Goal: Task Accomplishment & Management: Manage account settings

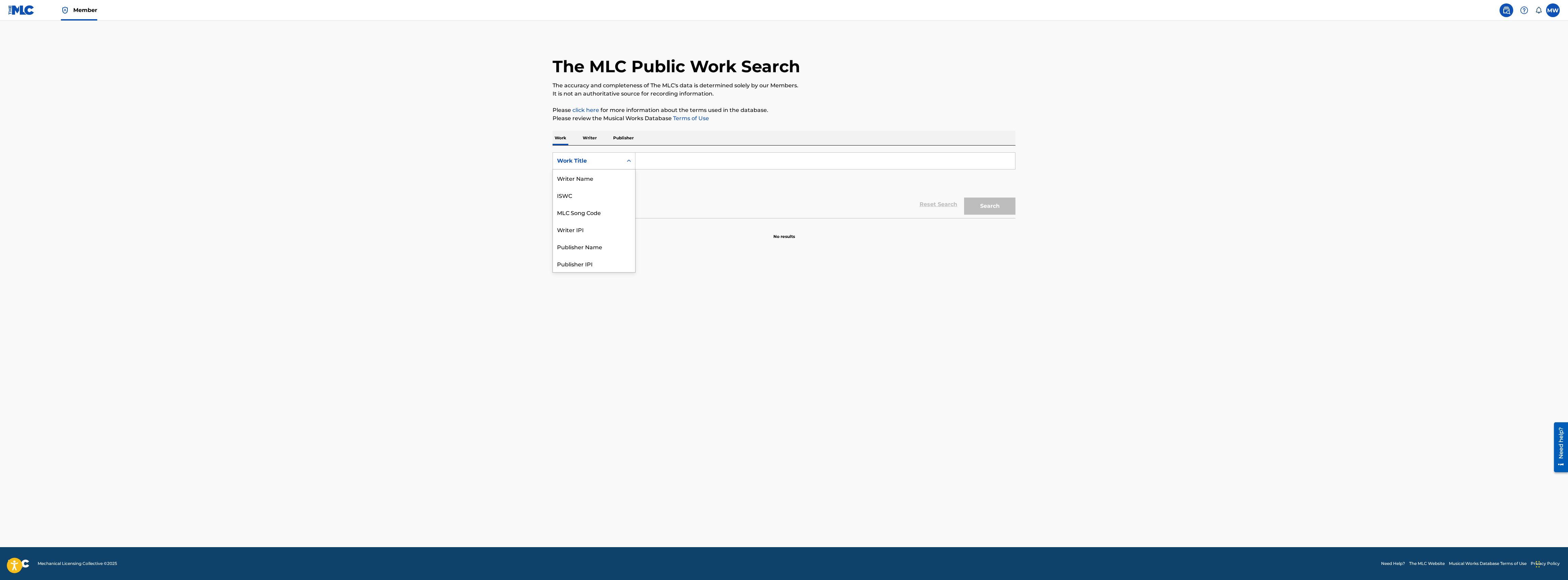
click at [625, 162] on div "Search Form" at bounding box center [629, 161] width 12 height 12
click at [602, 212] on div "MLC Song Code" at bounding box center [593, 212] width 82 height 17
click at [659, 159] on input "Search Form" at bounding box center [825, 161] width 380 height 16
paste input "DVALYN"
type input "DVALYN"
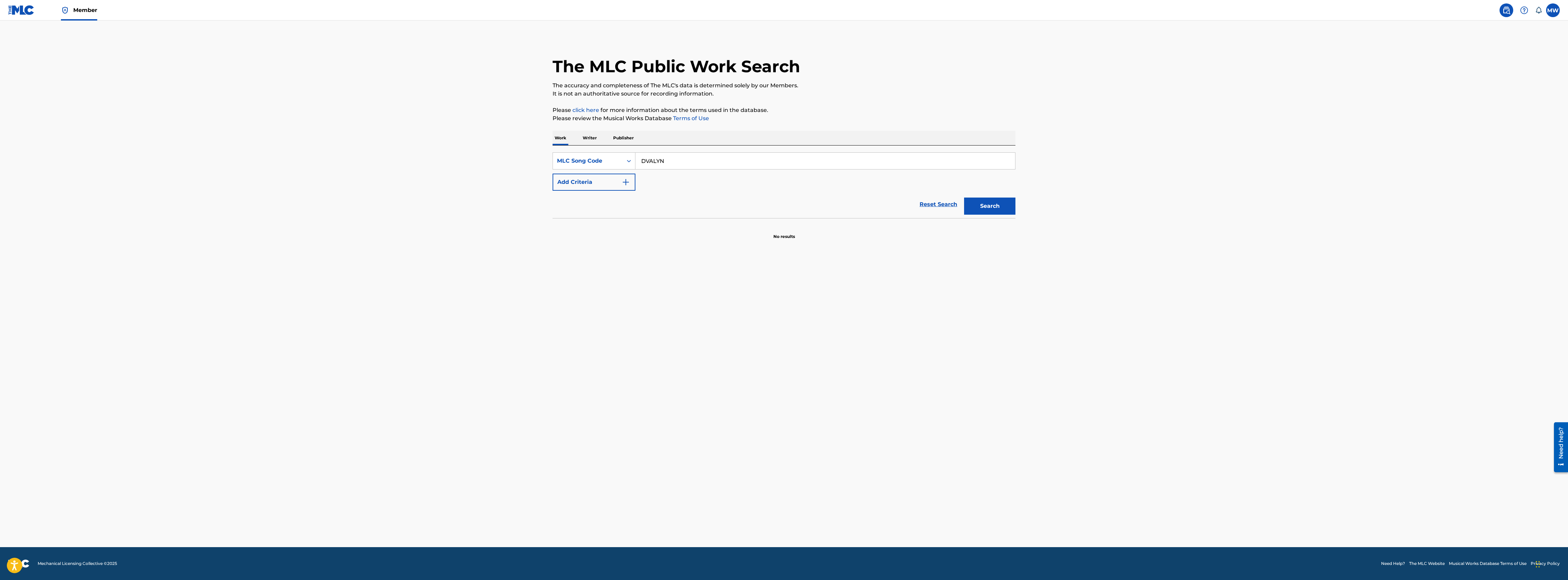
click at [964, 198] on button "Search" at bounding box center [990, 206] width 51 height 17
click at [663, 247] on div "DEAR JOHN MLC Song Code : DVALYN ISWC : T3083728529" at bounding box center [654, 257] width 176 height 31
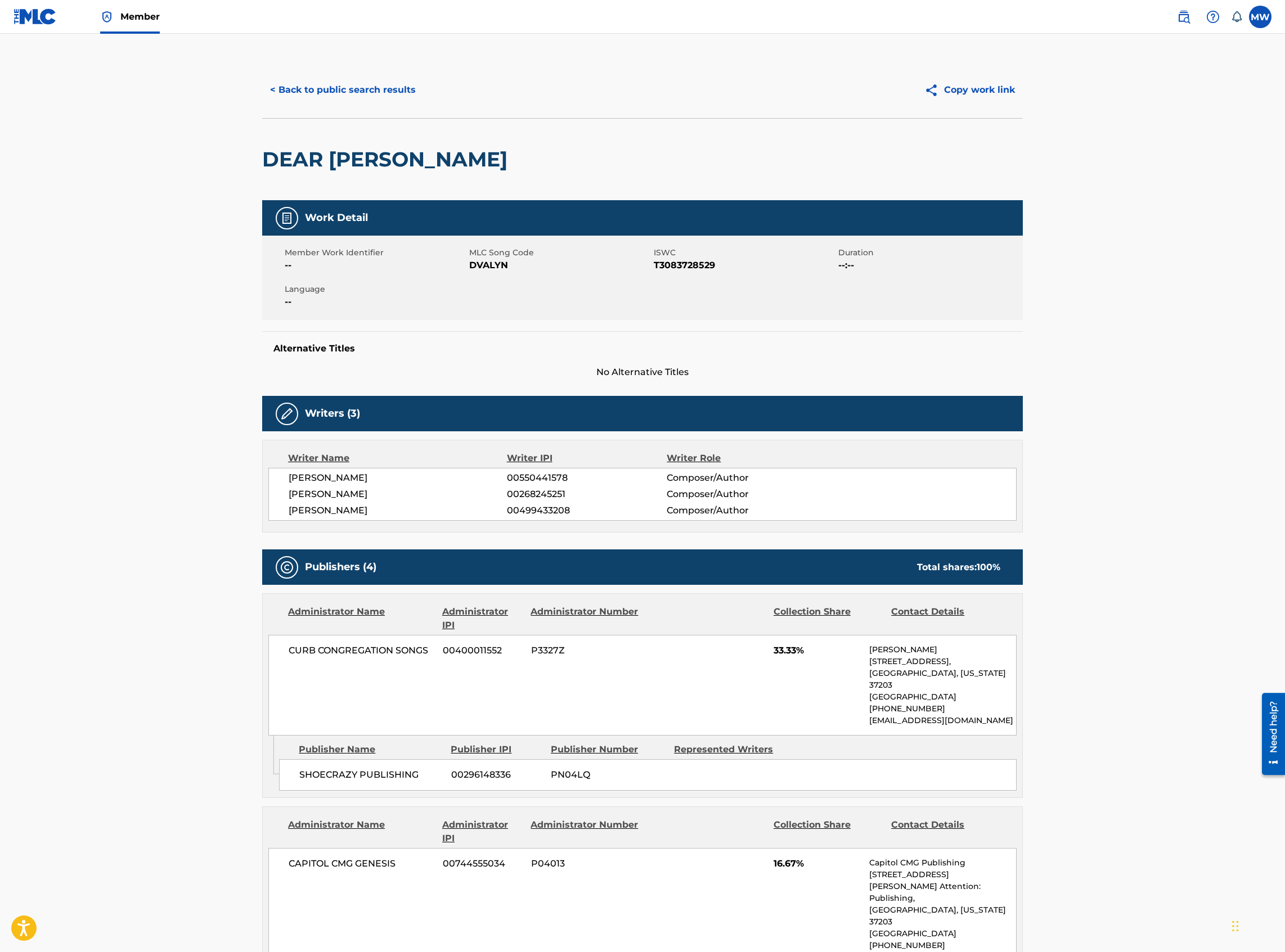
click at [361, 87] on button "< Back to public search results" at bounding box center [342, 90] width 161 height 28
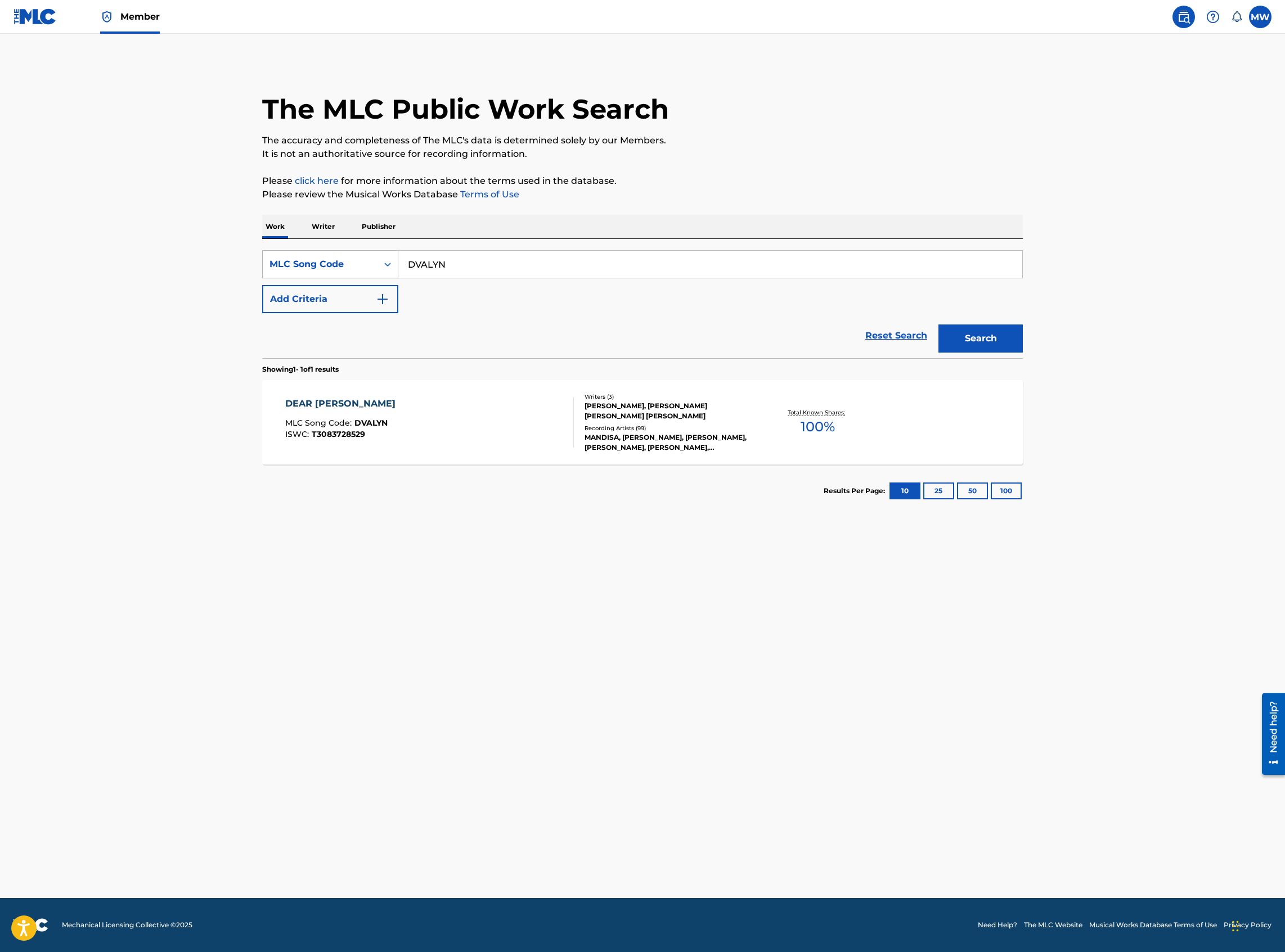
drag, startPoint x: 471, startPoint y: 269, endPoint x: 371, endPoint y: 269, distance: 100.1
click at [371, 269] on div "SearchWithCriteriae14a0bbb-b652-4c3c-a5f4-b6307fd8a413 MLC Song Code DVALYN" at bounding box center [642, 264] width 760 height 28
paste input "O09906"
type input "O09906"
click at [938, 325] on button "Search" at bounding box center [980, 339] width 84 height 28
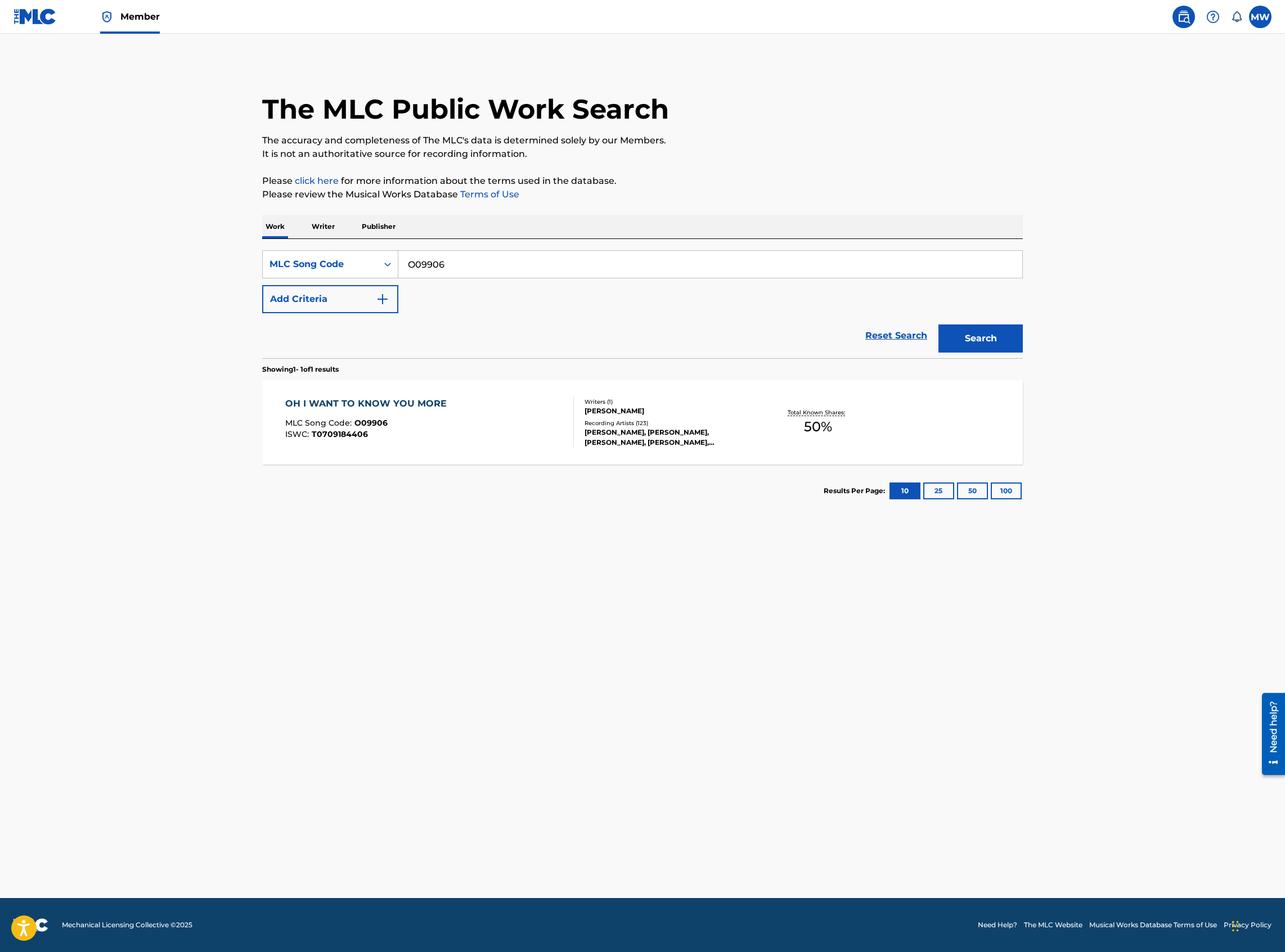
click at [441, 427] on div "MLC Song Code : O09906" at bounding box center [368, 424] width 167 height 11
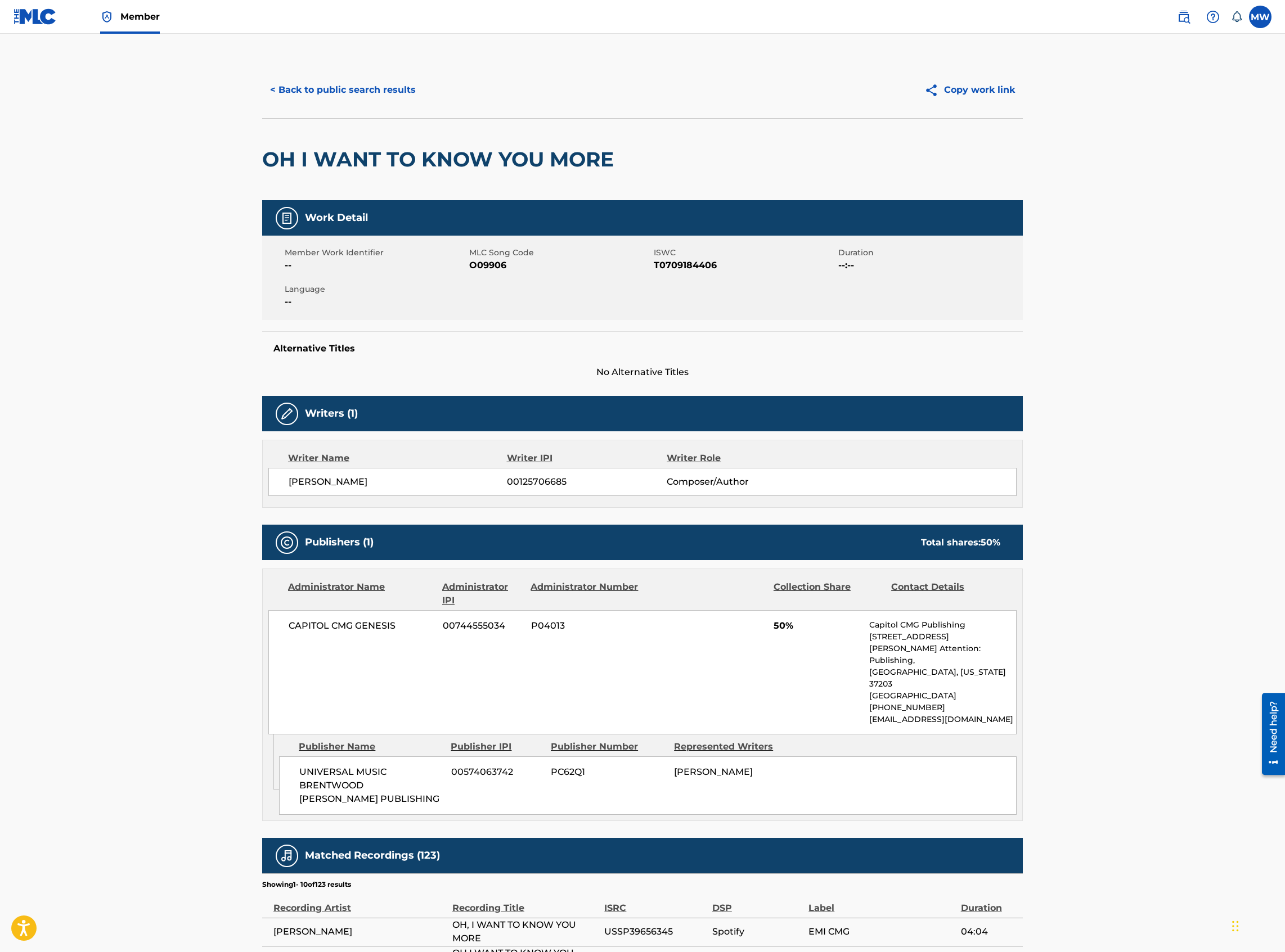
click at [397, 94] on button "< Back to public search results" at bounding box center [342, 90] width 161 height 28
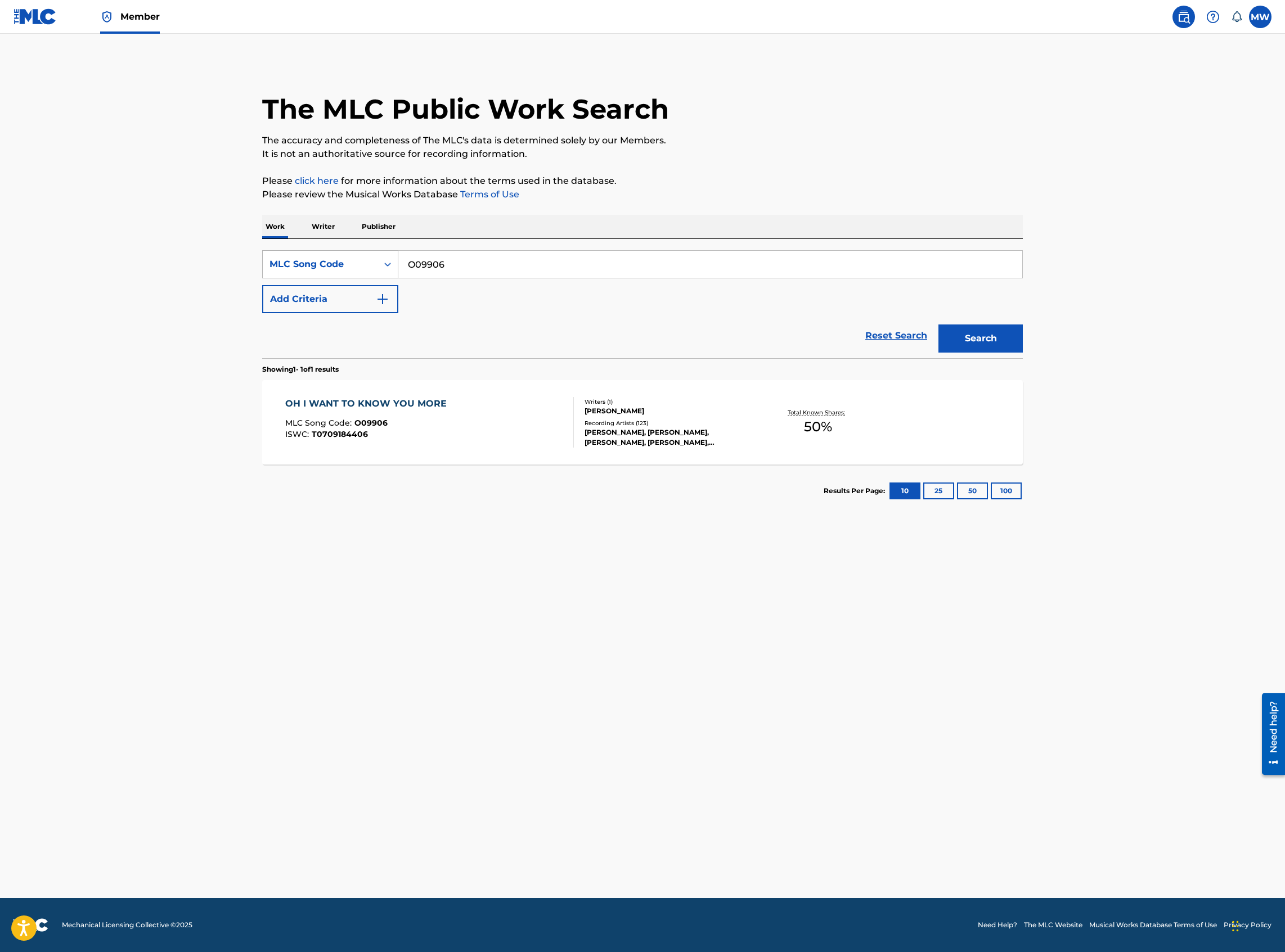
drag, startPoint x: 437, startPoint y: 263, endPoint x: 372, endPoint y: 263, distance: 65.2
click at [372, 263] on div "SearchWithCriteriae14a0bbb-b652-4c3c-a5f4-b6307fd8a413 MLC Song Code O09906" at bounding box center [642, 264] width 760 height 28
paste input "F4740P"
type input "F4740P"
click at [938, 325] on button "Search" at bounding box center [980, 339] width 84 height 28
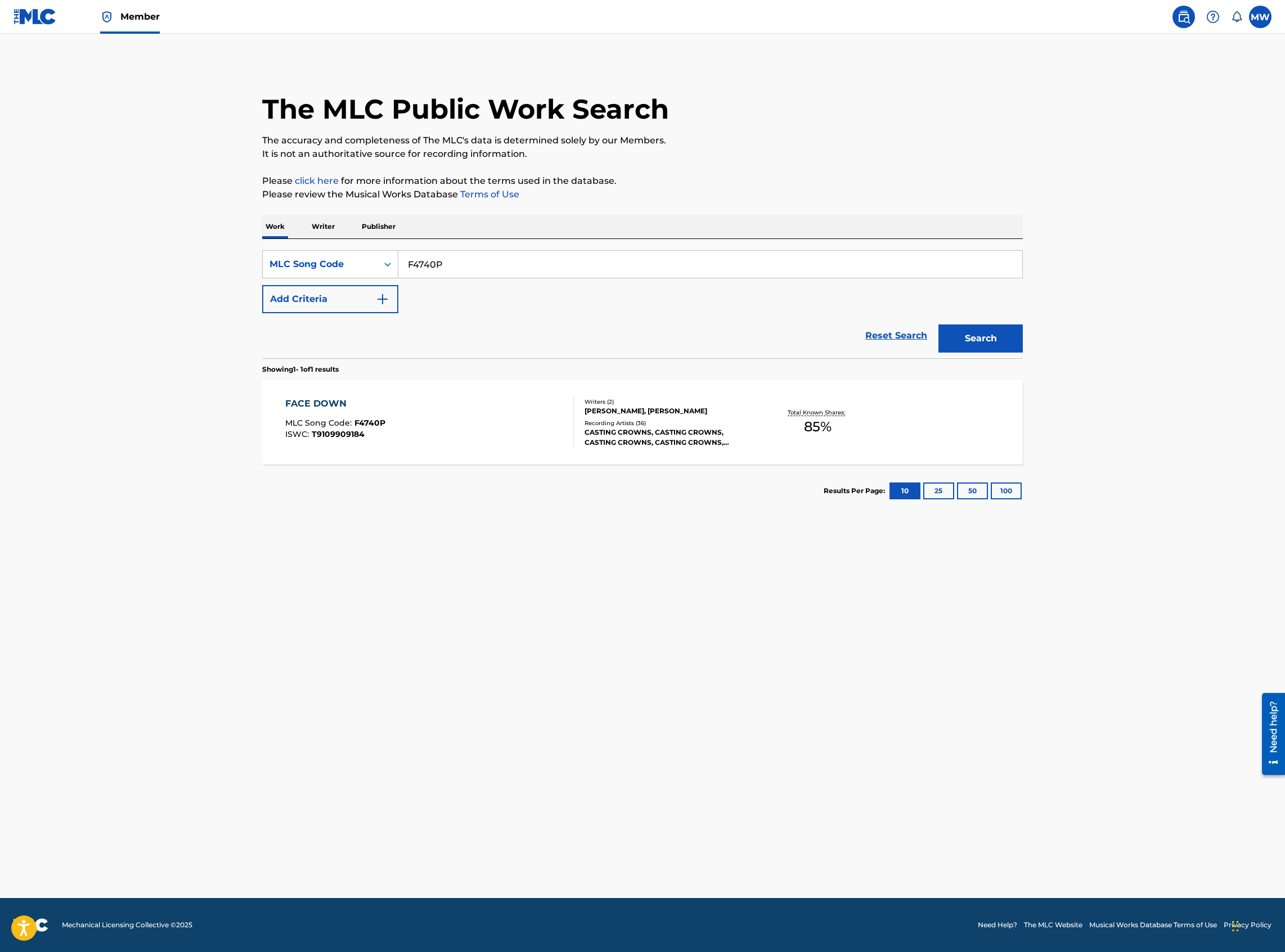
click at [403, 406] on div "FACE DOWN MLC Song Code : F4740P ISWC : T9109909184" at bounding box center [429, 422] width 289 height 51
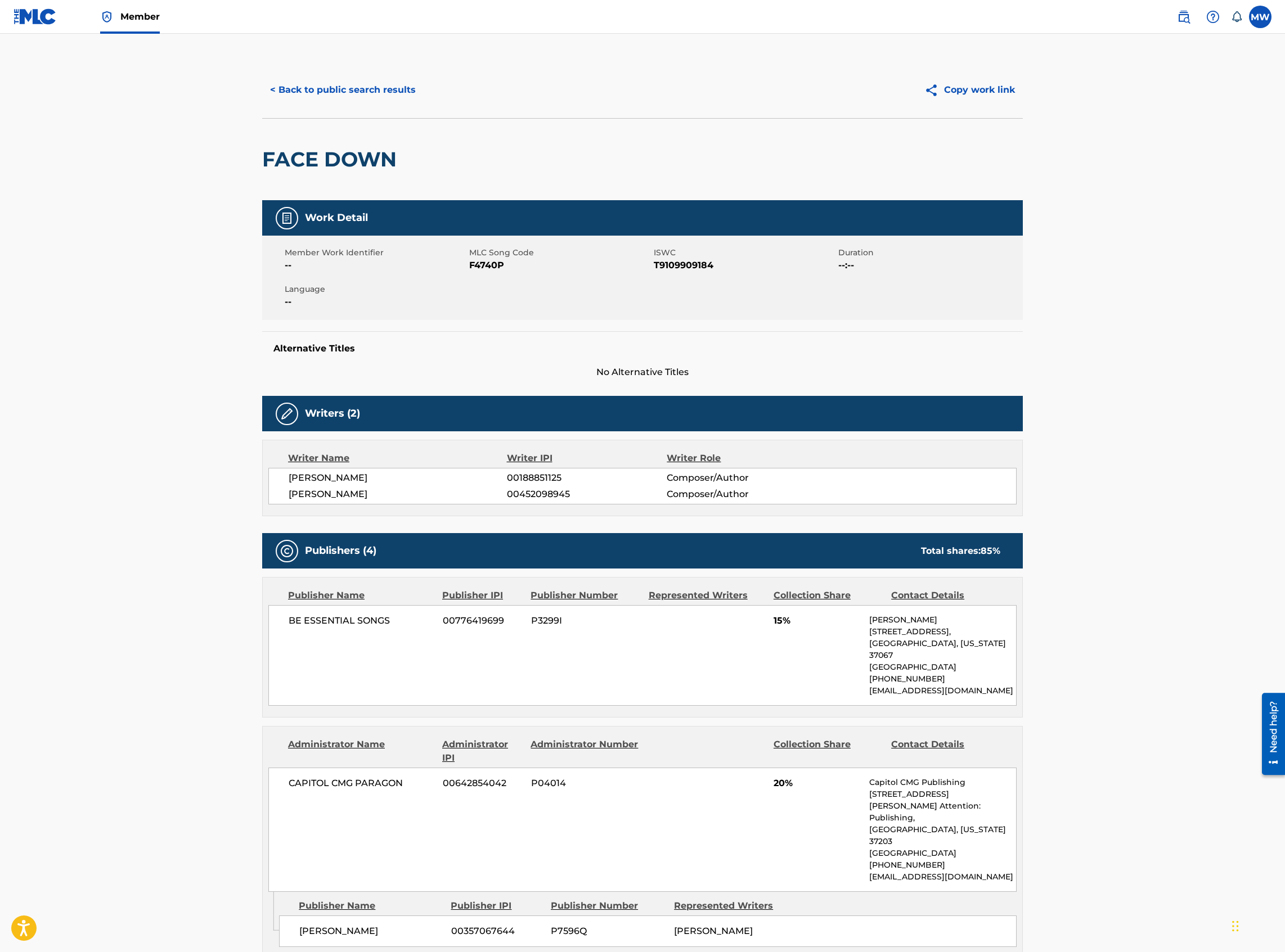
click at [358, 92] on button "< Back to public search results" at bounding box center [342, 90] width 161 height 28
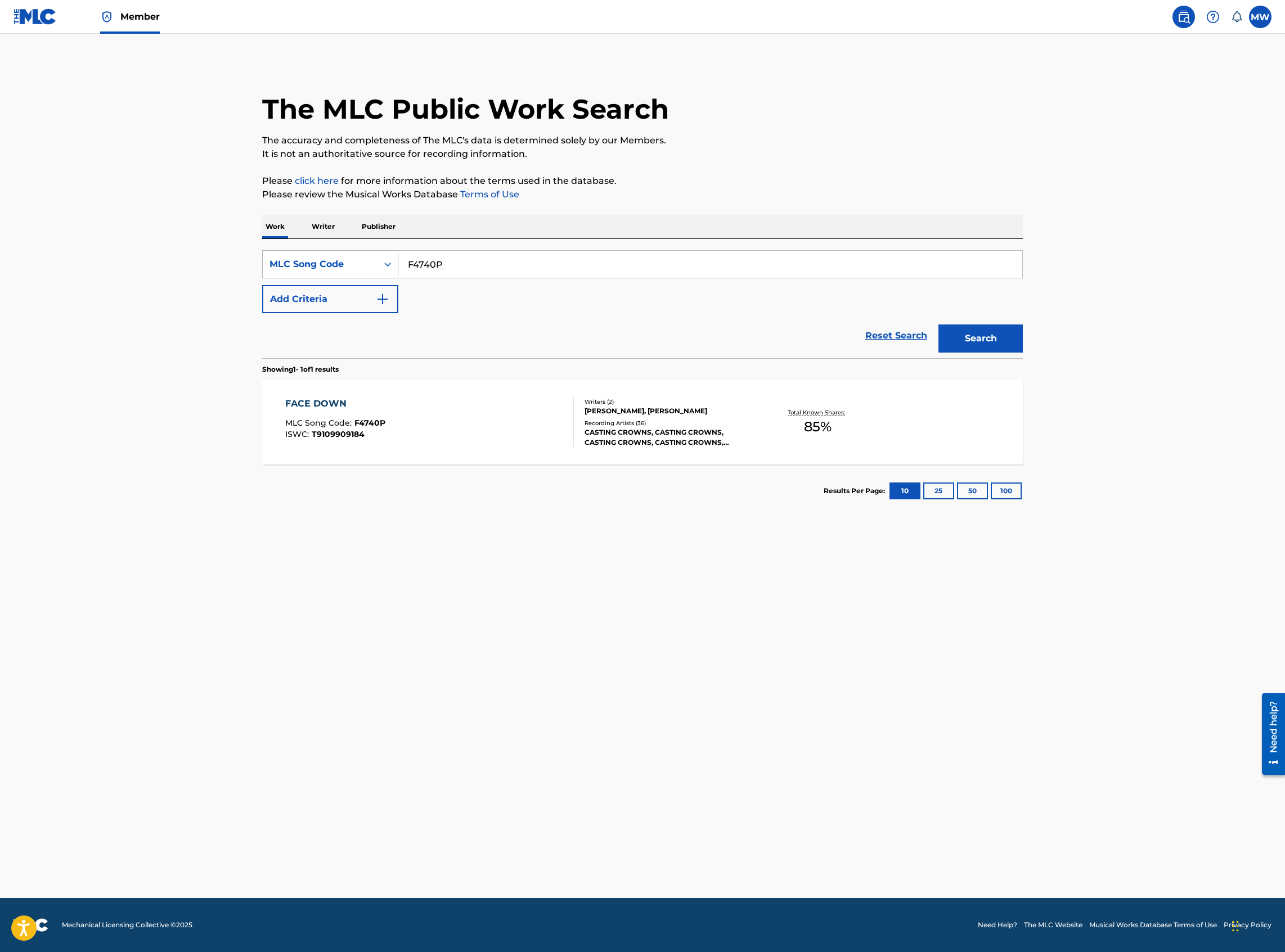
drag, startPoint x: 460, startPoint y: 267, endPoint x: 395, endPoint y: 268, distance: 64.7
click at [395, 268] on div "SearchWithCriteriae14a0bbb-b652-4c3c-a5f4-b6307fd8a413 MLC Song Code F4740P" at bounding box center [642, 264] width 760 height 28
paste input "HVAE97"
type input "HVAE97"
click at [938, 325] on button "Search" at bounding box center [980, 339] width 84 height 28
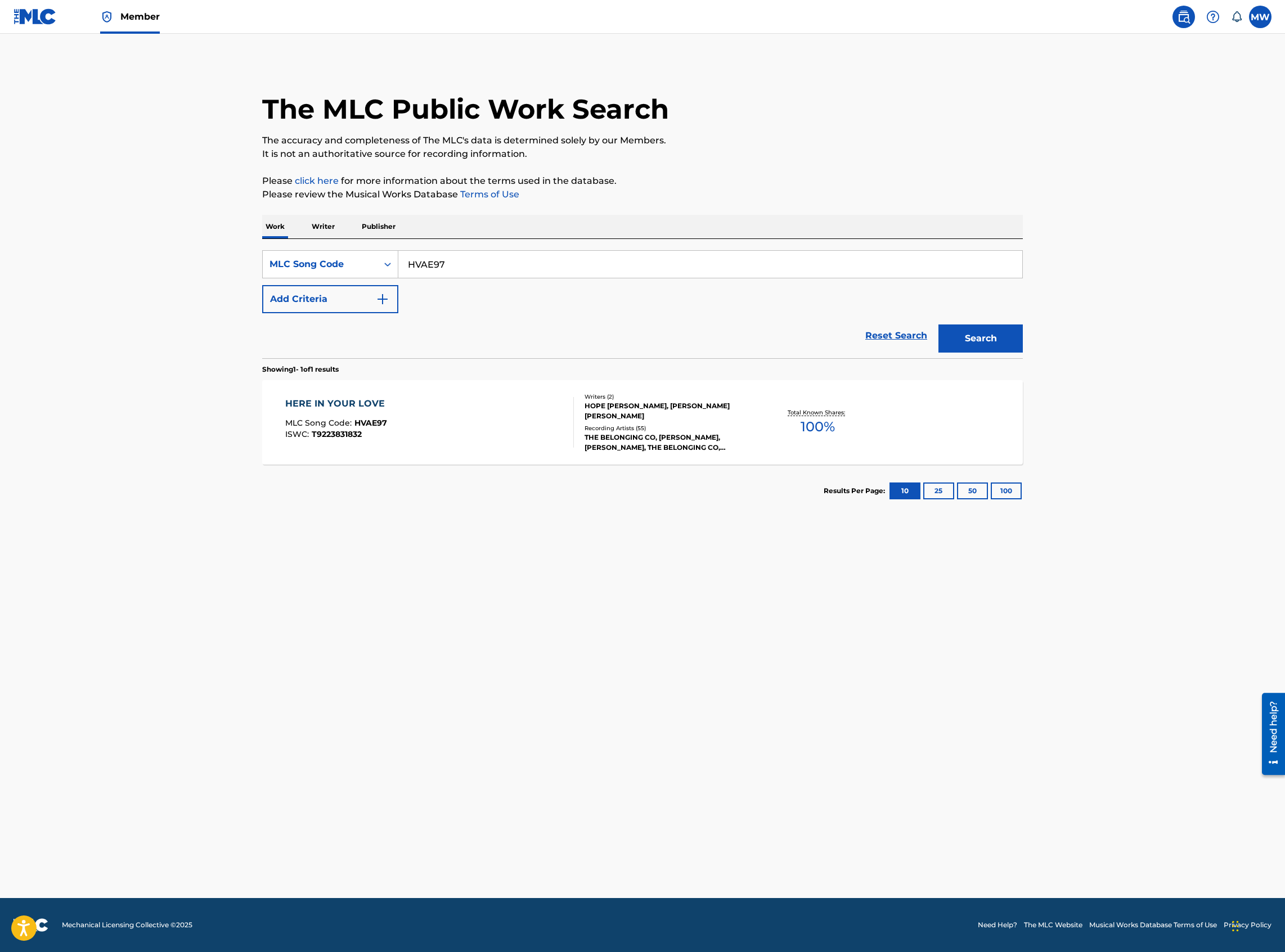
click at [487, 453] on div "HERE IN YOUR LOVE MLC Song Code : HVAE97 ISWC : T9223831832 Writers ( 2 ) HOPE …" at bounding box center [642, 422] width 760 height 84
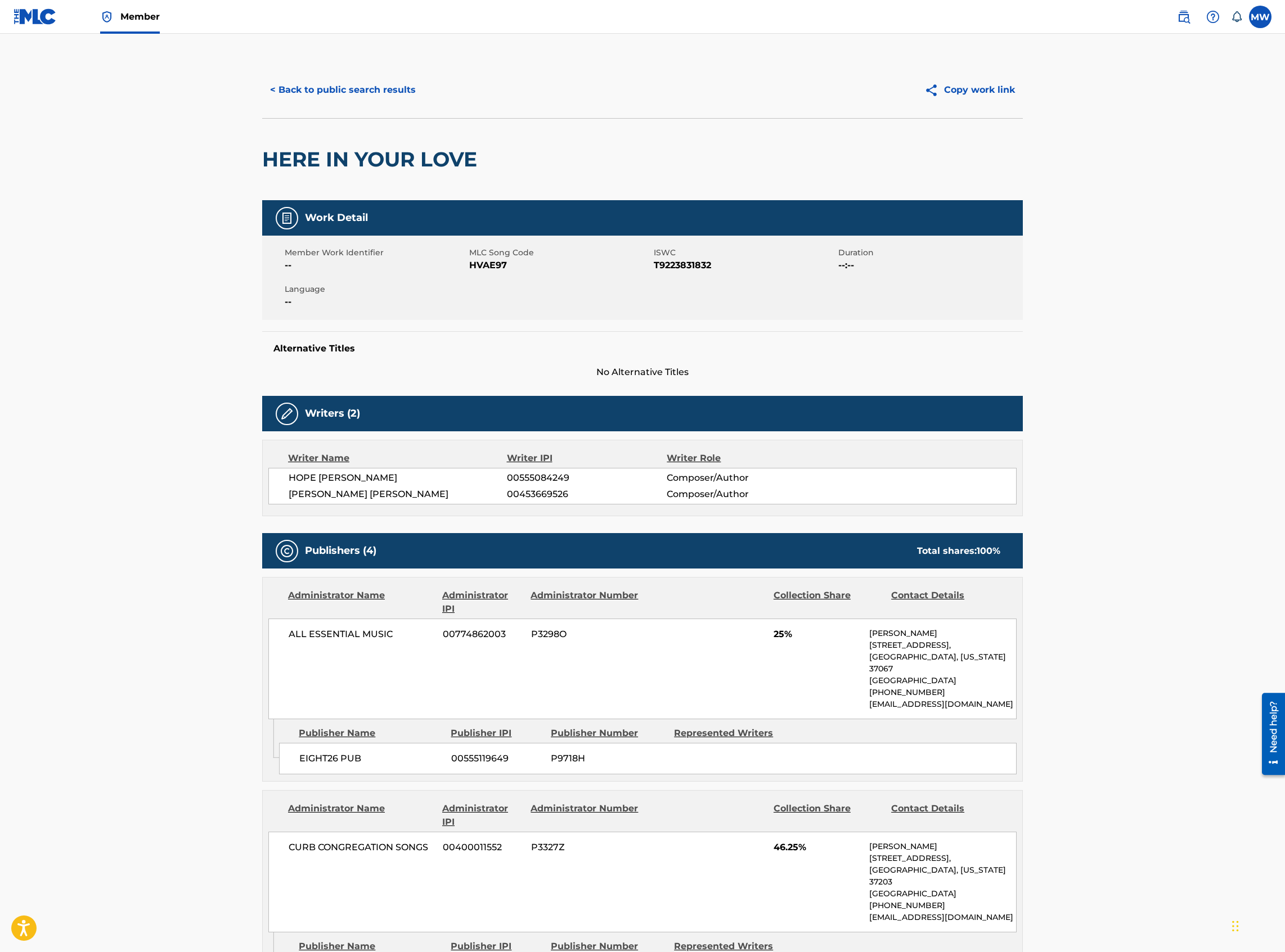
click at [343, 92] on button "< Back to public search results" at bounding box center [342, 90] width 161 height 28
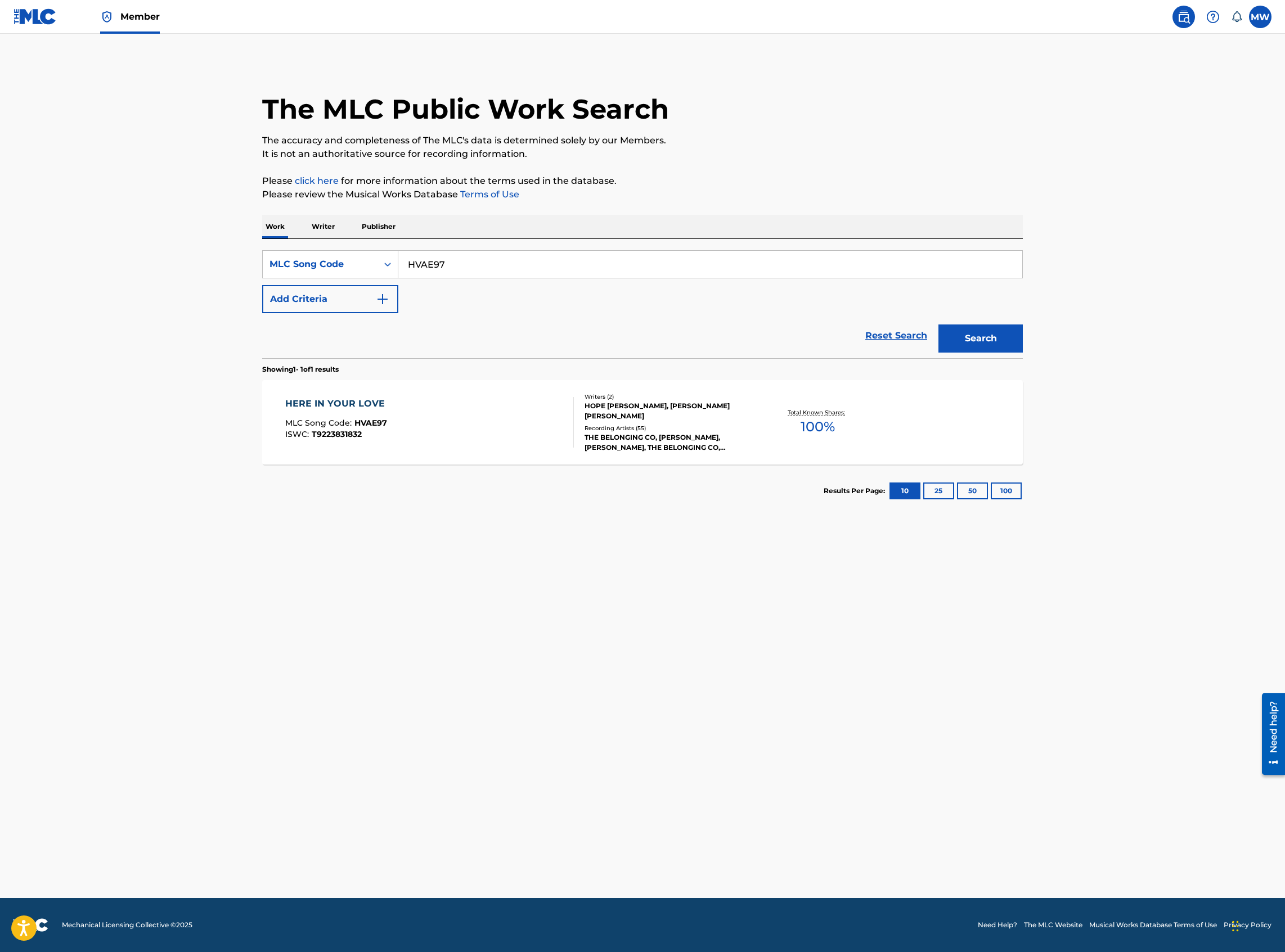
drag, startPoint x: 476, startPoint y: 255, endPoint x: 417, endPoint y: 255, distance: 58.5
click at [417, 255] on input "HVAE97" at bounding box center [710, 264] width 624 height 27
type input "H"
paste input "FE57O5"
type input "FE57O5"
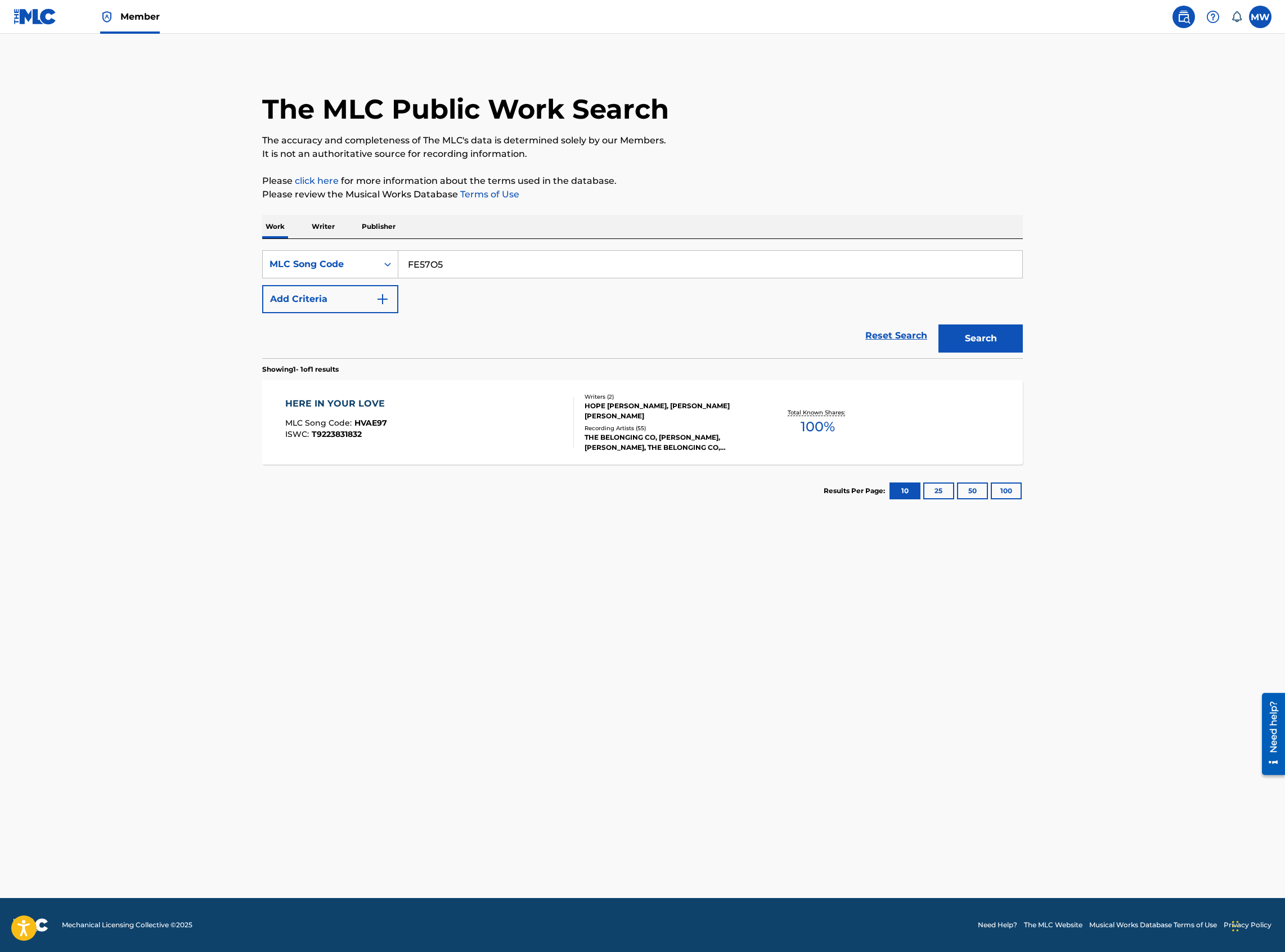
click at [938, 325] on button "Search" at bounding box center [980, 339] width 84 height 28
click at [415, 416] on div "FRAGRANCE OF WORSHIP MLC Song Code : FE57O5 ISWC : T9034362668" at bounding box center [429, 422] width 289 height 51
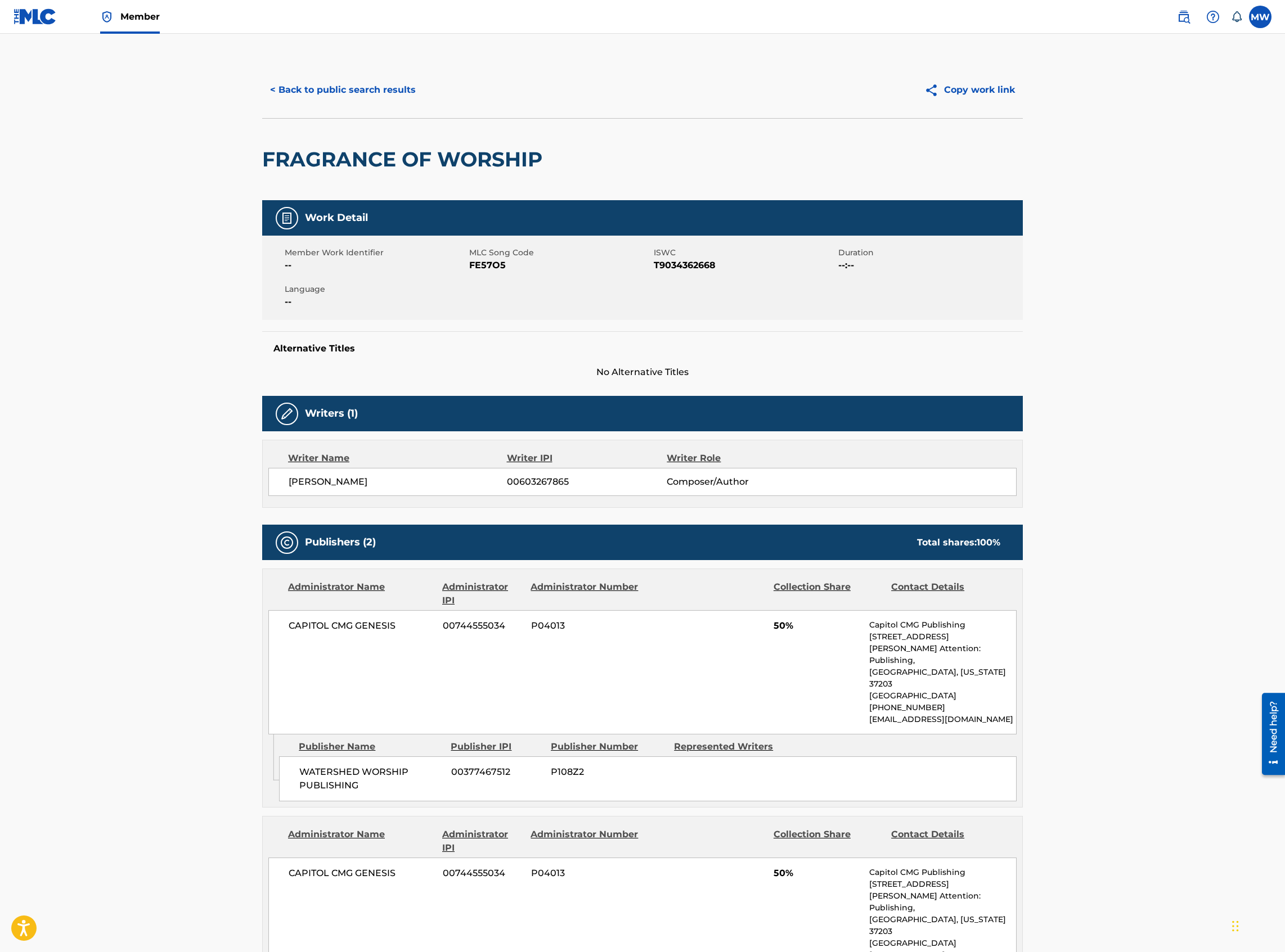
click at [313, 85] on button "< Back to public search results" at bounding box center [342, 90] width 161 height 28
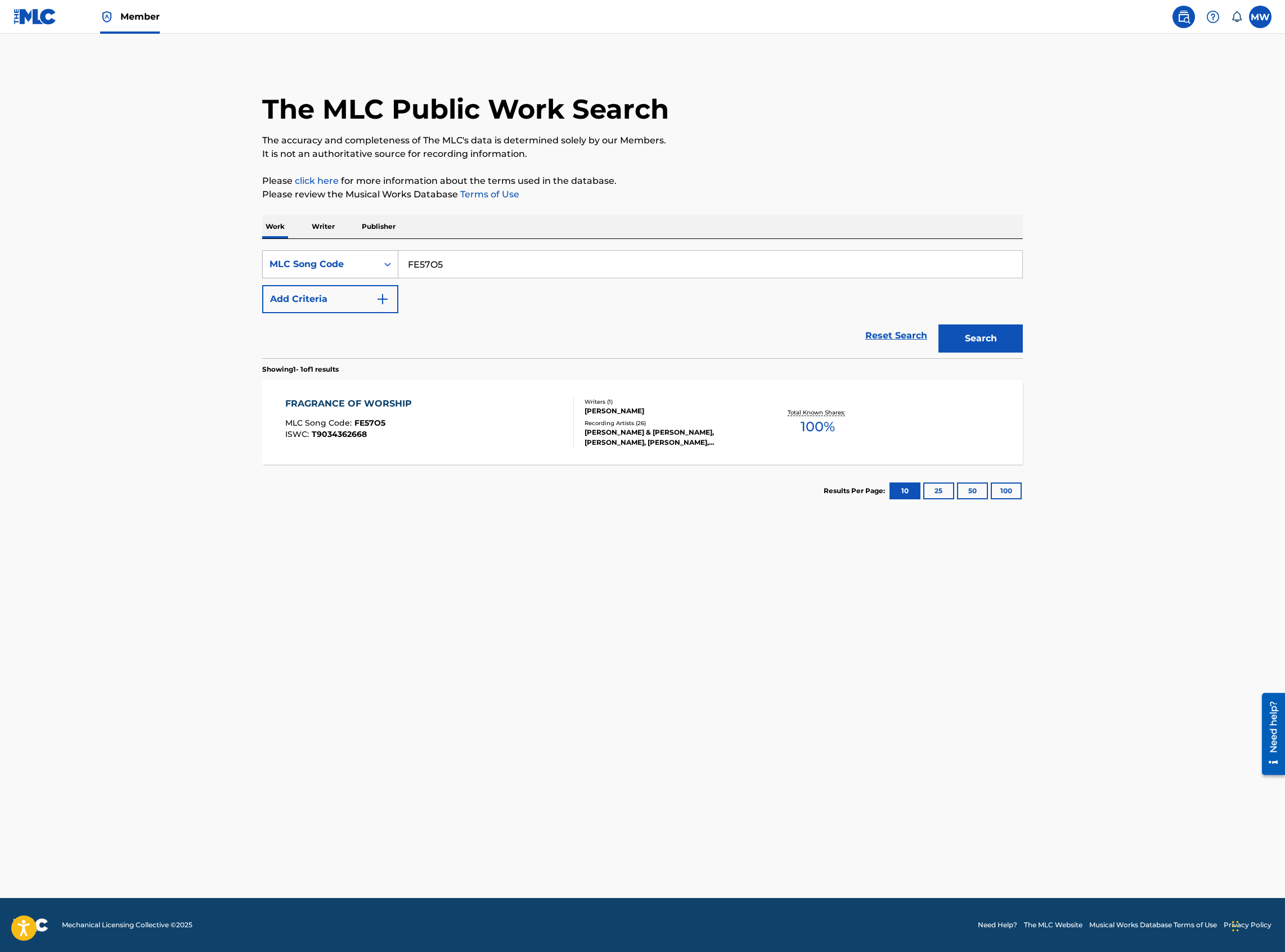
drag, startPoint x: 430, startPoint y: 274, endPoint x: 379, endPoint y: 274, distance: 51.2
click at [379, 274] on div "SearchWithCriteriae14a0bbb-b652-4c3c-a5f4-b6307fd8a413 MLC Song Code FE57O5" at bounding box center [642, 264] width 760 height 28
paste input "Y1458K"
type input "Y1458K"
click at [938, 325] on button "Search" at bounding box center [980, 339] width 84 height 28
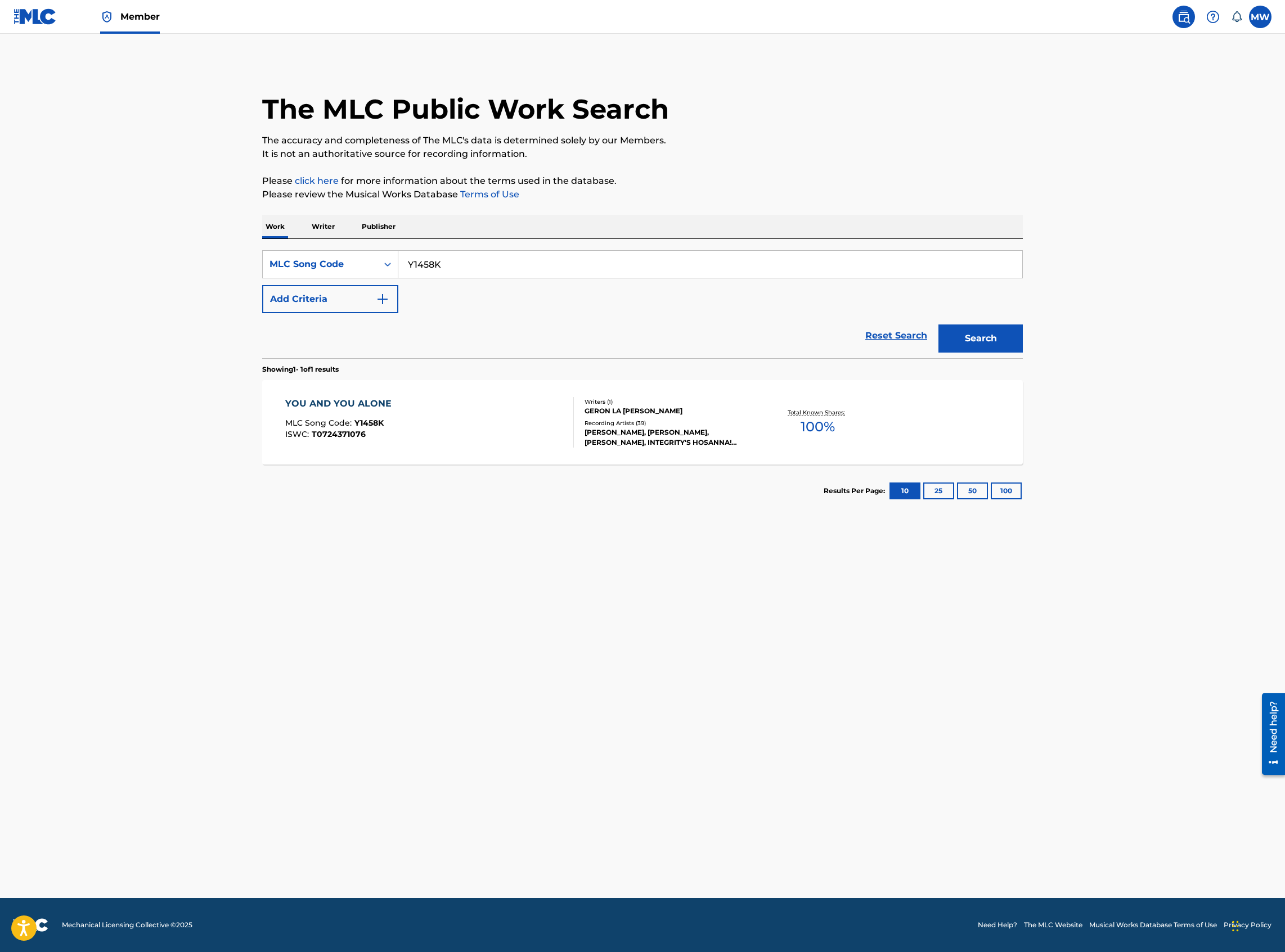
click at [413, 473] on section "Results Per Page: 10 25 50 100" at bounding box center [642, 491] width 760 height 53
click at [412, 446] on div "YOU AND YOU ALONE MLC Song Code : Y1458K ISWC : T0724371076" at bounding box center [429, 422] width 289 height 51
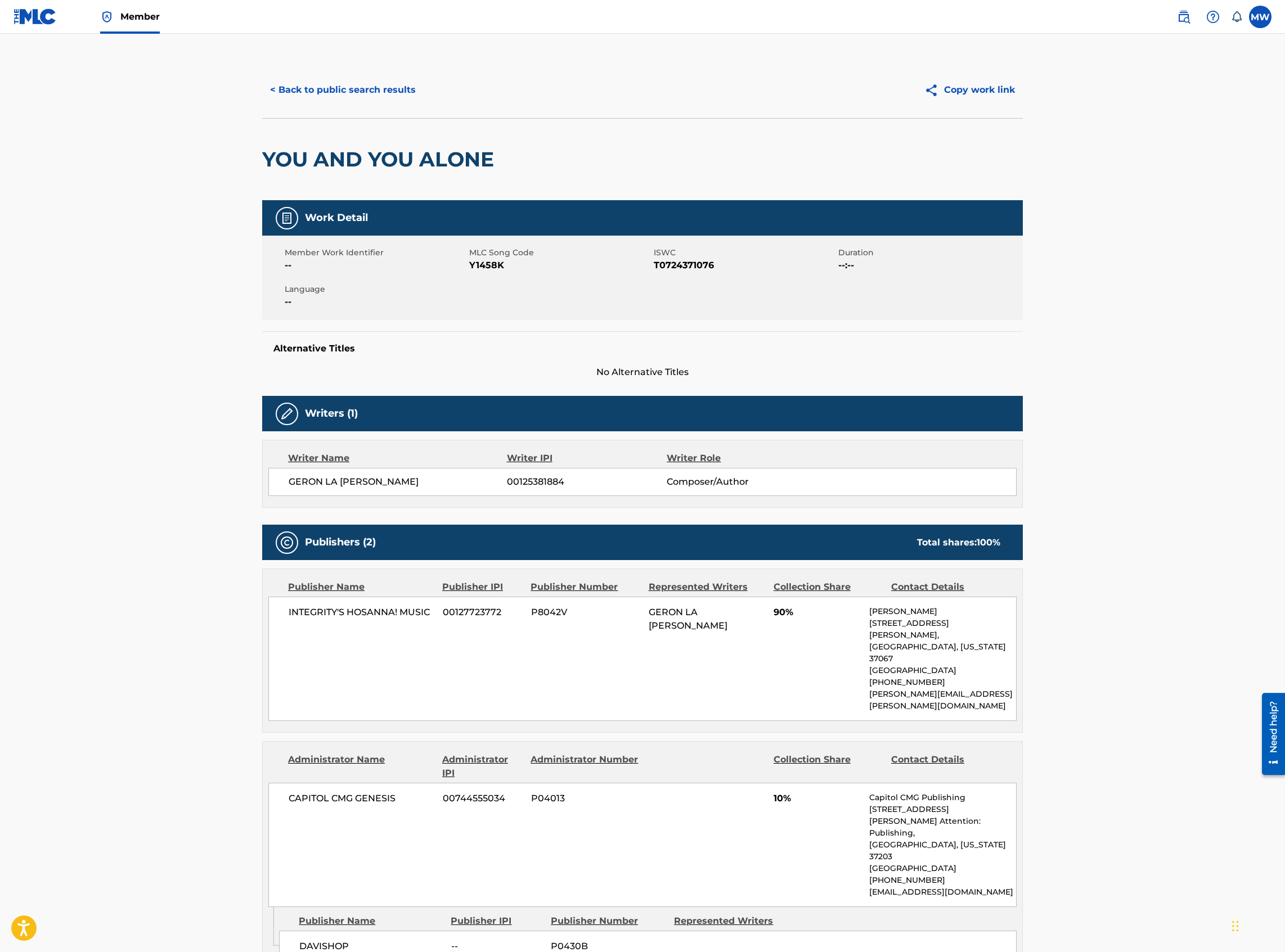
click at [363, 93] on button "< Back to public search results" at bounding box center [342, 90] width 161 height 28
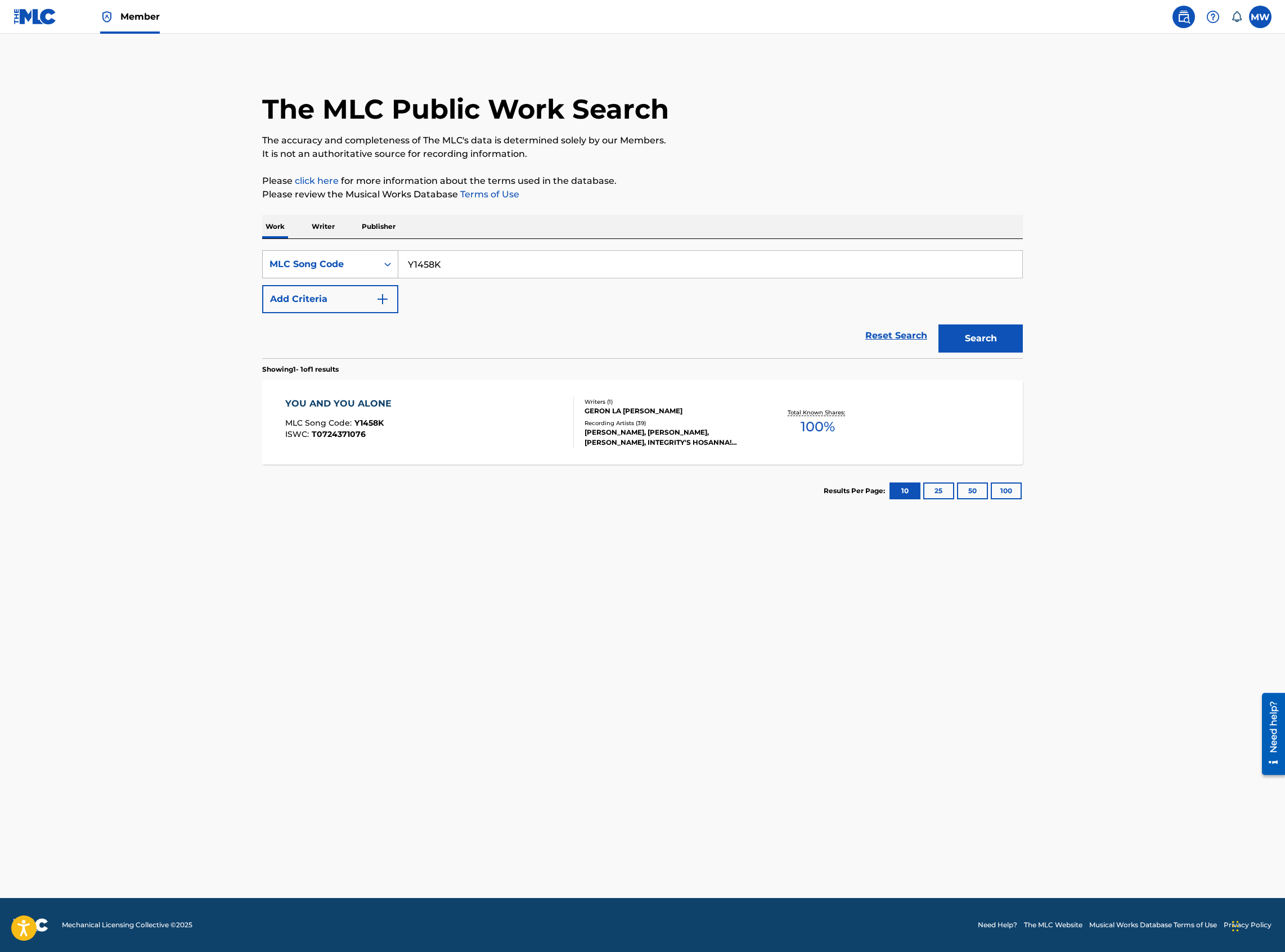
drag, startPoint x: 420, startPoint y: 277, endPoint x: 394, endPoint y: 278, distance: 25.9
click at [394, 278] on div "SearchWithCriteriae14a0bbb-b652-4c3c-a5f4-b6307fd8a413 MLC Song Code Y1458K" at bounding box center [642, 264] width 760 height 28
paste input "A15764"
type input "A15764"
click at [938, 325] on button "Search" at bounding box center [980, 339] width 84 height 28
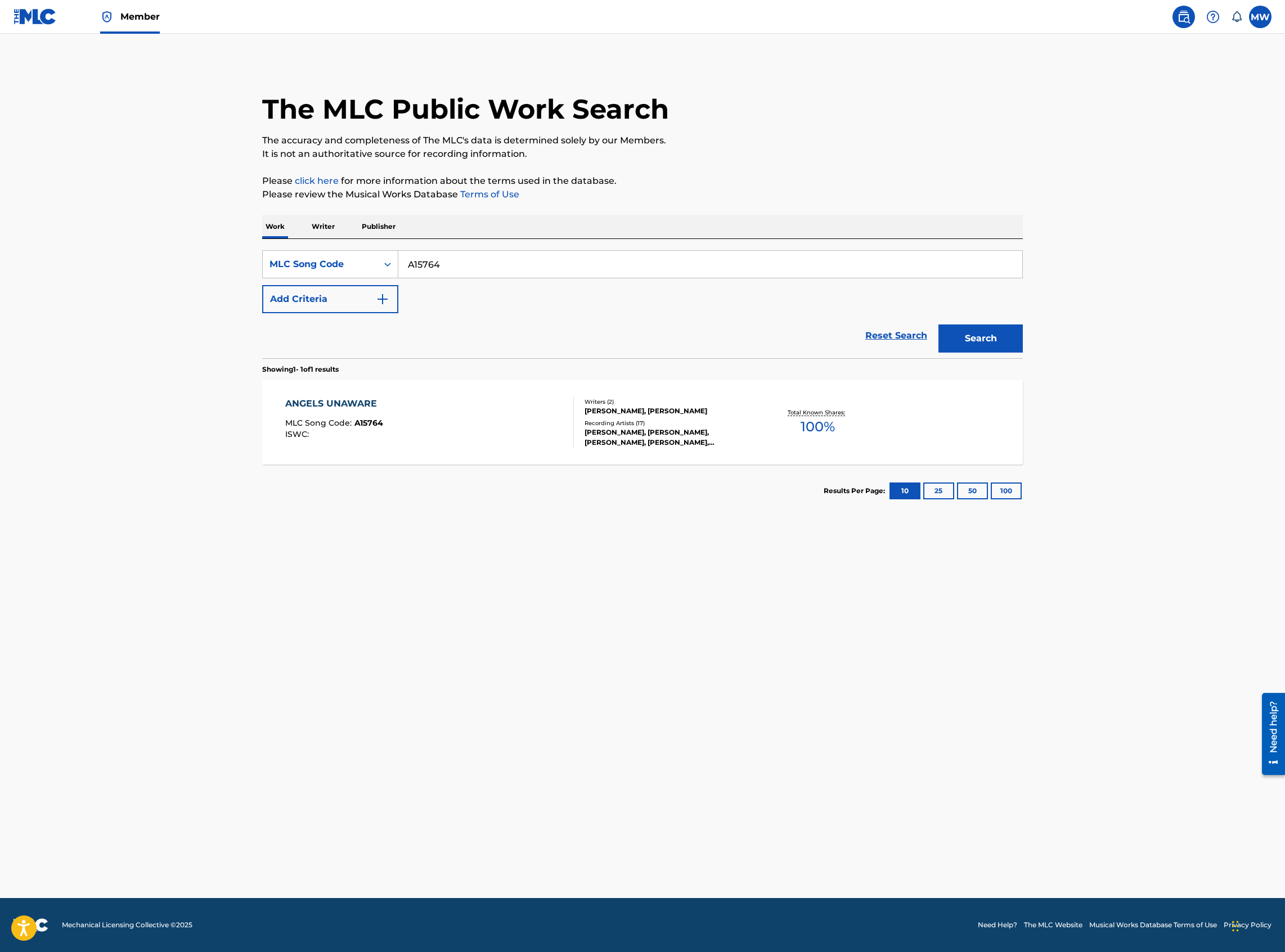
click at [412, 418] on div "ANGELS UNAWARE MLC Song Code : A15764 ISWC :" at bounding box center [429, 422] width 289 height 51
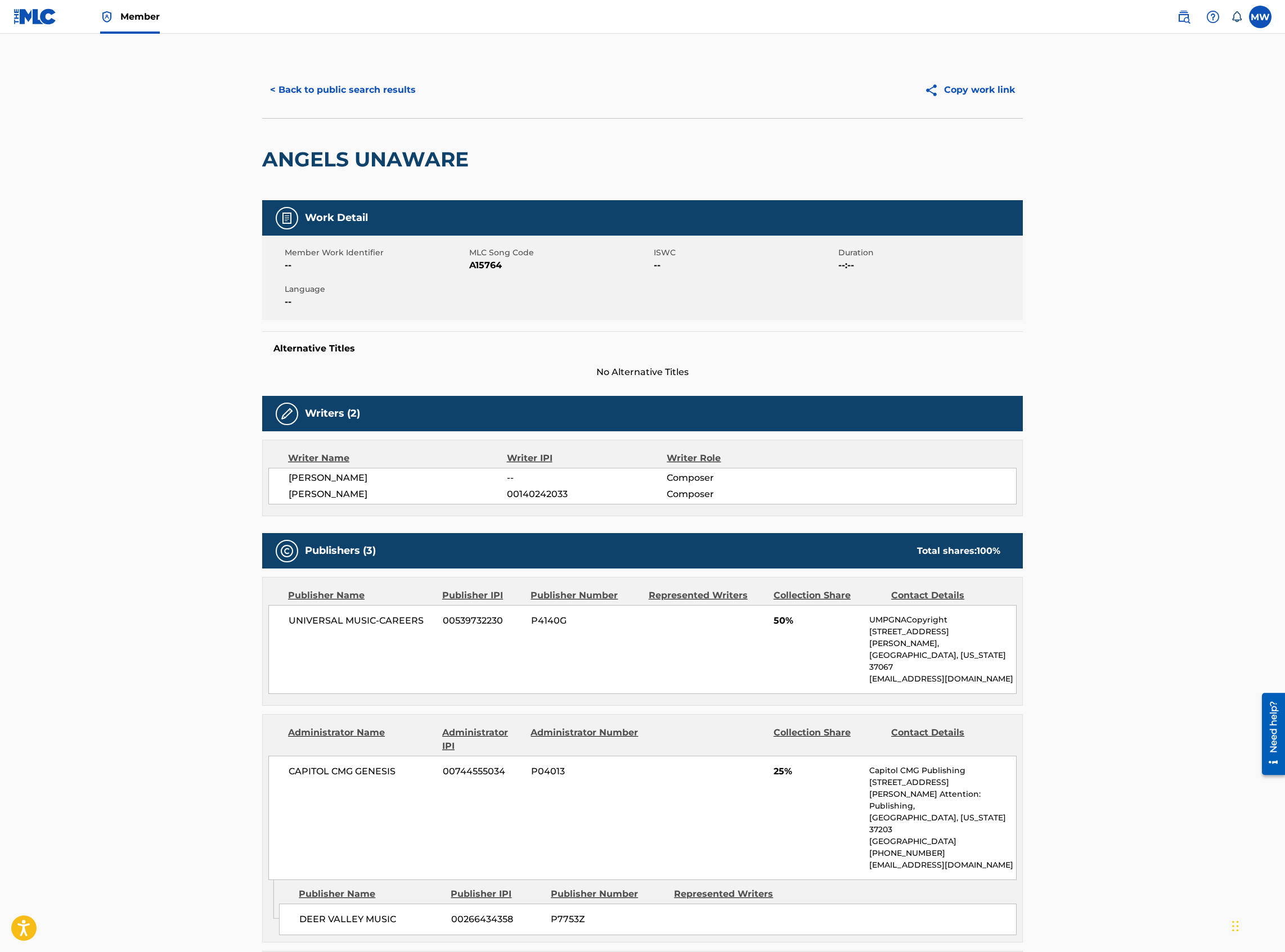
click at [406, 102] on button "< Back to public search results" at bounding box center [342, 90] width 161 height 28
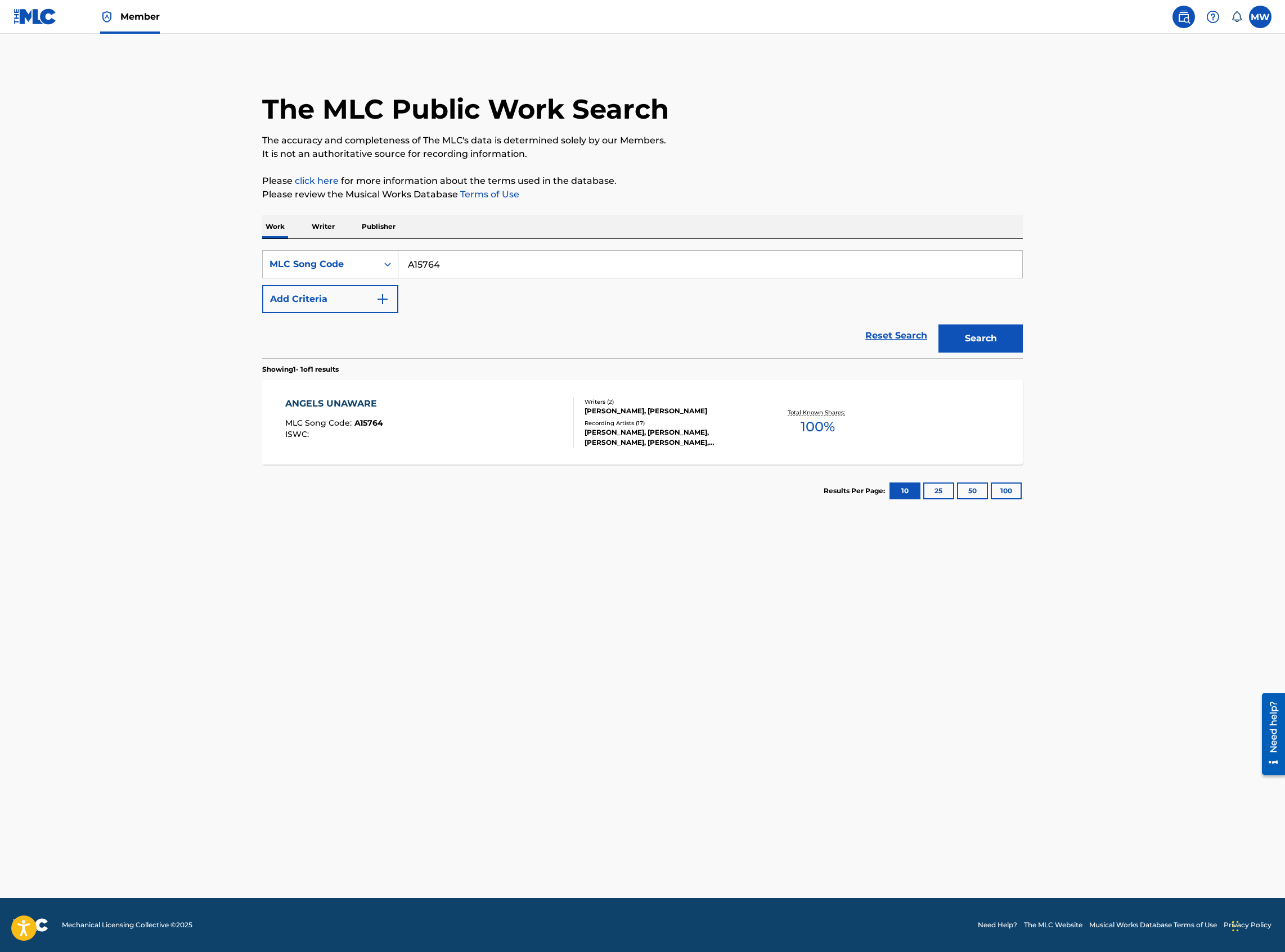
drag, startPoint x: 448, startPoint y: 272, endPoint x: 385, endPoint y: 285, distance: 63.6
click at [385, 285] on div "SearchWithCriteriae14a0bbb-b652-4c3c-a5f4-b6307fd8a413 MLC Song Code A15764 Add…" at bounding box center [642, 281] width 760 height 63
paste input "AD9YKT"
type input "AD9YKT"
click at [938, 325] on button "Search" at bounding box center [980, 339] width 84 height 28
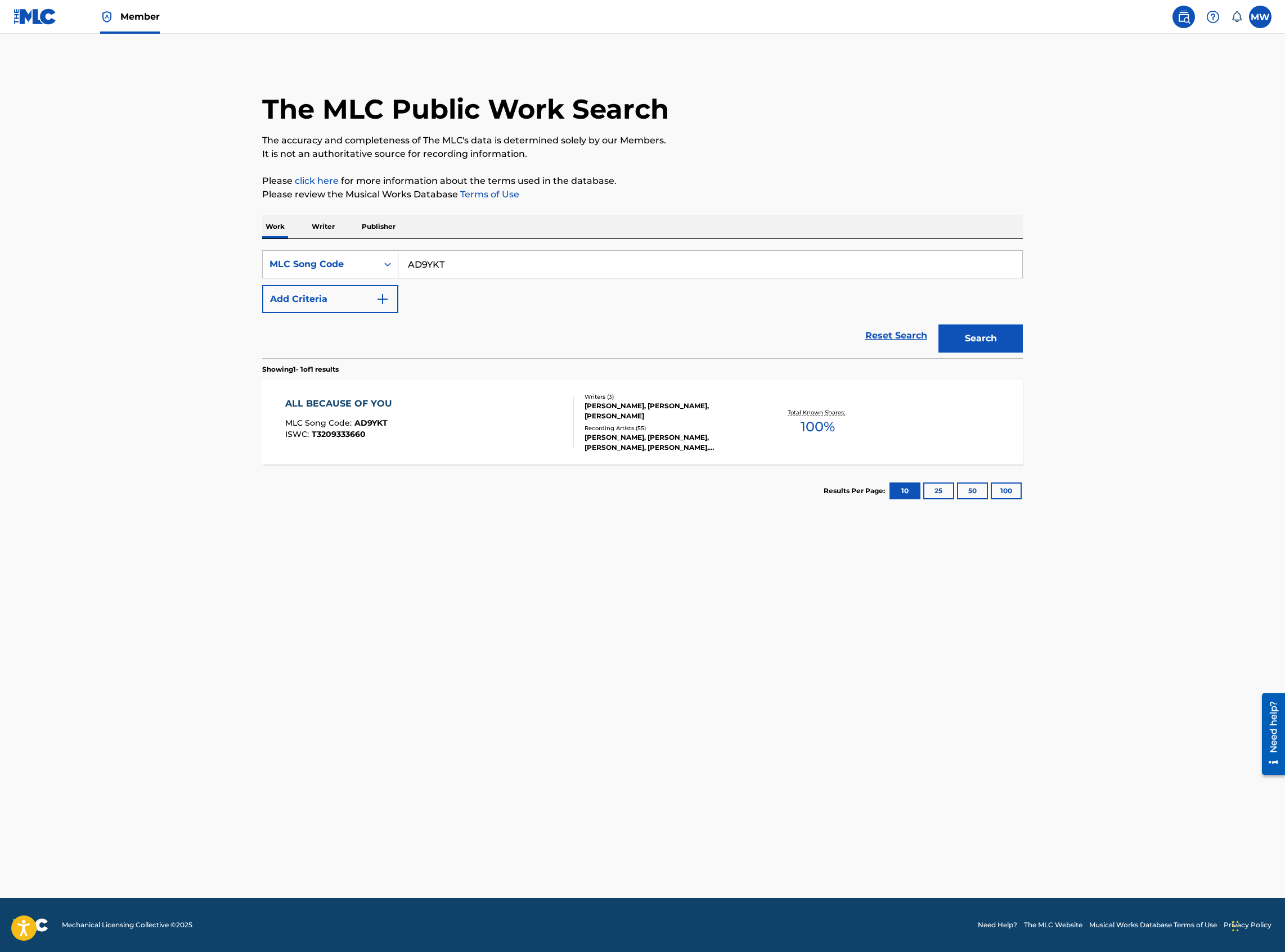
click at [459, 399] on div "ALL BECAUSE OF YOU MLC Song Code : AD9YKT ISWC : T3209333660" at bounding box center [429, 422] width 289 height 51
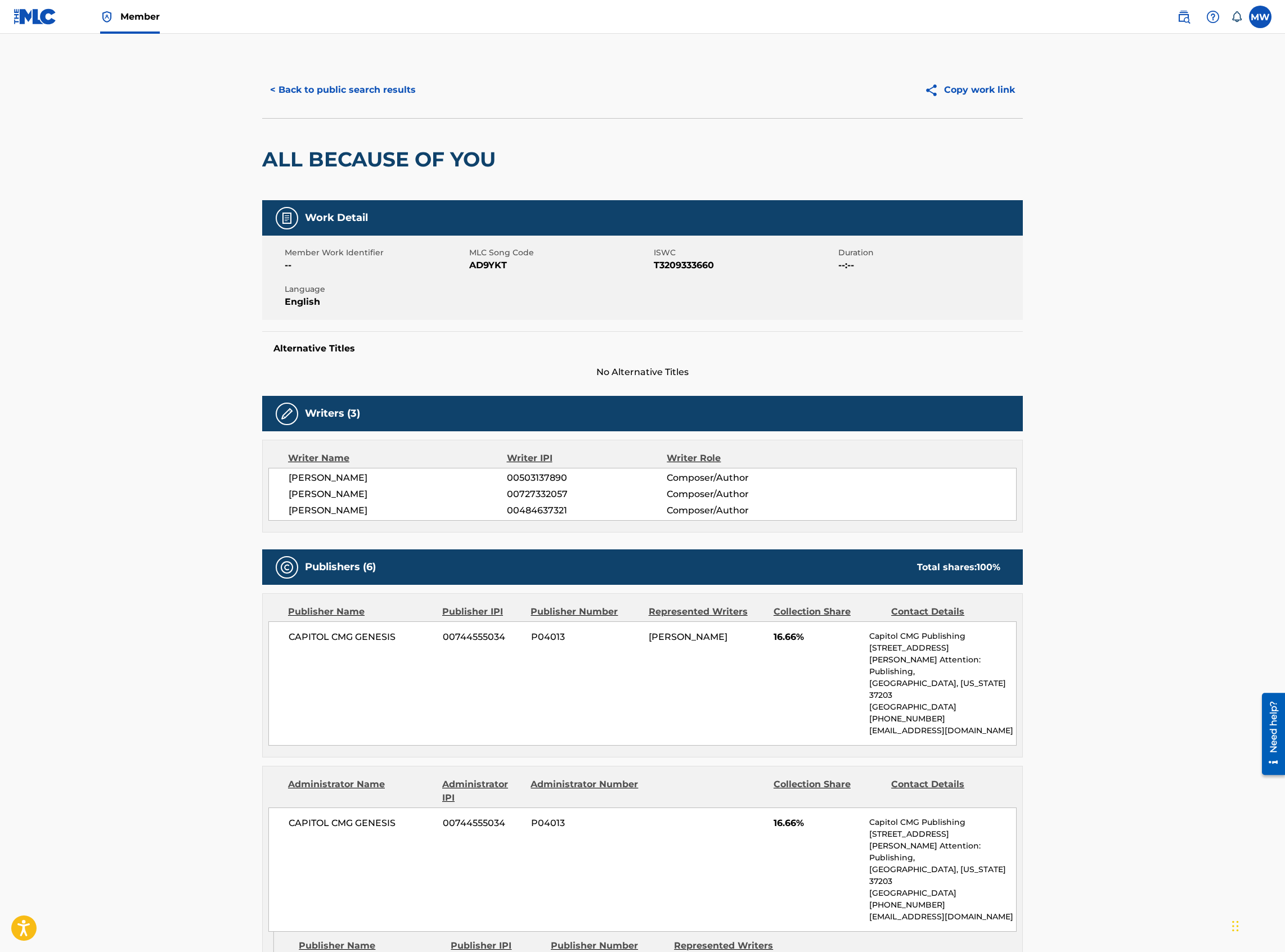
click at [278, 88] on button "< Back to public search results" at bounding box center [342, 90] width 161 height 28
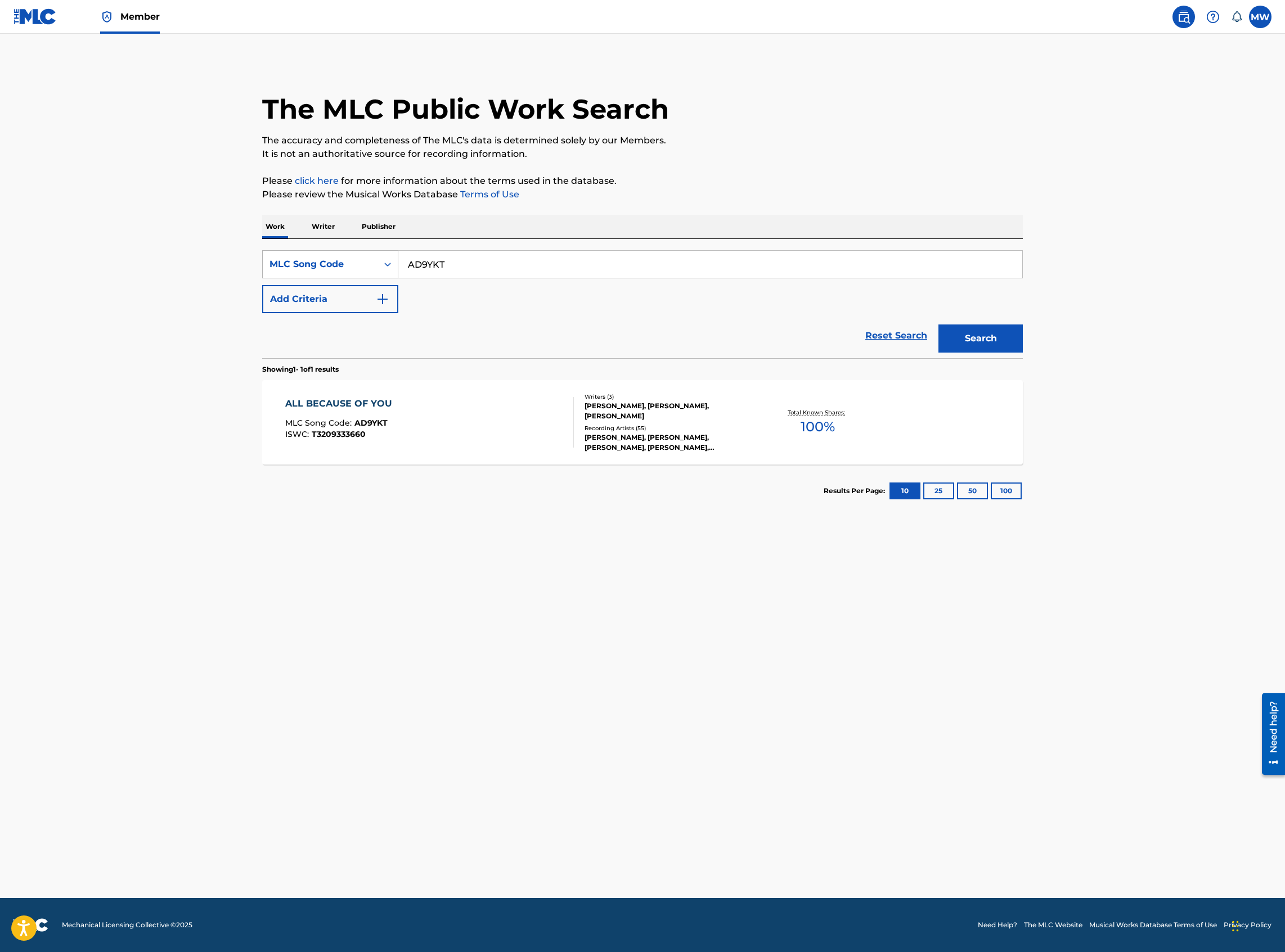
drag, startPoint x: 475, startPoint y: 270, endPoint x: 389, endPoint y: 265, distance: 85.6
click at [384, 272] on div "SearchWithCriteriae14a0bbb-b652-4c3c-a5f4-b6307fd8a413 MLC Song Code AD9YKT" at bounding box center [642, 264] width 760 height 28
paste input "BA5CIT"
type input "BA5CIT"
click at [938, 325] on button "Search" at bounding box center [980, 339] width 84 height 28
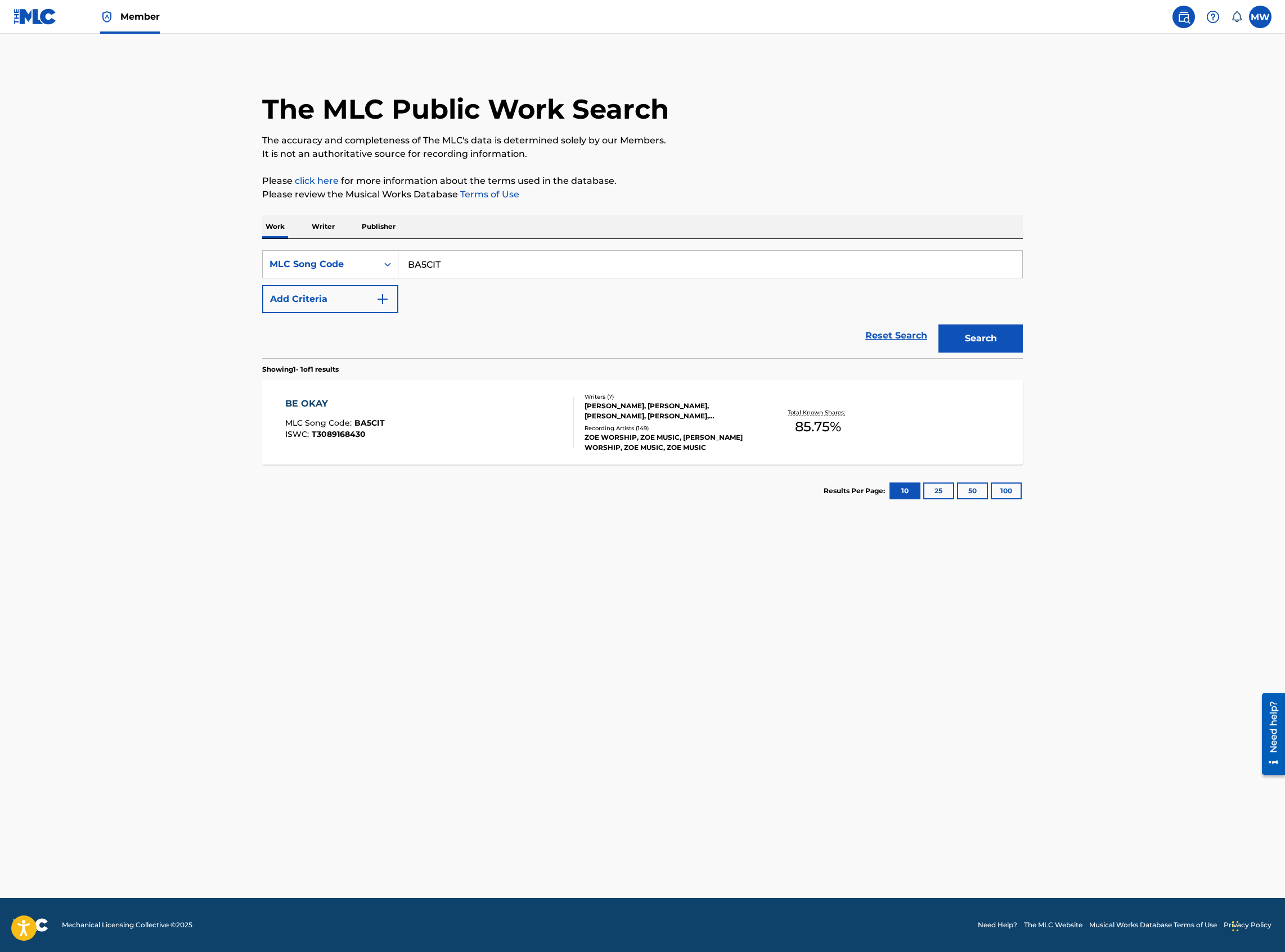
click at [403, 435] on div "BE OKAY MLC Song Code : BA5CIT ISWC : T3089168430" at bounding box center [429, 422] width 289 height 51
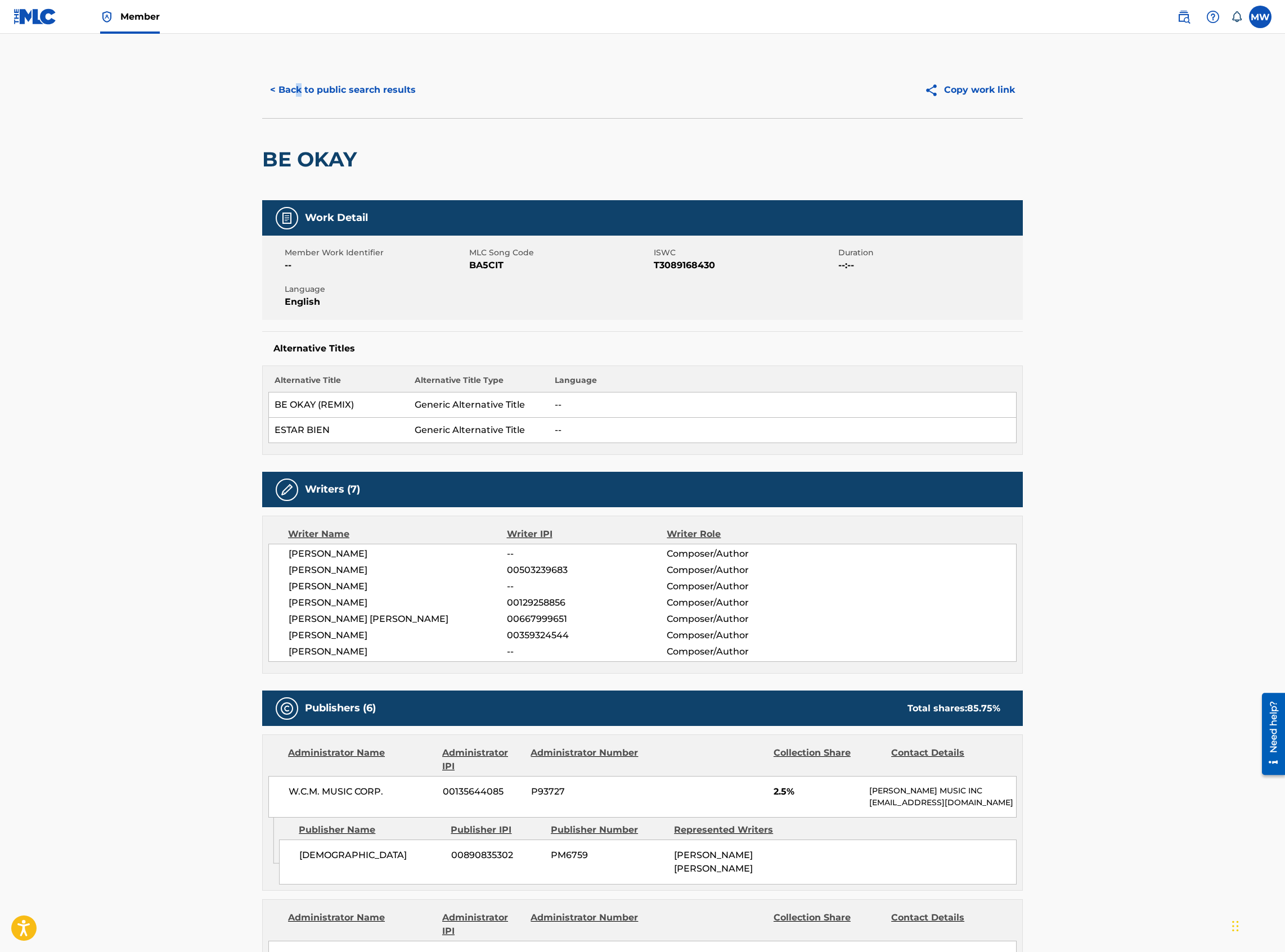
click at [298, 104] on div "< Back to public search results Copy work link" at bounding box center [642, 90] width 760 height 56
click at [303, 99] on button "< Back to public search results" at bounding box center [342, 90] width 161 height 28
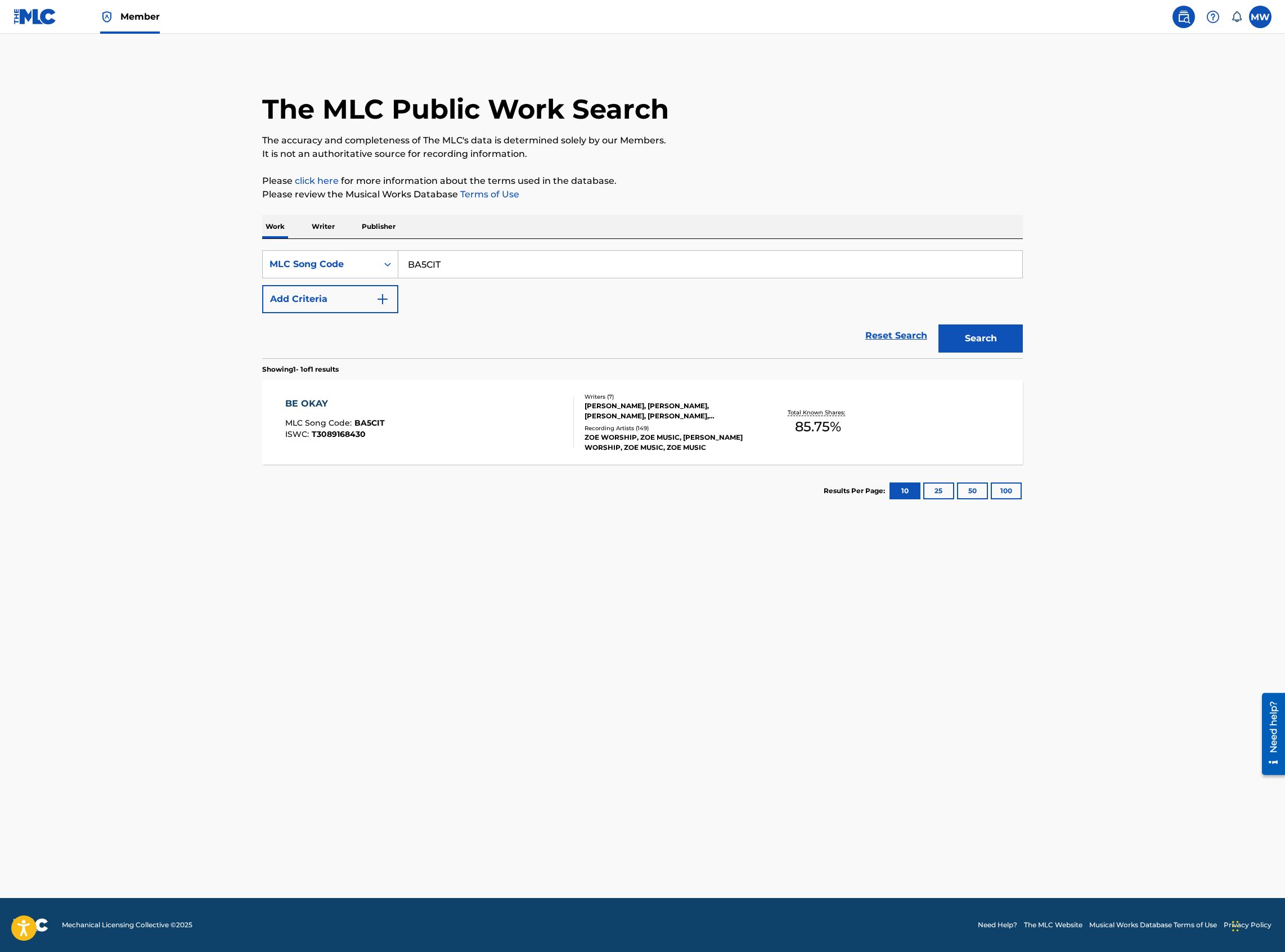
drag, startPoint x: 480, startPoint y: 260, endPoint x: 401, endPoint y: 262, distance: 79.3
click at [401, 262] on input "BA5CIT" at bounding box center [710, 264] width 624 height 27
paste input "A08464"
type input "A08464"
click at [938, 325] on button "Search" at bounding box center [980, 339] width 84 height 28
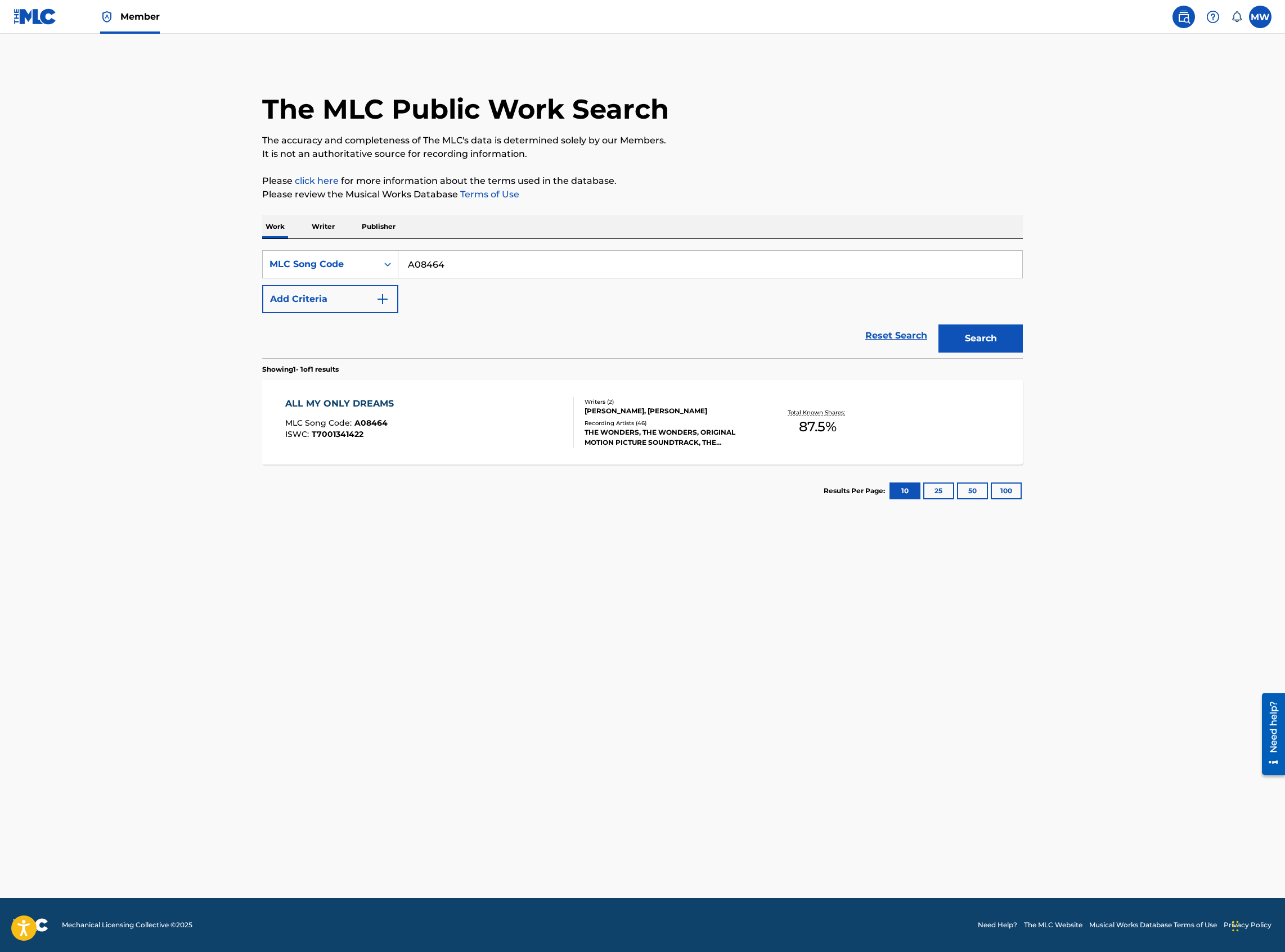
click at [479, 440] on div "ALL MY ONLY DREAMS MLC Song Code : A08464 ISWC : T7001341422" at bounding box center [429, 422] width 289 height 51
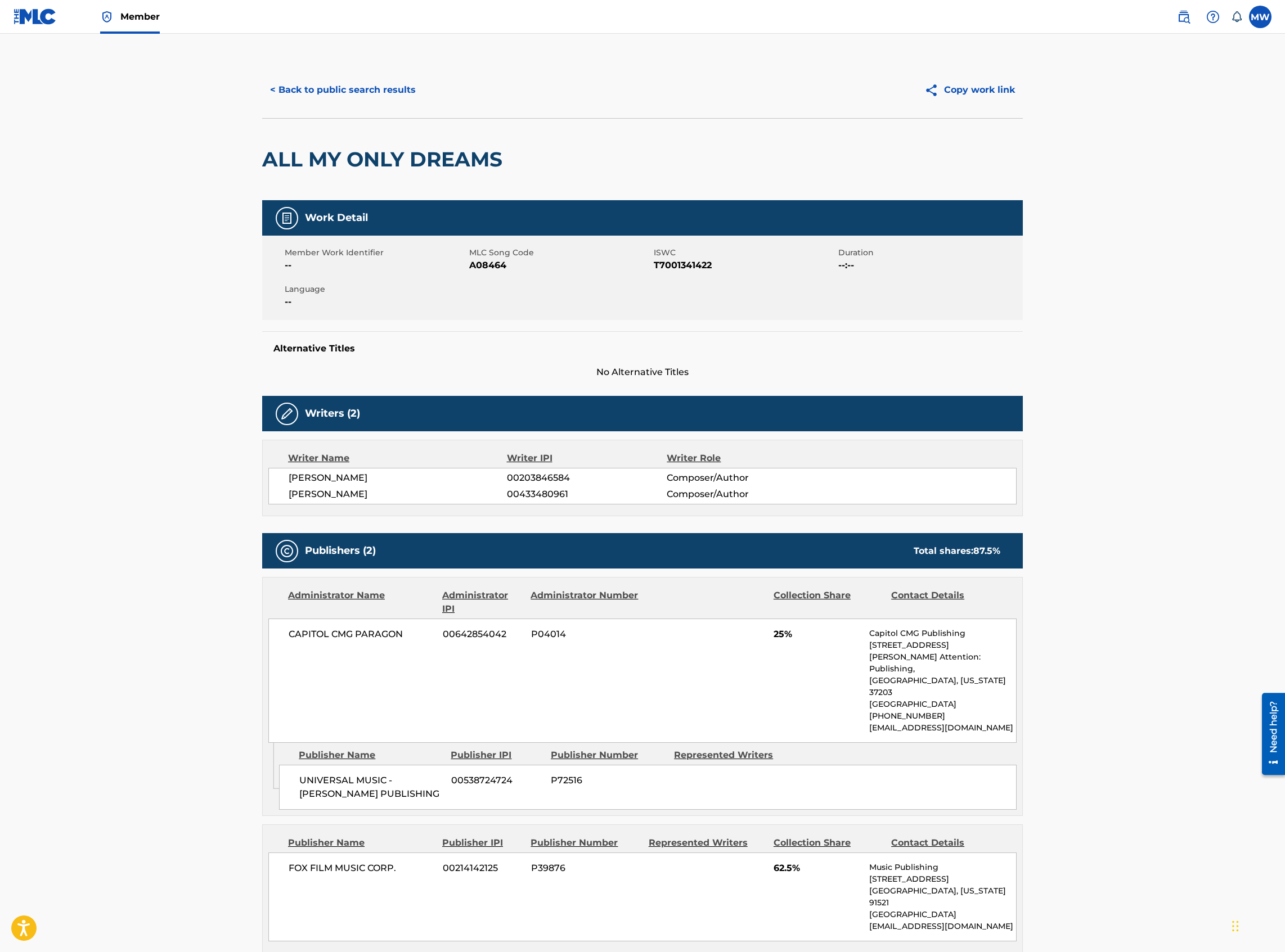
click at [358, 88] on button "< Back to public search results" at bounding box center [342, 90] width 161 height 28
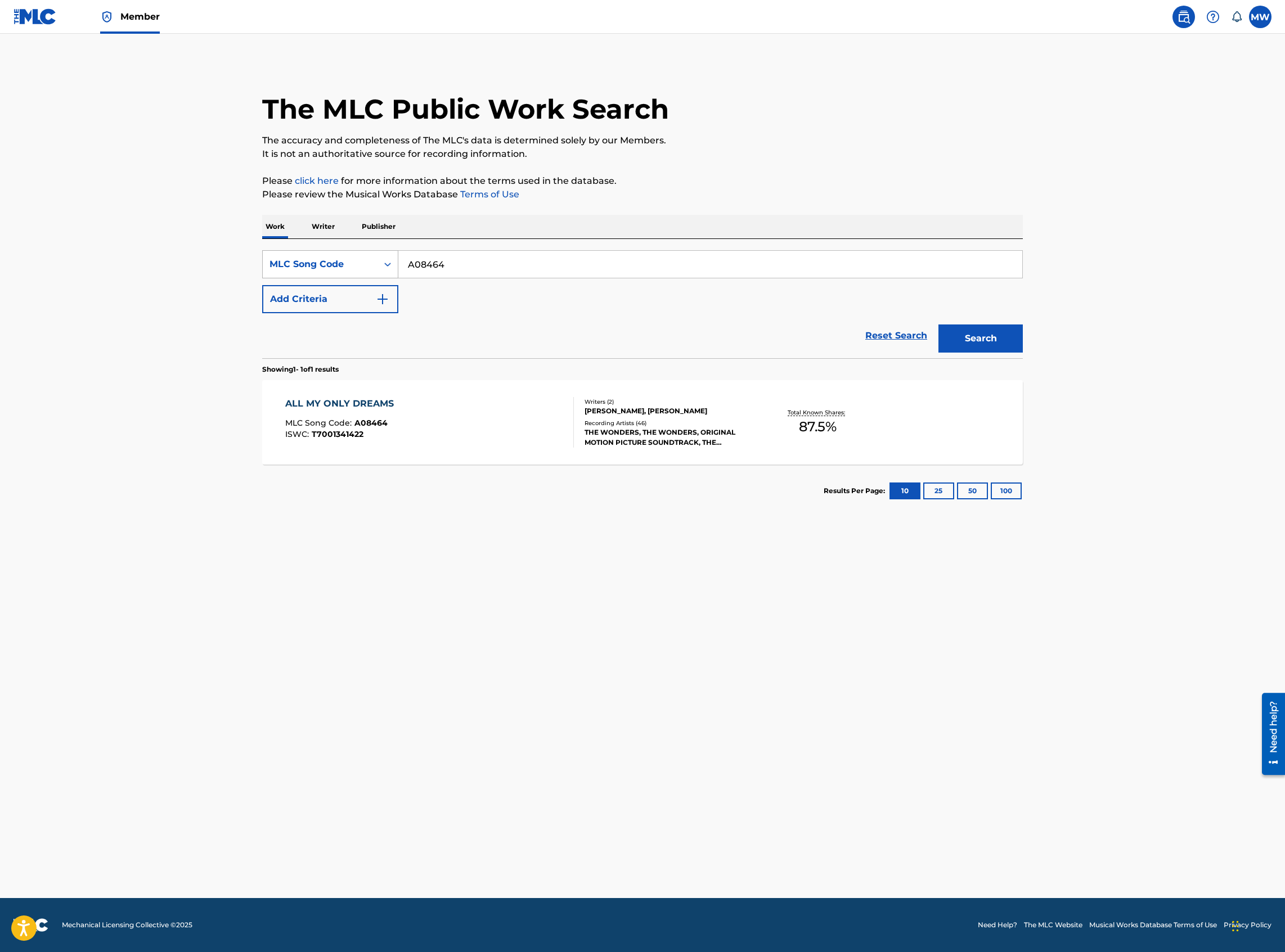
drag, startPoint x: 475, startPoint y: 259, endPoint x: 359, endPoint y: 257, distance: 116.4
click at [359, 257] on div "SearchWithCriteriae14a0bbb-b652-4c3c-a5f4-b6307fd8a413 MLC Song Code A08464" at bounding box center [642, 264] width 760 height 28
paste input "AX6AQB"
type input "AX6AQB"
click at [938, 325] on button "Search" at bounding box center [980, 339] width 84 height 28
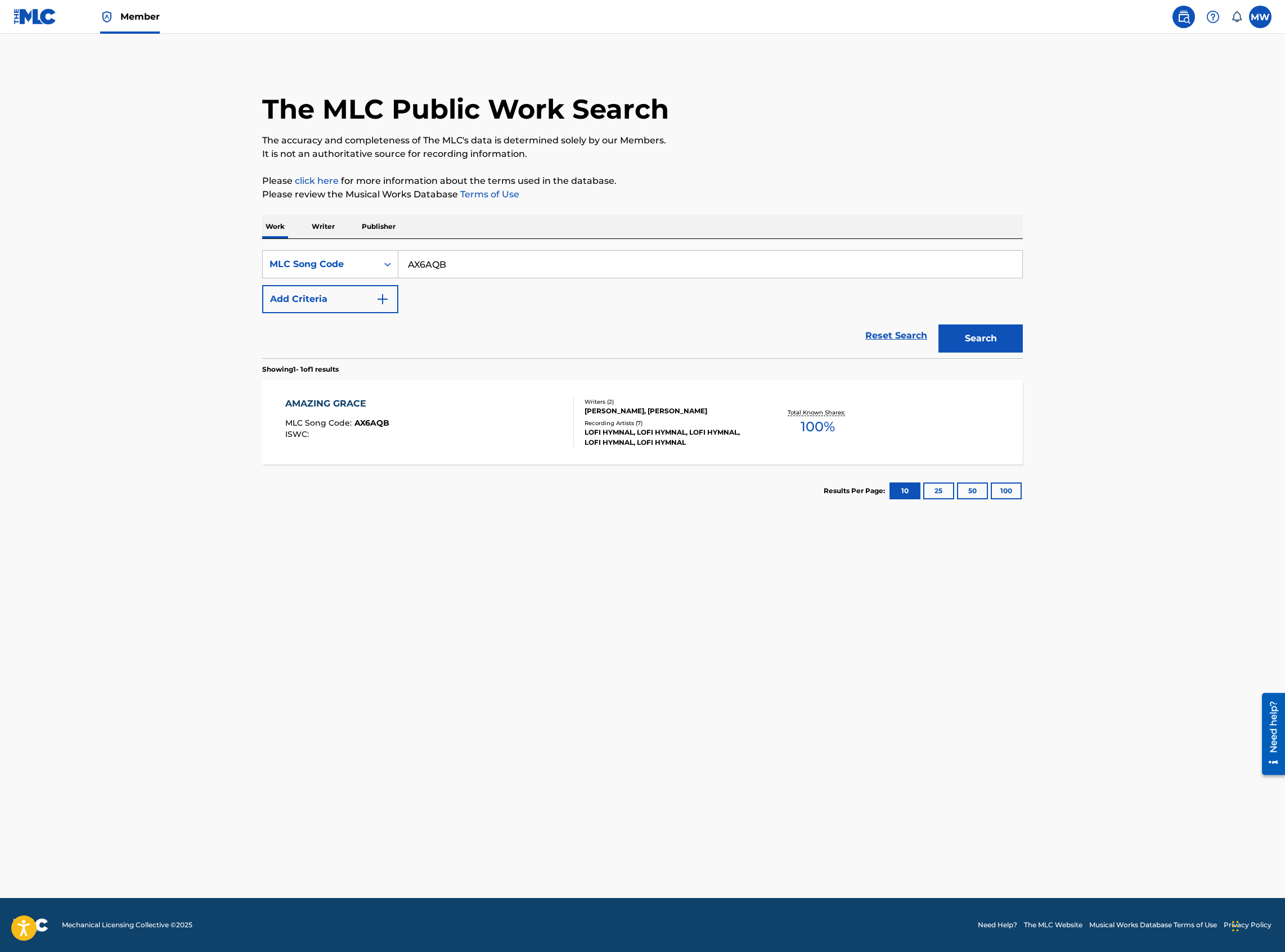
click at [461, 404] on div "AMAZING GRACE MLC Song Code : AX6AQB ISWC :" at bounding box center [429, 422] width 289 height 51
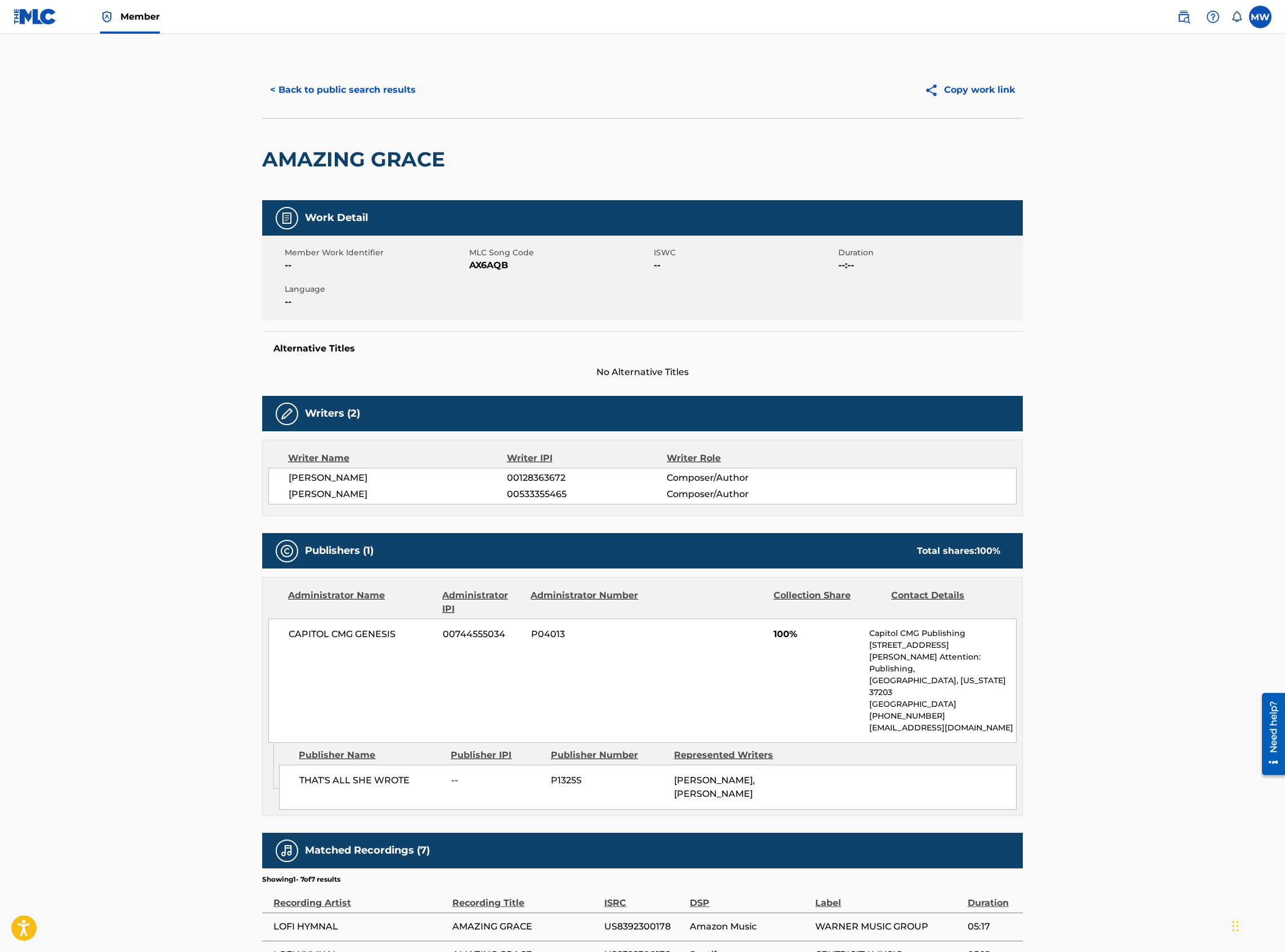
click at [316, 92] on button "< Back to public search results" at bounding box center [342, 90] width 161 height 28
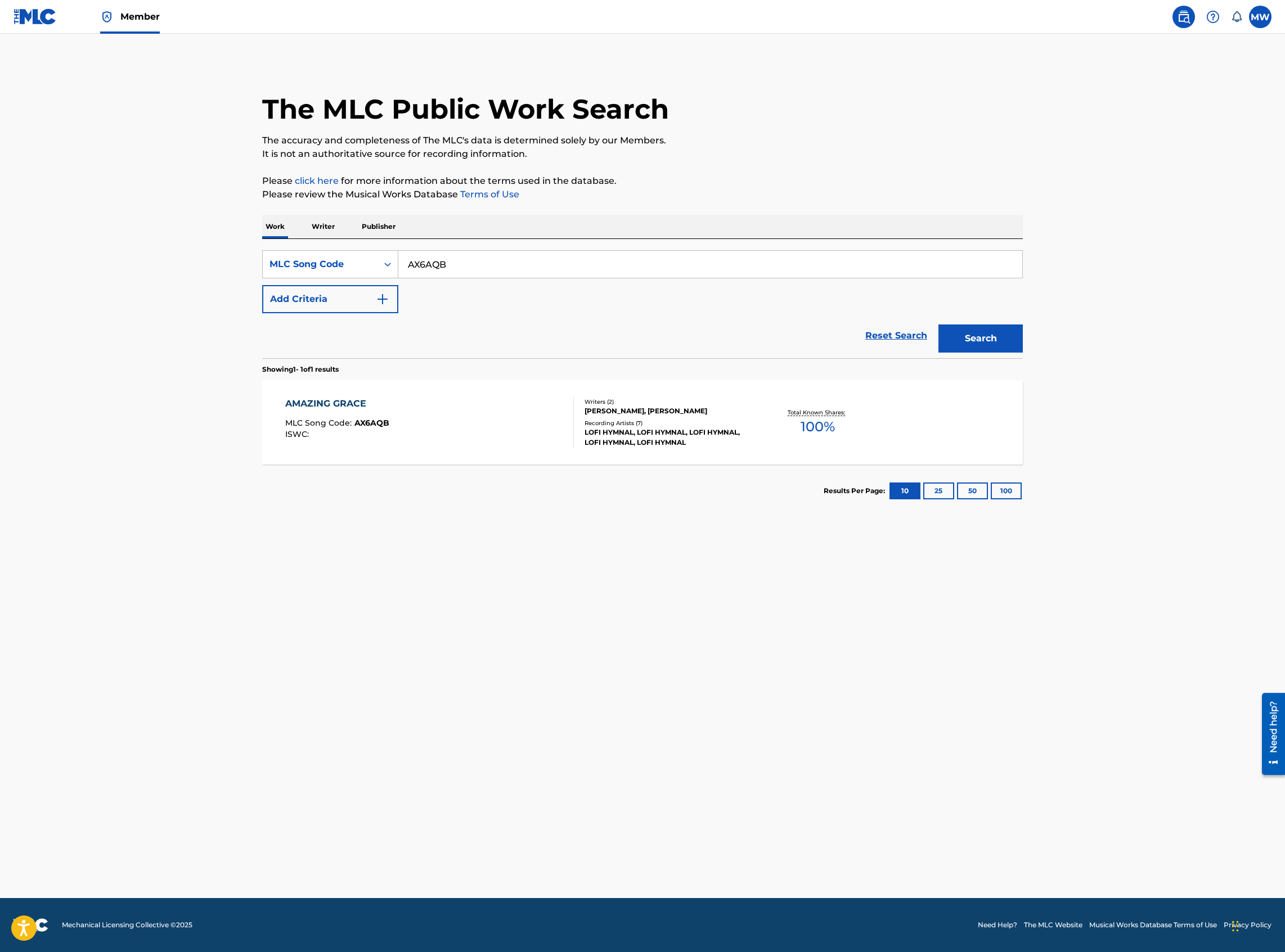
drag, startPoint x: 462, startPoint y: 275, endPoint x: 374, endPoint y: 280, distance: 87.9
click at [374, 280] on div "SearchWithCriteriae14a0bbb-b652-4c3c-a5f4-b6307fd8a413 MLC Song Code AX6AQB Add…" at bounding box center [642, 281] width 760 height 63
paste input "LF05DT"
type input "LF05DT"
click at [938, 325] on button "Search" at bounding box center [980, 339] width 84 height 28
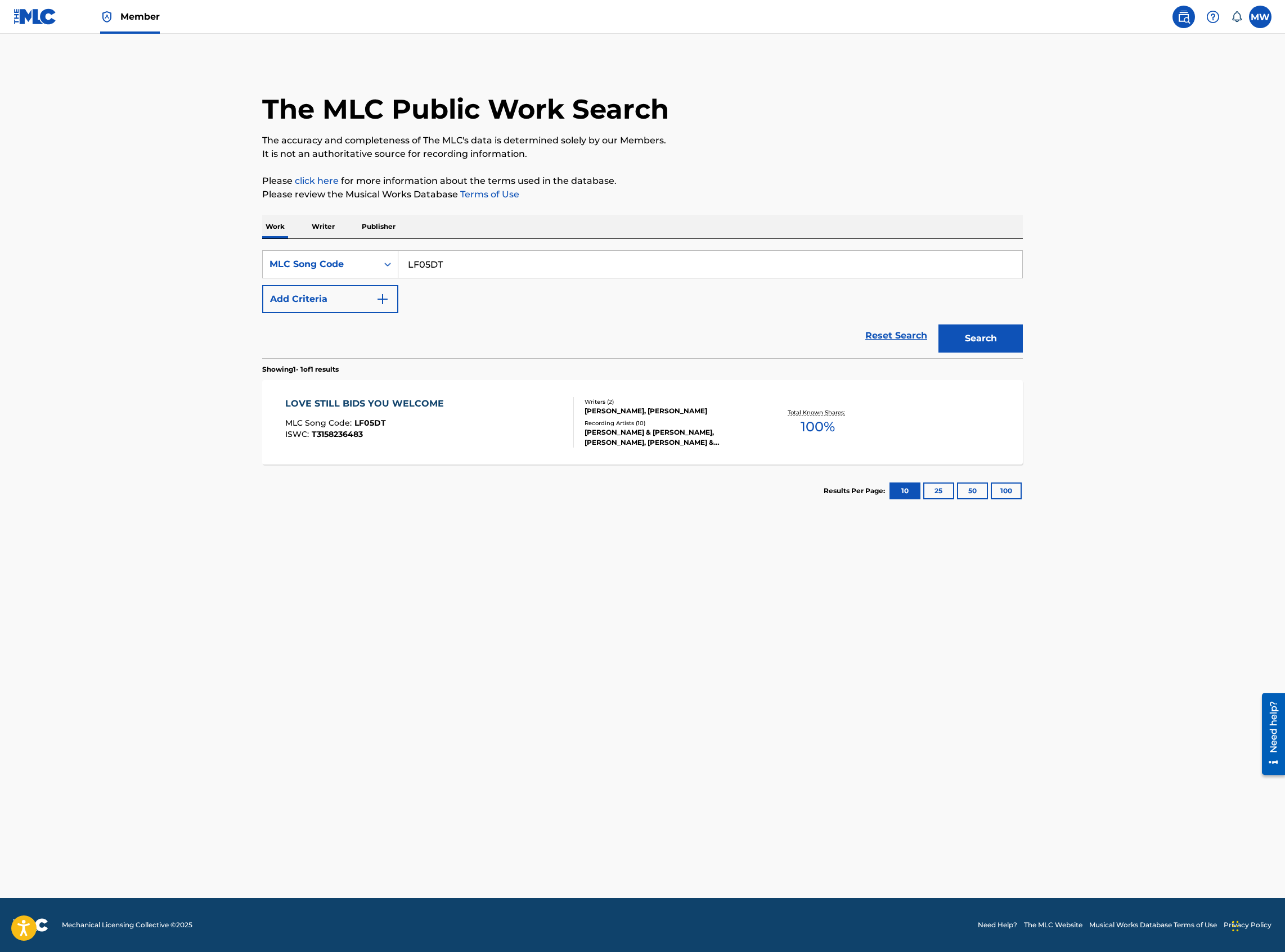
click at [484, 426] on div "LOVE STILL BIDS YOU WELCOME MLC Song Code : LF05DT ISWC : T3158236483" at bounding box center [429, 422] width 289 height 51
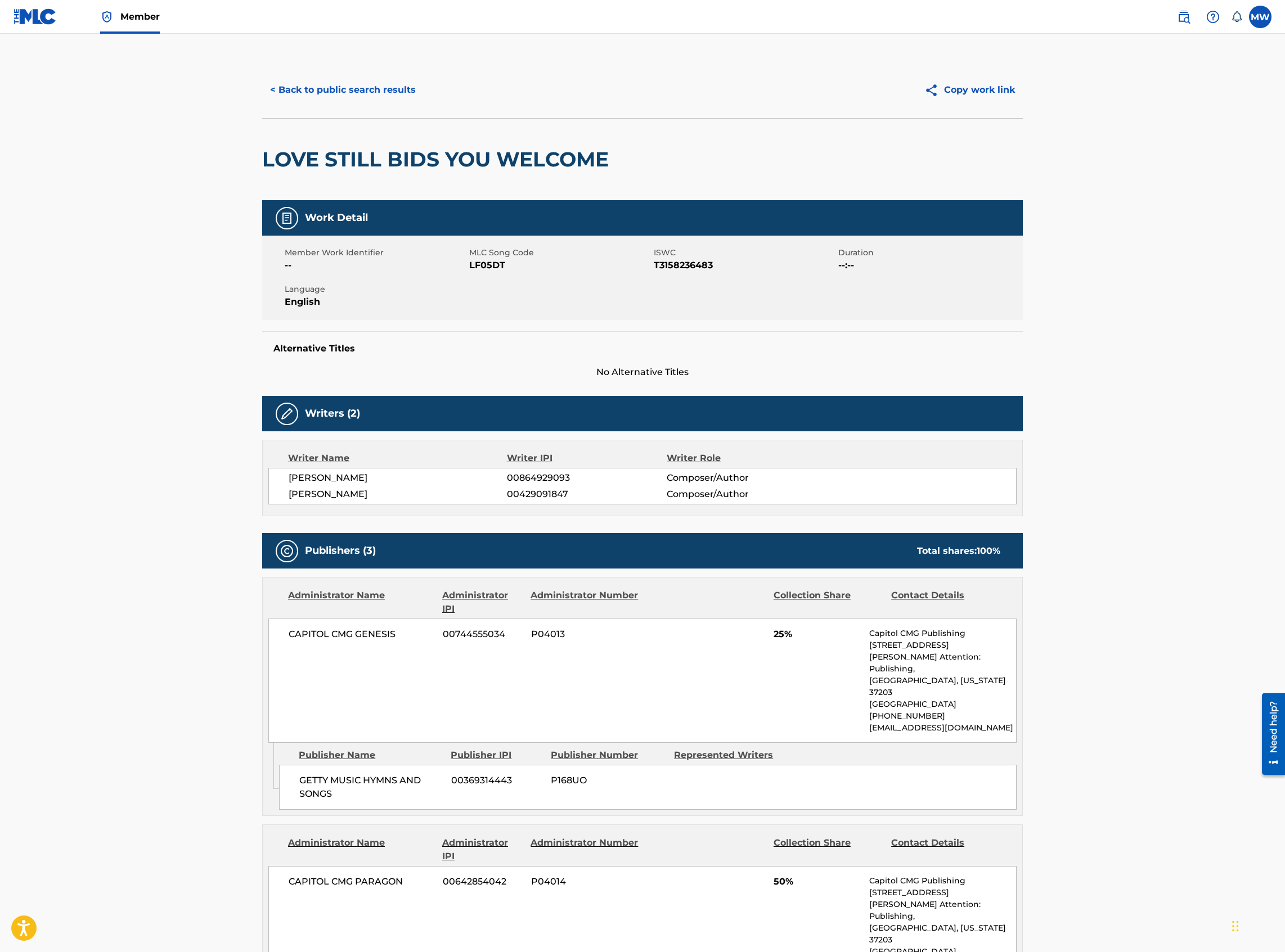
click at [363, 88] on button "< Back to public search results" at bounding box center [342, 90] width 161 height 28
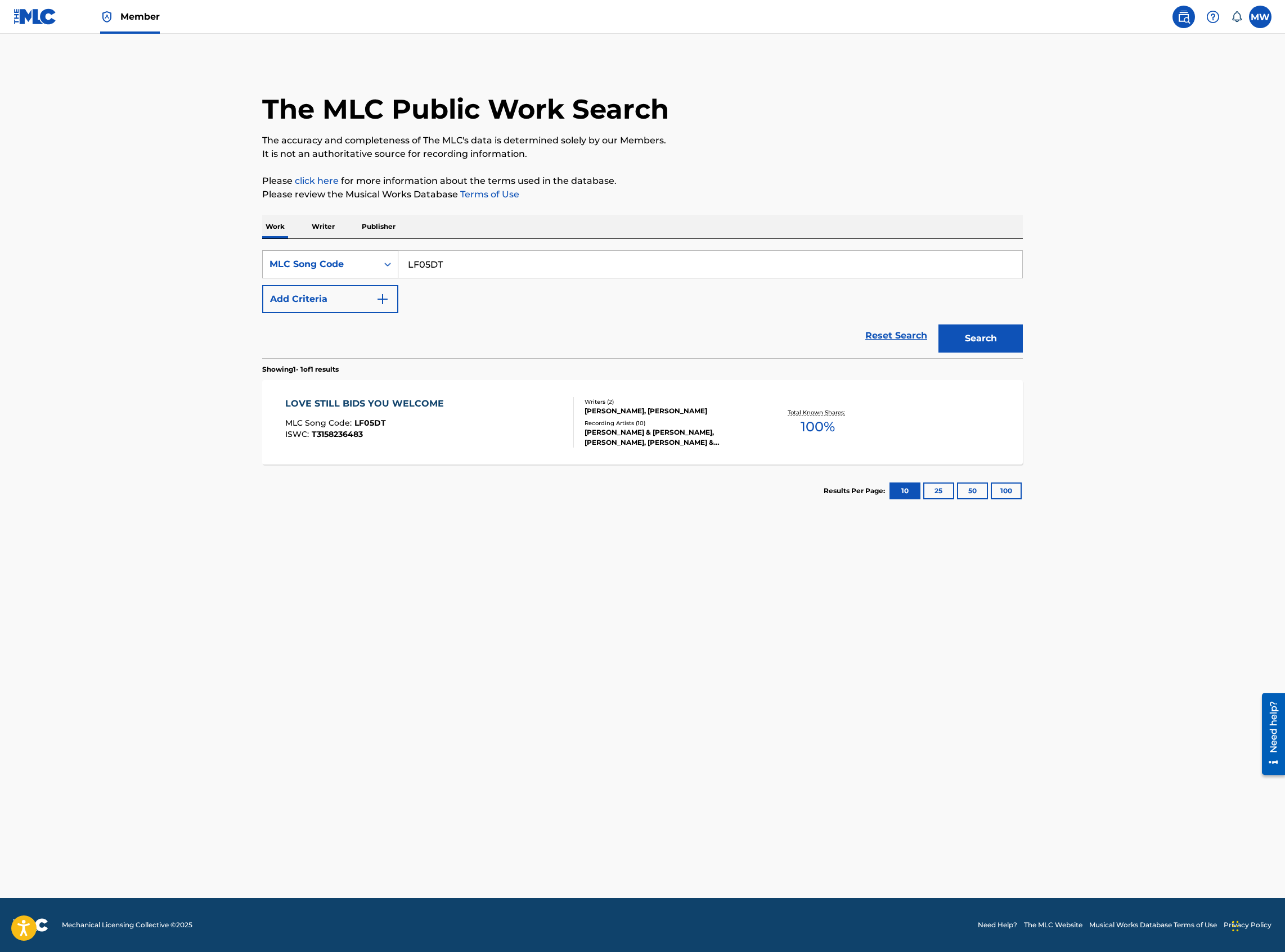
drag, startPoint x: 471, startPoint y: 267, endPoint x: 394, endPoint y: 271, distance: 77.7
click at [394, 271] on div "SearchWithCriteriae14a0bbb-b652-4c3c-a5f4-b6307fd8a413 MLC Song Code LF05DT" at bounding box center [642, 264] width 760 height 28
paste input "C3997V"
type input "C3997V"
click at [938, 325] on button "Search" at bounding box center [980, 339] width 84 height 28
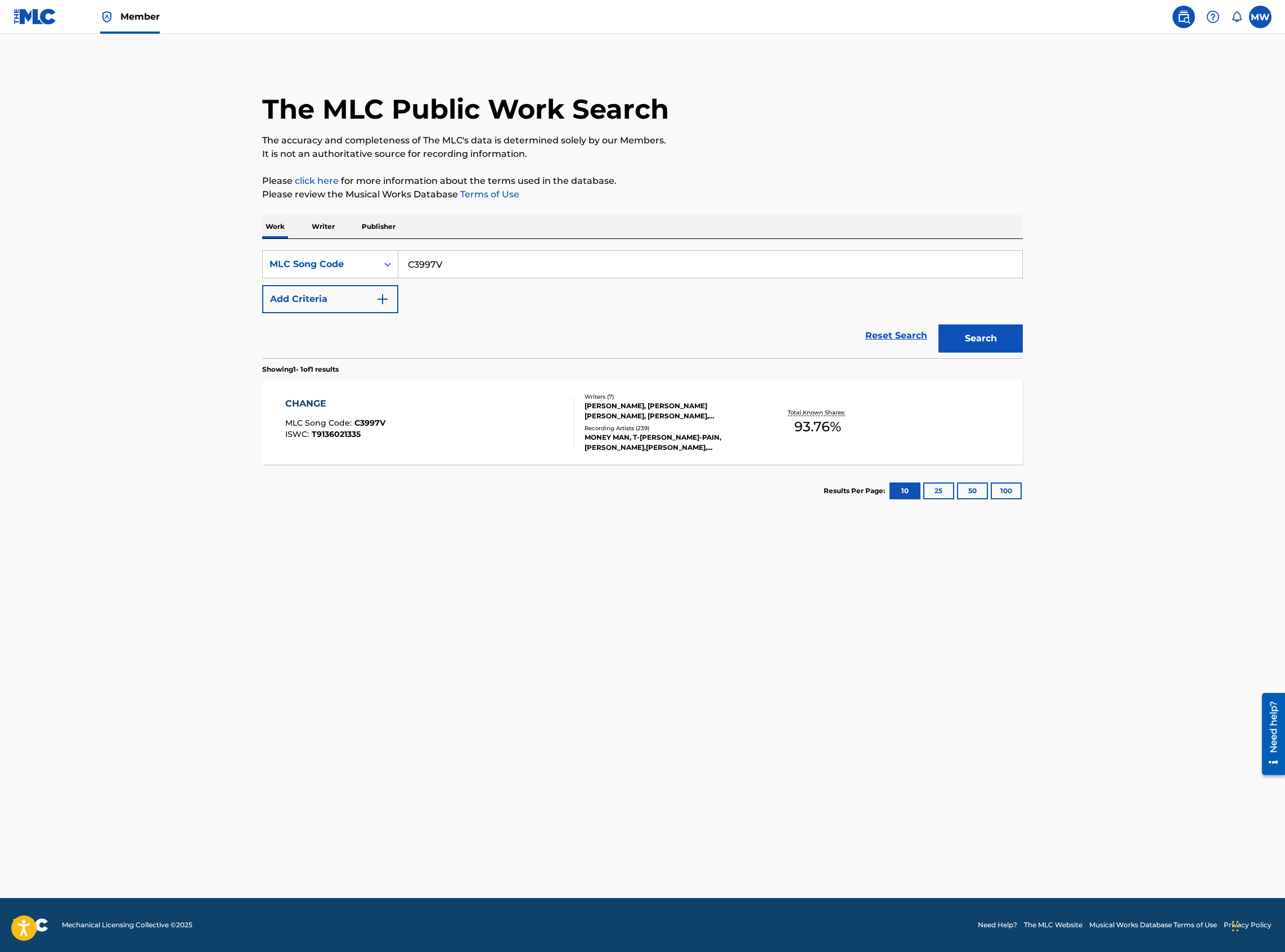
click at [524, 442] on div "CHANGE MLC Song Code : C3997V ISWC : T9136021335" at bounding box center [429, 422] width 289 height 51
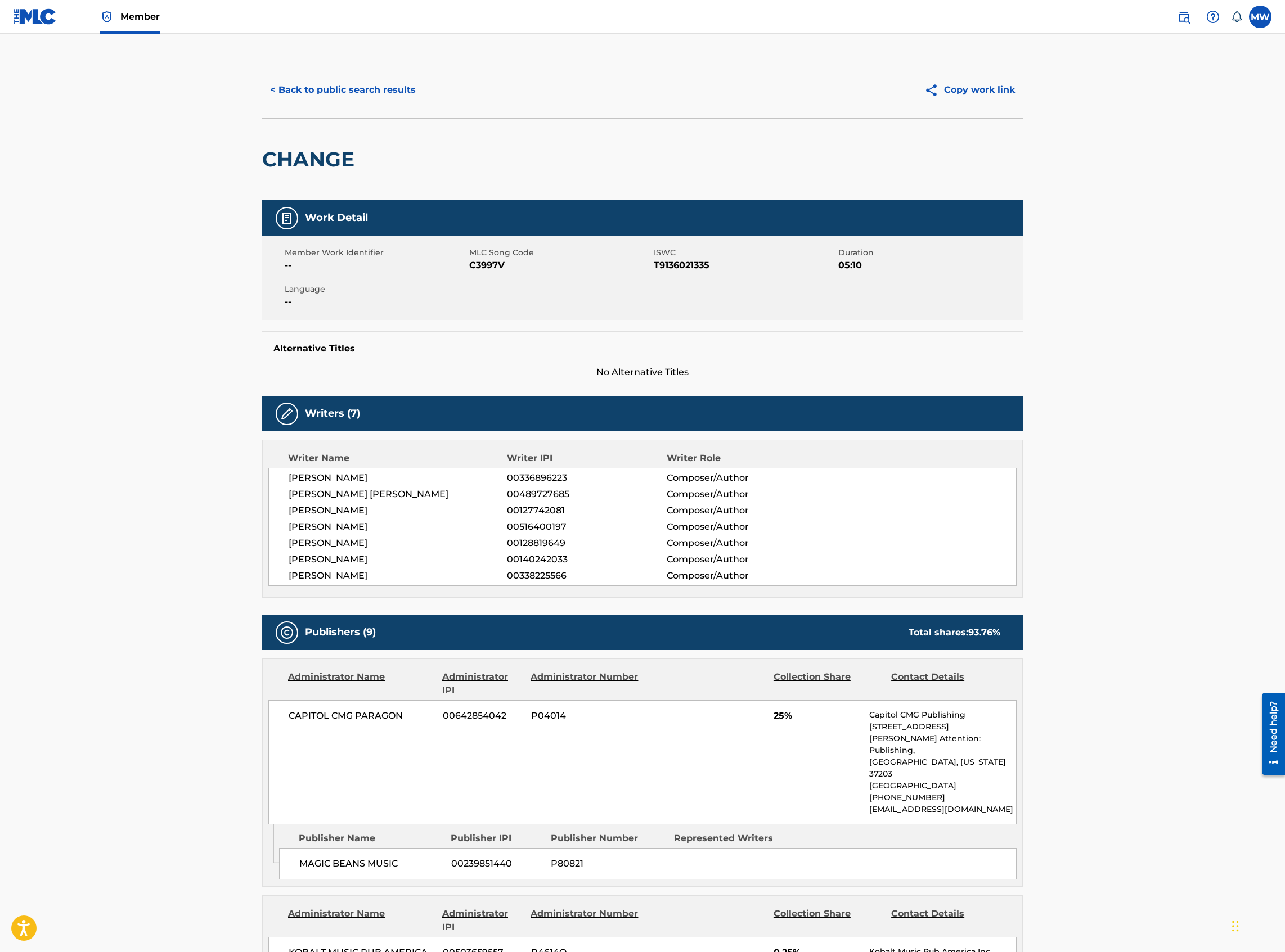
click at [362, 106] on div "< Back to public search results Copy work link" at bounding box center [642, 90] width 760 height 56
click at [336, 93] on button "< Back to public search results" at bounding box center [342, 90] width 161 height 28
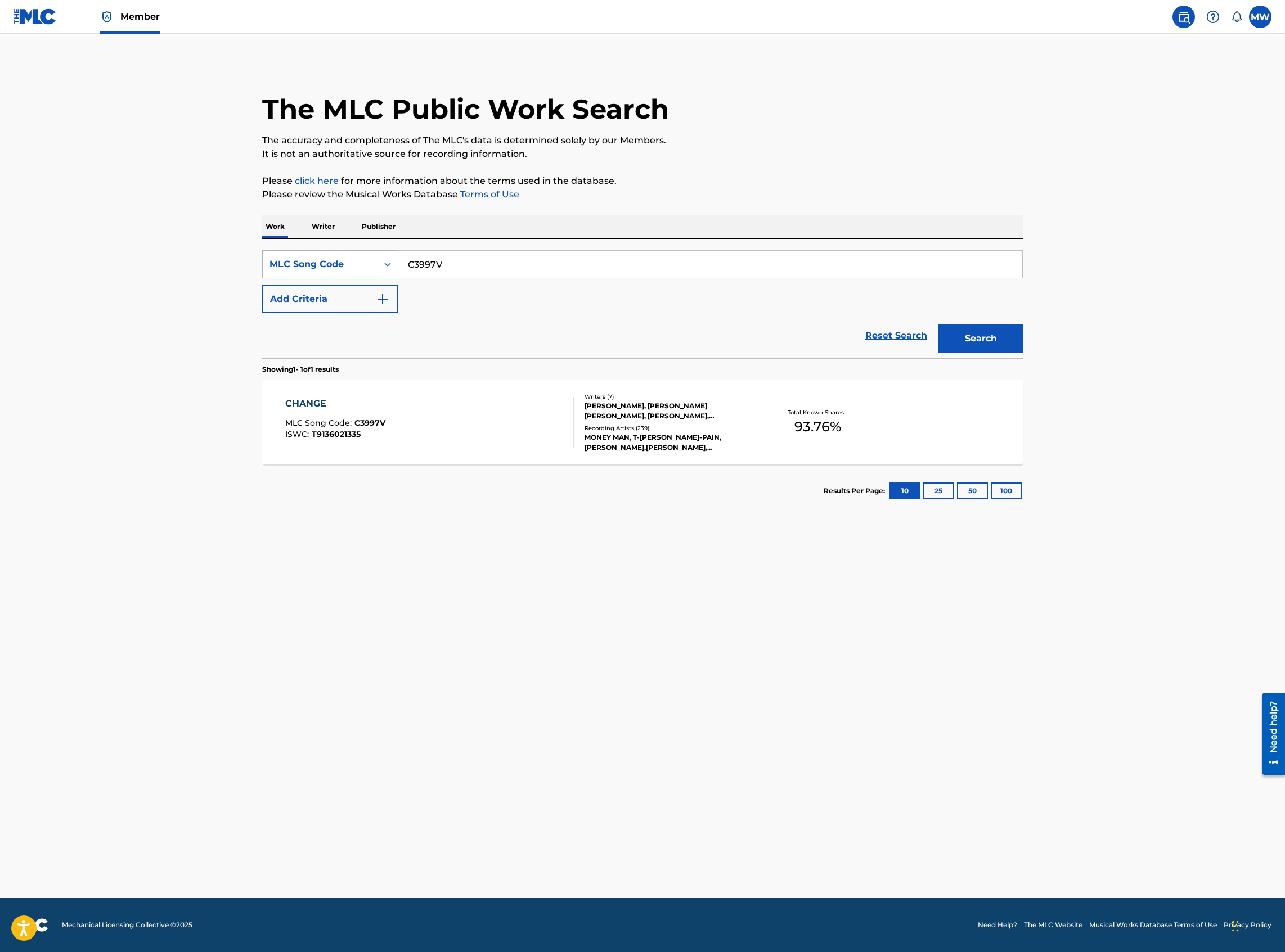
drag, startPoint x: 463, startPoint y: 271, endPoint x: 381, endPoint y: 267, distance: 82.8
click at [381, 267] on div "SearchWithCriteriae14a0bbb-b652-4c3c-a5f4-b6307fd8a413 MLC Song Code C3997V" at bounding box center [642, 264] width 760 height 28
paste input "W39QPF"
type input "W39QPF"
click at [938, 325] on button "Search" at bounding box center [980, 339] width 84 height 28
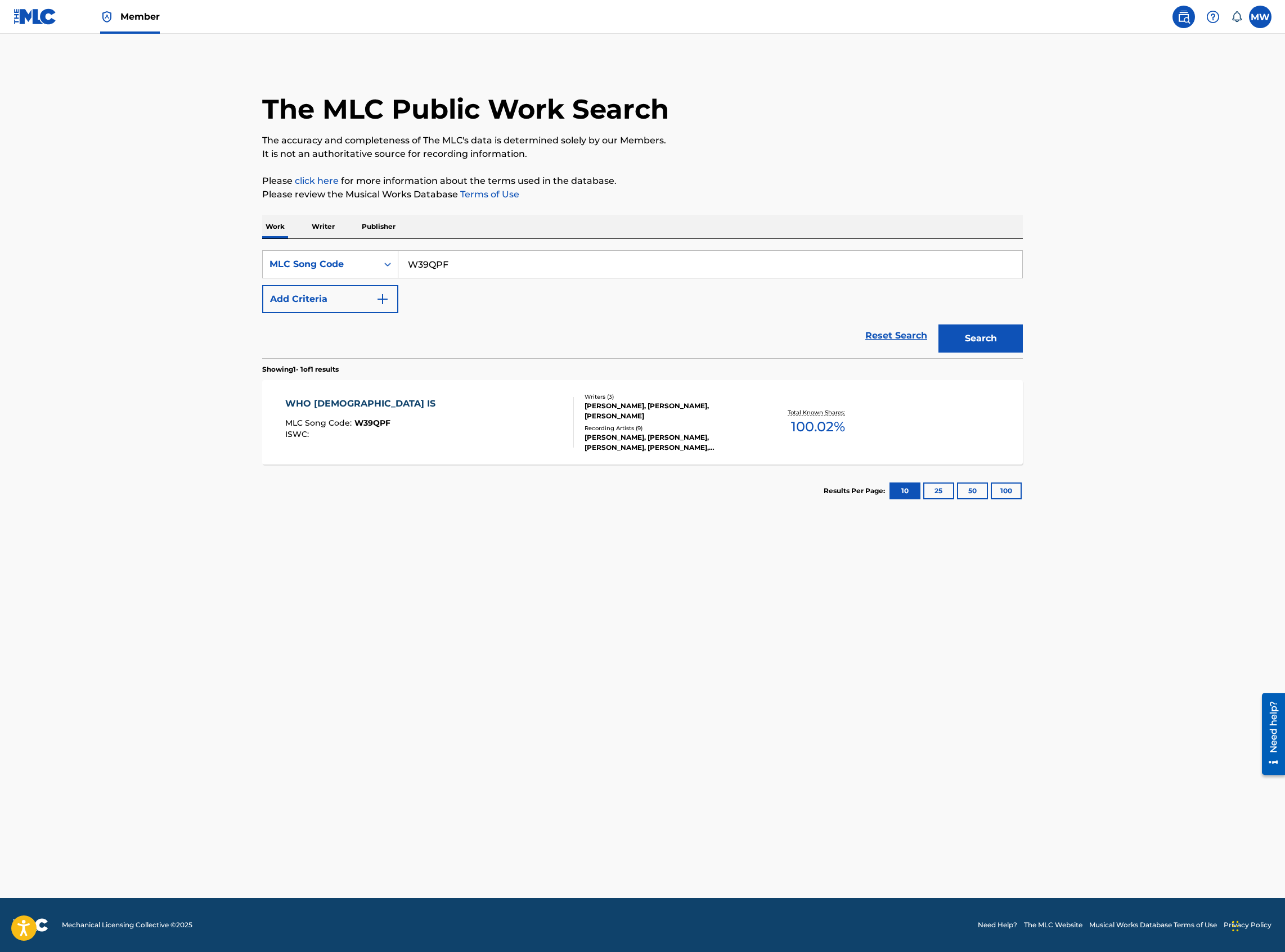
click at [538, 428] on div "WHO JESUS IS MLC Song Code : W39QPF ISWC :" at bounding box center [429, 422] width 289 height 51
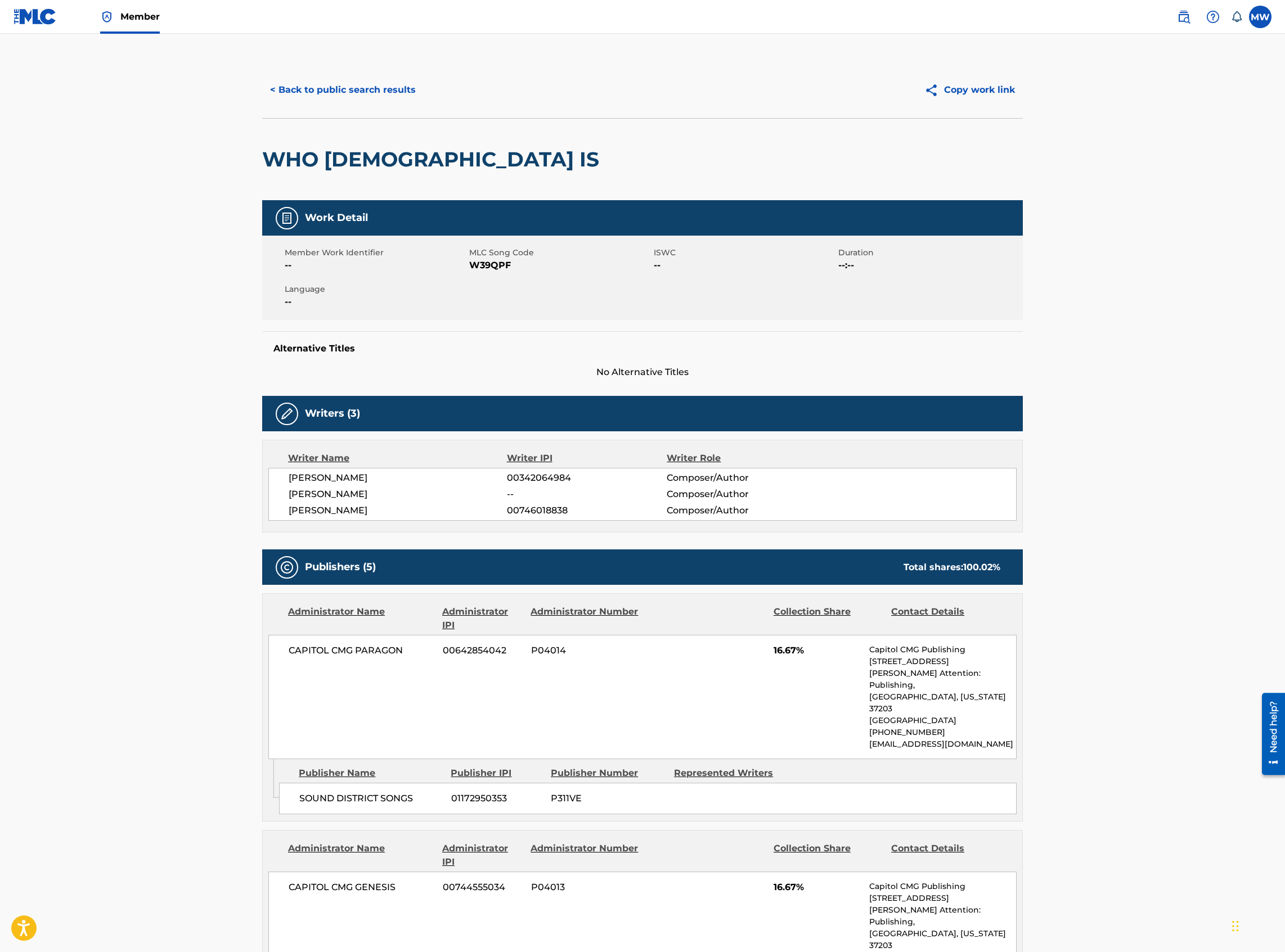
click at [366, 108] on div "< Back to public search results Copy work link" at bounding box center [642, 90] width 760 height 56
click at [350, 97] on button "< Back to public search results" at bounding box center [342, 90] width 161 height 28
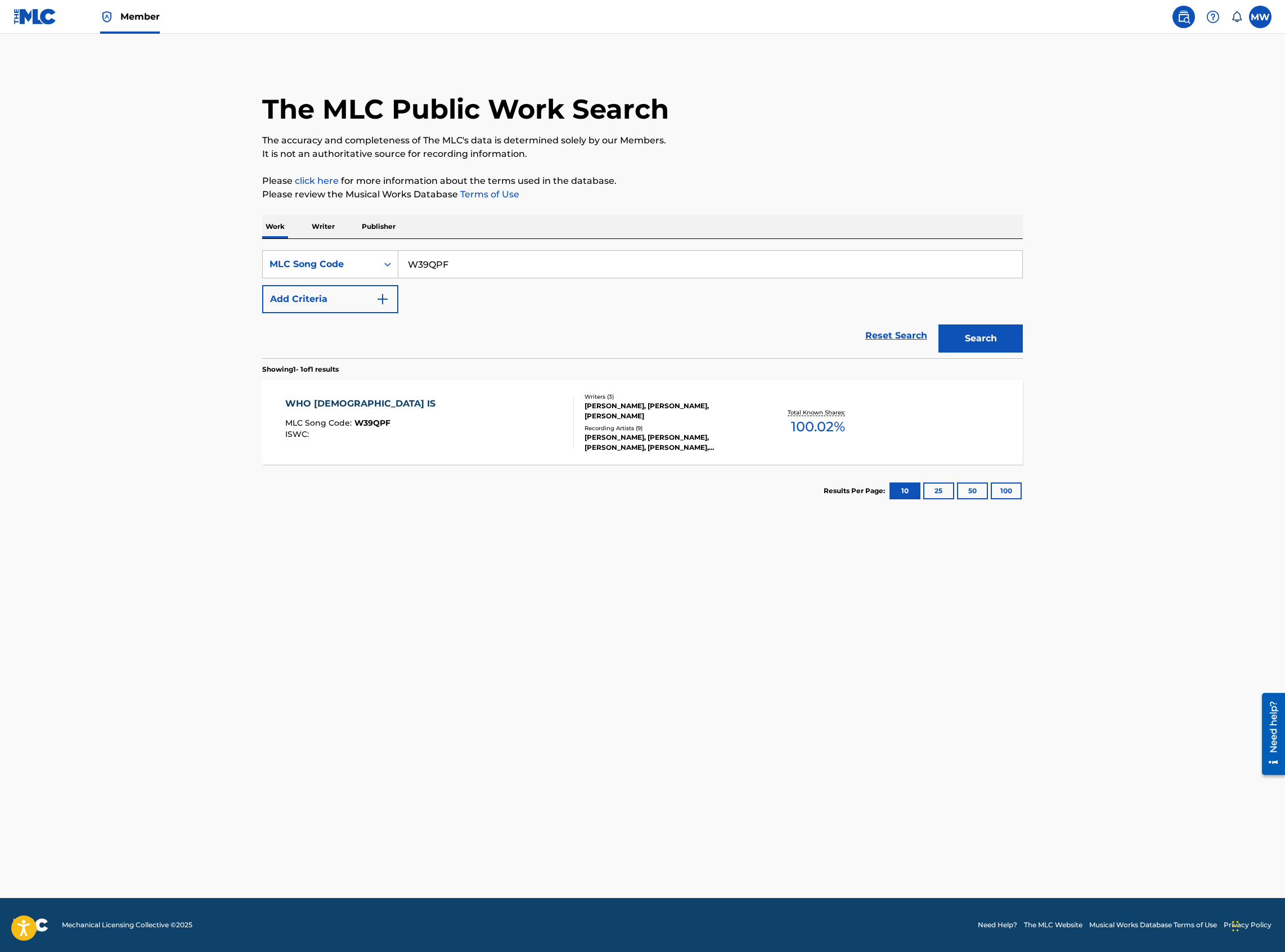
drag, startPoint x: 477, startPoint y: 283, endPoint x: 460, endPoint y: 283, distance: 17.4
click at [460, 283] on div "SearchWithCriteriae14a0bbb-b652-4c3c-a5f4-b6307fd8a413 MLC Song Code W39QPF Add…" at bounding box center [642, 281] width 760 height 63
drag, startPoint x: 453, startPoint y: 270, endPoint x: 379, endPoint y: 268, distance: 74.3
click at [379, 269] on div "SearchWithCriteriae14a0bbb-b652-4c3c-a5f4-b6307fd8a413 MLC Song Code W39QPF" at bounding box center [642, 264] width 760 height 28
paste input "ZA0DC7"
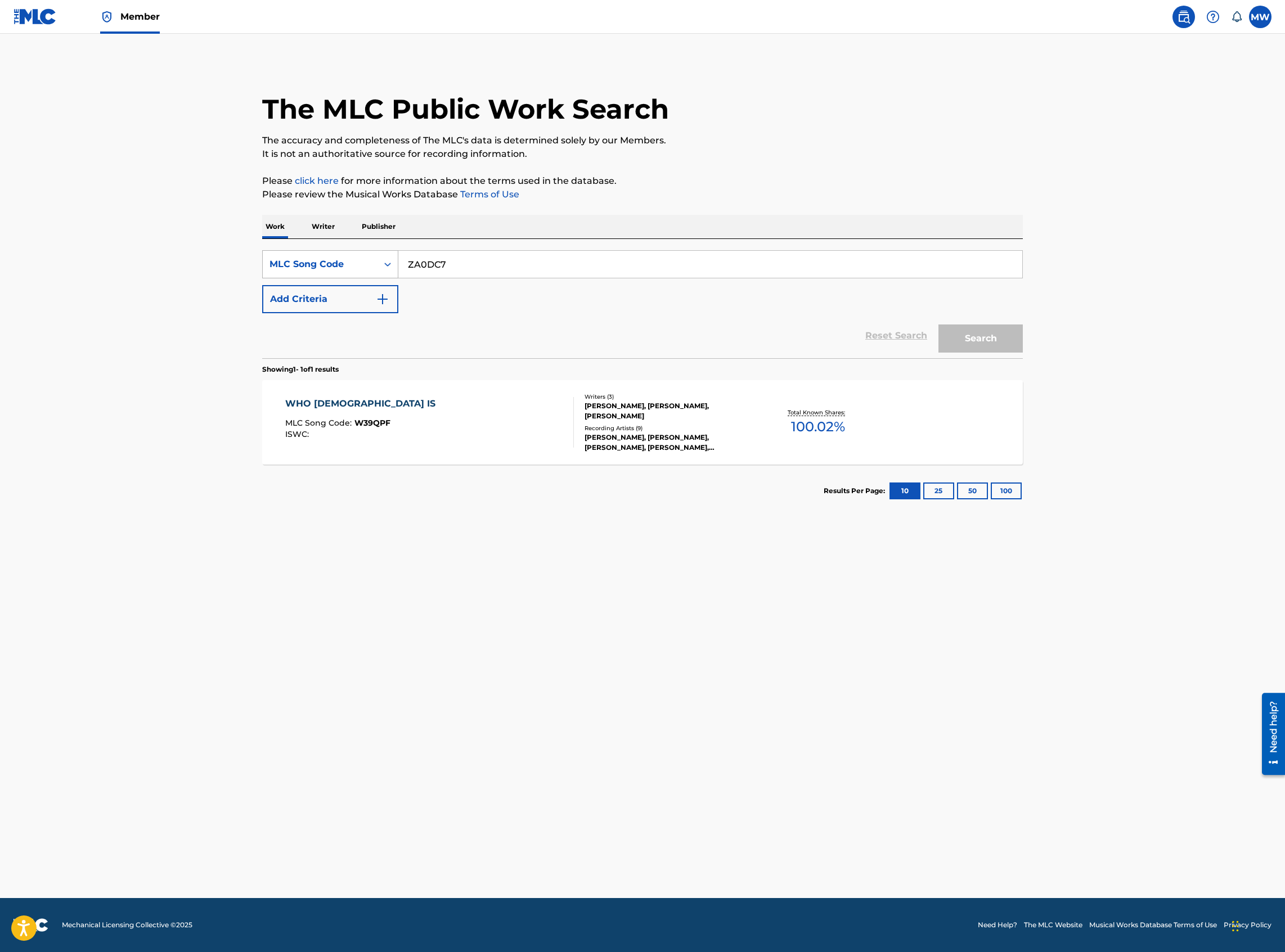
type input "ZA0DC7"
click at [938, 325] on button "Search" at bounding box center [980, 339] width 84 height 28
click at [465, 387] on div "ZERUBBABEL MLC Song Code : ZA0DC7 ISWC : T9034393970 Writers ( 1 ) RICK PINO Re…" at bounding box center [642, 422] width 760 height 84
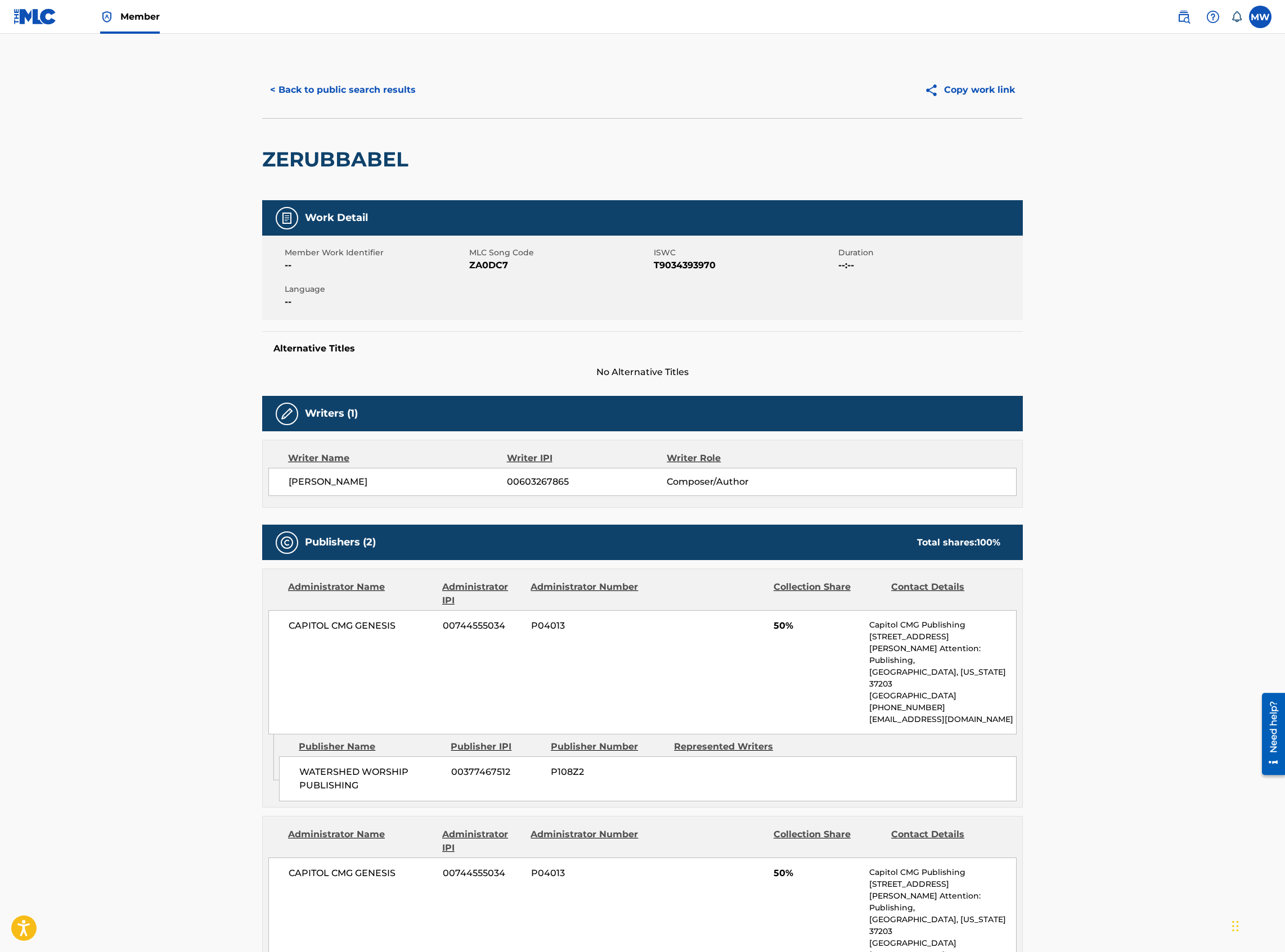
click at [310, 93] on button "< Back to public search results" at bounding box center [342, 90] width 161 height 28
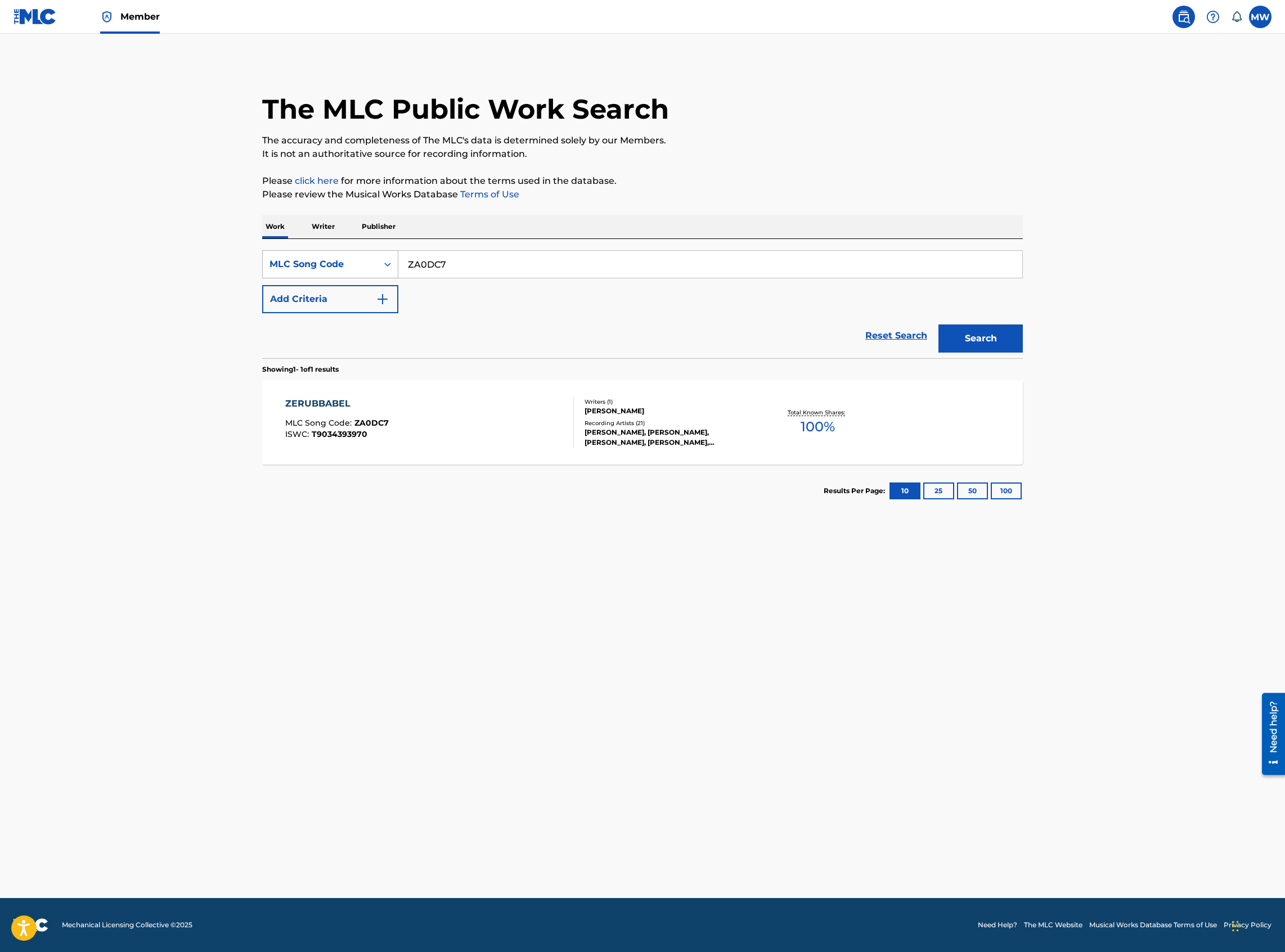
drag, startPoint x: 448, startPoint y: 271, endPoint x: 379, endPoint y: 268, distance: 68.7
click at [379, 268] on div "SearchWithCriteriae14a0bbb-b652-4c3c-a5f4-b6307fd8a413 MLC Song Code ZA0DC7" at bounding box center [642, 264] width 760 height 28
paste input "W11629"
type input "W11629"
click at [938, 325] on button "Search" at bounding box center [980, 339] width 84 height 28
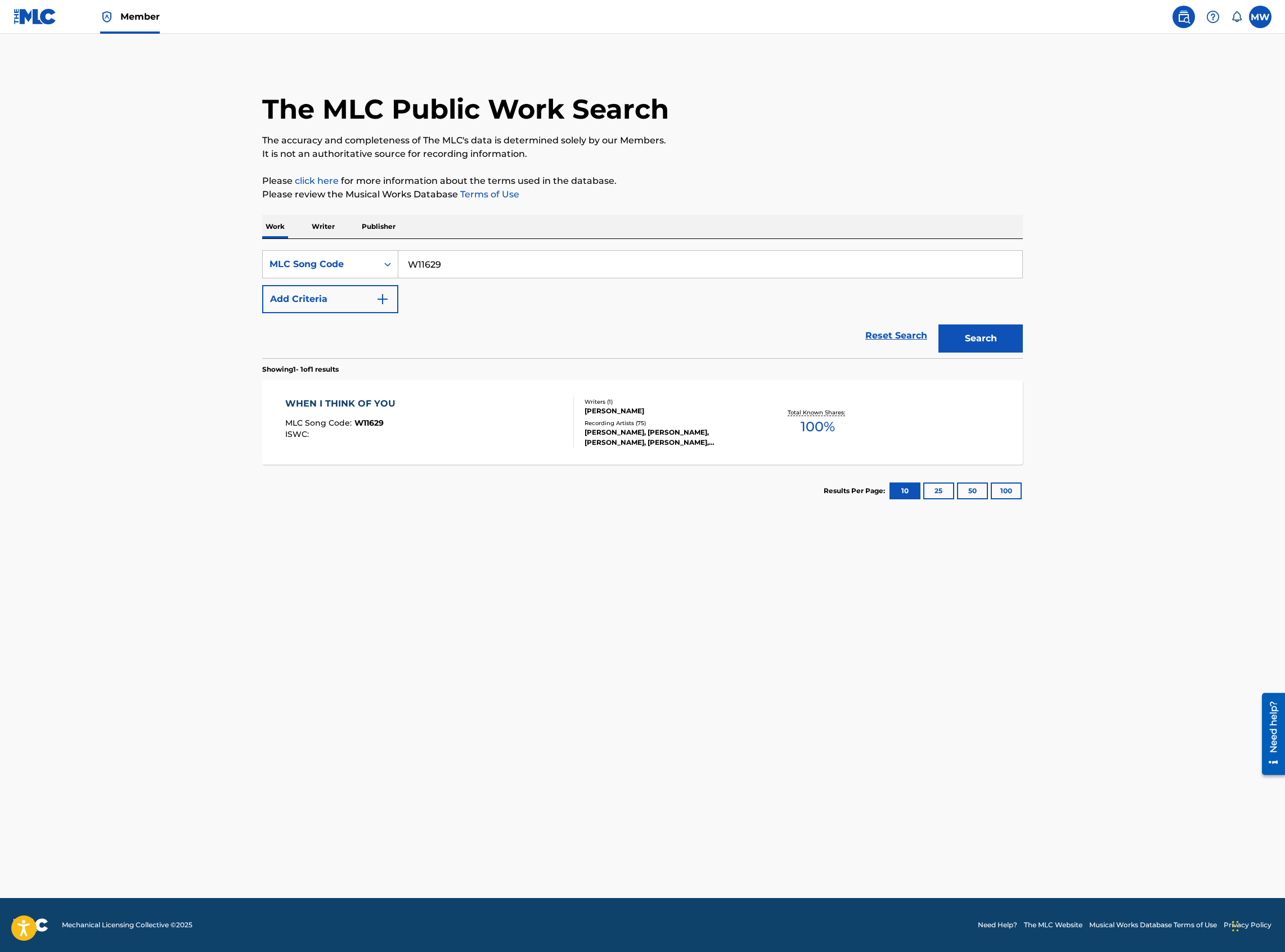
click at [520, 391] on div "WHEN I THINK OF YOU MLC Song Code : W11629 ISWC : Writers ( 1 ) JAMES EARL WILL…" at bounding box center [642, 422] width 760 height 84
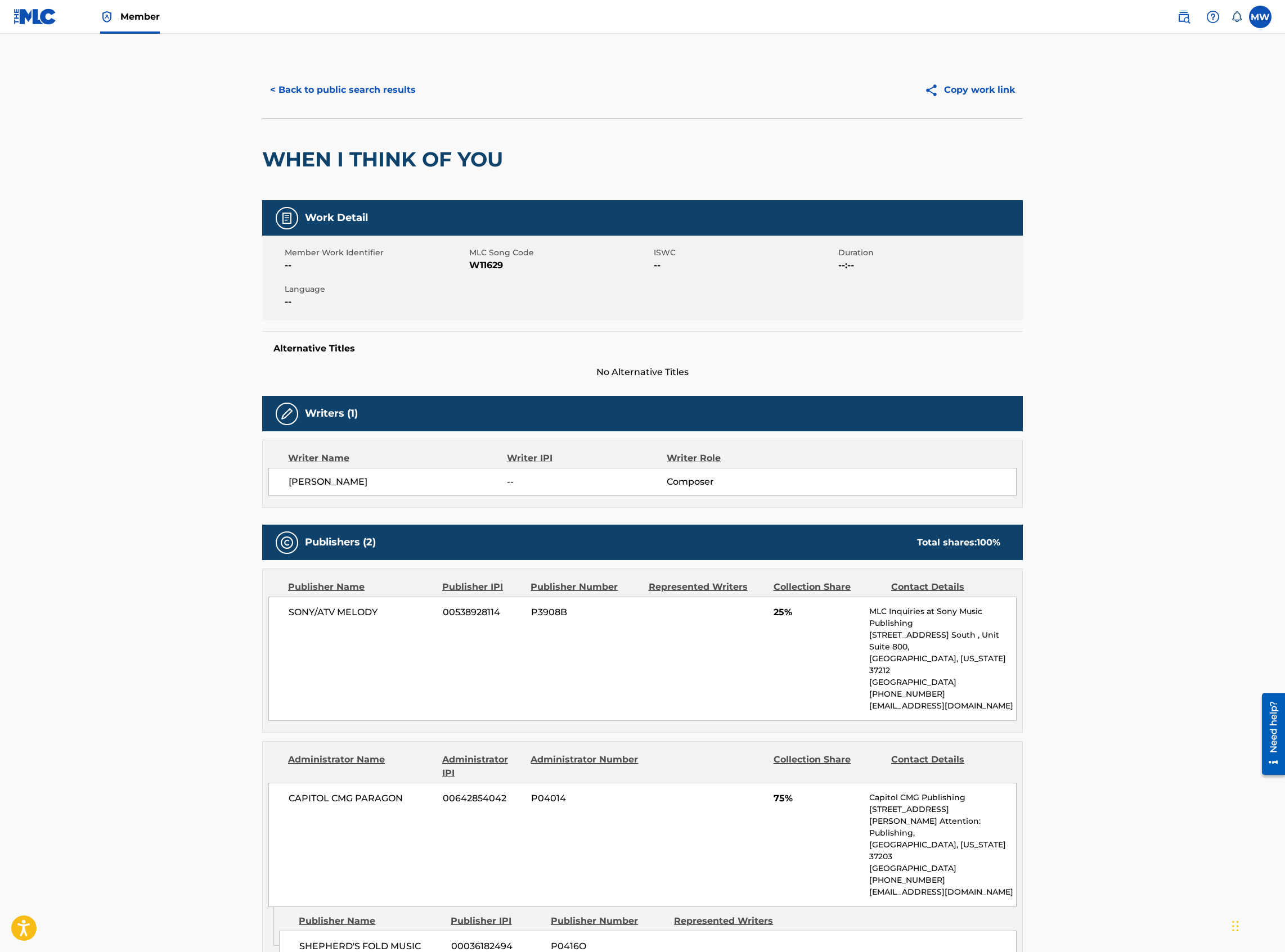
click at [290, 90] on button "< Back to public search results" at bounding box center [342, 90] width 161 height 28
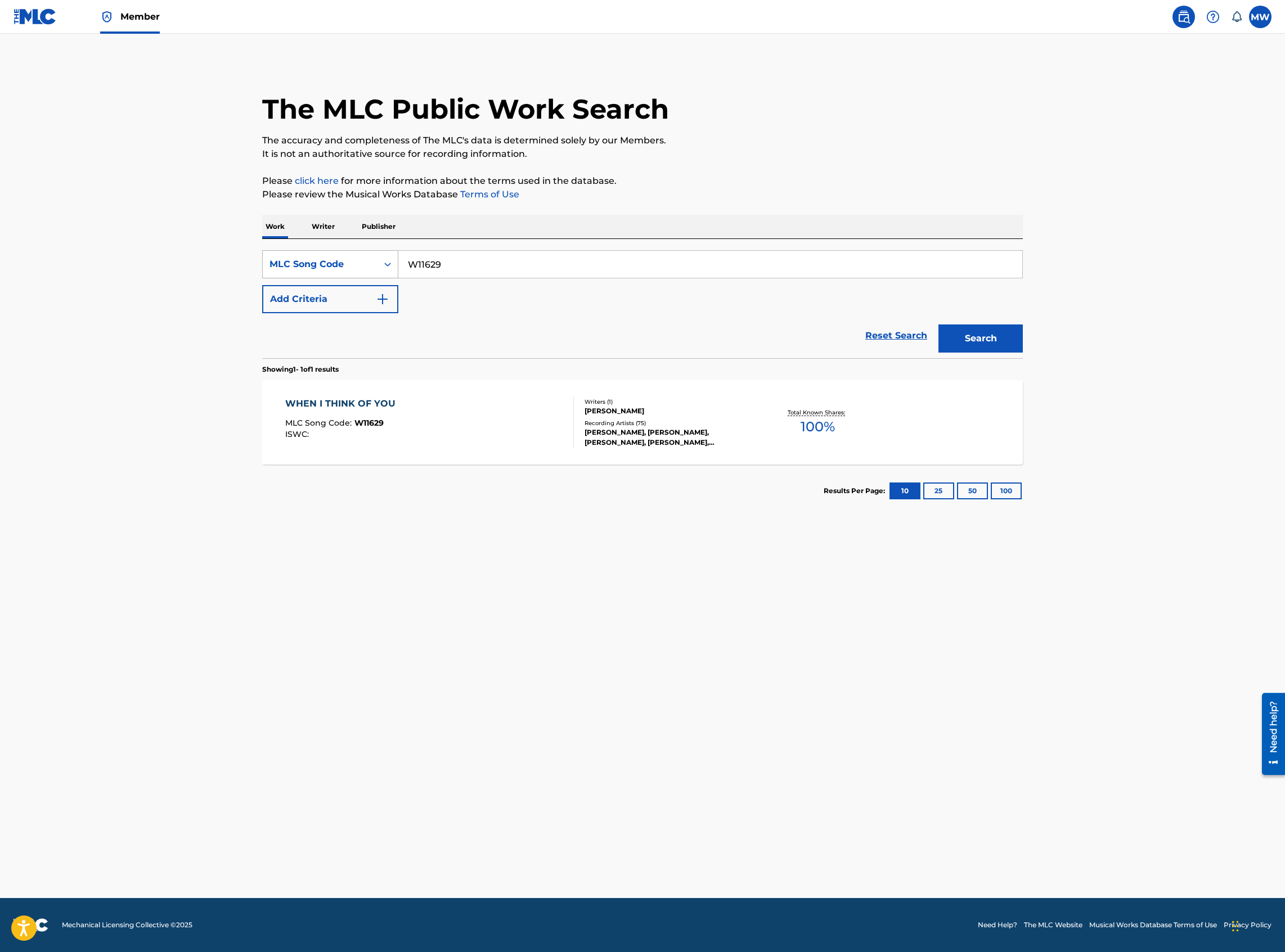
drag, startPoint x: 461, startPoint y: 261, endPoint x: 355, endPoint y: 264, distance: 105.8
click at [355, 264] on div "SearchWithCriteriae14a0bbb-b652-4c3c-a5f4-b6307fd8a413 MLC Song Code W11629" at bounding box center [642, 264] width 760 height 28
paste input "ND0T3W"
type input "ND0T3W"
click at [938, 325] on button "Search" at bounding box center [980, 339] width 84 height 28
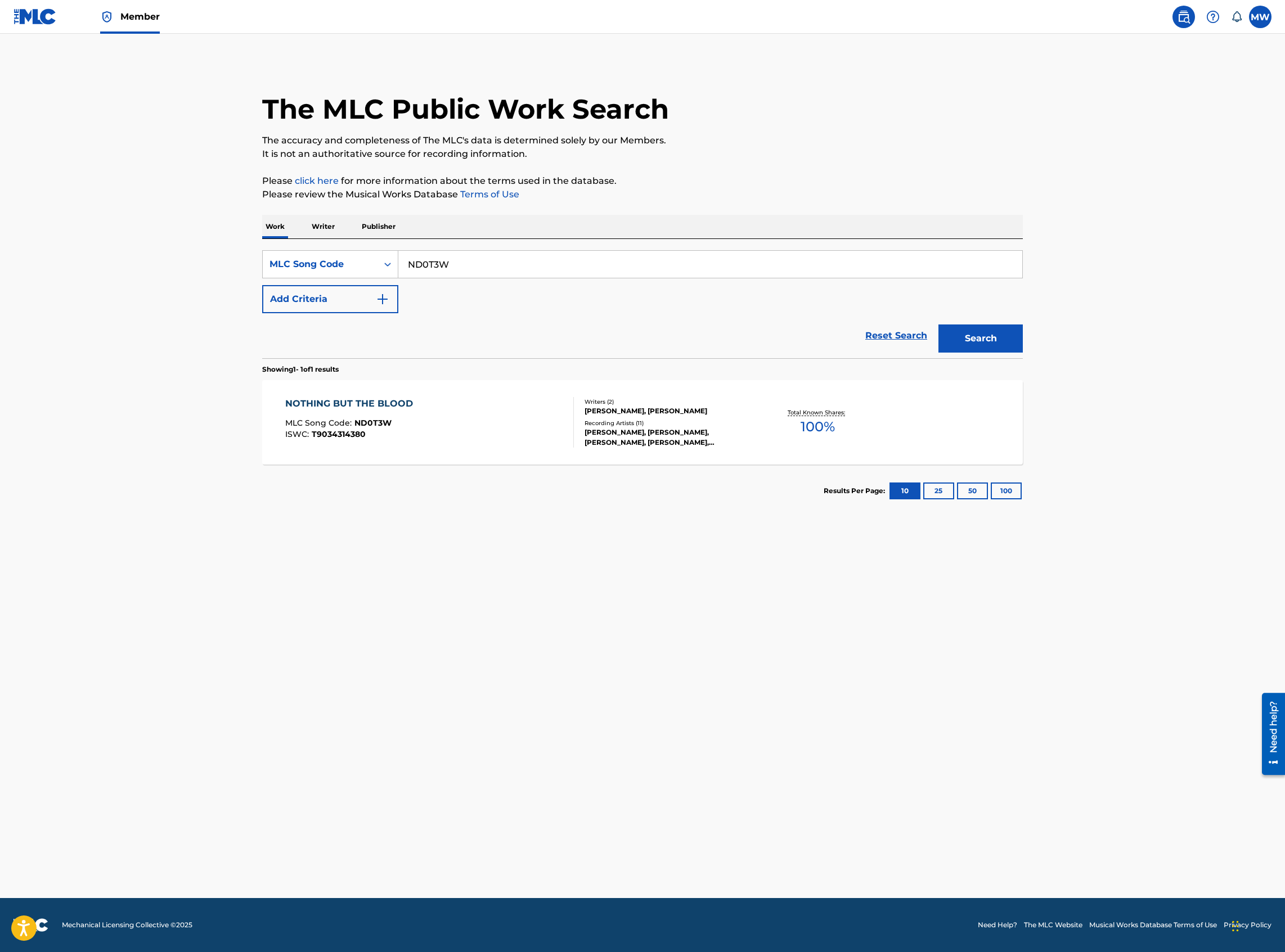
click at [431, 437] on div "NOTHING BUT THE BLOOD MLC Song Code : ND0T3W ISWC : T9034314380" at bounding box center [429, 422] width 289 height 51
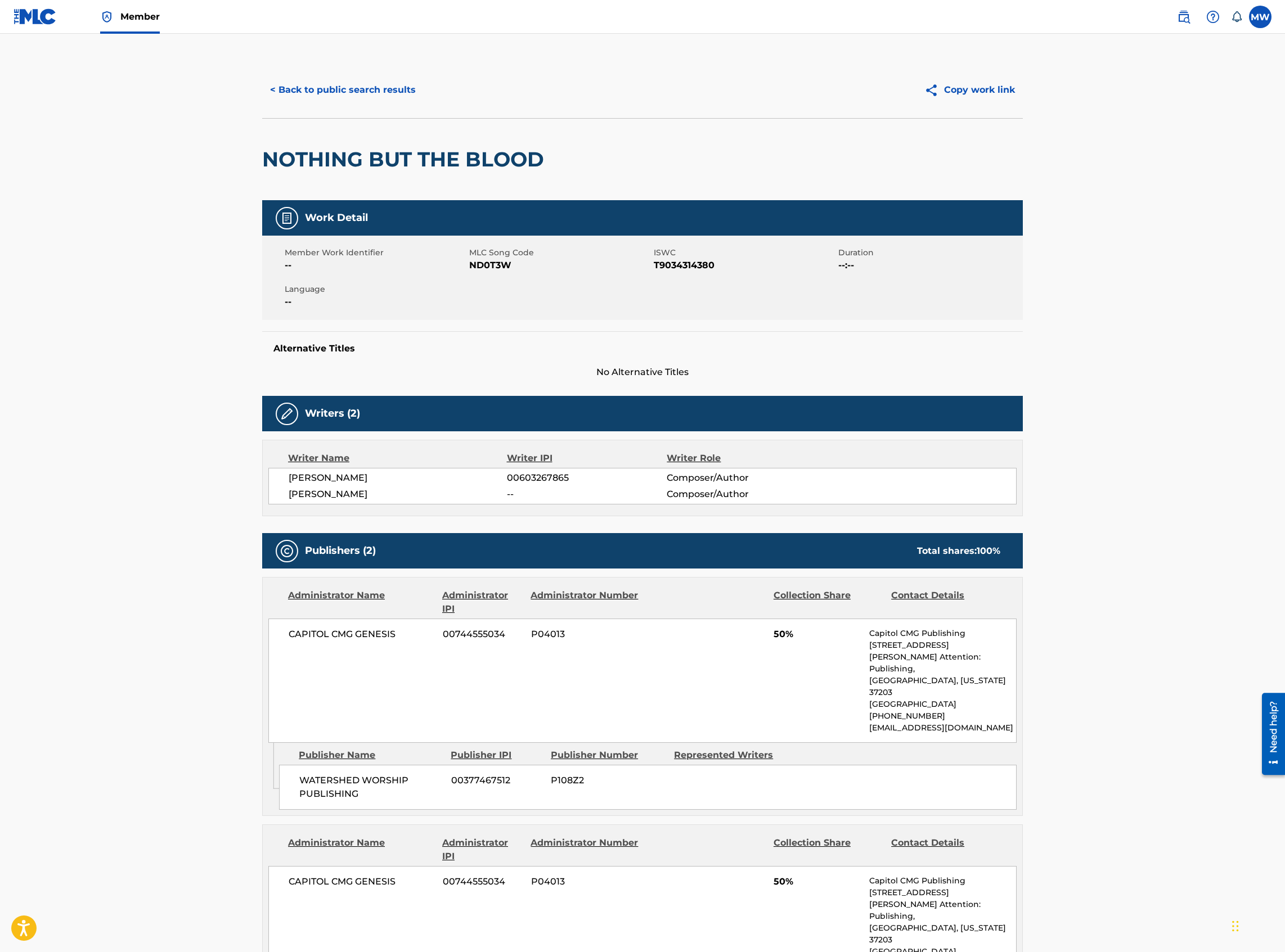
click at [367, 86] on button "< Back to public search results" at bounding box center [342, 90] width 161 height 28
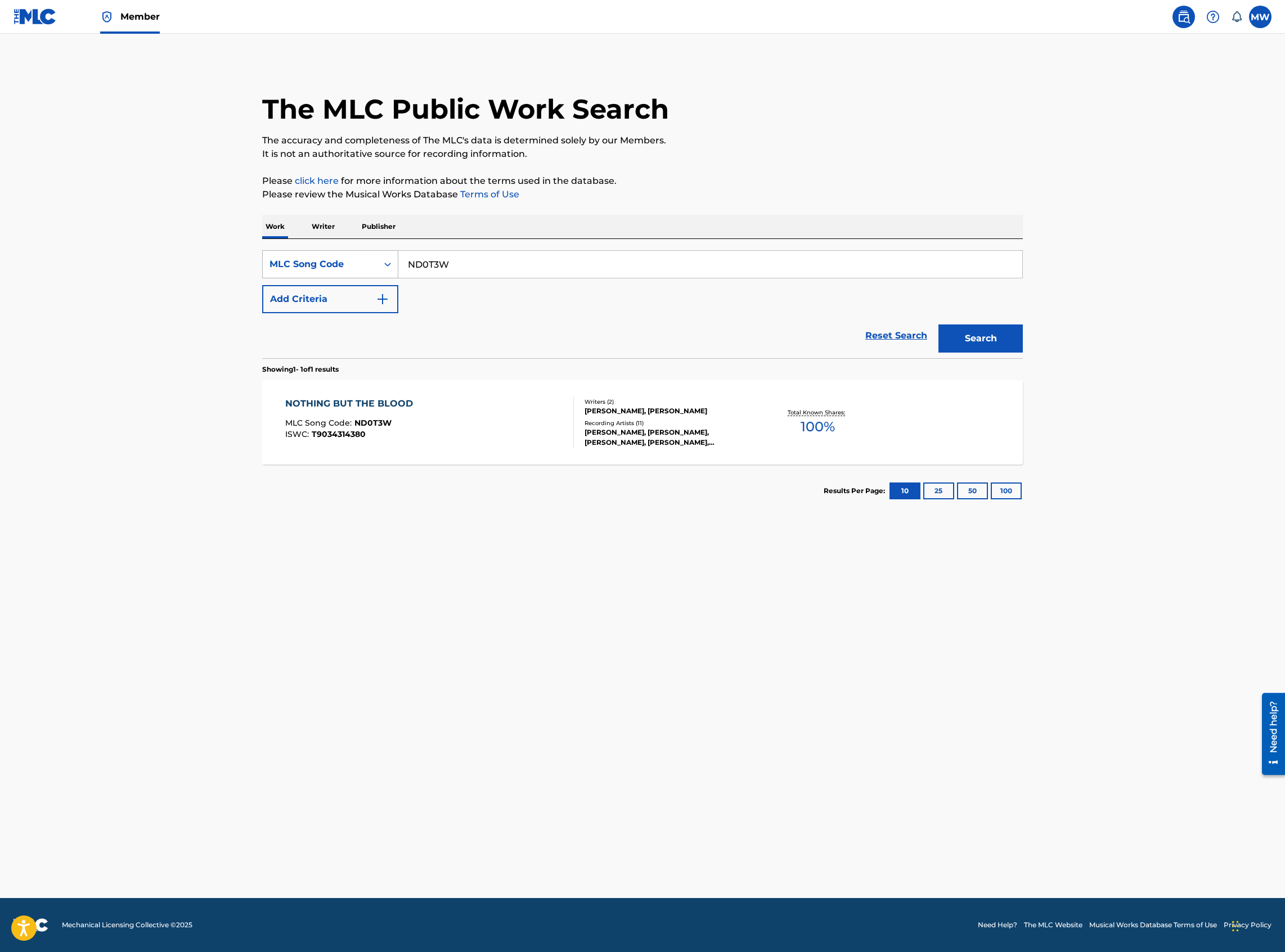
drag, startPoint x: 478, startPoint y: 259, endPoint x: 396, endPoint y: 260, distance: 82.1
click at [396, 260] on div "SearchWithCriteriae14a0bbb-b652-4c3c-a5f4-b6307fd8a413 MLC Song Code ND0T3W" at bounding box center [642, 264] width 760 height 28
paste input "OD2RR2"
type input "OD2RR2"
click at [938, 325] on button "Search" at bounding box center [980, 339] width 84 height 28
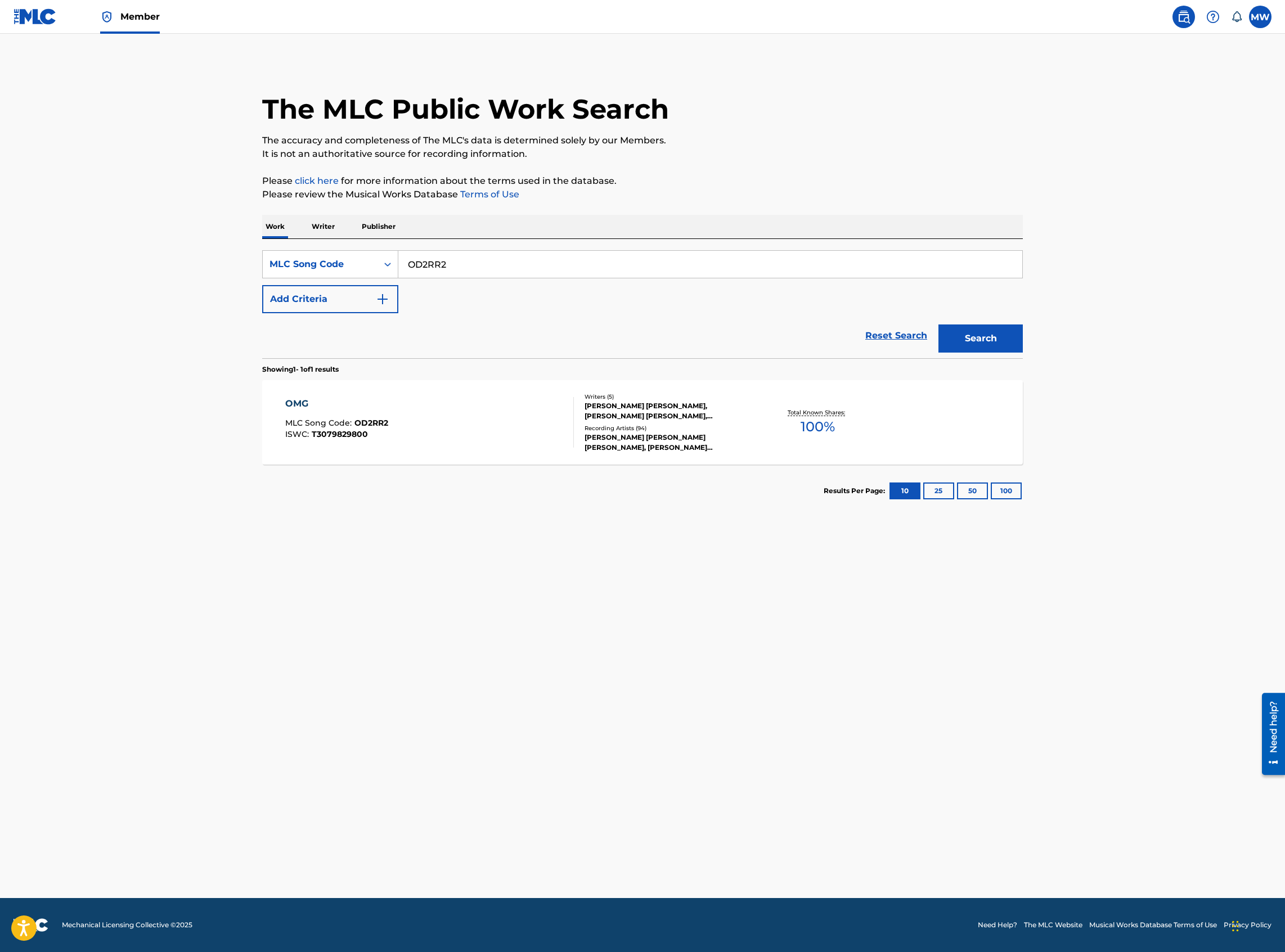
click at [496, 425] on div "OMG MLC Song Code : OD2RR2 ISWC : T3079829800" at bounding box center [429, 422] width 289 height 51
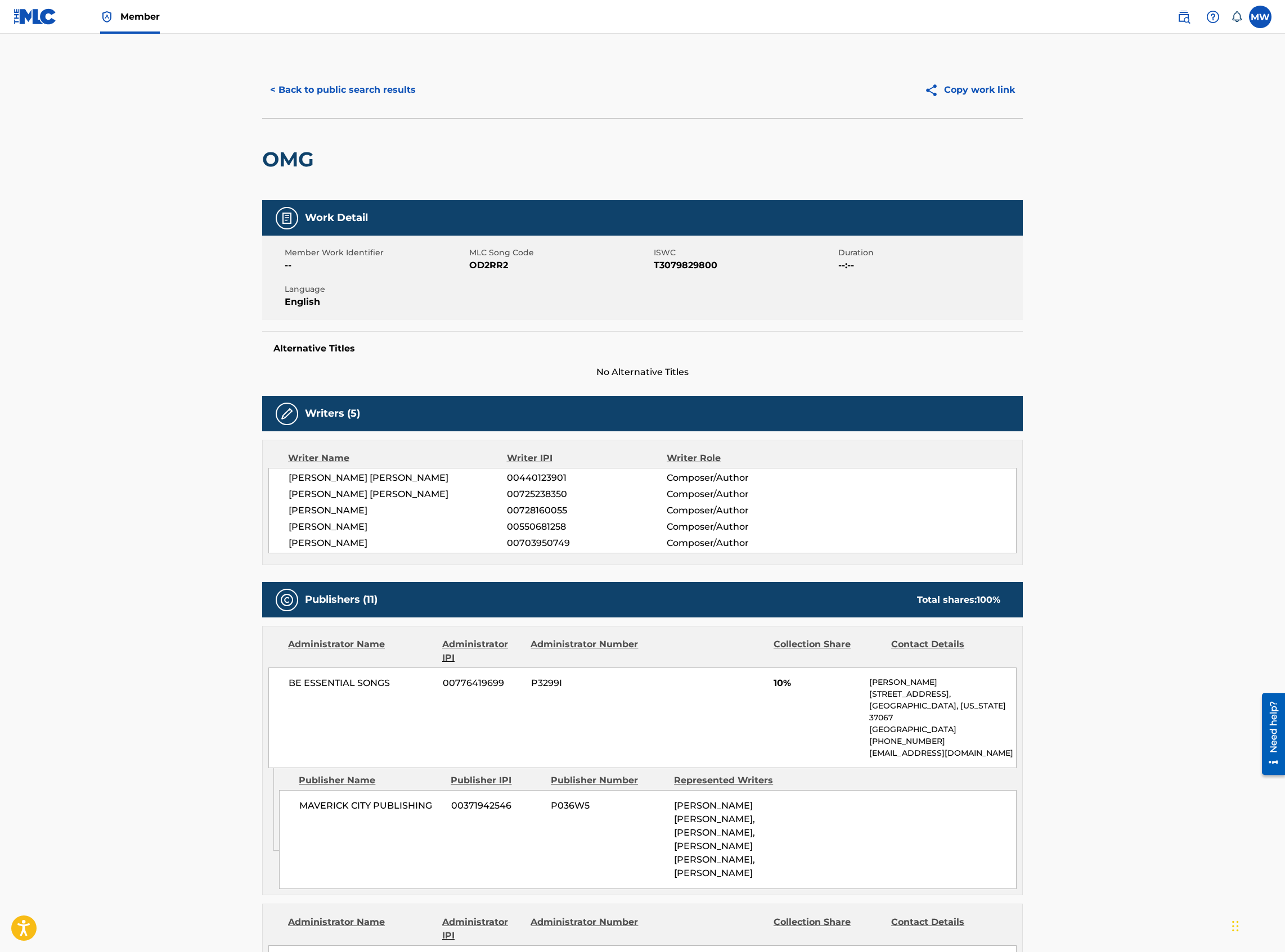
click at [325, 106] on div "< Back to public search results Copy work link" at bounding box center [642, 90] width 760 height 56
click at [325, 93] on button "< Back to public search results" at bounding box center [342, 90] width 161 height 28
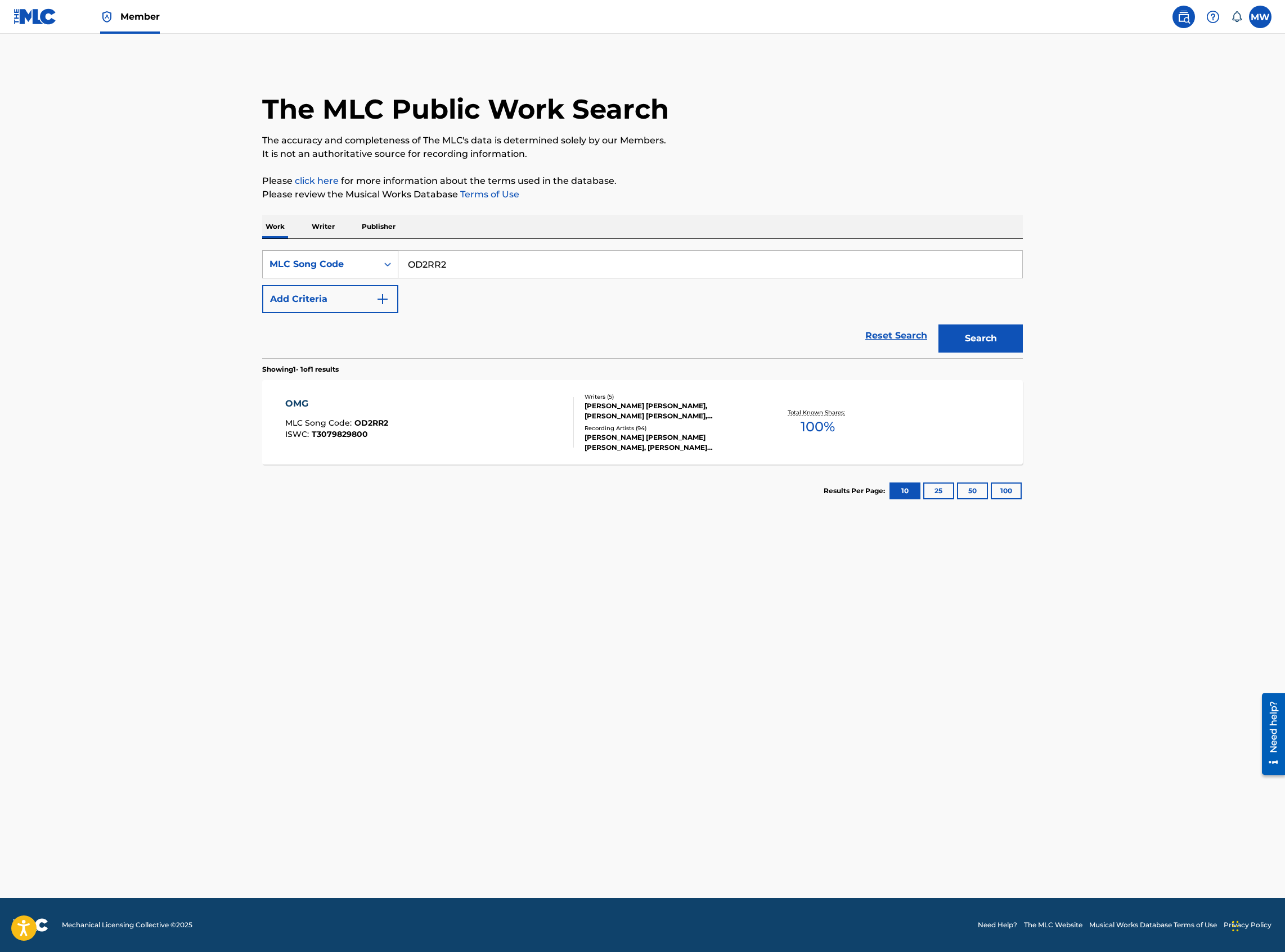
drag, startPoint x: 464, startPoint y: 259, endPoint x: 384, endPoint y: 264, distance: 80.6
click at [385, 266] on div "SearchWithCriteriae14a0bbb-b652-4c3c-a5f4-b6307fd8a413 MLC Song Code OD2RR2" at bounding box center [642, 264] width 760 height 28
paste input "TA1D3V"
type input "TA1D3V"
click at [938, 325] on button "Search" at bounding box center [980, 339] width 84 height 28
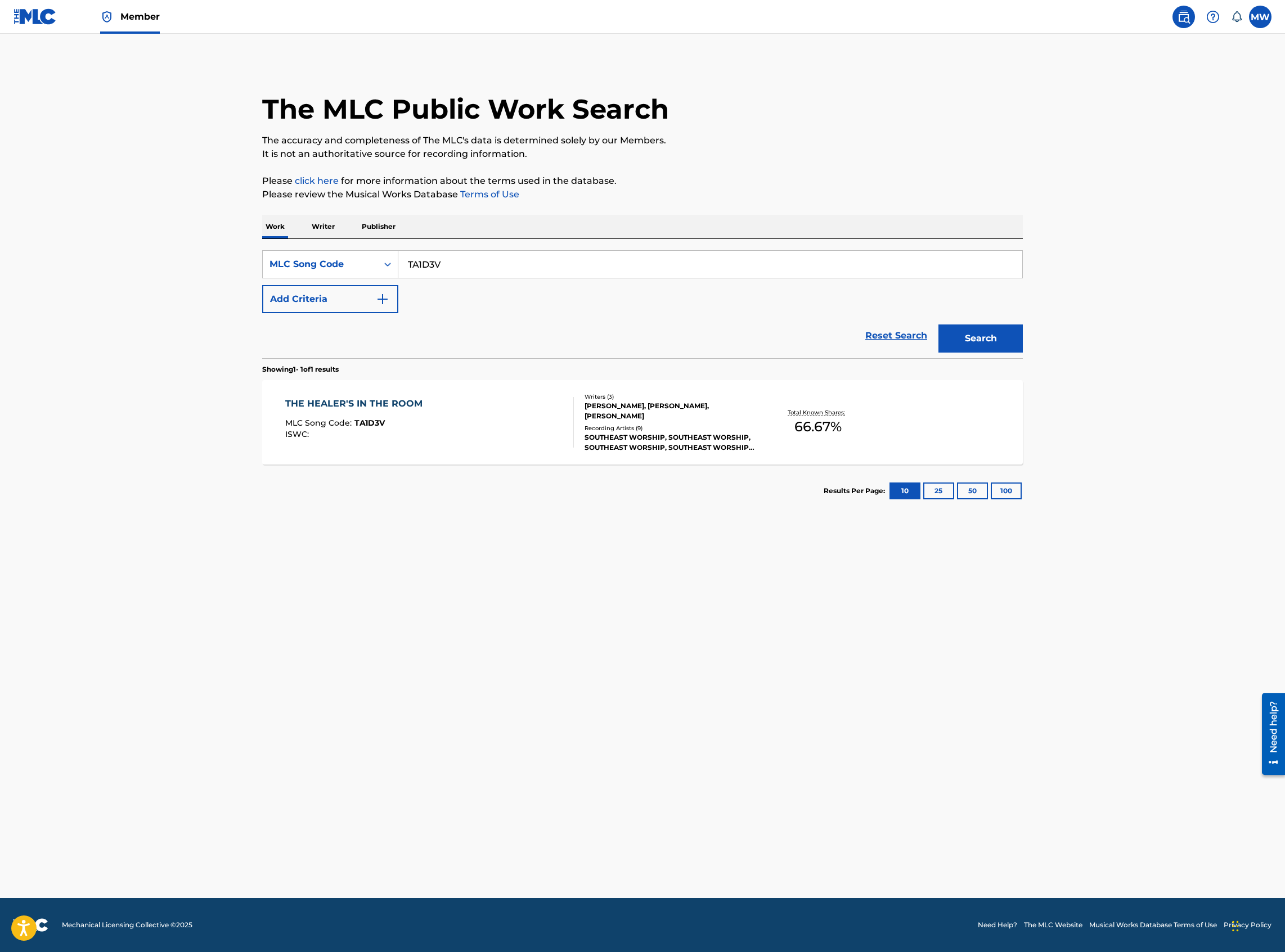
click at [462, 412] on div "THE HEALER'S IN THE ROOM MLC Song Code : TA1D3V ISWC :" at bounding box center [429, 422] width 289 height 51
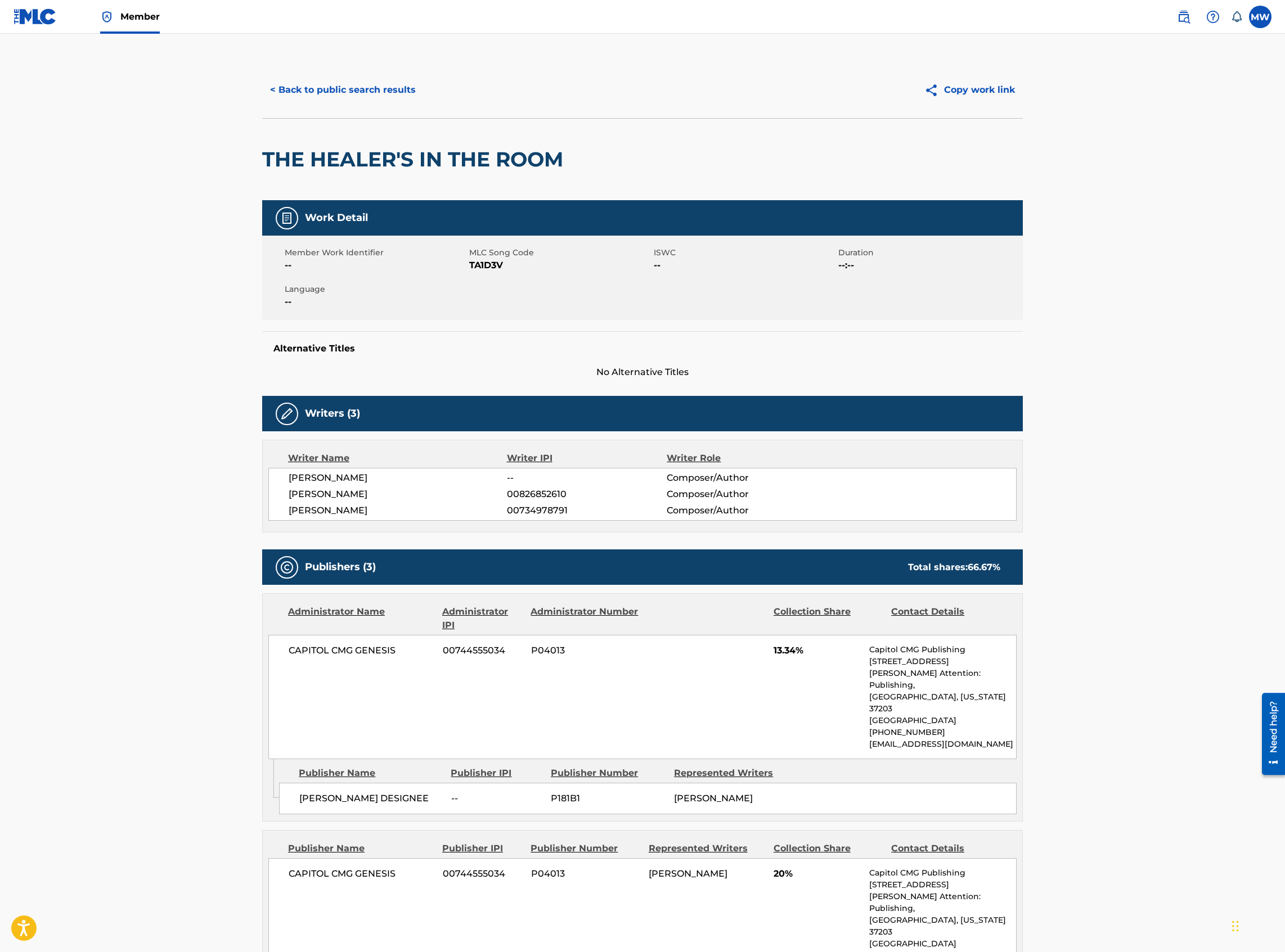
click at [363, 88] on button "< Back to public search results" at bounding box center [342, 90] width 161 height 28
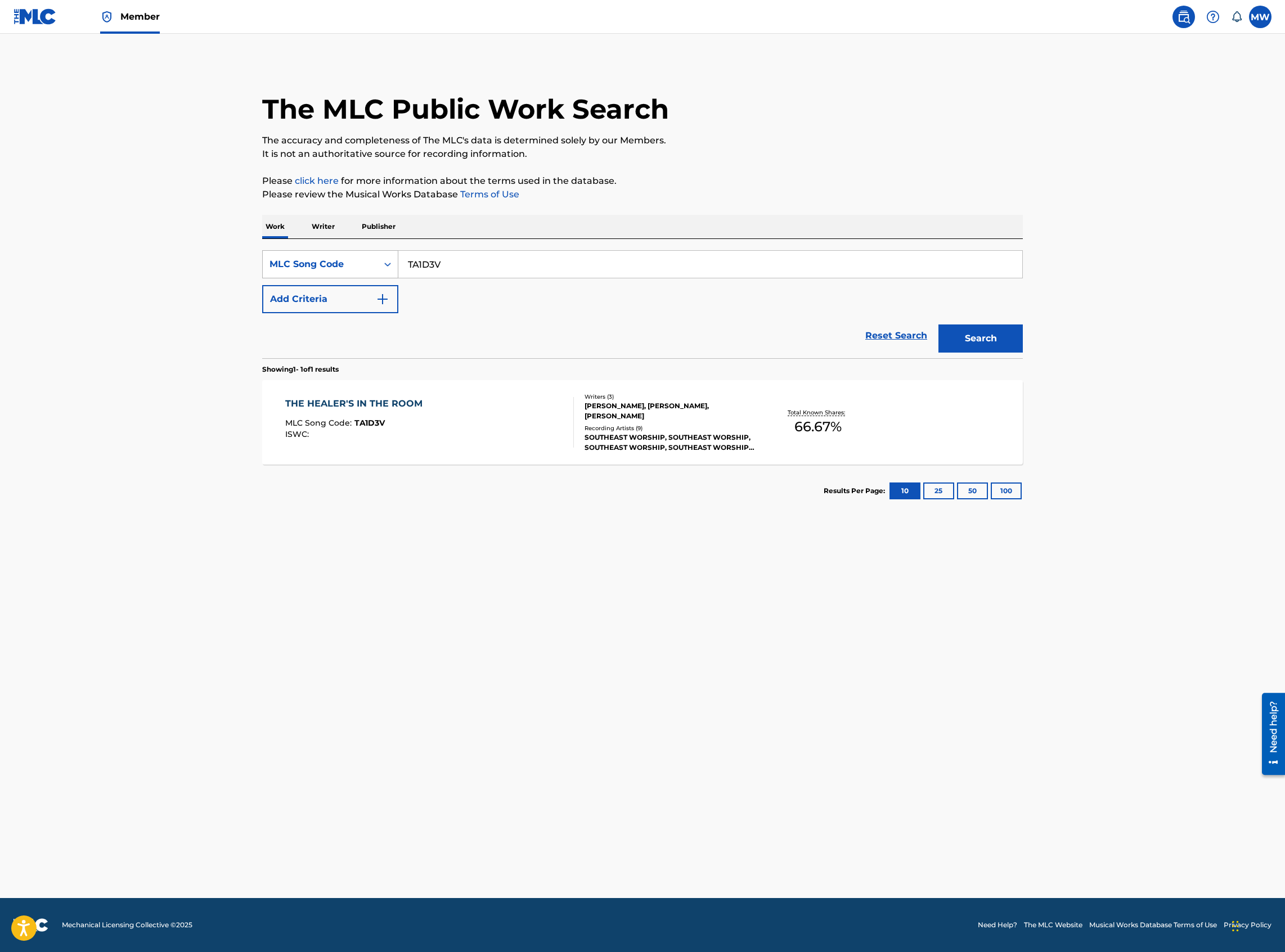
drag, startPoint x: 463, startPoint y: 265, endPoint x: 397, endPoint y: 266, distance: 66.9
click at [397, 266] on div "SearchWithCriteriae14a0bbb-b652-4c3c-a5f4-b6307fd8a413 MLC Song Code TA1D3V" at bounding box center [642, 264] width 760 height 28
paste input "Z0275R"
type input "Z0275R"
click at [938, 325] on button "Search" at bounding box center [980, 339] width 84 height 28
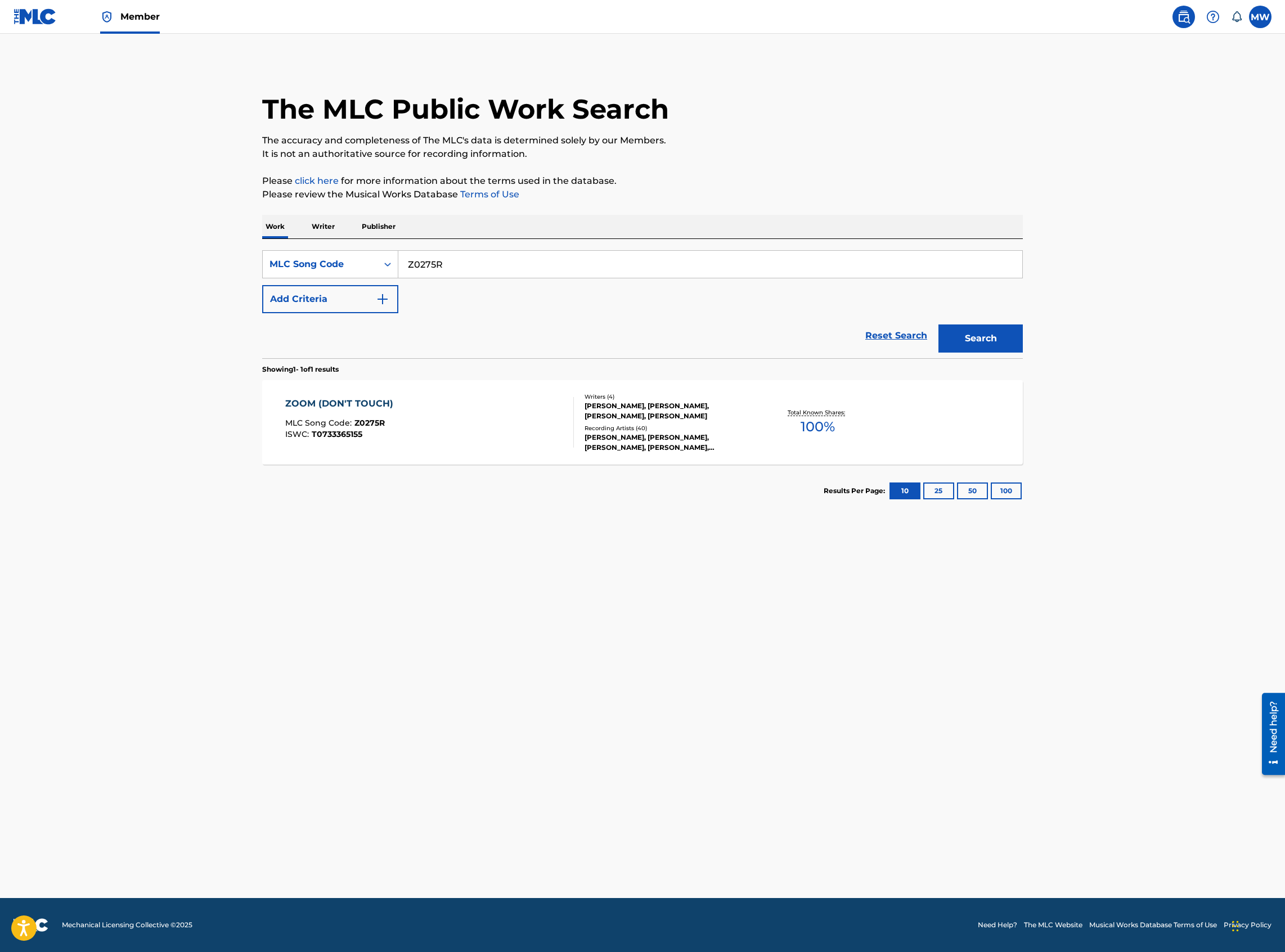
click at [462, 431] on div "ZOOM (DON'T TOUCH) MLC Song Code : Z0275R ISWC : T0733365155" at bounding box center [429, 422] width 289 height 51
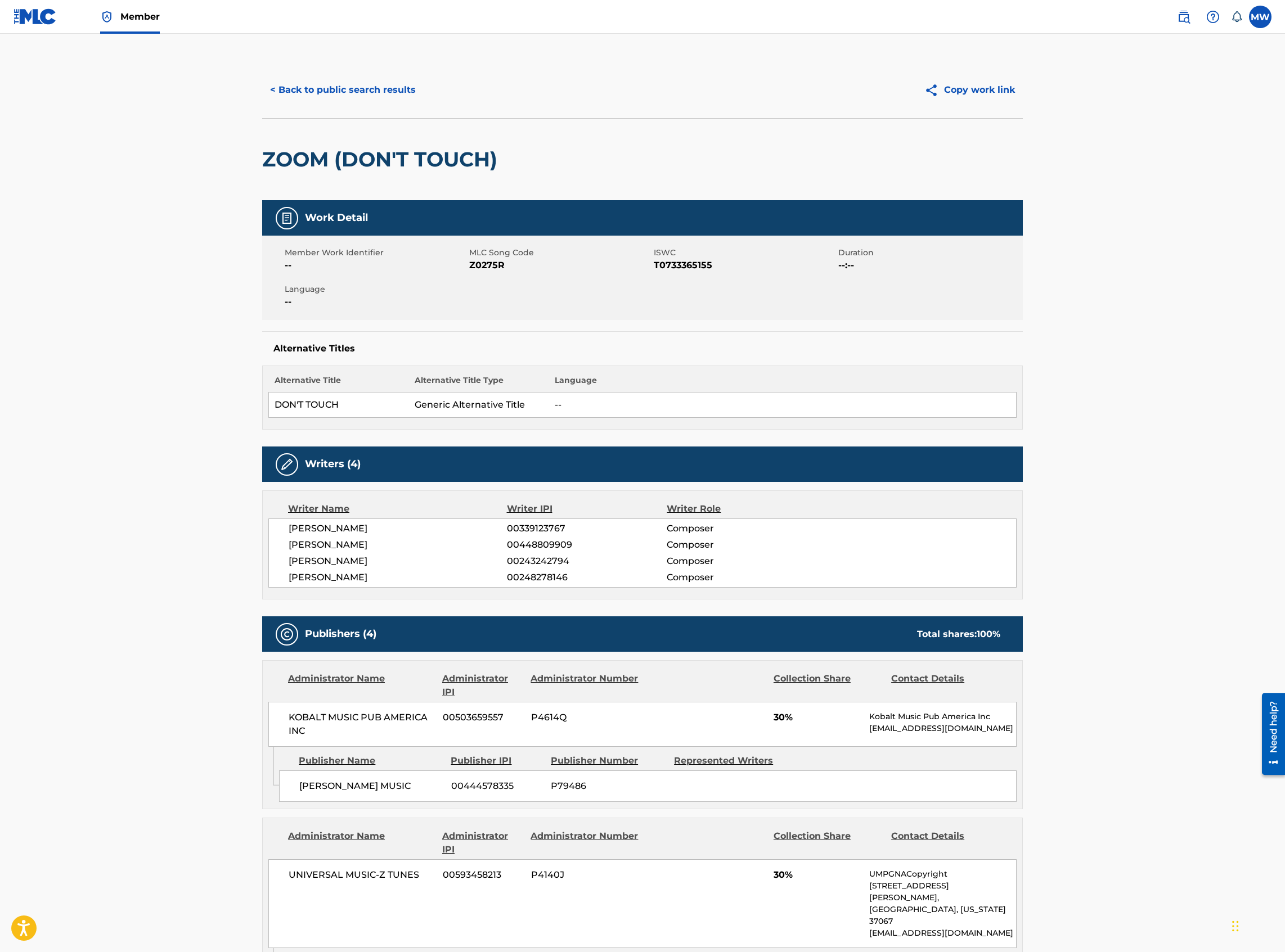
click at [329, 74] on div "< Back to public search results Copy work link" at bounding box center [642, 90] width 760 height 56
click at [333, 86] on button "< Back to public search results" at bounding box center [342, 90] width 161 height 28
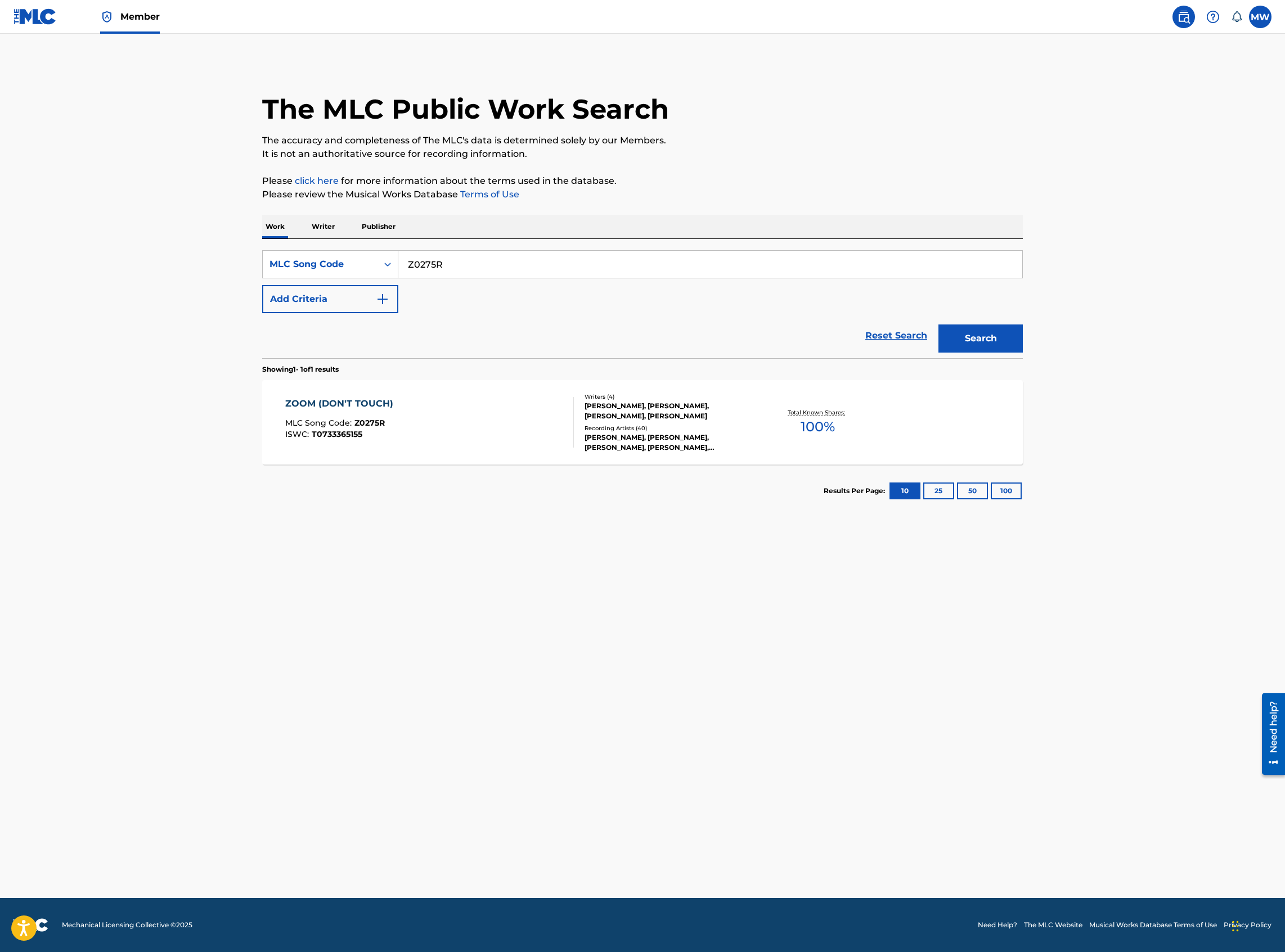
drag, startPoint x: 444, startPoint y: 271, endPoint x: 390, endPoint y: 279, distance: 54.6
click at [390, 279] on div "SearchWithCriteriae14a0bbb-b652-4c3c-a5f4-b6307fd8a413 MLC Song Code Z0275R Add…" at bounding box center [642, 281] width 760 height 63
paste input "BA6V69"
type input "BA6V69"
click at [938, 325] on button "Search" at bounding box center [980, 339] width 84 height 28
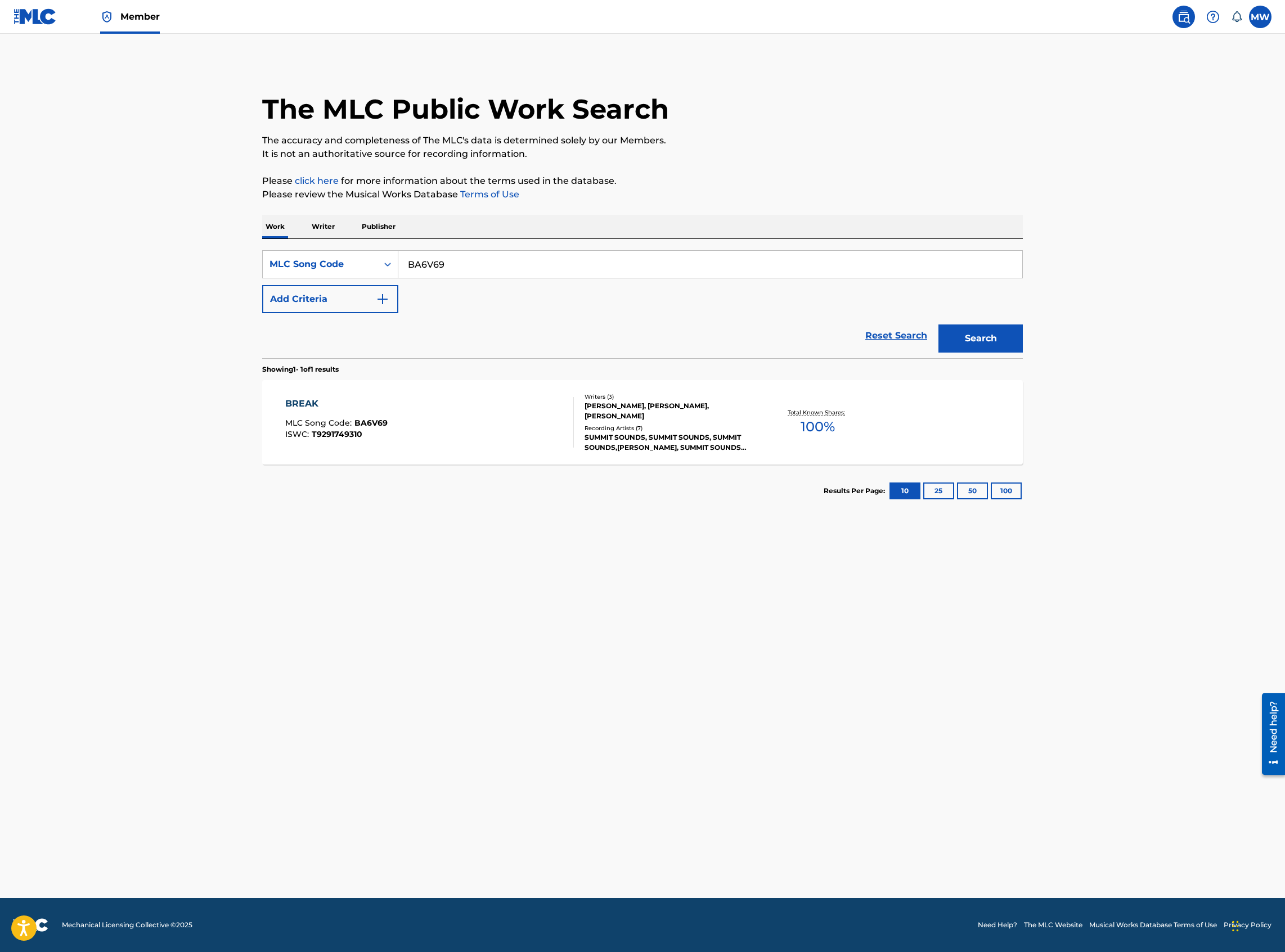
click at [434, 399] on div "BREAK MLC Song Code : BA6V69 ISWC : T9291749310 Writers ( 3 ) DUSTIN HORNE, ADA…" at bounding box center [642, 422] width 760 height 84
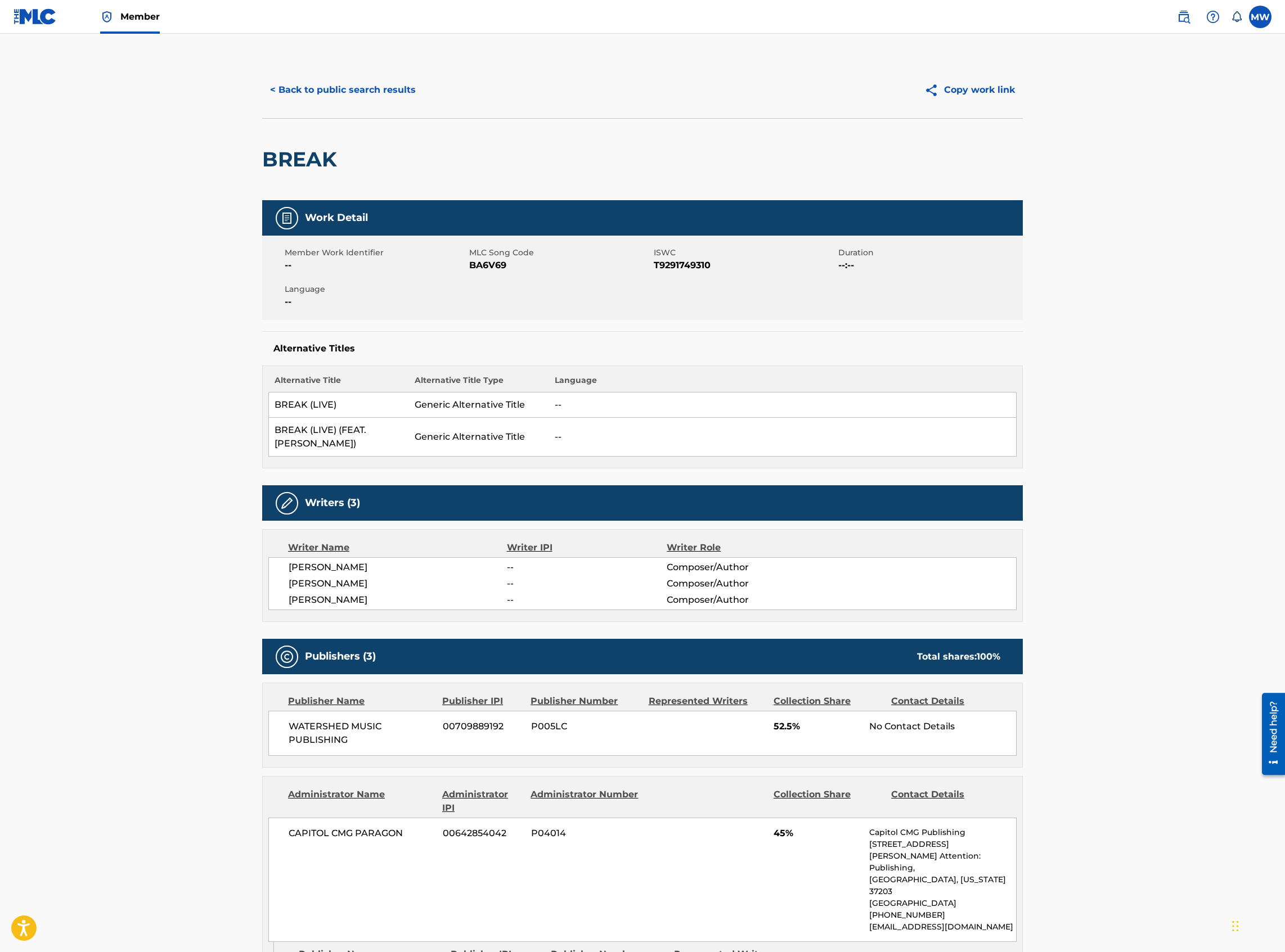
click at [299, 97] on button "< Back to public search results" at bounding box center [342, 90] width 161 height 28
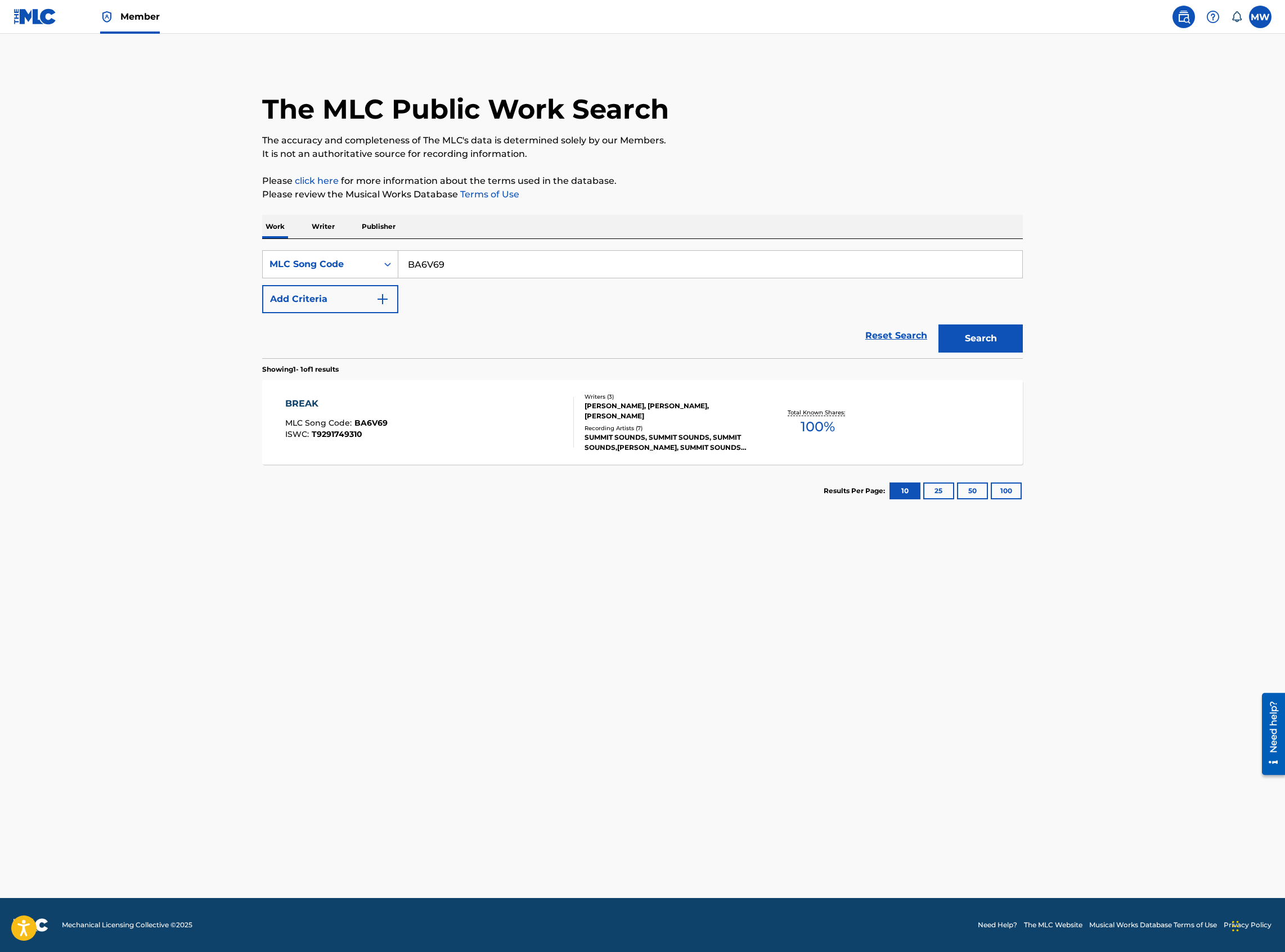
drag, startPoint x: 468, startPoint y: 273, endPoint x: 398, endPoint y: 274, distance: 69.8
click at [398, 274] on input "BA6V69" at bounding box center [710, 264] width 624 height 27
paste input "HP4CGQ"
type input "HP4CGQ"
click at [938, 325] on button "Search" at bounding box center [980, 339] width 84 height 28
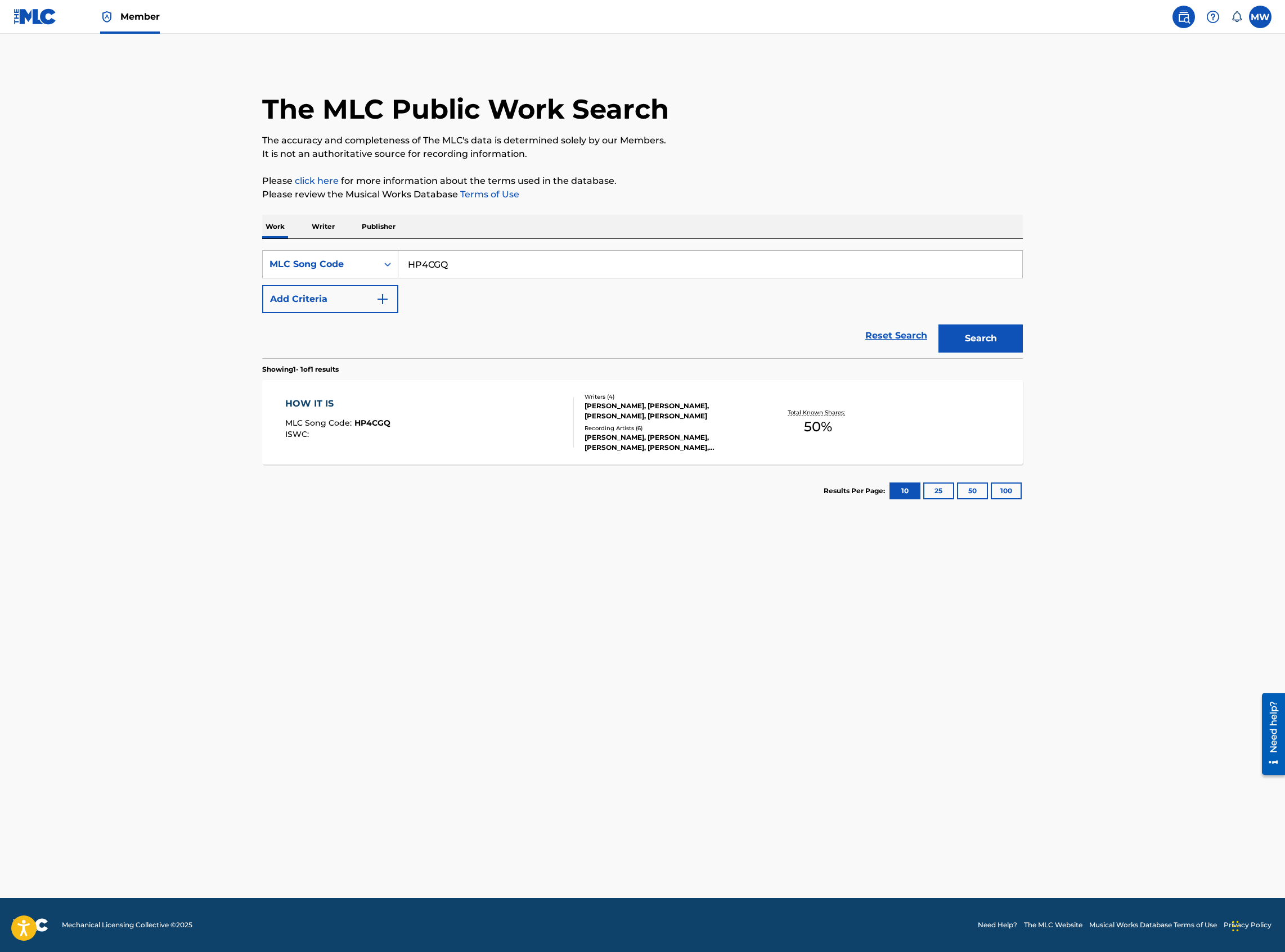
click at [491, 431] on div "HOW IT IS MLC Song Code : HP4CGQ ISWC :" at bounding box center [429, 422] width 289 height 51
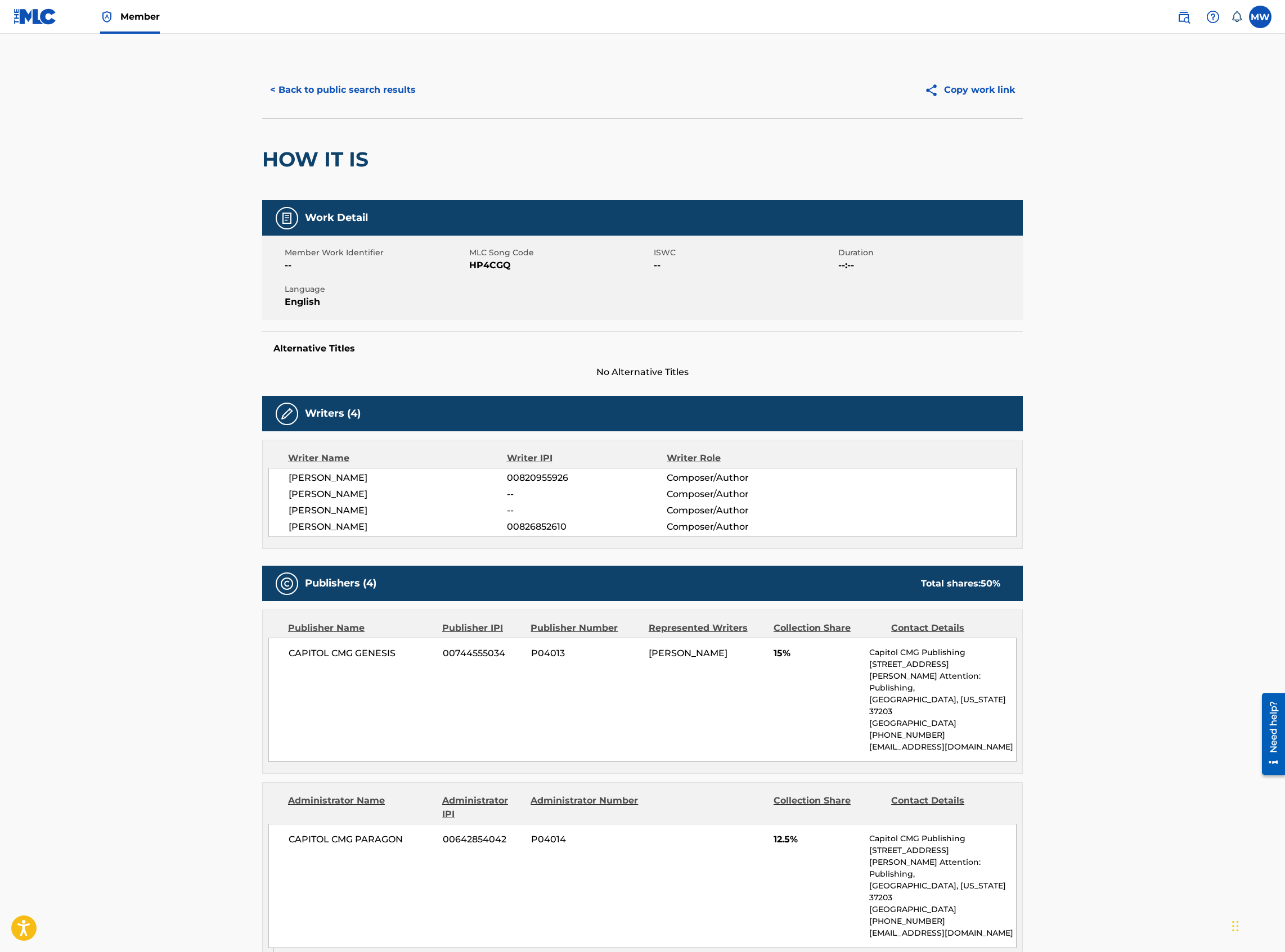
click at [383, 86] on button "< Back to public search results" at bounding box center [342, 90] width 161 height 28
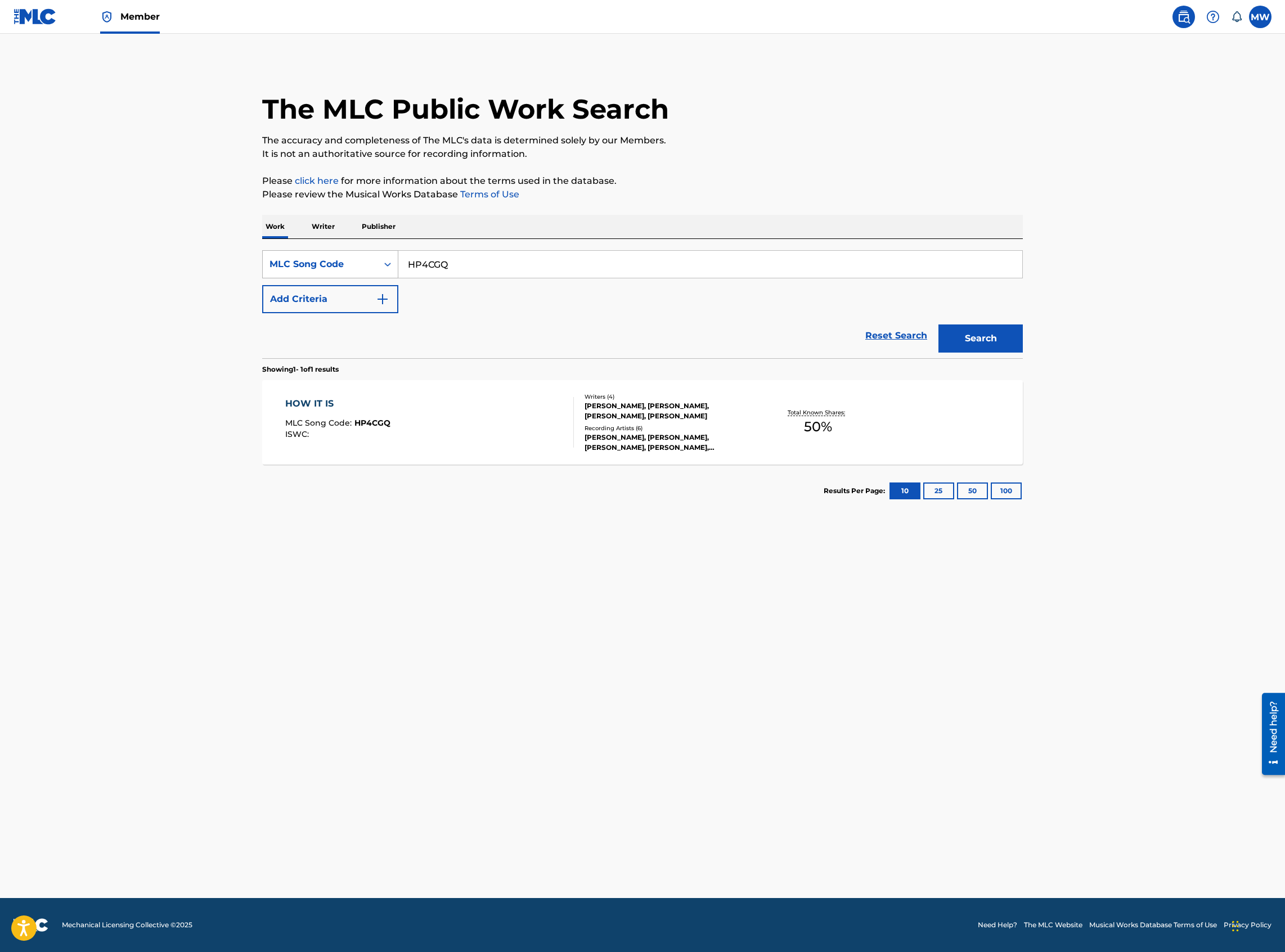
drag, startPoint x: 504, startPoint y: 258, endPoint x: 375, endPoint y: 263, distance: 129.5
click at [375, 263] on div "SearchWithCriteriae14a0bbb-b652-4c3c-a5f4-b6307fd8a413 MLC Song Code HP4CGQ" at bounding box center [642, 264] width 760 height 28
paste input "GA8E1R"
type input "GA8E1R"
click at [938, 325] on button "Search" at bounding box center [980, 339] width 84 height 28
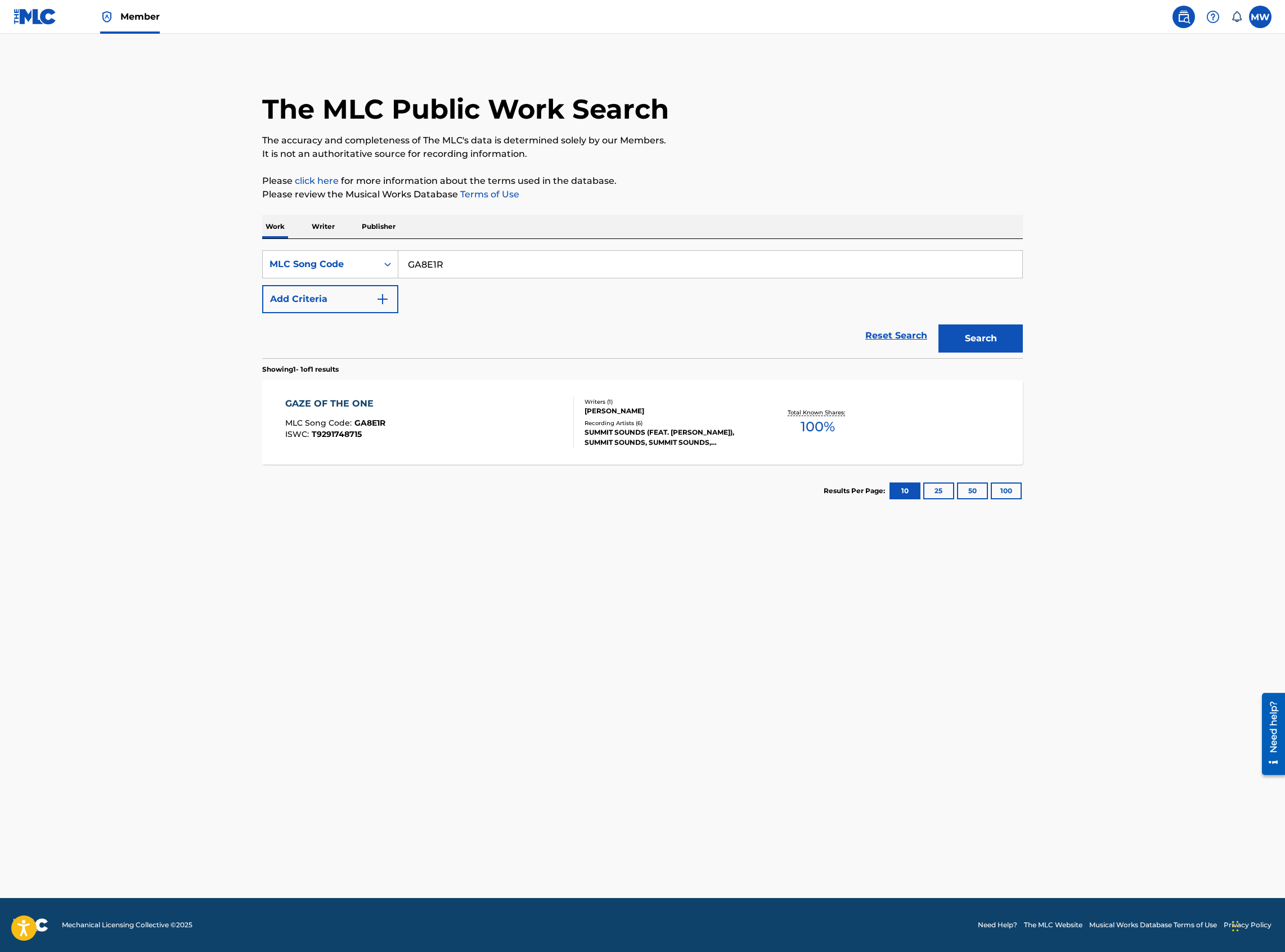
click at [462, 401] on div "GAZE OF THE ONE MLC Song Code : GA8E1R ISWC : T9291748715" at bounding box center [429, 422] width 289 height 51
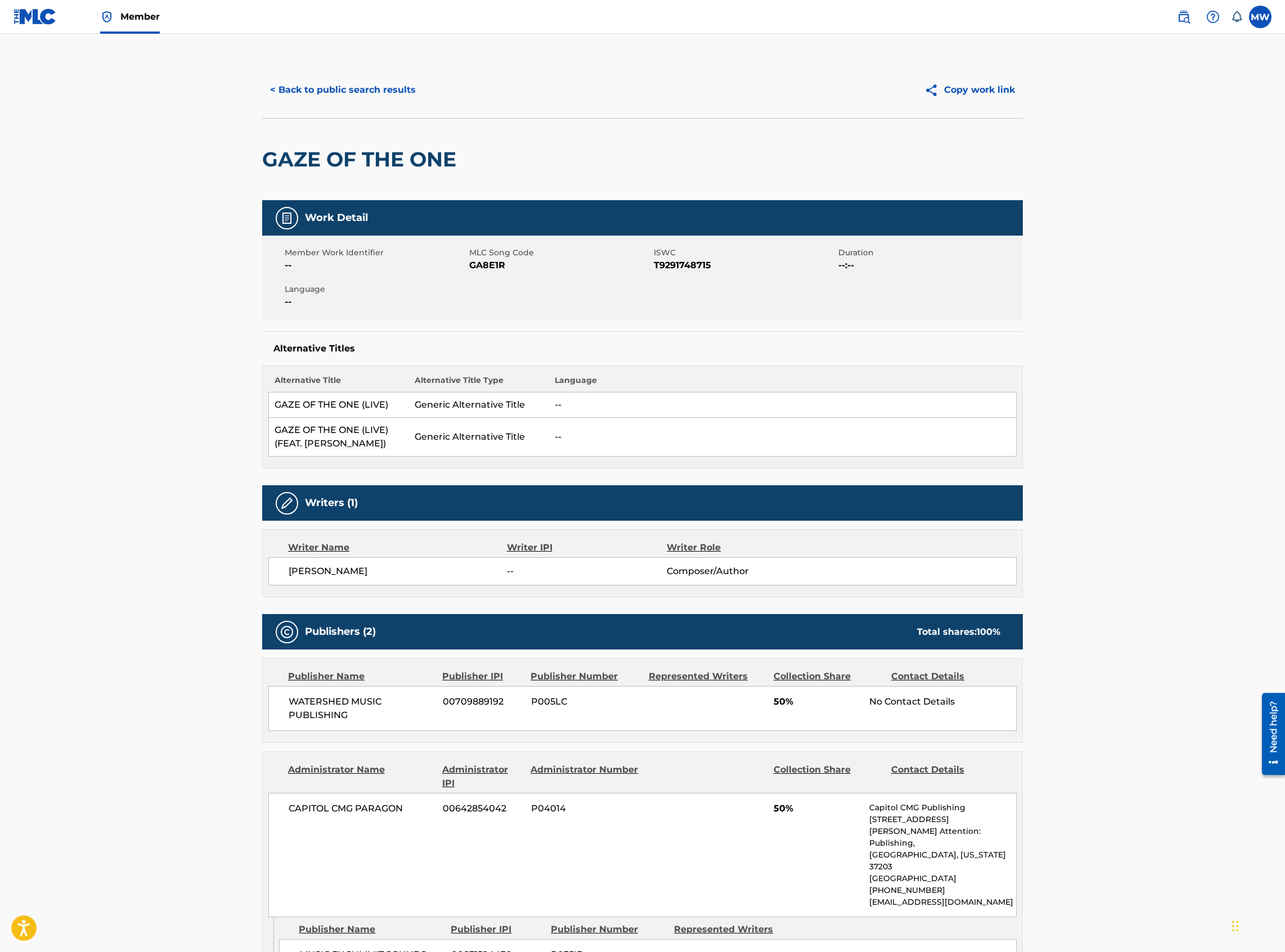
click at [262, 84] on div "< Back to public search results" at bounding box center [452, 90] width 380 height 28
click at [288, 88] on button "< Back to public search results" at bounding box center [342, 90] width 161 height 28
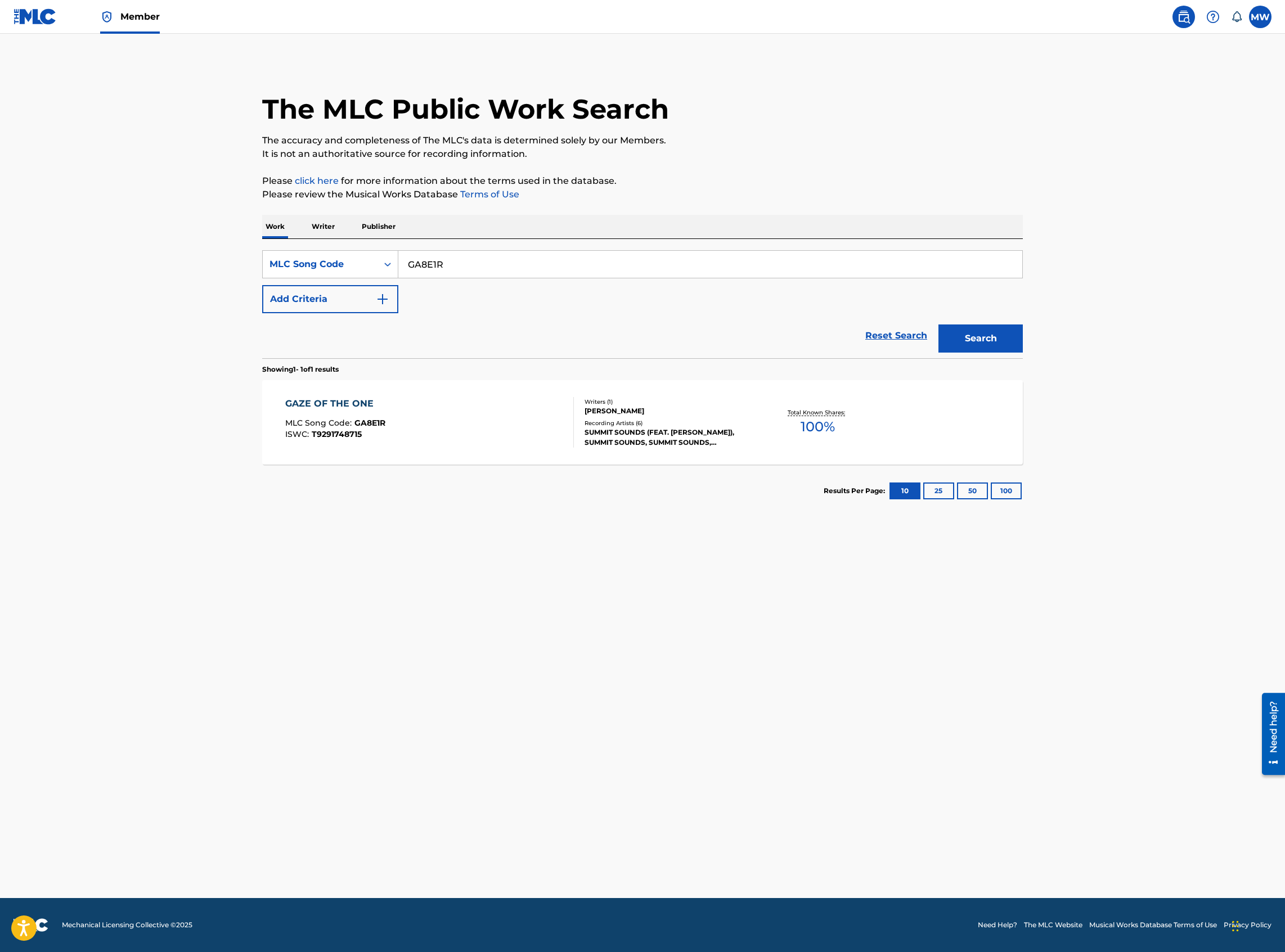
drag, startPoint x: 468, startPoint y: 277, endPoint x: 404, endPoint y: 277, distance: 64.1
click at [403, 277] on input "GA8E1R" at bounding box center [710, 264] width 624 height 27
paste input "FV8MUF"
type input "FV8MUF"
click at [938, 325] on button "Search" at bounding box center [980, 339] width 84 height 28
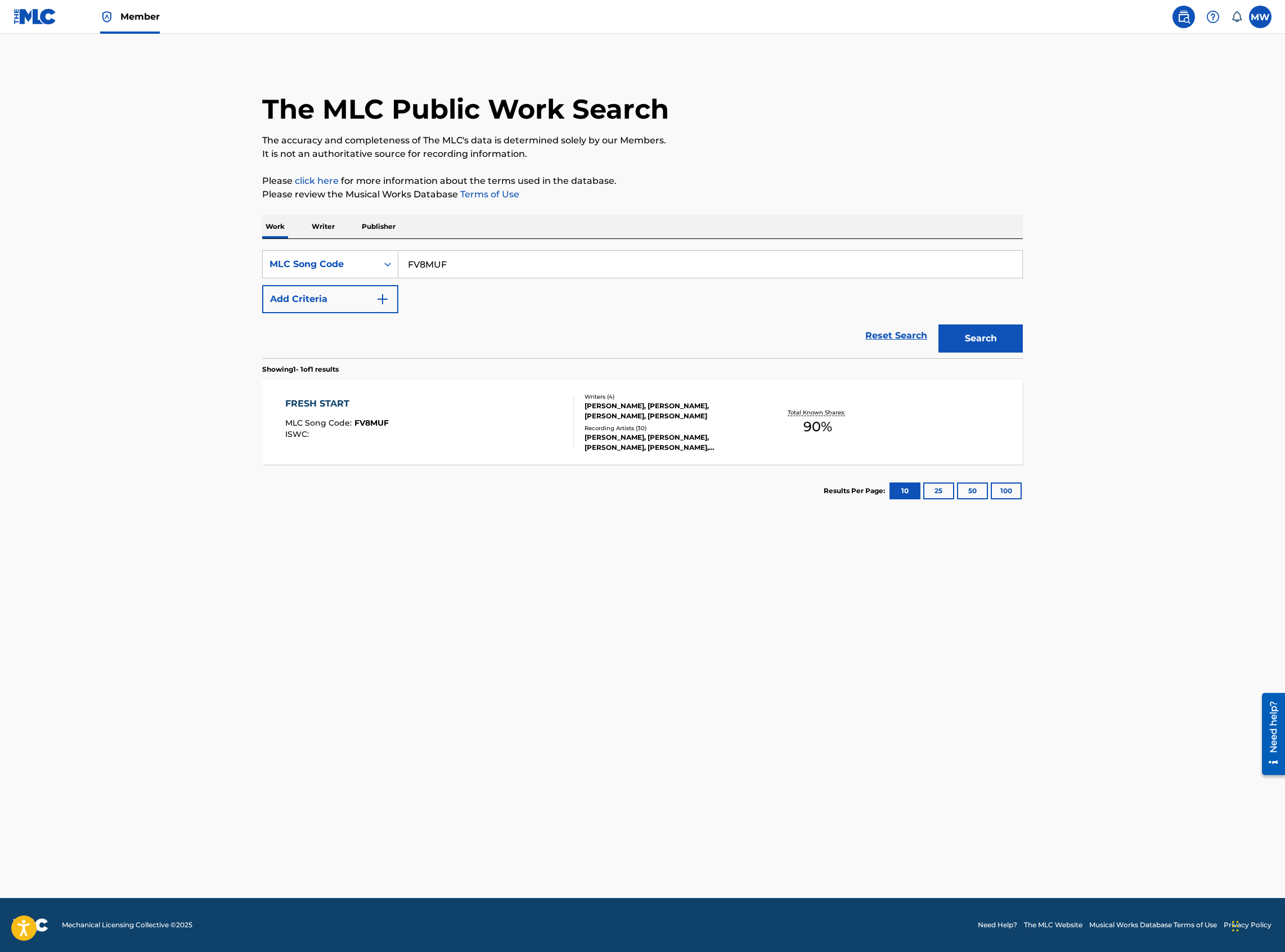
click at [416, 416] on div "FRESH START MLC Song Code : FV8MUF ISWC :" at bounding box center [429, 422] width 289 height 51
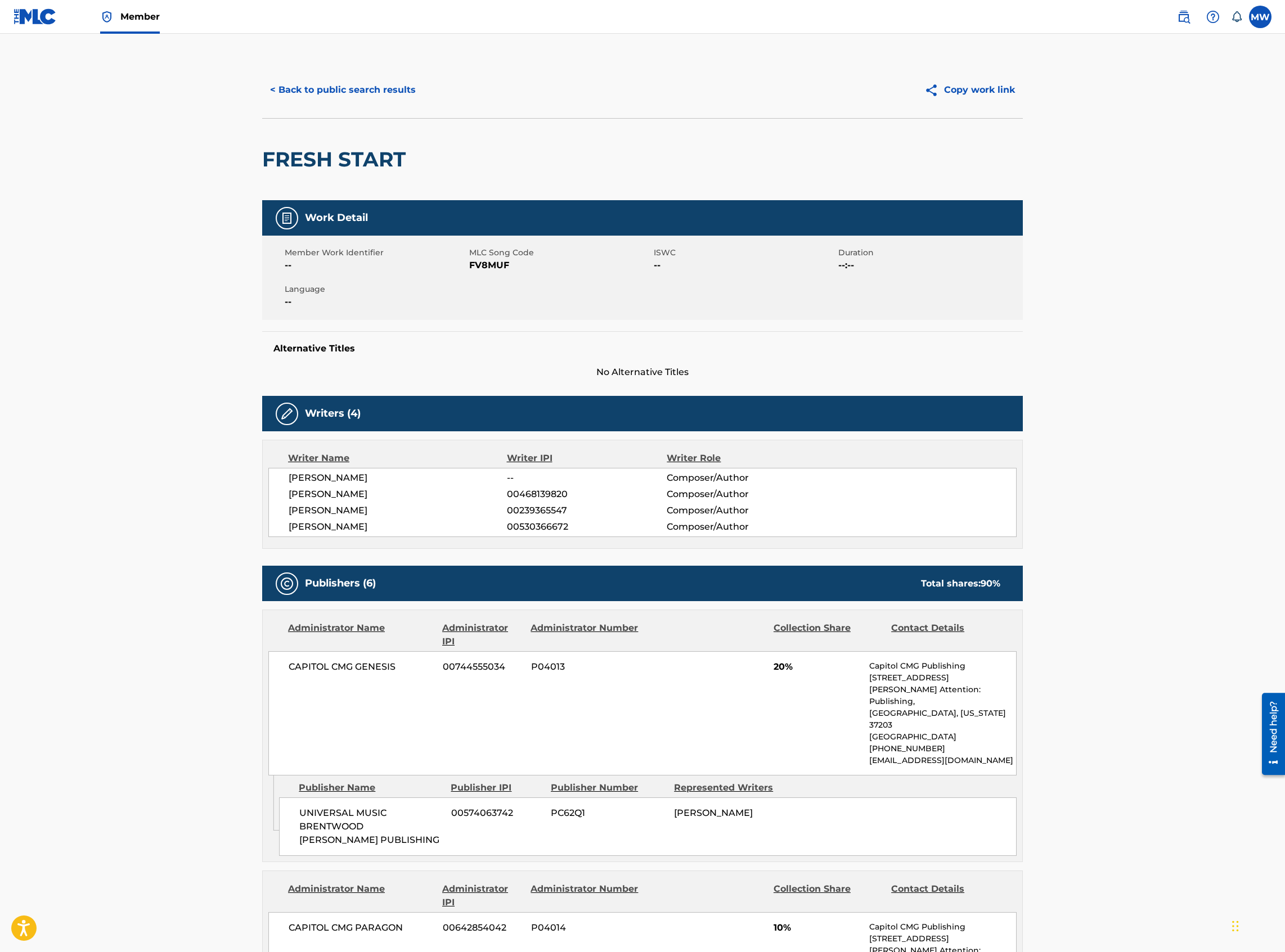
click at [398, 85] on button "< Back to public search results" at bounding box center [342, 90] width 161 height 28
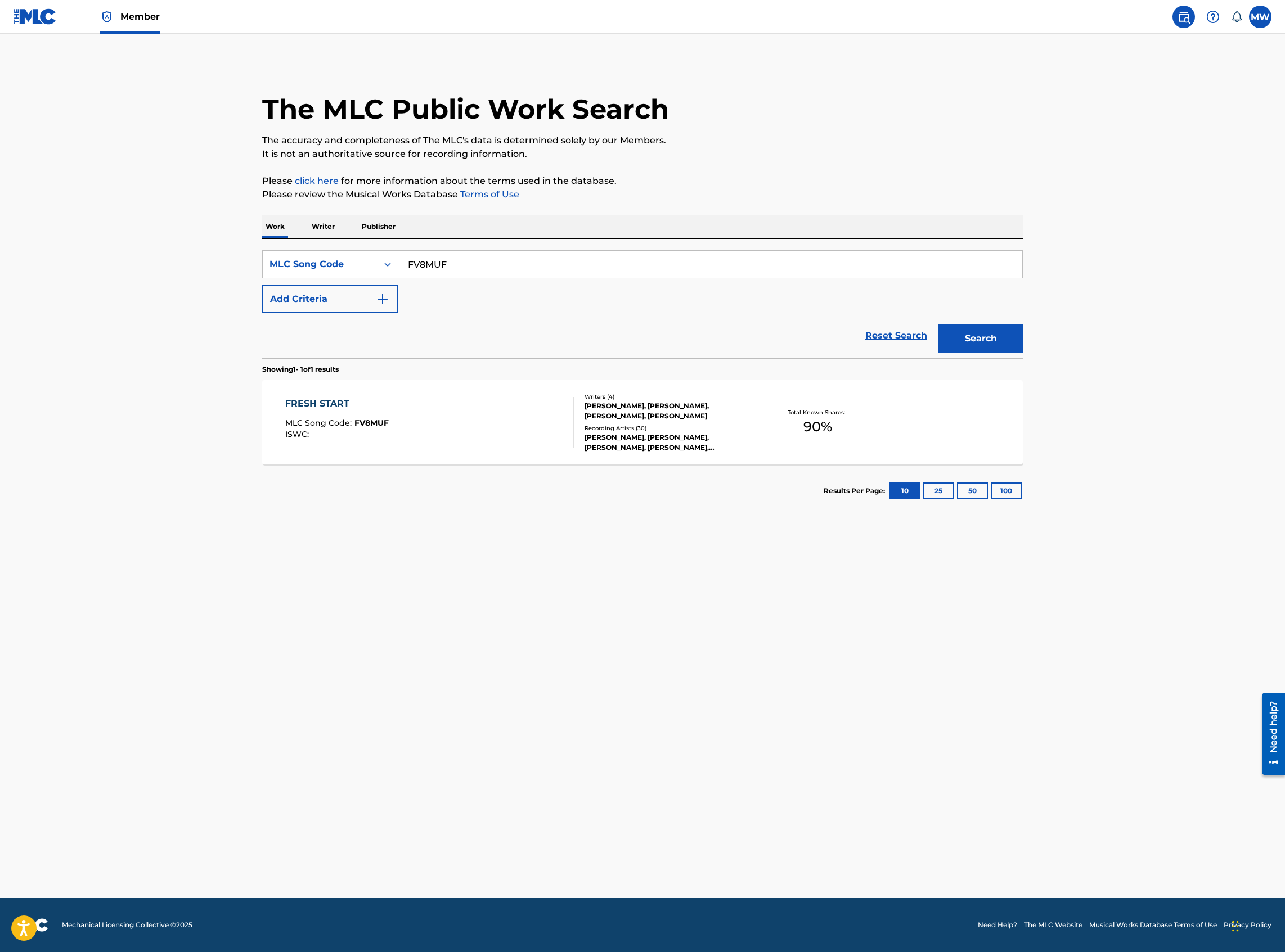
drag, startPoint x: 552, startPoint y: 269, endPoint x: 412, endPoint y: 282, distance: 140.6
click at [412, 282] on div "SearchWithCriteriae14a0bbb-b652-4c3c-a5f4-b6307fd8a413 MLC Song Code FV8MUF Add…" at bounding box center [642, 281] width 760 height 63
type input "F"
paste input "Z40044"
type input "Z40044"
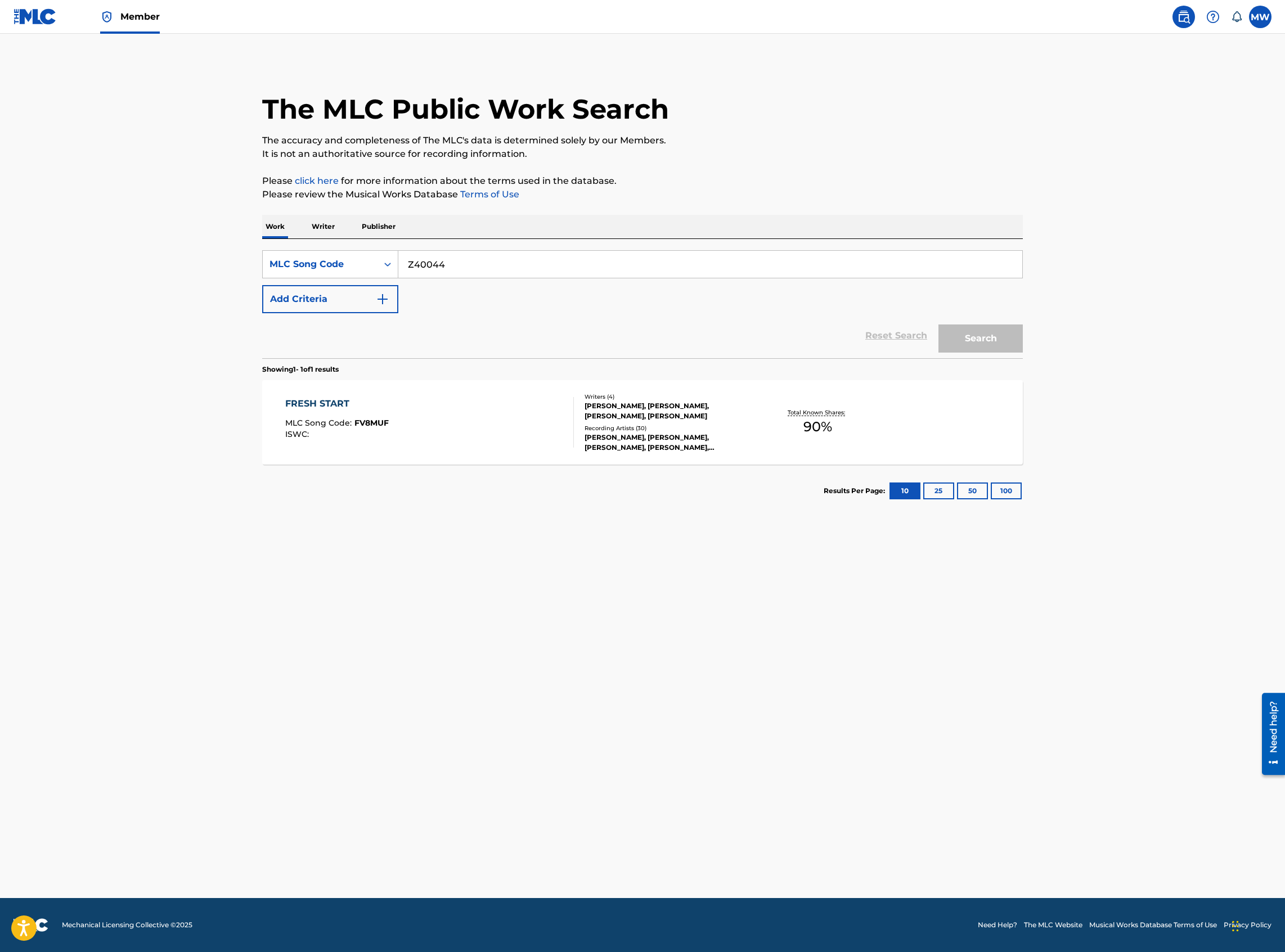
click at [938, 325] on button "Search" at bounding box center [980, 339] width 84 height 28
click at [464, 426] on div "LOVE SONG TO THE LAMB MLC Song Code : Z40044 ISWC : T3149461150" at bounding box center [429, 422] width 289 height 51
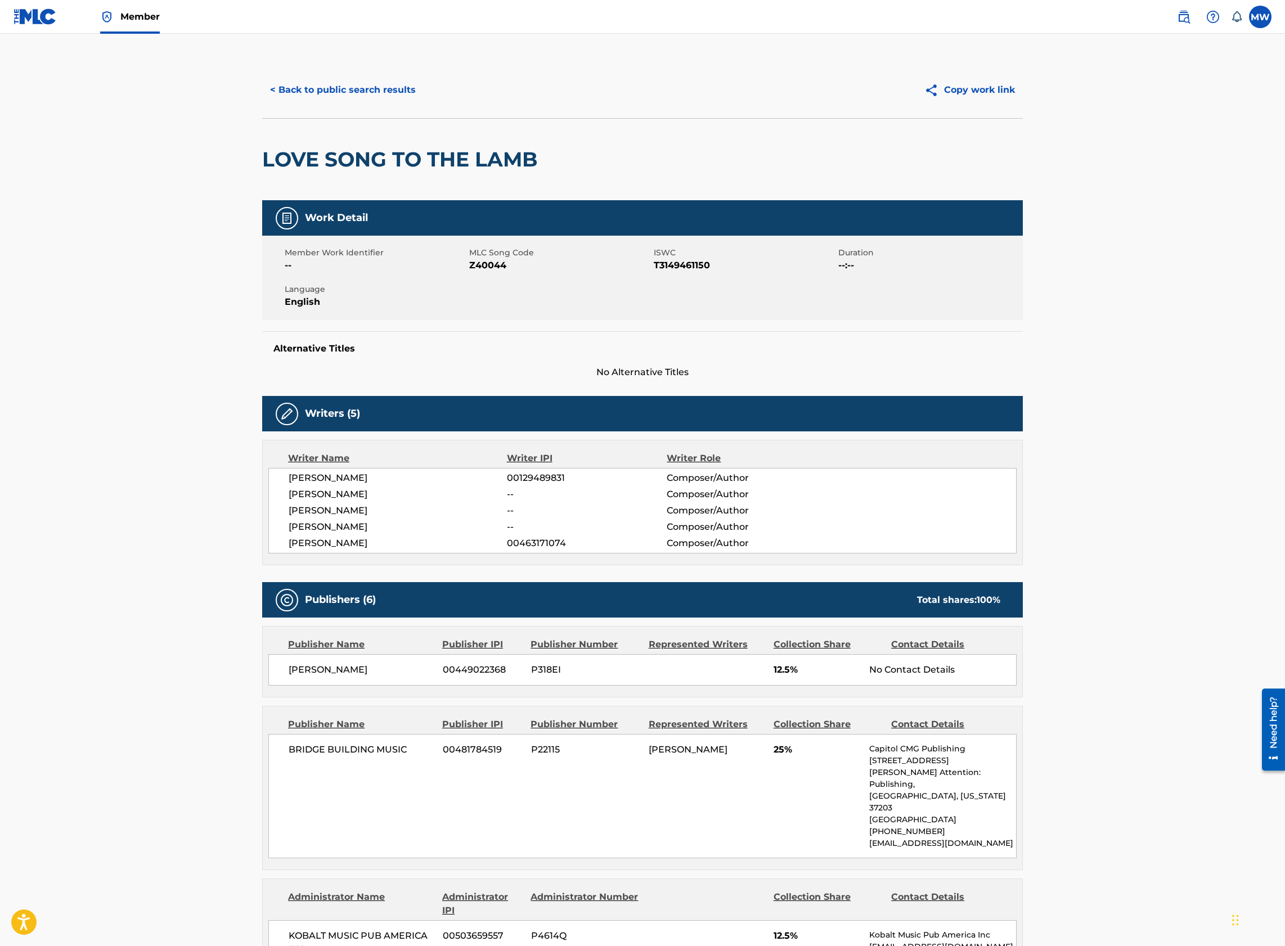
click at [340, 100] on button "< Back to public search results" at bounding box center [342, 90] width 161 height 28
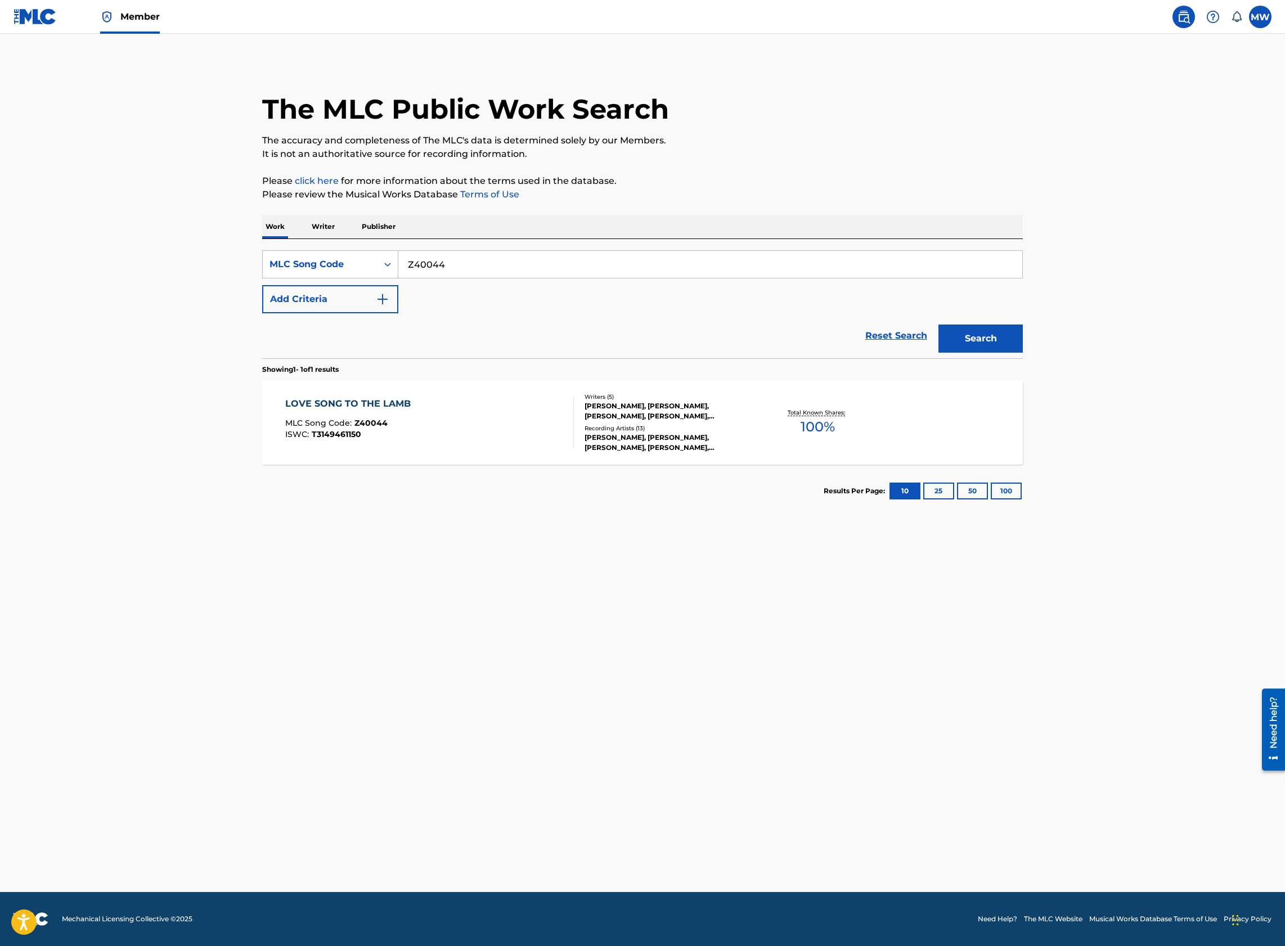
drag, startPoint x: 469, startPoint y: 266, endPoint x: 418, endPoint y: 271, distance: 50.9
click at [418, 271] on input "Z40044" at bounding box center [710, 264] width 624 height 27
type input "Z"
paste input "Y0687E"
type input "Y0687E"
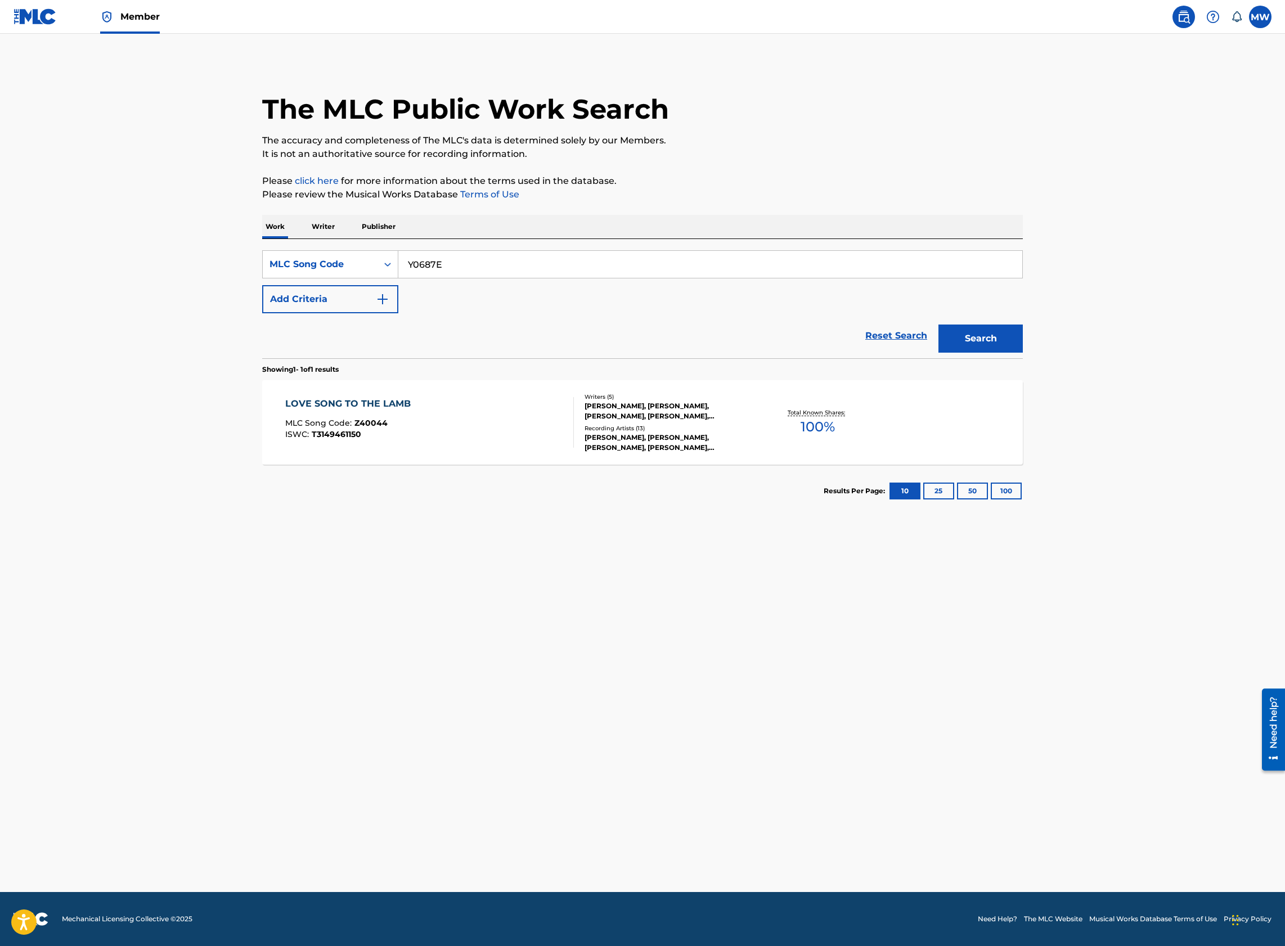
click at [938, 325] on button "Search" at bounding box center [980, 339] width 84 height 28
click at [406, 429] on div "YOU MIGHT FORGET THE SINGER BUT YOU WON'T FORGET THE SONG MLC Song Code : Y0687…" at bounding box center [425, 422] width 280 height 55
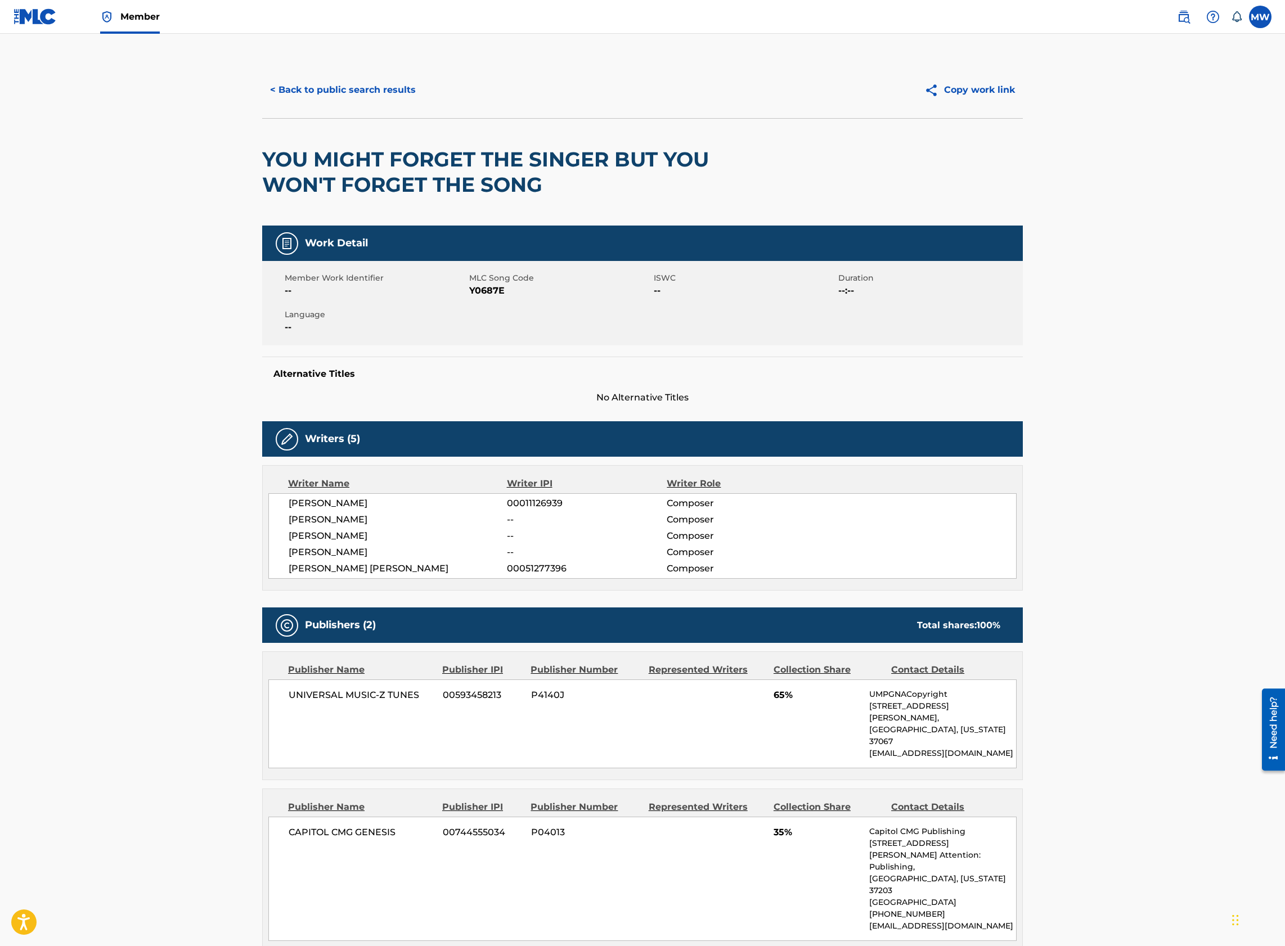
click at [346, 90] on button "< Back to public search results" at bounding box center [342, 90] width 161 height 28
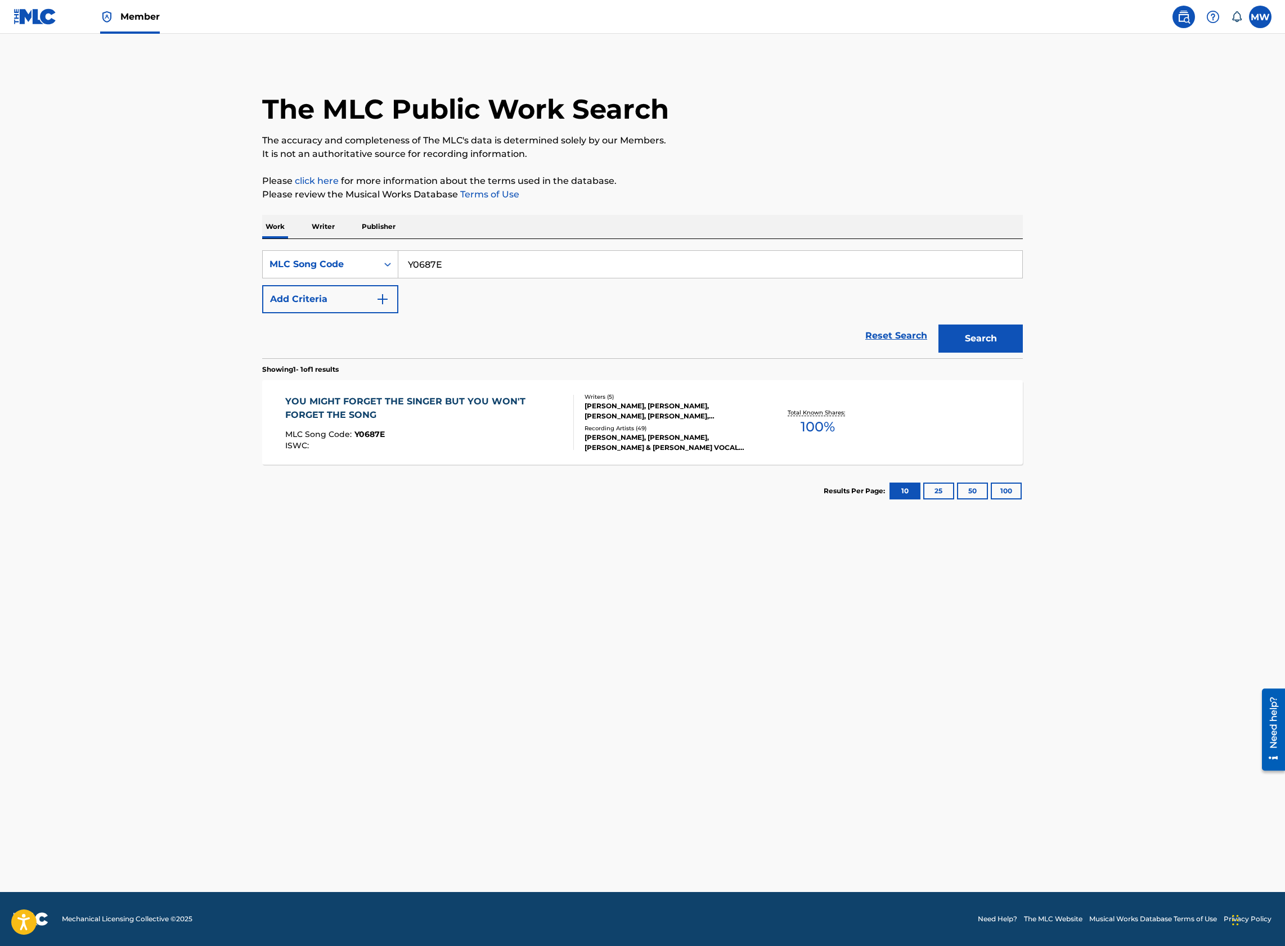
drag, startPoint x: 412, startPoint y: 268, endPoint x: 399, endPoint y: 268, distance: 12.4
click at [399, 268] on input "Y0687E" at bounding box center [710, 264] width 624 height 27
paste input "Retrieving data. Wait a few seconds and try to cut or copy again."
type input "Retrieving data. Wait a few seconds and try to cut or copy again."
click at [938, 325] on button "Search" at bounding box center [980, 339] width 84 height 28
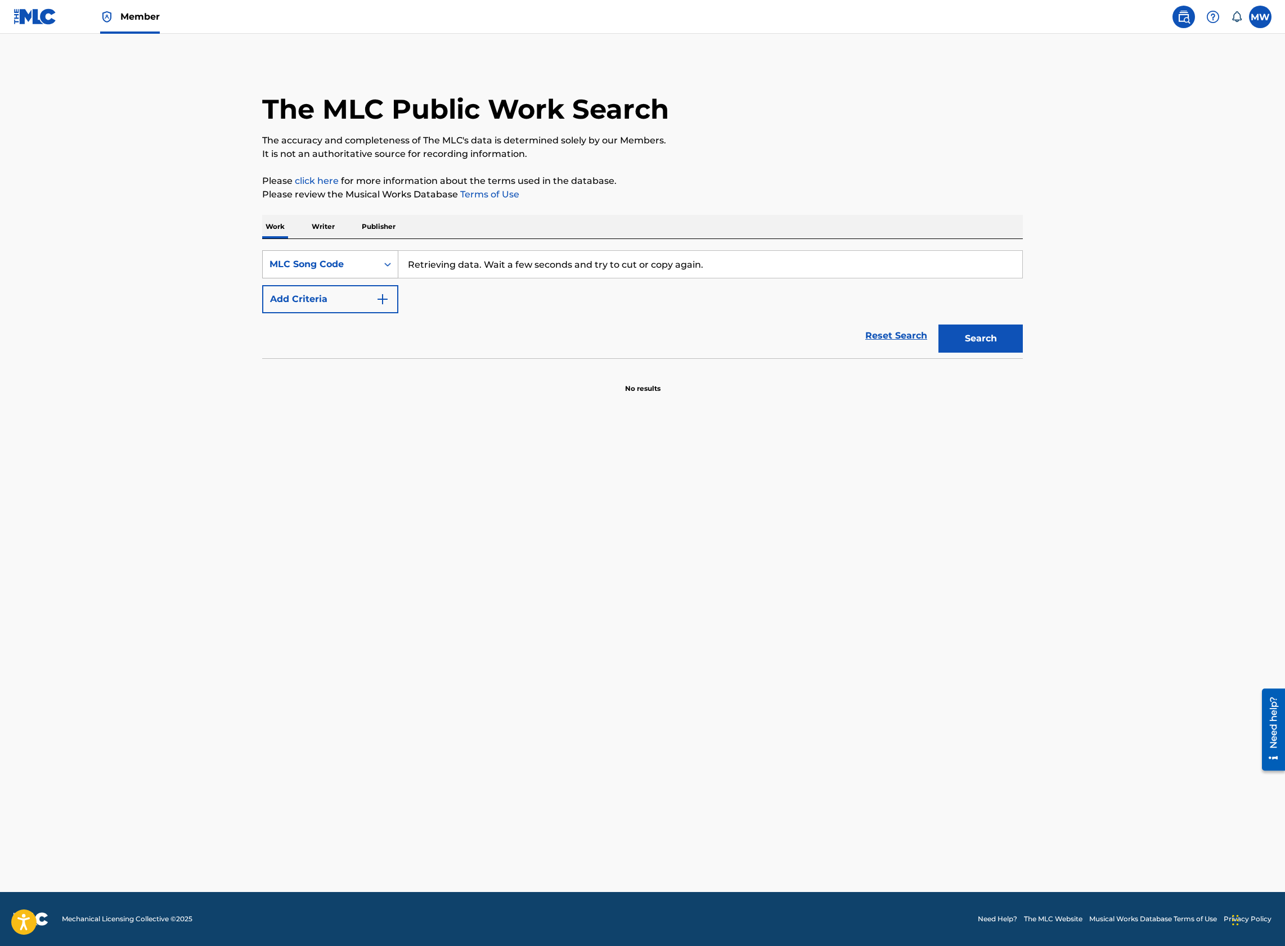
drag, startPoint x: 708, startPoint y: 263, endPoint x: 377, endPoint y: 268, distance: 330.7
click at [377, 268] on div "SearchWithCriteriae14a0bbb-b652-4c3c-a5f4-b6307fd8a413 MLC Song Code Retrieving…" at bounding box center [642, 264] width 760 height 28
paste input "Retrieving data. Wait a few seconds and try to cut or copy again."
type input "Retrieving data. Wait a few seconds and try to cut or copy again."
drag, startPoint x: 702, startPoint y: 265, endPoint x: 136, endPoint y: 271, distance: 567.0
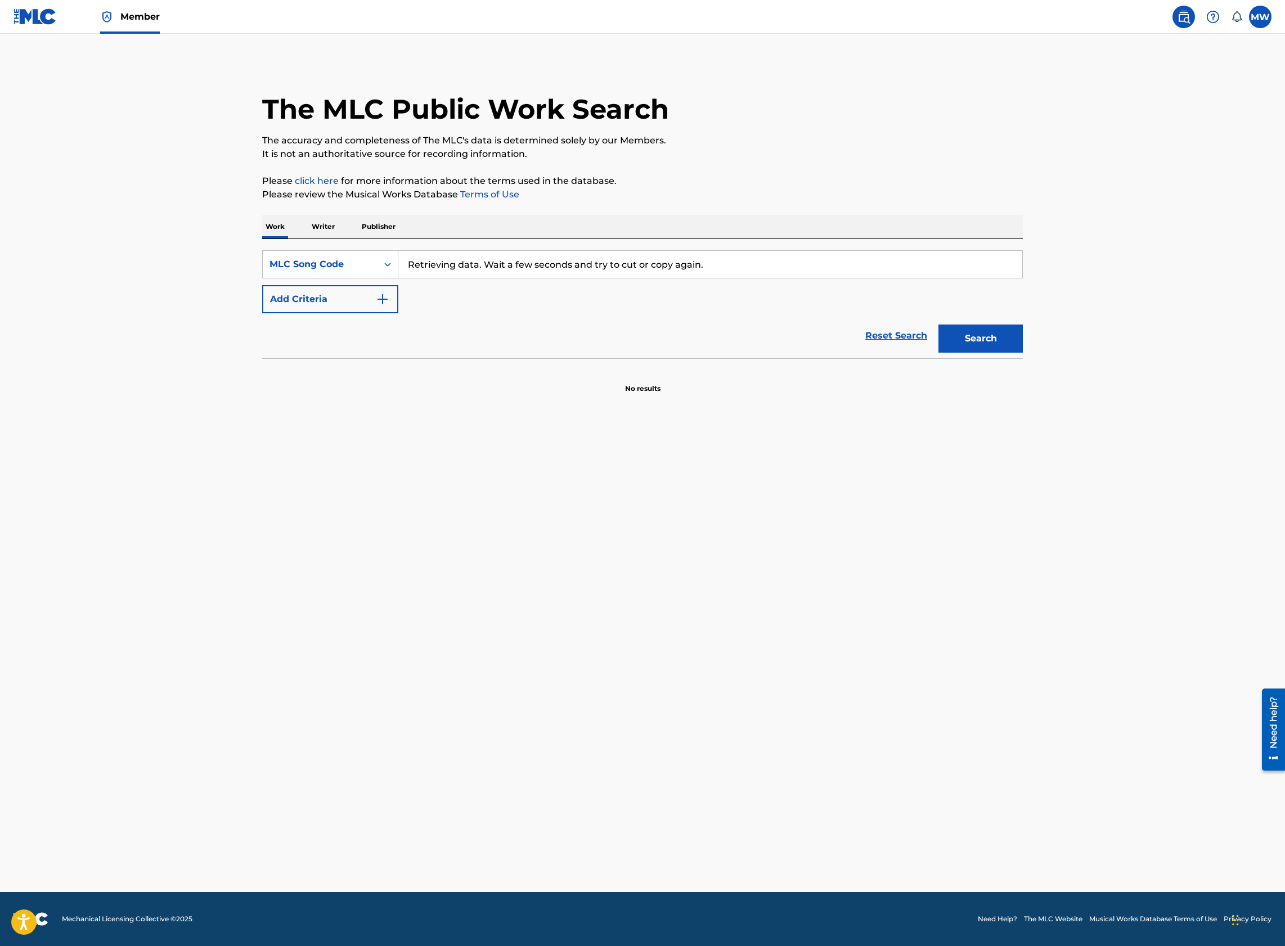
click at [136, 271] on main "The MLC Public Work Search The accuracy and completeness of The MLC's data is d…" at bounding box center [642, 463] width 1285 height 858
paste input "W6201L"
type input "W6201L"
click at [972, 339] on button "Search" at bounding box center [980, 339] width 84 height 28
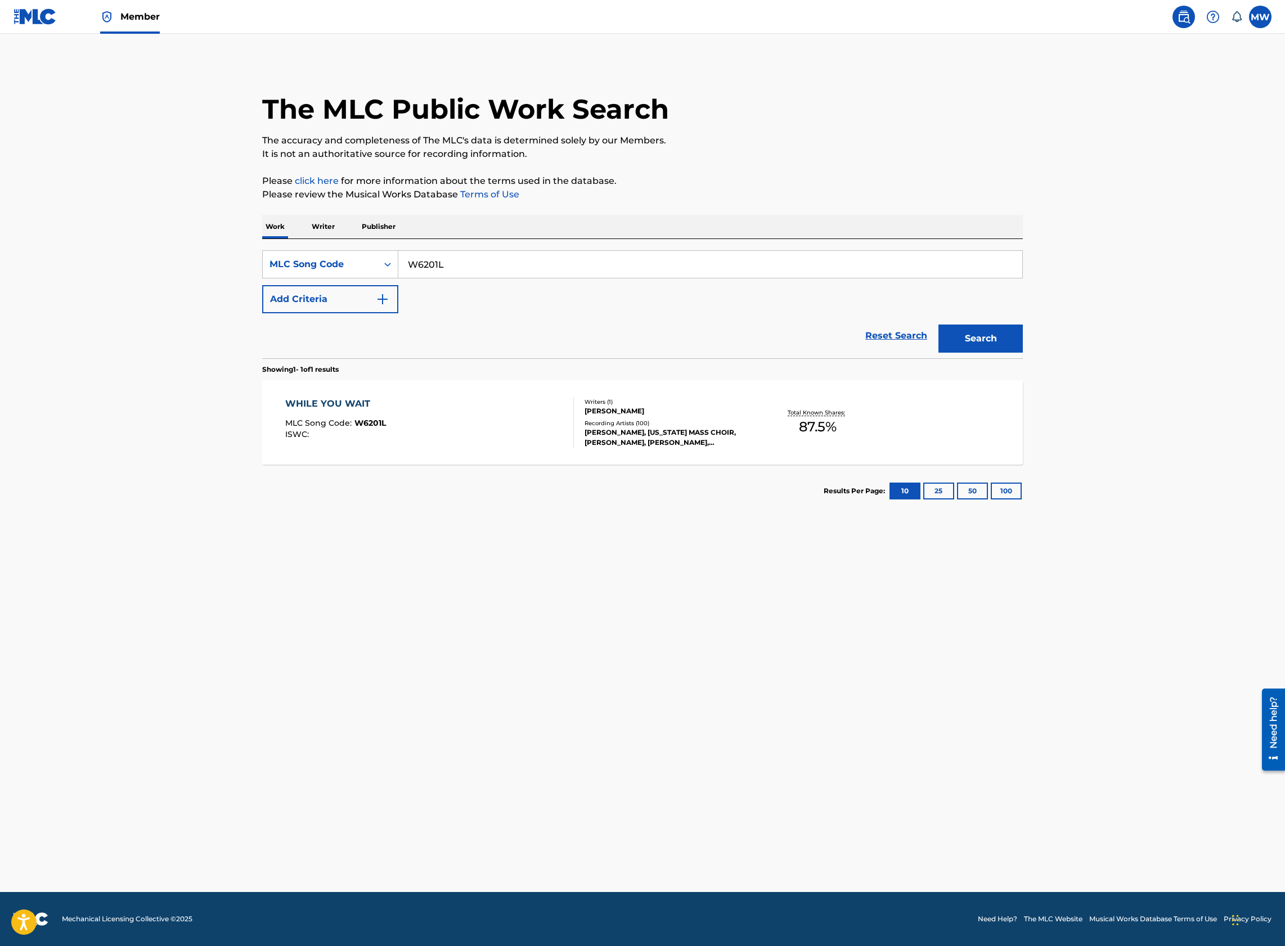
click at [557, 437] on div "WHILE YOU WAIT MLC Song Code : W6201L ISWC :" at bounding box center [429, 422] width 289 height 51
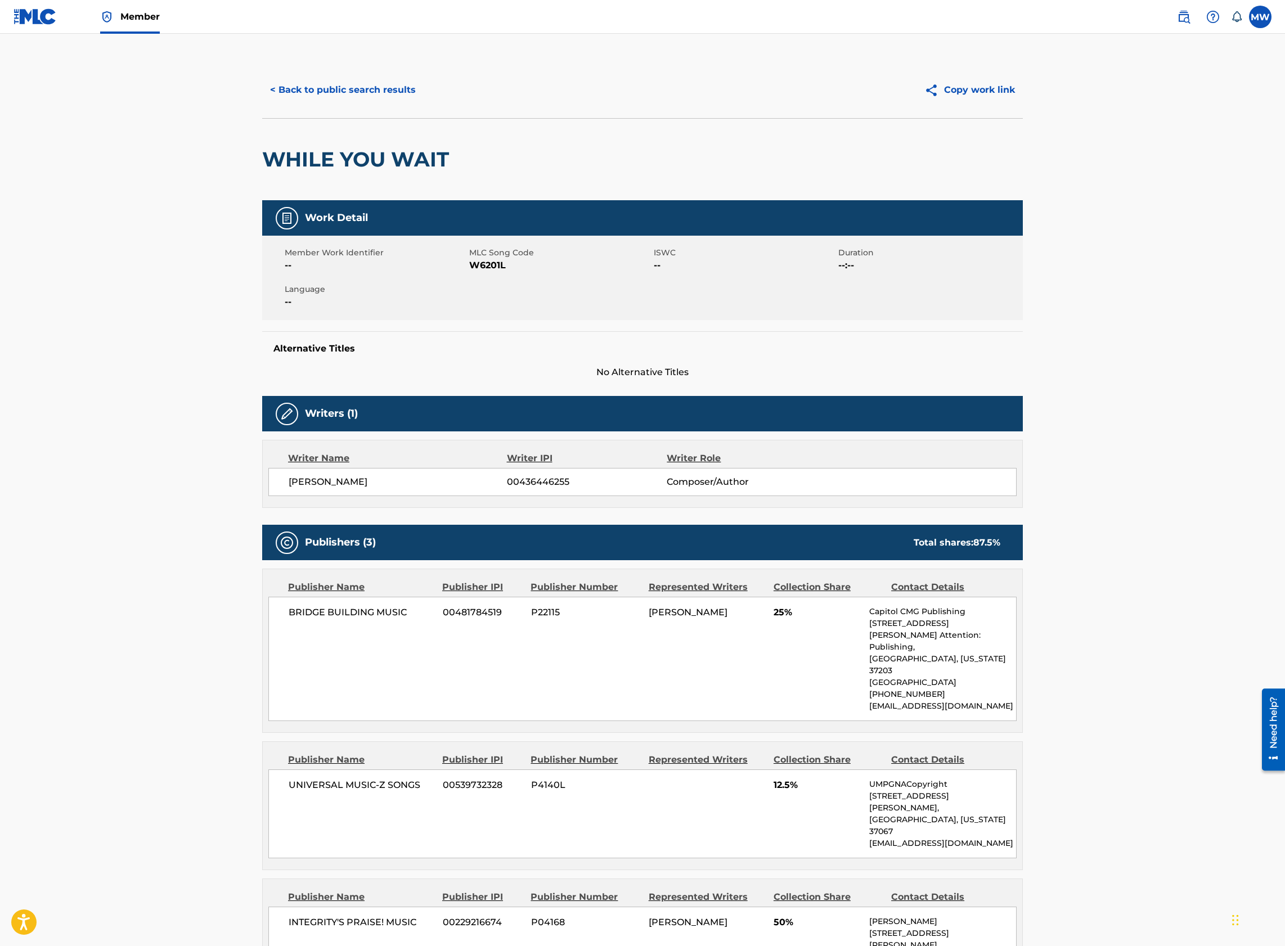
click at [360, 91] on button "< Back to public search results" at bounding box center [342, 90] width 161 height 28
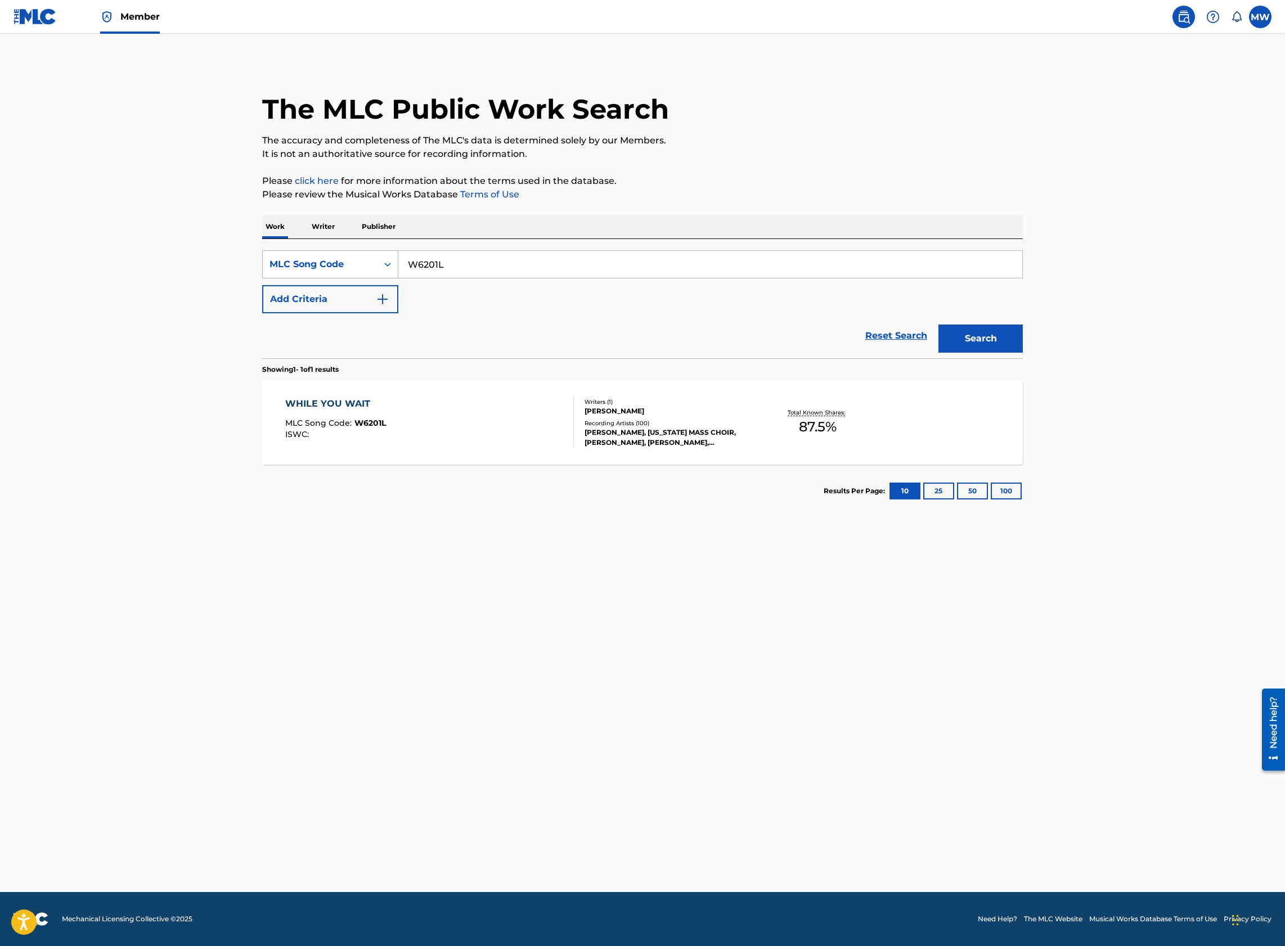
drag, startPoint x: 395, startPoint y: 268, endPoint x: 349, endPoint y: 269, distance: 46.1
click at [349, 269] on div "SearchWithCriteriae14a0bbb-b652-4c3c-a5f4-b6307fd8a413 MLC Song Code W6201L" at bounding box center [642, 264] width 760 height 28
paste input "Y0687E"
type input "Y0687E"
click at [938, 325] on button "Search" at bounding box center [980, 339] width 84 height 28
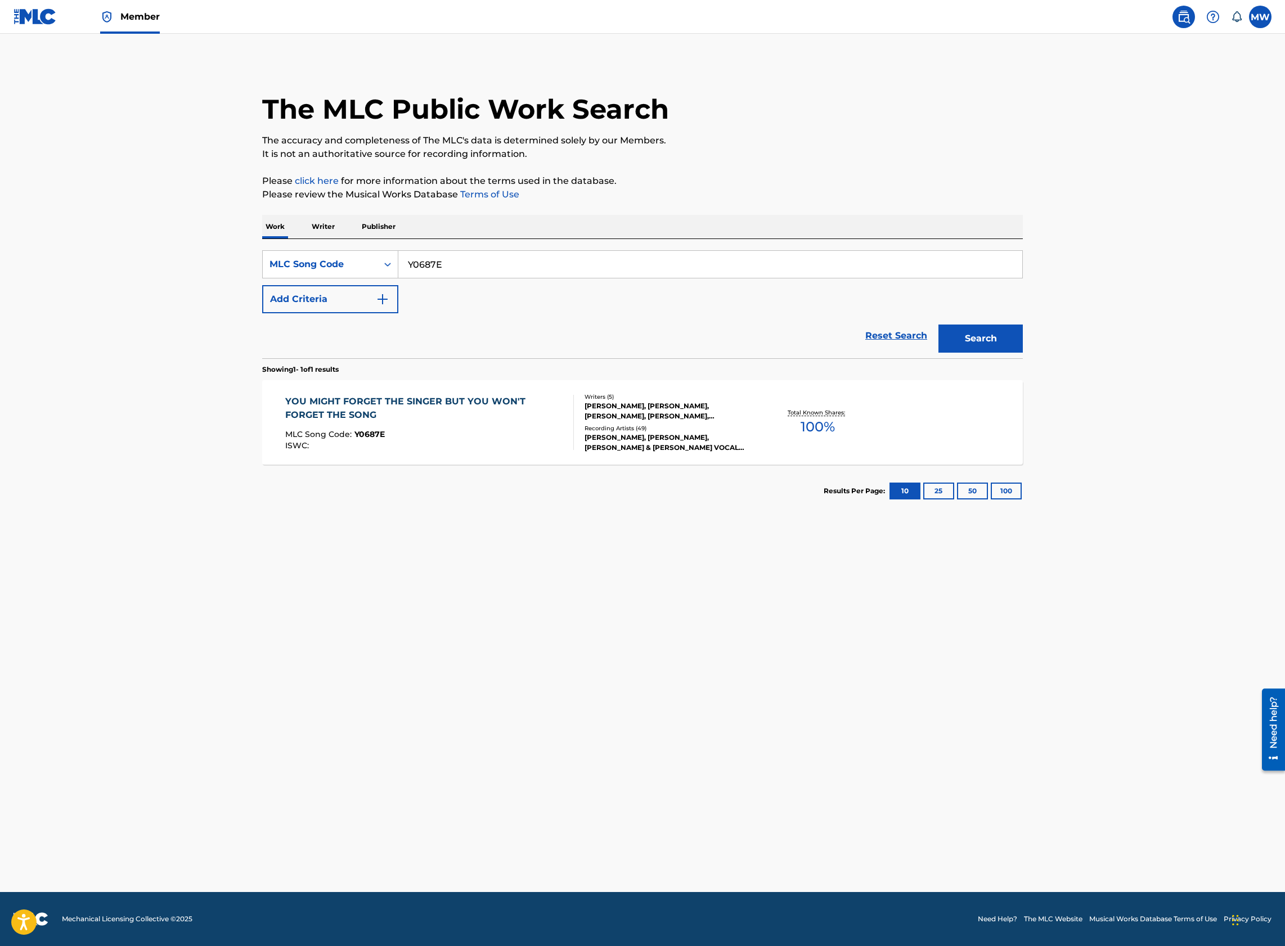
click at [361, 435] on span "Y0687E" at bounding box center [369, 434] width 30 height 10
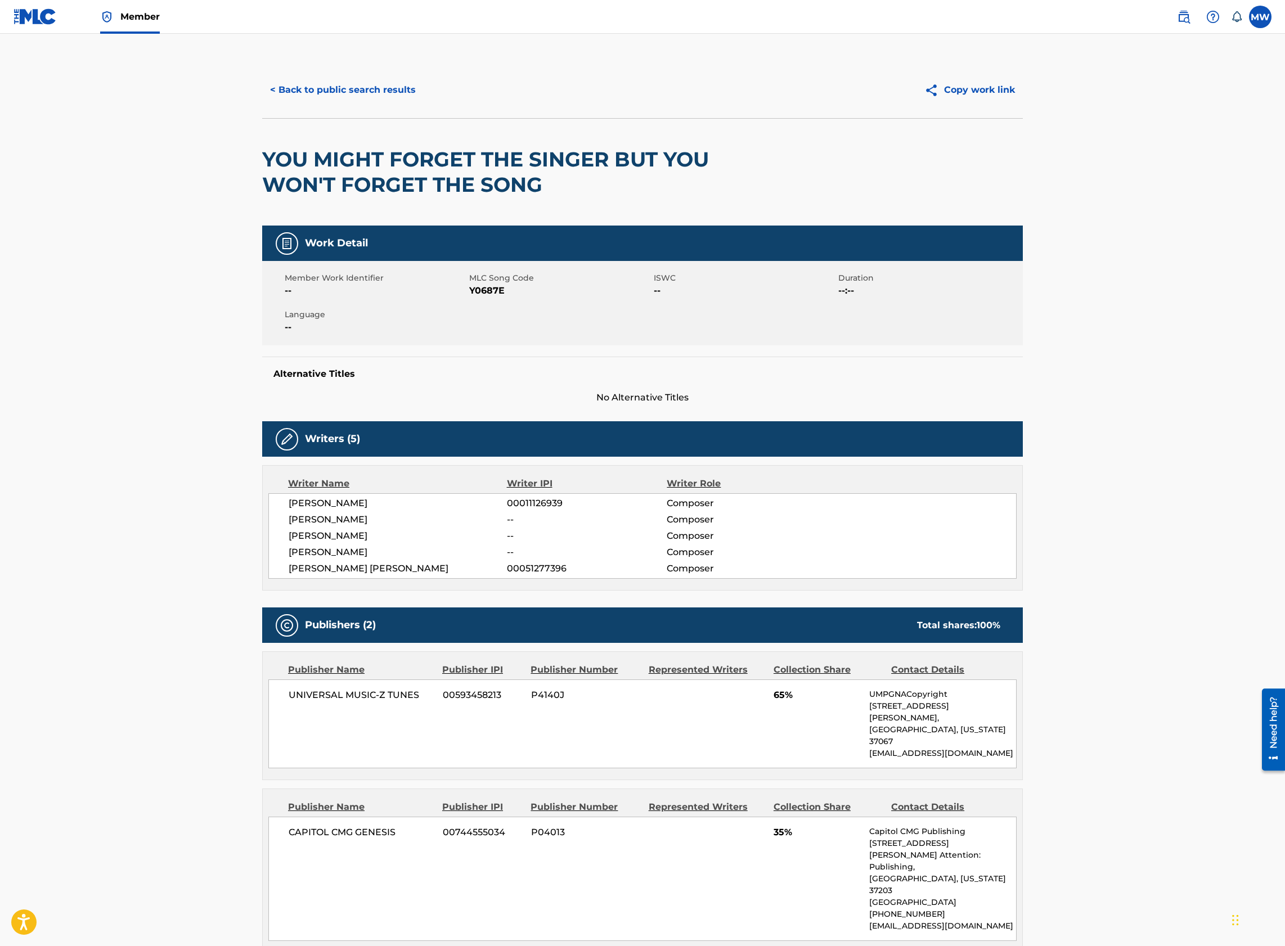
click at [300, 101] on button "< Back to public search results" at bounding box center [342, 90] width 161 height 28
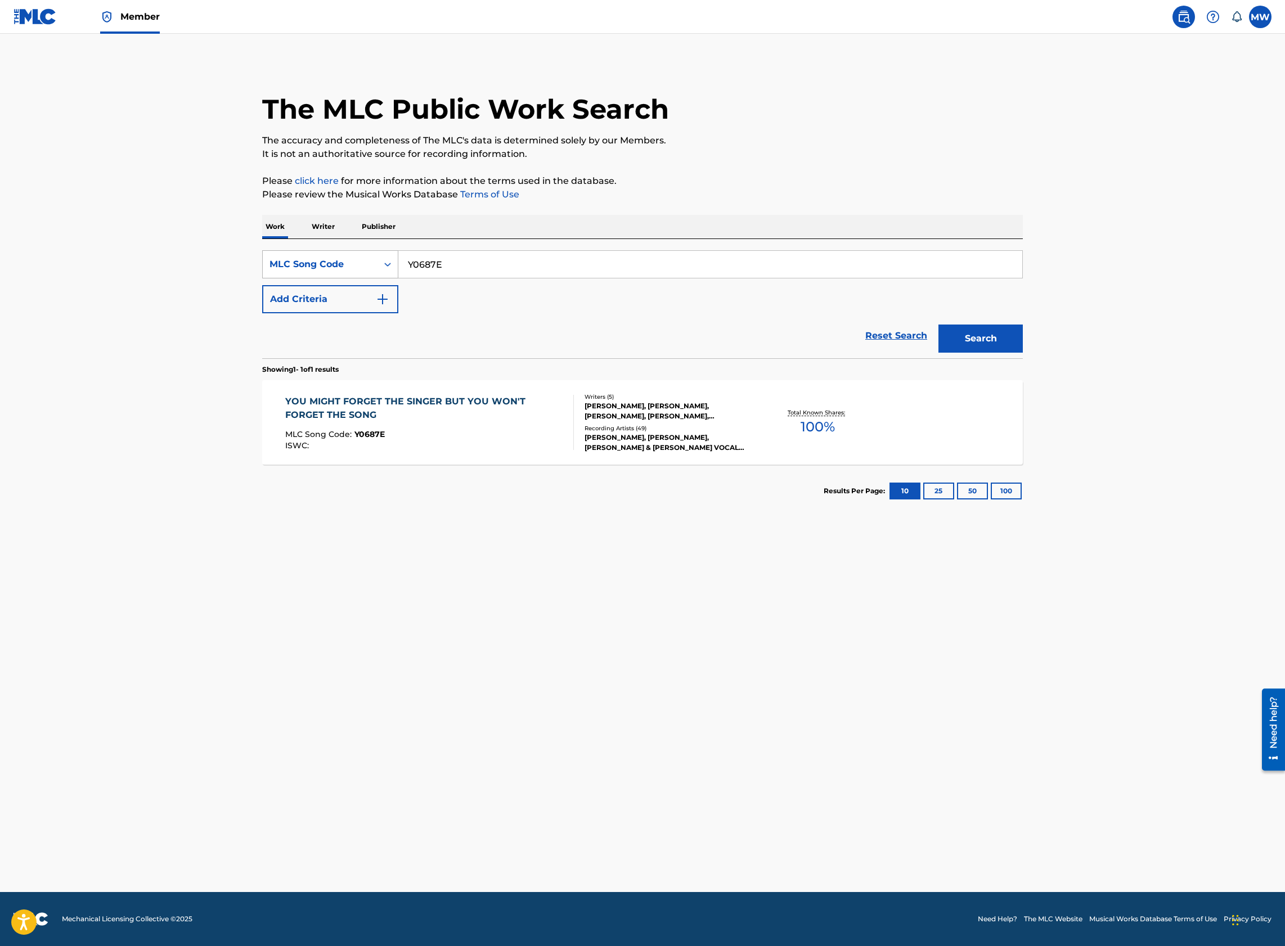
drag, startPoint x: 462, startPoint y: 267, endPoint x: 392, endPoint y: 273, distance: 70.6
click at [392, 273] on div "SearchWithCriteriae14a0bbb-b652-4c3c-a5f4-b6307fd8a413 MLC Song Code Y0687E" at bounding box center [642, 264] width 760 height 28
paste input "NG3A5L"
type input "NG3A5L"
click at [938, 325] on button "Search" at bounding box center [980, 339] width 84 height 28
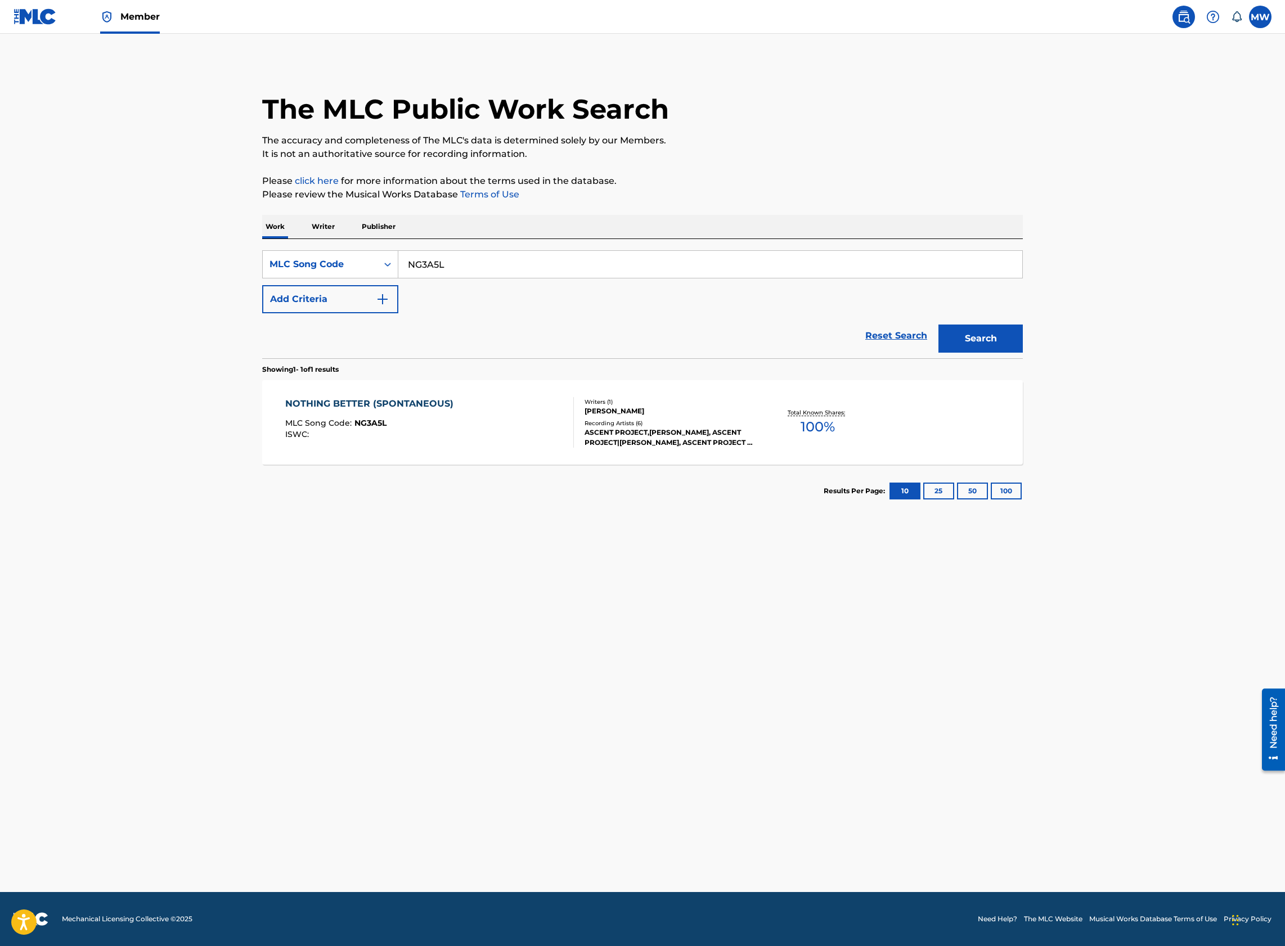
click at [416, 410] on div "NOTHING BETTER (SPONTANEOUS)" at bounding box center [372, 403] width 174 height 13
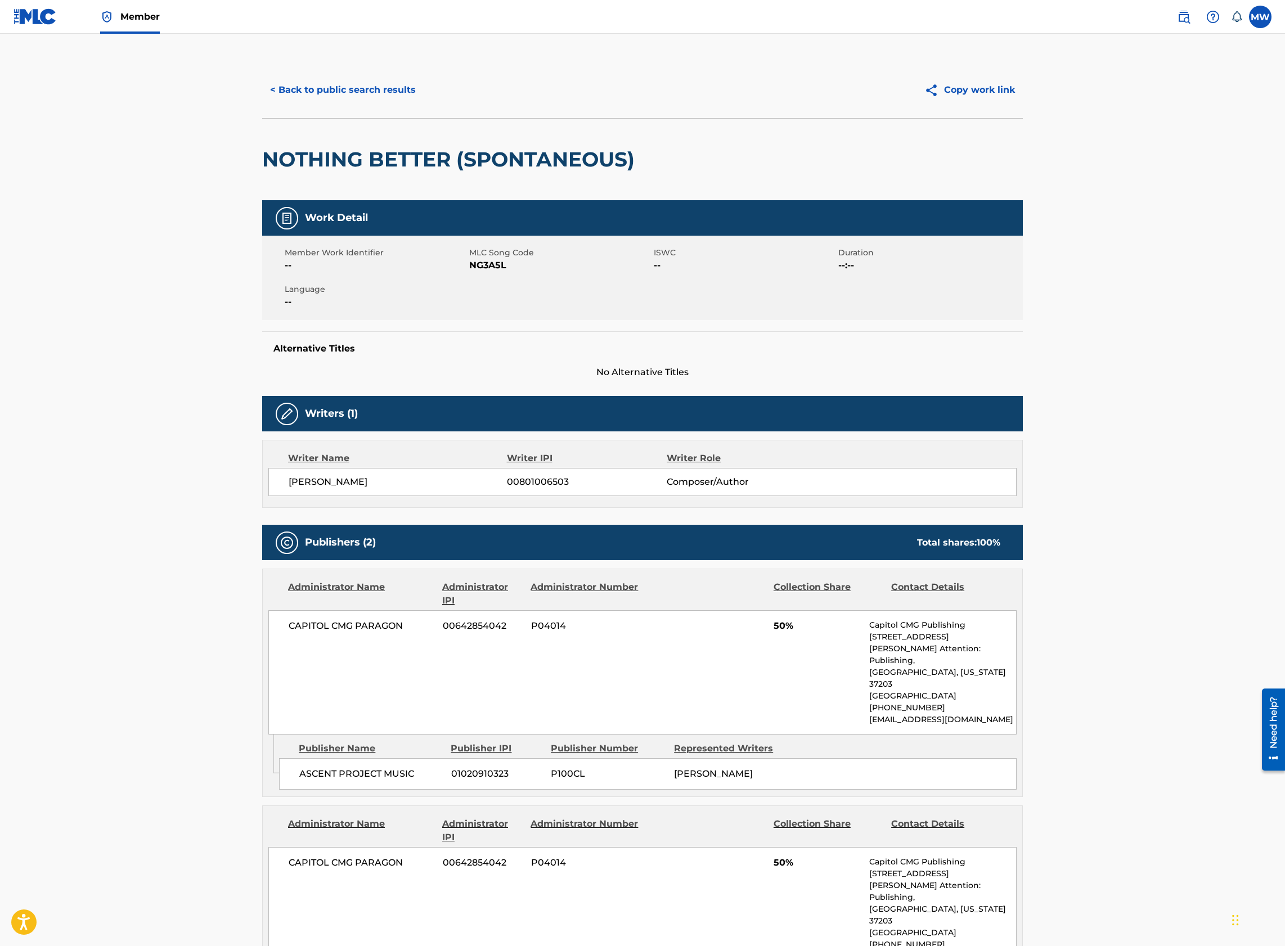
click at [307, 87] on button "< Back to public search results" at bounding box center [342, 90] width 161 height 28
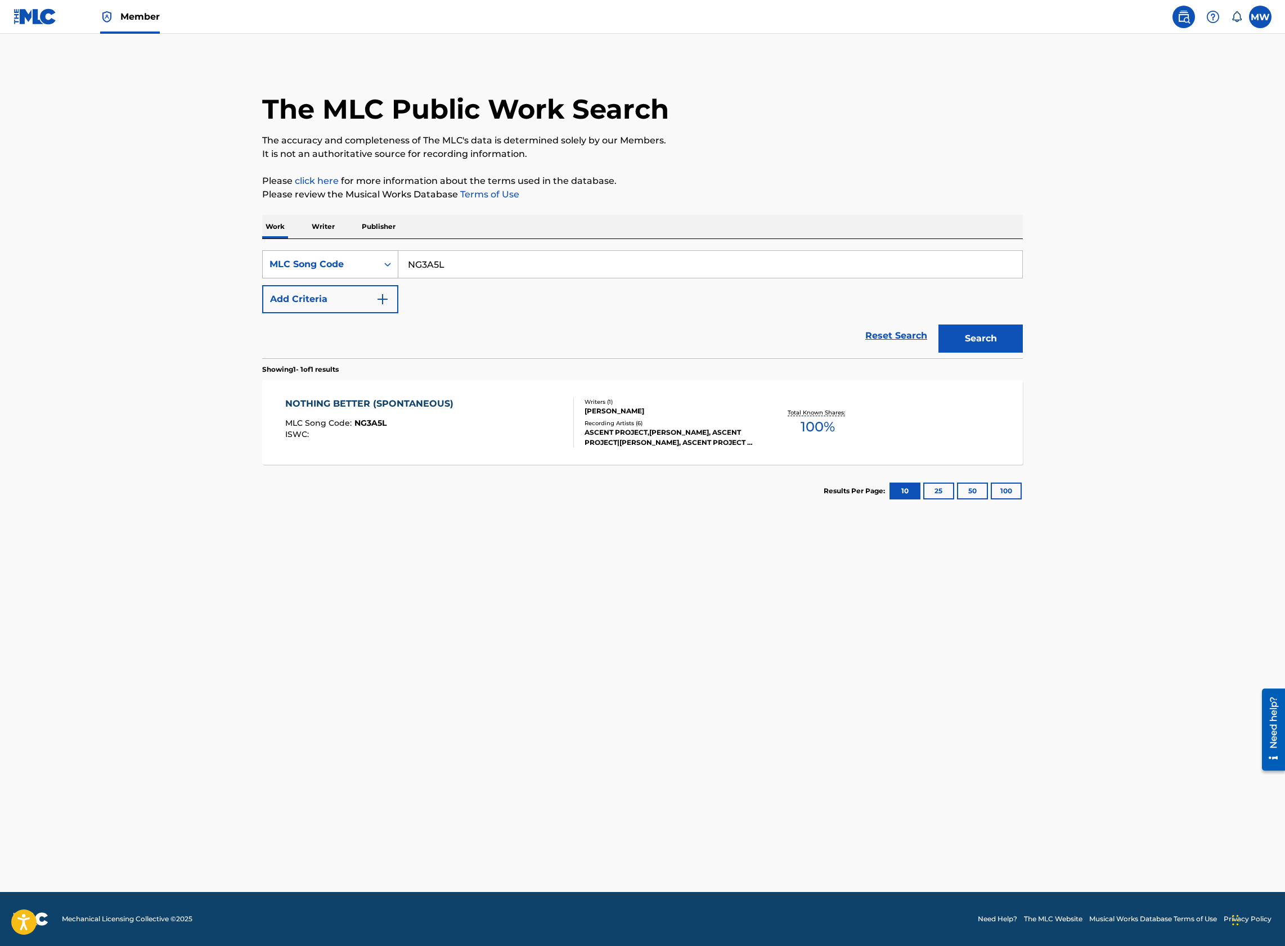
drag, startPoint x: 482, startPoint y: 268, endPoint x: 361, endPoint y: 271, distance: 121.5
click at [361, 271] on div "SearchWithCriteriae14a0bbb-b652-4c3c-a5f4-b6307fd8a413 MLC Song Code NG3A5L" at bounding box center [642, 264] width 760 height 28
paste input "AA3ZT7"
type input "AA3ZT7"
click at [938, 325] on button "Search" at bounding box center [980, 339] width 84 height 28
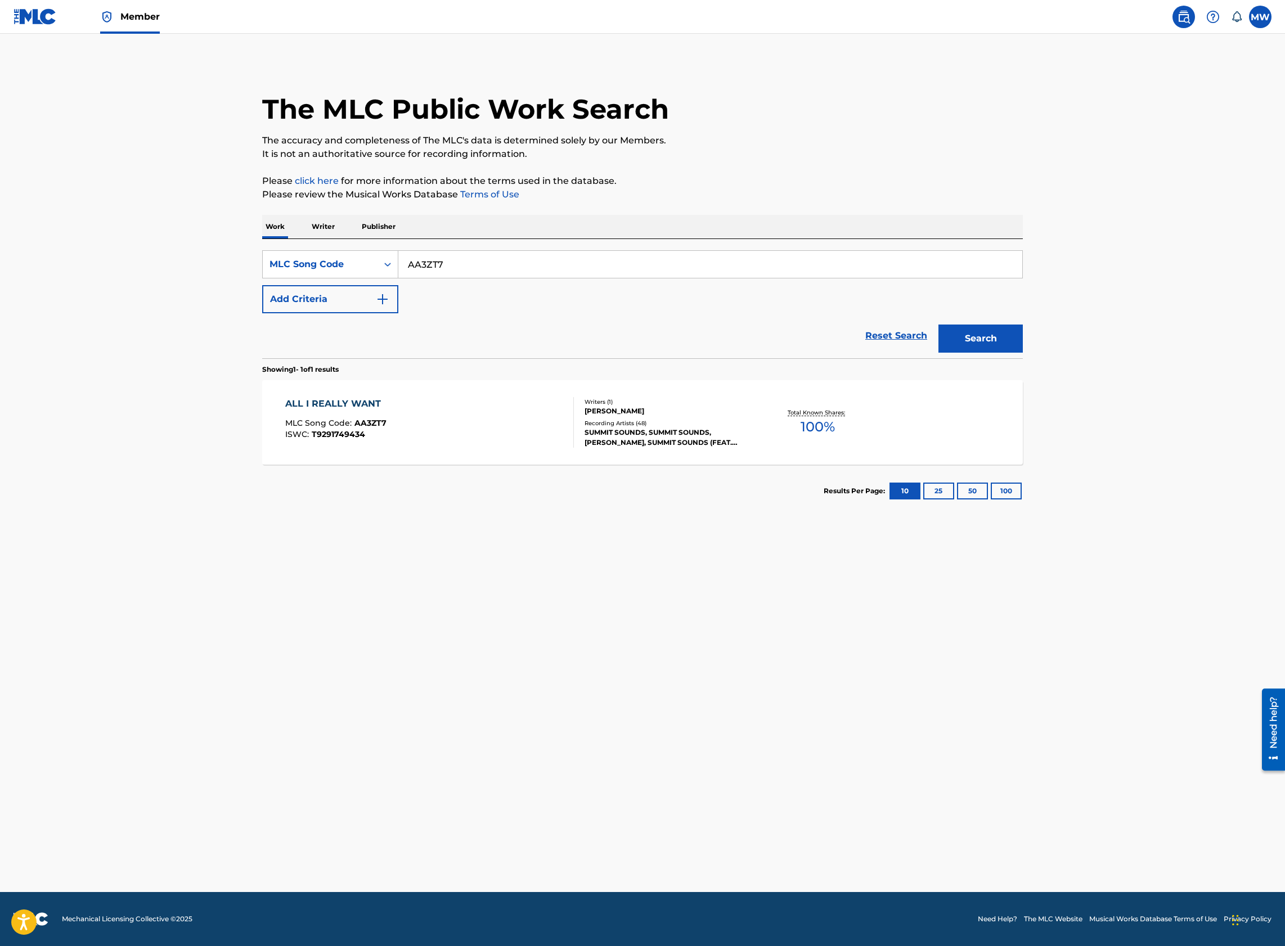
click at [423, 448] on div "ALL I REALLY WANT MLC Song Code : AA3ZT7 ISWC : T9291749434 Writers ( 1 ) NIKKI…" at bounding box center [642, 422] width 760 height 84
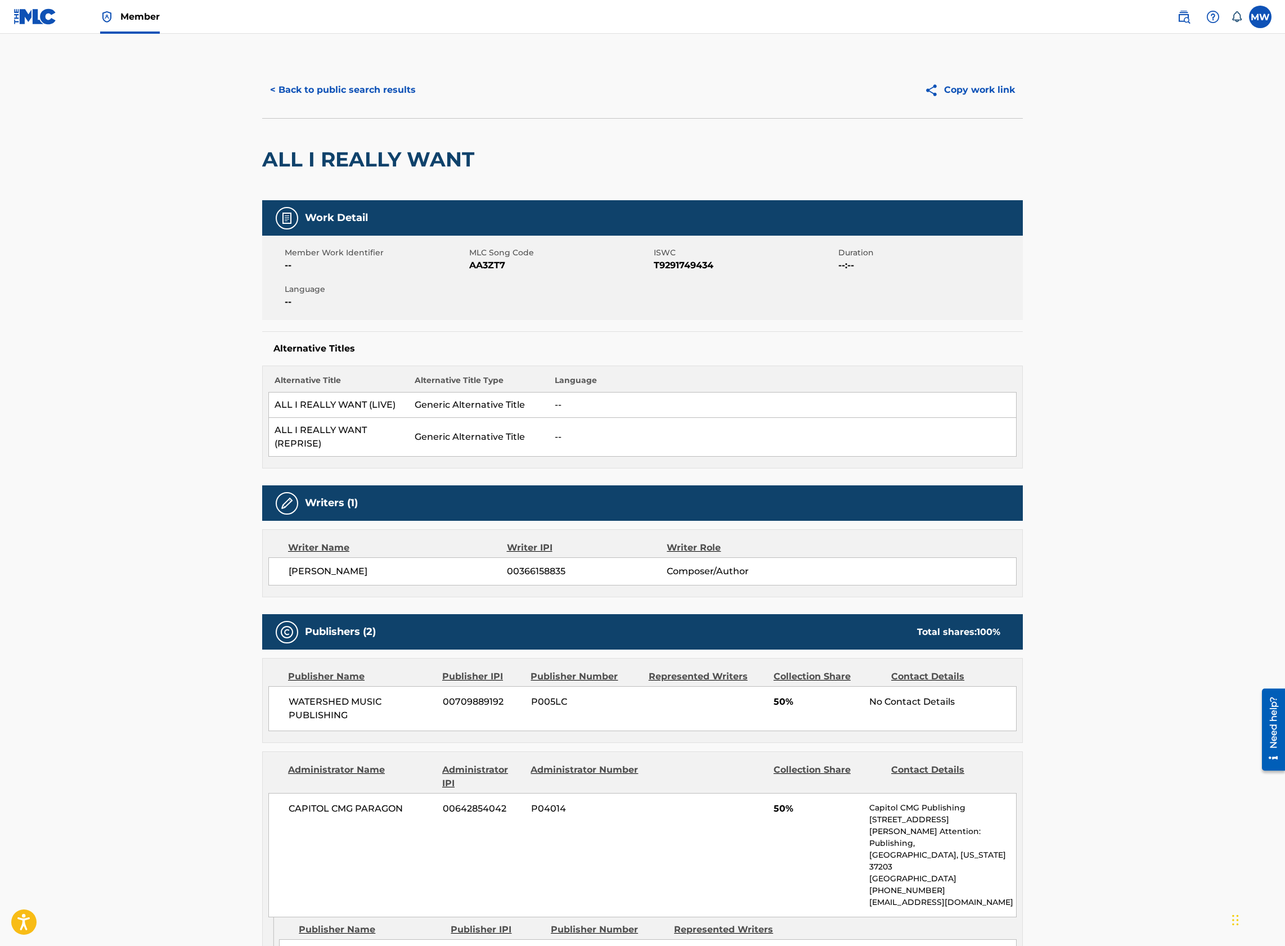
click at [385, 88] on button "< Back to public search results" at bounding box center [342, 90] width 161 height 28
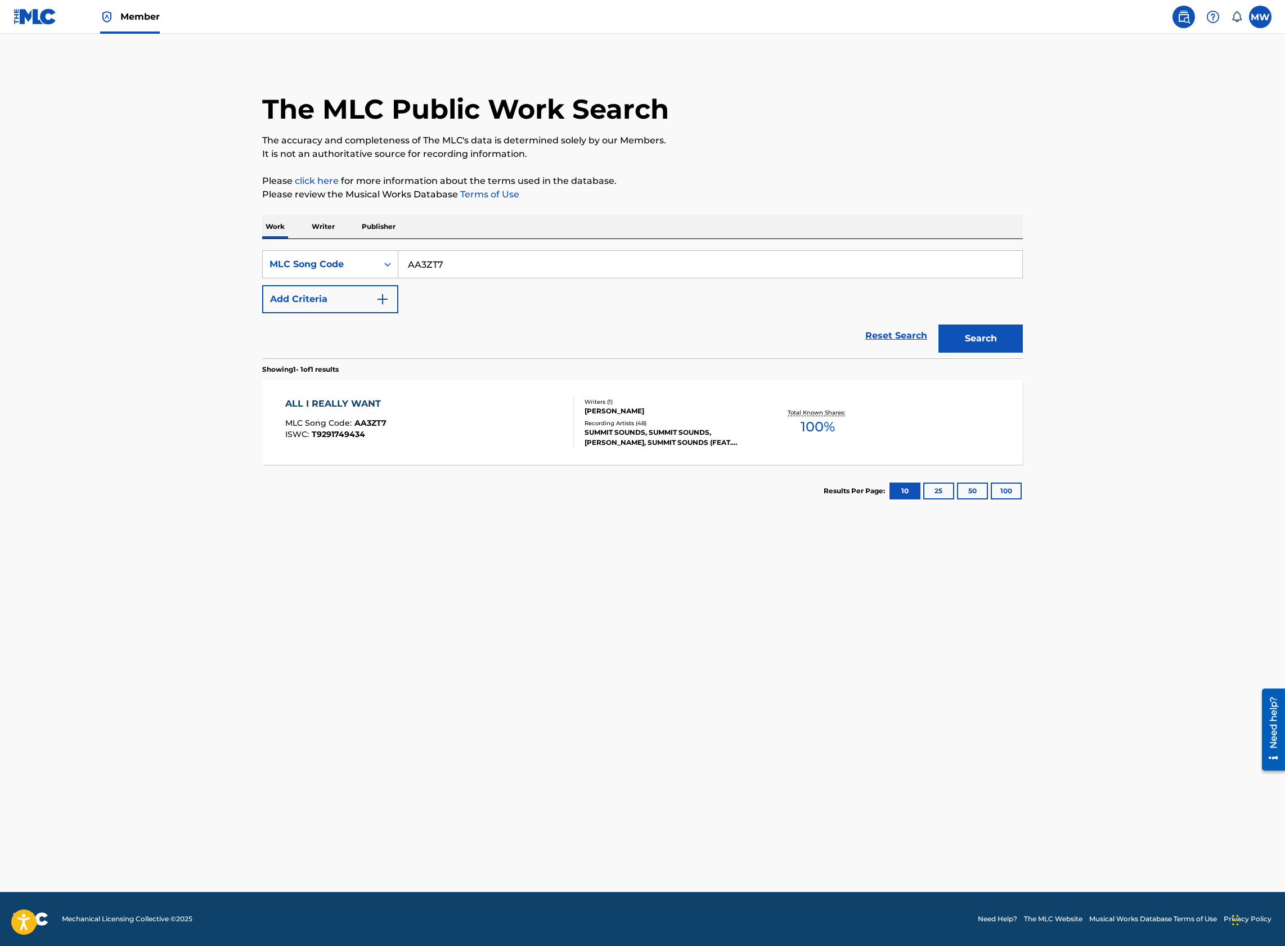
drag, startPoint x: 454, startPoint y: 272, endPoint x: 379, endPoint y: 282, distance: 76.5
click at [379, 282] on div "SearchWithCriteriae14a0bbb-b652-4c3c-a5f4-b6307fd8a413 MLC Song Code AA3ZT7 Add…" at bounding box center [642, 281] width 760 height 63
paste input "GV8R0L"
type input "GV8R0L"
click at [938, 325] on button "Search" at bounding box center [980, 339] width 84 height 28
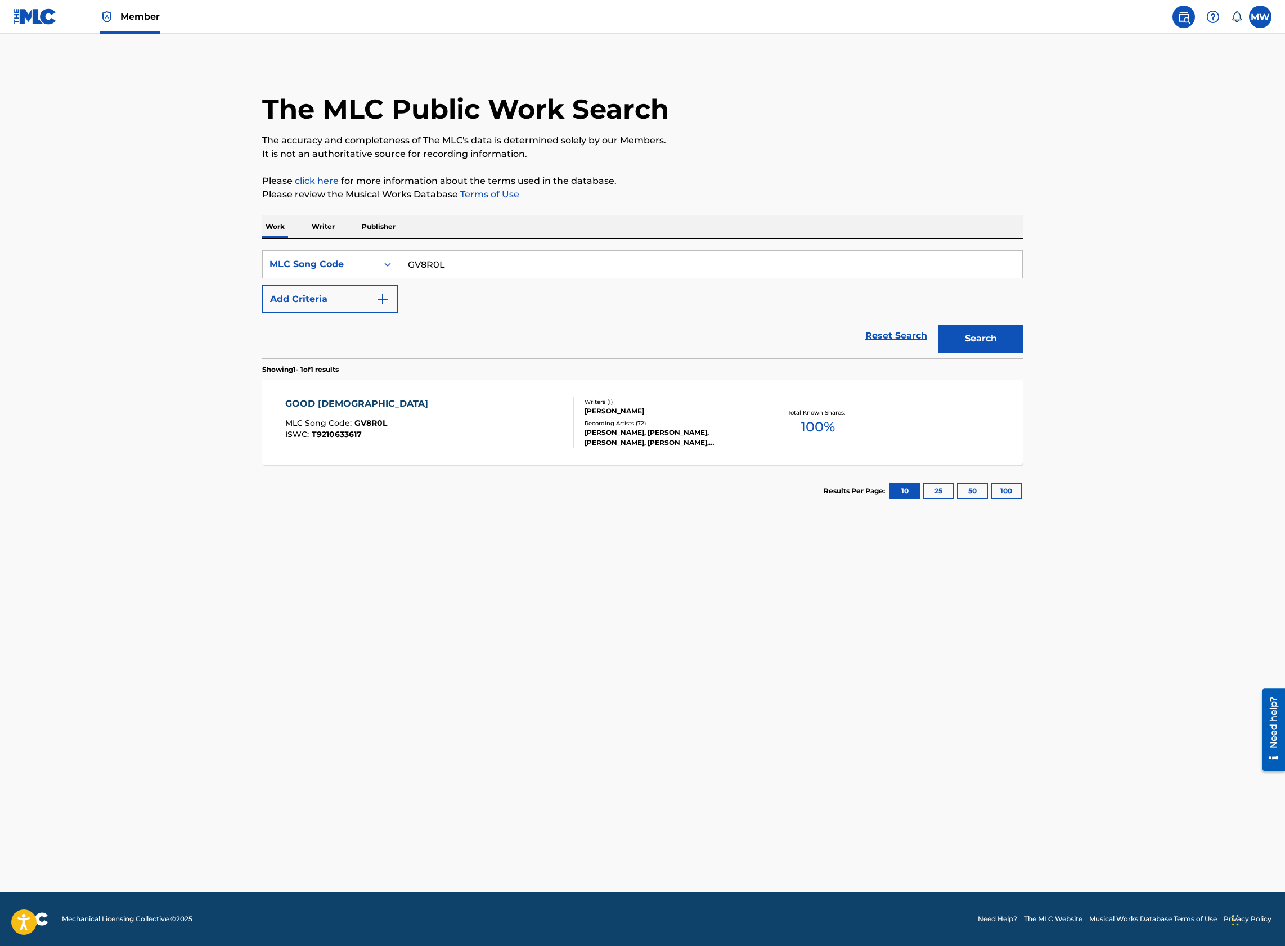
click at [416, 417] on div "GOOD GOD MLC Song Code : GV8R0L ISWC : T9210633617" at bounding box center [429, 422] width 289 height 51
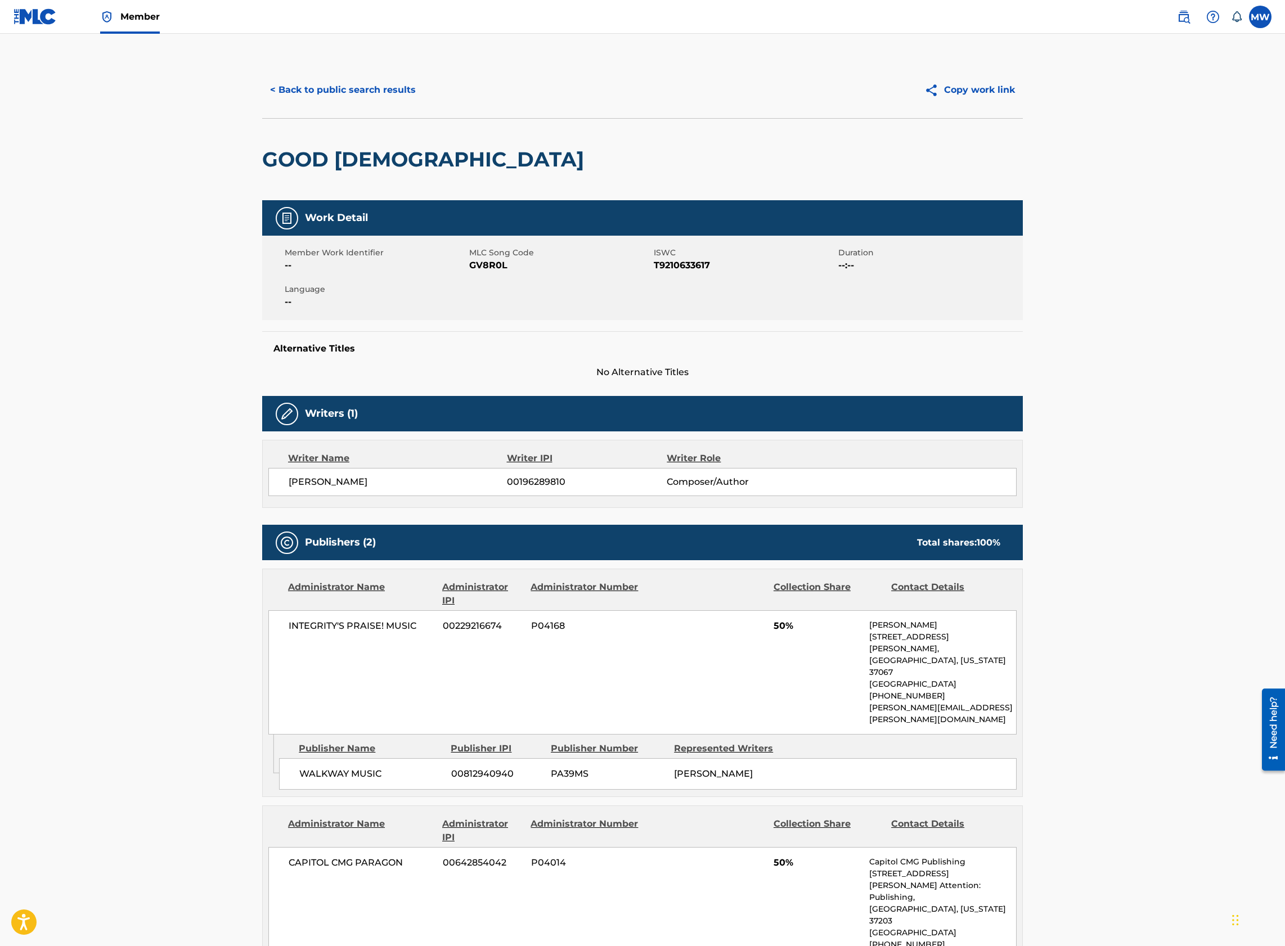
click at [379, 93] on button "< Back to public search results" at bounding box center [342, 90] width 161 height 28
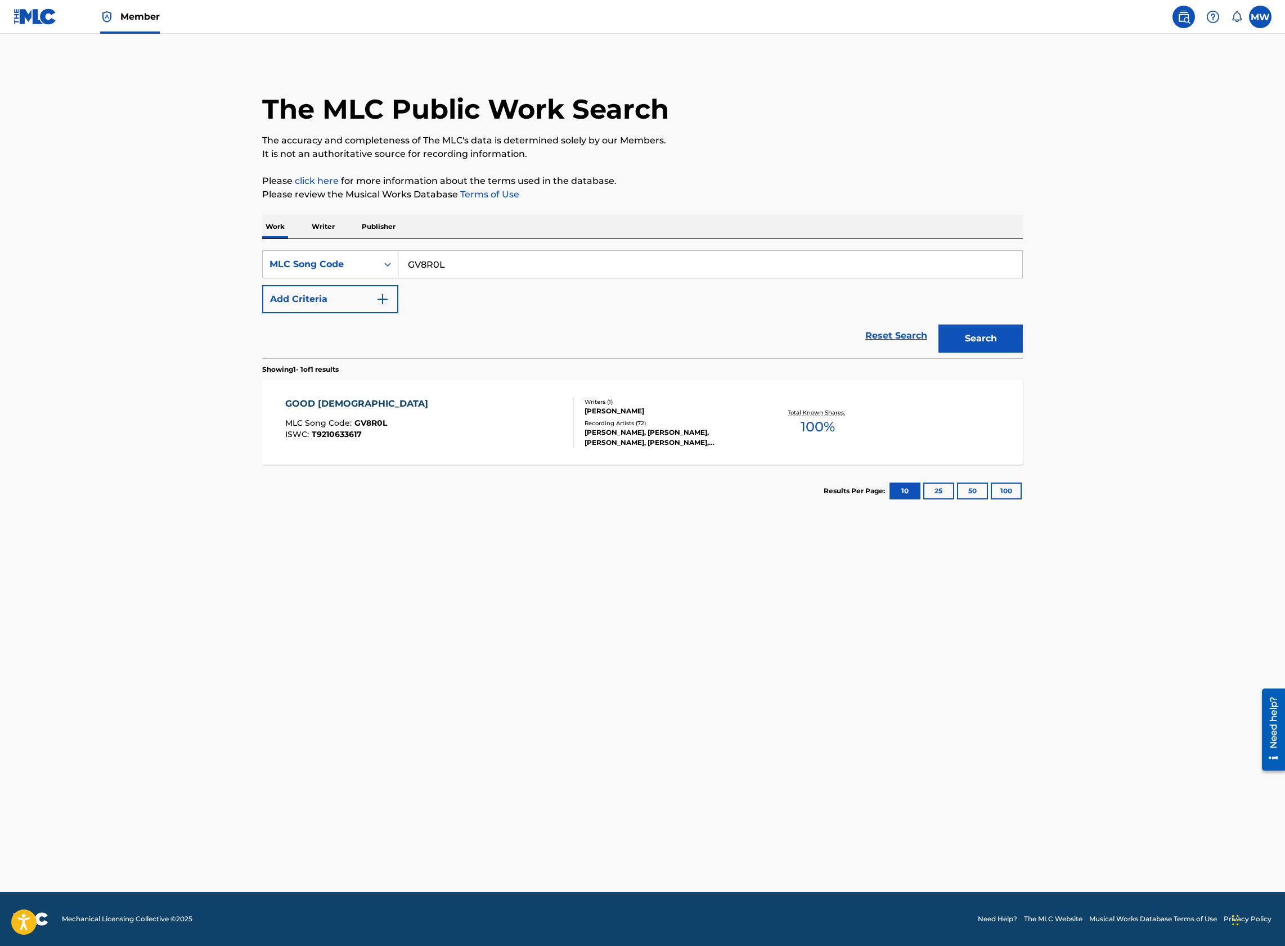
drag, startPoint x: 505, startPoint y: 260, endPoint x: 418, endPoint y: 265, distance: 86.8
click at [418, 265] on input "GV8R0L" at bounding box center [710, 264] width 624 height 27
type input "G"
paste input "SI3JVY"
type input "SI3JVY"
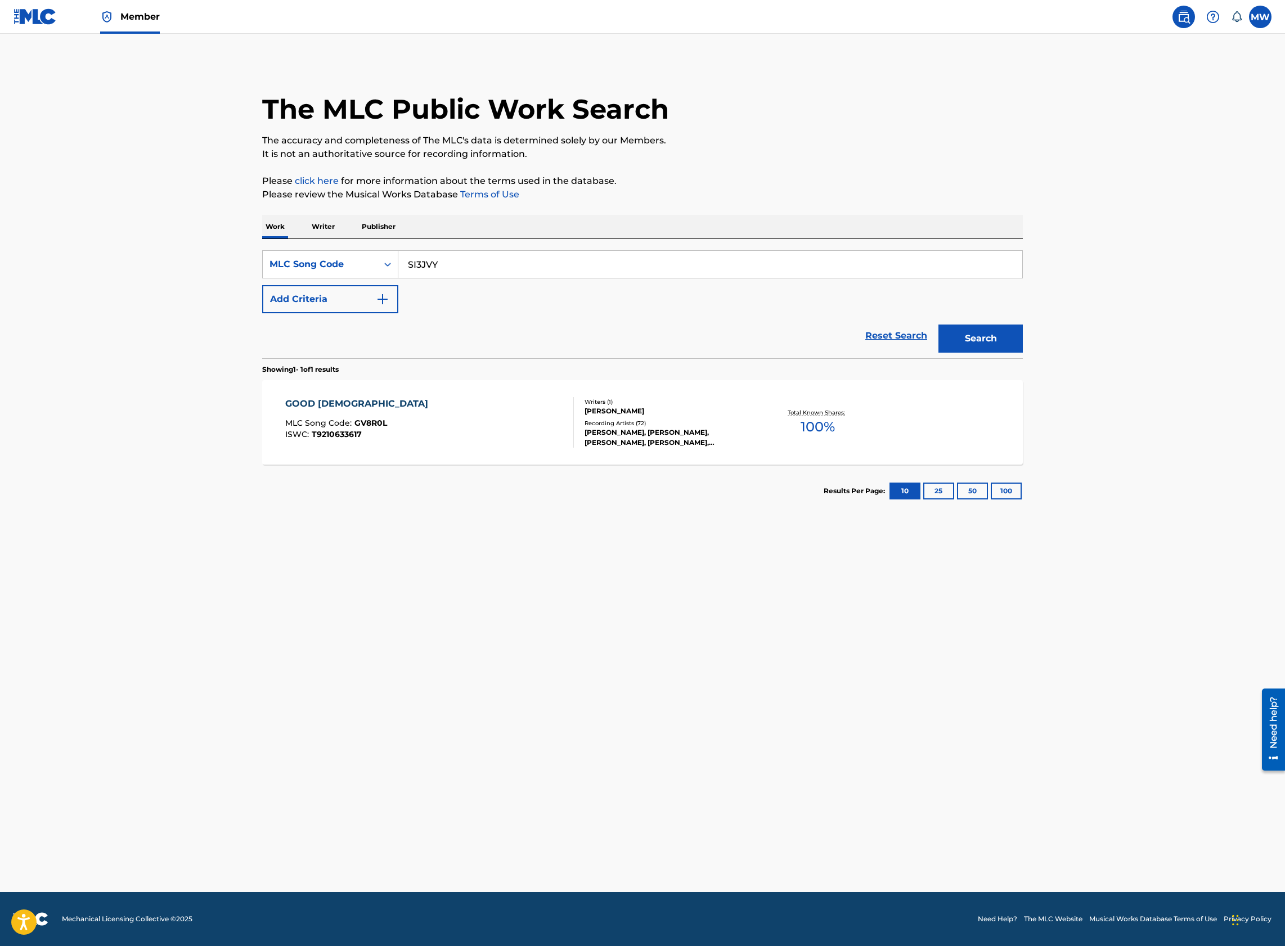
click at [938, 325] on button "Search" at bounding box center [980, 339] width 84 height 28
click at [500, 444] on div "SOMETIMES I DREAM MLC Song Code : SI3JVY ISWC : T3232519056" at bounding box center [429, 422] width 289 height 51
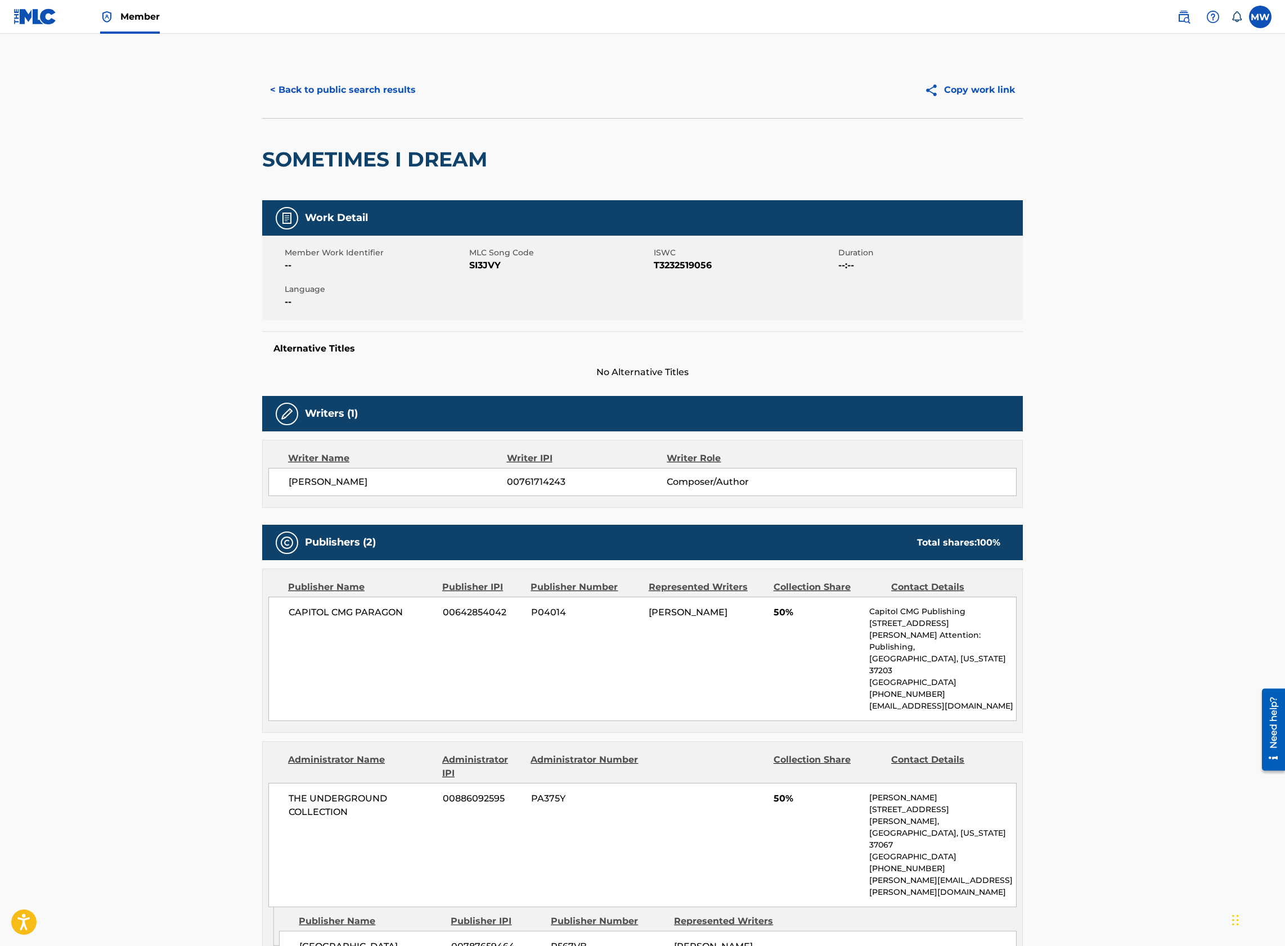
click at [372, 93] on button "< Back to public search results" at bounding box center [342, 90] width 161 height 28
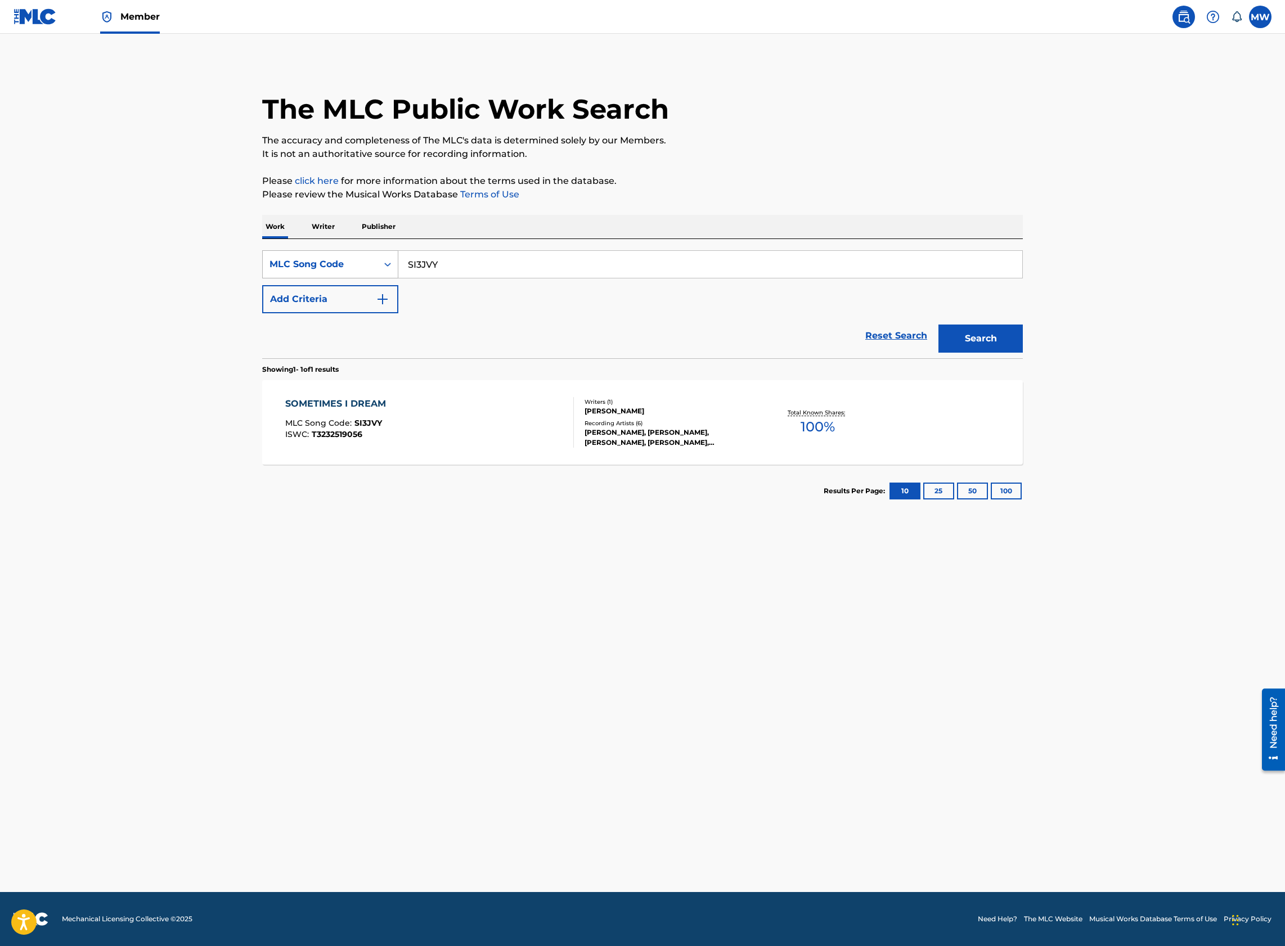
drag, startPoint x: 516, startPoint y: 251, endPoint x: 373, endPoint y: 271, distance: 143.7
click at [373, 271] on div "SearchWithCriteriae14a0bbb-b652-4c3c-a5f4-b6307fd8a413 MLC Song Code SI3JVY" at bounding box center [642, 264] width 760 height 28
paste input "GV8R0N"
type input "GV8R0N"
click at [938, 325] on button "Search" at bounding box center [980, 339] width 84 height 28
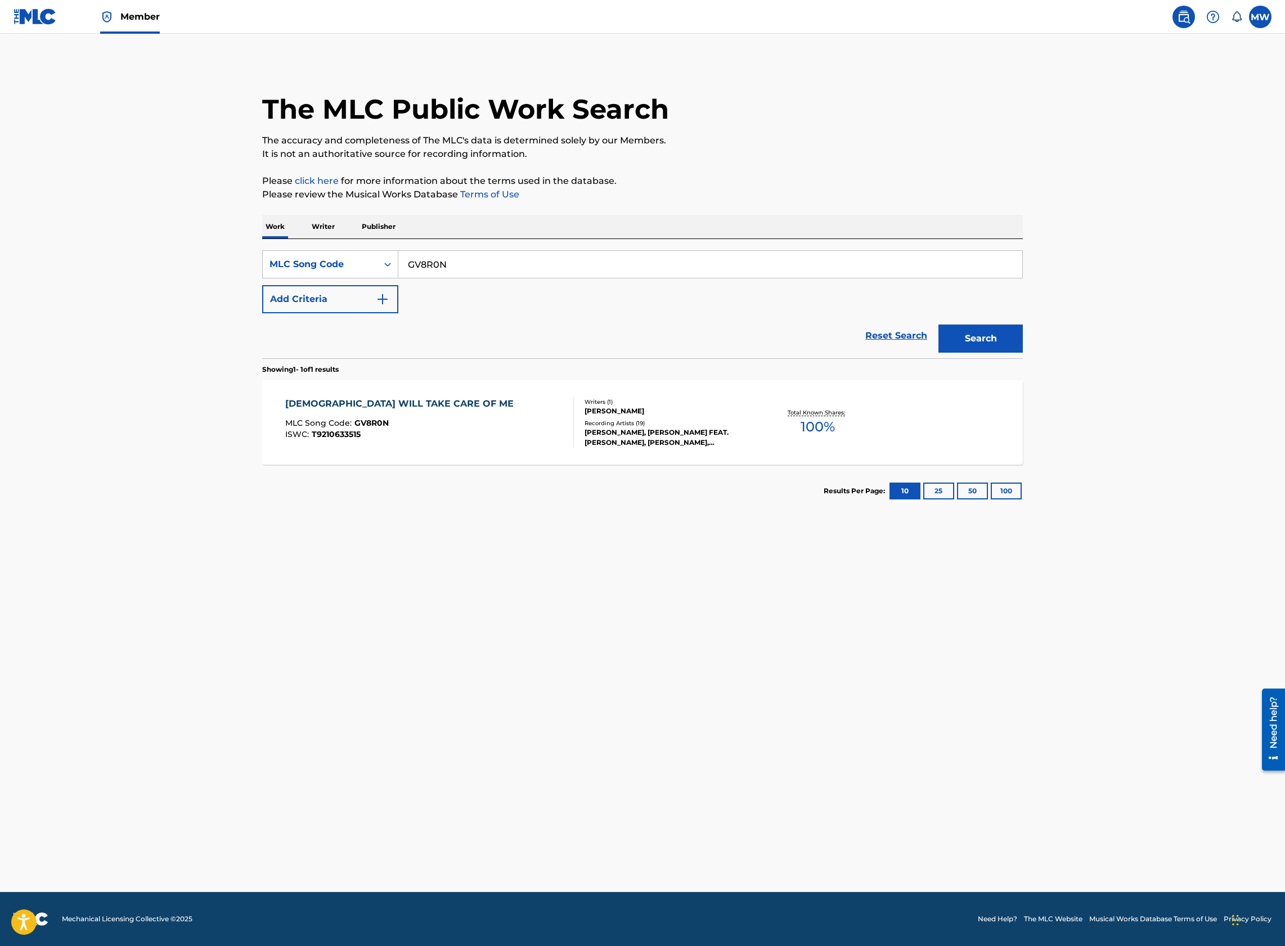
click at [444, 439] on div "GOD WILL TAKE CARE OF ME MLC Song Code : GV8R0N ISWC : T9210633515" at bounding box center [429, 422] width 289 height 51
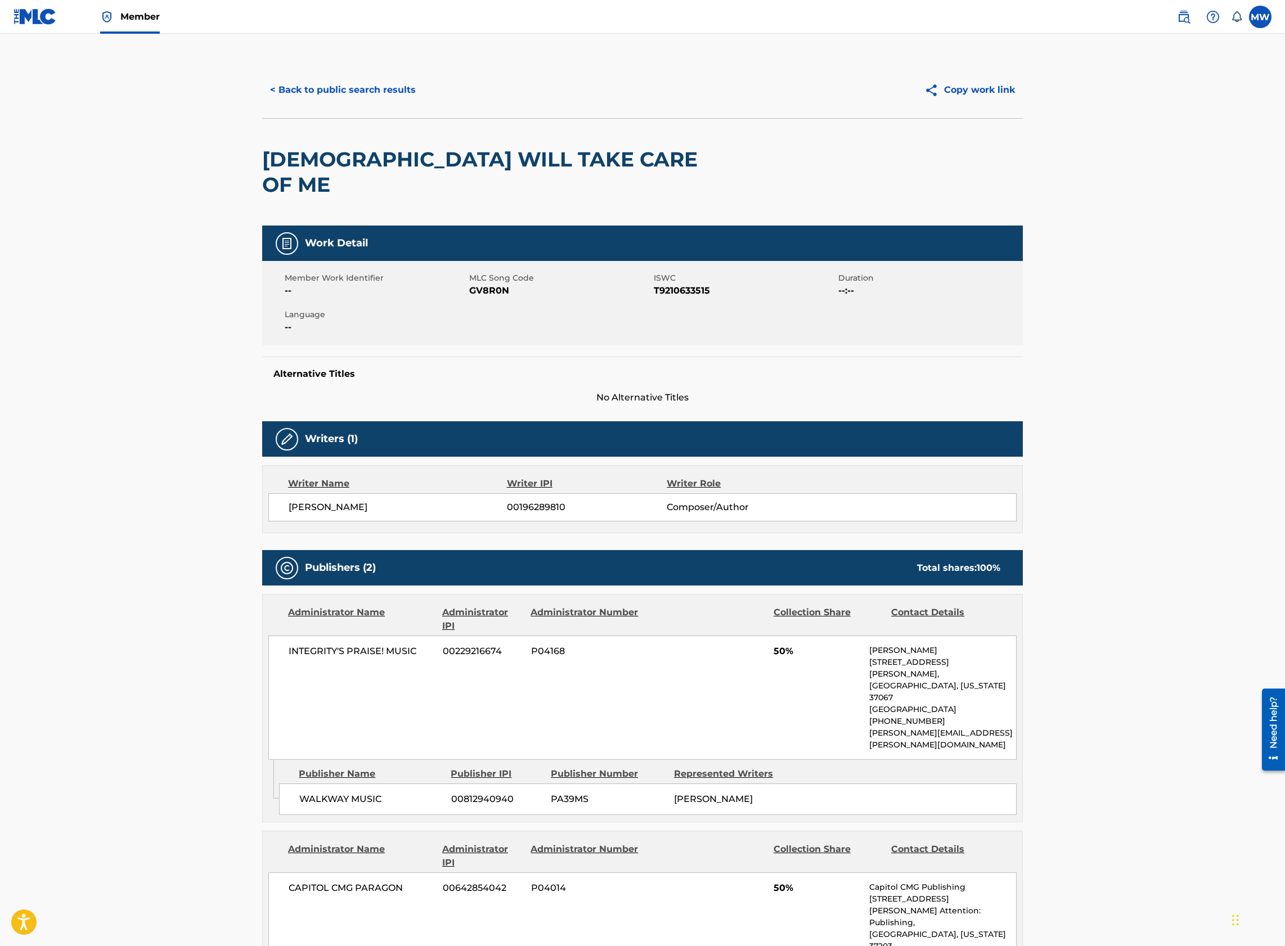
click at [328, 97] on button "< Back to public search results" at bounding box center [342, 90] width 161 height 28
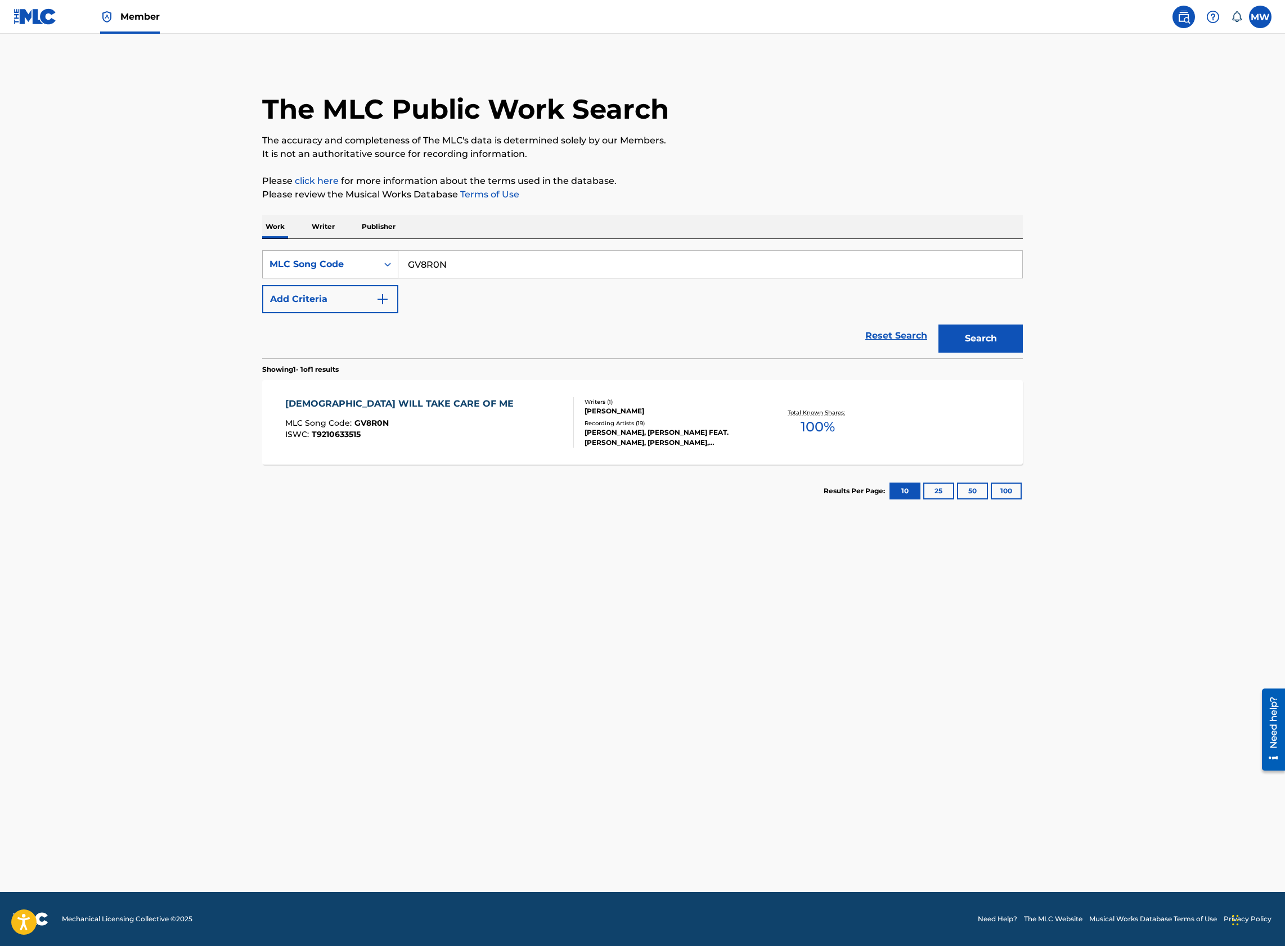
drag, startPoint x: 457, startPoint y: 264, endPoint x: 377, endPoint y: 267, distance: 79.9
click at [377, 267] on div "SearchWithCriteriae14a0bbb-b652-4c3c-a5f4-b6307fd8a413 MLC Song Code GV8R0N" at bounding box center [642, 264] width 760 height 28
paste input "W44534"
type input "W44534"
click at [938, 325] on button "Search" at bounding box center [980, 339] width 84 height 28
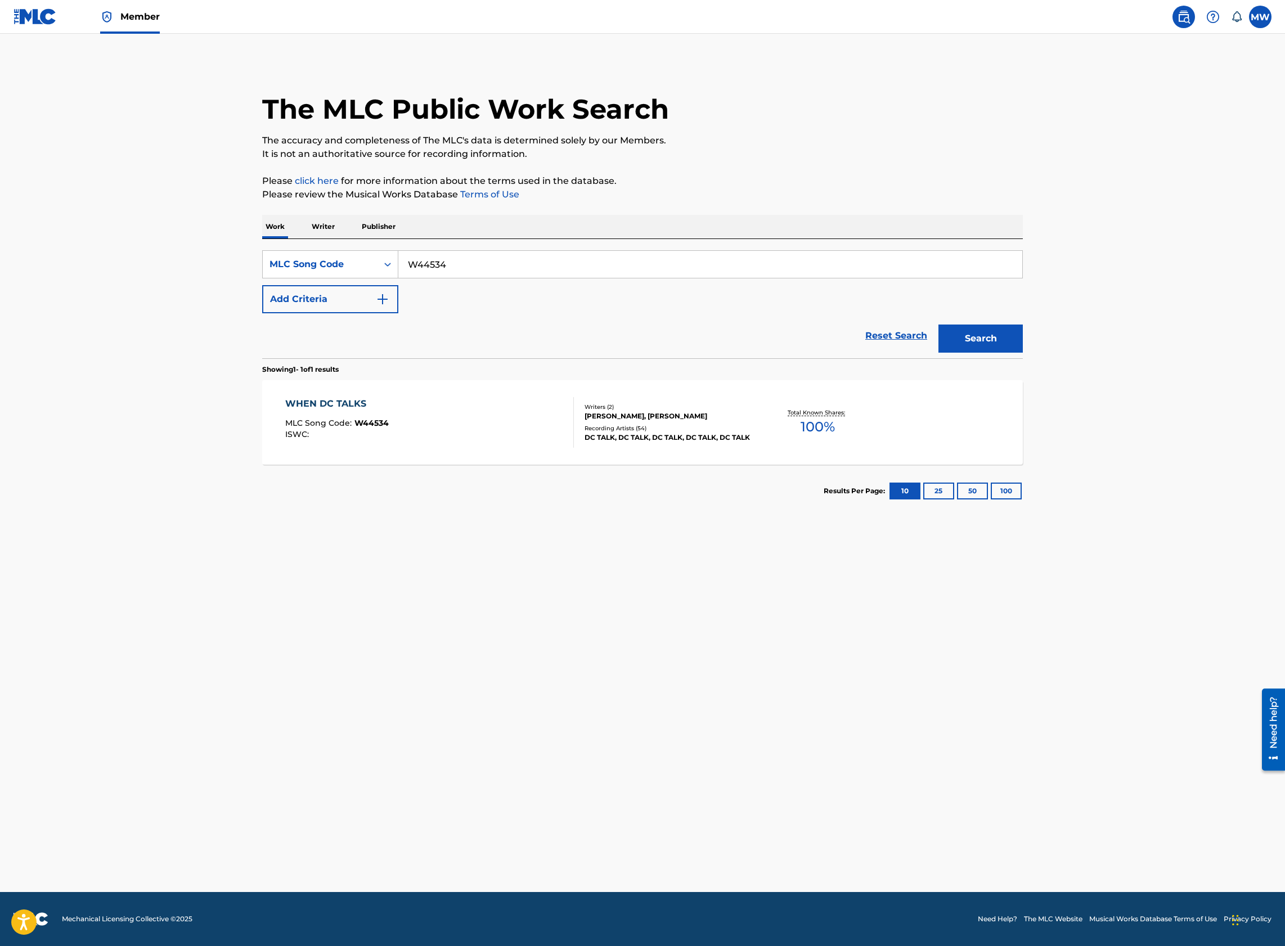
click at [474, 424] on div "WHEN DC TALKS MLC Song Code : W44534 ISWC :" at bounding box center [429, 422] width 289 height 51
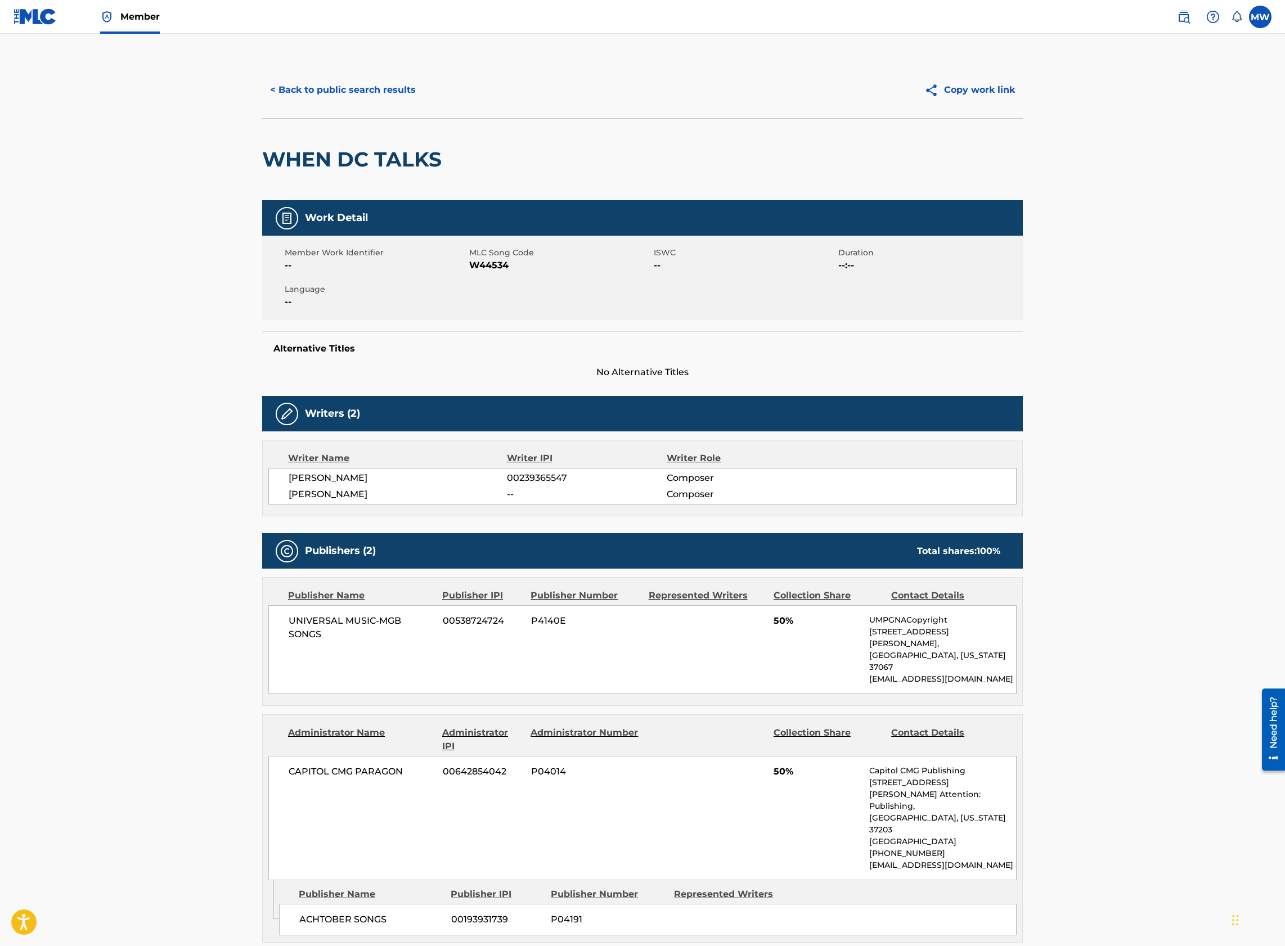
click at [363, 103] on button "< Back to public search results" at bounding box center [342, 90] width 161 height 28
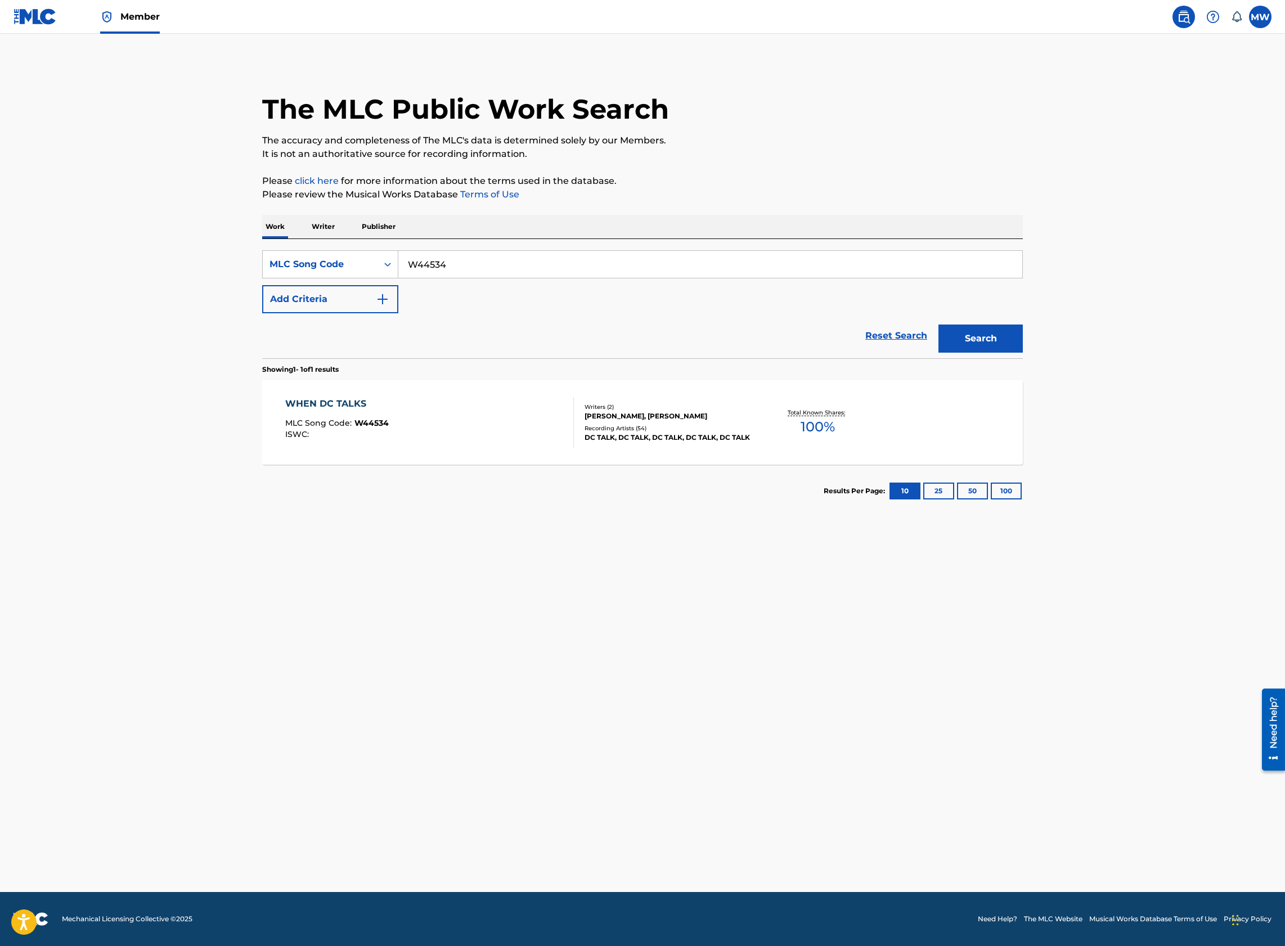
drag, startPoint x: 427, startPoint y: 260, endPoint x: 414, endPoint y: 260, distance: 13.5
click at [414, 260] on input "W44534" at bounding box center [710, 264] width 624 height 27
type input "W"
paste input "S5810M"
type input "S5810M"
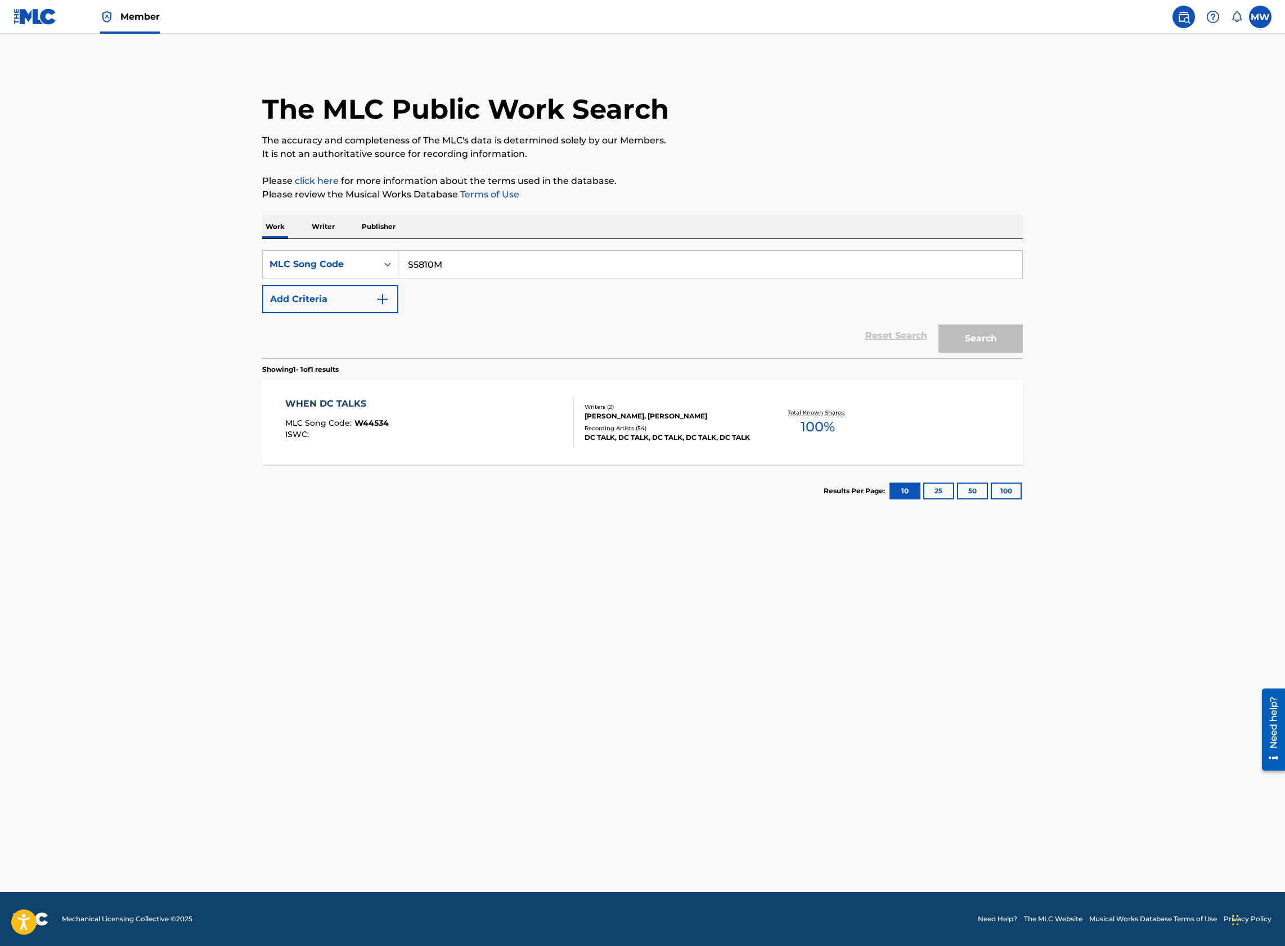
click at [938, 325] on button "Search" at bounding box center [980, 339] width 84 height 28
click at [488, 408] on div "STAND IN THE STORM MLC Song Code : S5810M ISWC : T3107529120" at bounding box center [429, 422] width 289 height 51
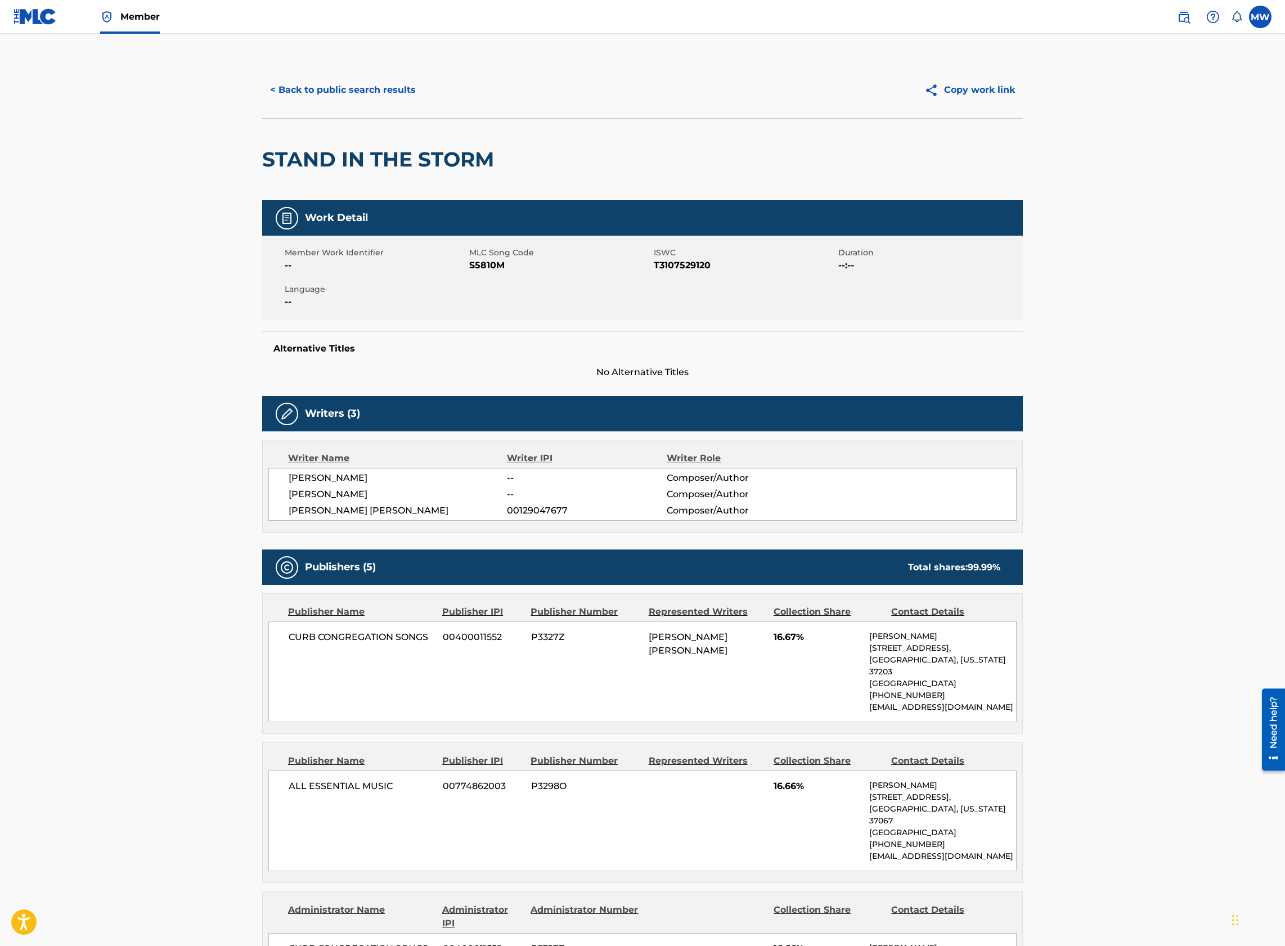
click at [314, 88] on button "< Back to public search results" at bounding box center [342, 90] width 161 height 28
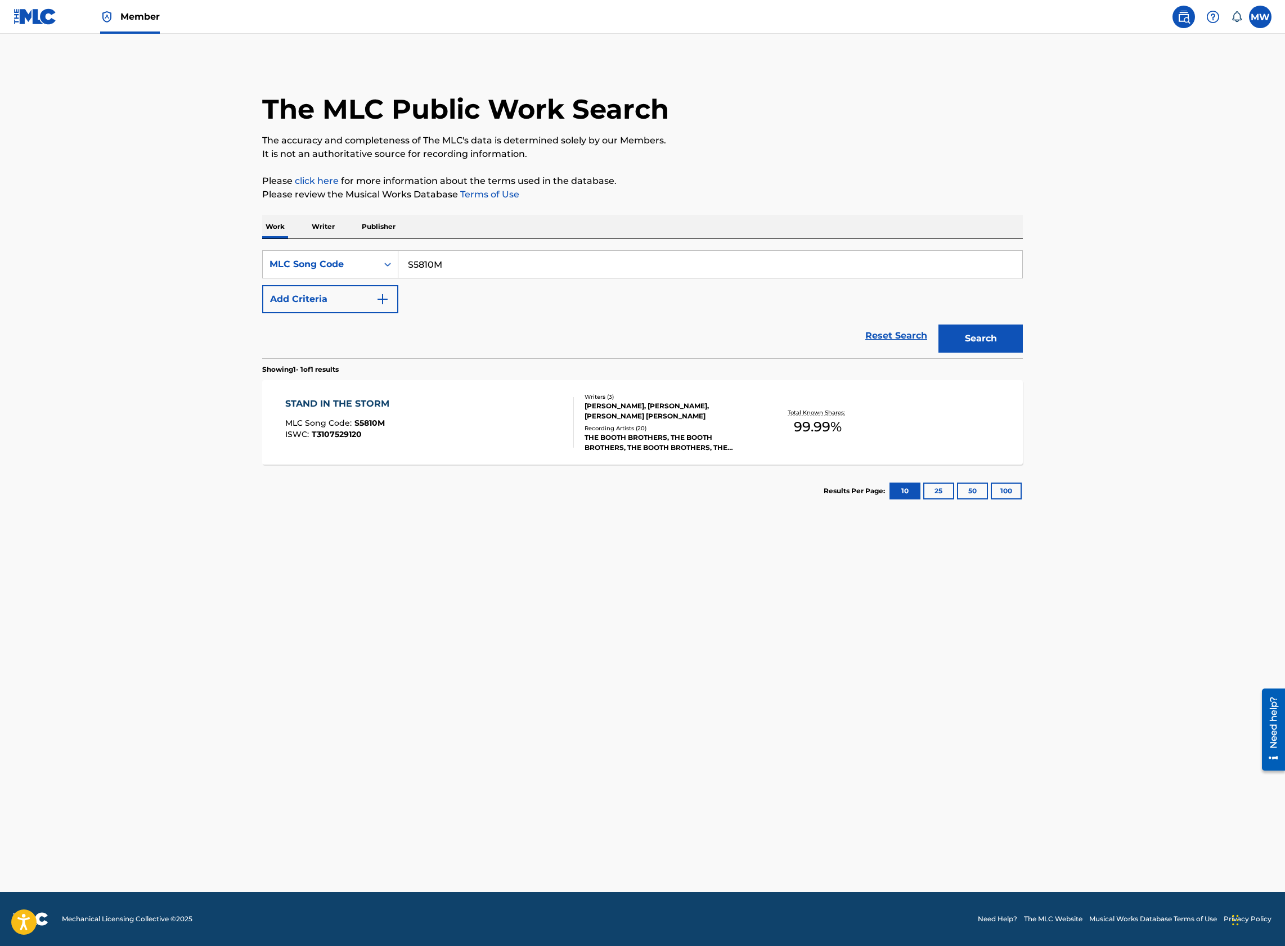
drag, startPoint x: 487, startPoint y: 269, endPoint x: 412, endPoint y: 260, distance: 75.3
click at [413, 266] on input "S5810M" at bounding box center [710, 264] width 624 height 27
type input "S"
paste input "W15604"
type input "W15604"
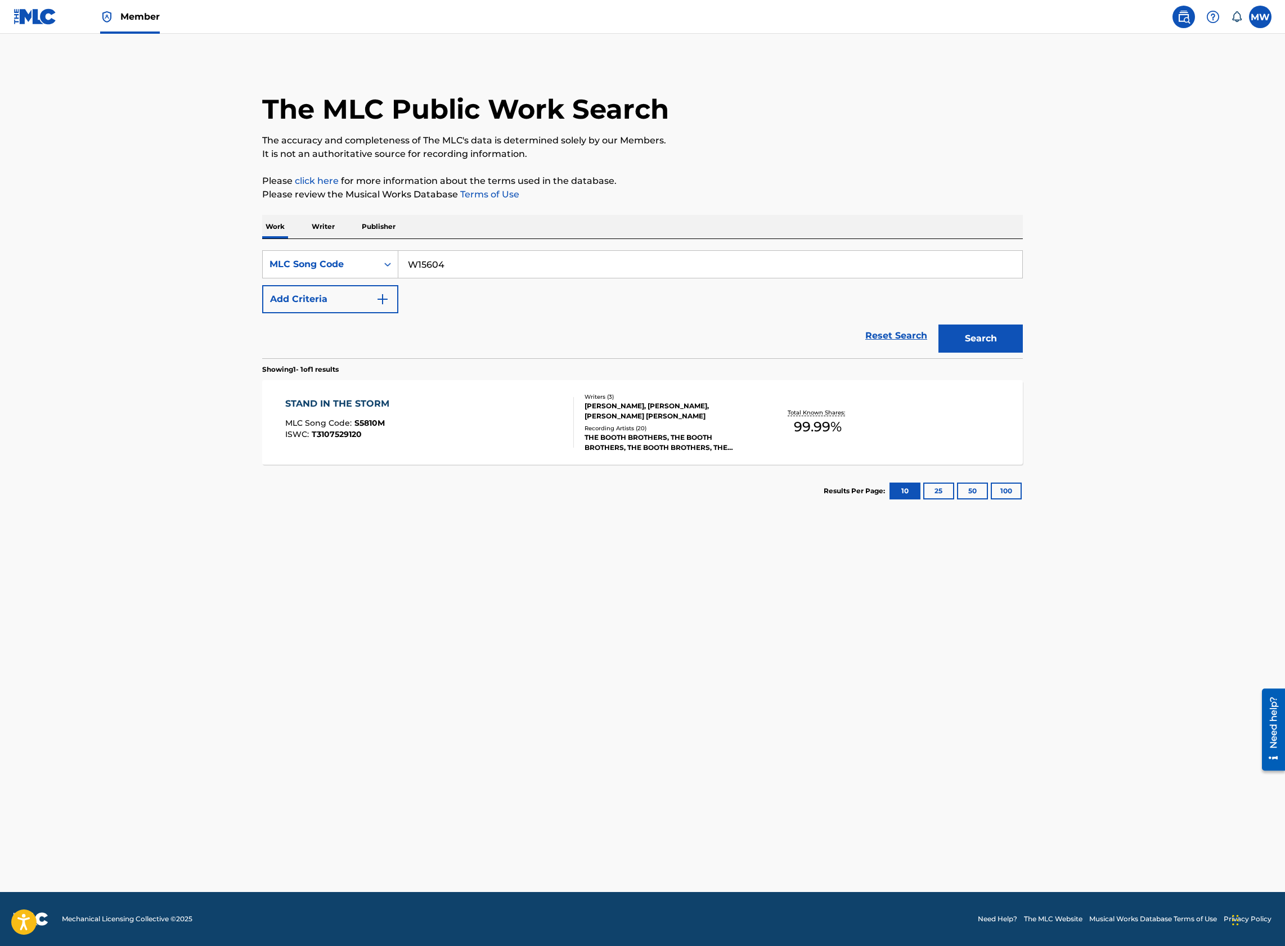
click at [938, 325] on button "Search" at bounding box center [980, 339] width 84 height 28
click at [482, 390] on div "WITH A LITTLE FAITH MLC Song Code : W15604 ISWC : T3057197925 Writers ( 3 ) MIC…" at bounding box center [642, 422] width 760 height 84
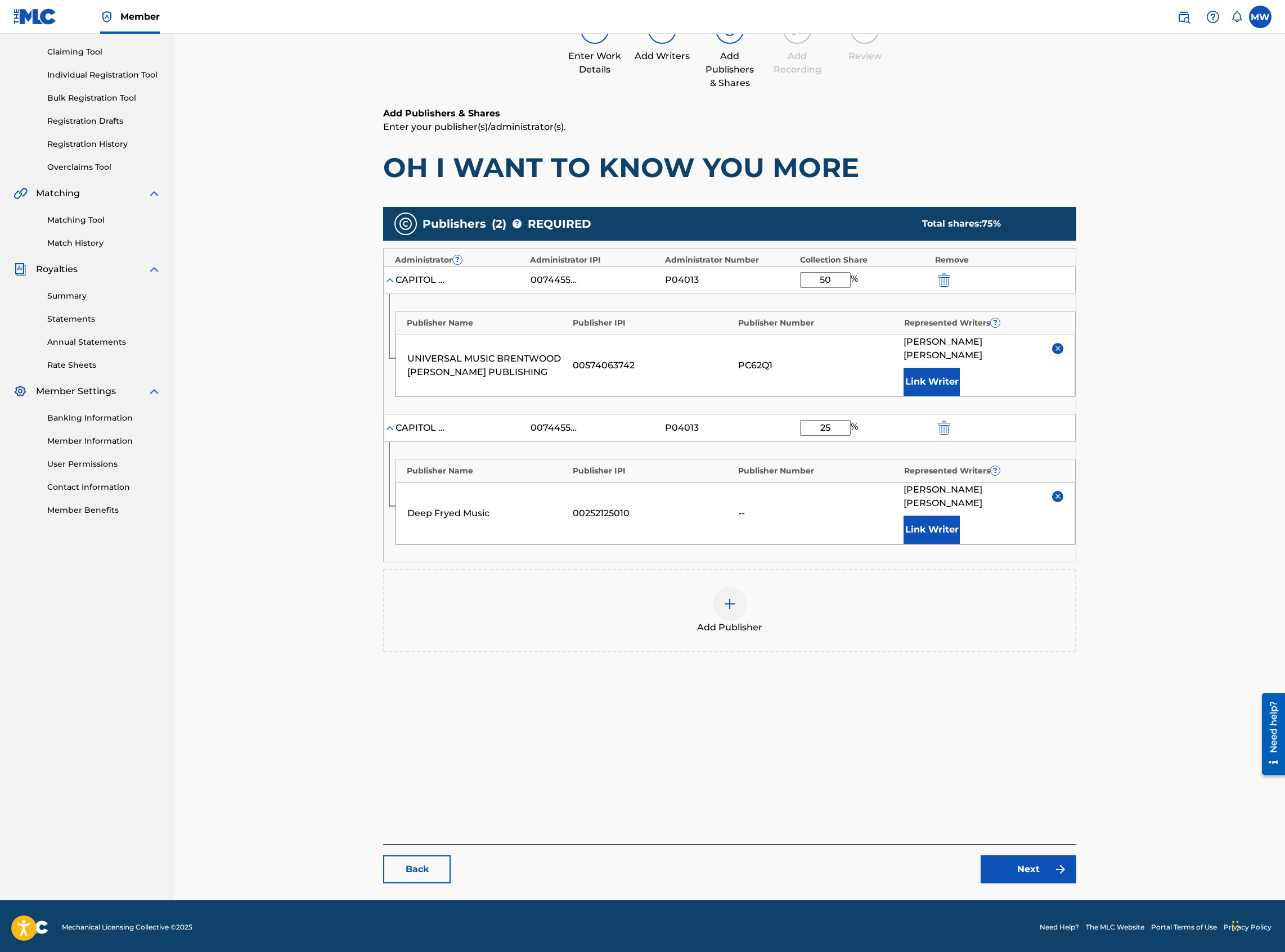
scroll to position [116, 0]
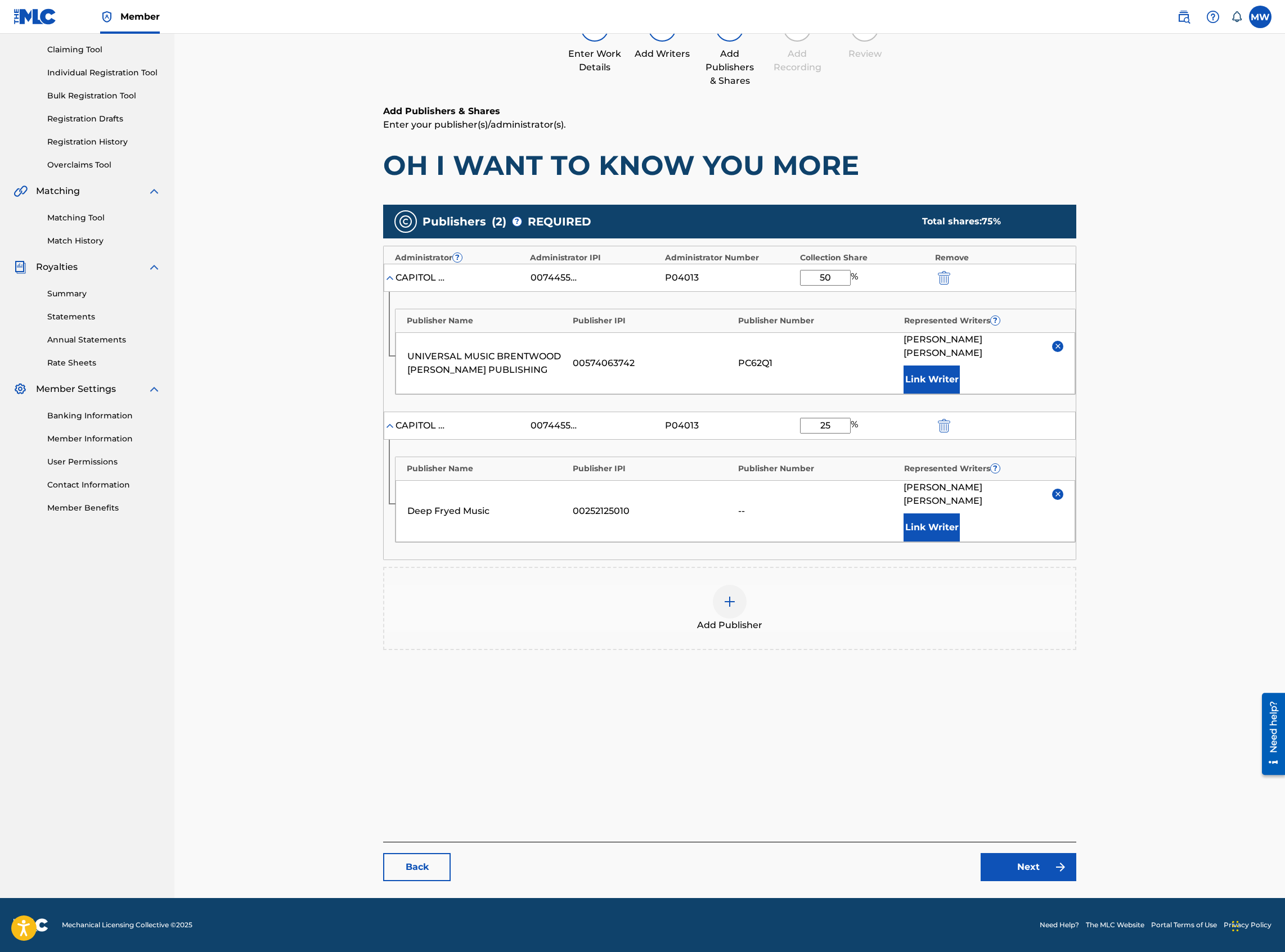
click at [1053, 863] on img at bounding box center [1059, 867] width 13 height 13
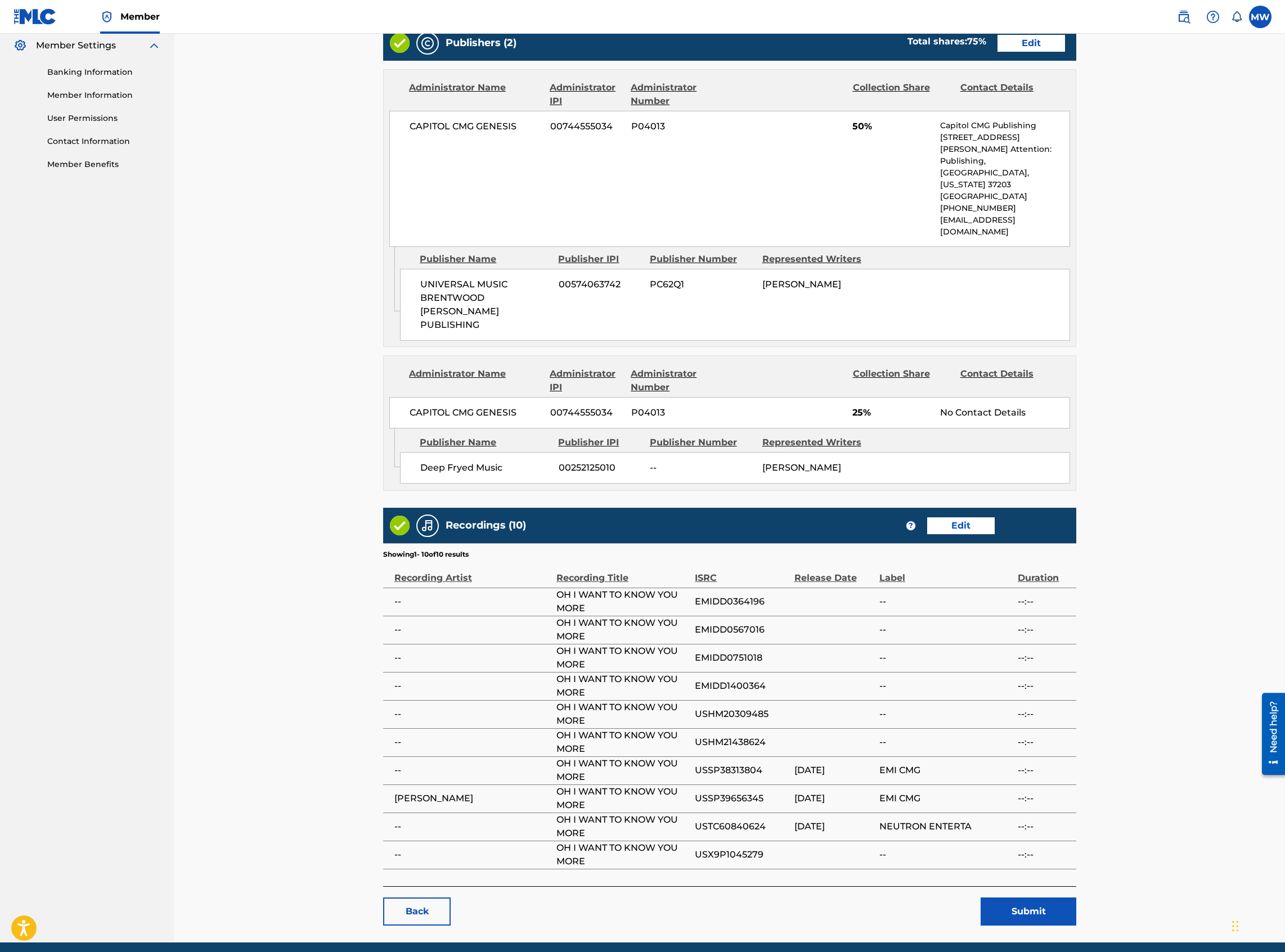
scroll to position [469, 0]
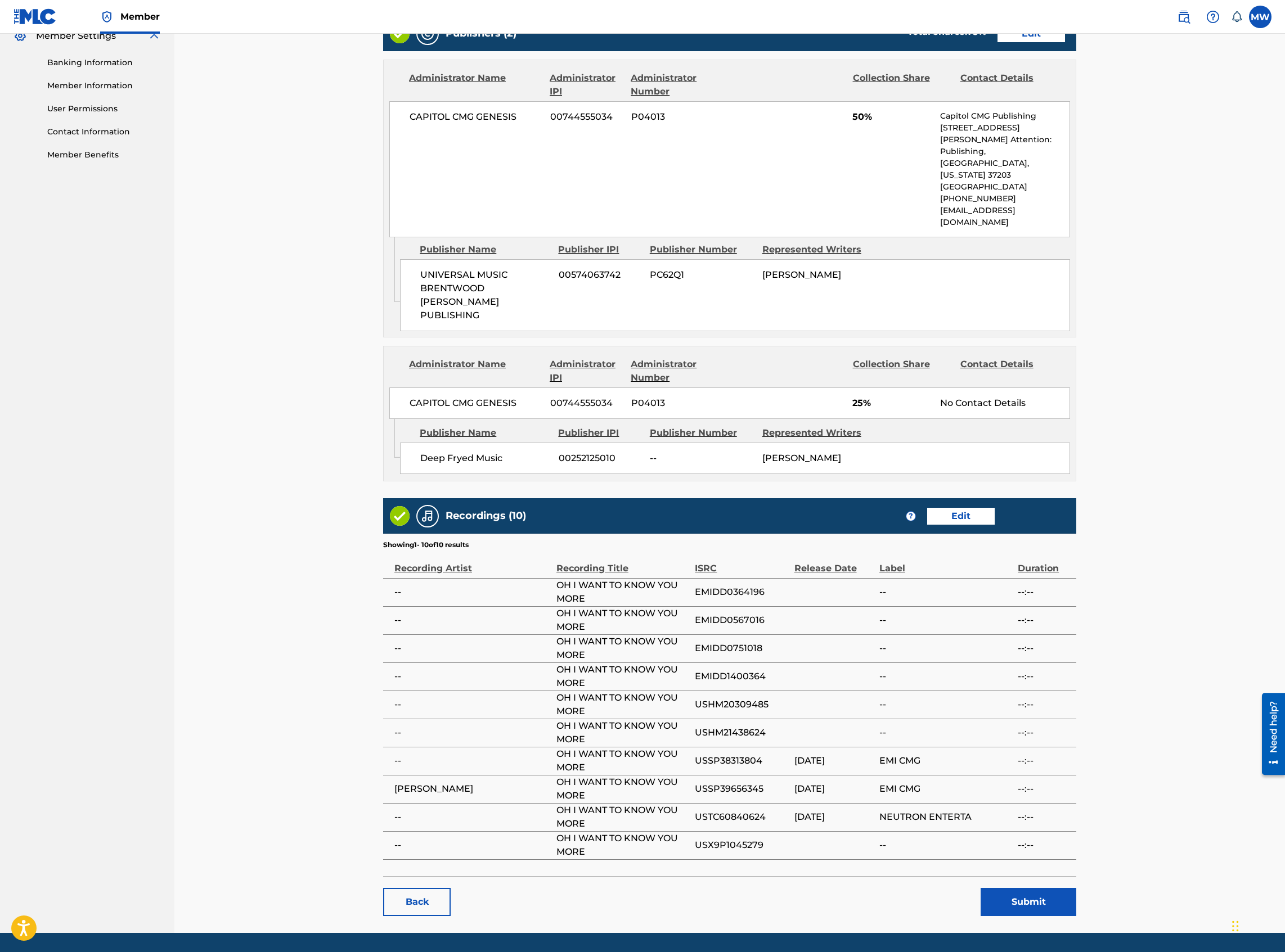
click at [1033, 888] on button "Submit" at bounding box center [1028, 902] width 96 height 28
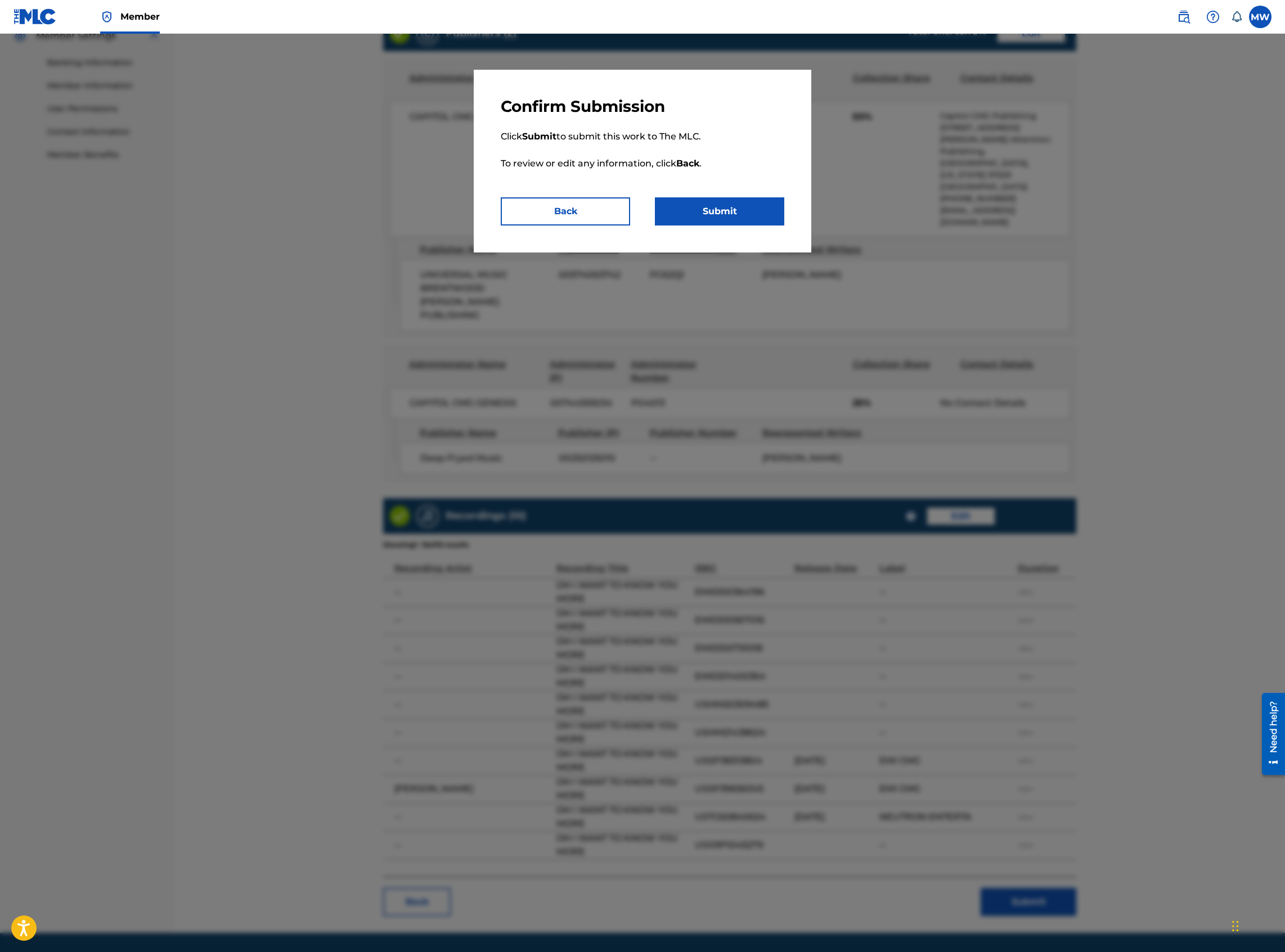
click at [718, 212] on button "Submit" at bounding box center [719, 211] width 129 height 28
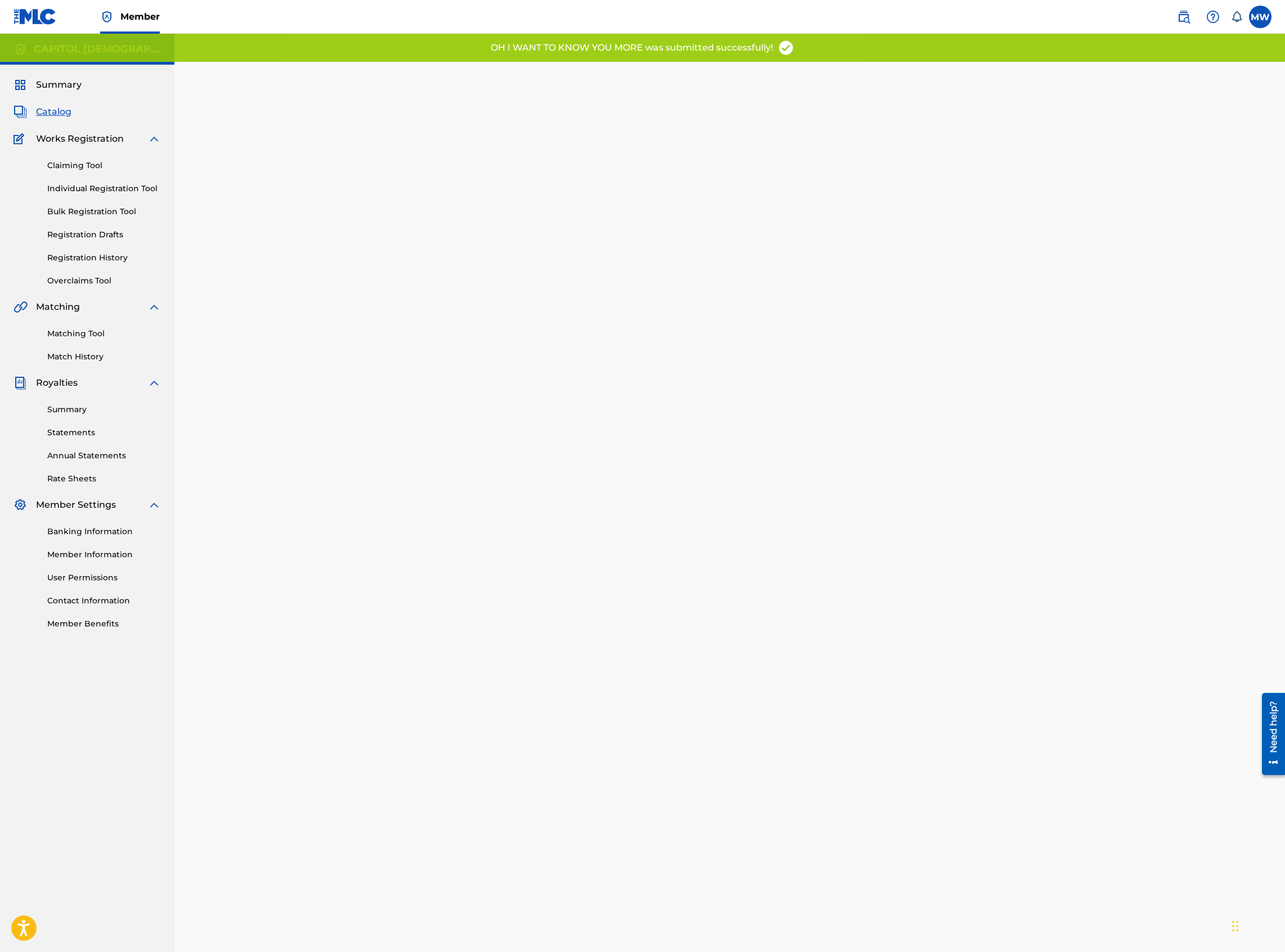
click at [59, 114] on span "Catalog" at bounding box center [53, 111] width 35 height 13
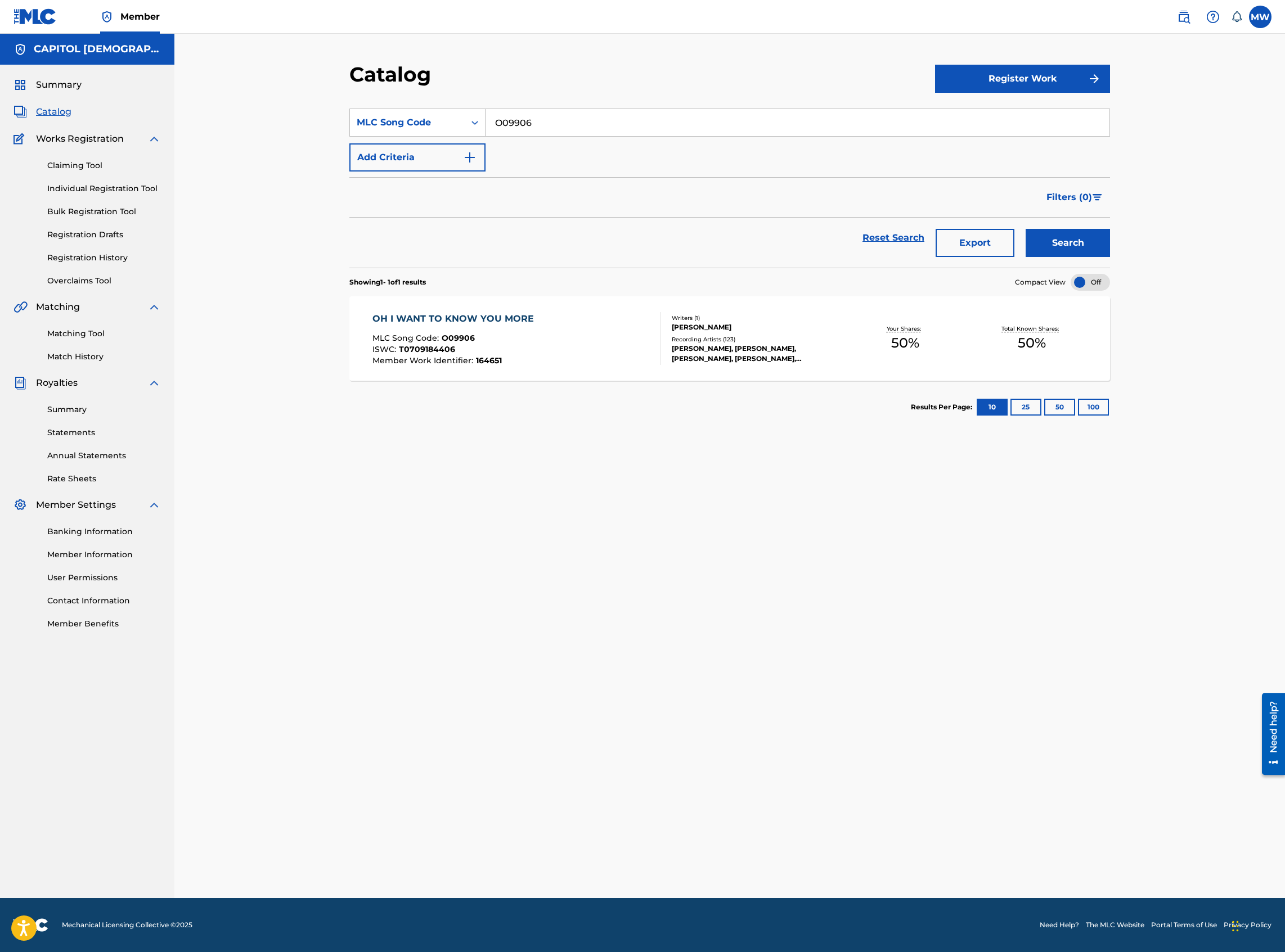
click at [518, 130] on input "O09906" at bounding box center [797, 122] width 624 height 27
drag, startPoint x: 539, startPoint y: 127, endPoint x: 486, endPoint y: 127, distance: 52.9
click at [486, 127] on input "O09906" at bounding box center [797, 122] width 624 height 27
paste input "F4740P"
type input "F4740P"
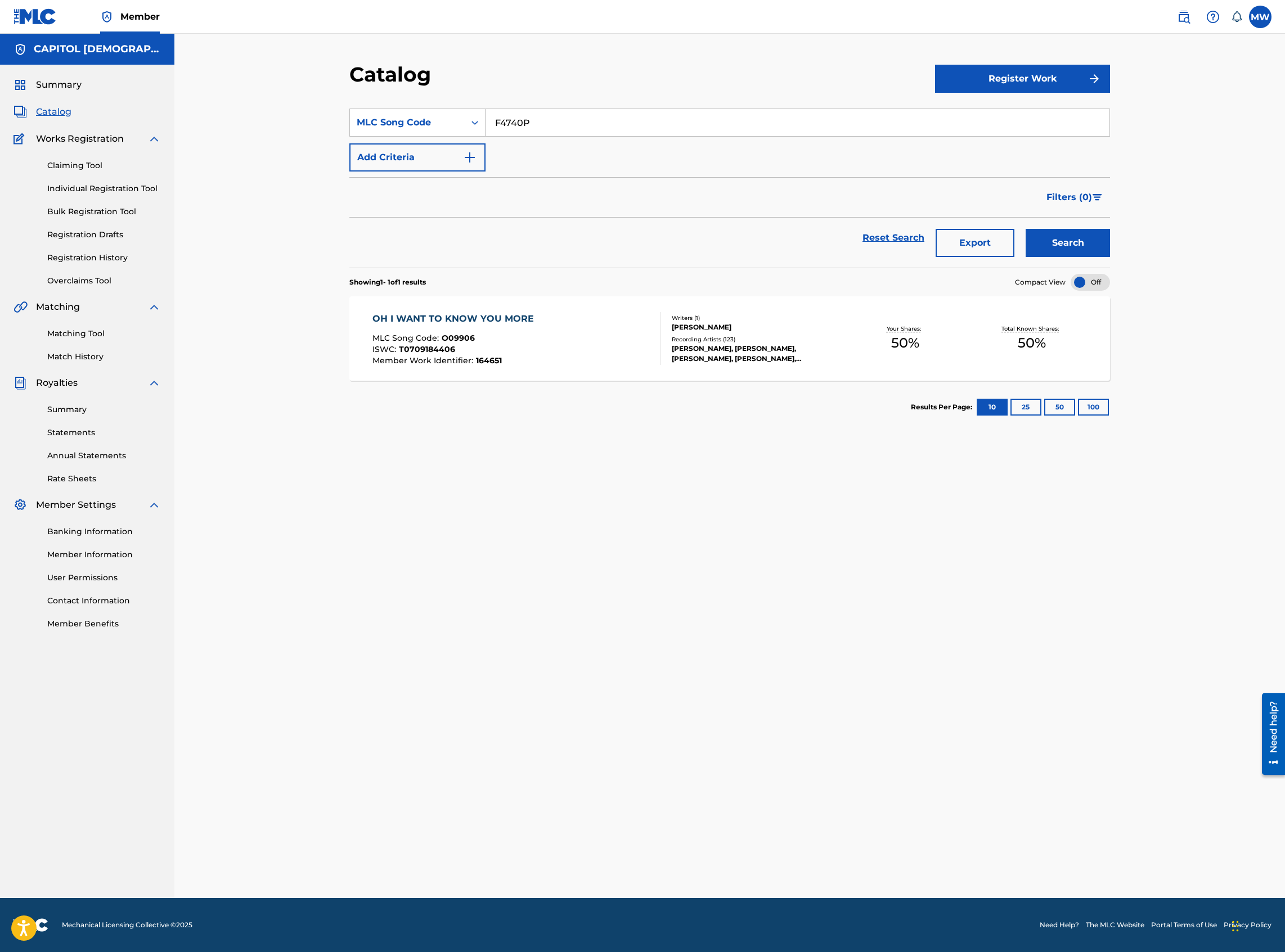
click at [1025, 229] on button "Search" at bounding box center [1067, 243] width 84 height 28
click at [583, 345] on div "FACE DOWN MLC Song Code : F4740P ISWC : T9109909184 Member Work Identifier : 55…" at bounding box center [516, 338] width 289 height 53
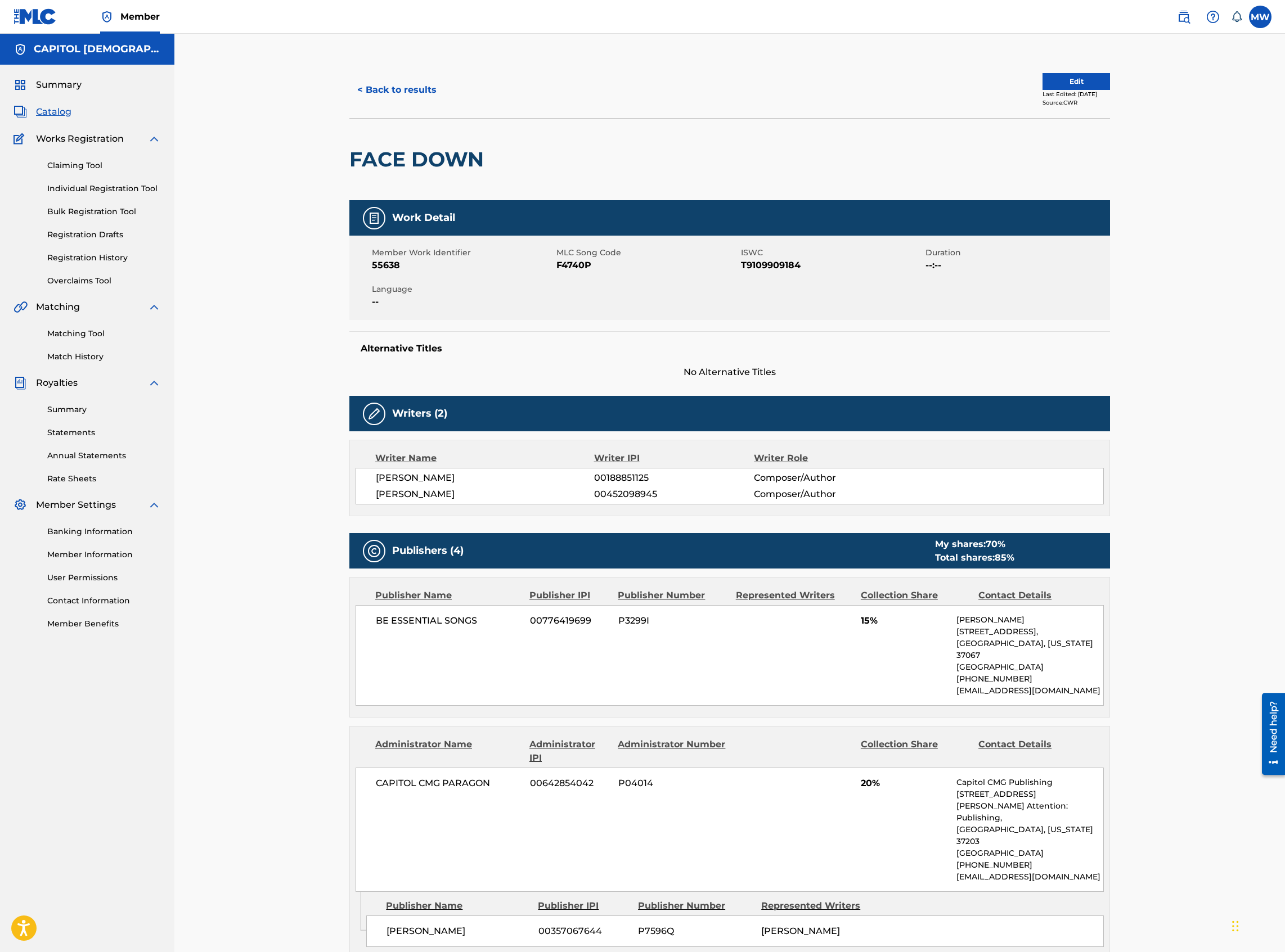
click at [1053, 80] on button "Edit" at bounding box center [1075, 81] width 67 height 17
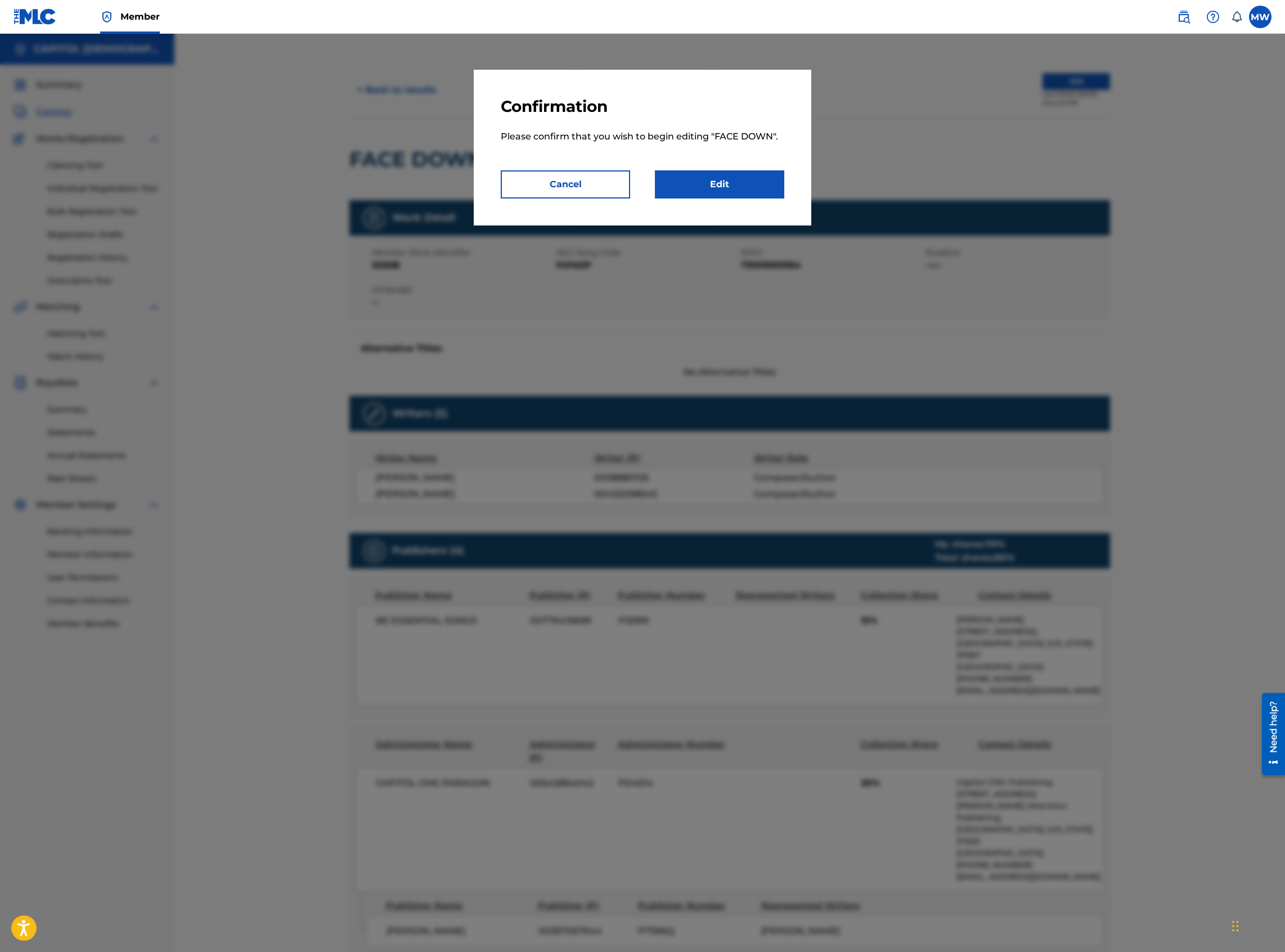
click at [746, 196] on link "Edit" at bounding box center [719, 184] width 129 height 28
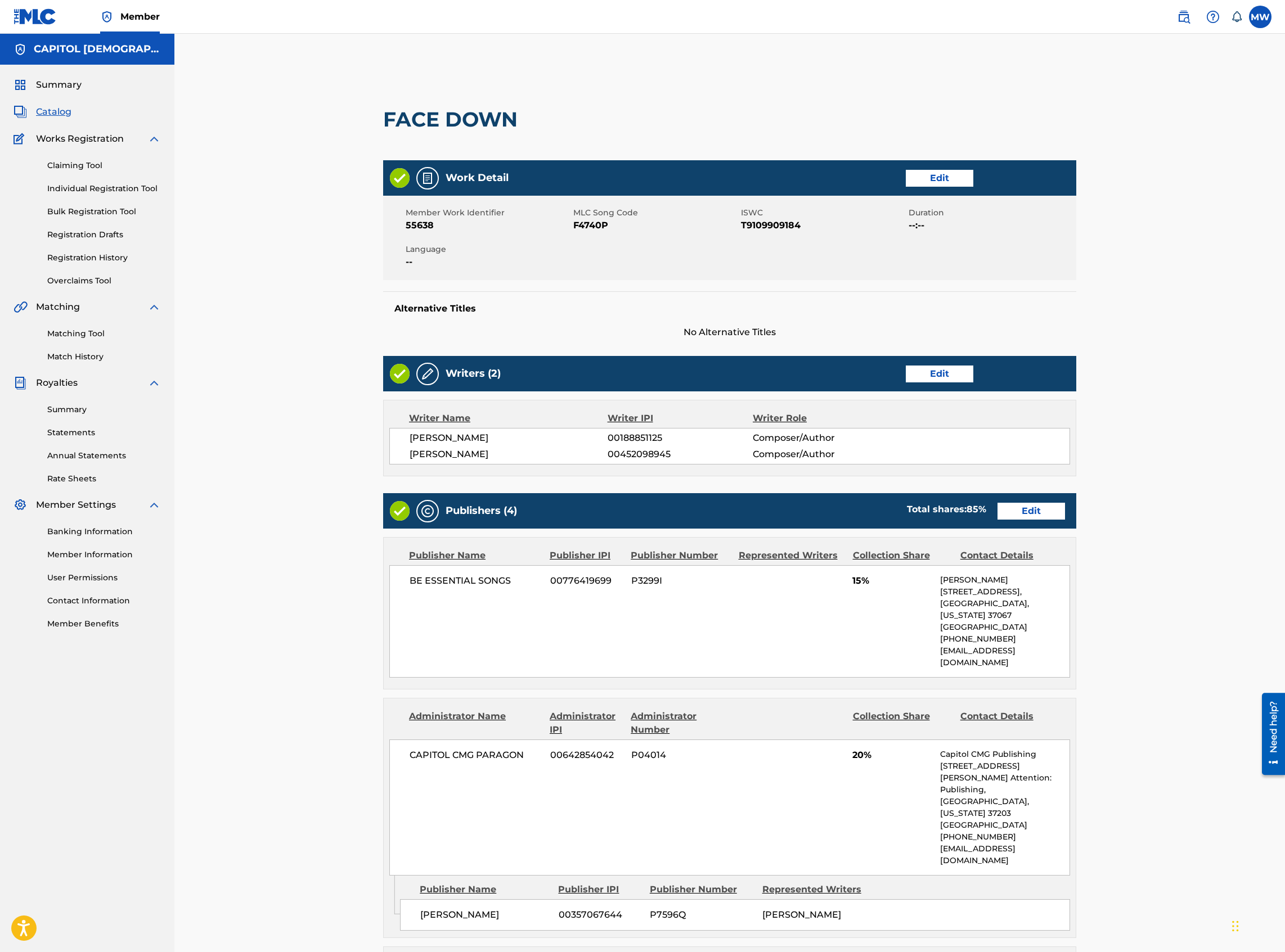
click at [1021, 509] on link "Edit" at bounding box center [1030, 511] width 67 height 17
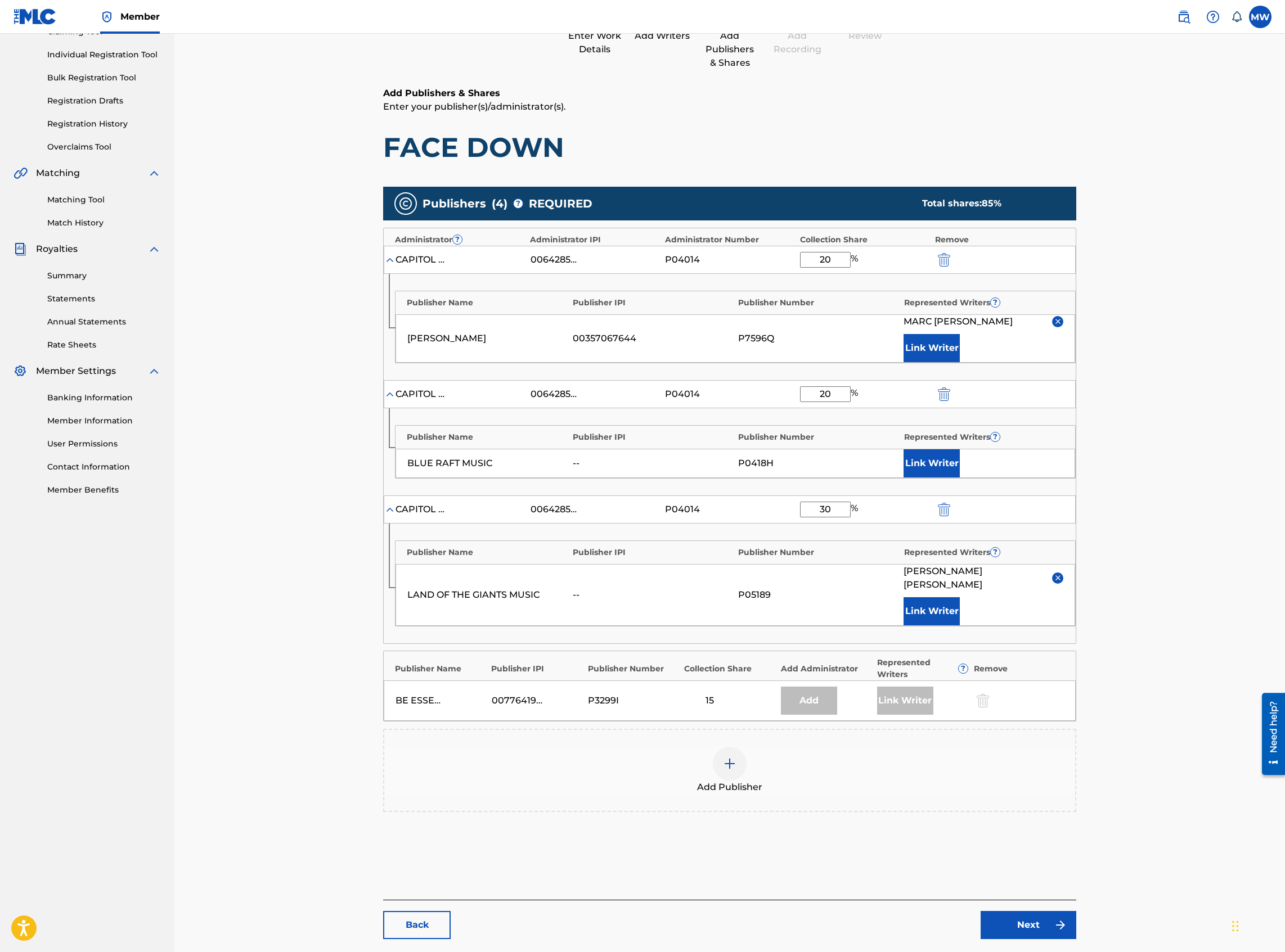
scroll to position [150, 0]
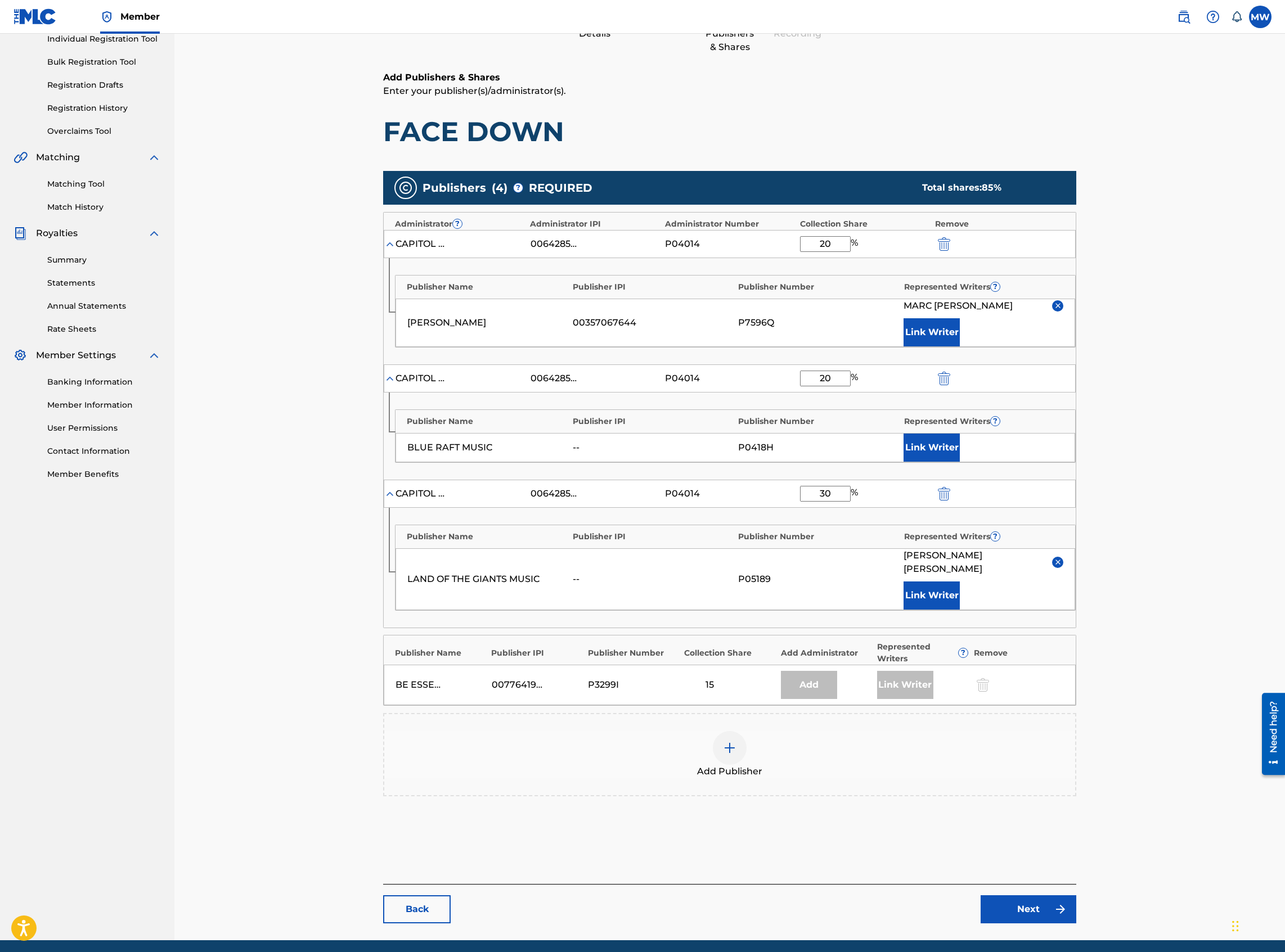
click at [721, 765] on span "Add Publisher" at bounding box center [729, 771] width 65 height 13
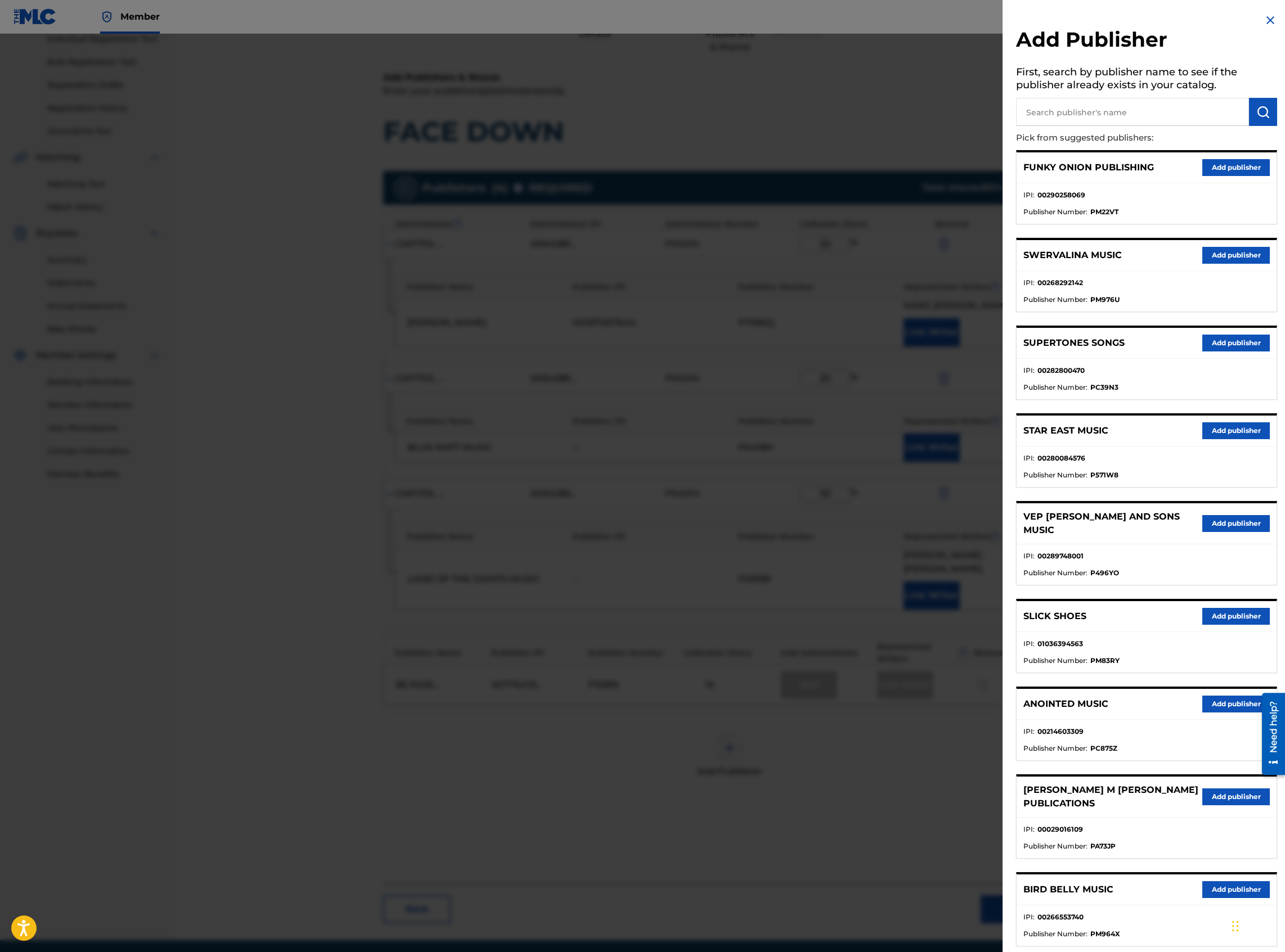
click at [1077, 124] on input "text" at bounding box center [1132, 112] width 233 height 28
type input "Be Essential Songs"
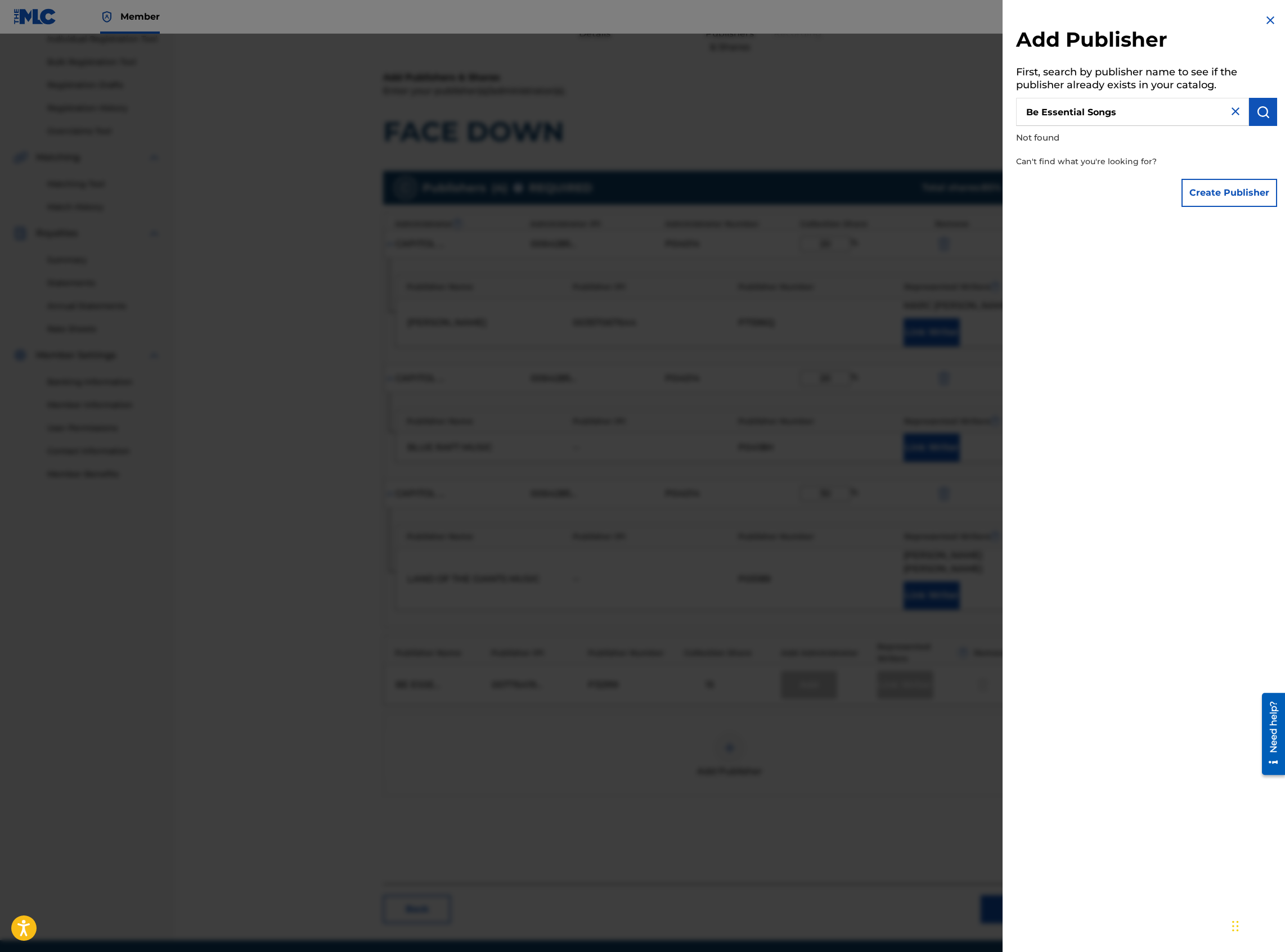
click at [1236, 197] on button "Create Publisher" at bounding box center [1229, 193] width 96 height 28
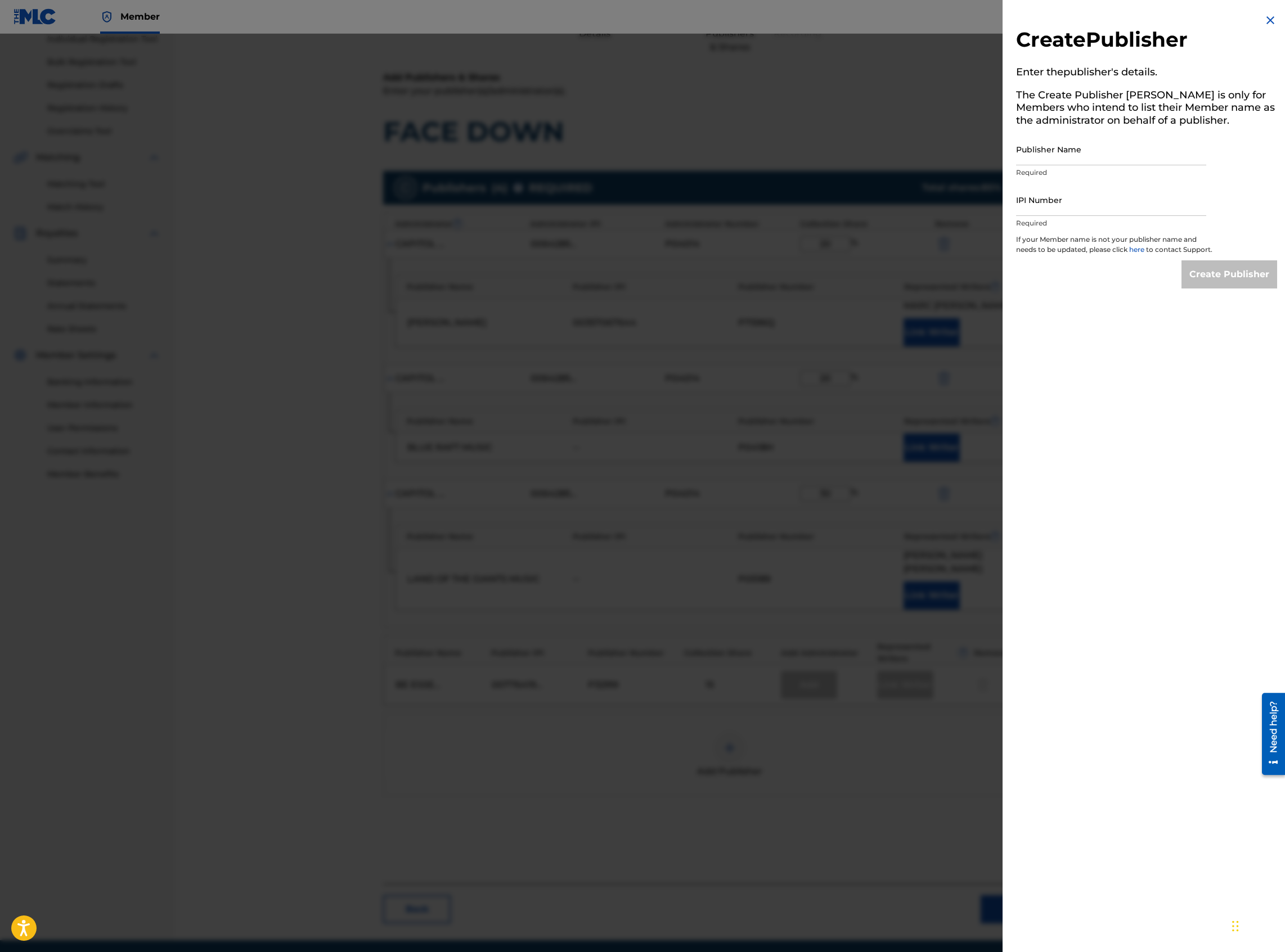
click at [1053, 152] on input "Publisher Name" at bounding box center [1111, 149] width 190 height 32
type input "Be Essential Songs"
click at [1115, 201] on input "IPI Number" at bounding box center [1111, 200] width 190 height 32
paste input "00776419699"
type input "00776419699"
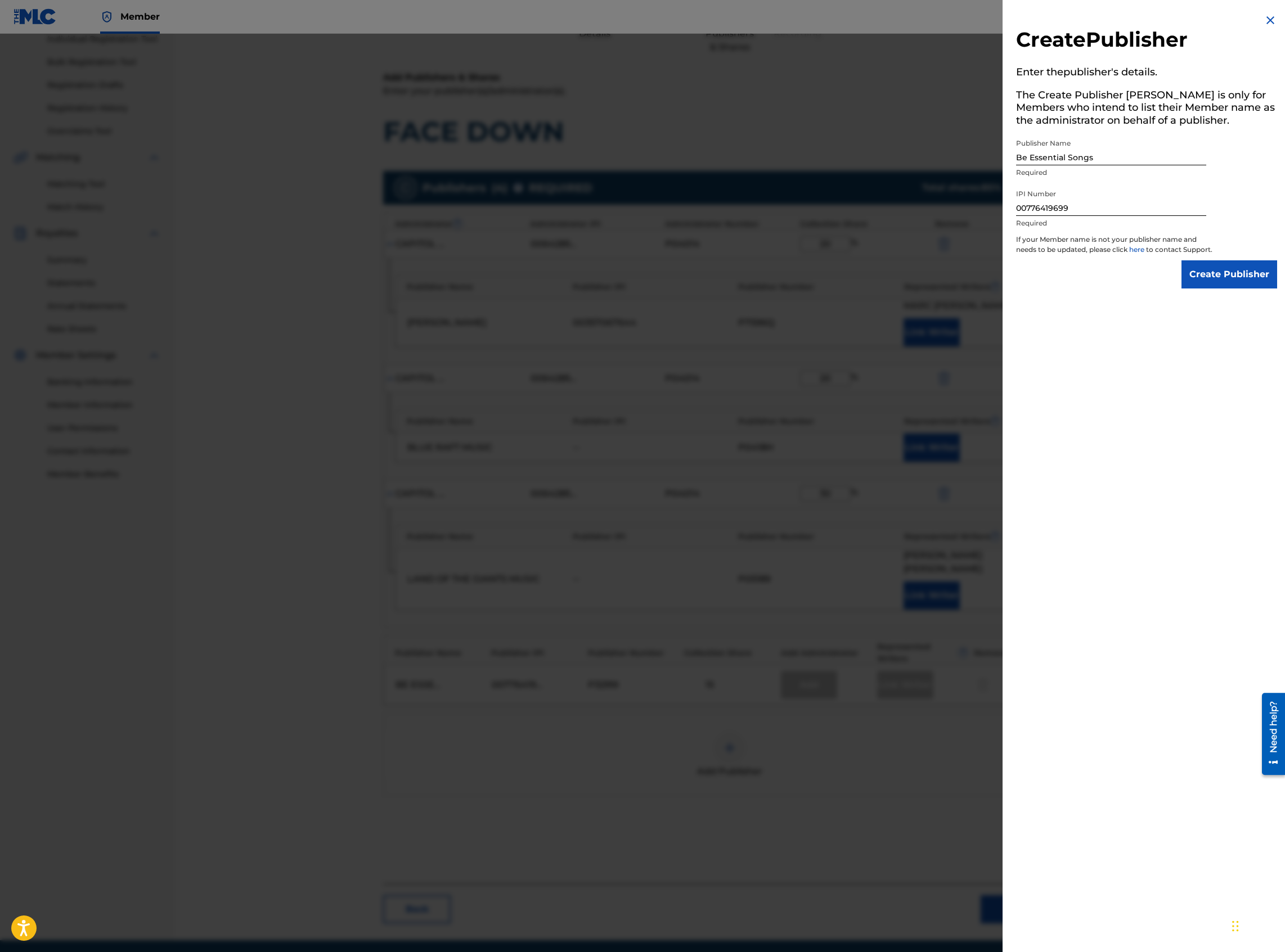
click at [1229, 283] on input "Create Publisher" at bounding box center [1229, 274] width 96 height 28
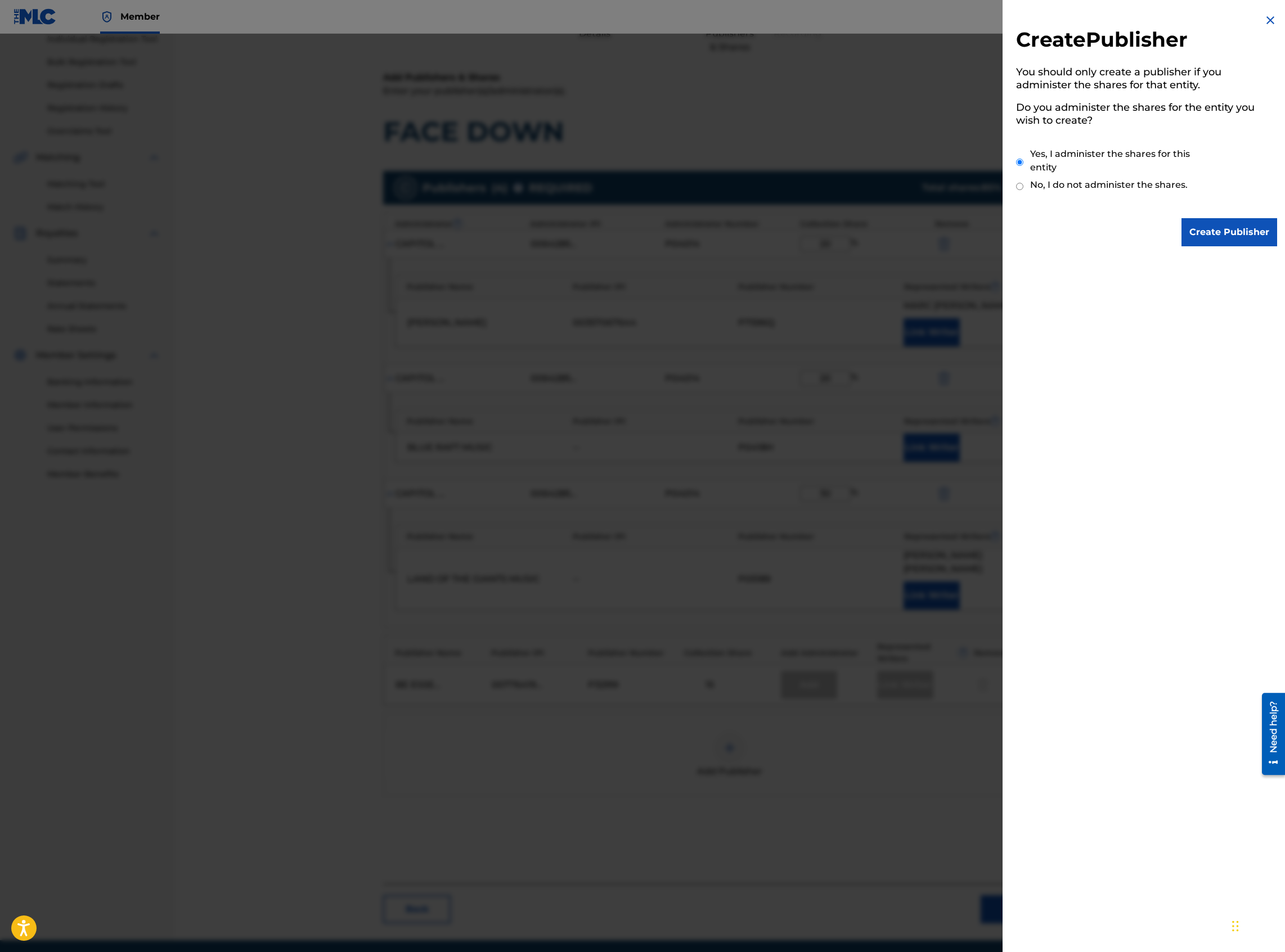
click at [1221, 235] on input "Create Publisher" at bounding box center [1229, 232] width 96 height 28
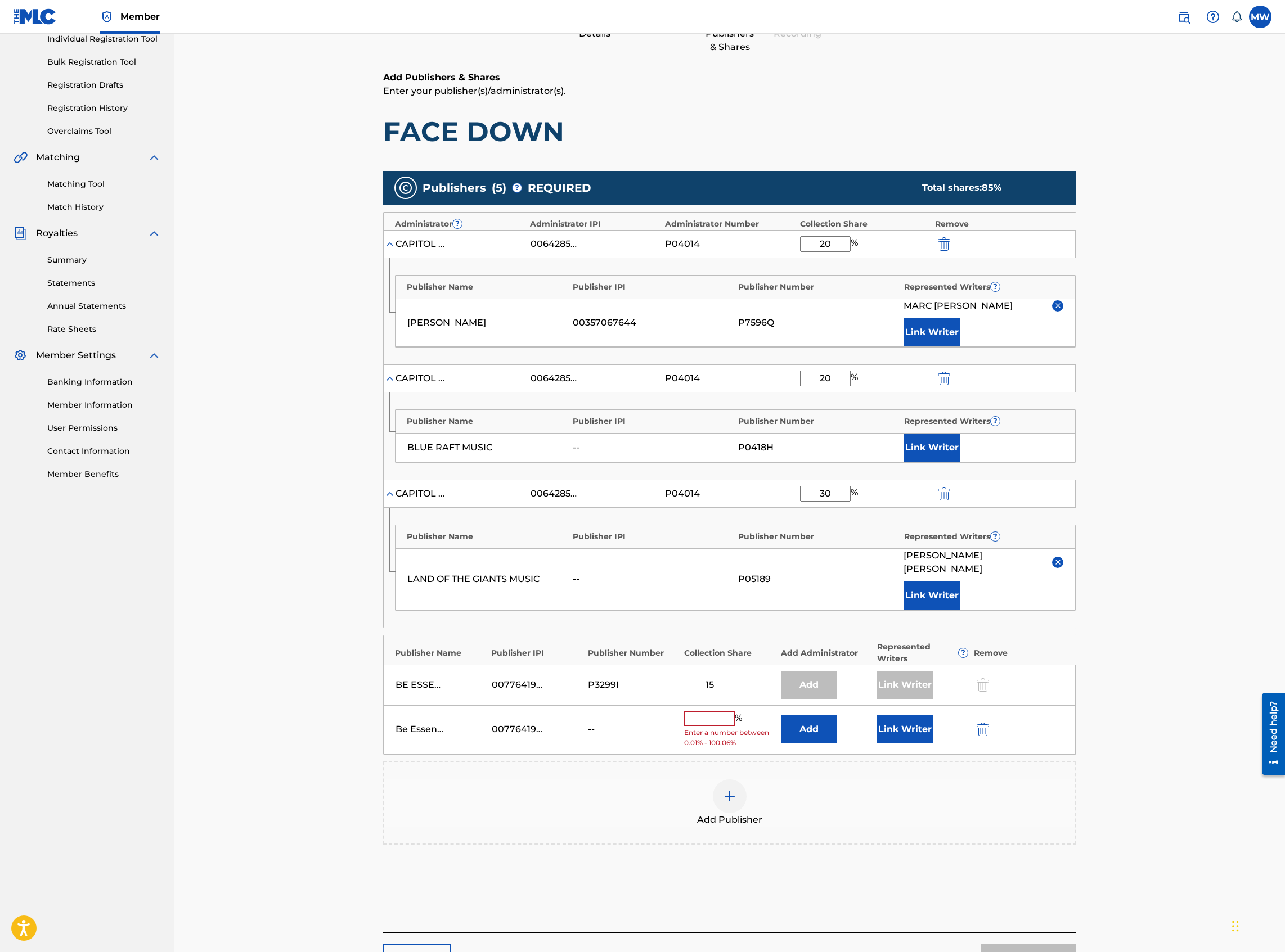
click at [818, 715] on button "Add" at bounding box center [809, 729] width 56 height 28
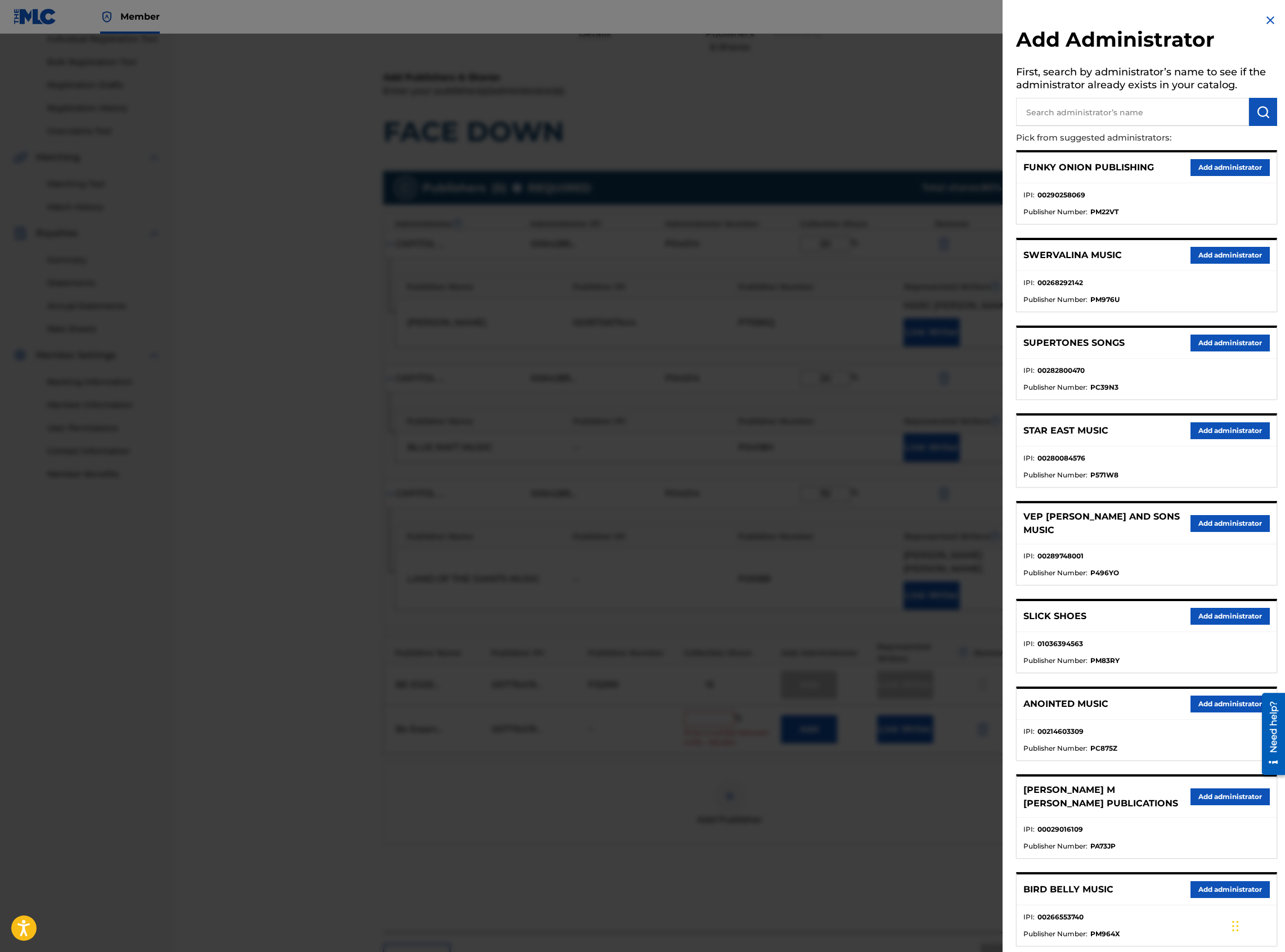
click at [1090, 120] on input "text" at bounding box center [1132, 112] width 233 height 28
type input "capitol cmg paragon"
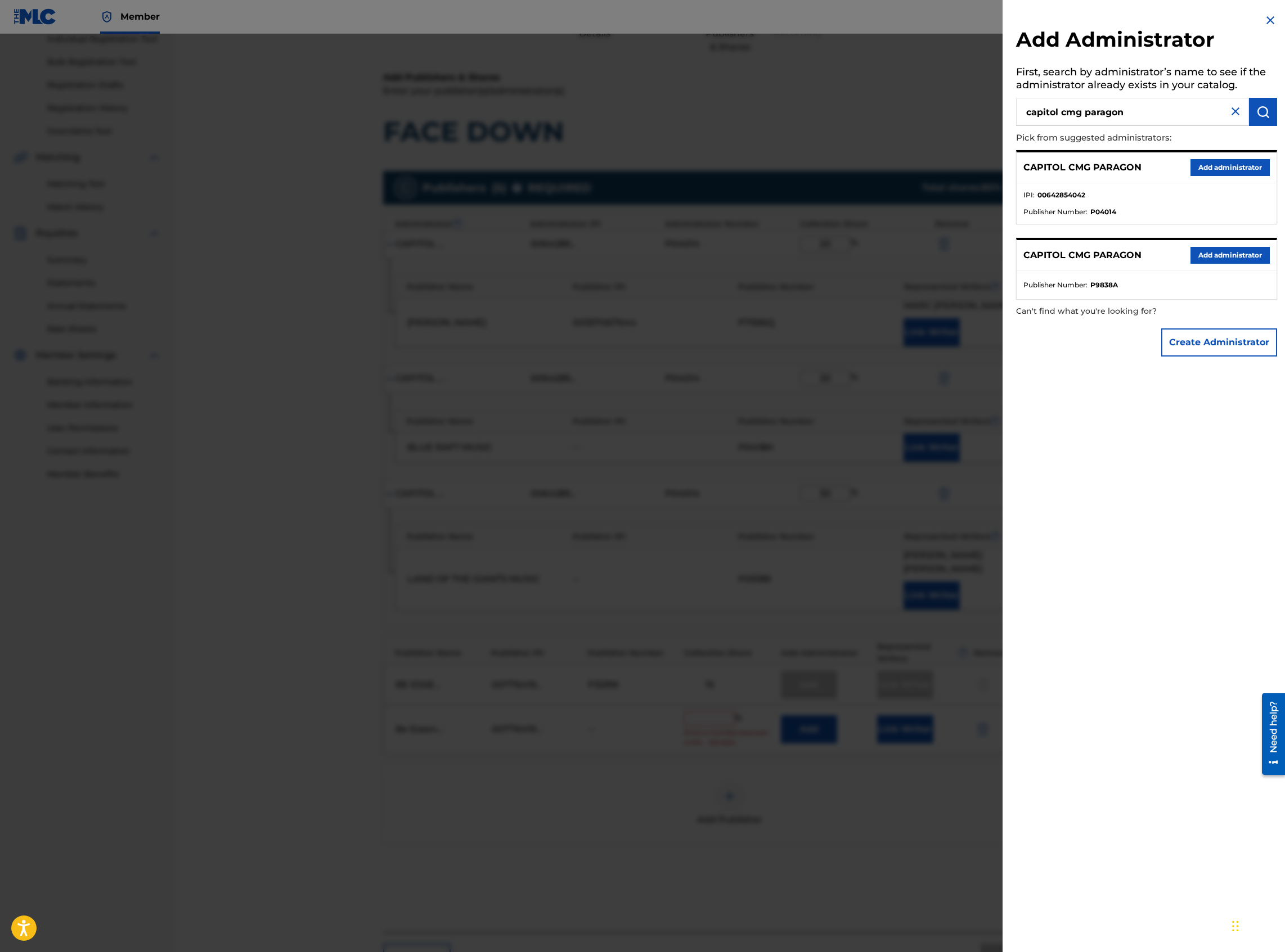
click at [1208, 164] on button "Add administrator" at bounding box center [1229, 167] width 79 height 17
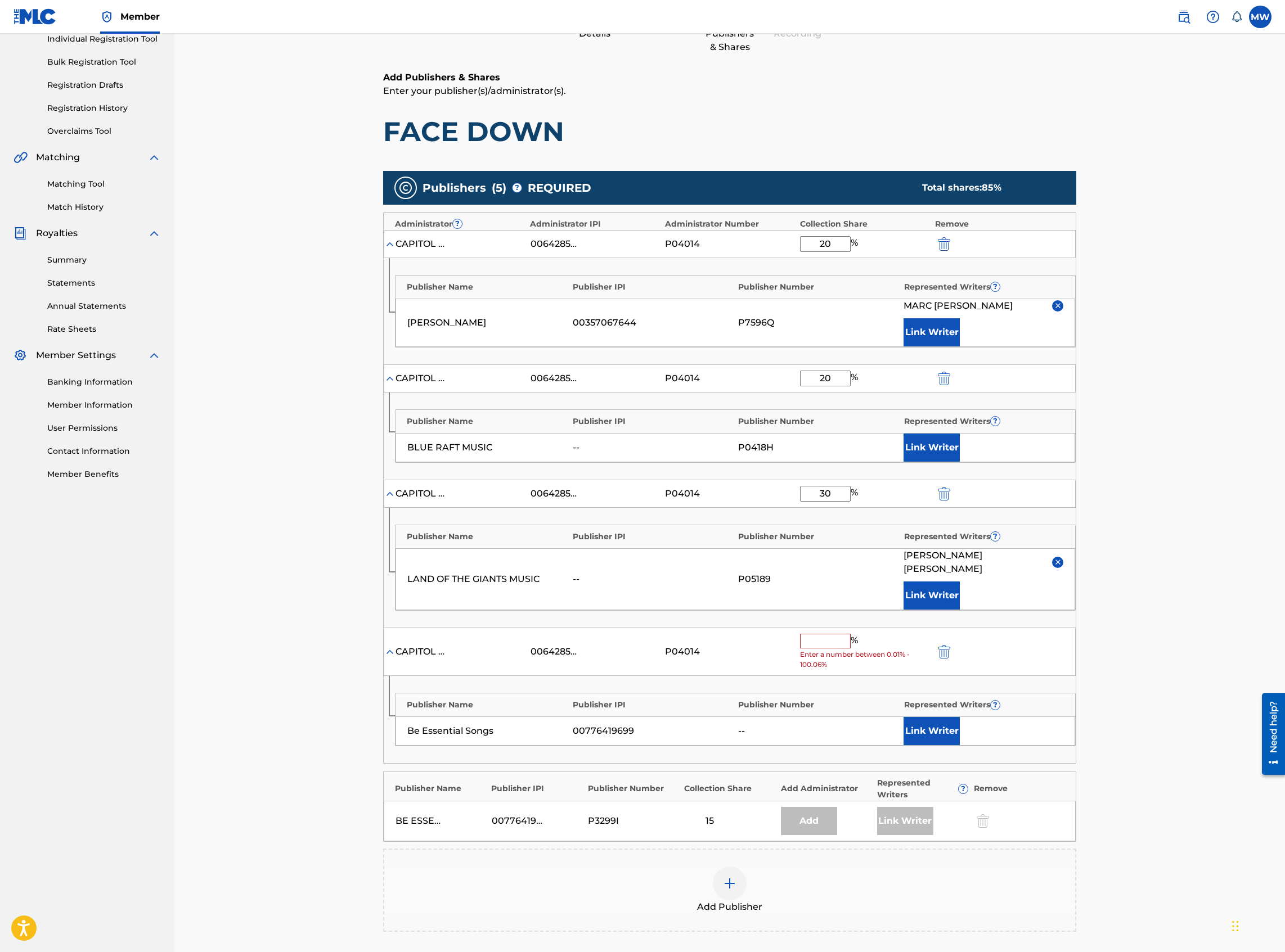
click at [822, 634] on input "text" at bounding box center [825, 641] width 51 height 15
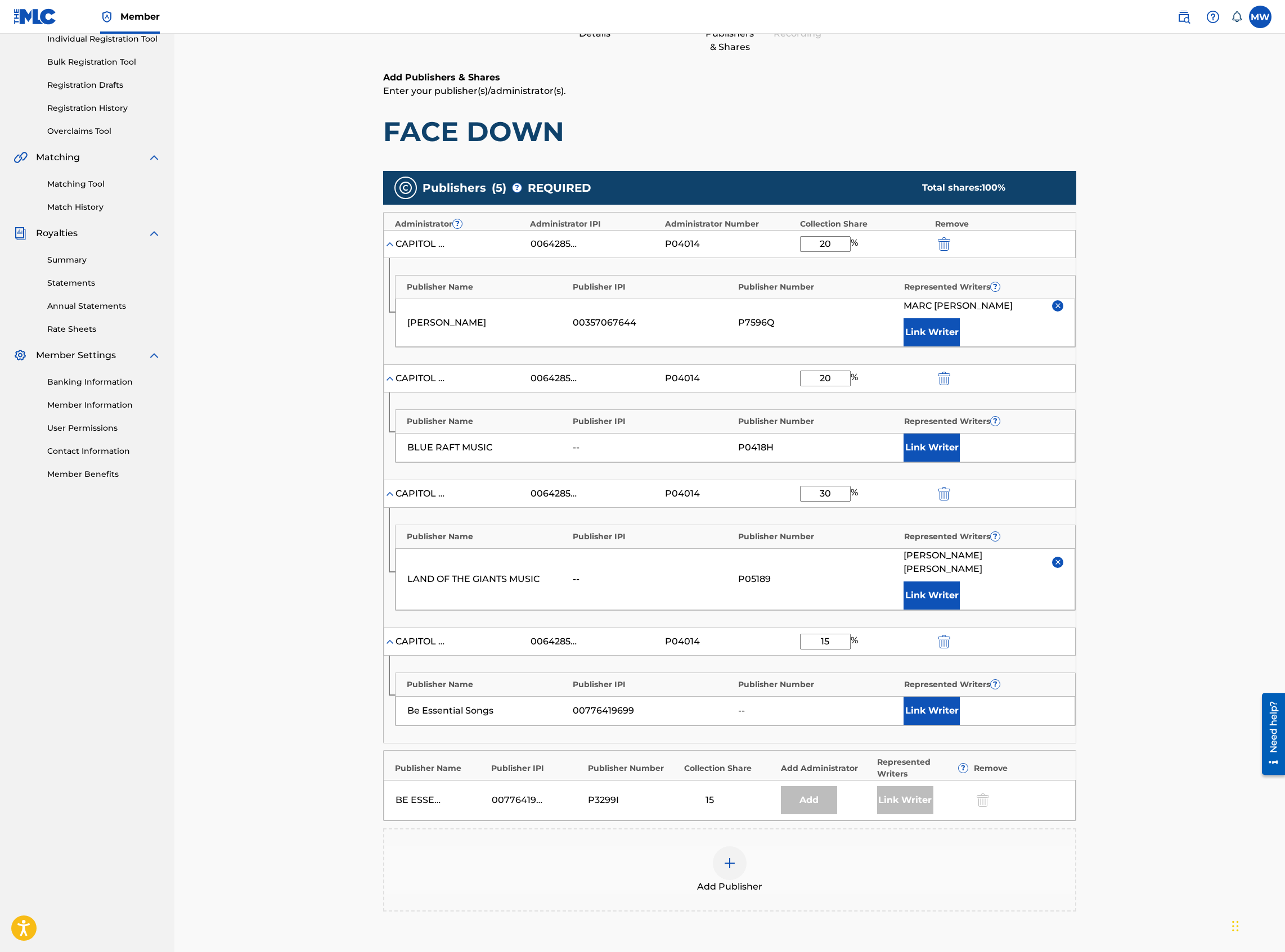
type input "15"
click at [916, 700] on button "Link Writer" at bounding box center [931, 711] width 56 height 28
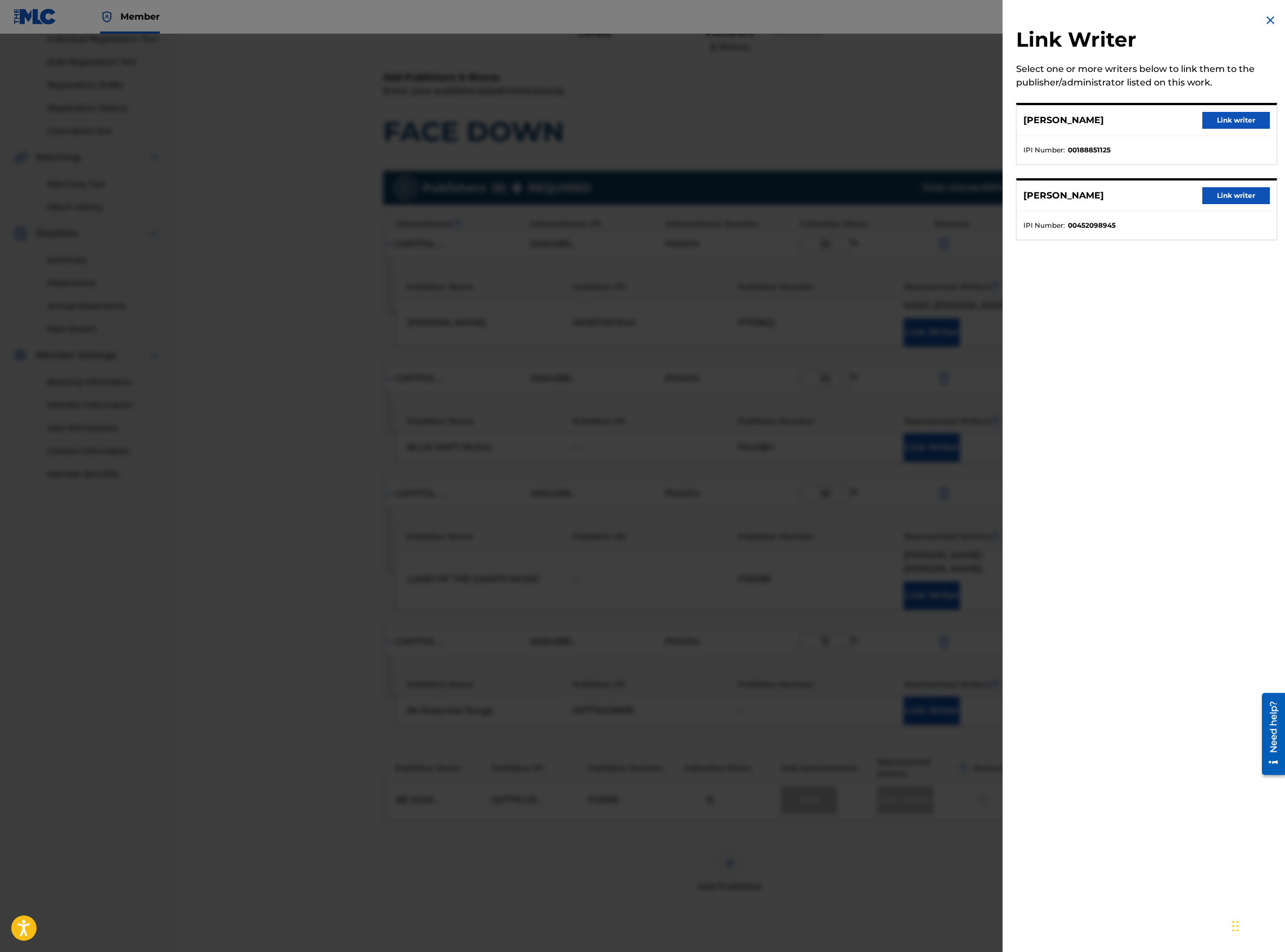
click at [1220, 197] on button "Link writer" at bounding box center [1235, 195] width 67 height 17
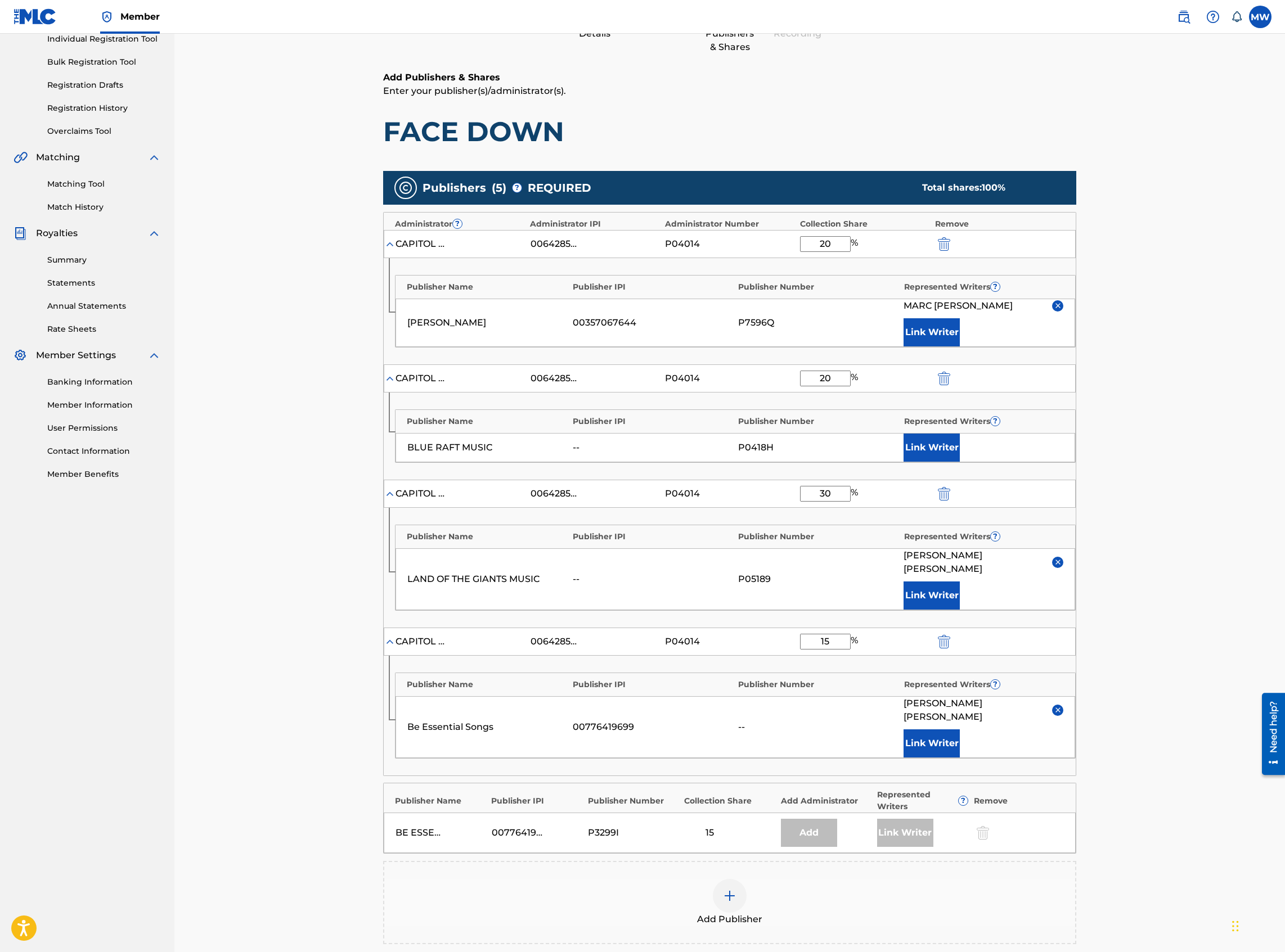
click at [927, 447] on button "Link Writer" at bounding box center [931, 448] width 56 height 28
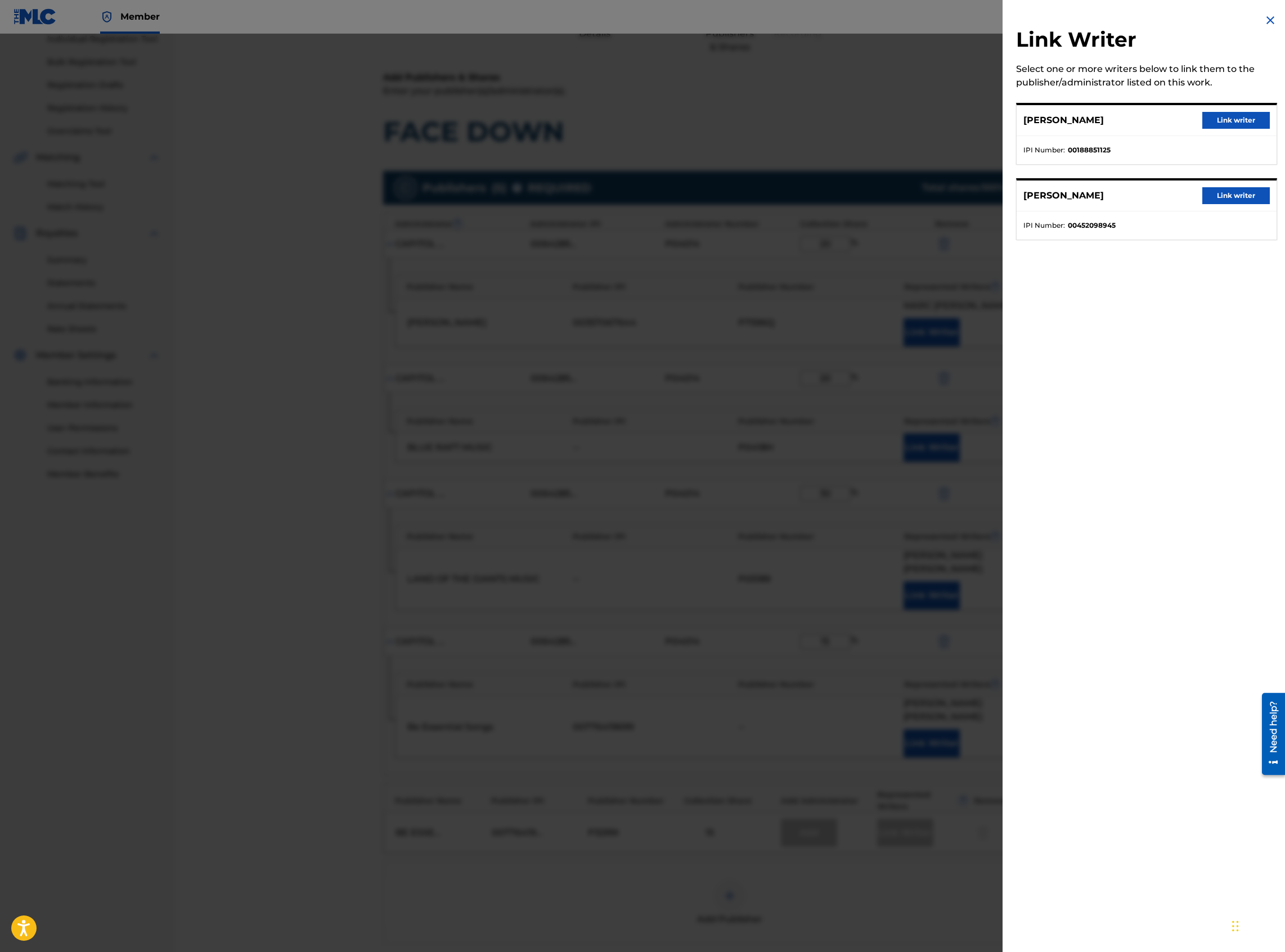
drag, startPoint x: 1204, startPoint y: 118, endPoint x: 1195, endPoint y: 128, distance: 13.5
click at [1204, 118] on button "Link writer" at bounding box center [1235, 120] width 67 height 17
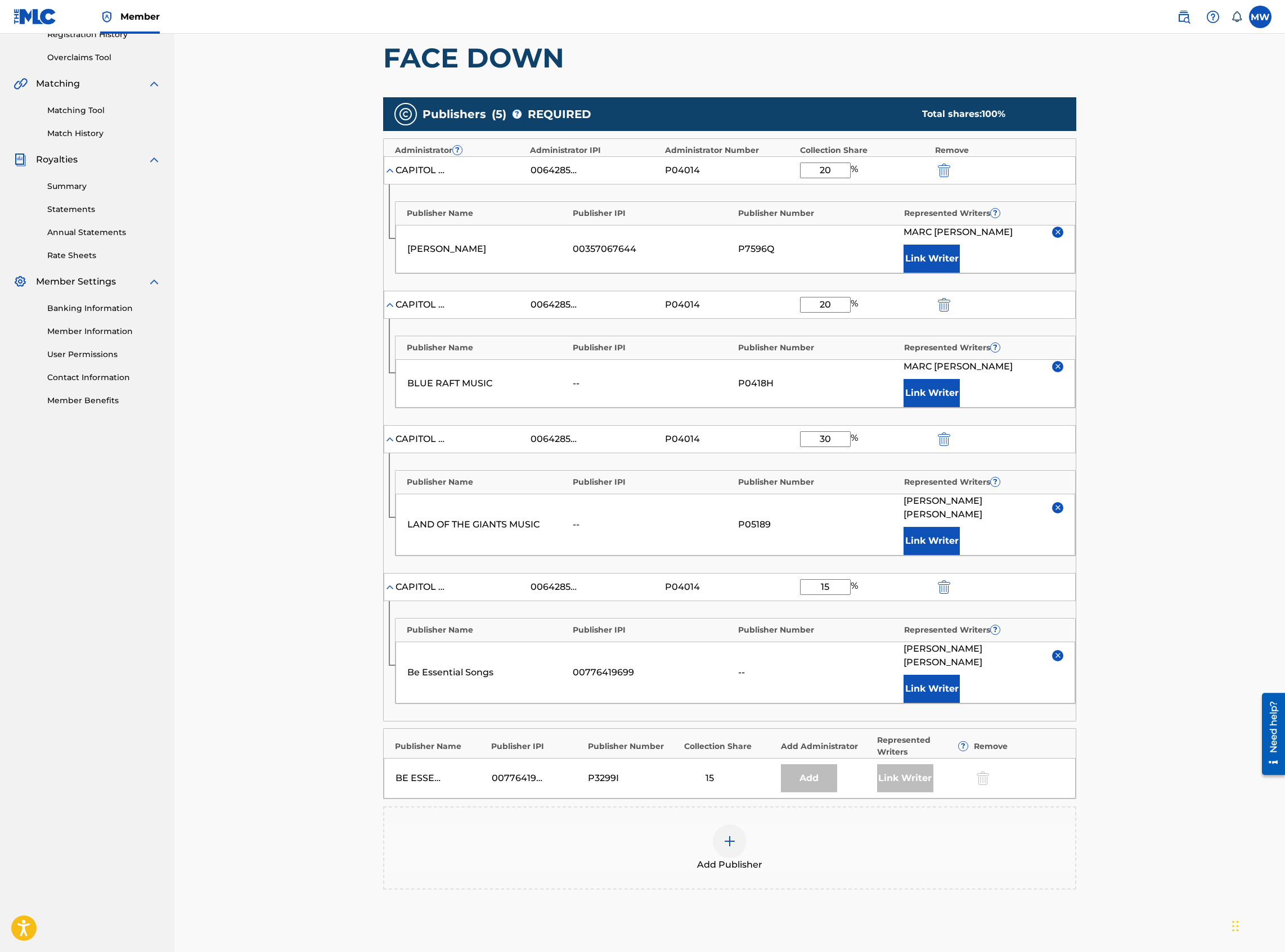
scroll to position [333, 0]
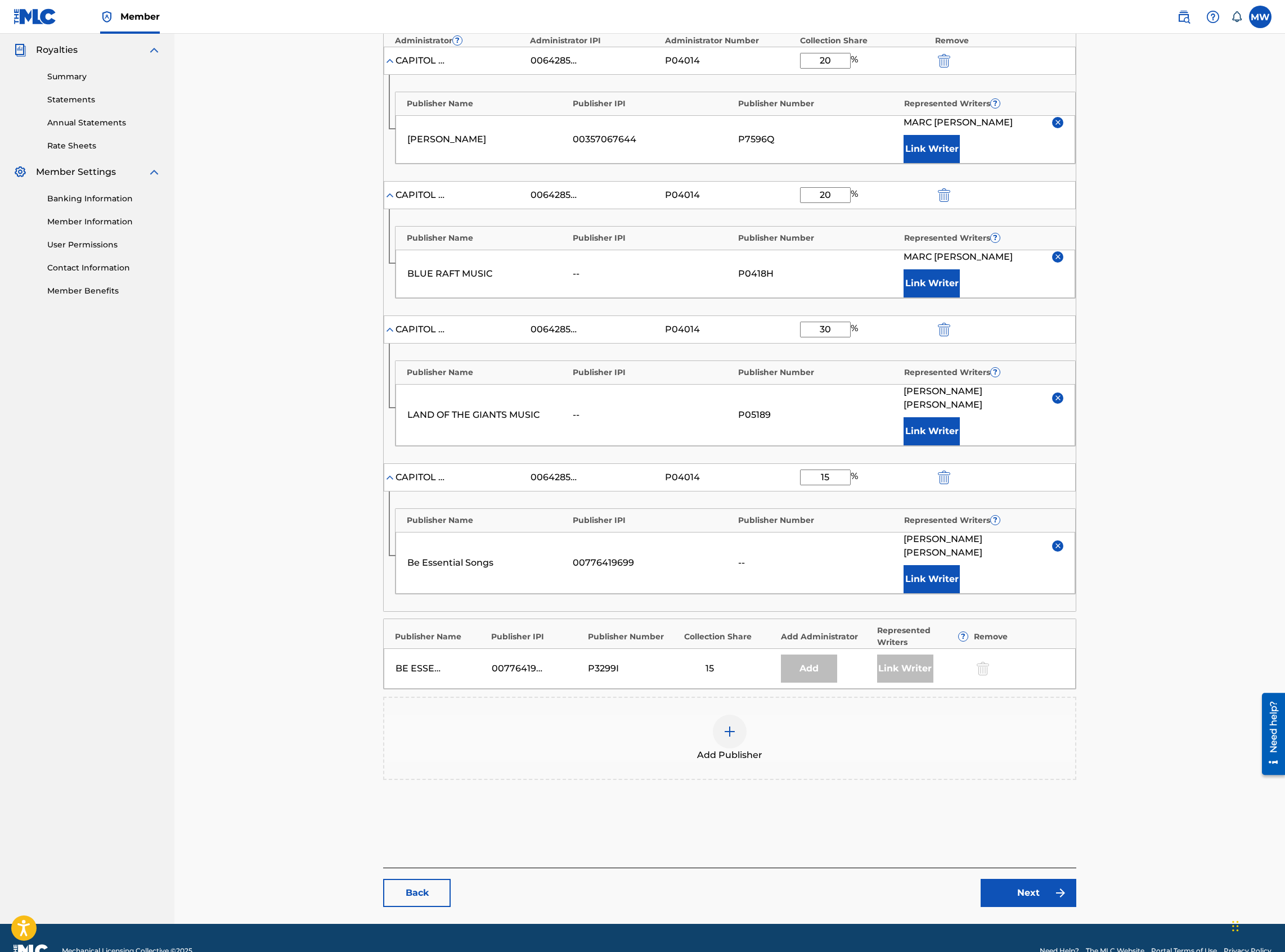
click at [1040, 879] on link "Next" at bounding box center [1028, 893] width 96 height 28
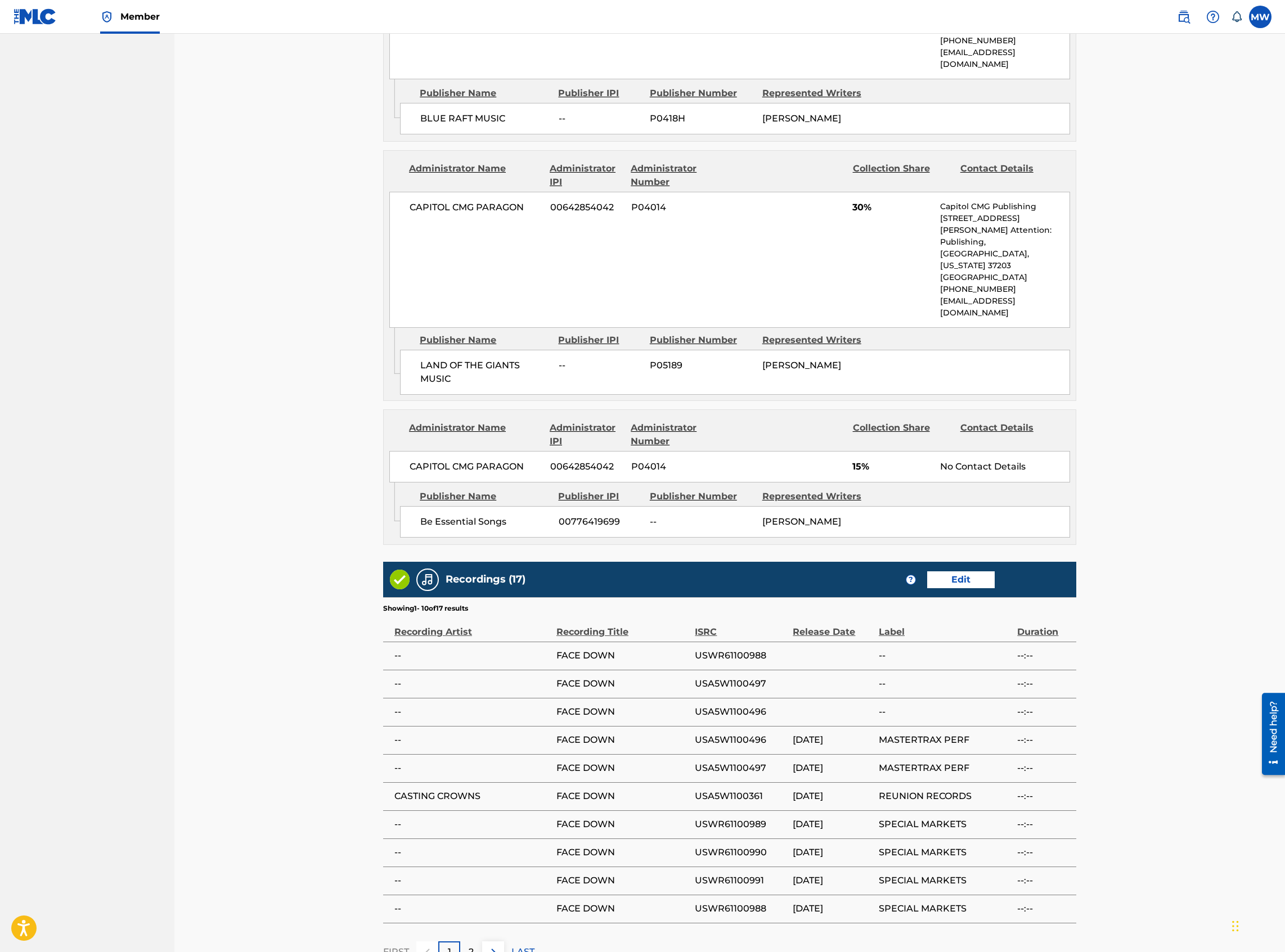
scroll to position [1050, 0]
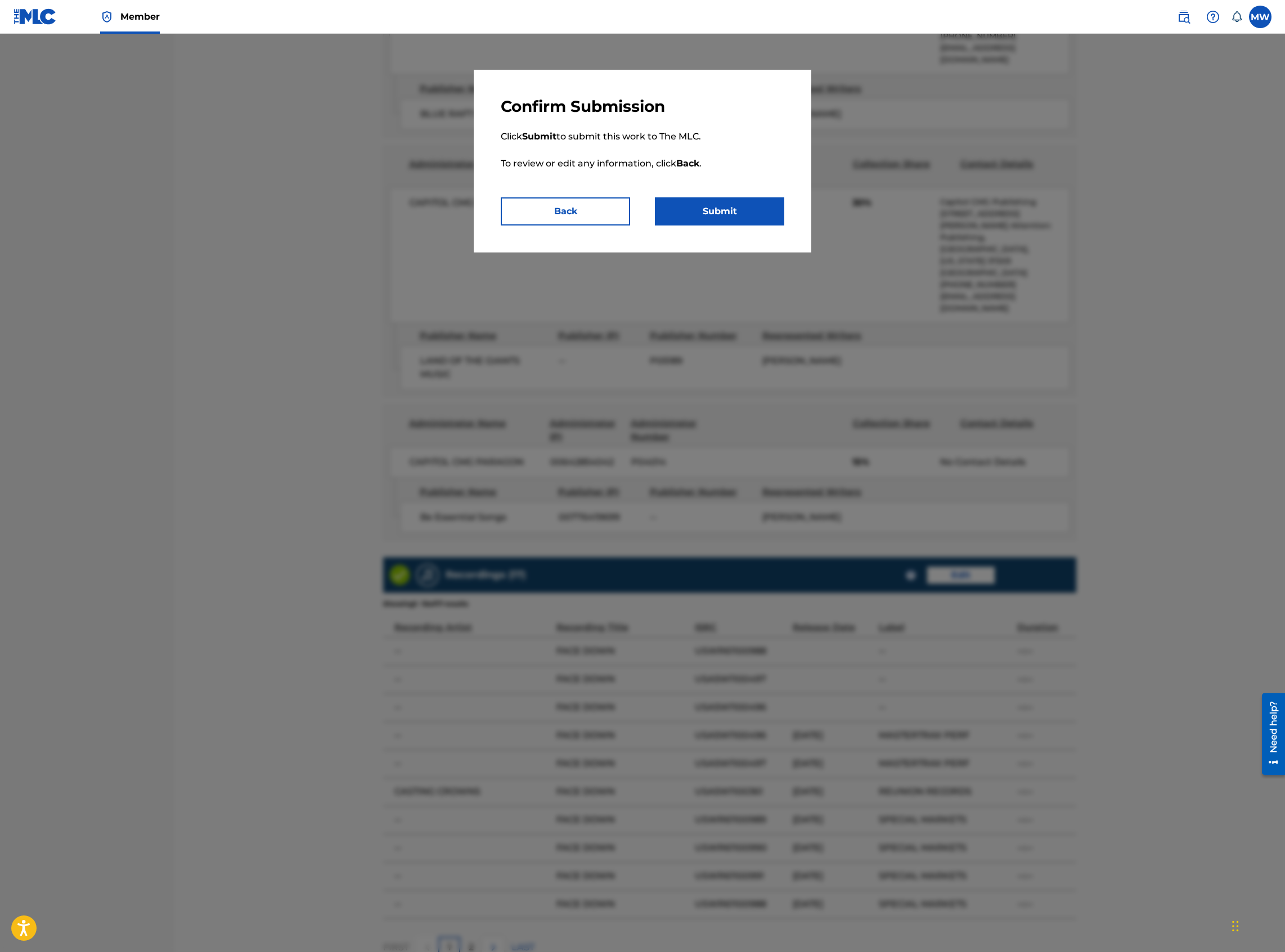
click at [752, 218] on button "Submit" at bounding box center [719, 211] width 129 height 28
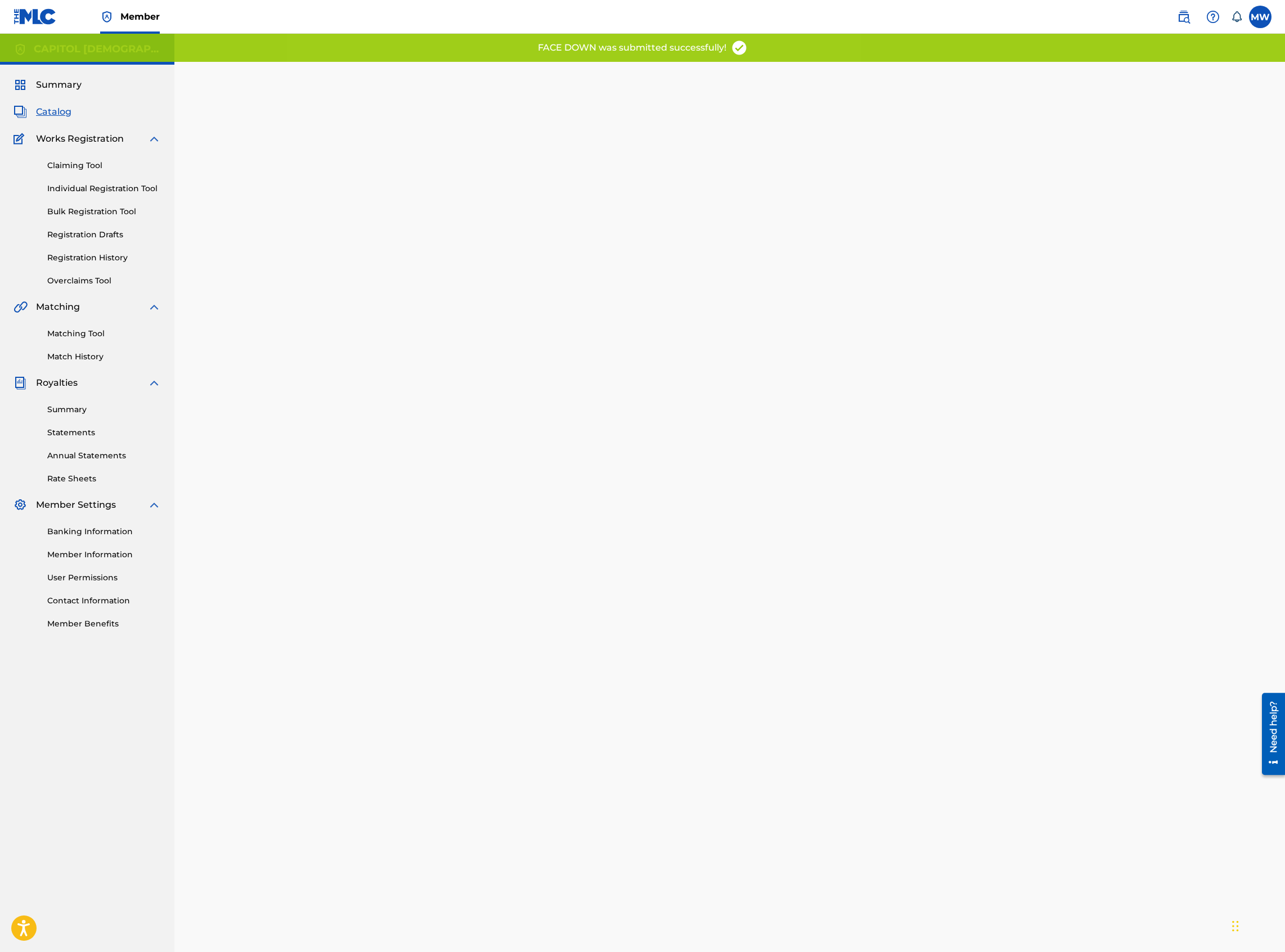
click at [61, 114] on span "Catalog" at bounding box center [53, 111] width 35 height 13
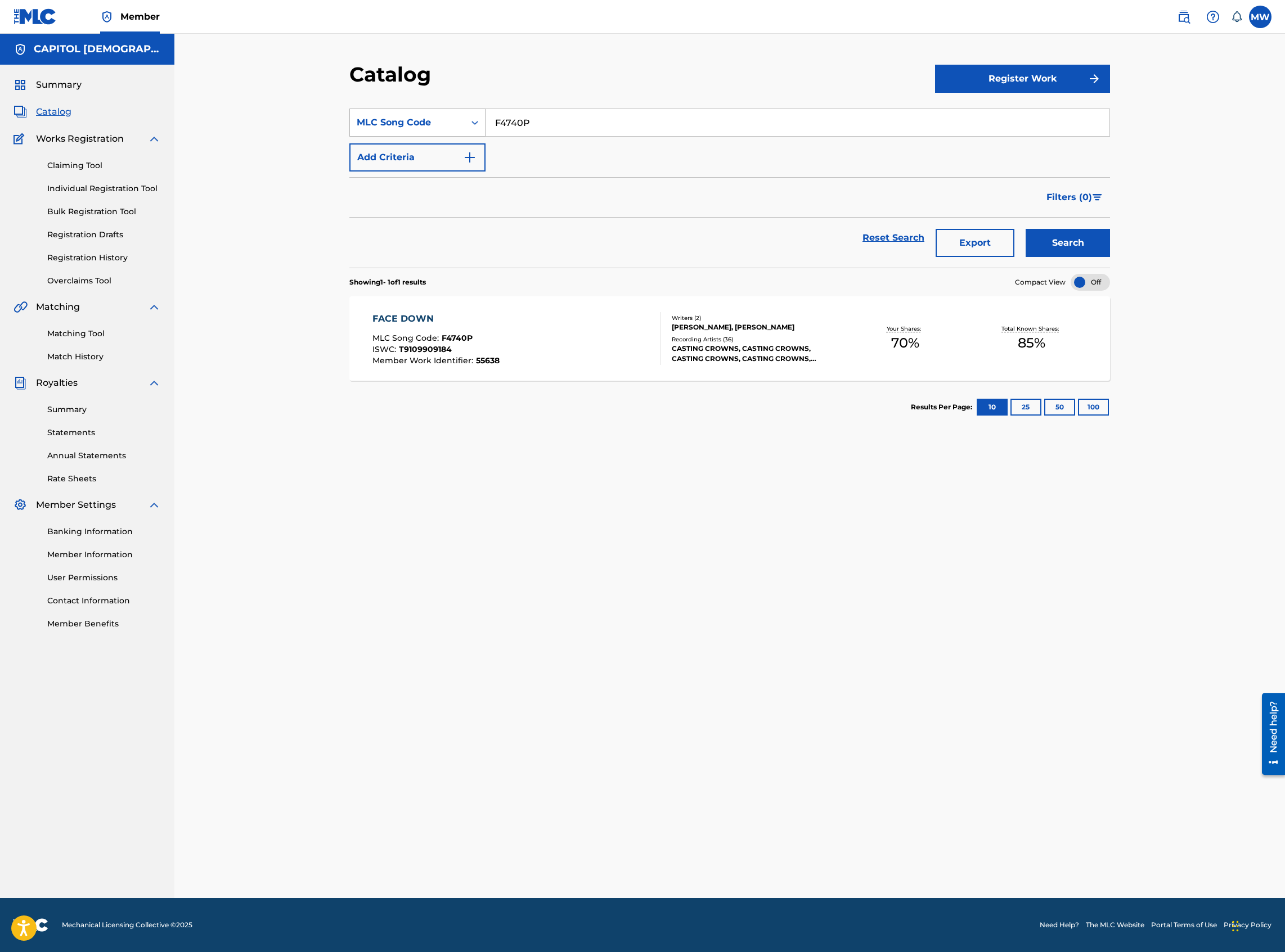
drag, startPoint x: 549, startPoint y: 125, endPoint x: 471, endPoint y: 124, distance: 77.6
click at [471, 124] on div "SearchWithCriteria53e0f30d-b4bc-4f51-9942-f42e6bb5e1d4 MLC Song Code F4740P" at bounding box center [729, 123] width 760 height 28
paste input "BA5CIT"
type input "BA5CIT"
click at [1025, 229] on button "Search" at bounding box center [1067, 243] width 84 height 28
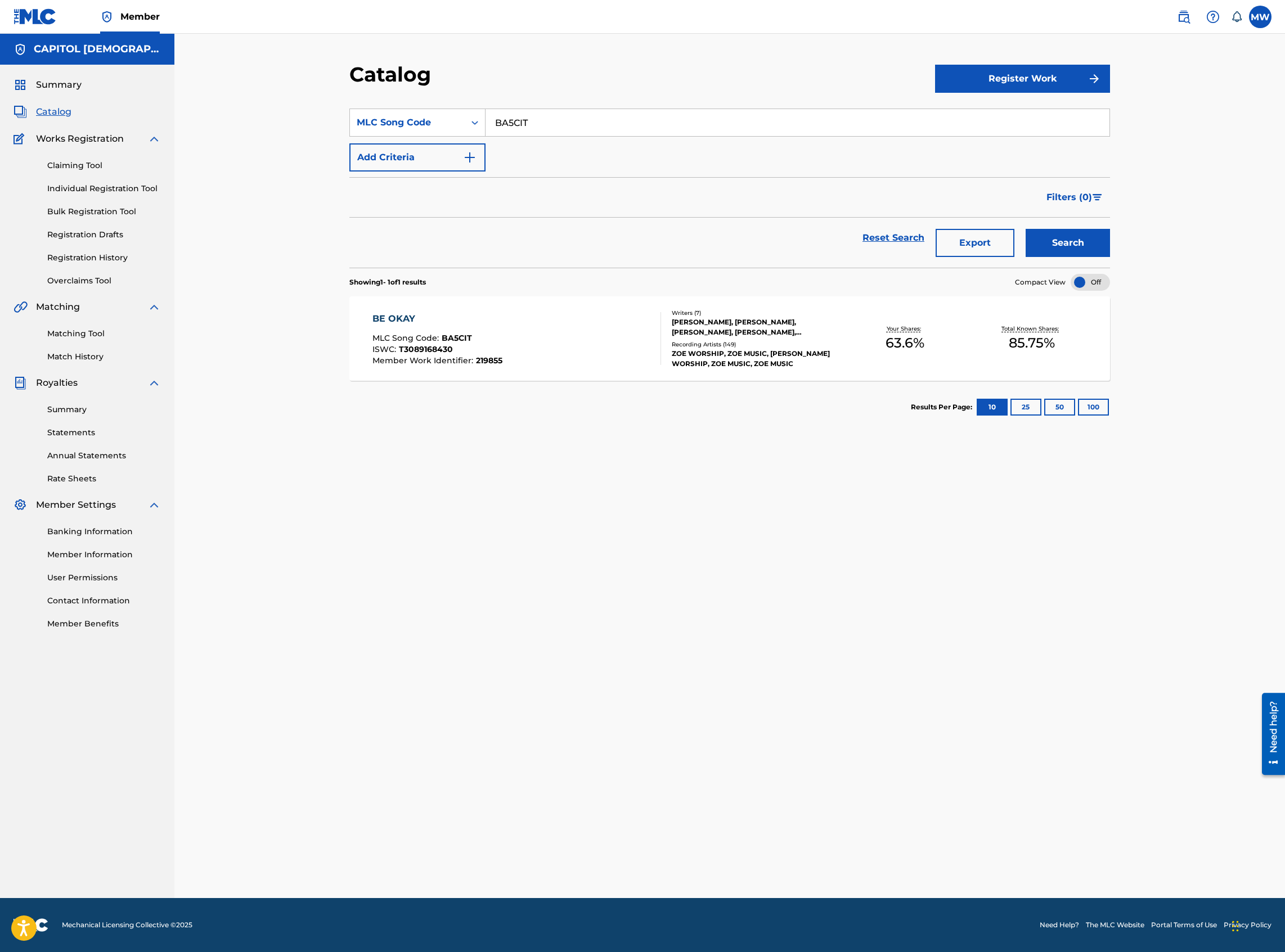
click at [533, 367] on div "BE OKAY MLC Song Code : BA5CIT ISWC : T3089168430 Member Work Identifier : 2198…" at bounding box center [729, 338] width 760 height 84
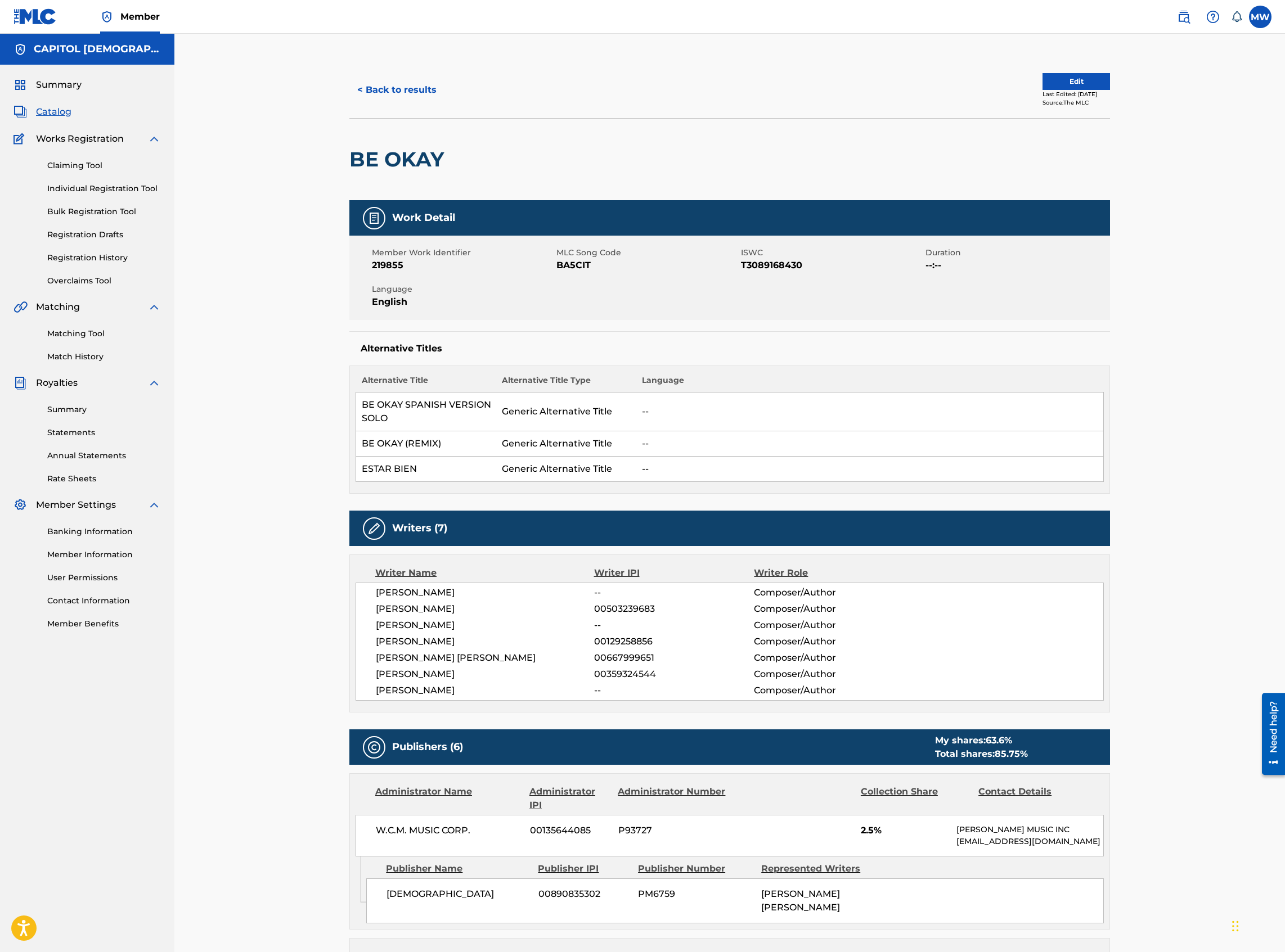
click at [1062, 88] on button "Edit" at bounding box center [1075, 81] width 67 height 17
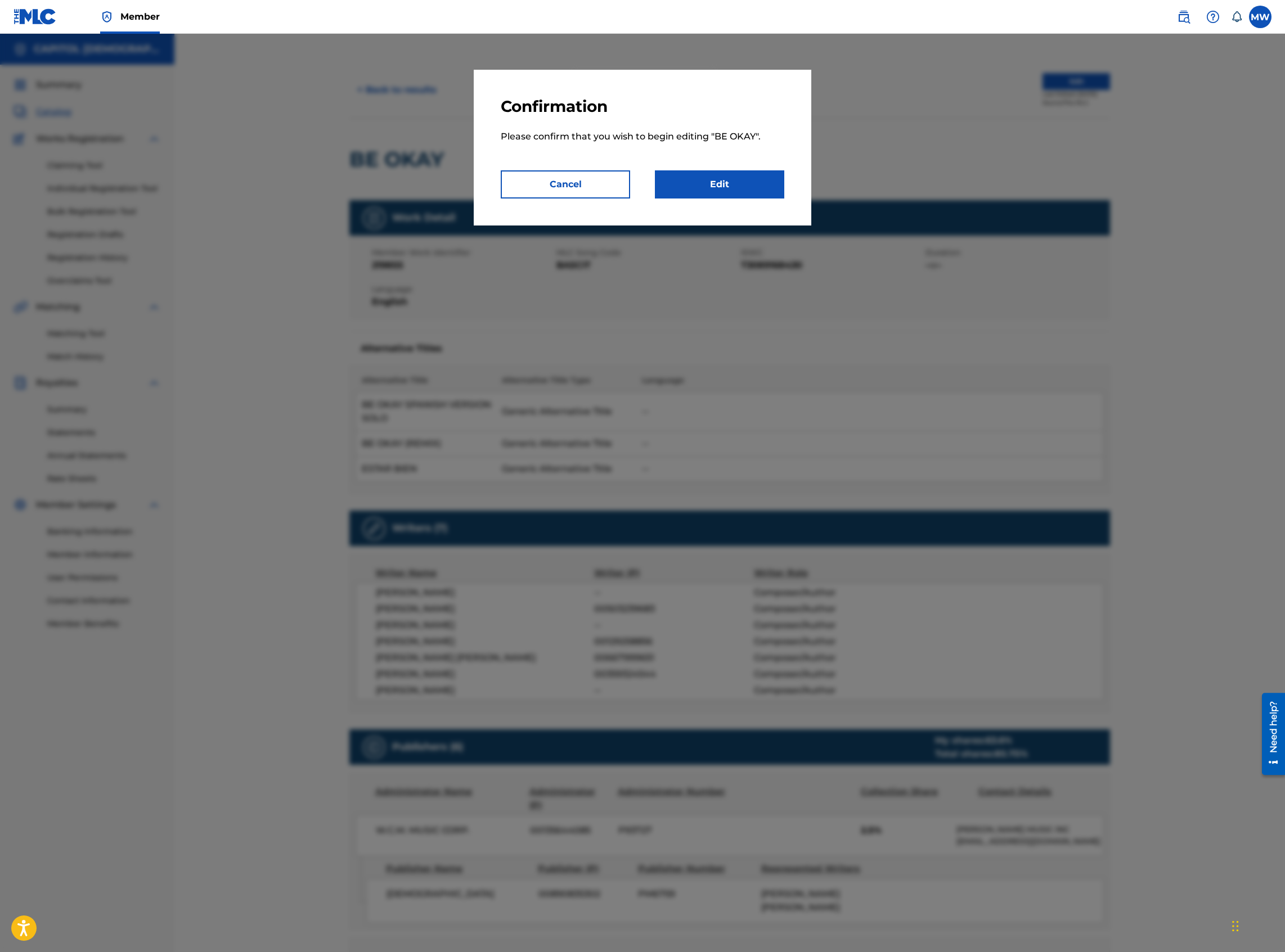
click at [727, 171] on link "Edit" at bounding box center [719, 184] width 129 height 28
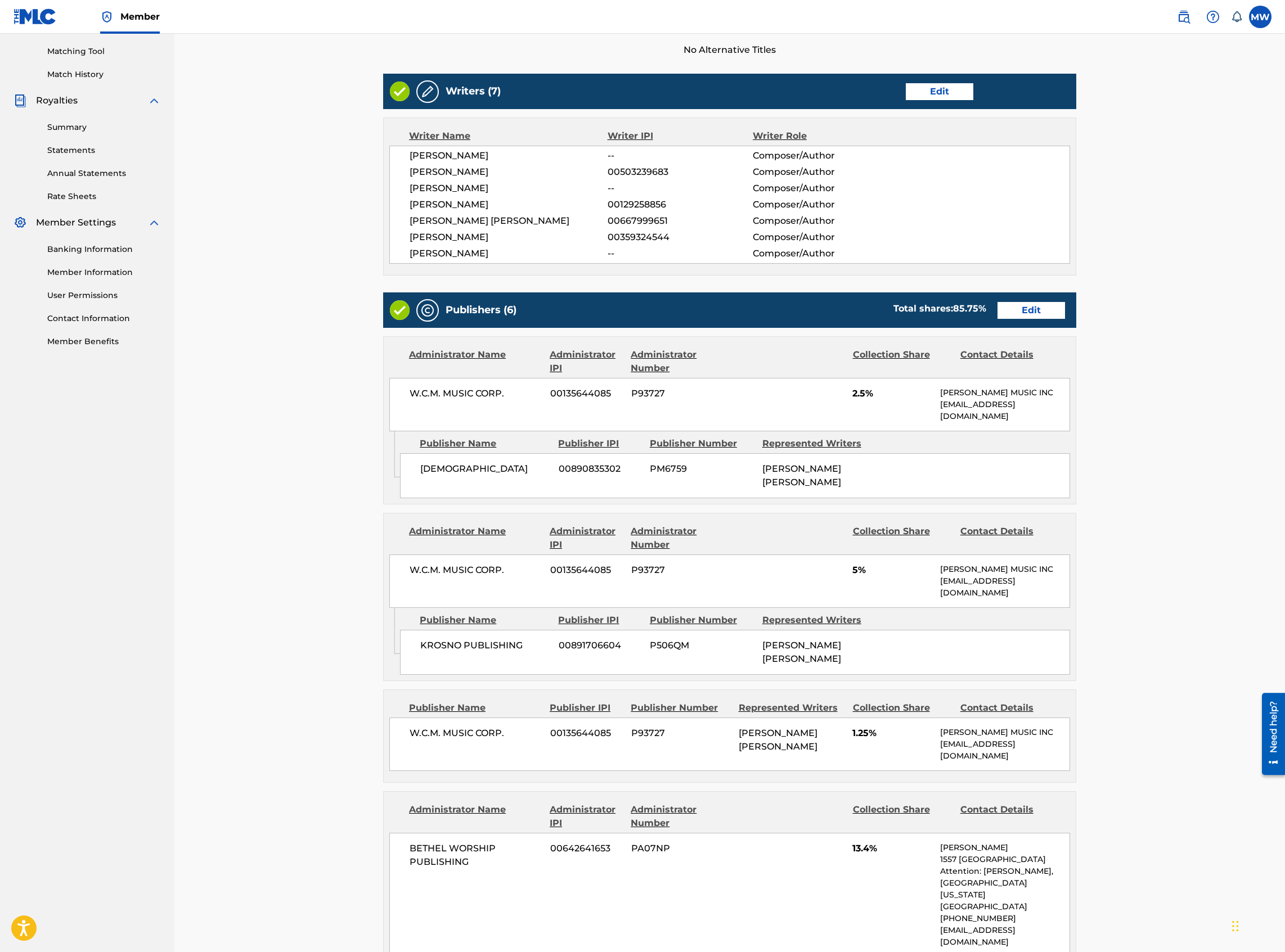
scroll to position [300, 0]
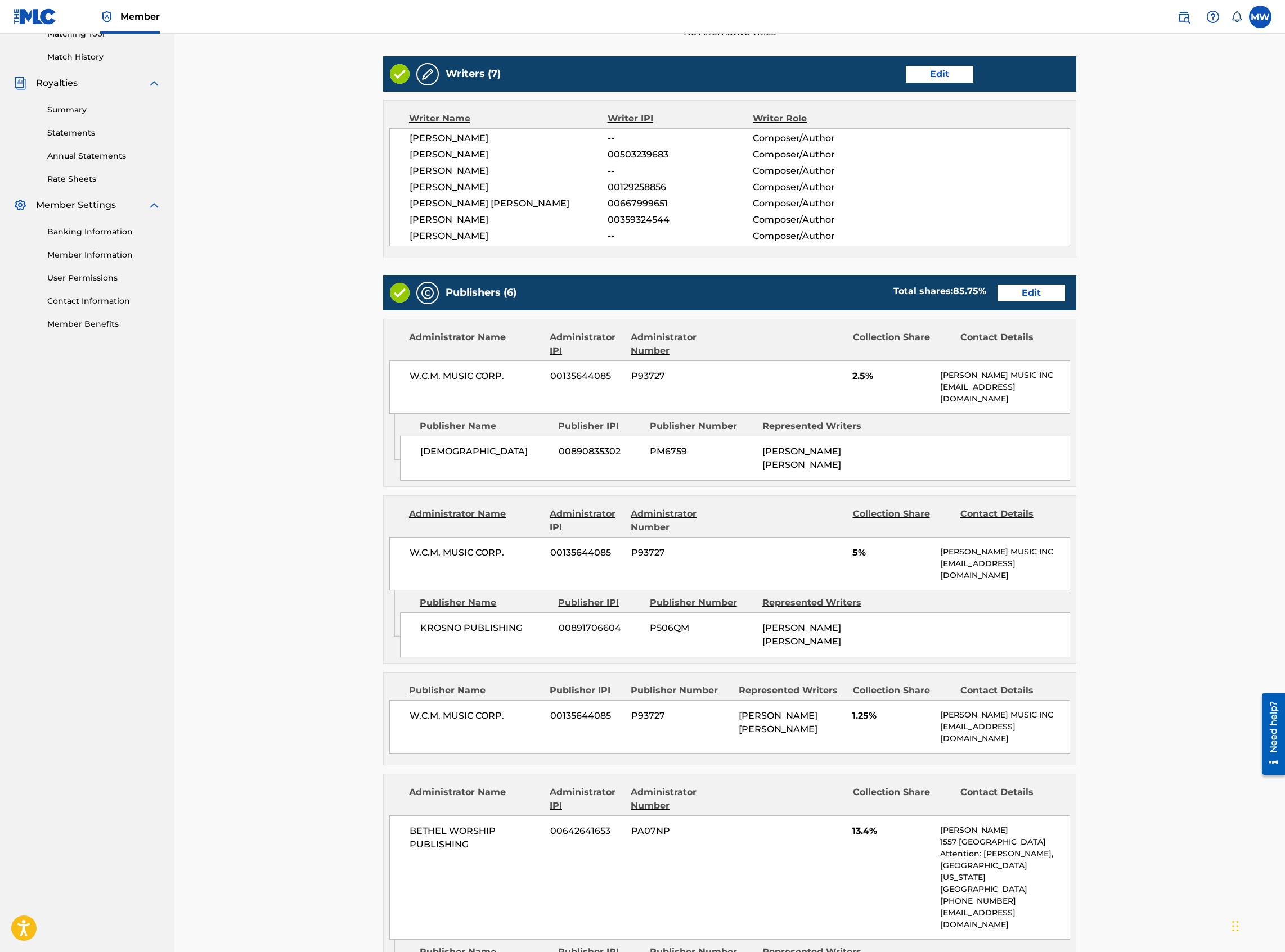
click at [1041, 298] on link "Edit" at bounding box center [1030, 293] width 67 height 17
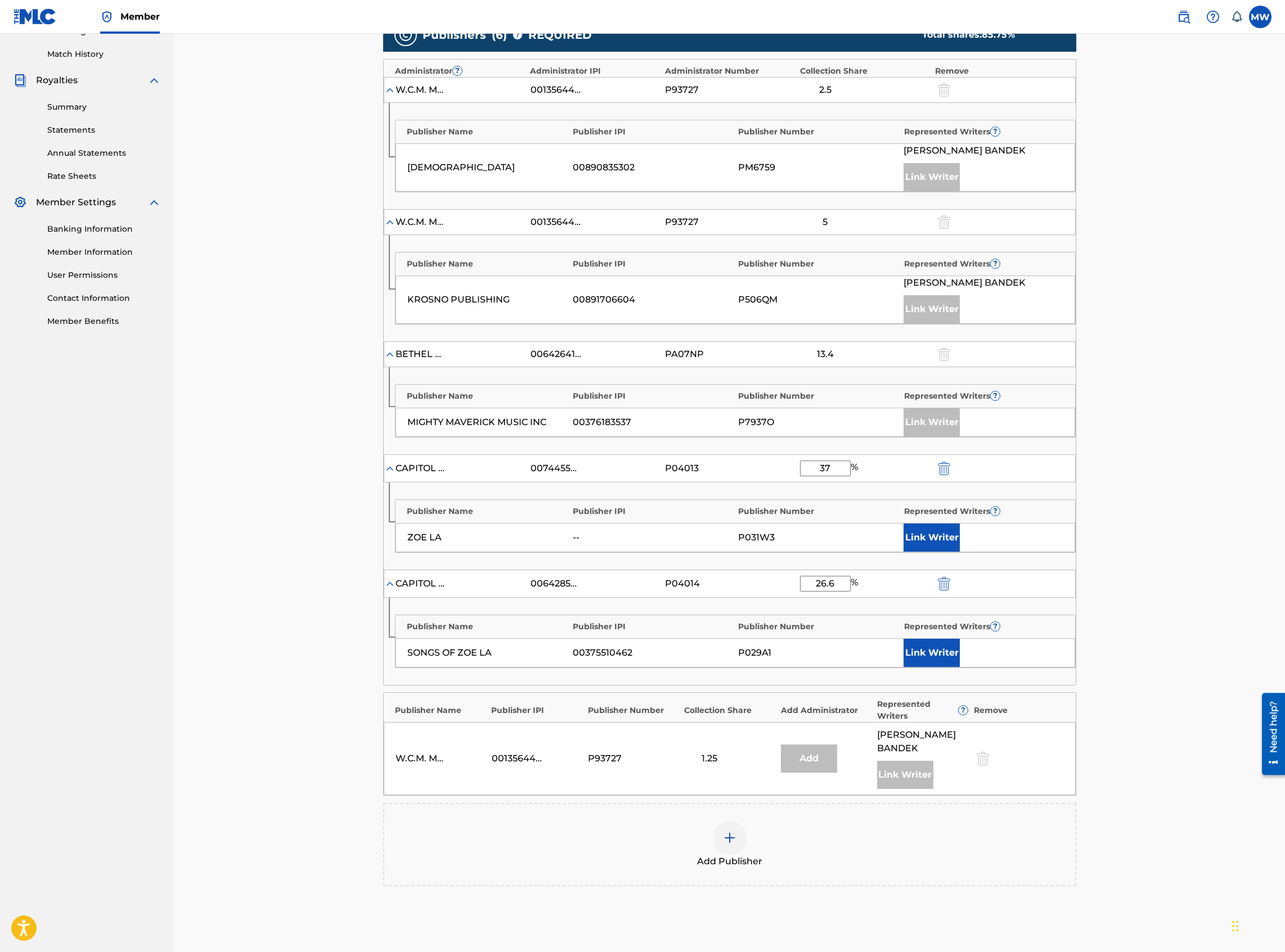
scroll to position [450, 0]
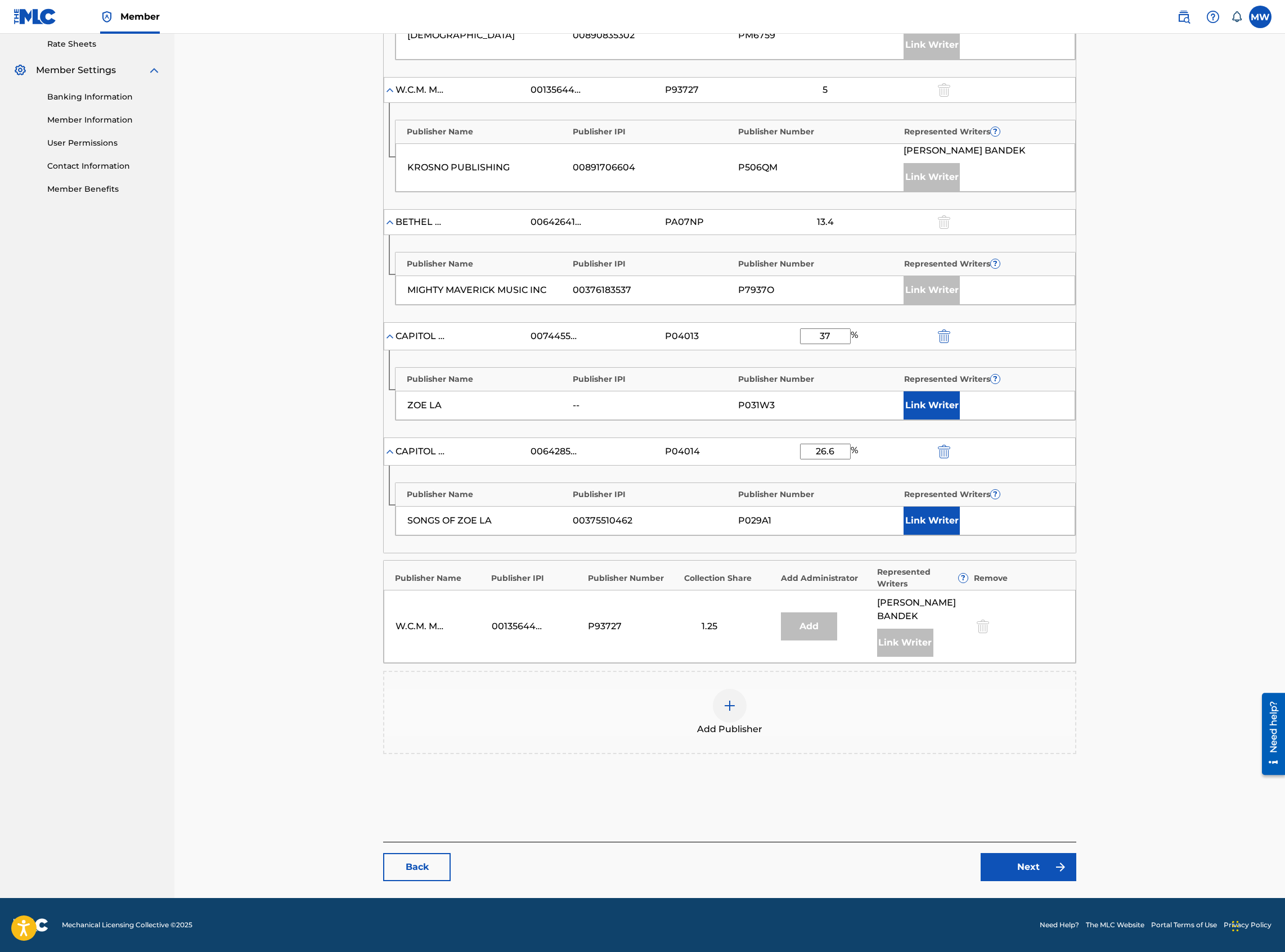
click at [836, 344] on input "37" at bounding box center [825, 336] width 51 height 16
type input "3"
type input "40"
click at [934, 406] on button "Link Writer" at bounding box center [931, 405] width 56 height 28
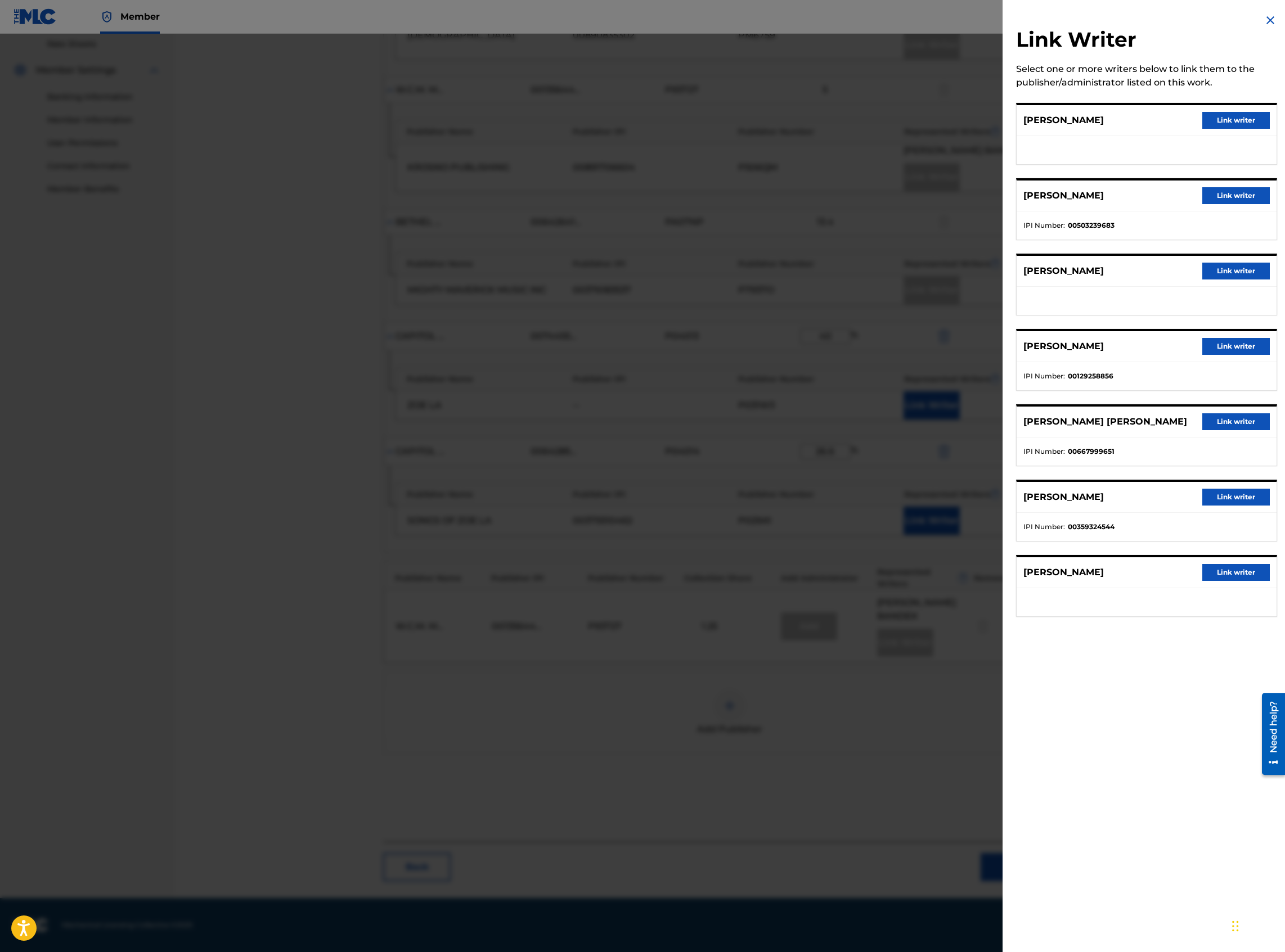
click at [1209, 348] on button "Link writer" at bounding box center [1235, 346] width 67 height 17
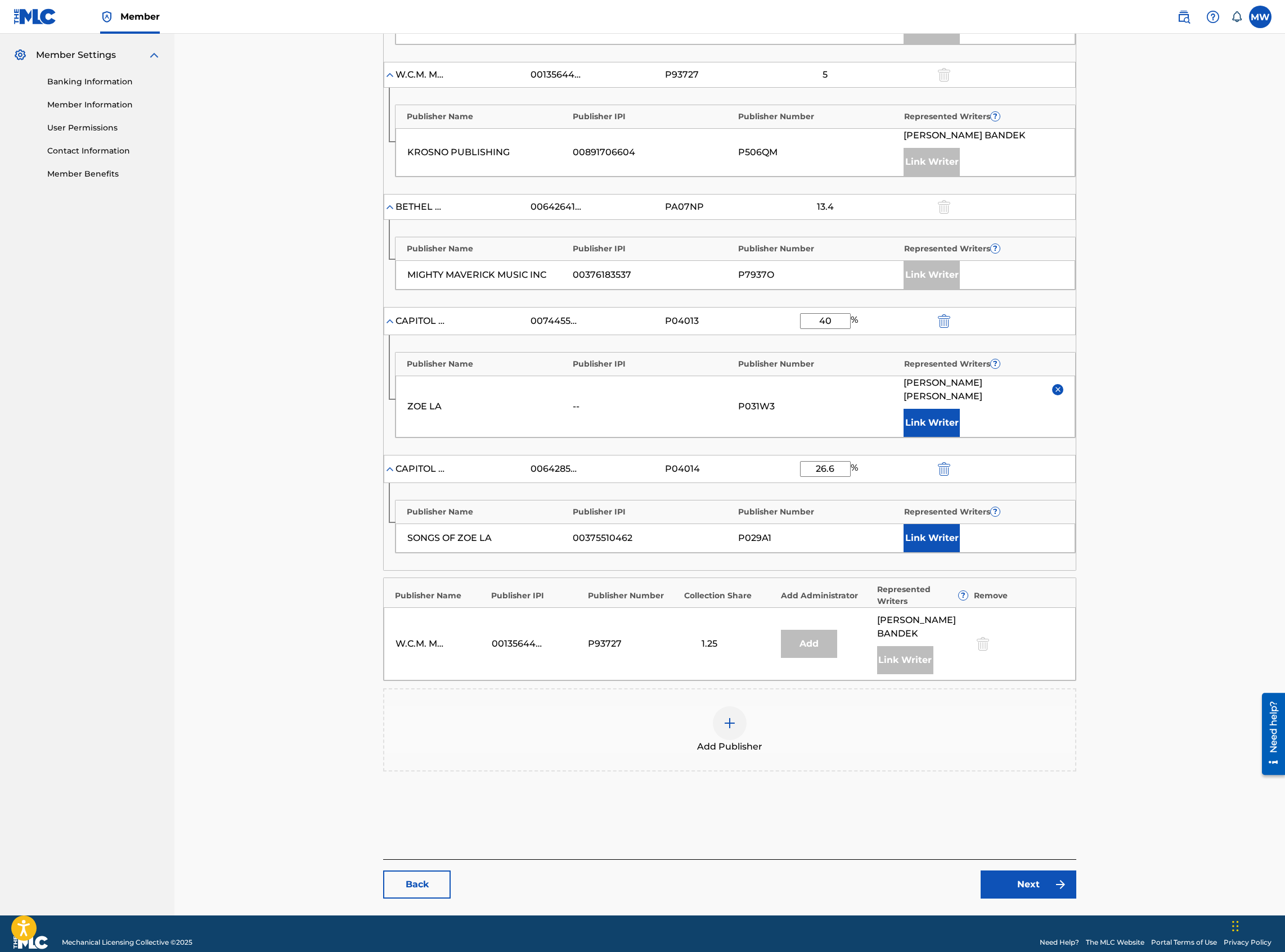
click at [923, 432] on button "Link Writer" at bounding box center [931, 423] width 56 height 28
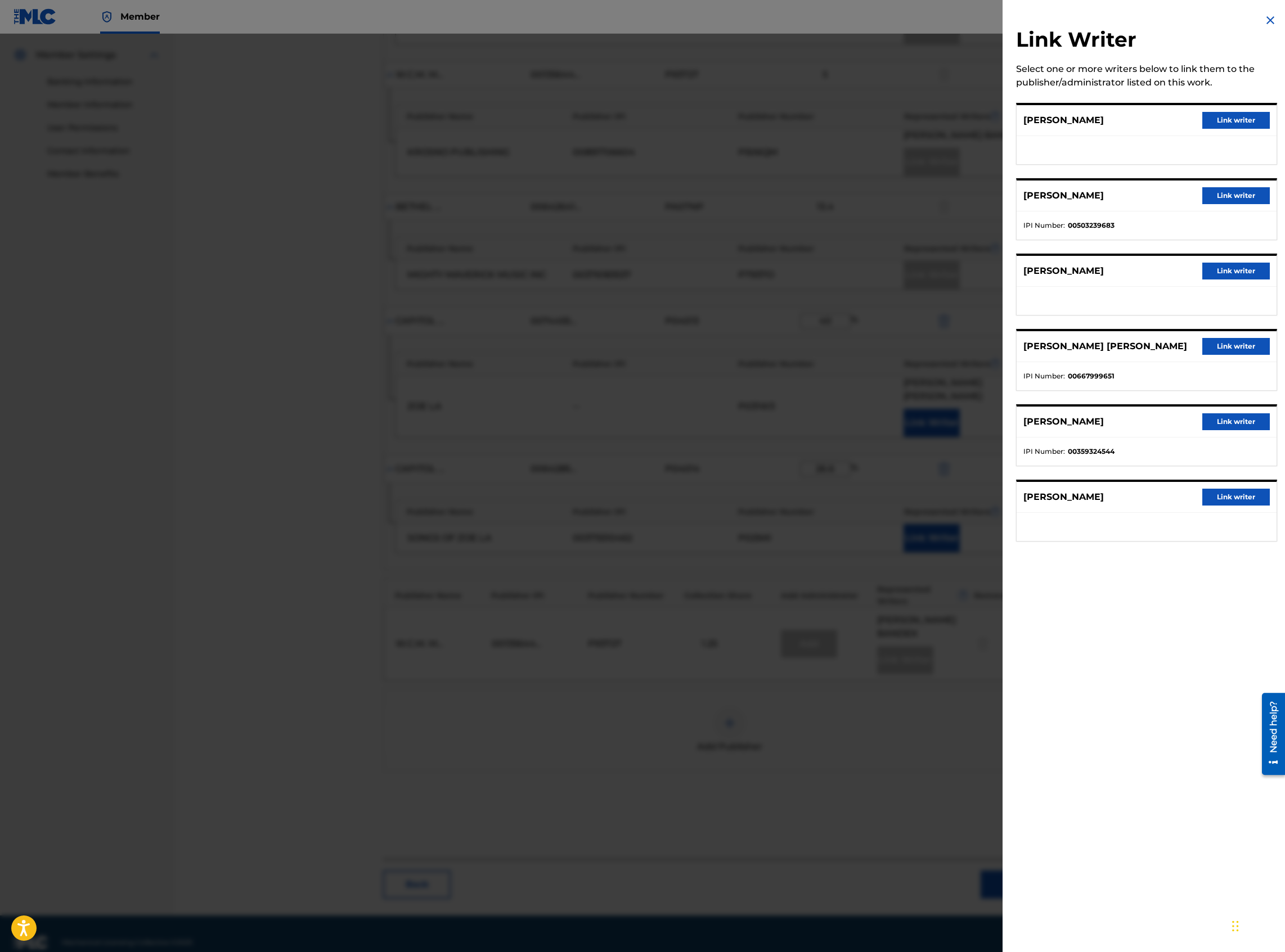
click at [1206, 417] on button "Link writer" at bounding box center [1235, 421] width 67 height 17
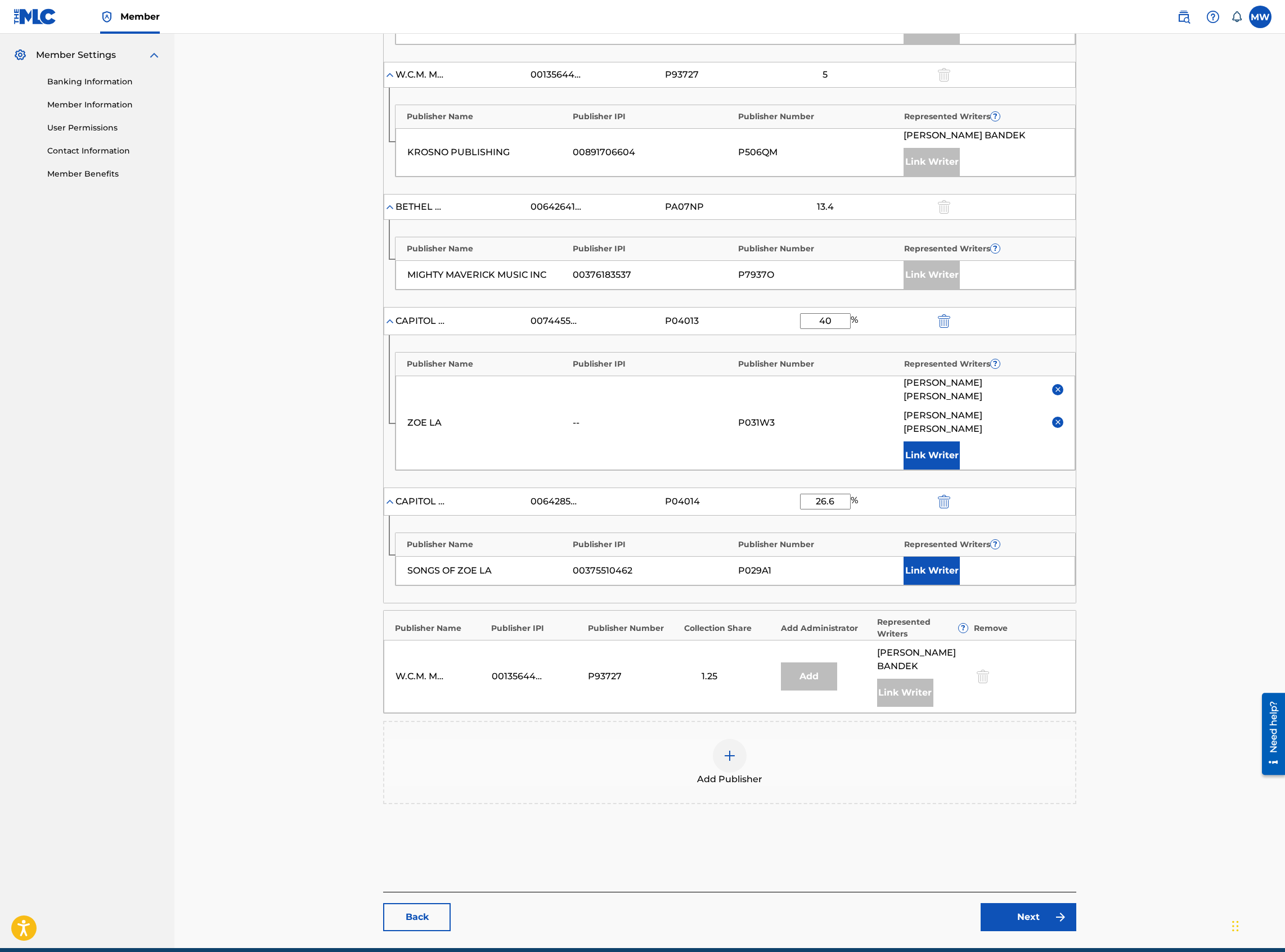
click at [830, 505] on input "26.6" at bounding box center [825, 502] width 51 height 16
type input "2"
type input "19.95"
click at [916, 568] on button "Link Writer" at bounding box center [931, 571] width 56 height 28
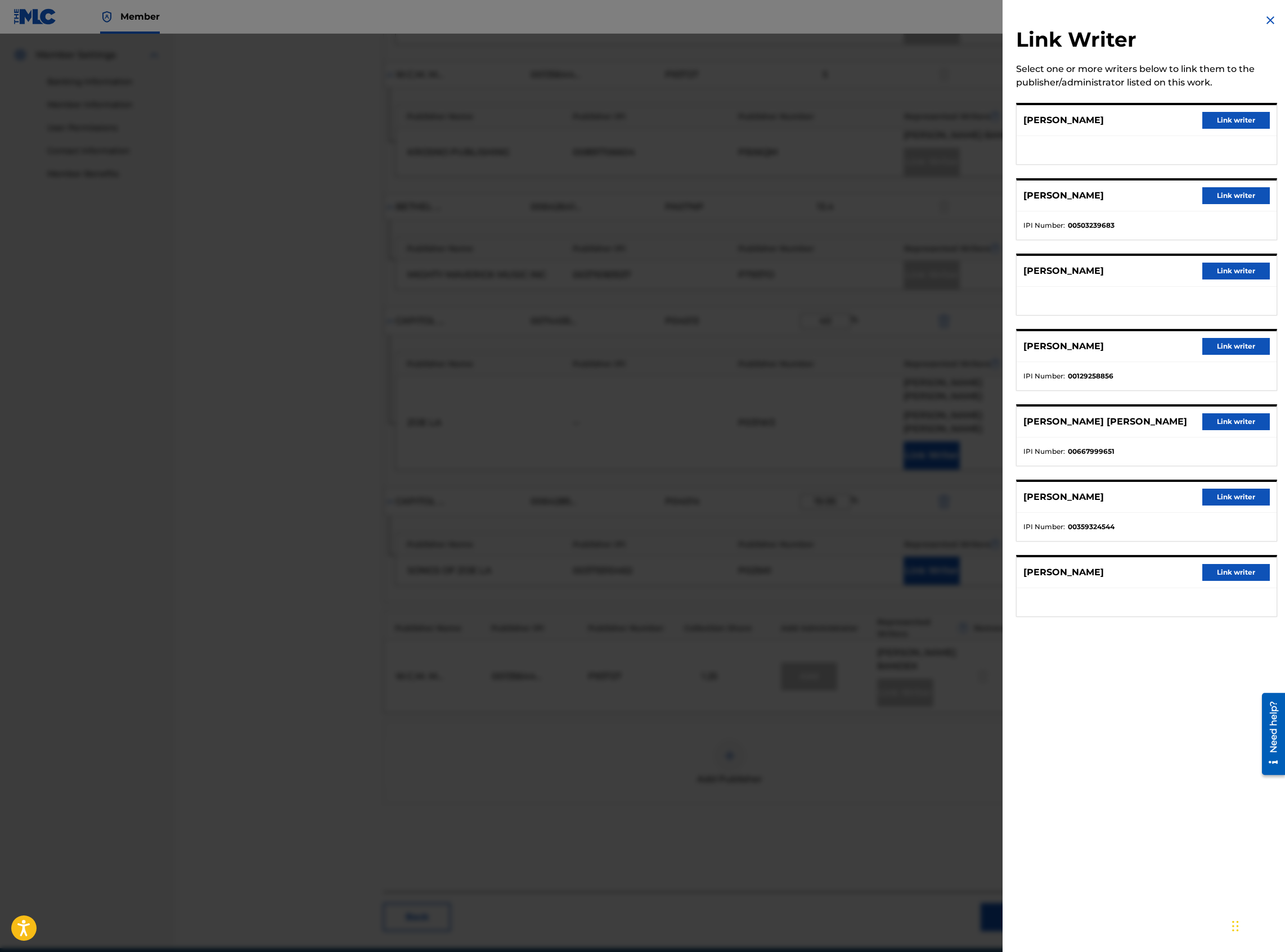
click at [1222, 567] on button "Link writer" at bounding box center [1235, 572] width 67 height 17
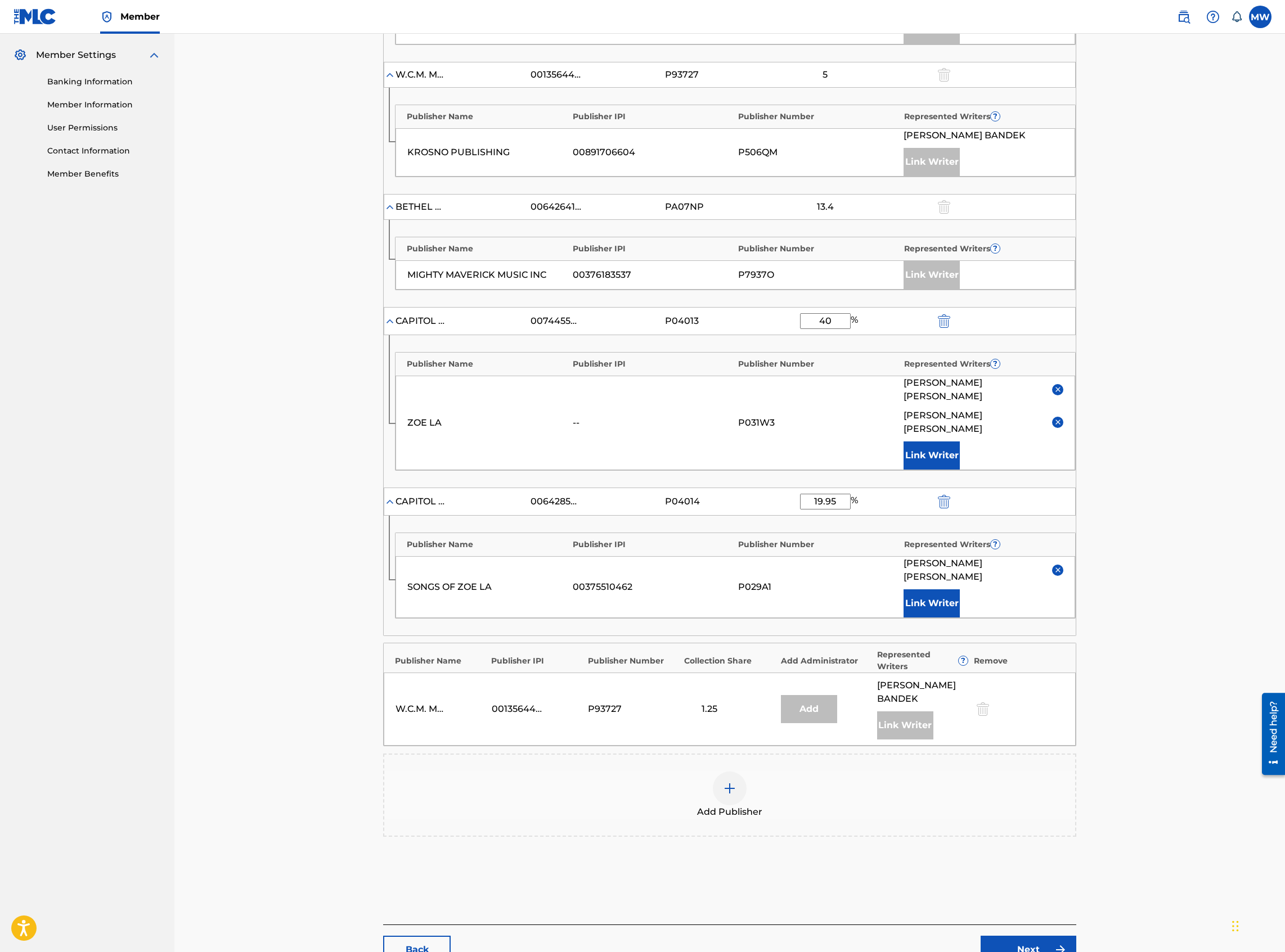
click at [925, 589] on button "Link Writer" at bounding box center [931, 603] width 56 height 28
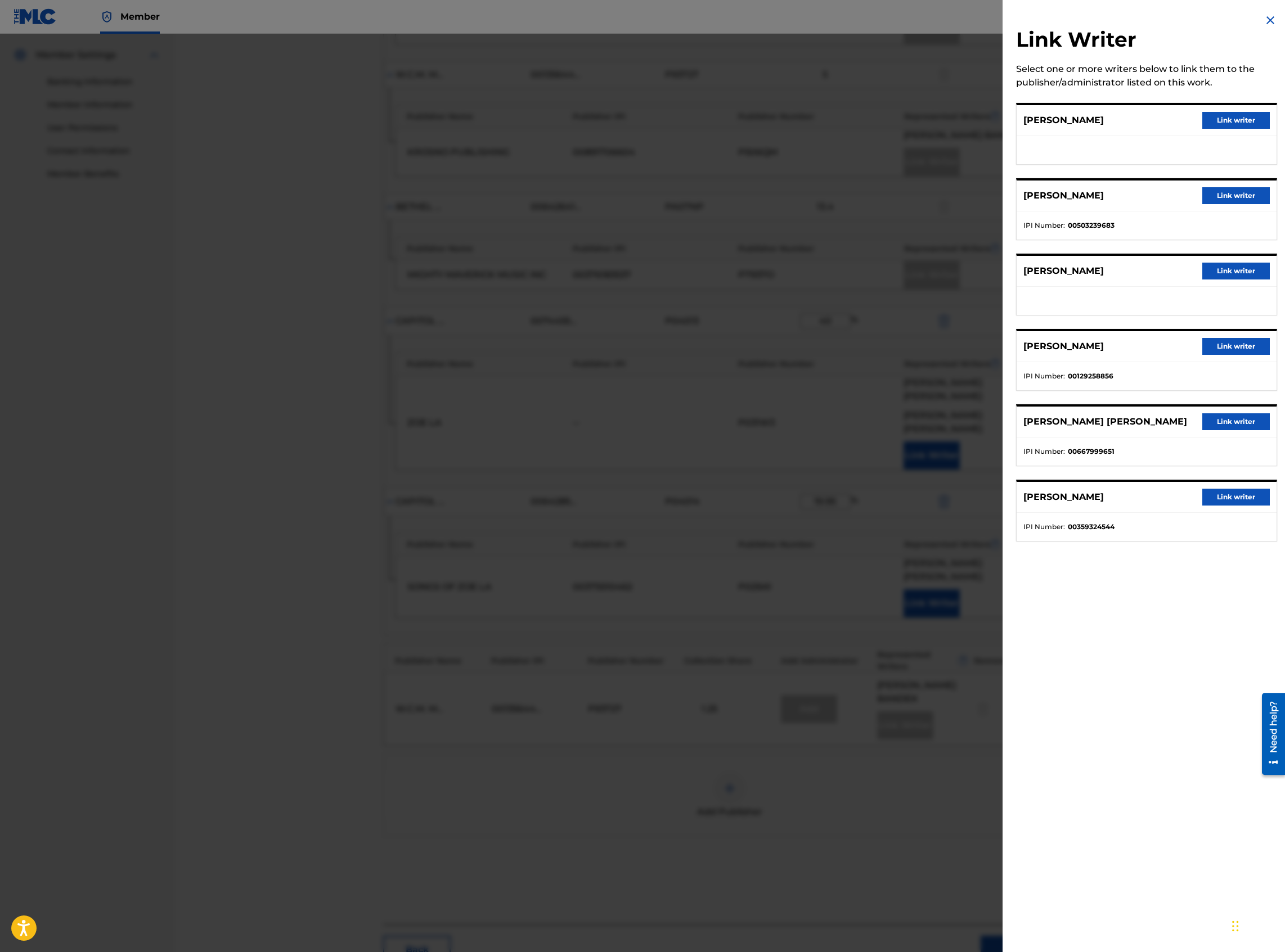
click at [1209, 272] on button "Link writer" at bounding box center [1235, 271] width 67 height 17
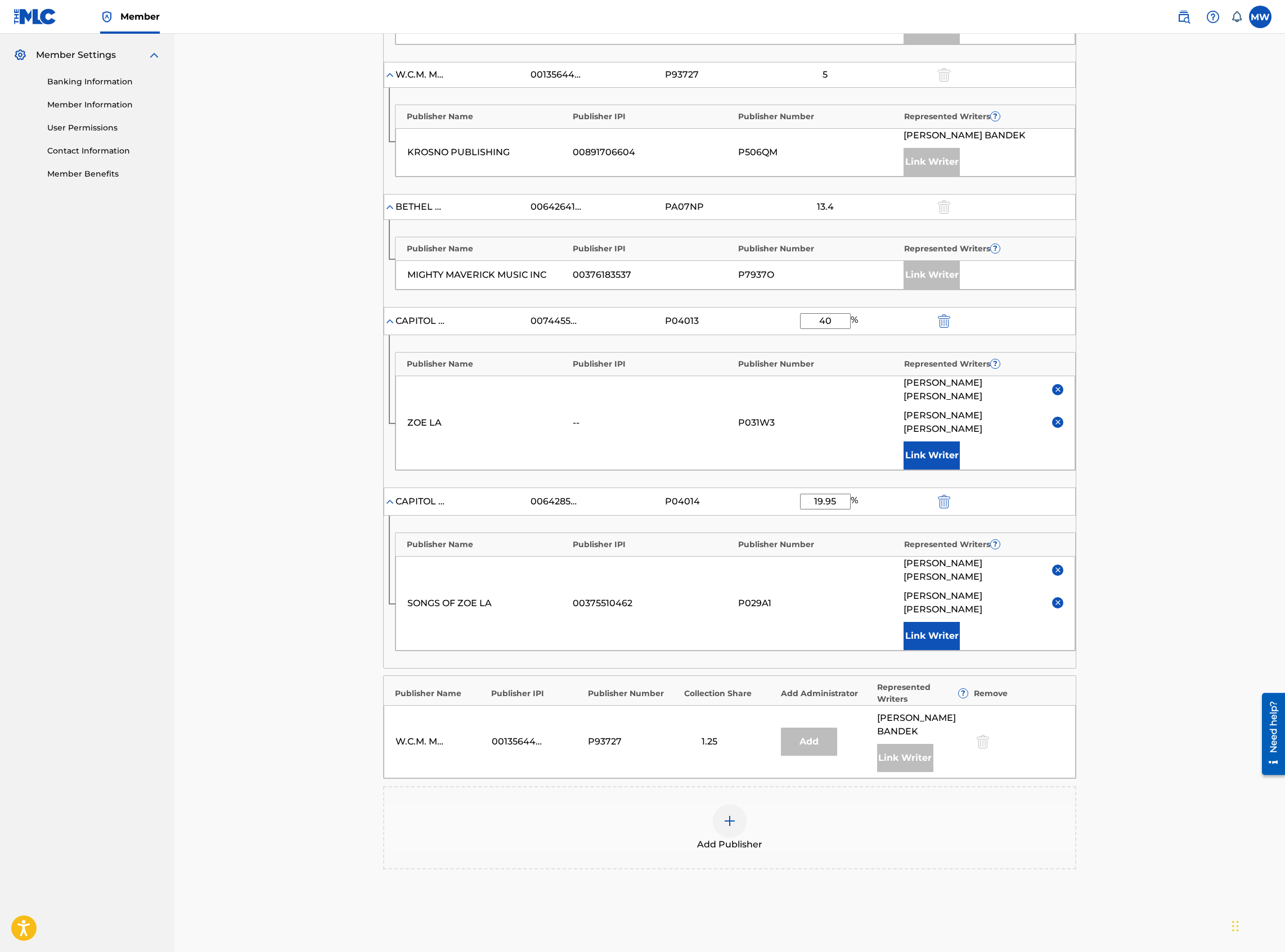
click at [693, 804] on div "Add Publisher" at bounding box center [729, 827] width 691 height 47
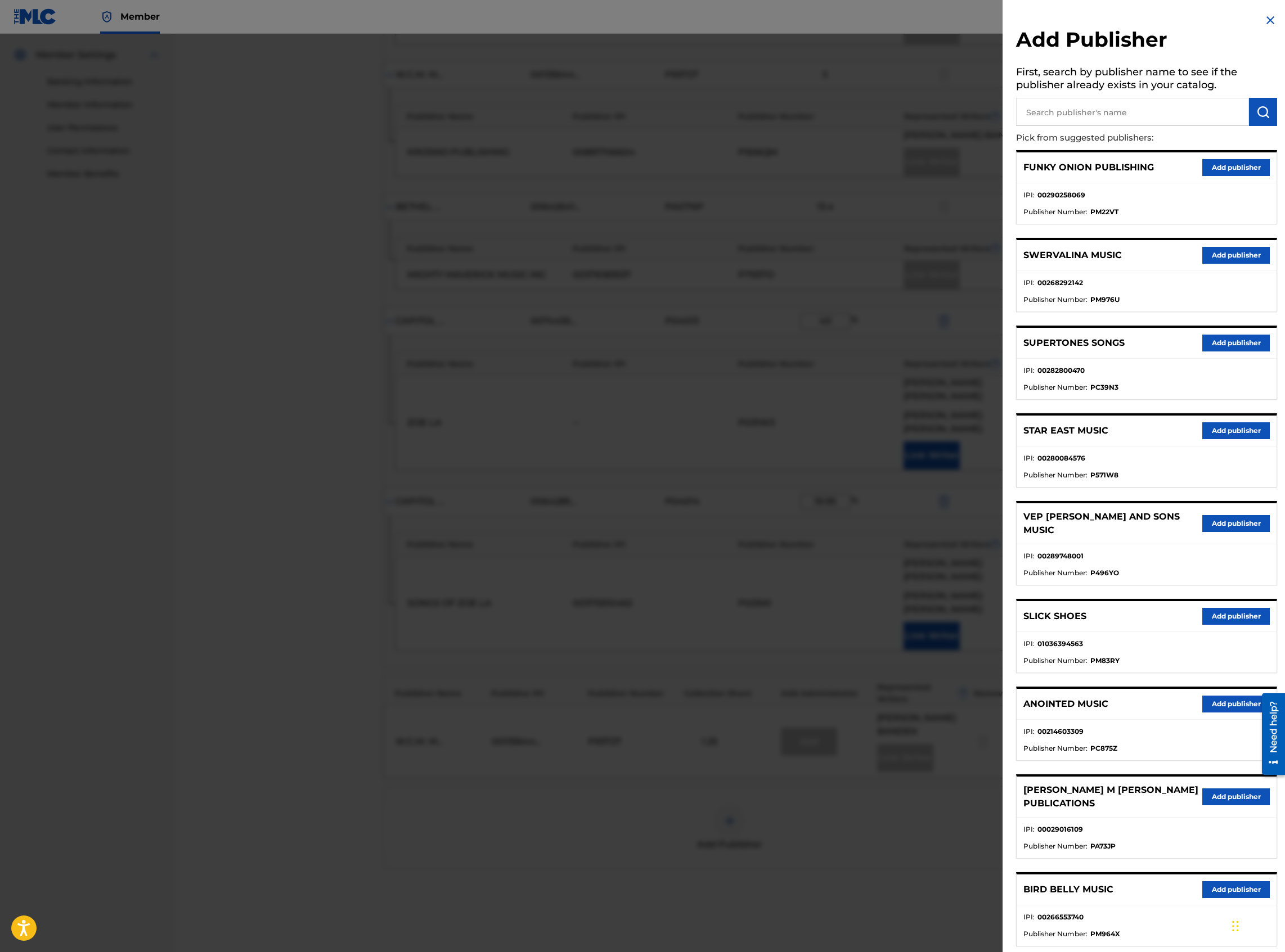
click at [1130, 119] on input "text" at bounding box center [1132, 112] width 233 height 28
type input "D"
type input "Smith Publishing collective"
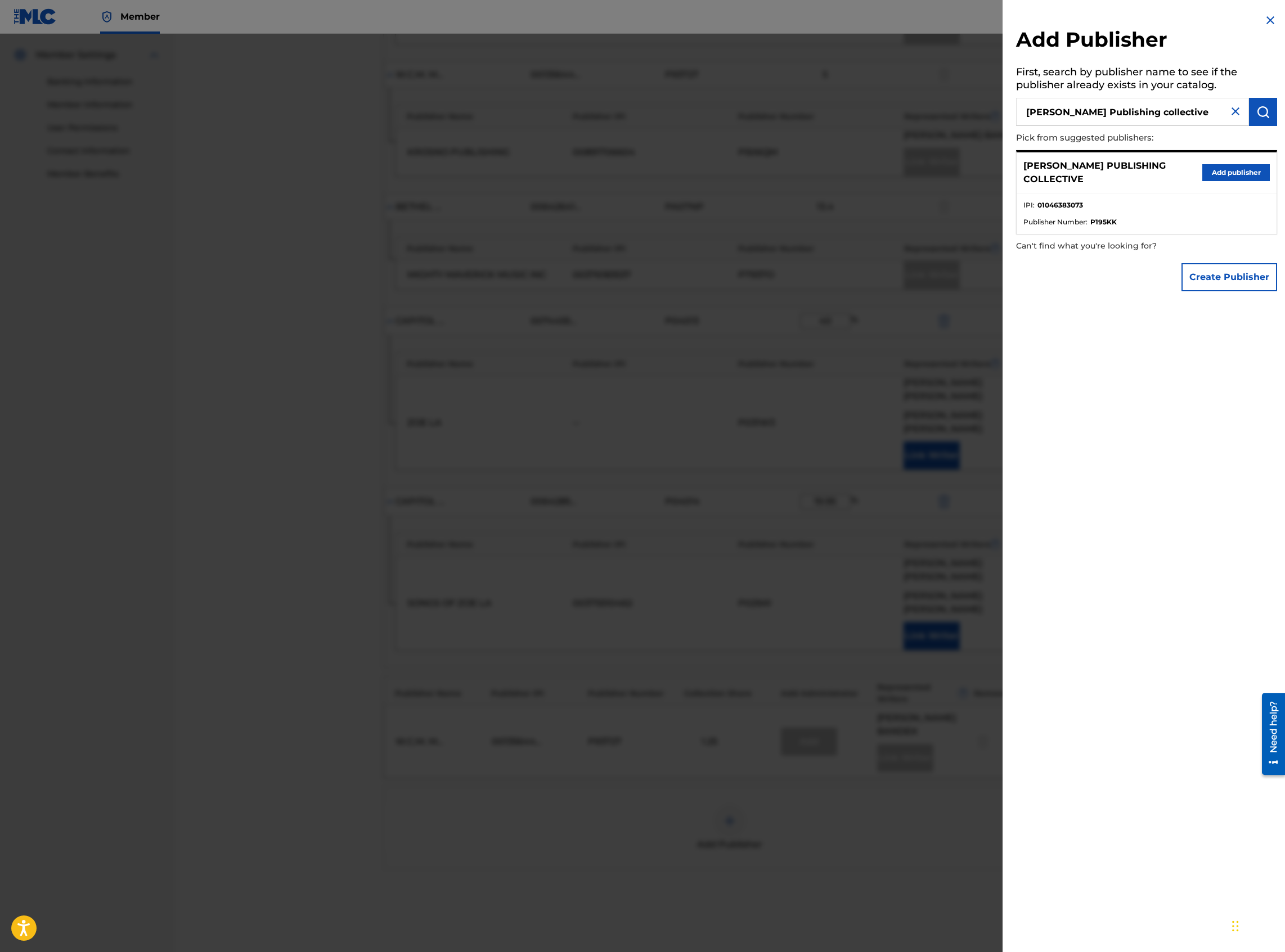
click at [1214, 168] on button "Add publisher" at bounding box center [1235, 172] width 67 height 17
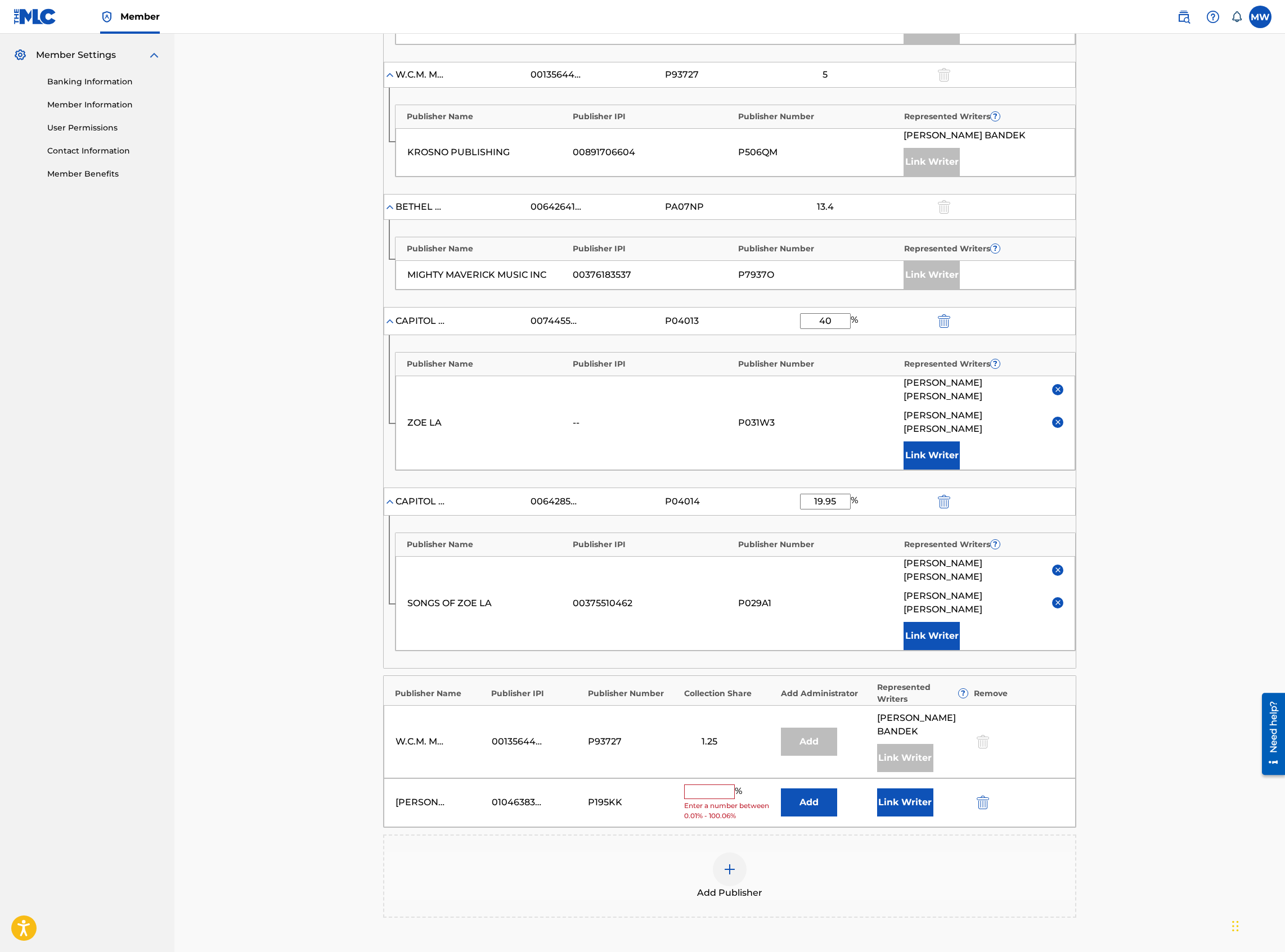
click at [805, 789] on button "Add" at bounding box center [809, 803] width 56 height 28
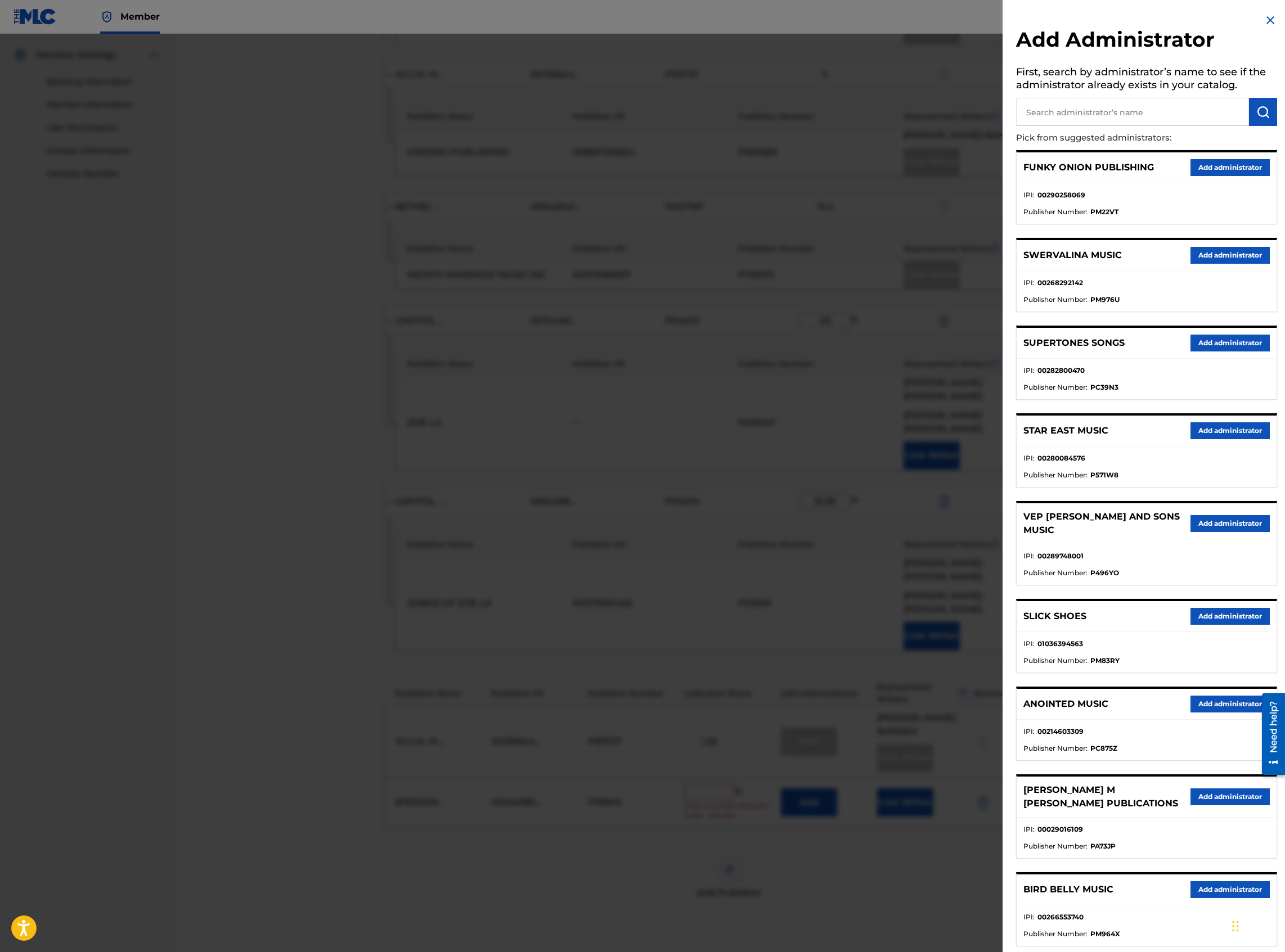
click at [1098, 111] on input "text" at bounding box center [1132, 112] width 233 height 28
type input "capitol cmg paragon"
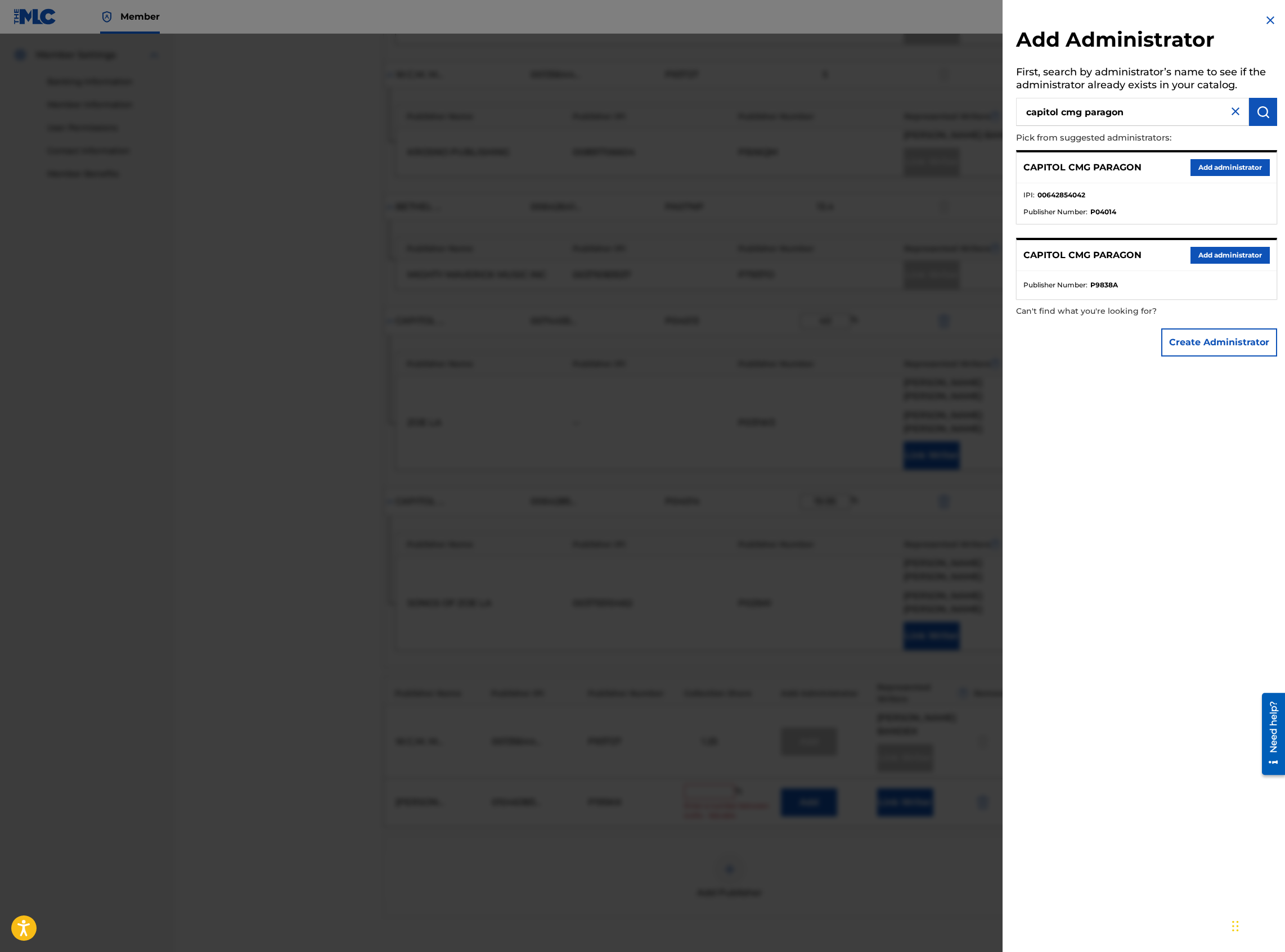
click at [1228, 172] on button "Add administrator" at bounding box center [1229, 167] width 79 height 17
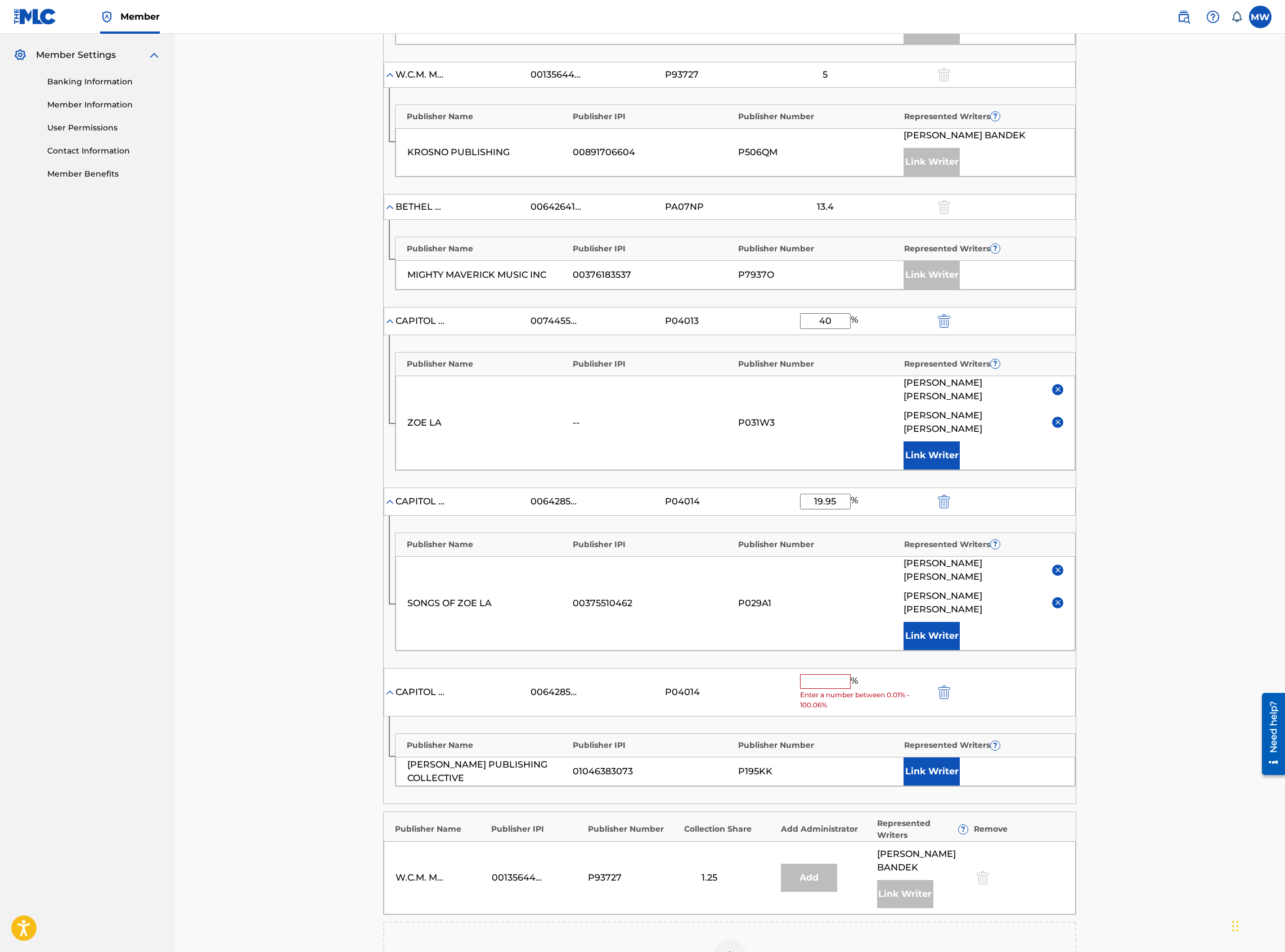
click at [822, 674] on input "text" at bounding box center [825, 681] width 51 height 15
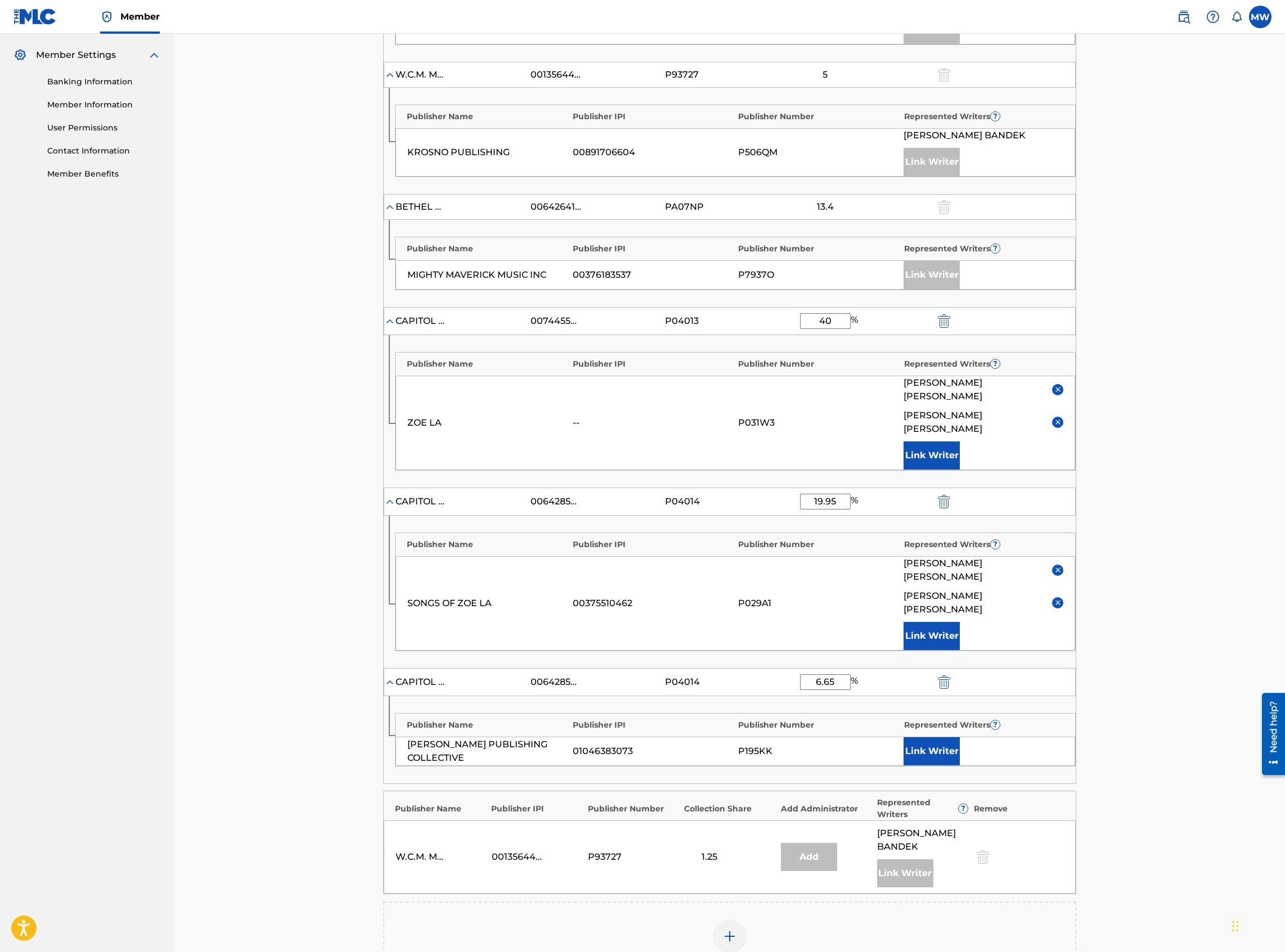
type input "6.65"
click at [911, 737] on button "Link Writer" at bounding box center [931, 751] width 56 height 28
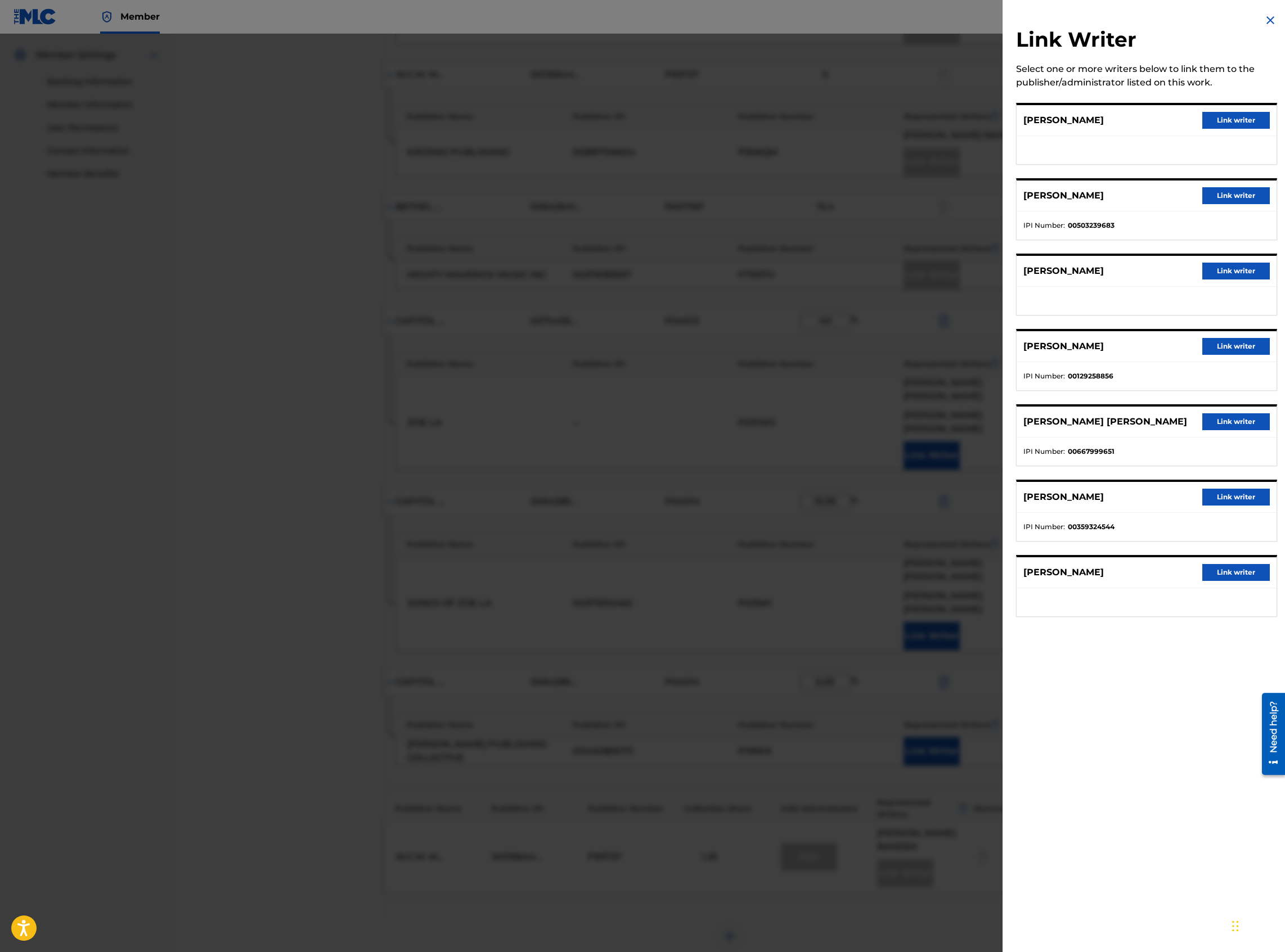
click at [1225, 577] on button "Link writer" at bounding box center [1235, 572] width 67 height 17
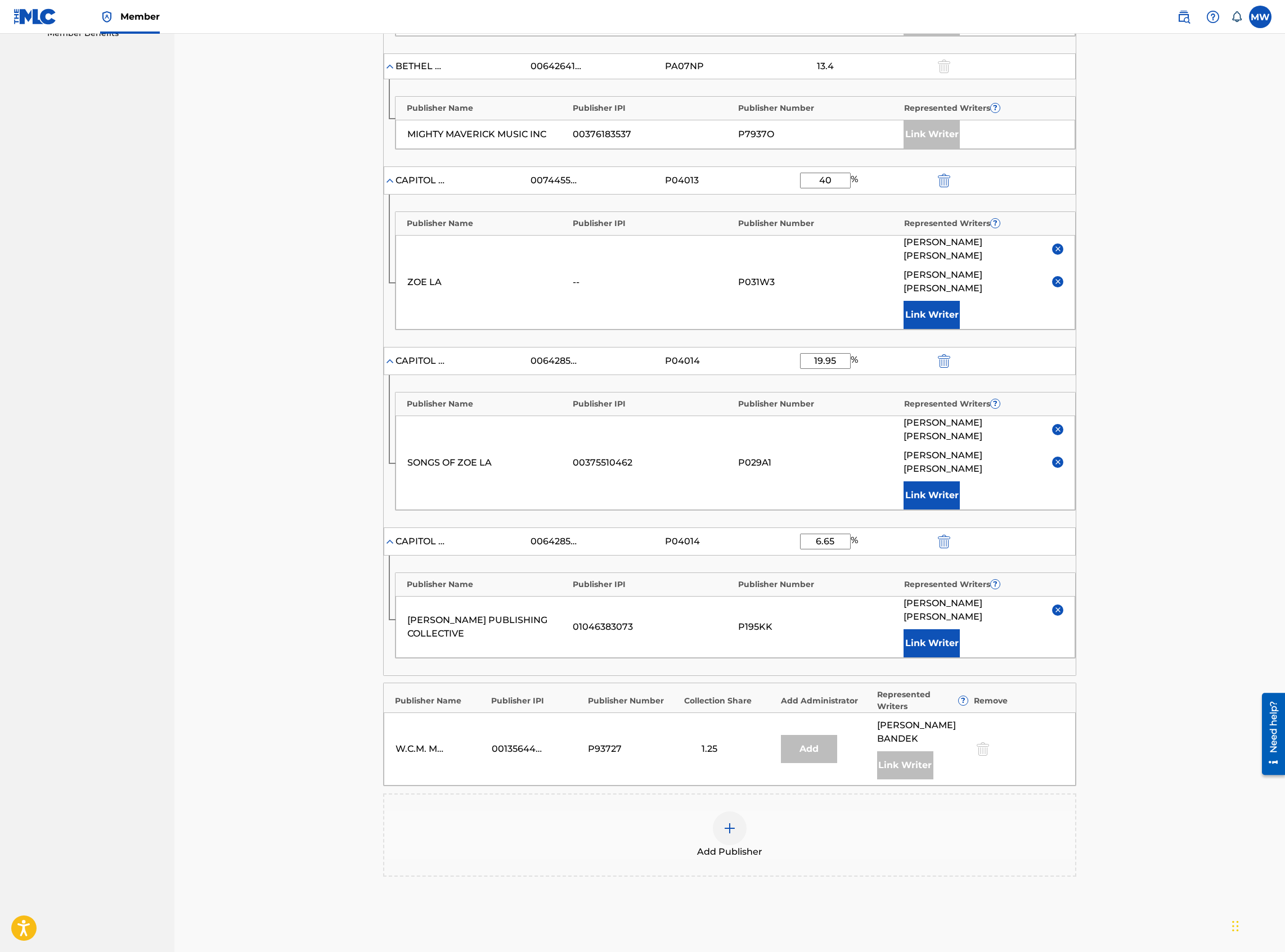
scroll to position [677, 0]
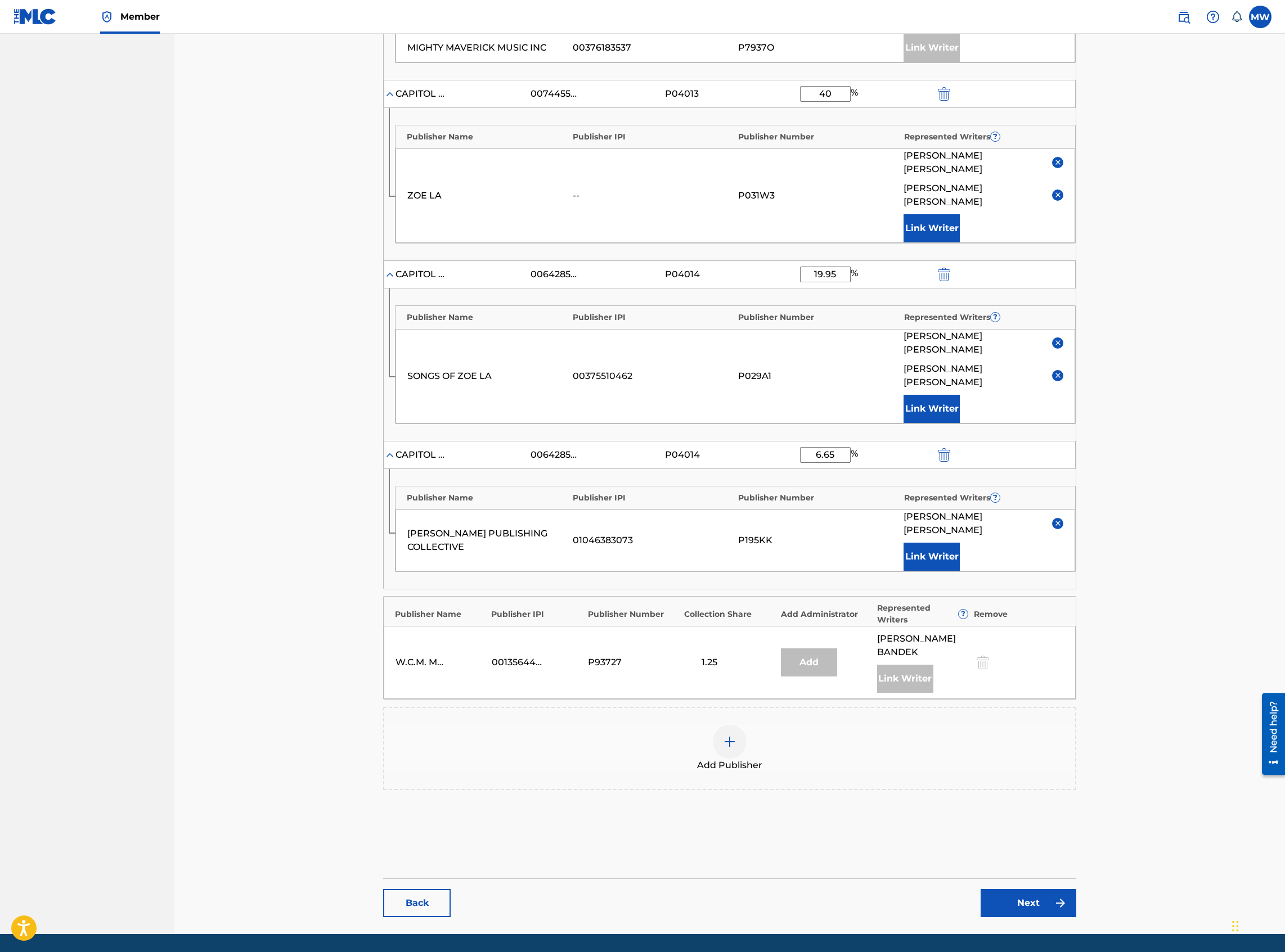
click at [1041, 889] on link "Next" at bounding box center [1028, 903] width 96 height 28
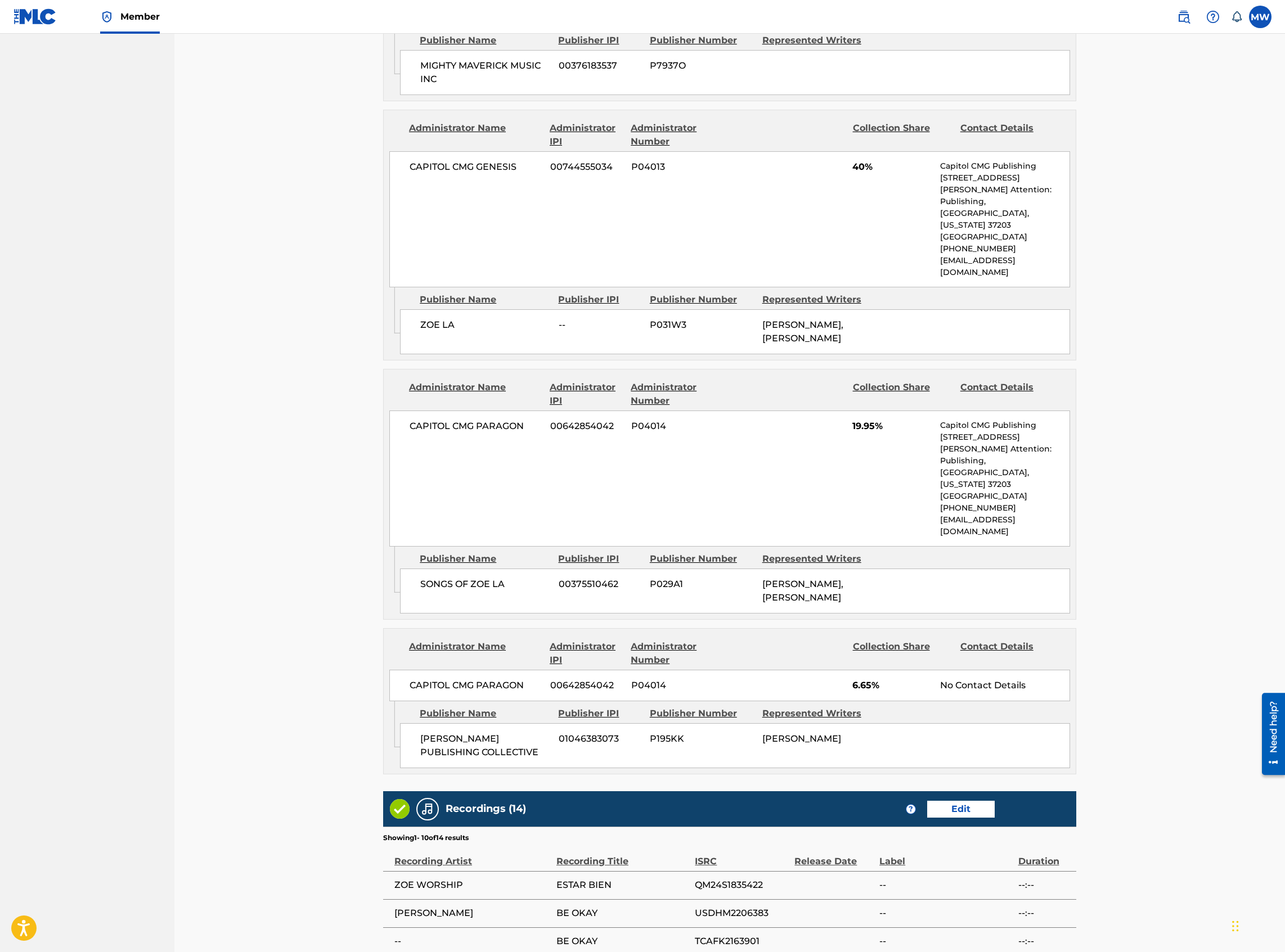
scroll to position [1647, 0]
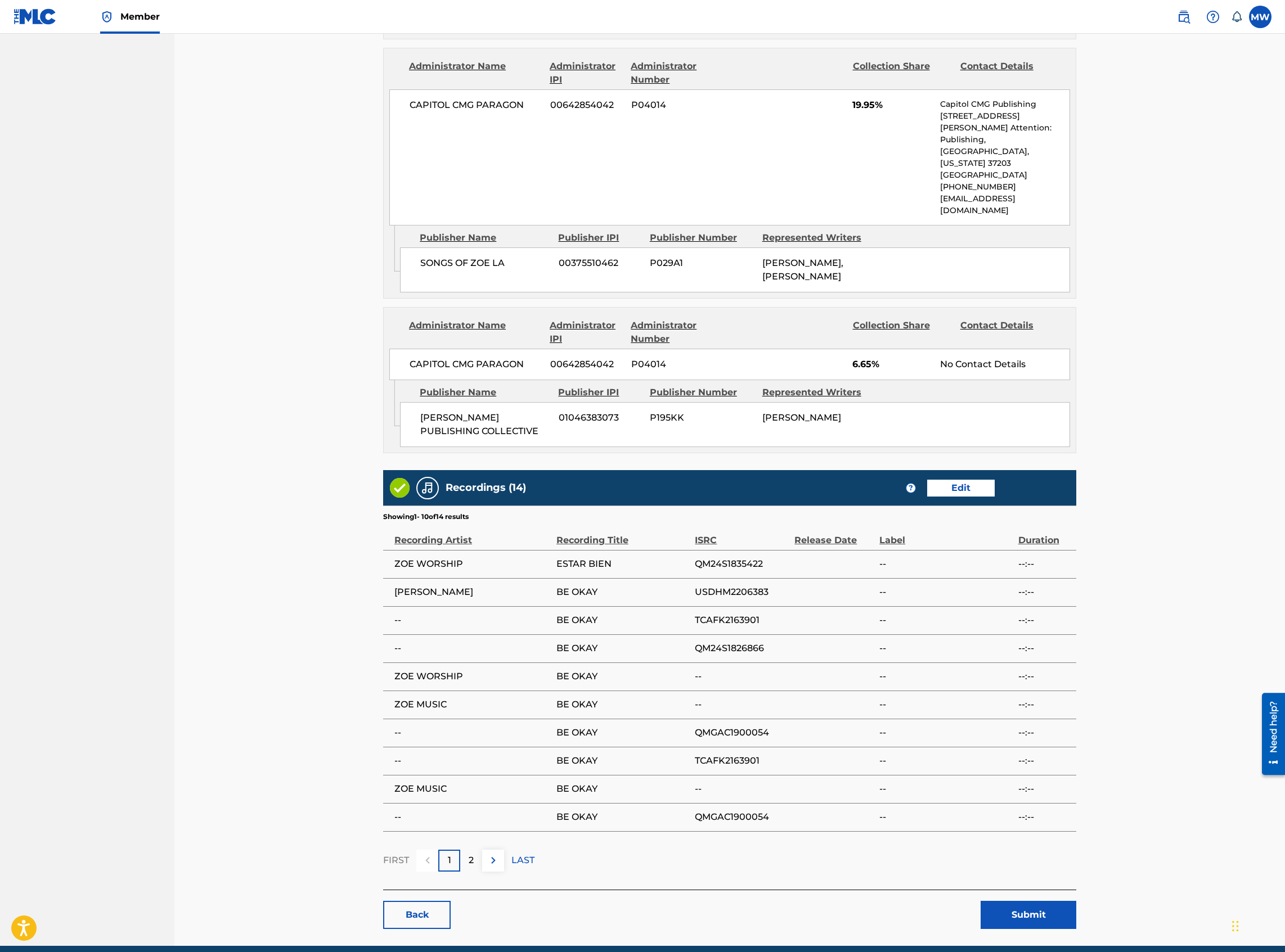
click at [1045, 901] on button "Submit" at bounding box center [1028, 915] width 96 height 28
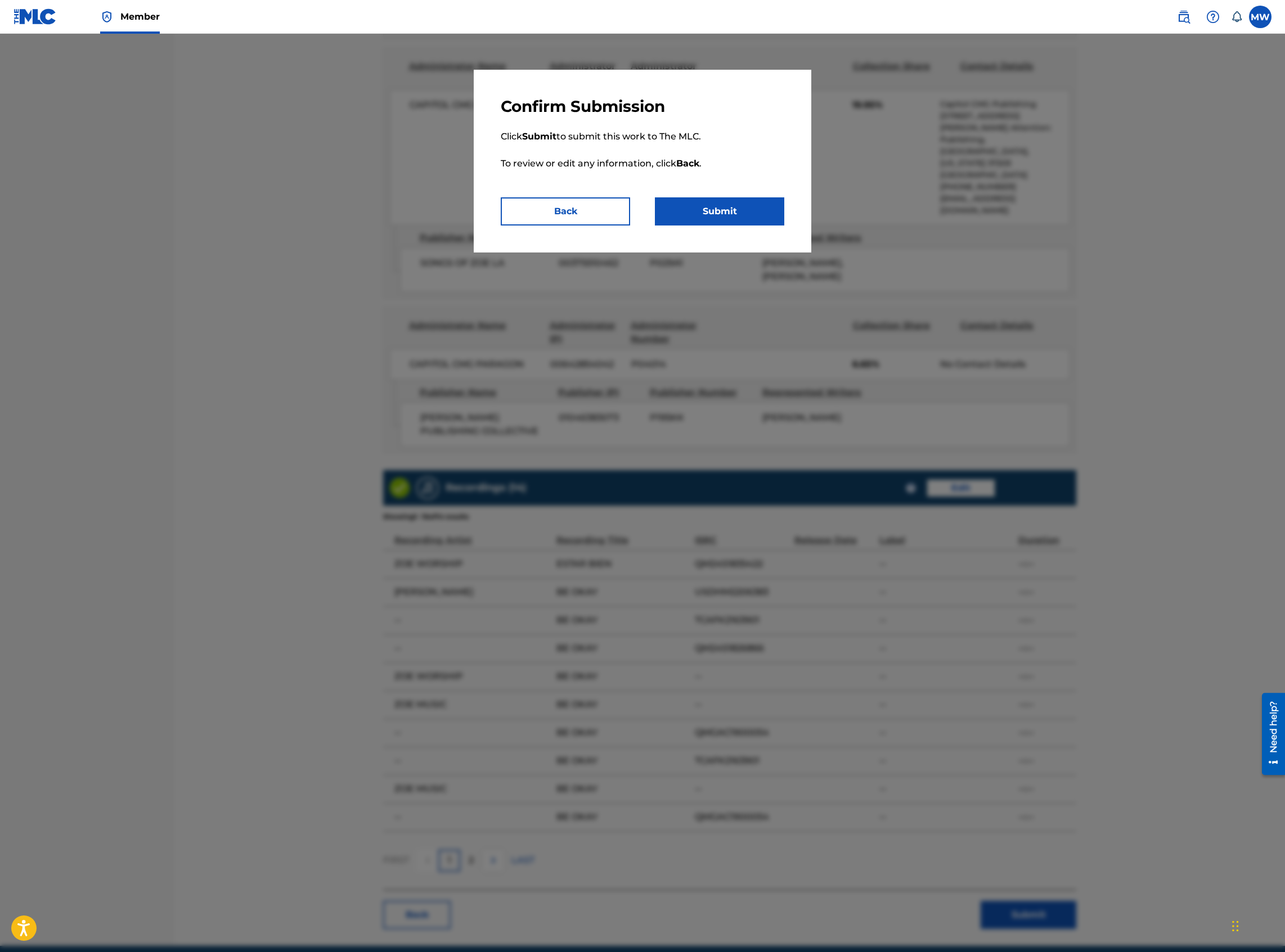
click at [706, 191] on p "Click Submit to submit this work to The MLC. To review or edit any information,…" at bounding box center [642, 156] width 283 height 81
click at [705, 209] on button "Submit" at bounding box center [719, 211] width 129 height 28
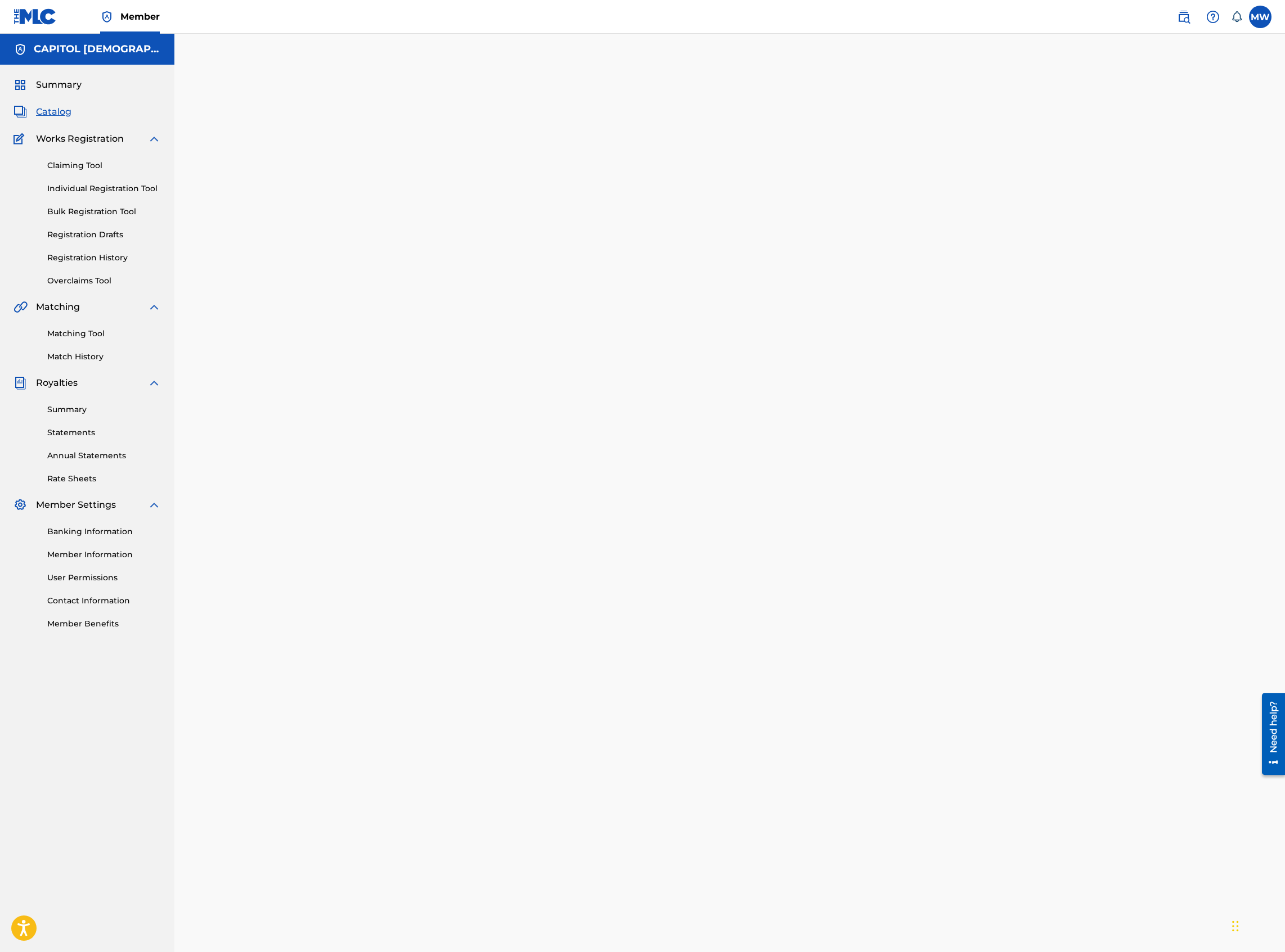
click at [57, 115] on span "Catalog" at bounding box center [53, 111] width 35 height 13
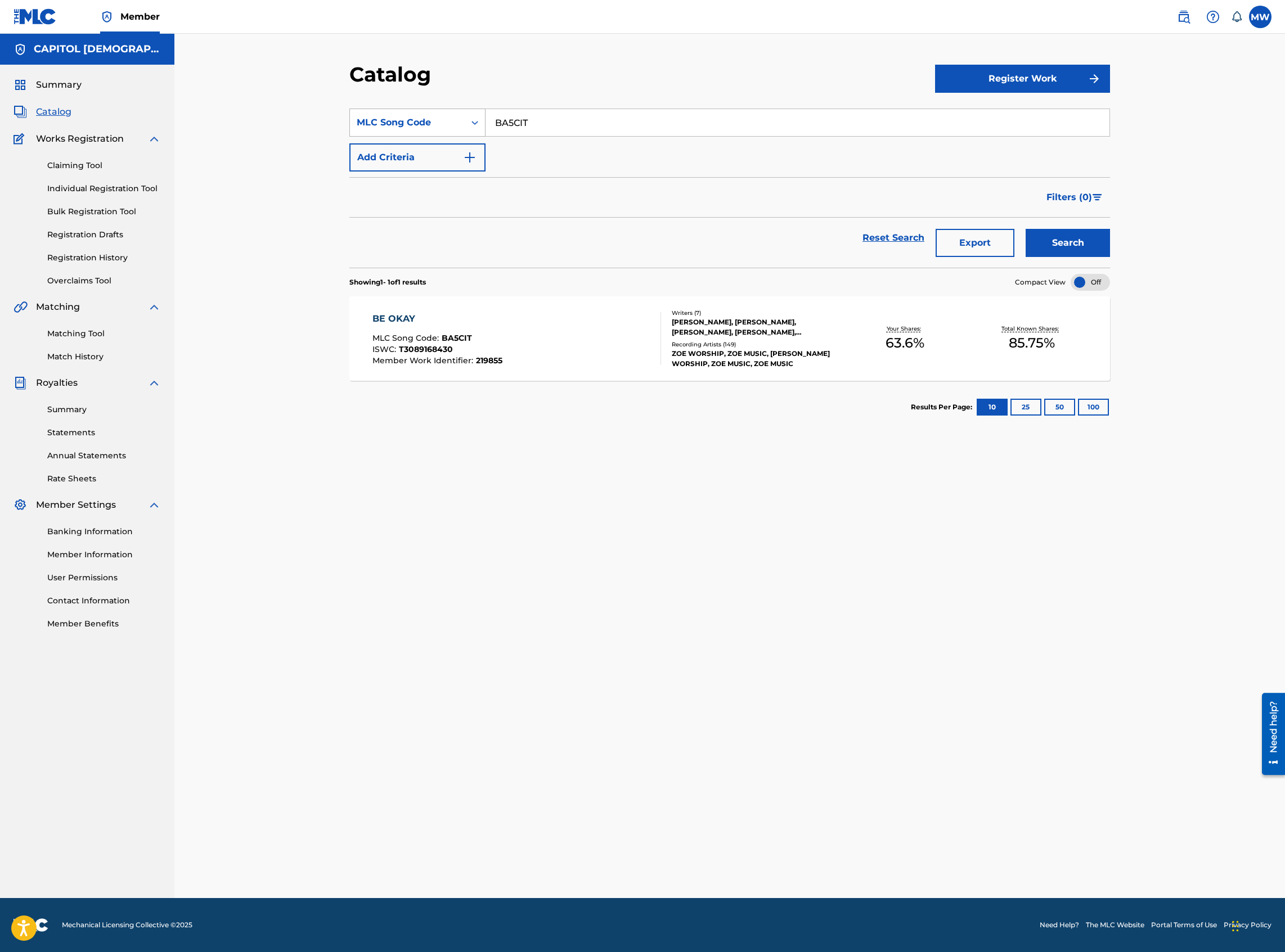
drag, startPoint x: 538, startPoint y: 127, endPoint x: 484, endPoint y: 124, distance: 54.1
click at [484, 124] on div "SearchWithCriteria53e0f30d-b4bc-4f51-9942-f42e6bb5e1d4 MLC Song Code BA5CIT" at bounding box center [729, 123] width 760 height 28
paste input "A08464"
type input "A08464"
click at [1025, 229] on button "Search" at bounding box center [1067, 243] width 84 height 28
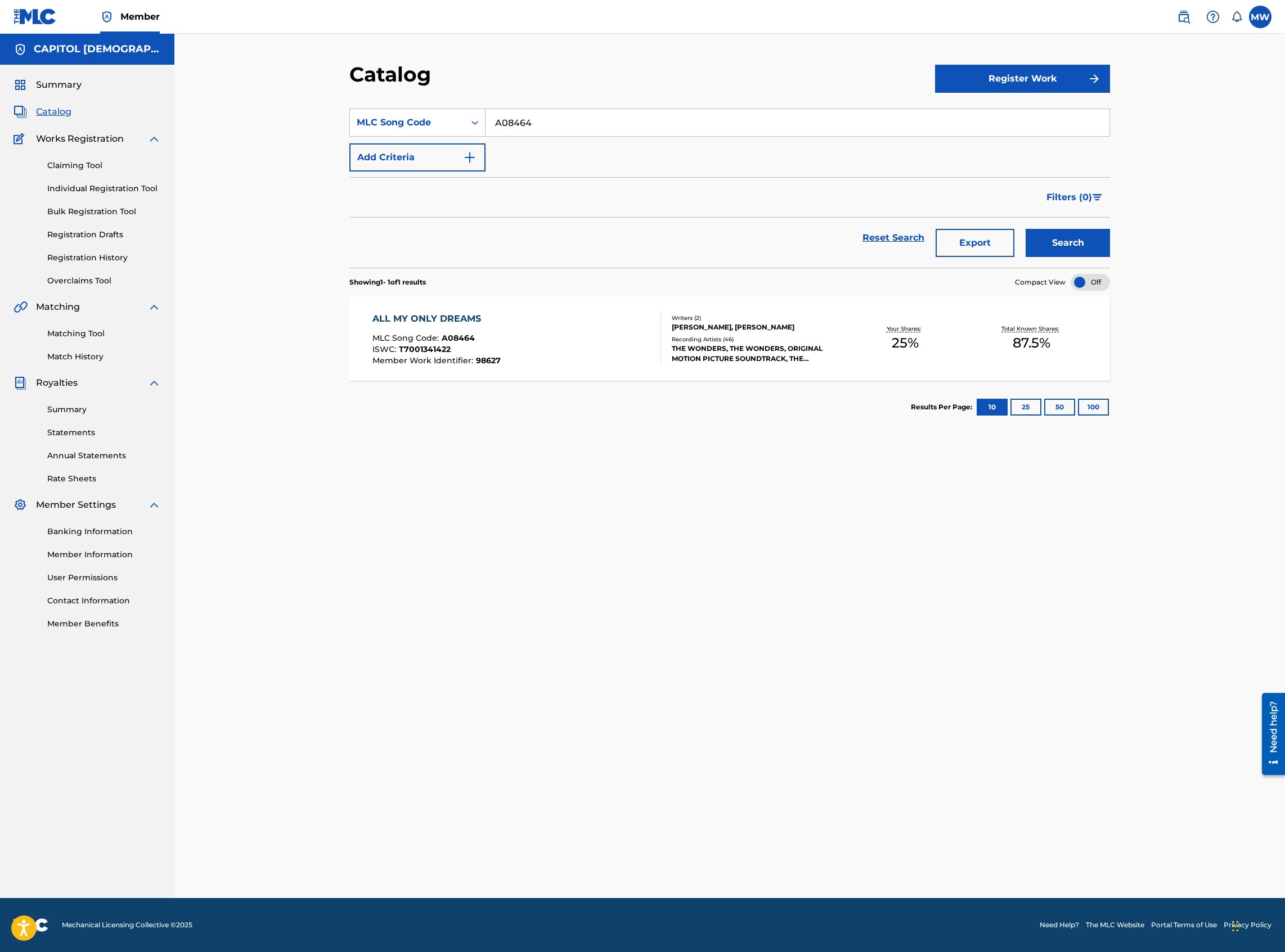
click at [523, 336] on div "ALL MY ONLY DREAMS MLC Song Code : A08464 ISWC : T7001341422 Member Work Identi…" at bounding box center [516, 338] width 289 height 53
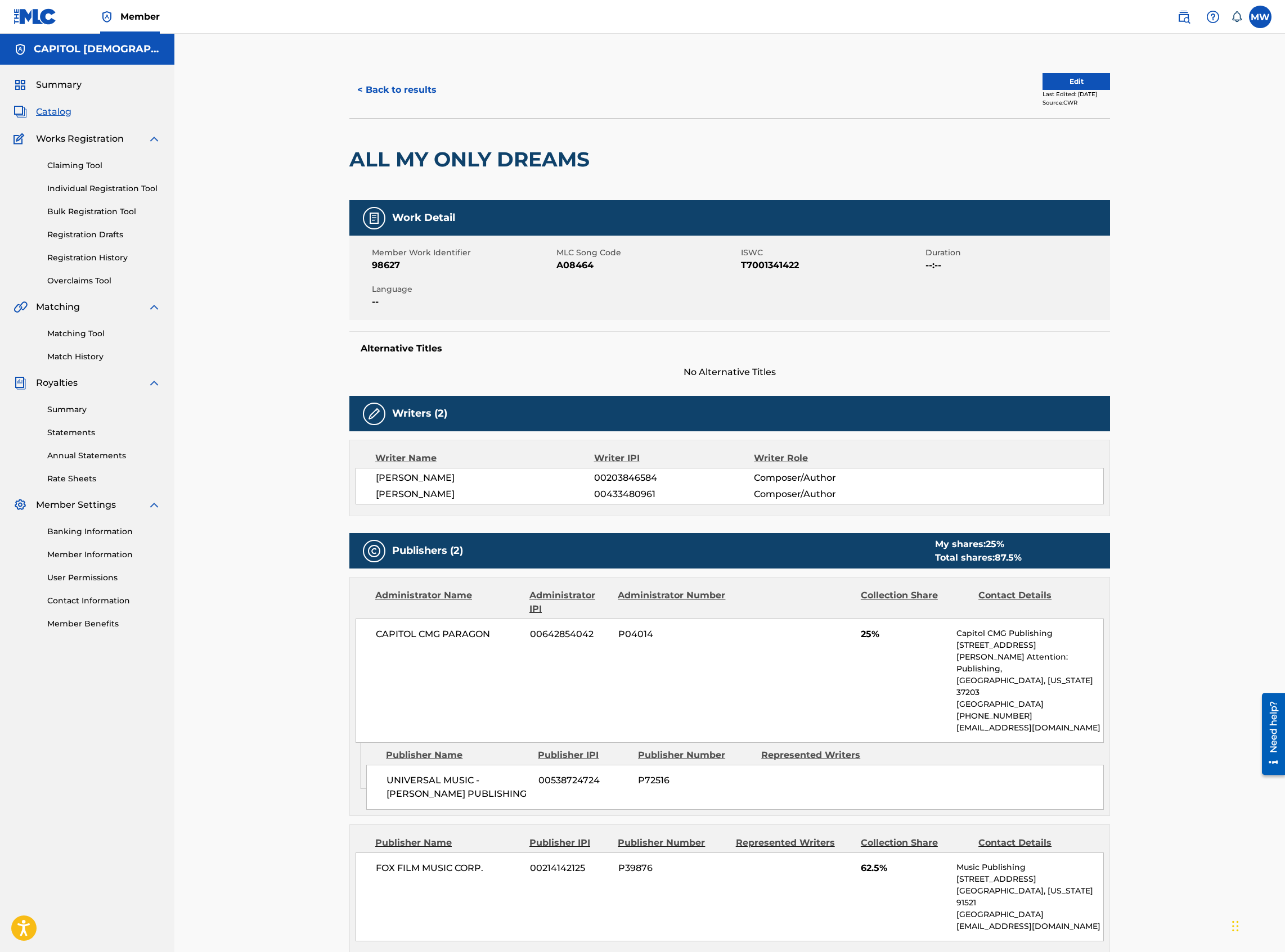
click at [1069, 84] on button "Edit" at bounding box center [1075, 81] width 67 height 17
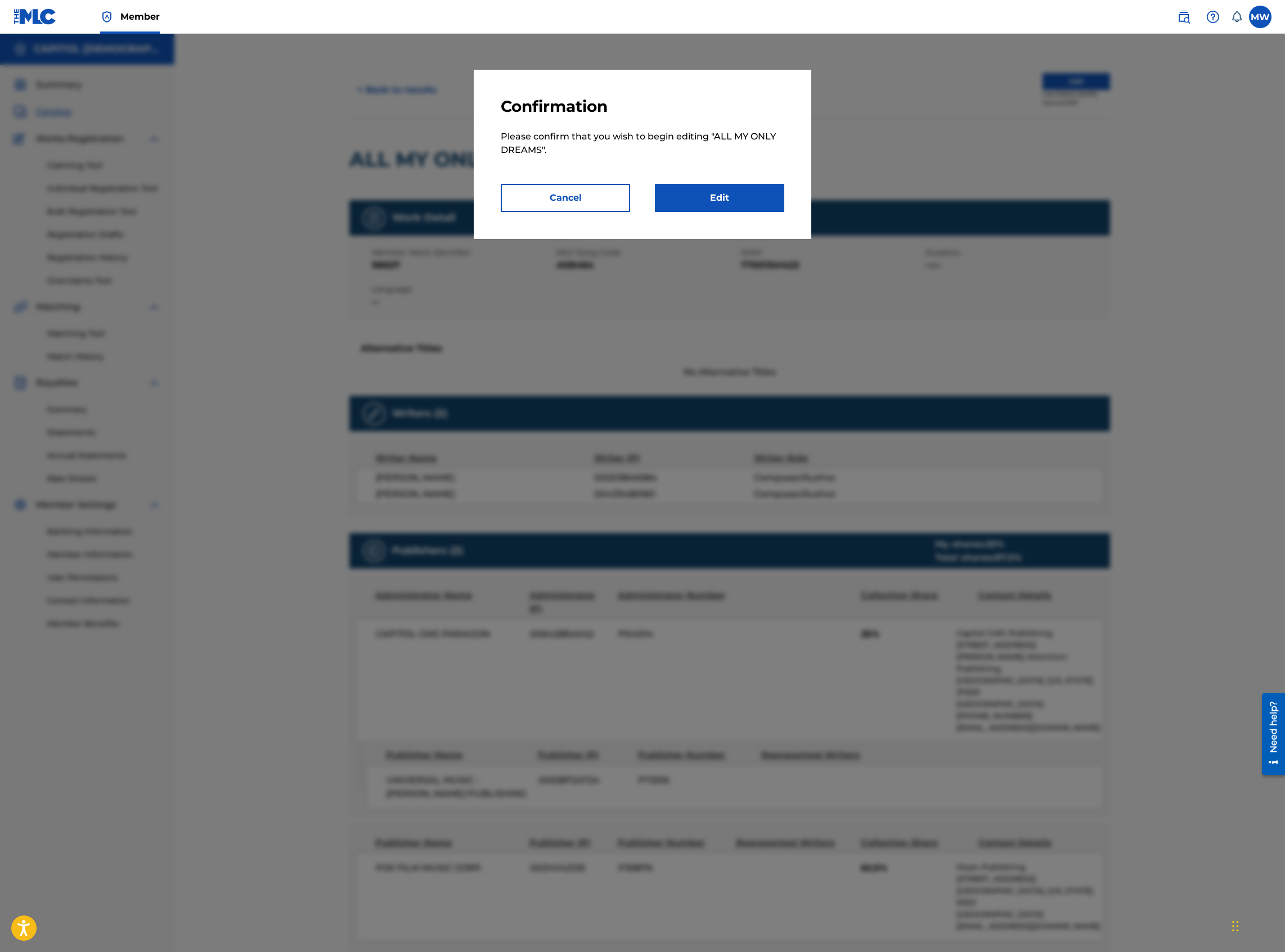
click at [720, 201] on link "Edit" at bounding box center [719, 198] width 129 height 28
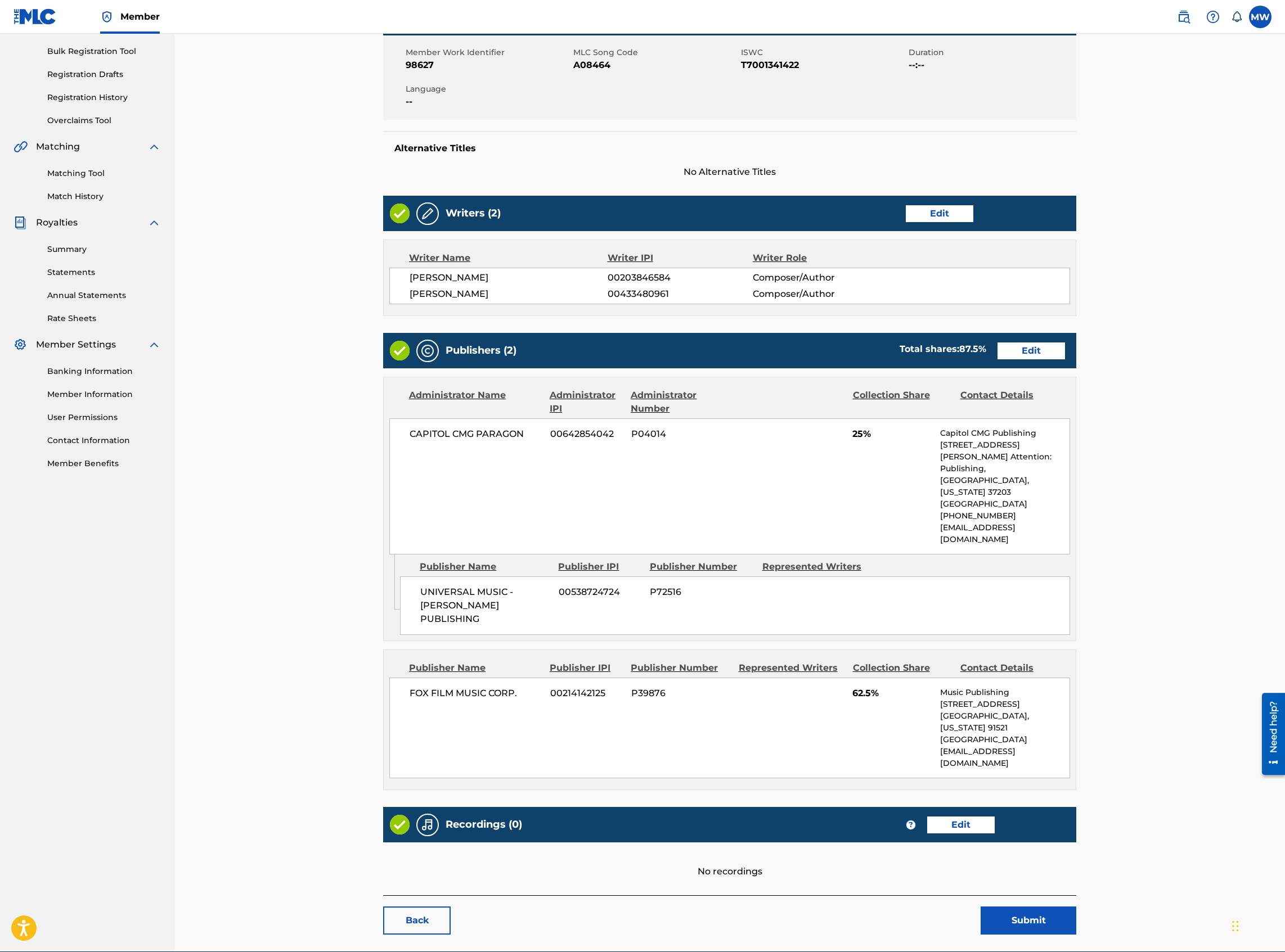
scroll to position [169, 0]
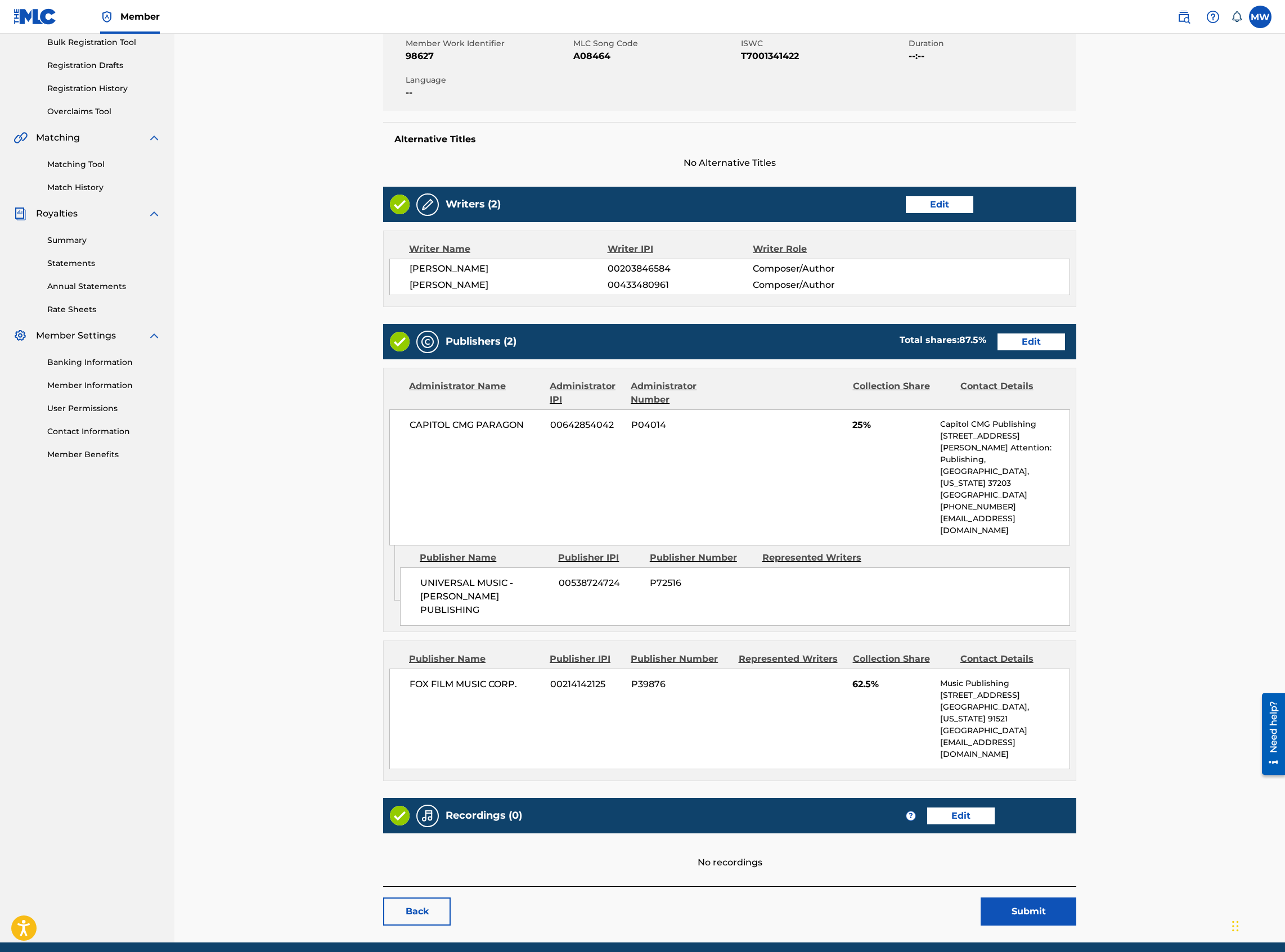
click at [1042, 342] on link "Edit" at bounding box center [1030, 342] width 67 height 17
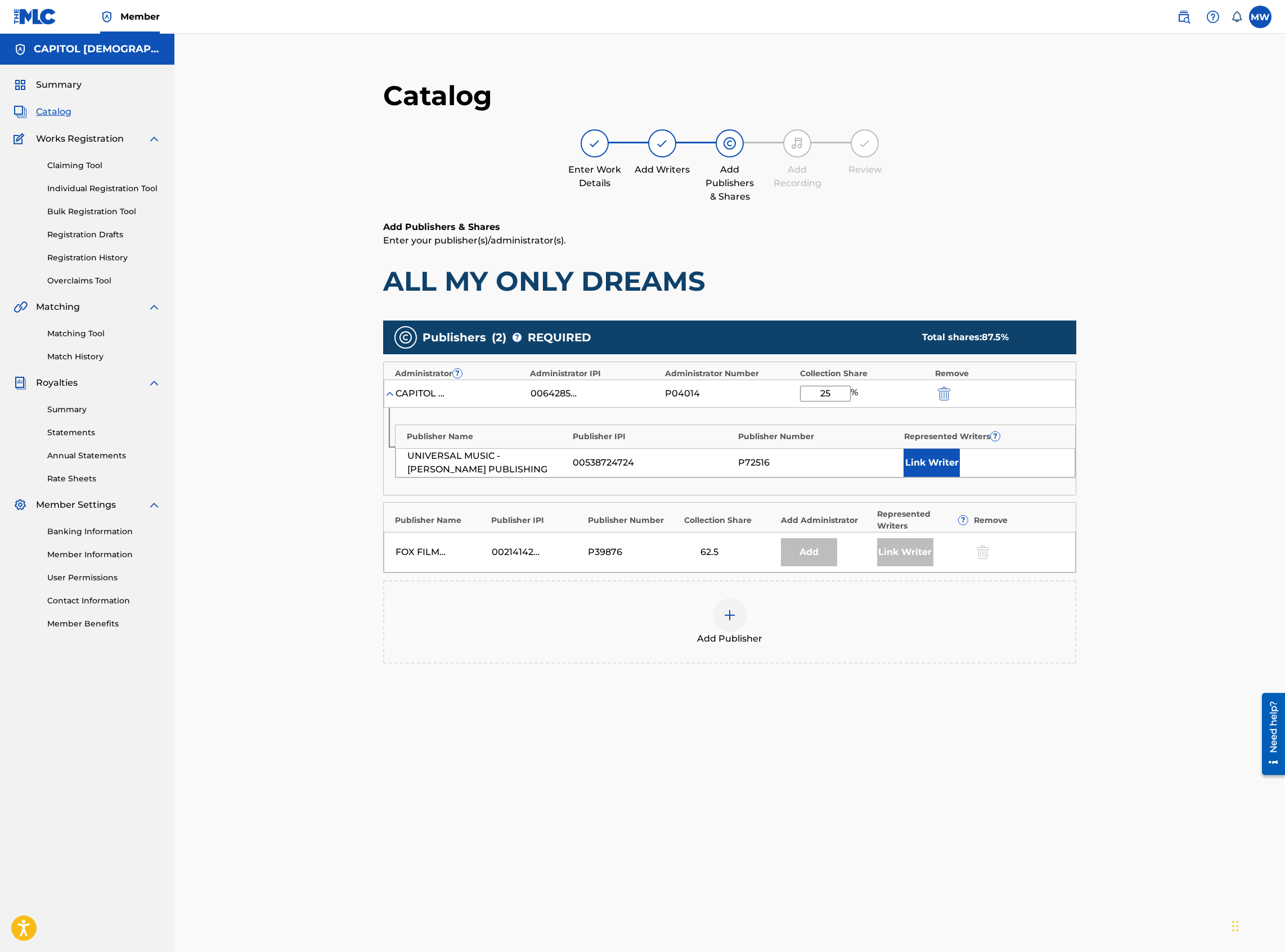
click at [762, 629] on div "Add Publisher" at bounding box center [729, 621] width 691 height 47
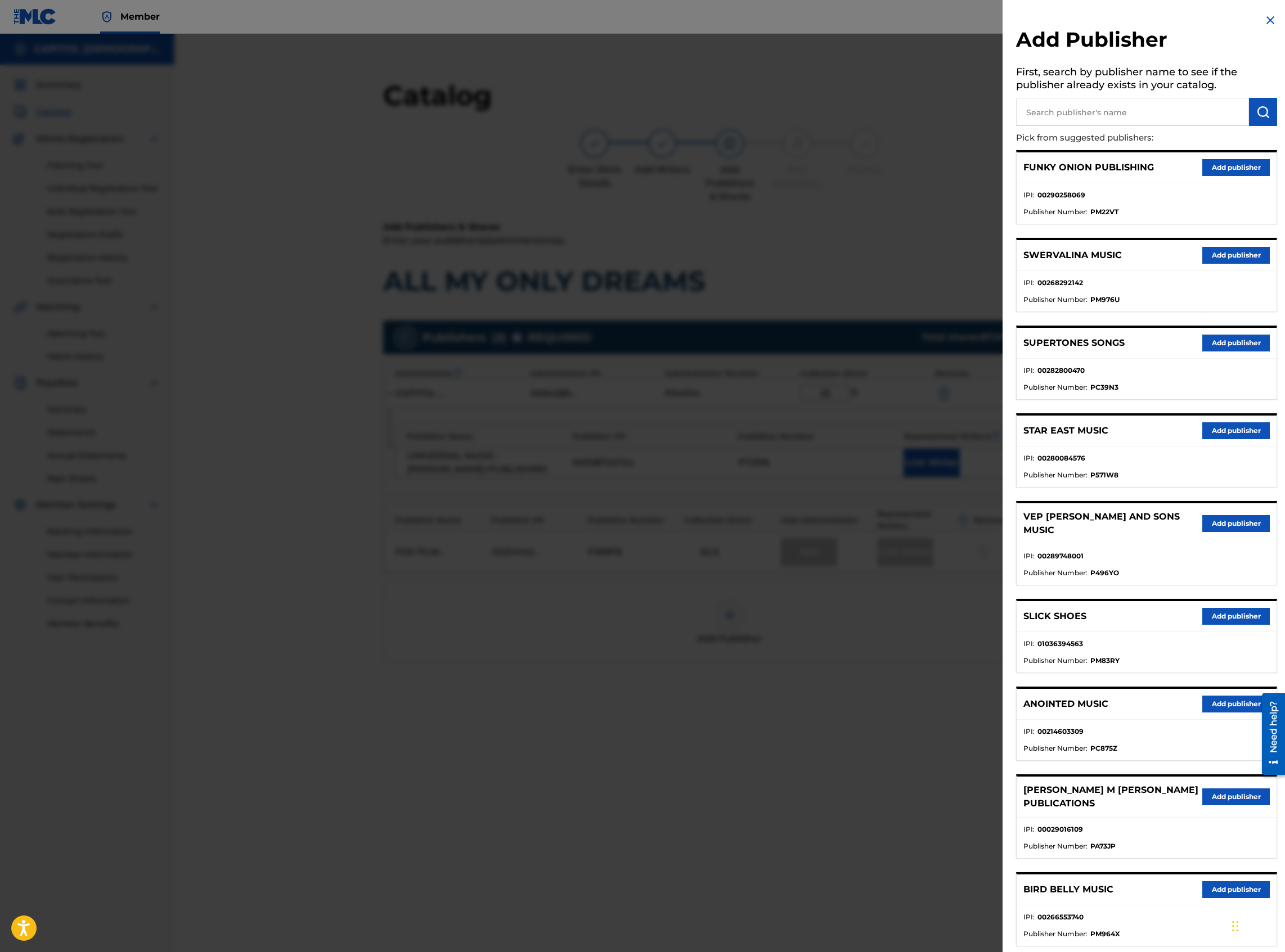
click at [1076, 122] on input "text" at bounding box center [1132, 112] width 233 height 28
type input "Fox Film Music"
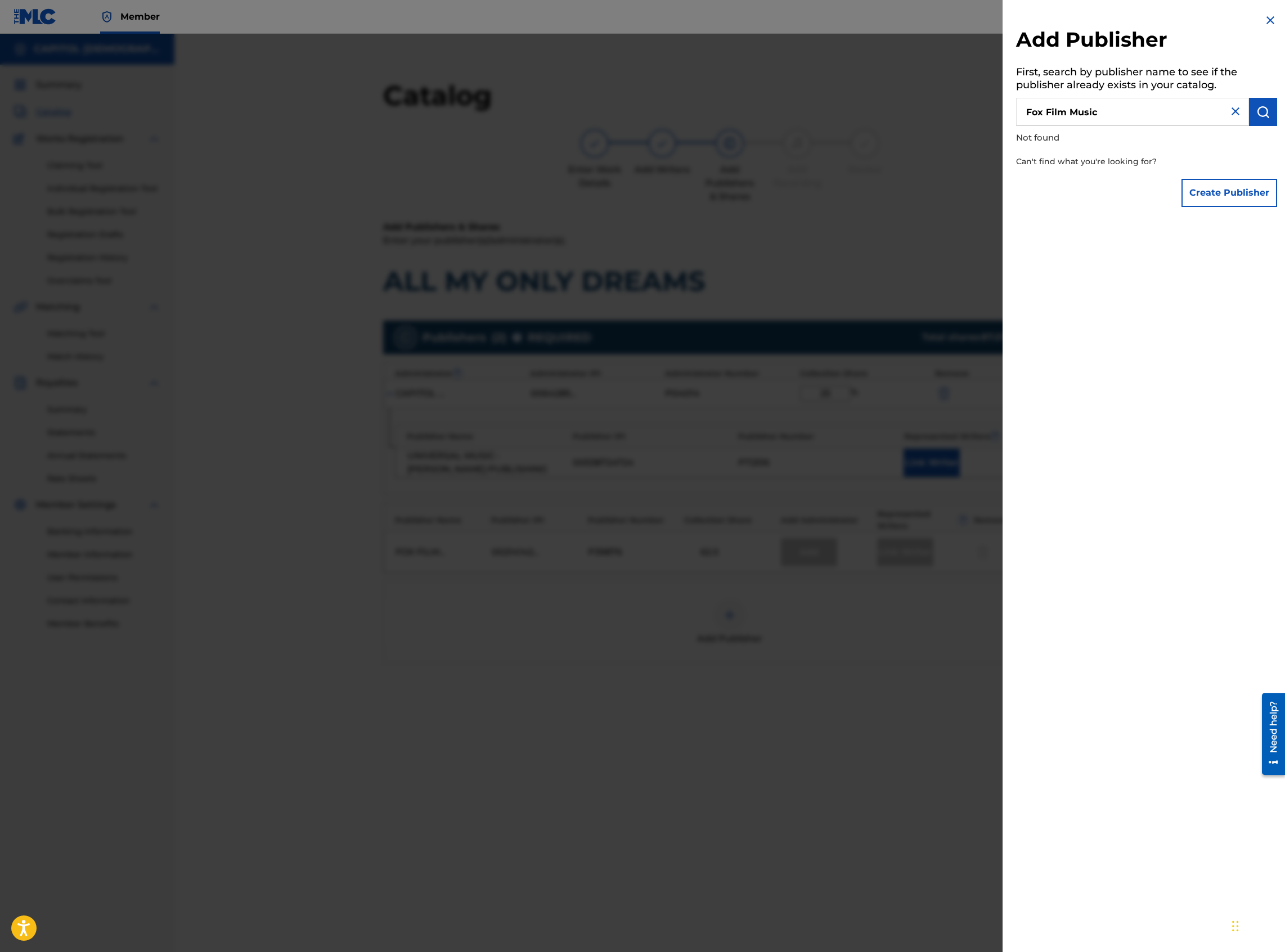
click at [1197, 180] on button "Create Publisher" at bounding box center [1229, 193] width 96 height 28
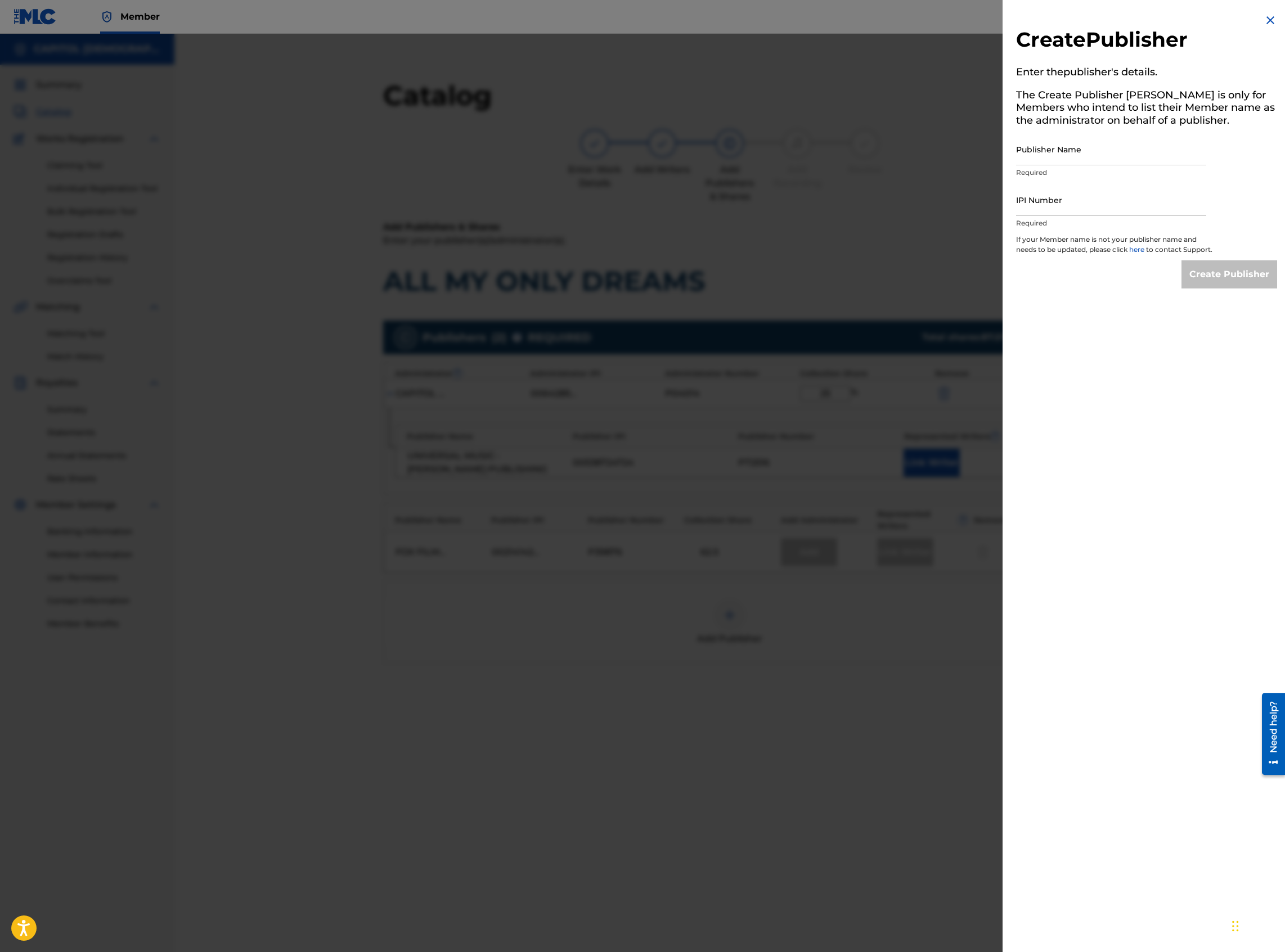
click at [1054, 163] on input "Publisher Name" at bounding box center [1111, 149] width 190 height 32
type input "Fox Film Music"
click at [1263, 25] on img at bounding box center [1269, 19] width 13 height 13
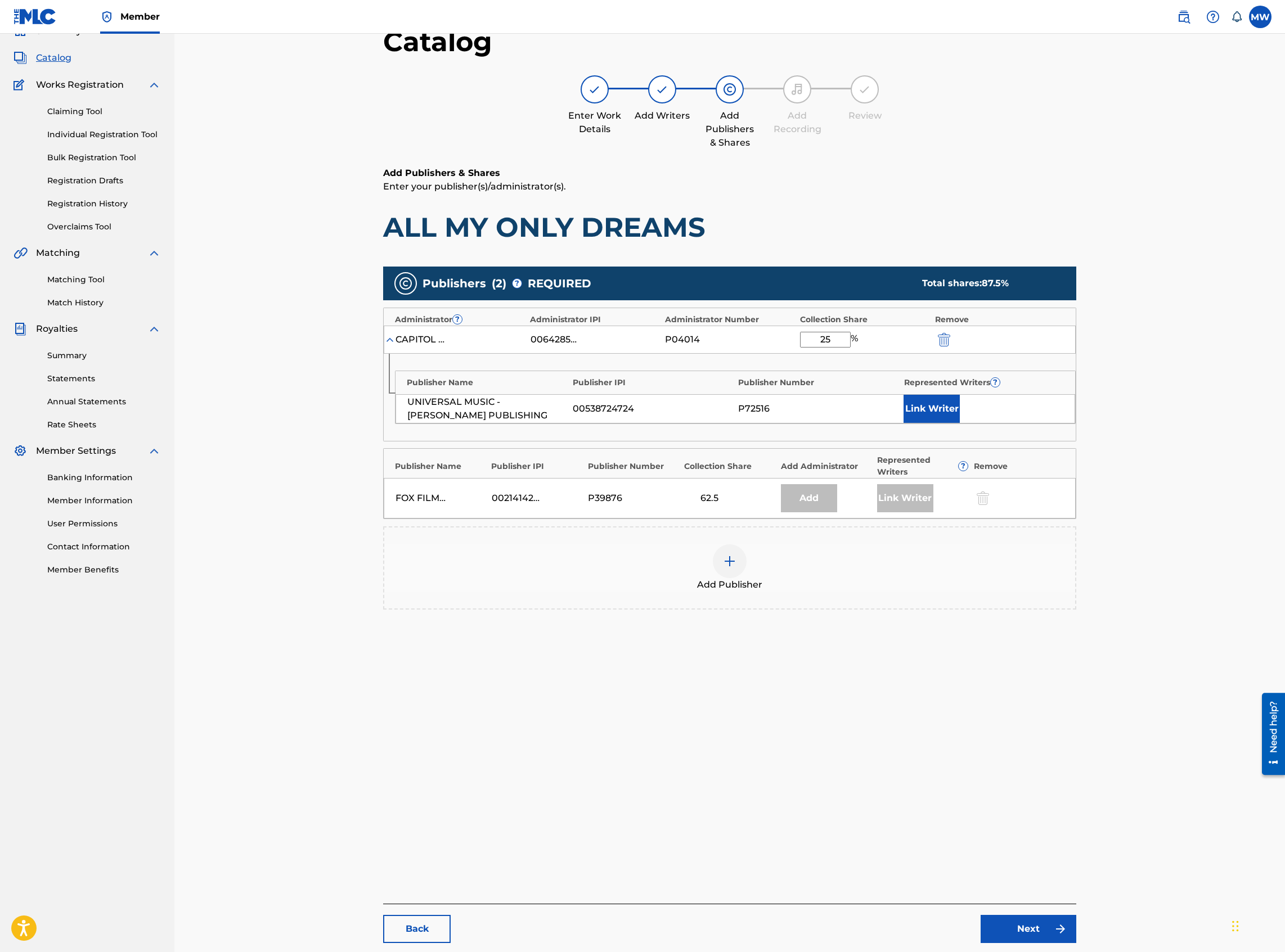
scroll to position [116, 0]
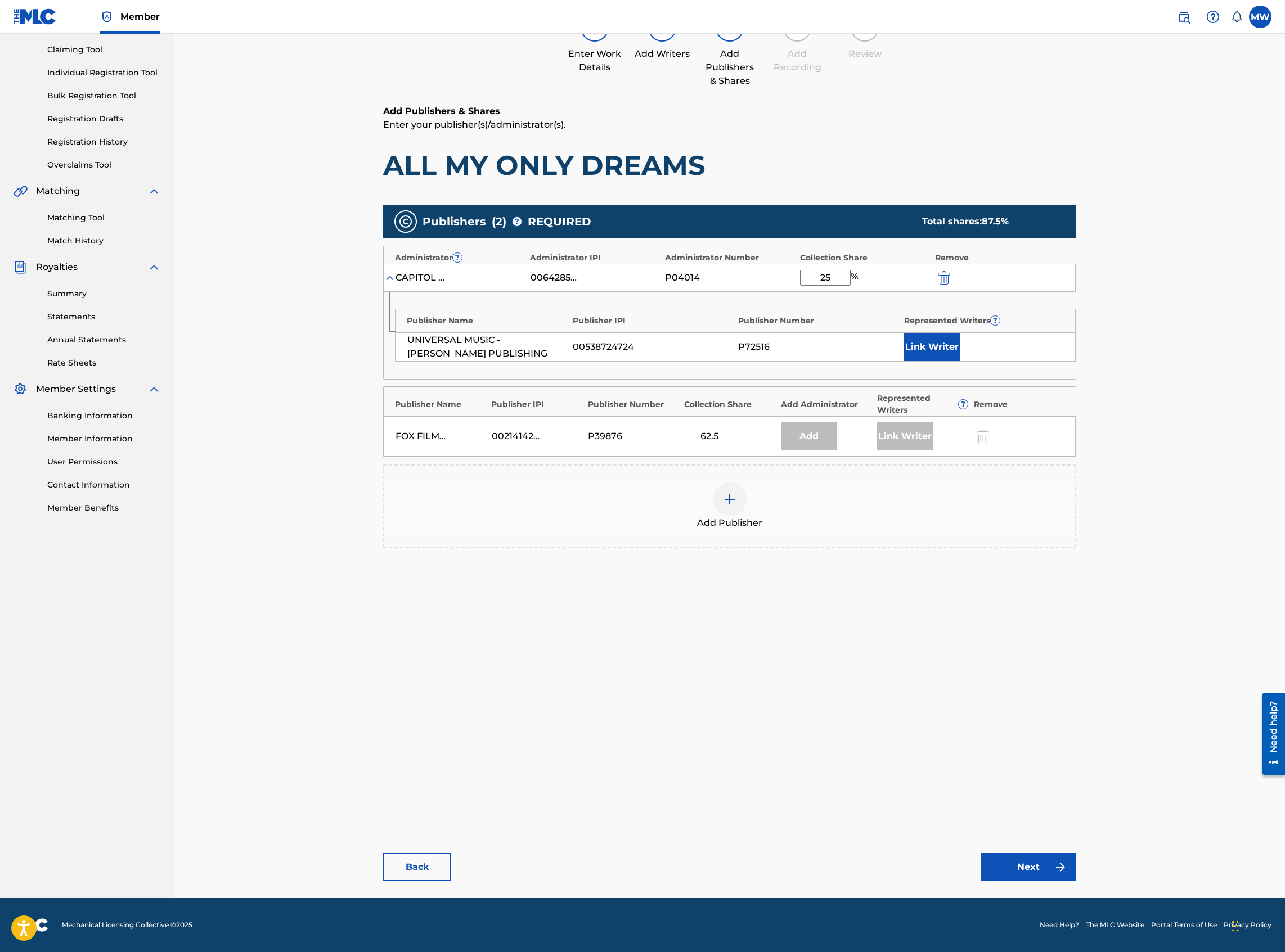
click at [436, 863] on link "Back" at bounding box center [416, 867] width 67 height 28
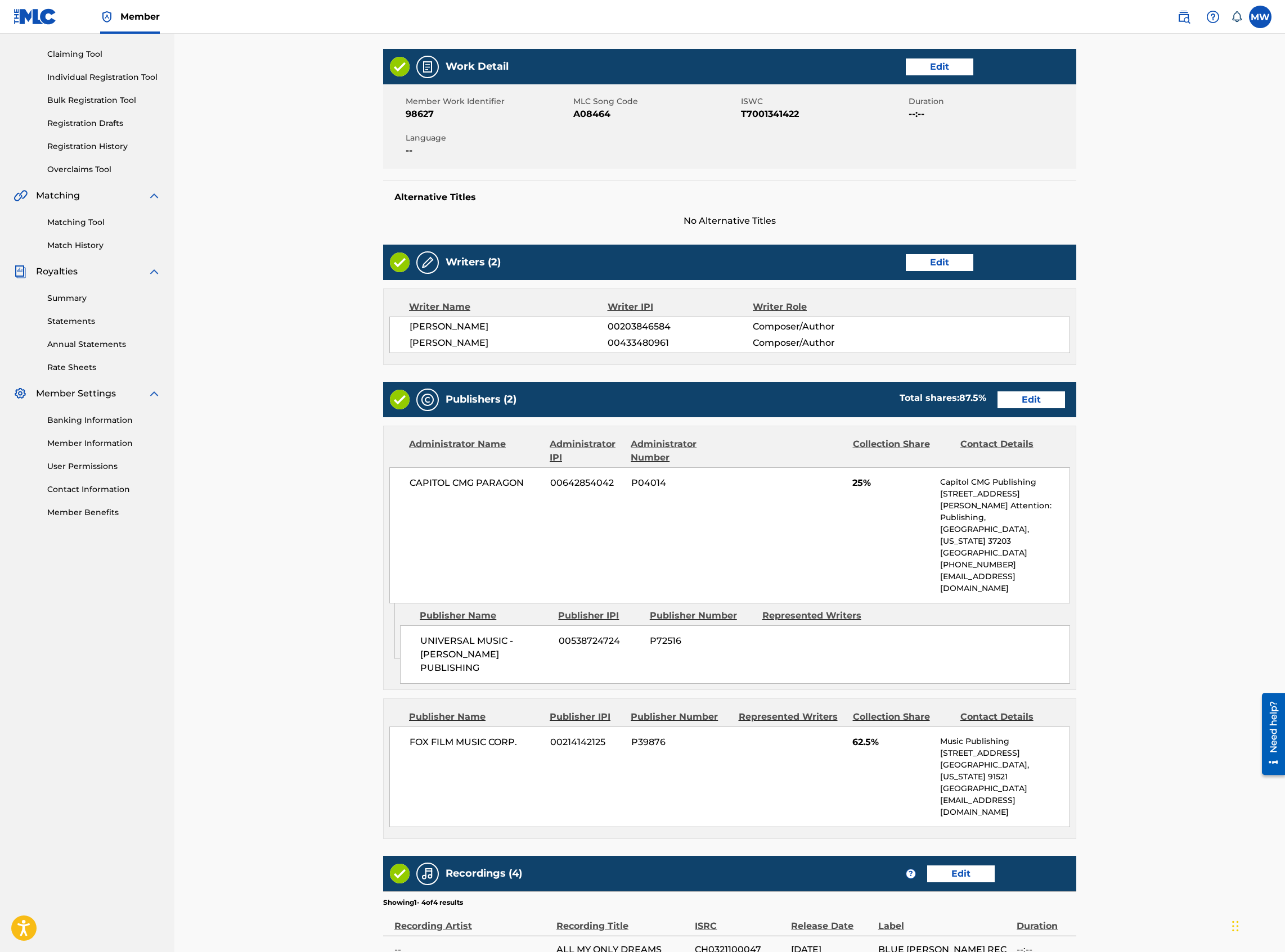
scroll to position [291, 0]
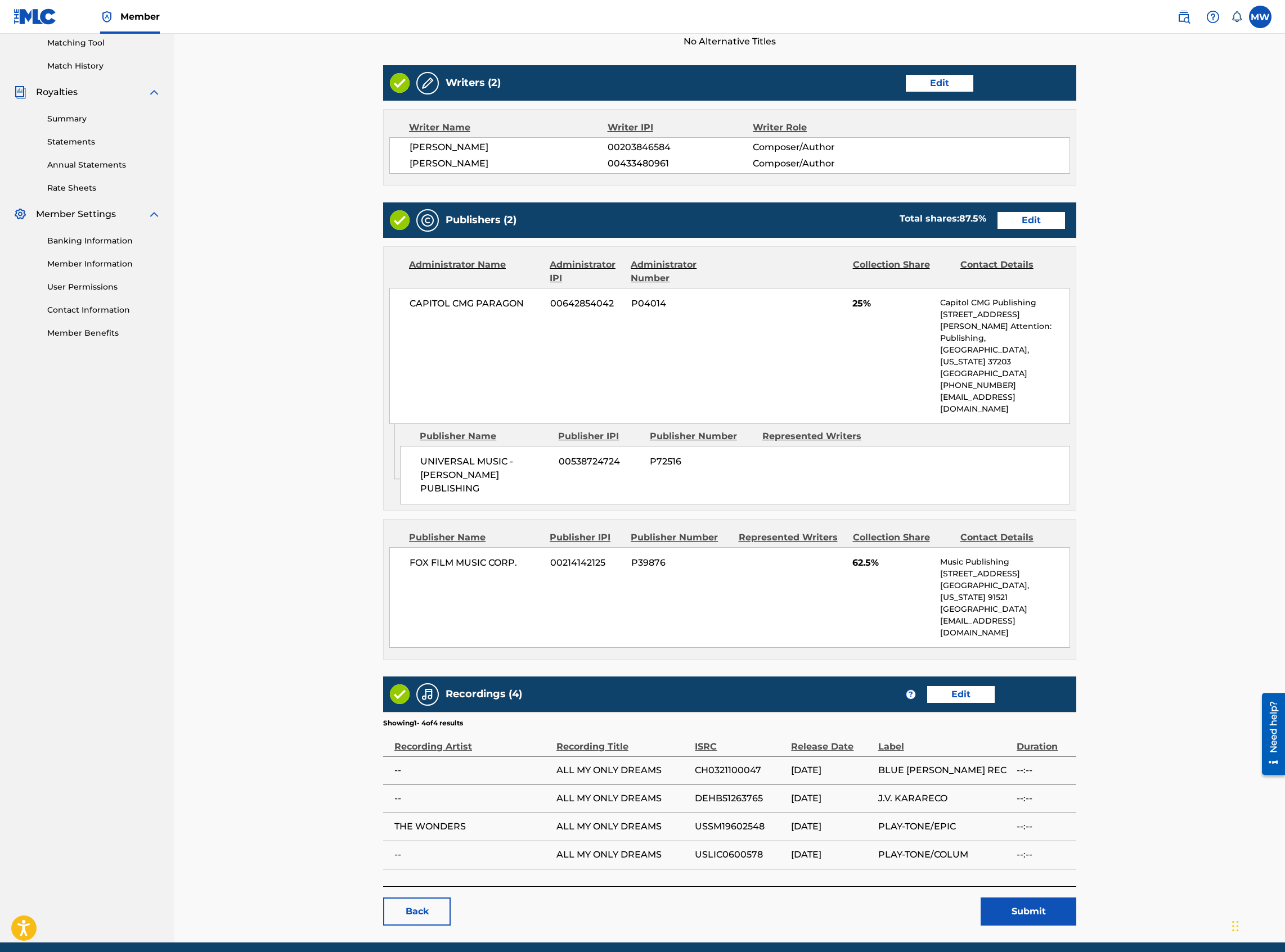
click at [407, 898] on link "Back" at bounding box center [416, 912] width 67 height 28
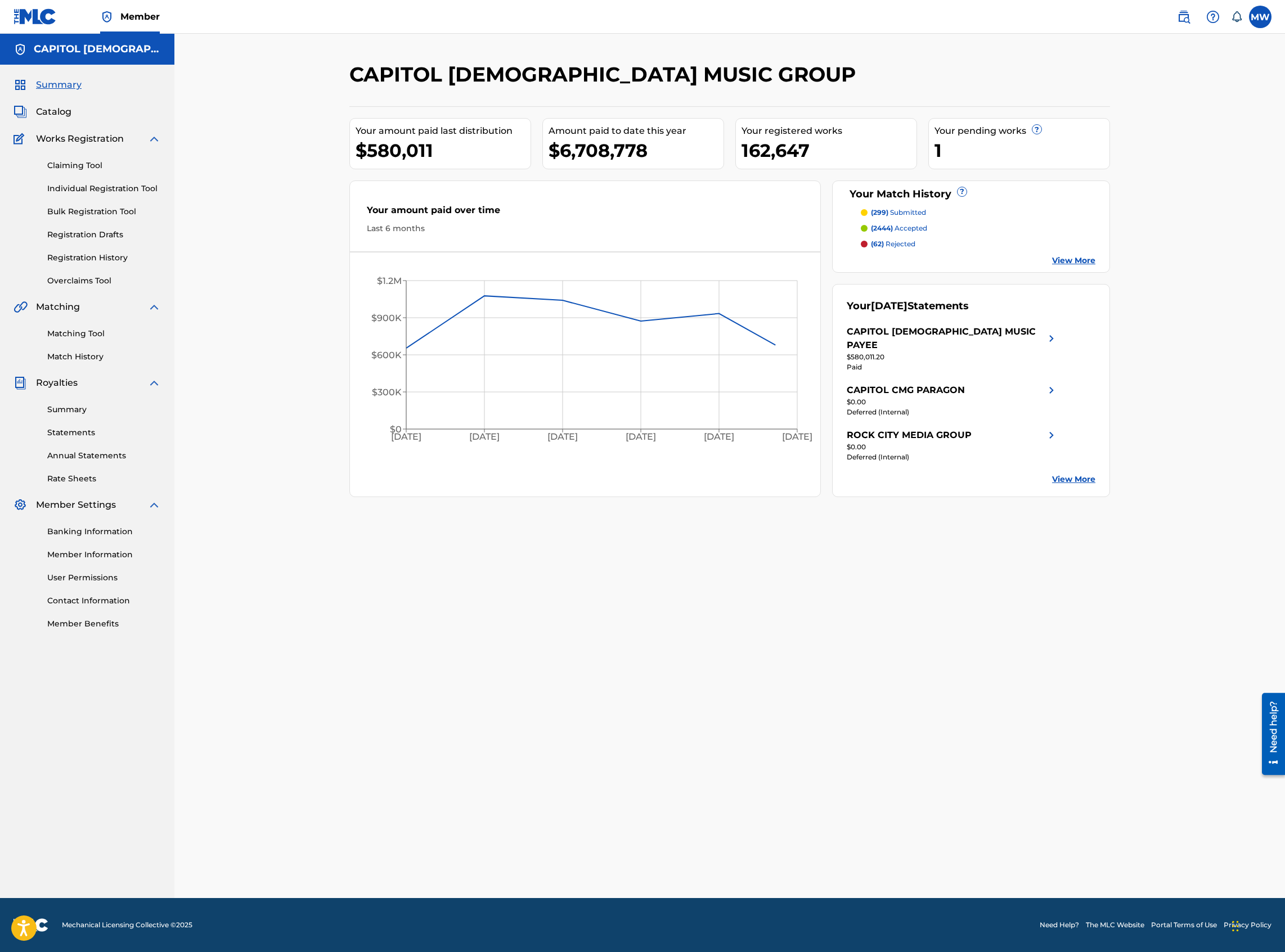
click at [50, 111] on span "Catalog" at bounding box center [53, 111] width 35 height 13
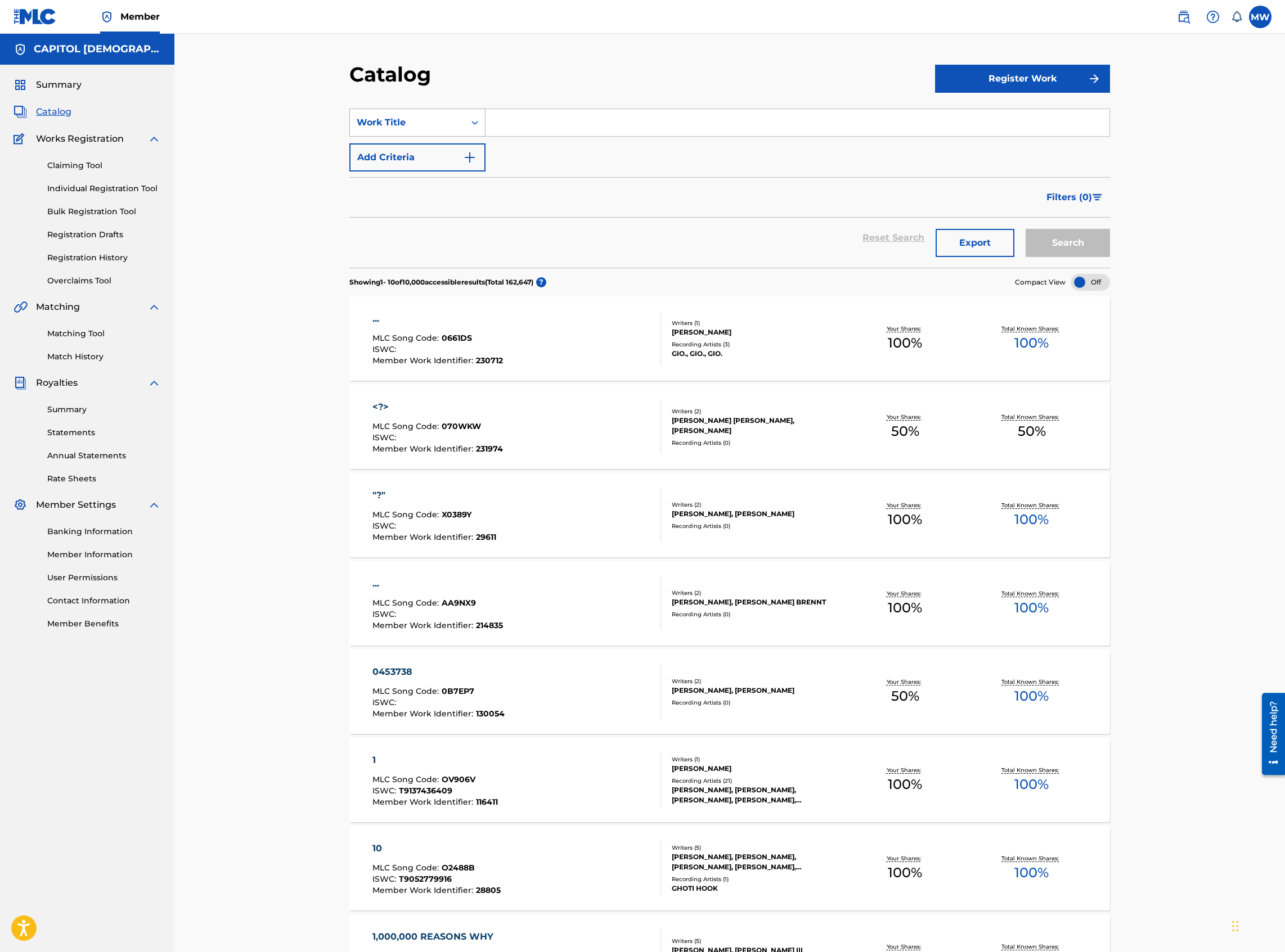
click at [465, 123] on div "Search Form" at bounding box center [475, 122] width 20 height 20
click at [390, 211] on div "MLC Song Code" at bounding box center [417, 203] width 135 height 28
click at [503, 130] on input "Search Form" at bounding box center [797, 122] width 624 height 27
paste input "C3997V"
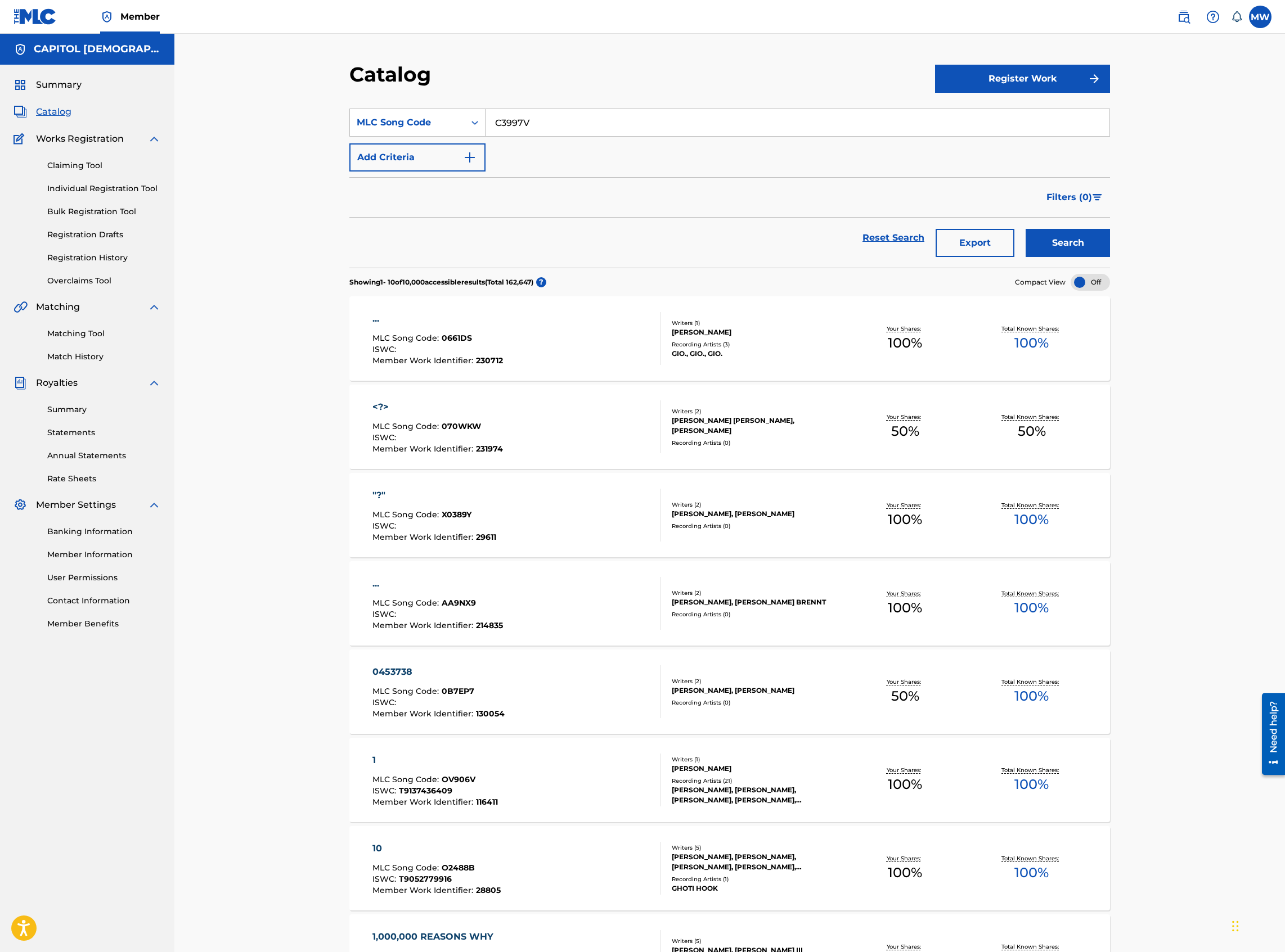
type input "C3997V"
click at [1025, 229] on button "Search" at bounding box center [1067, 243] width 84 height 28
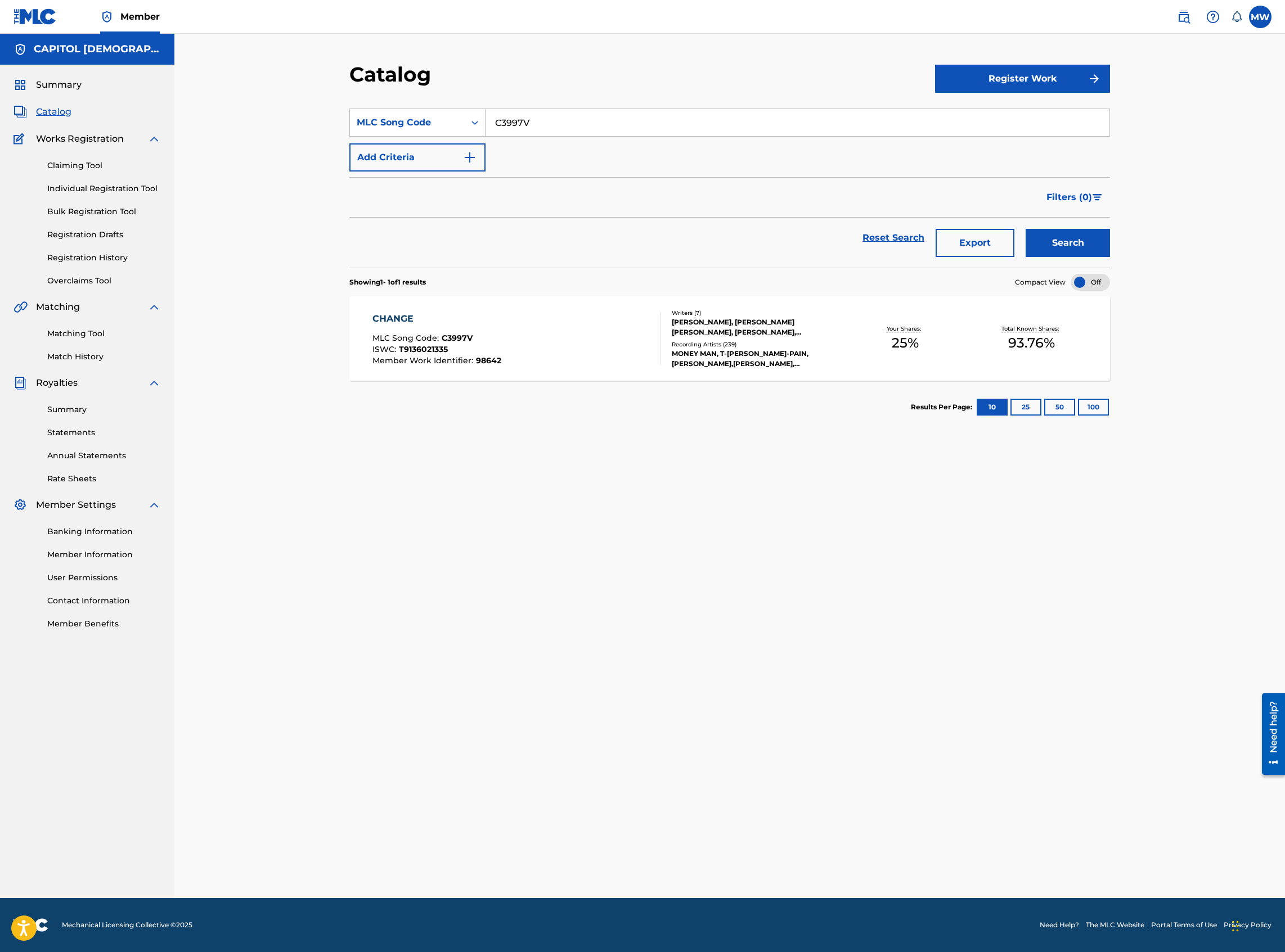
click at [571, 348] on div "CHANGE MLC Song Code : C3997V ISWC : T9136021335 Member Work Identifier : 98642" at bounding box center [516, 338] width 289 height 53
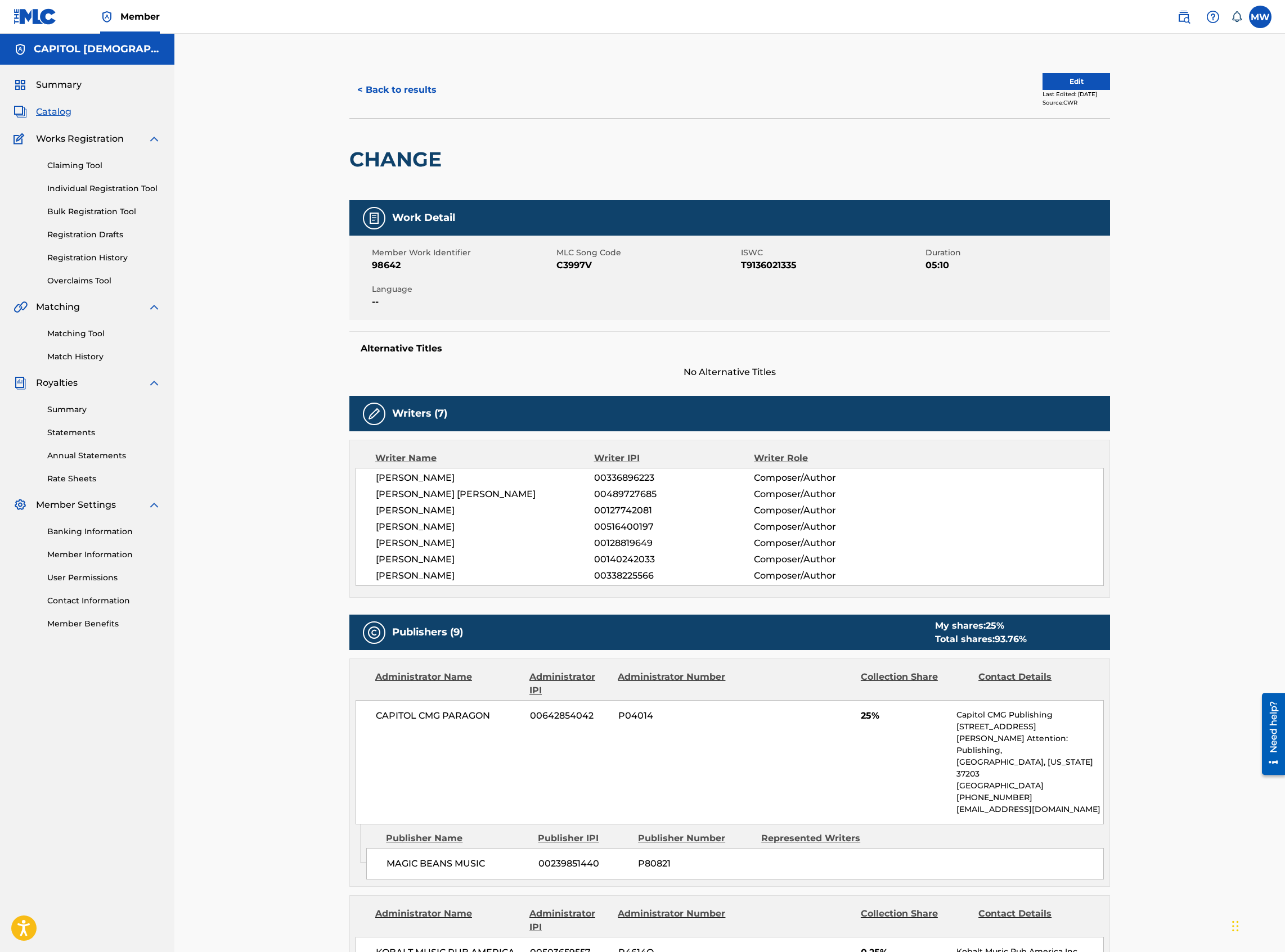
click at [1067, 84] on button "Edit" at bounding box center [1075, 81] width 67 height 17
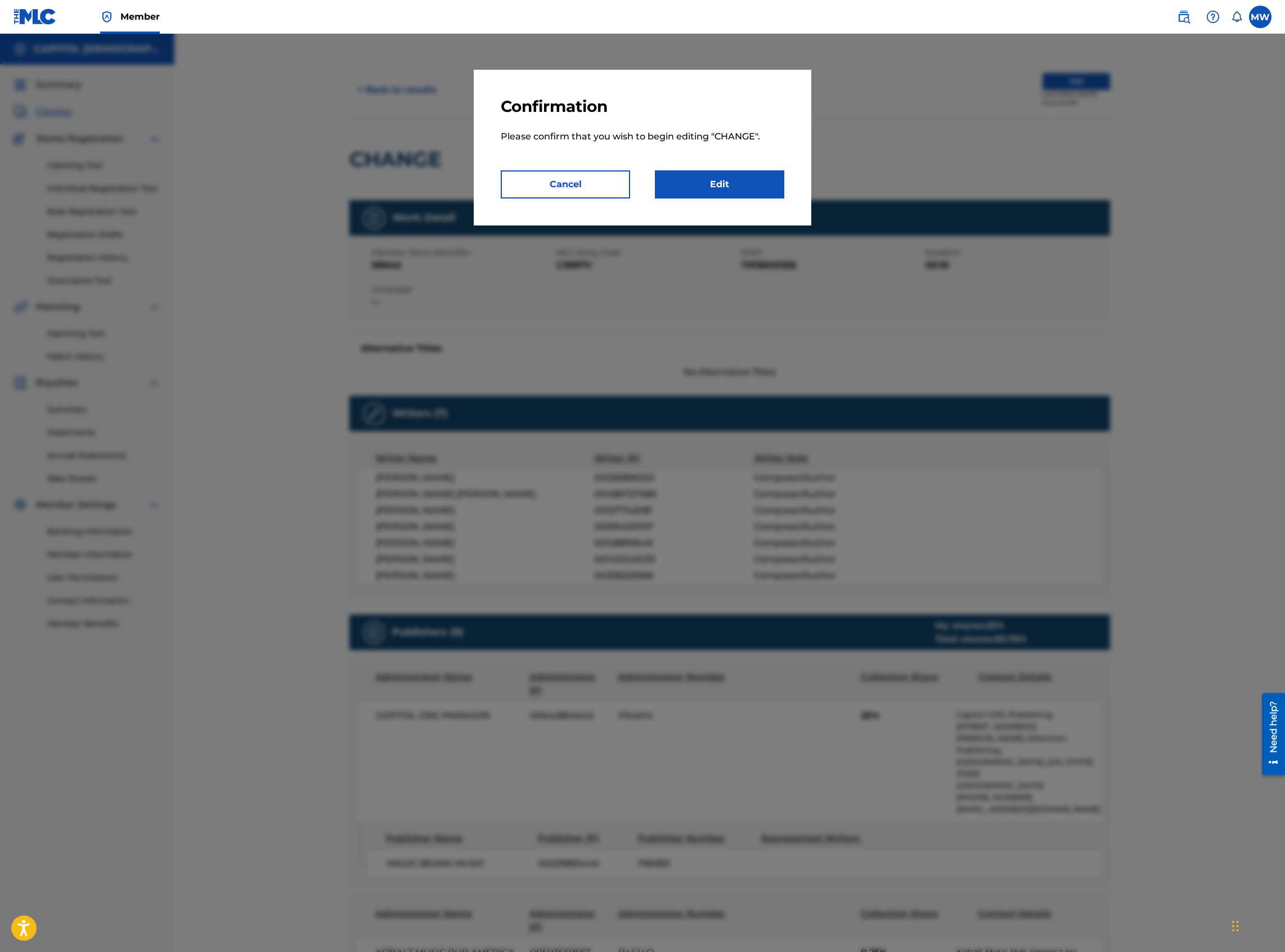
click at [754, 190] on link "Edit" at bounding box center [719, 184] width 129 height 28
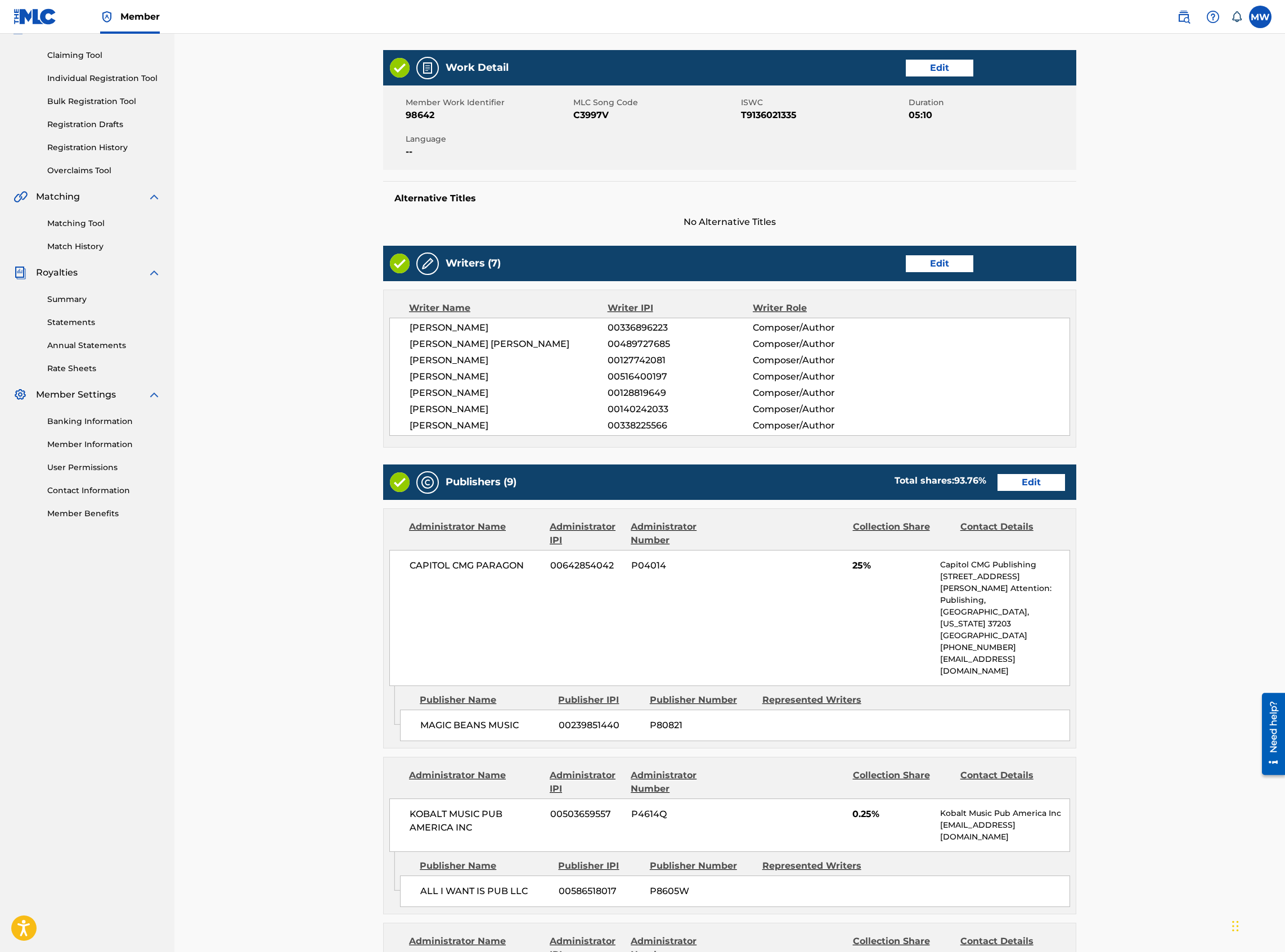
scroll to position [225, 0]
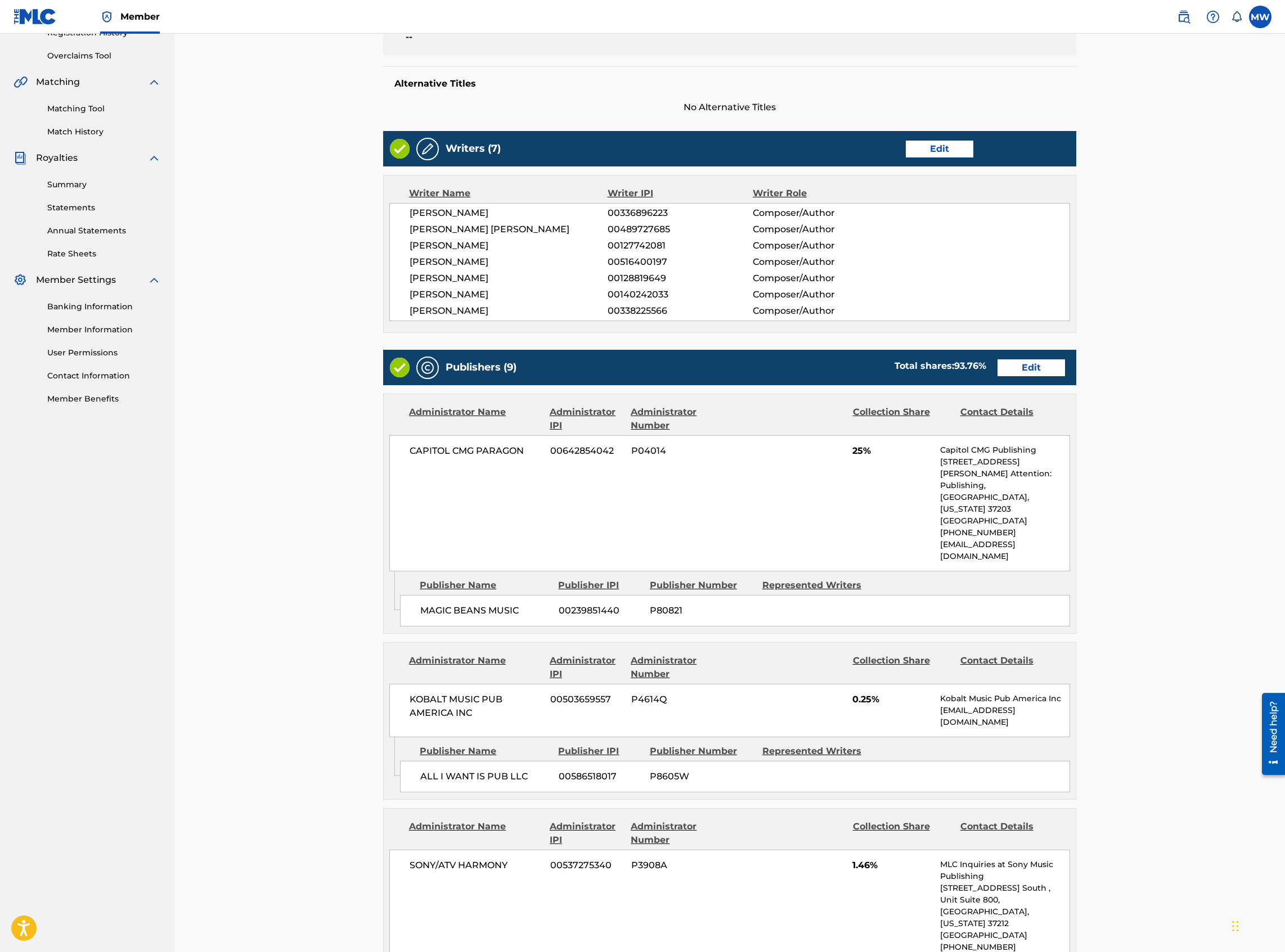
click at [1026, 363] on link "Edit" at bounding box center [1030, 367] width 67 height 17
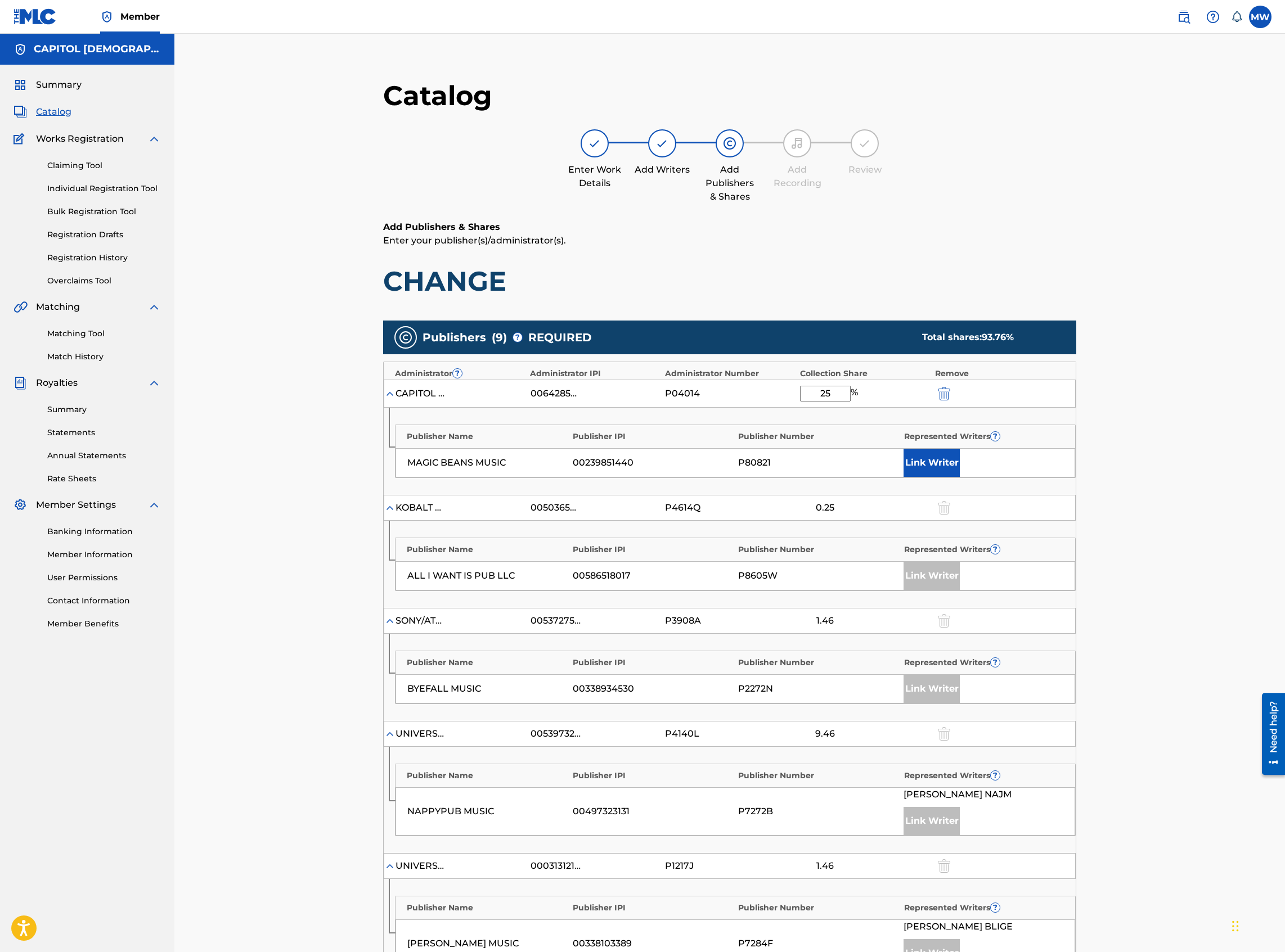
click at [838, 393] on input "25" at bounding box center [825, 394] width 51 height 16
type input "2"
type input "12.5"
click at [909, 458] on button "Link Writer" at bounding box center [931, 463] width 56 height 28
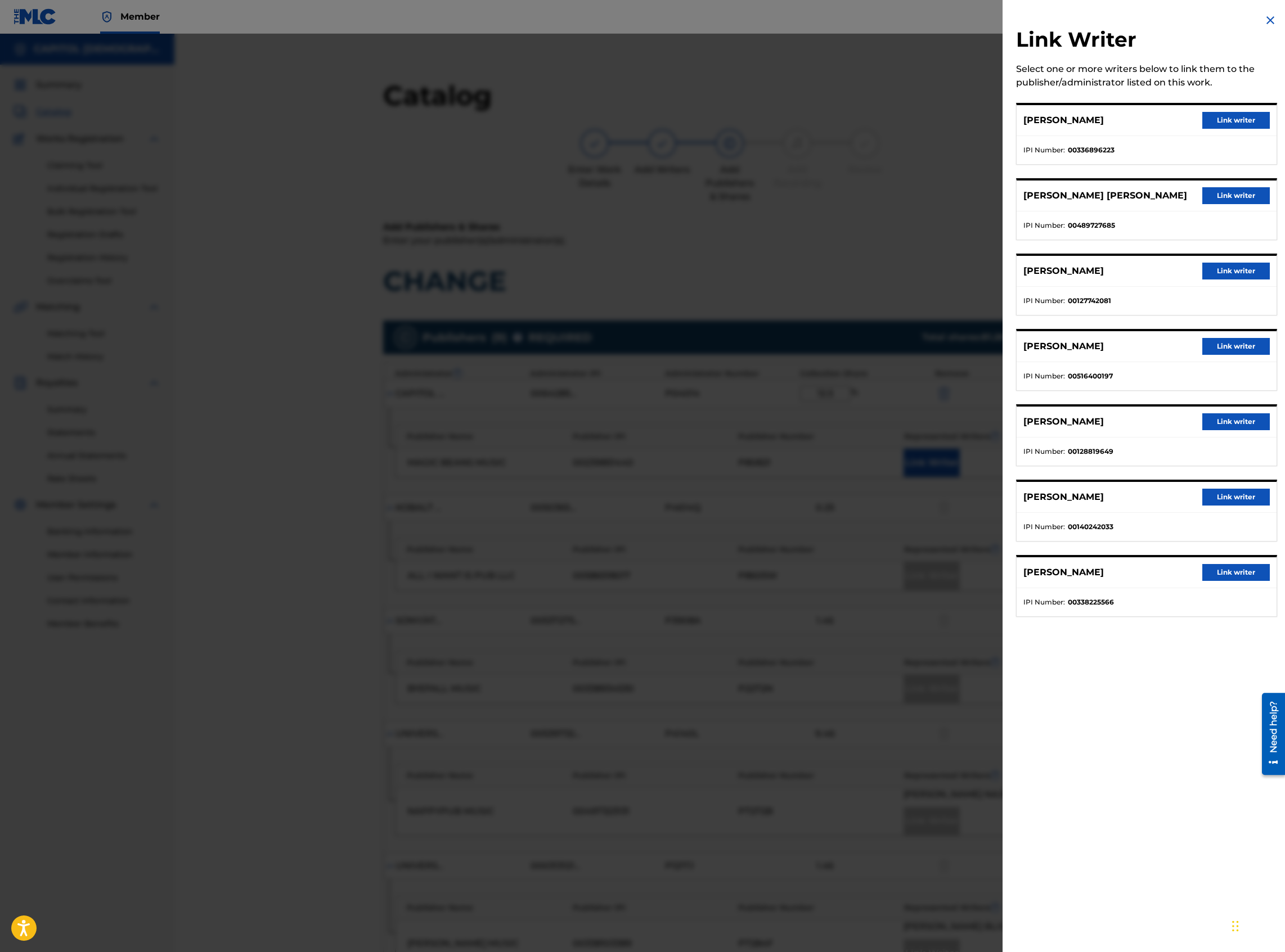
click at [1235, 501] on button "Link writer" at bounding box center [1235, 497] width 67 height 17
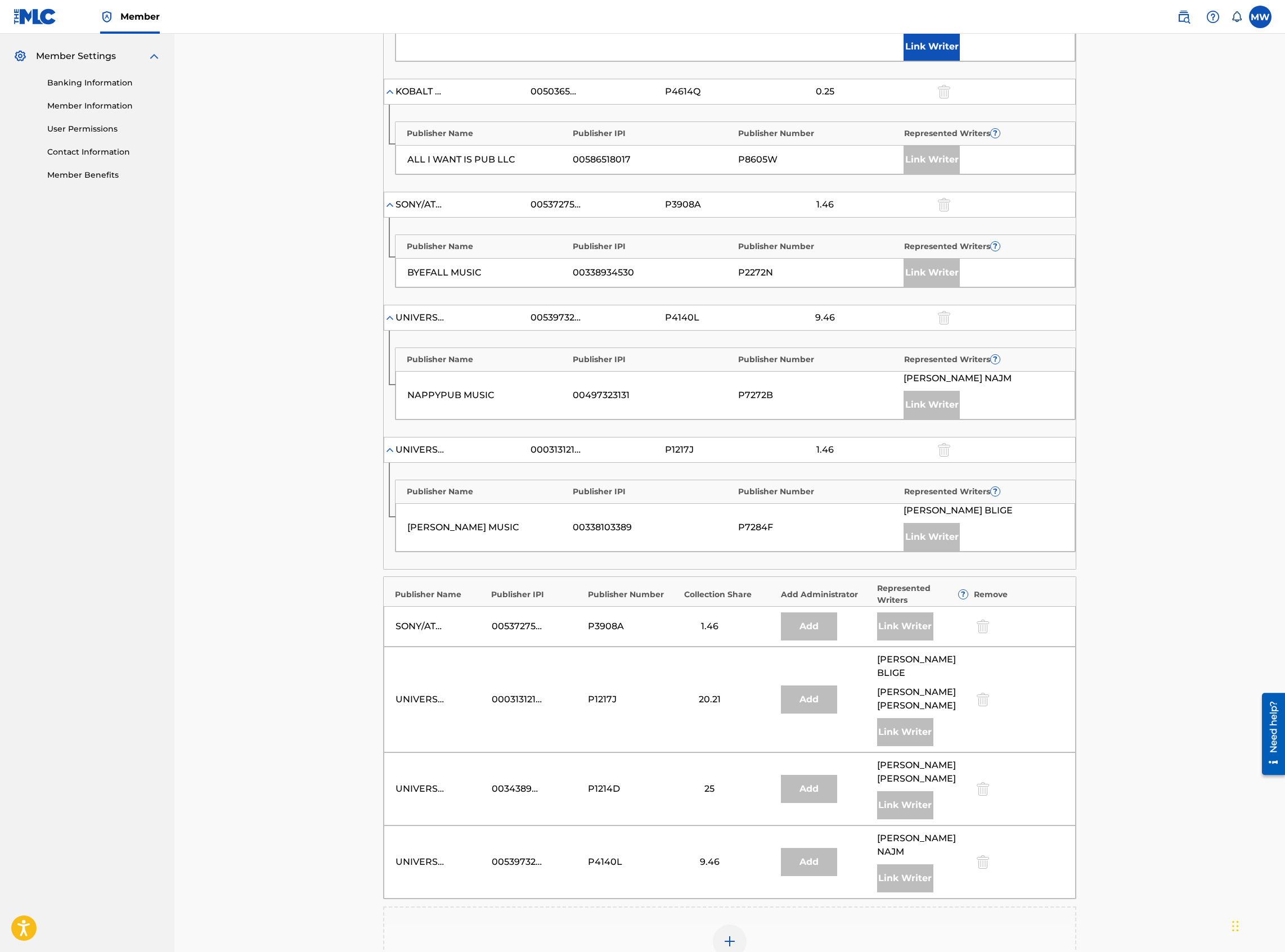
scroll to position [450, 0]
click at [831, 924] on div "Add Publisher" at bounding box center [729, 947] width 691 height 47
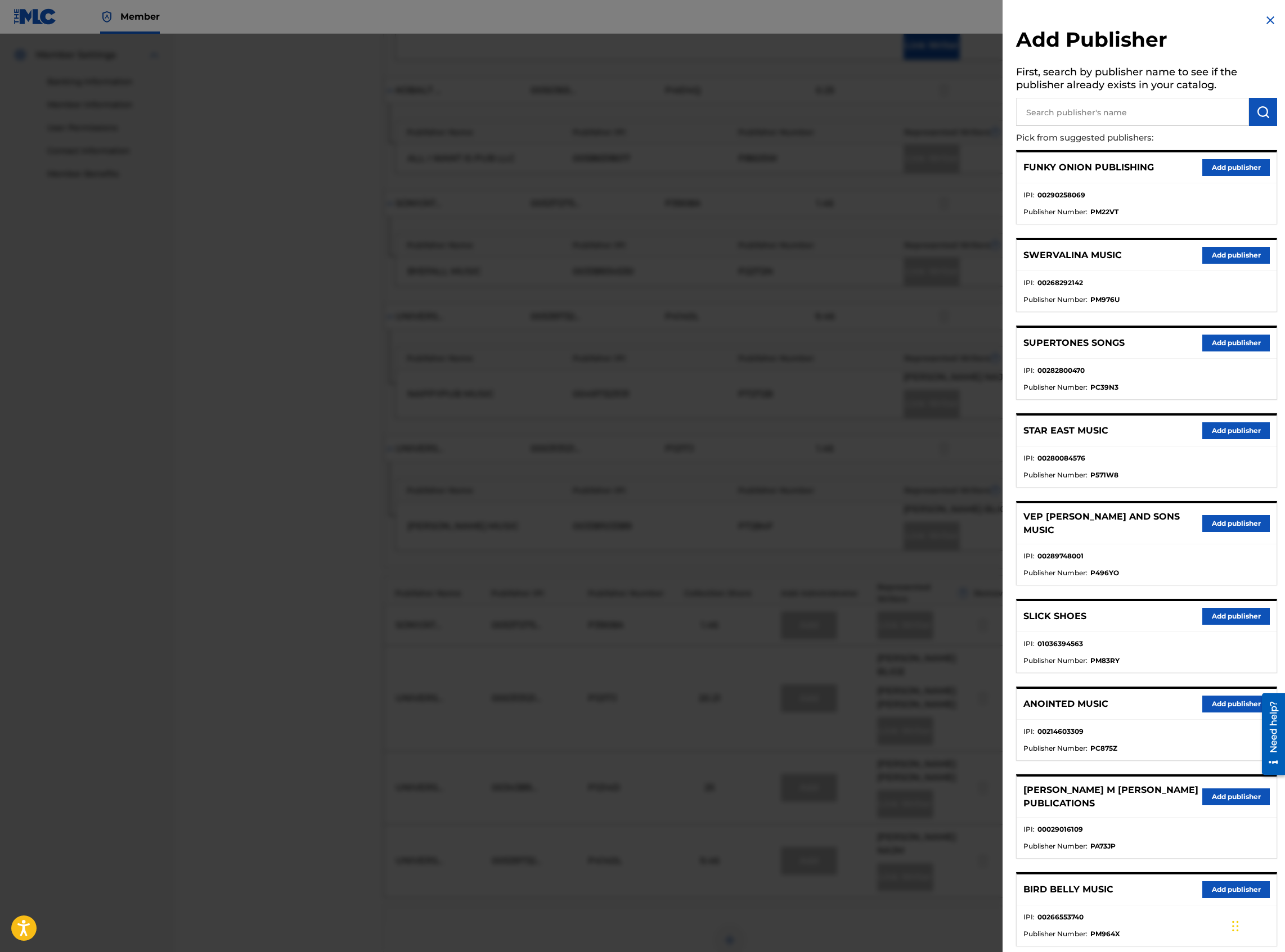
click at [1090, 103] on input "text" at bounding box center [1132, 112] width 233 height 28
type input "Universal Music [PERSON_NAME] Songs"
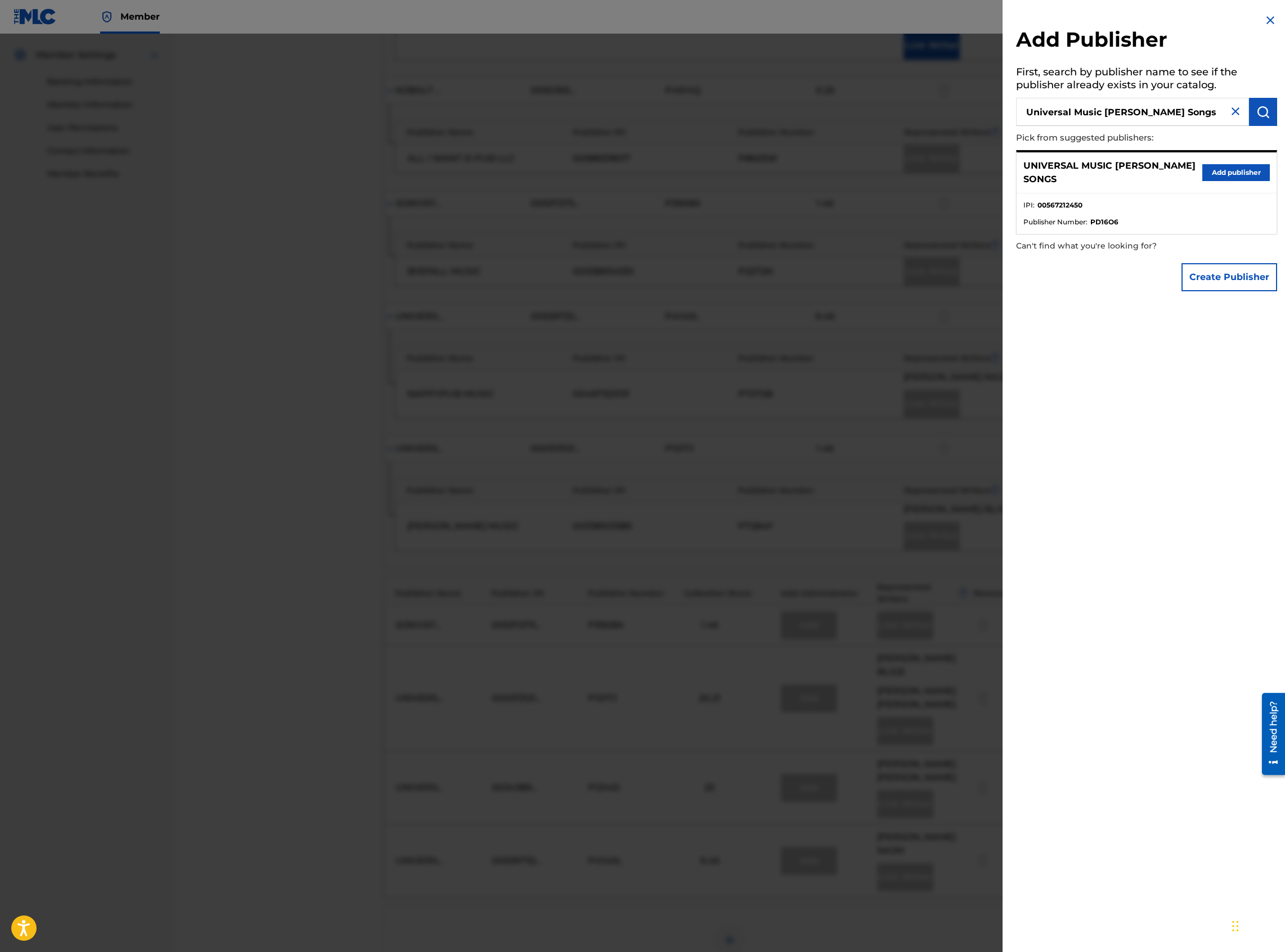
click at [1230, 168] on button "Add publisher" at bounding box center [1235, 172] width 67 height 17
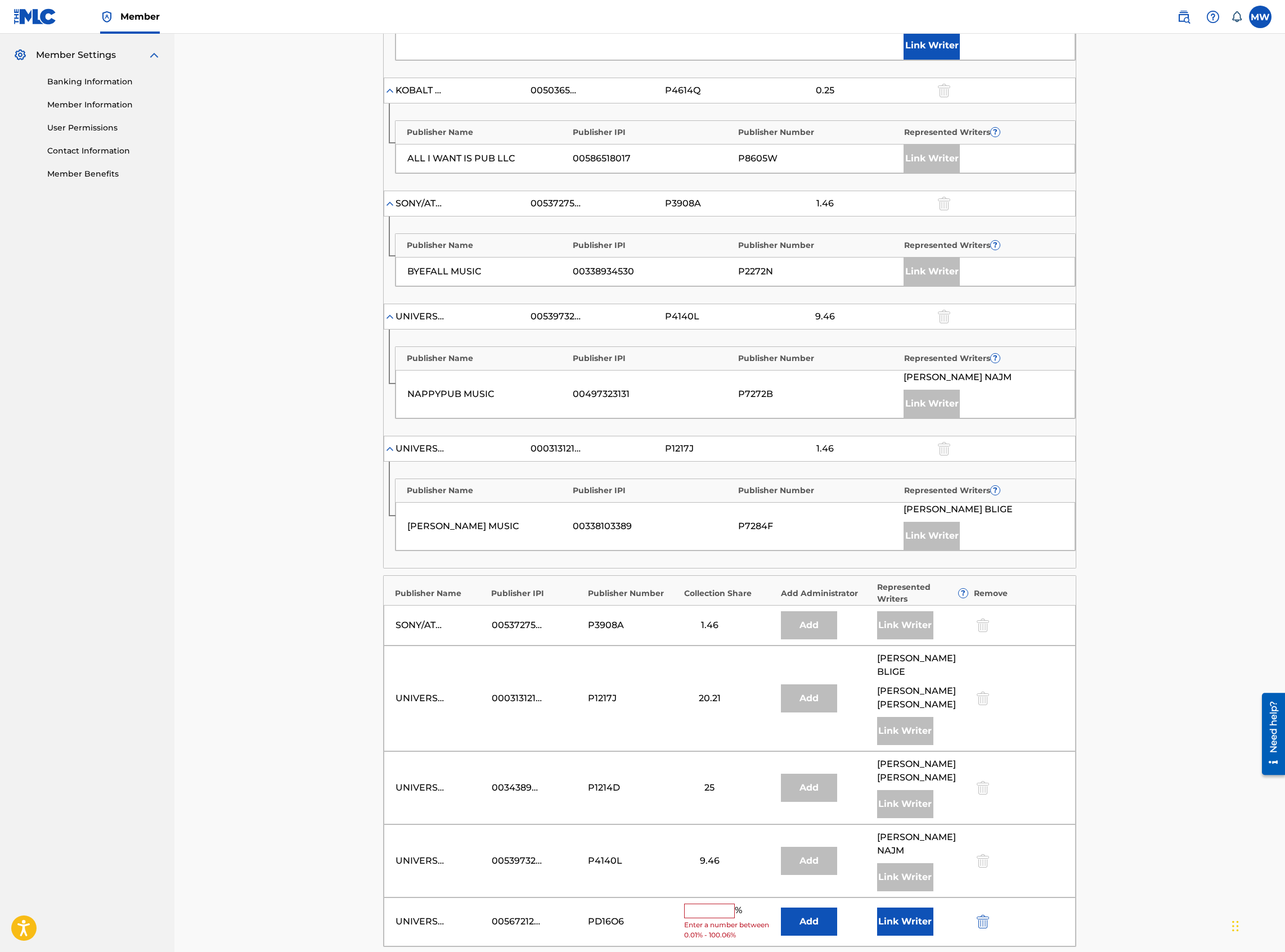
click at [805, 908] on button "Add" at bounding box center [809, 922] width 56 height 28
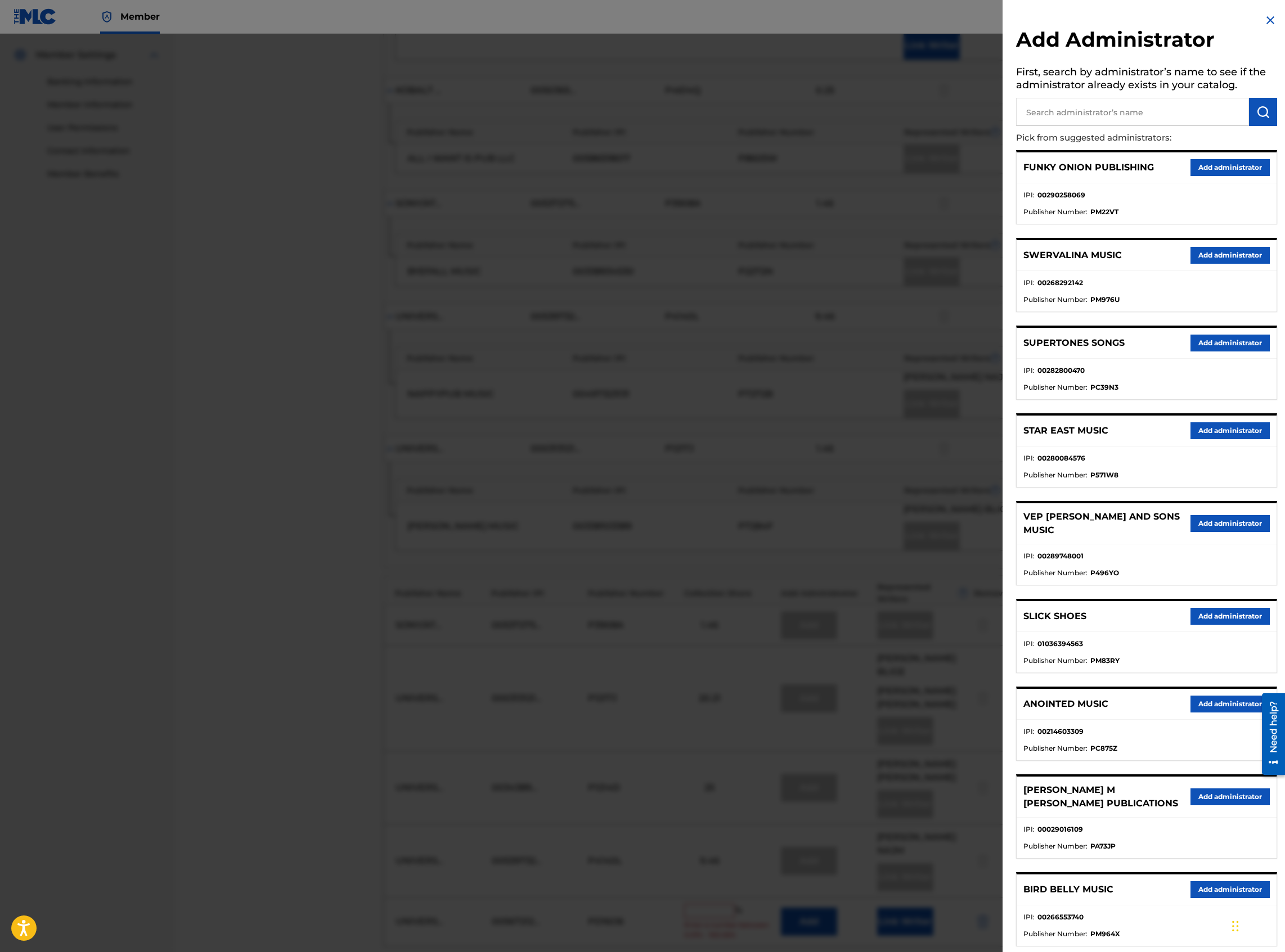
click at [1132, 113] on input "text" at bounding box center [1132, 112] width 233 height 28
type input "capitol cmg paragon"
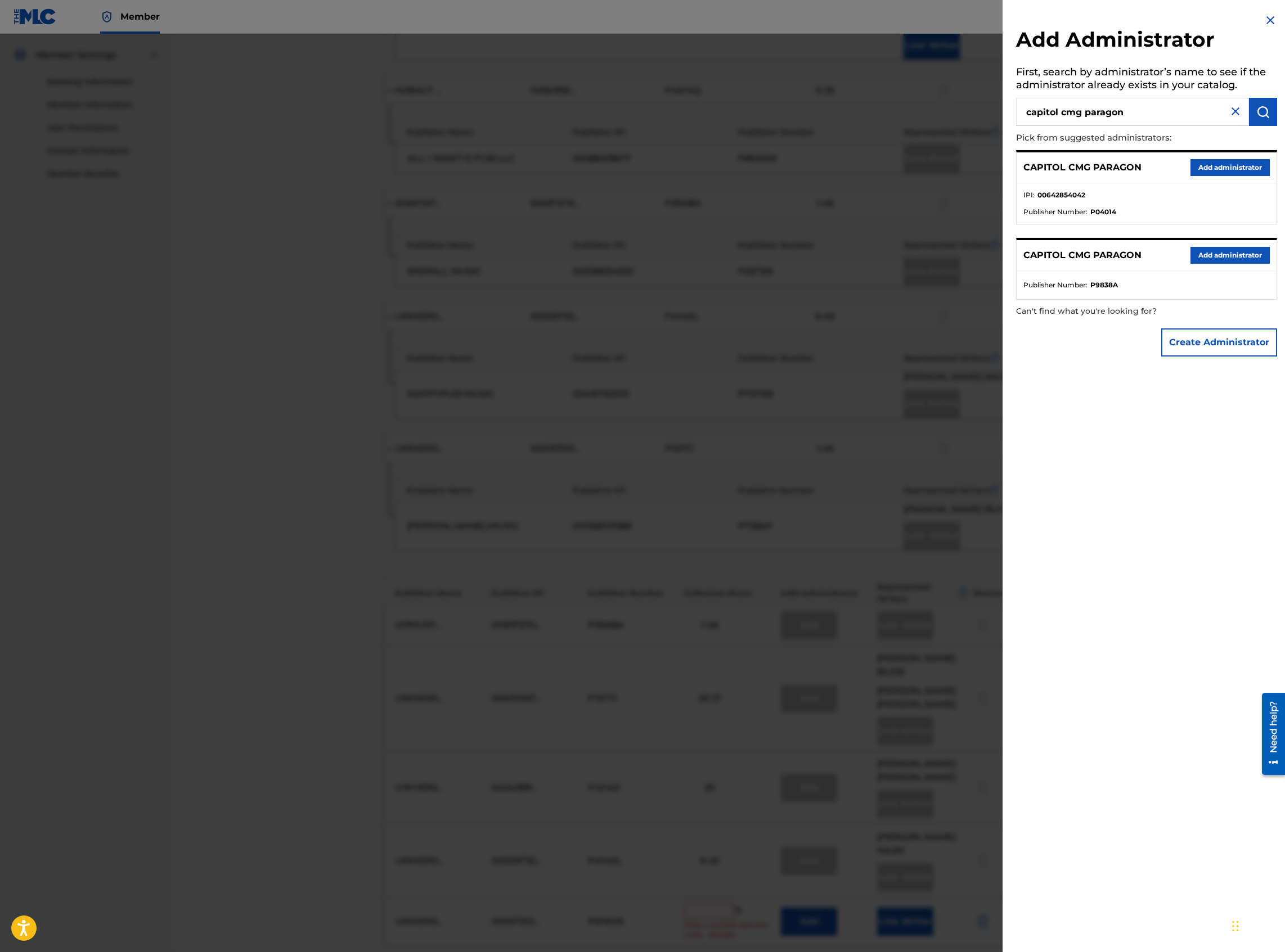
click at [1218, 170] on button "Add administrator" at bounding box center [1229, 167] width 79 height 17
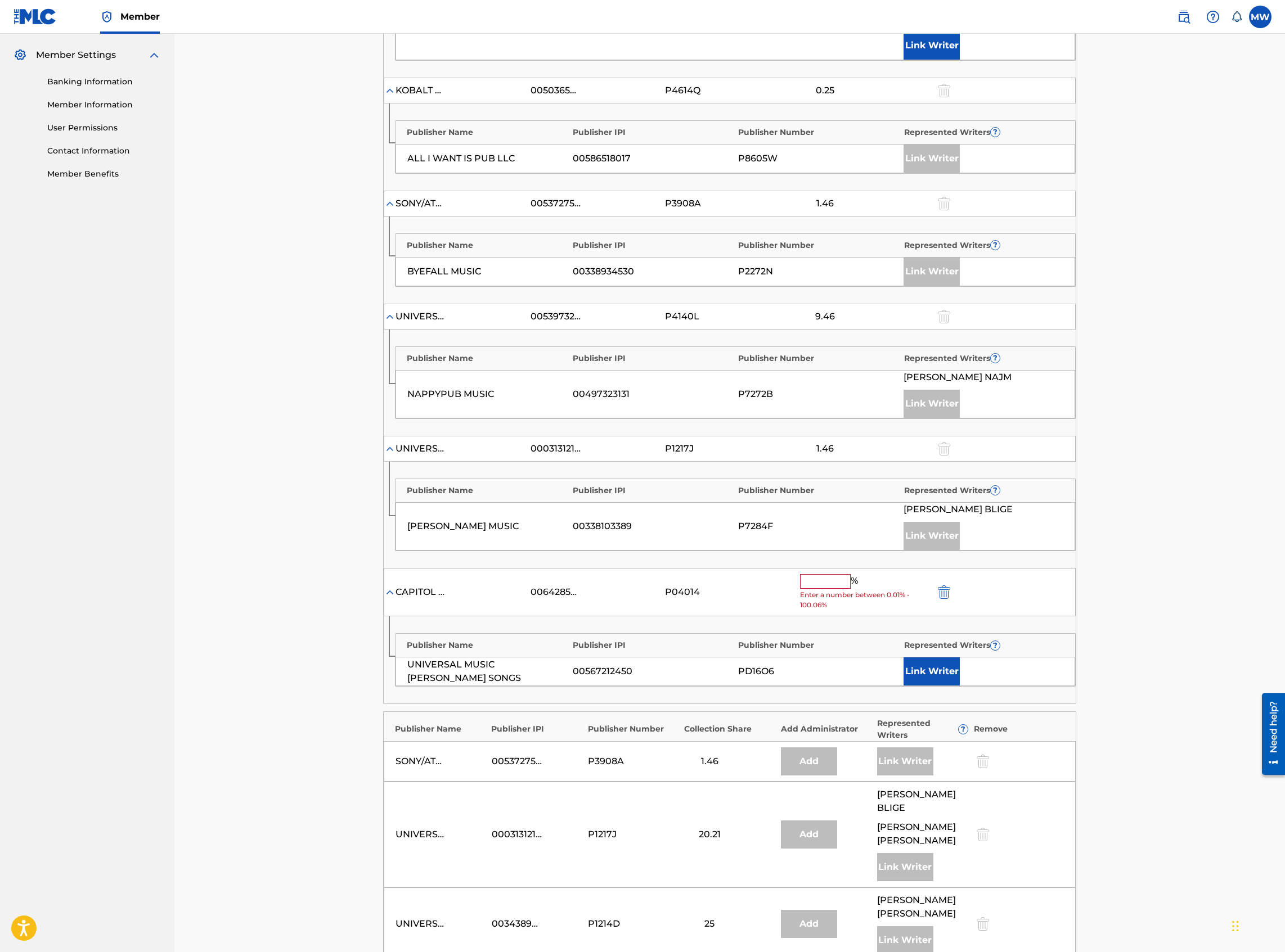
click at [822, 579] on input "text" at bounding box center [825, 581] width 51 height 15
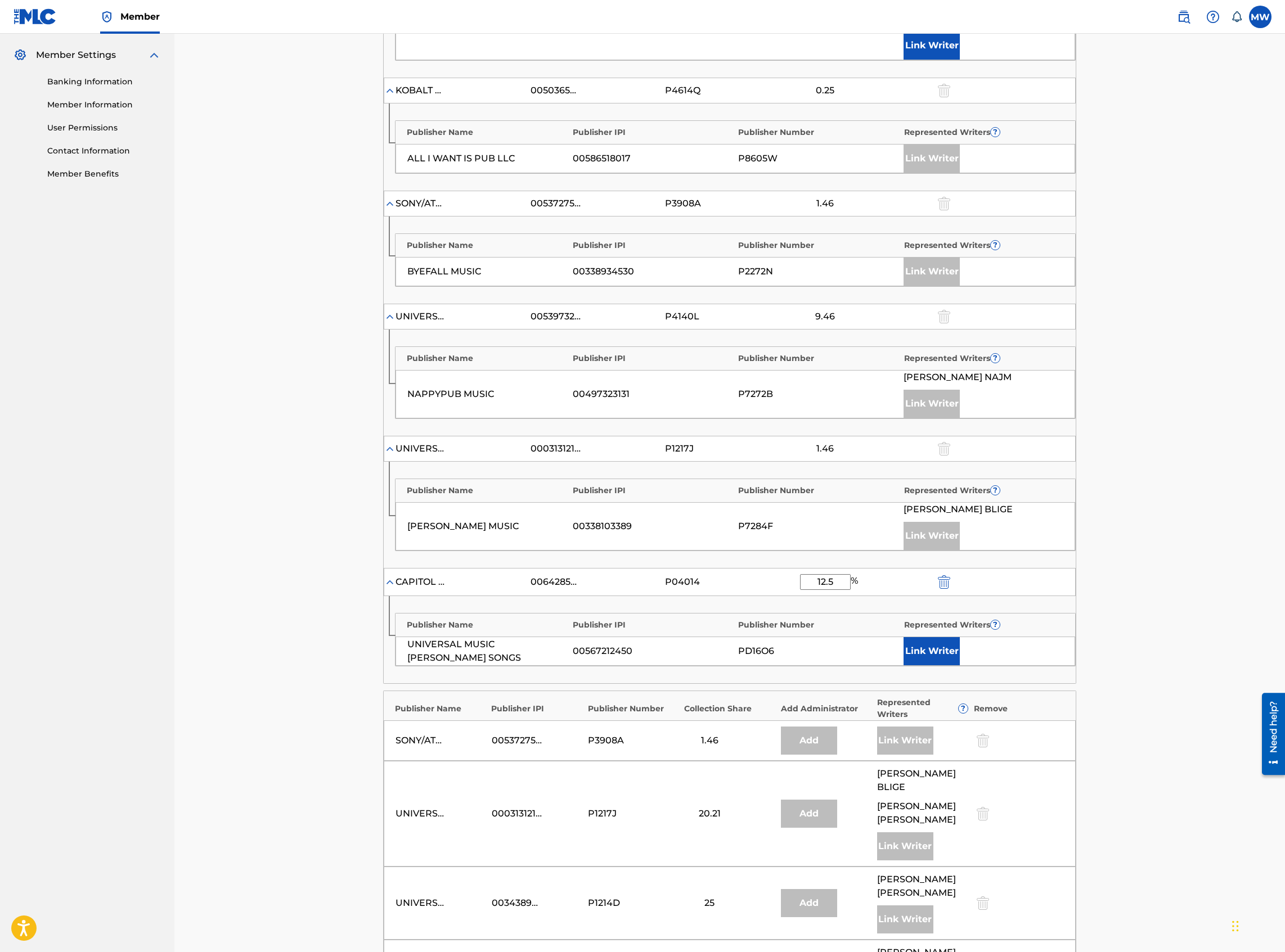
type input "12.5"
click at [930, 640] on button "Link Writer" at bounding box center [931, 651] width 56 height 28
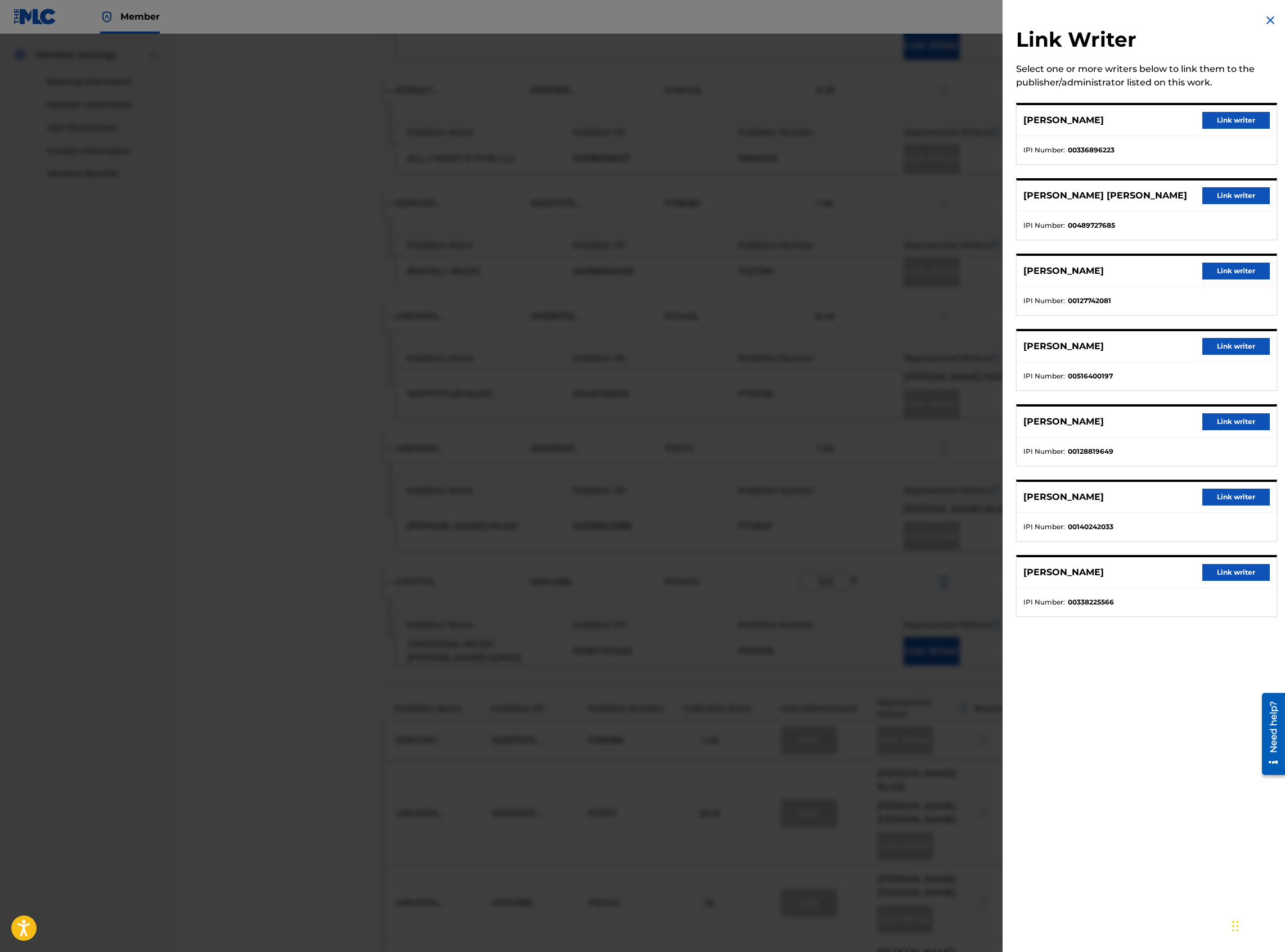
click at [1216, 502] on button "Link writer" at bounding box center [1235, 497] width 67 height 17
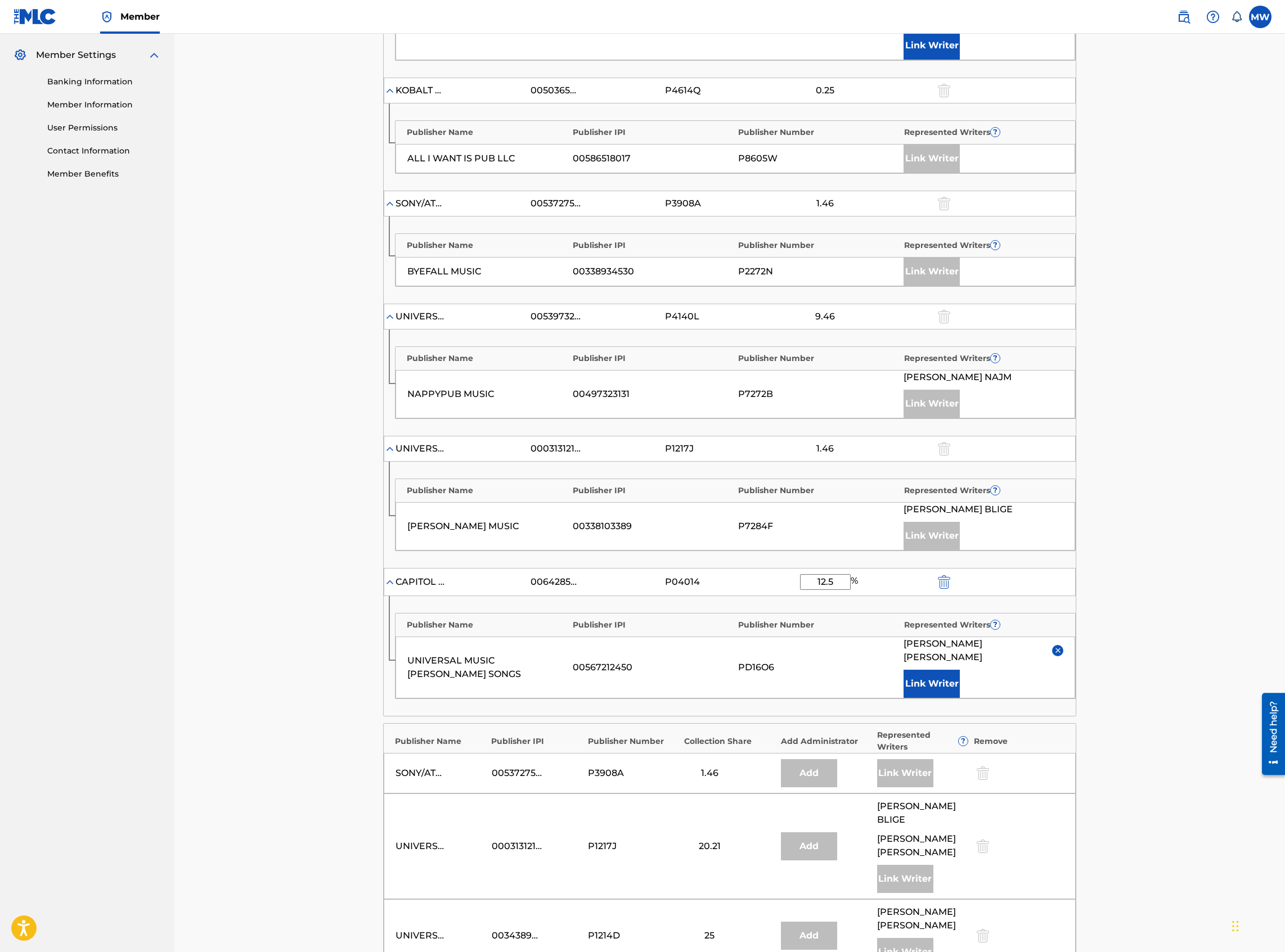
click at [943, 670] on button "Link Writer" at bounding box center [931, 684] width 56 height 28
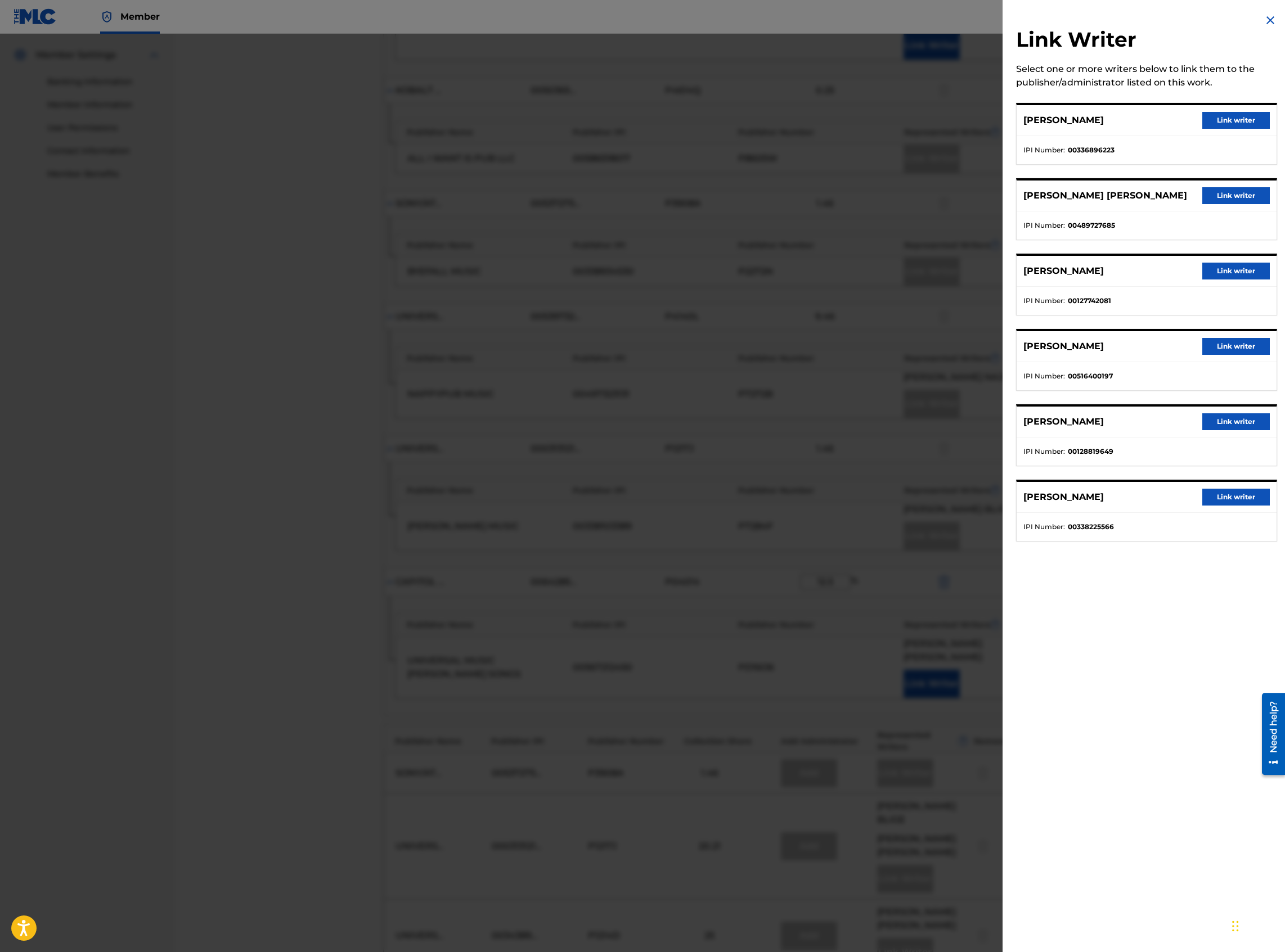
click at [1233, 265] on div "TOMMY SIMS Link writer" at bounding box center [1146, 271] width 260 height 31
click at [1233, 270] on button "Link writer" at bounding box center [1235, 271] width 67 height 17
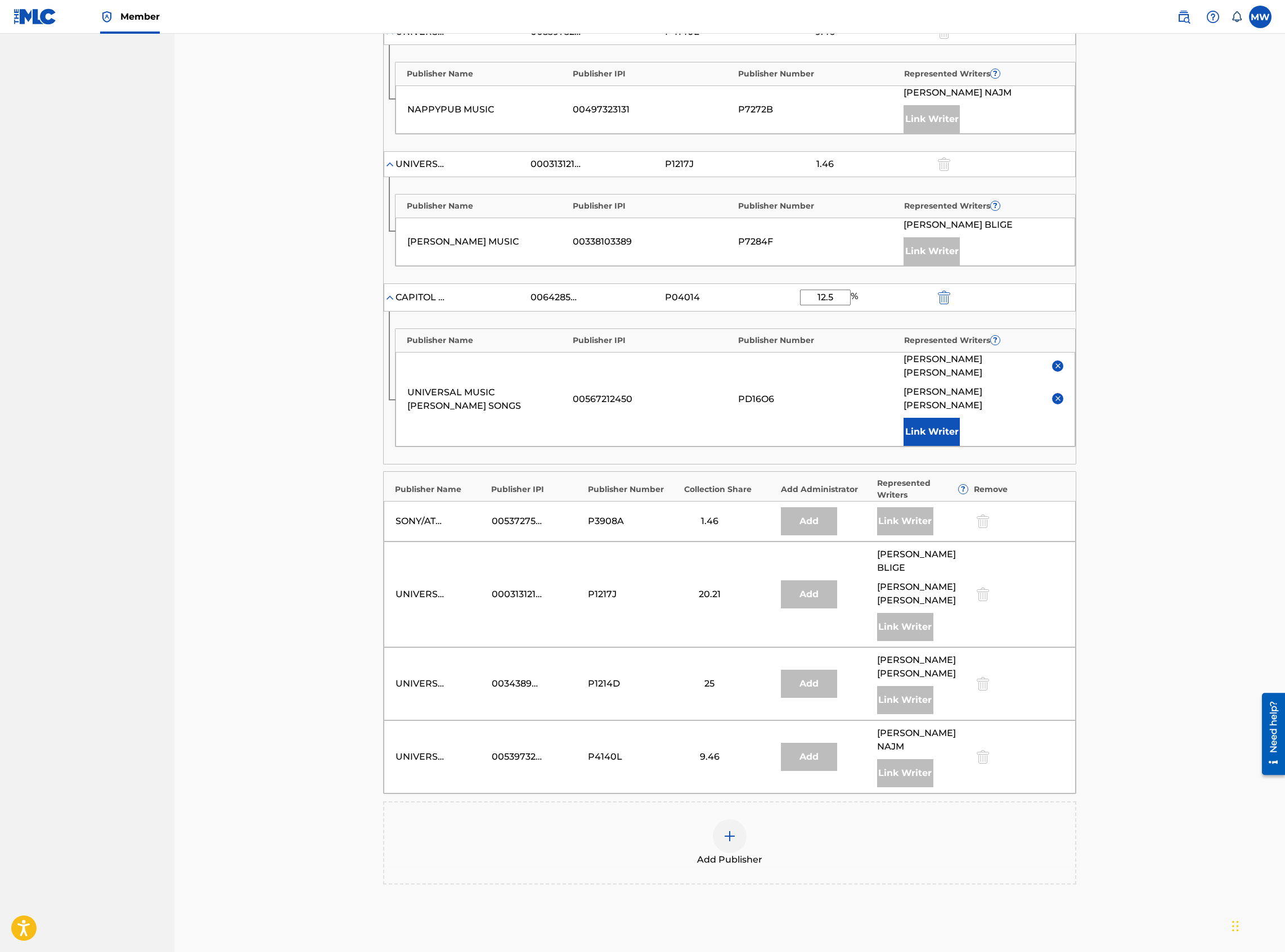
scroll to position [804, 0]
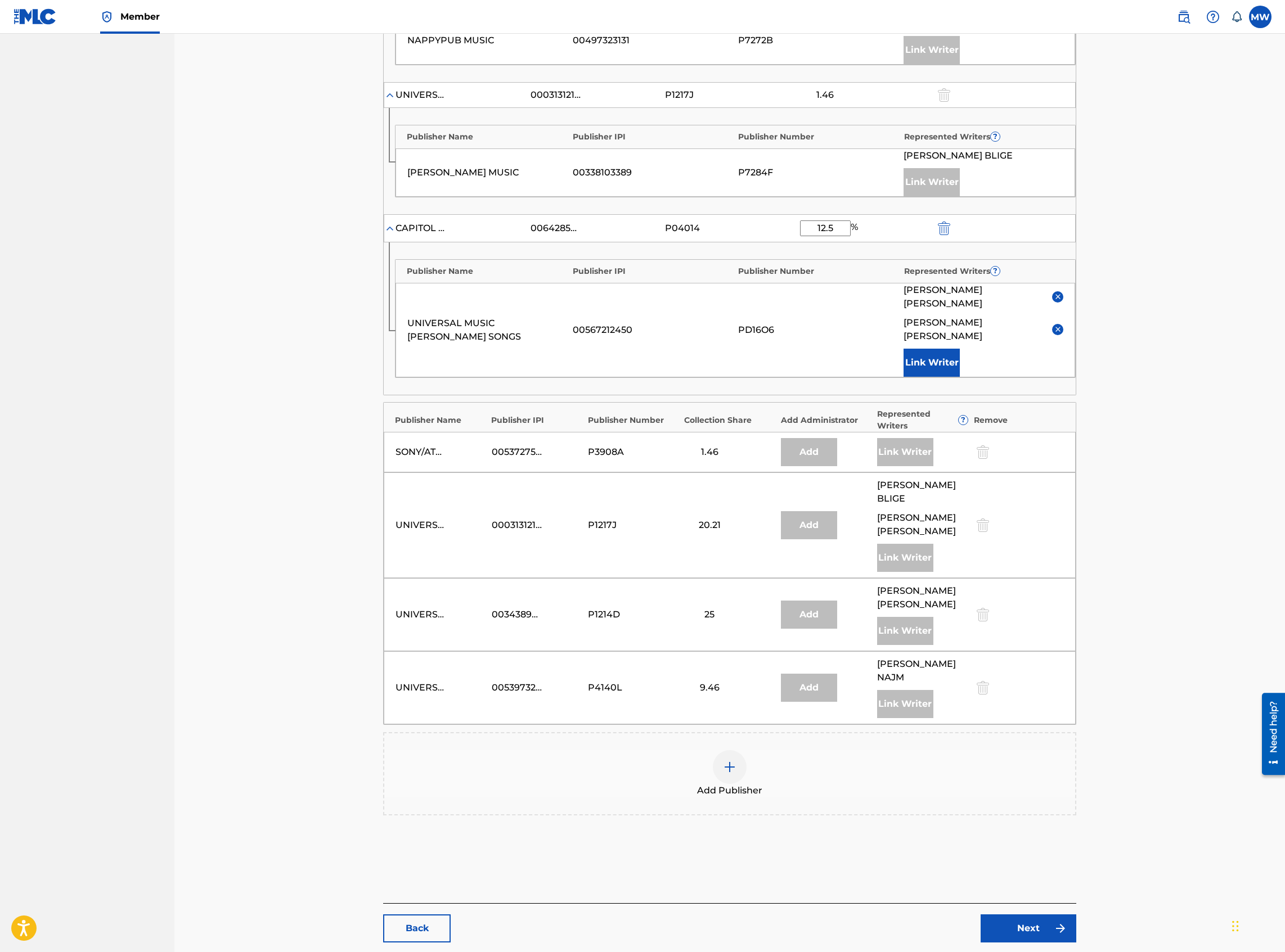
click at [835, 750] on div "Add Publisher" at bounding box center [729, 773] width 691 height 47
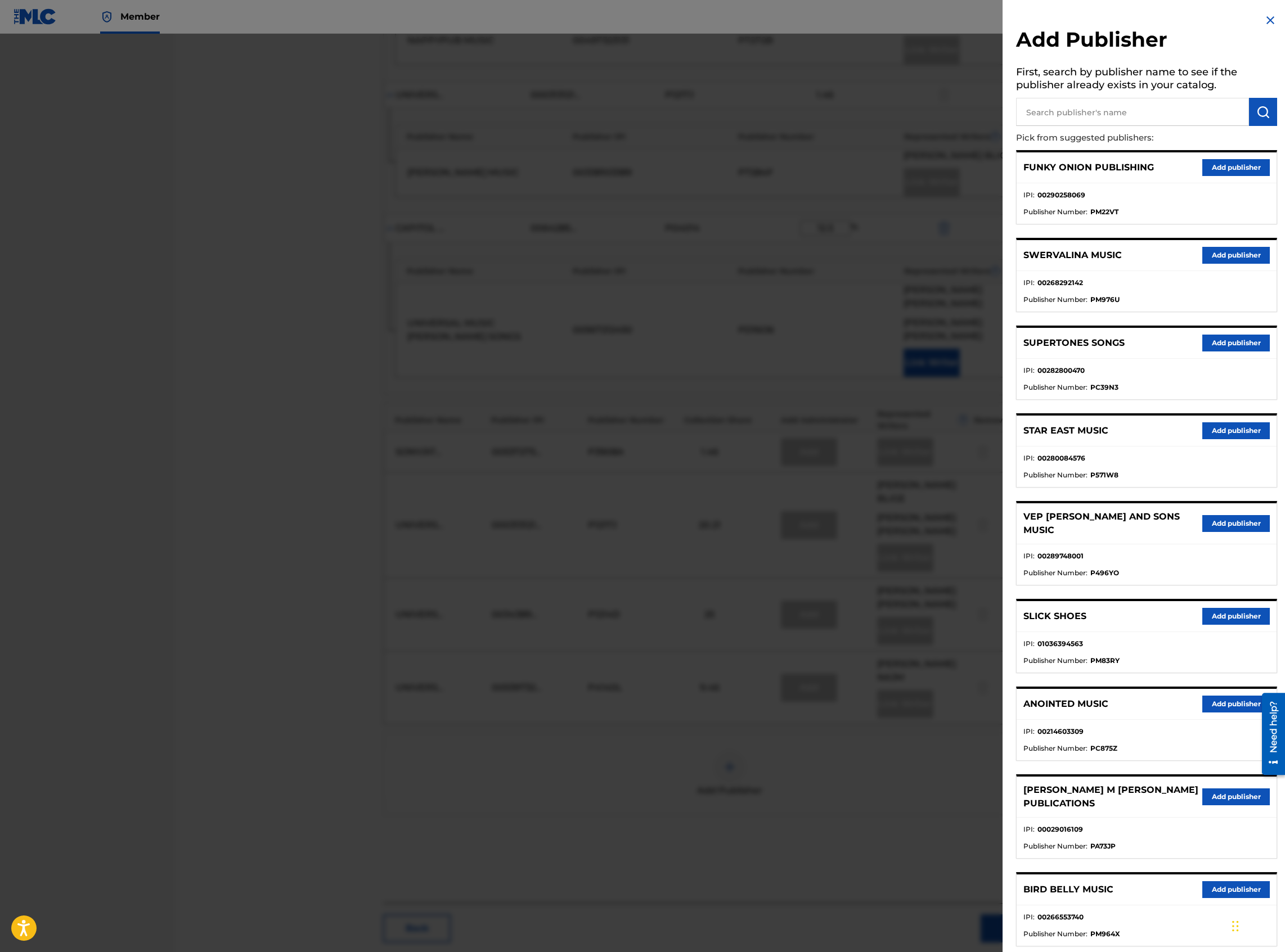
click at [1083, 115] on input "text" at bounding box center [1132, 112] width 233 height 28
type input "Universal Music Brentwood Benson Publishing"
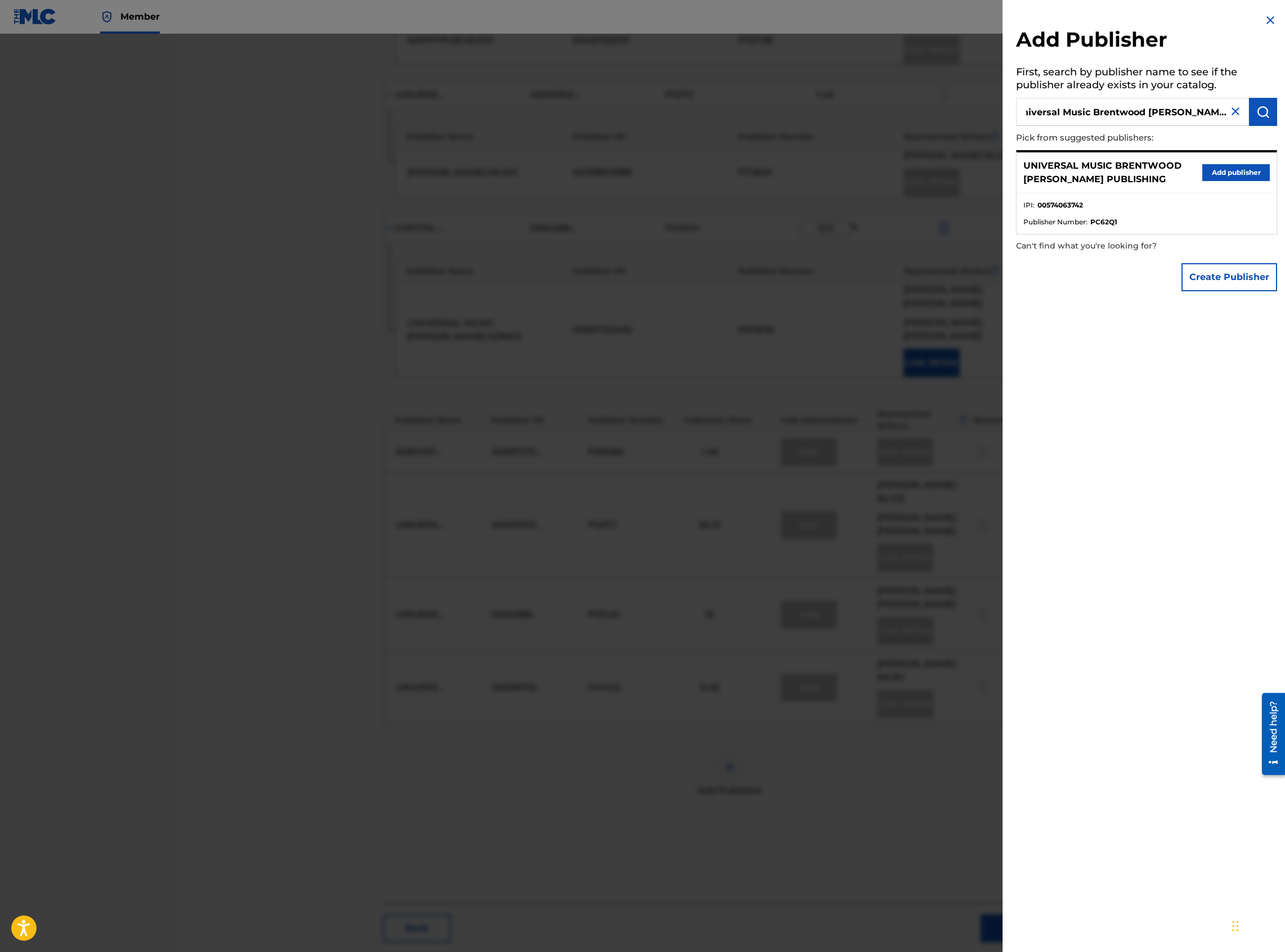
scroll to position [0, 0]
click at [1227, 177] on button "Add publisher" at bounding box center [1235, 172] width 67 height 17
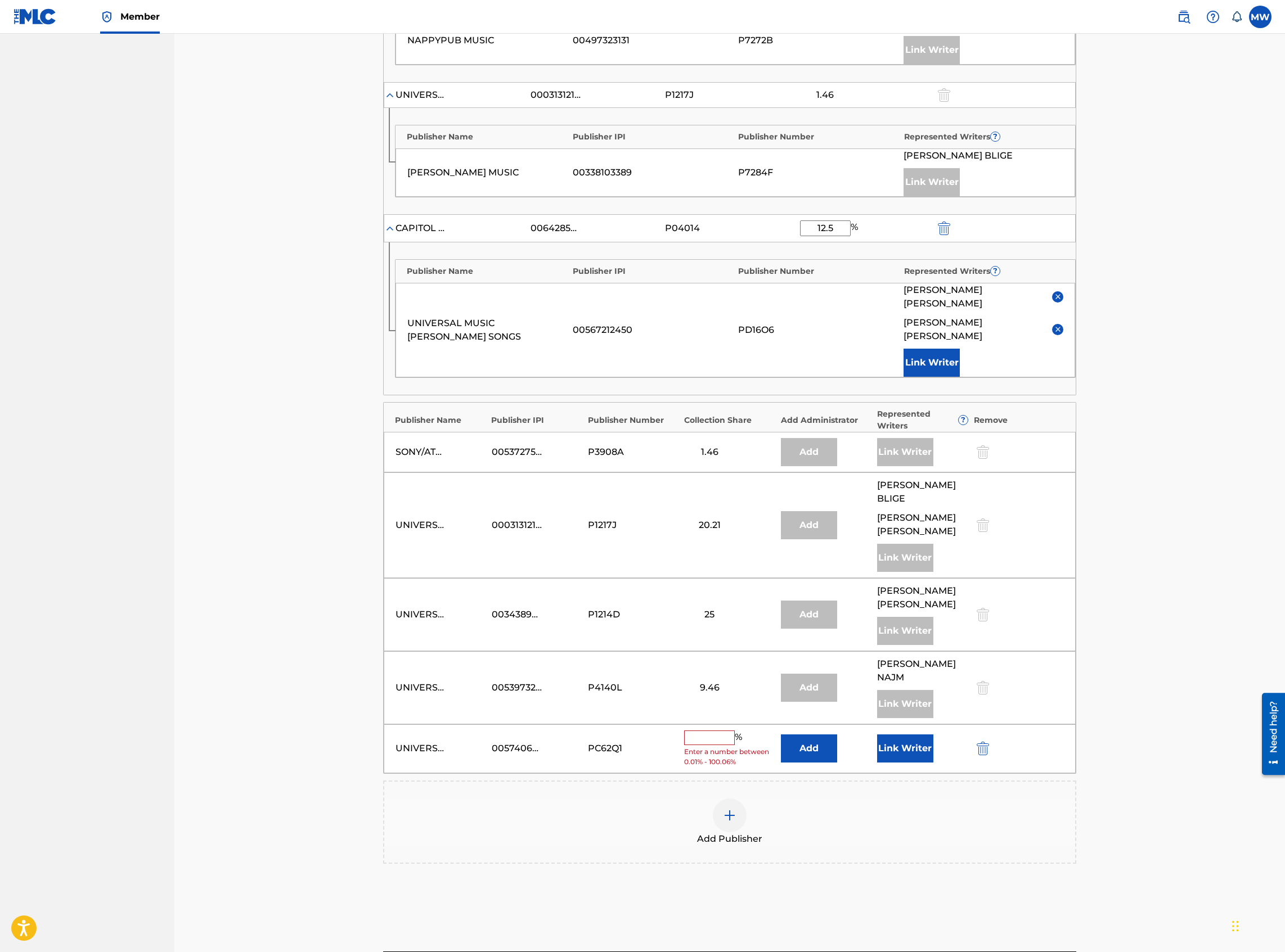
click at [1056, 325] on img at bounding box center [1057, 329] width 8 height 8
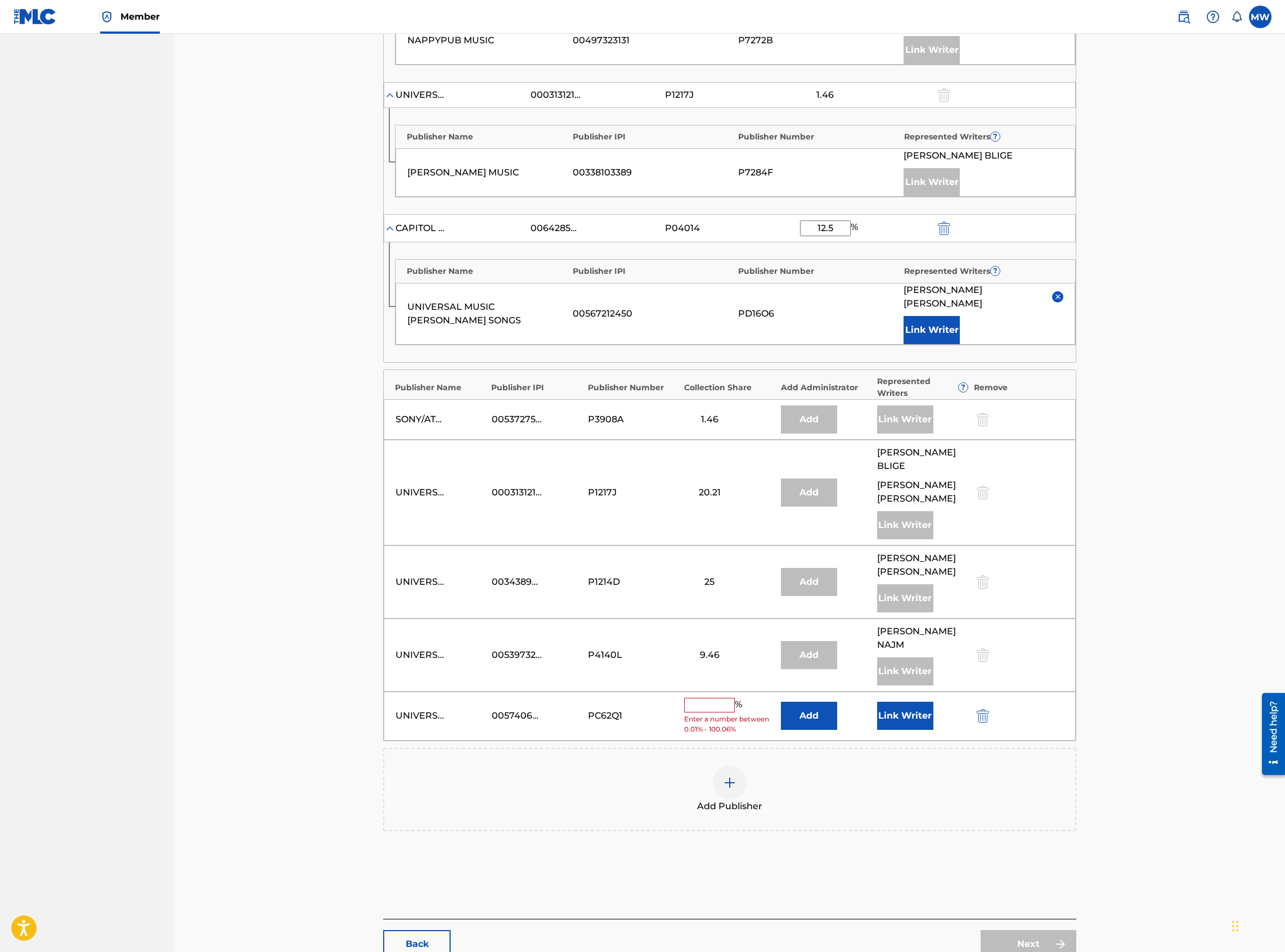
click at [783, 702] on button "Add" at bounding box center [809, 716] width 56 height 28
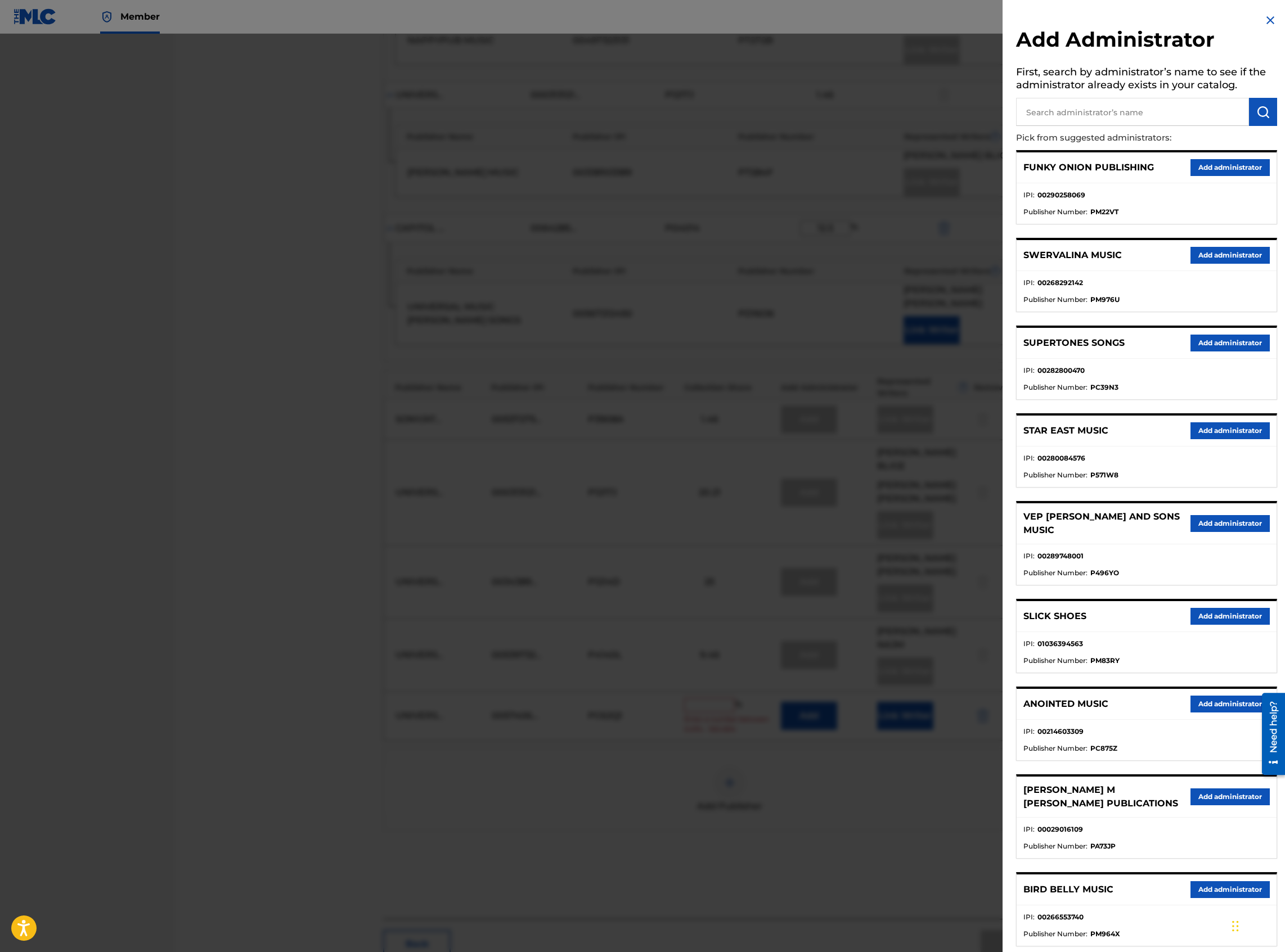
click at [1079, 125] on input "text" at bounding box center [1132, 112] width 233 height 28
type input "capitol cmg genesis"
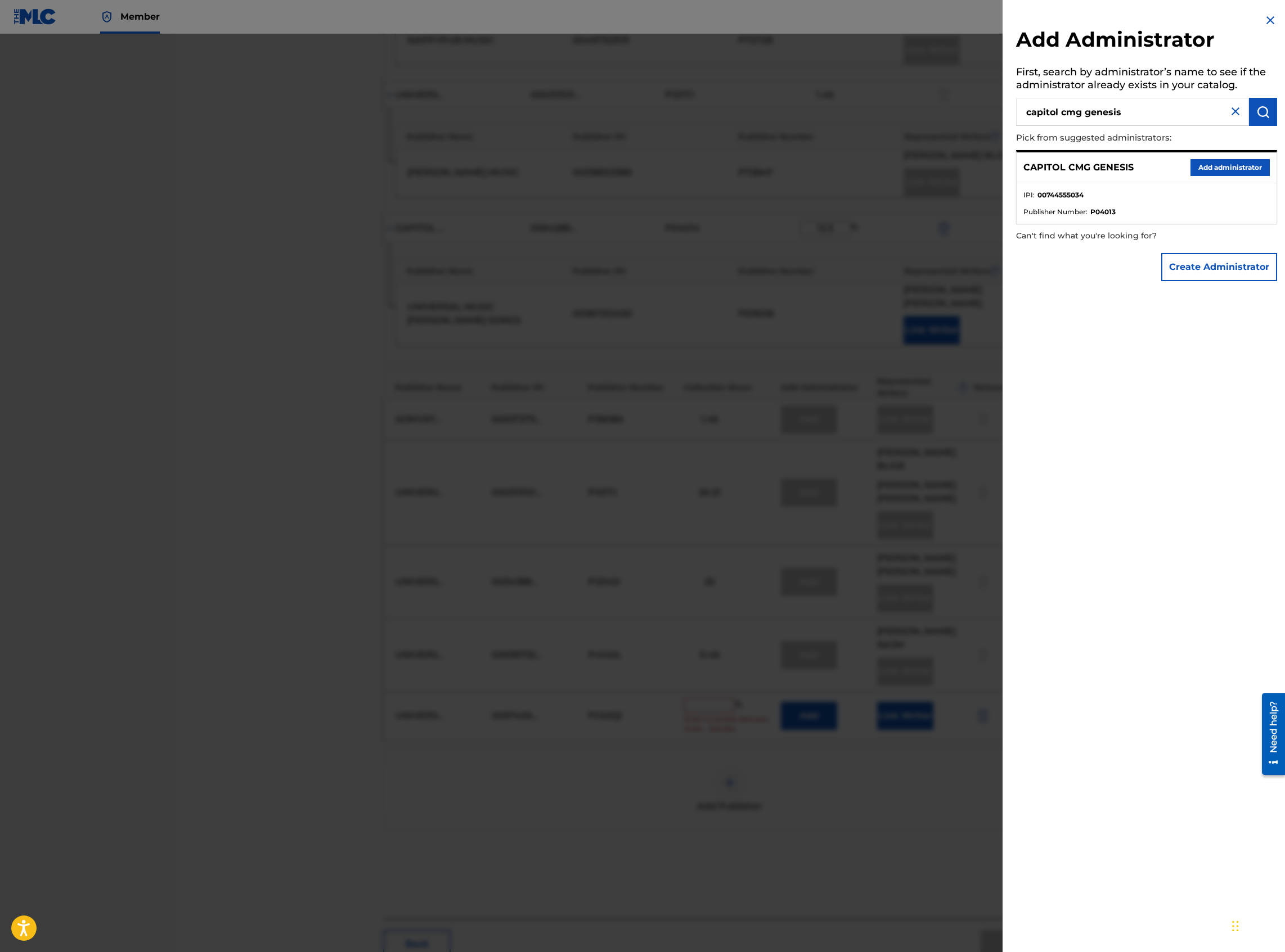
click at [1229, 162] on button "Add administrator" at bounding box center [1229, 167] width 79 height 17
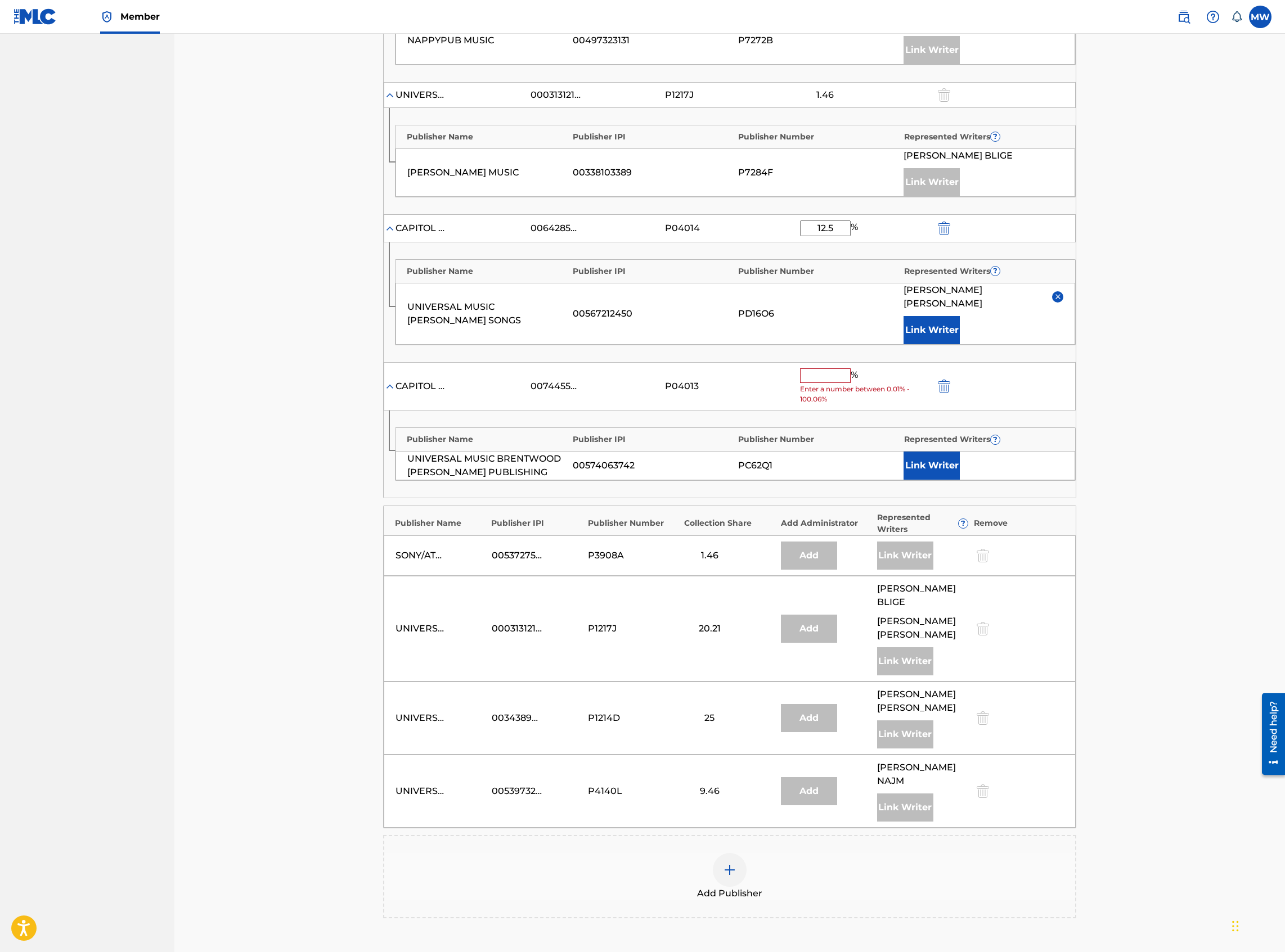
click at [943, 452] on button "Link Writer" at bounding box center [931, 466] width 56 height 28
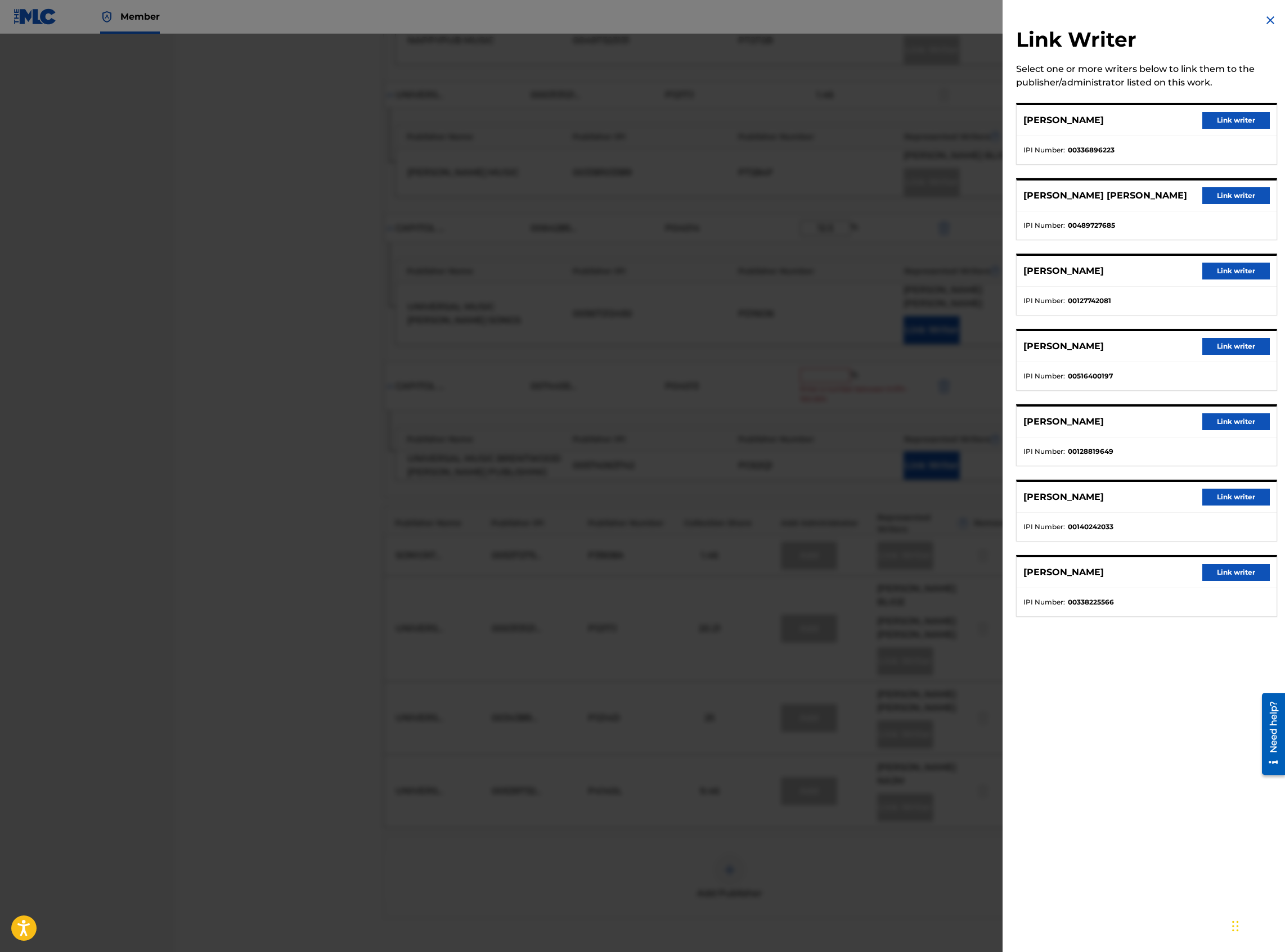
click at [1222, 269] on button "Link writer" at bounding box center [1235, 271] width 67 height 17
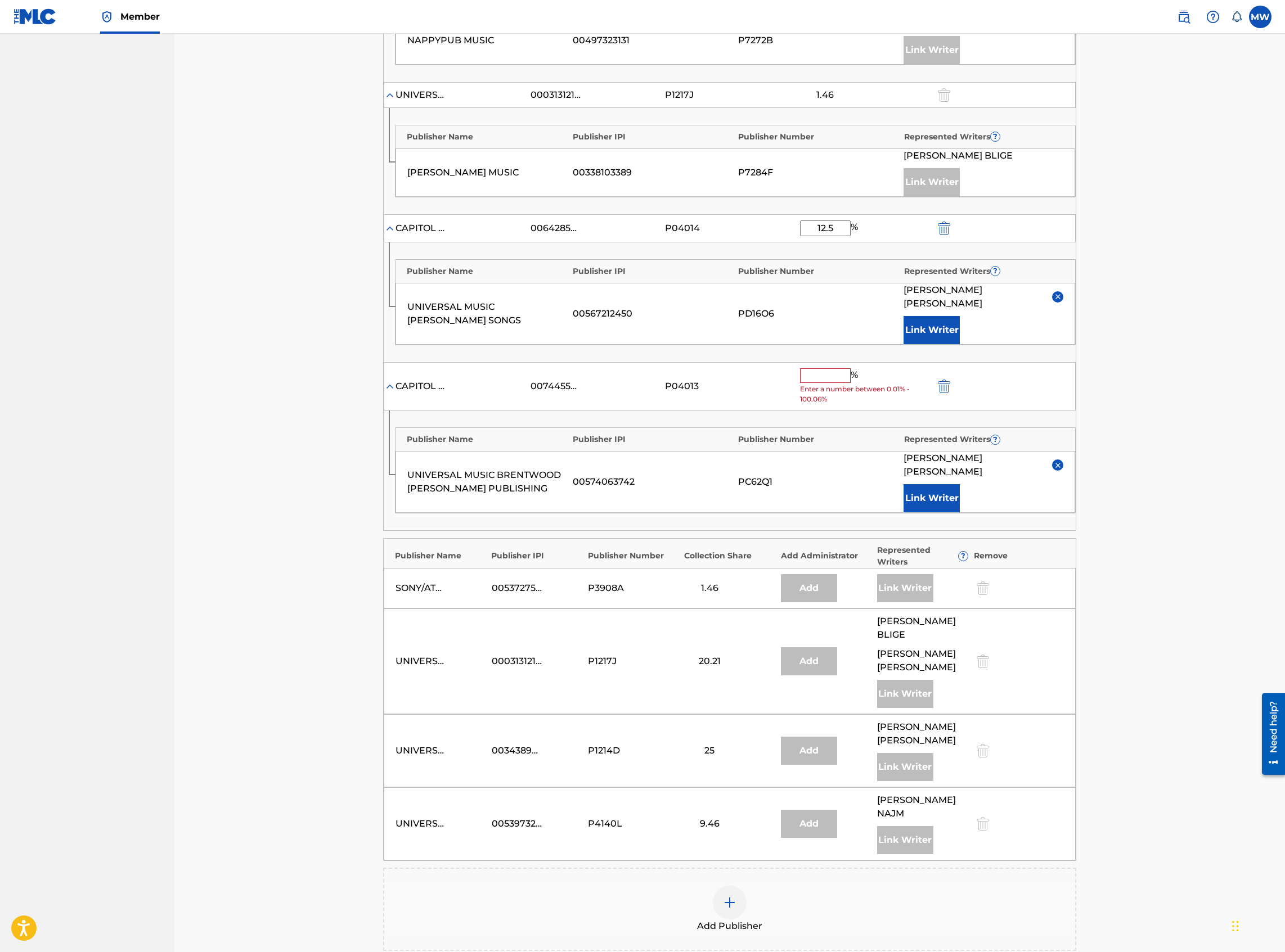
click at [843, 368] on input "text" at bounding box center [825, 375] width 51 height 15
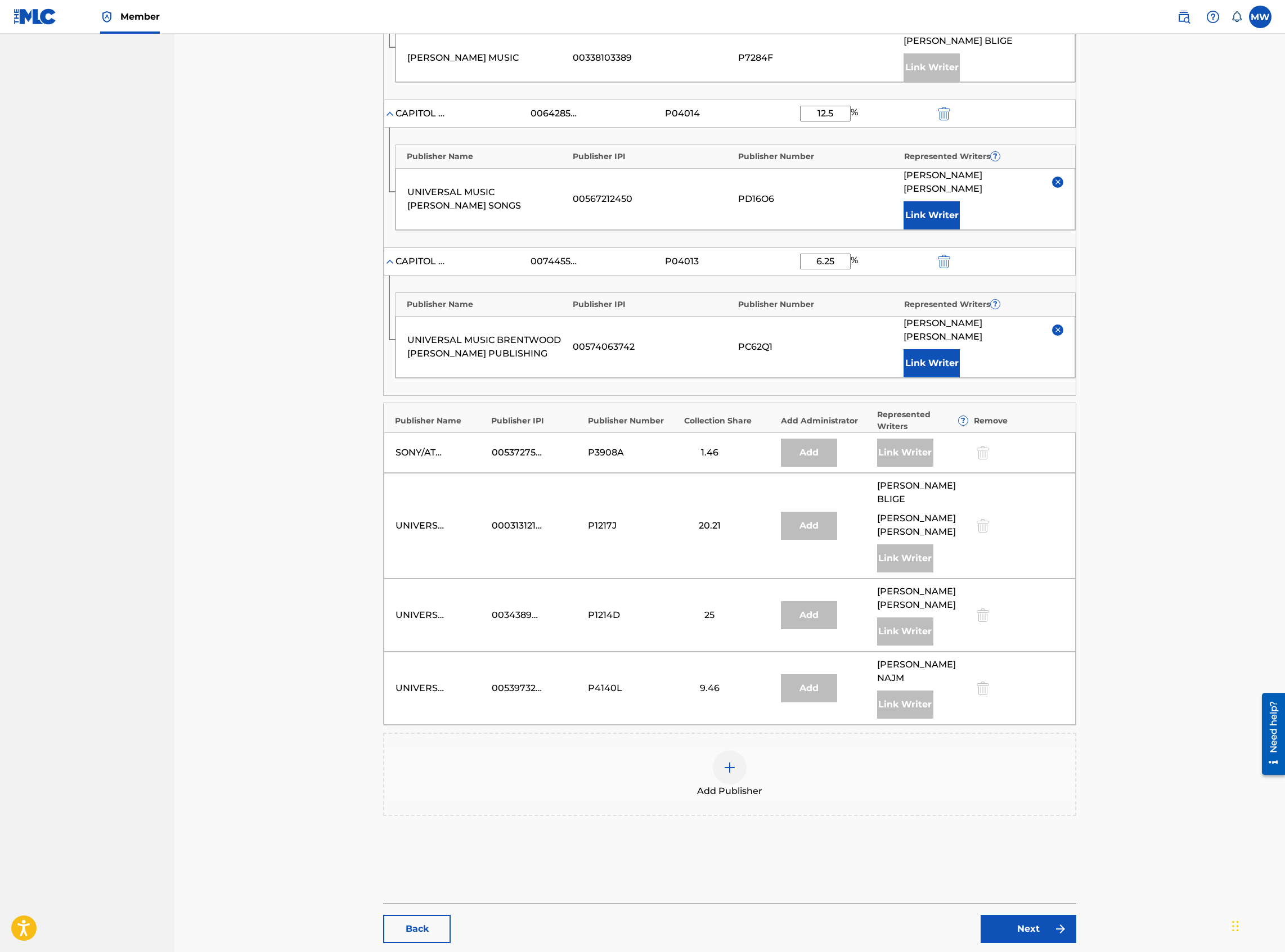
scroll to position [919, 0]
type input "6.25"
click at [1035, 915] on link "Next" at bounding box center [1028, 929] width 96 height 28
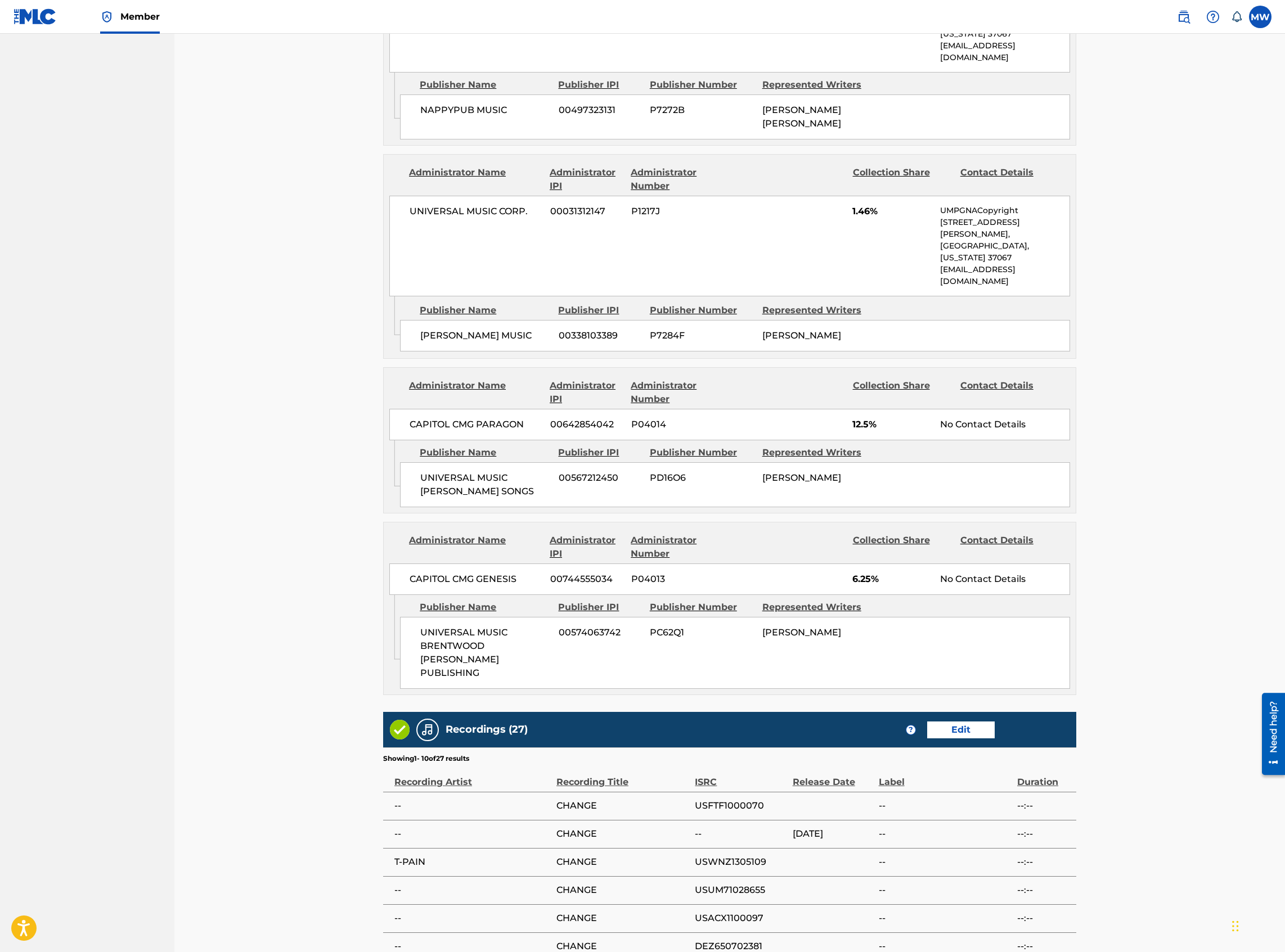
scroll to position [2093, 0]
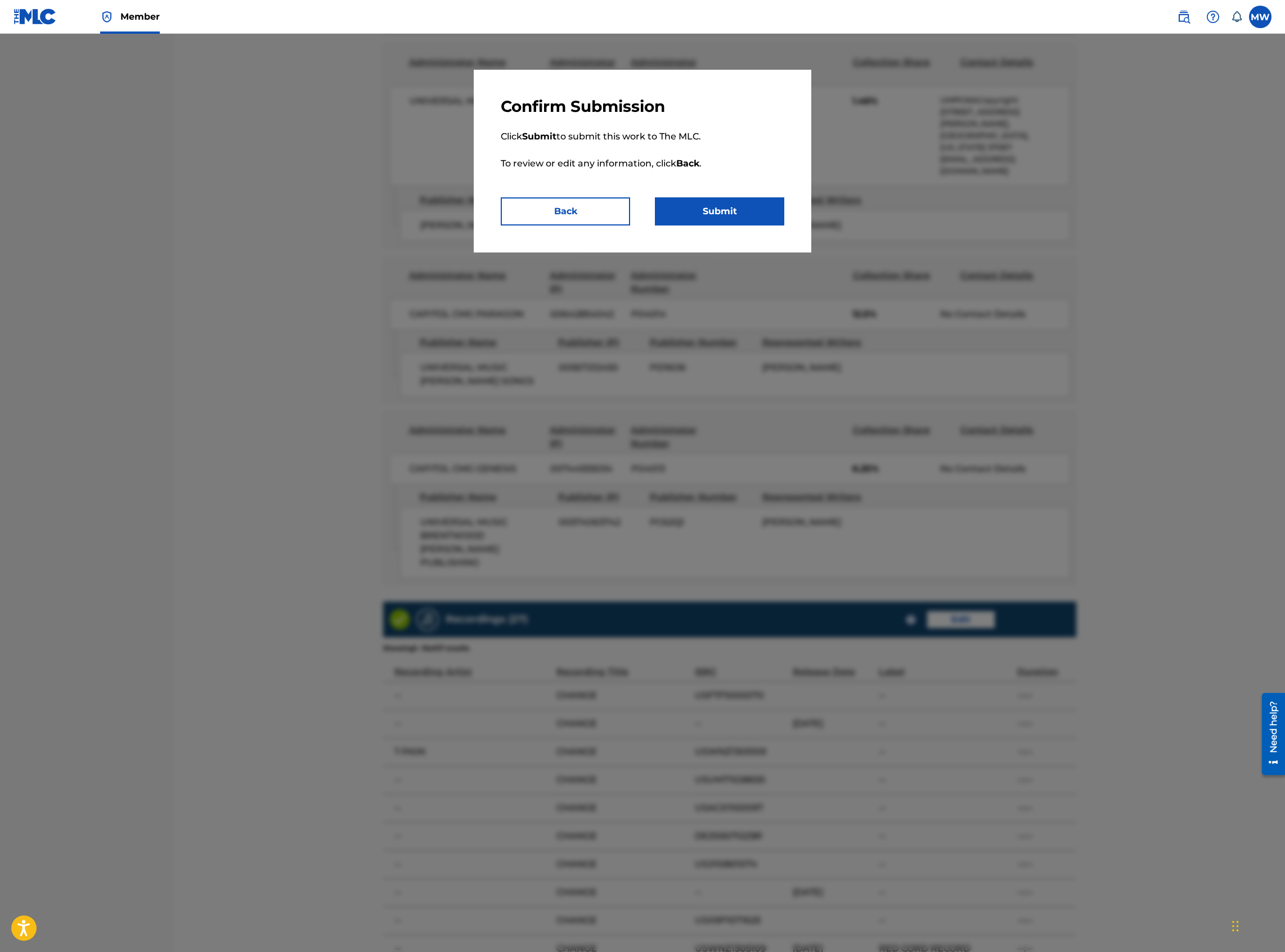
click at [738, 228] on div "Confirm Submission Click Submit to submit this work to The MLC. To review or ed…" at bounding box center [642, 161] width 337 height 183
click at [723, 209] on button "Submit" at bounding box center [719, 211] width 129 height 28
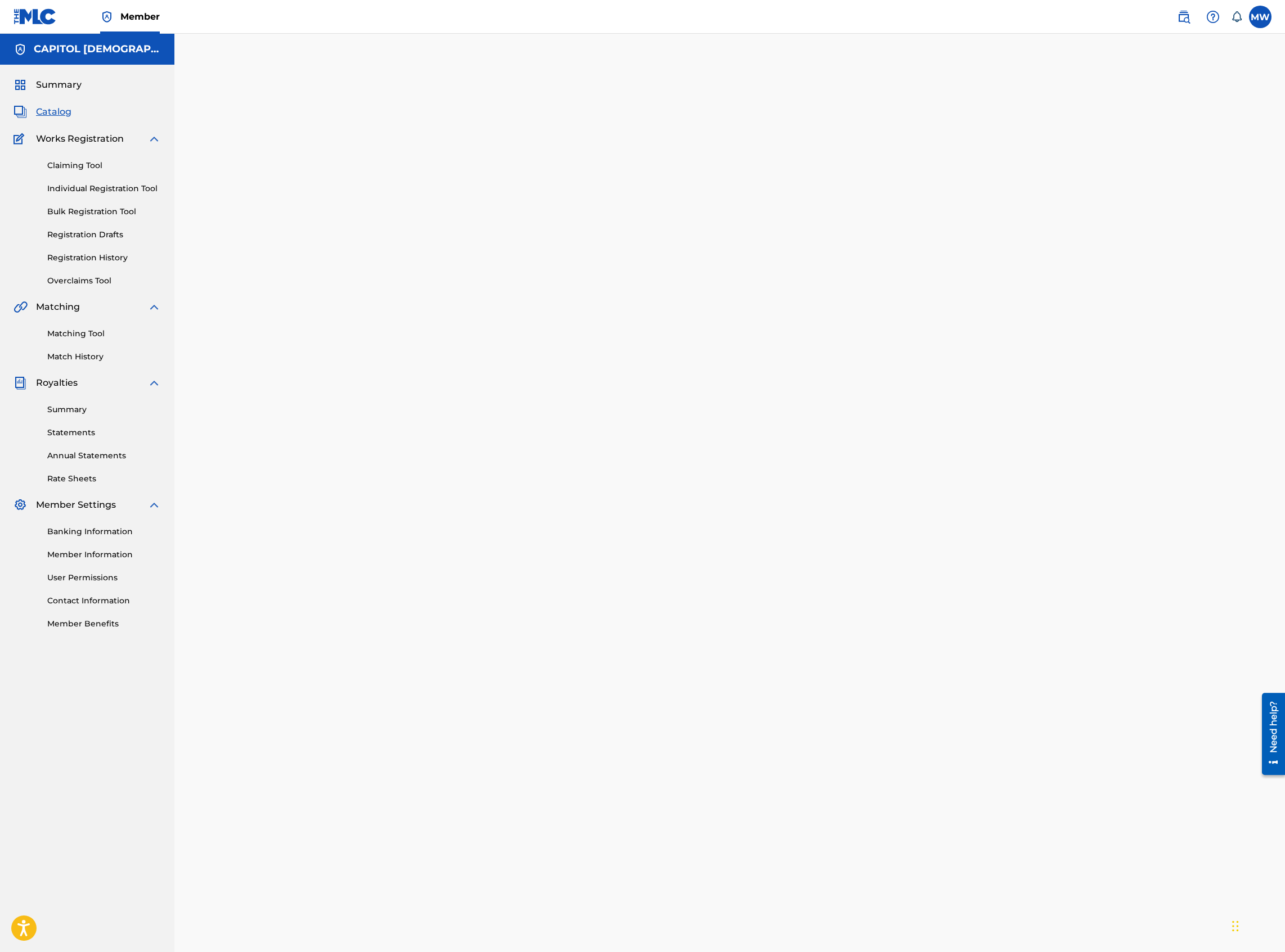
click at [49, 110] on span "Catalog" at bounding box center [53, 111] width 35 height 13
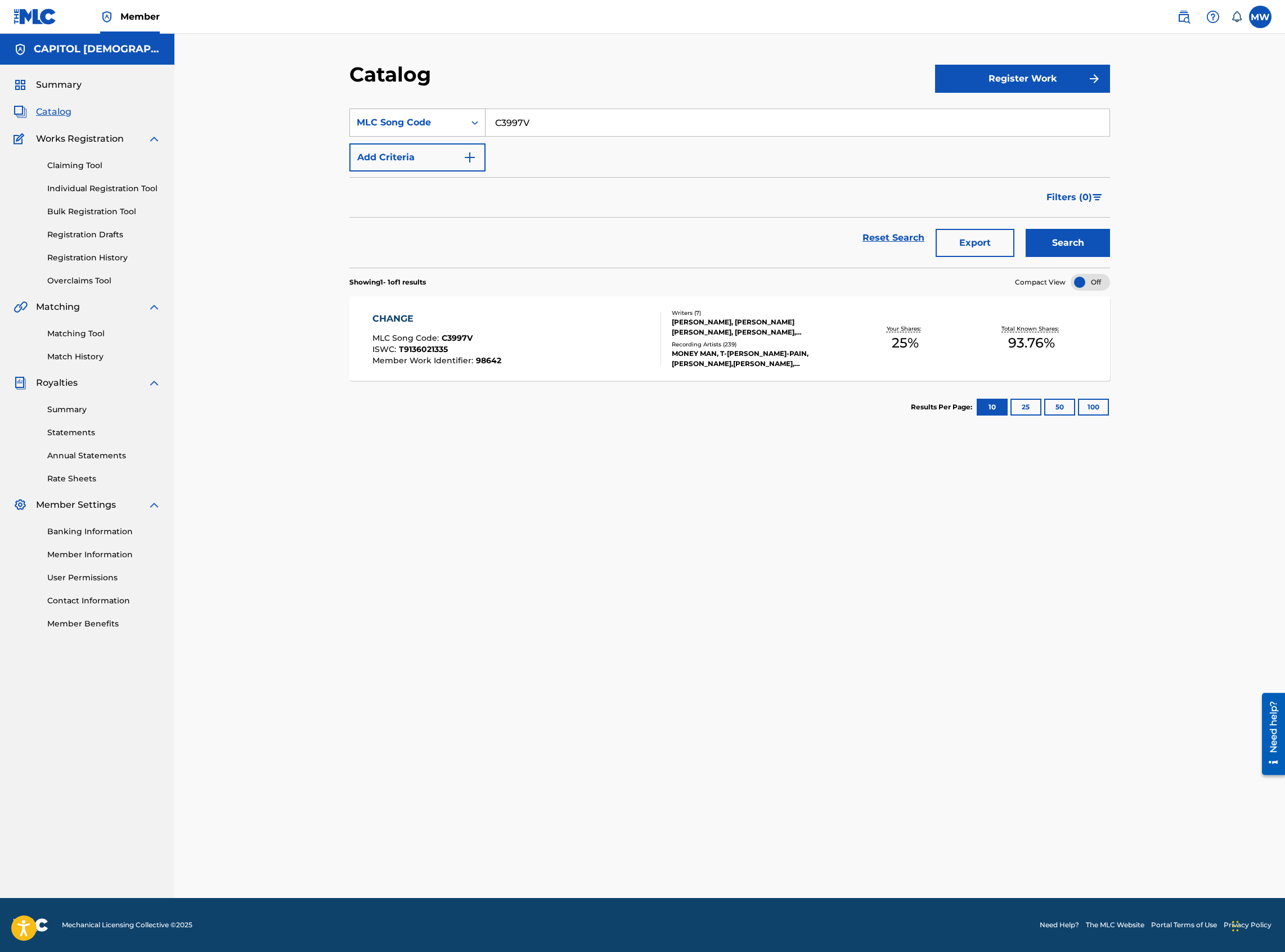
drag, startPoint x: 534, startPoint y: 129, endPoint x: 484, endPoint y: 129, distance: 50.1
click at [484, 129] on div "SearchWithCriteria9796ef4e-0ff4-4f87-afb2-7cc588b629cd MLC Song Code C3997V" at bounding box center [729, 123] width 760 height 28
paste input "TA1D3V"
type input "TA1D3V"
click at [1025, 229] on button "Search" at bounding box center [1067, 243] width 84 height 28
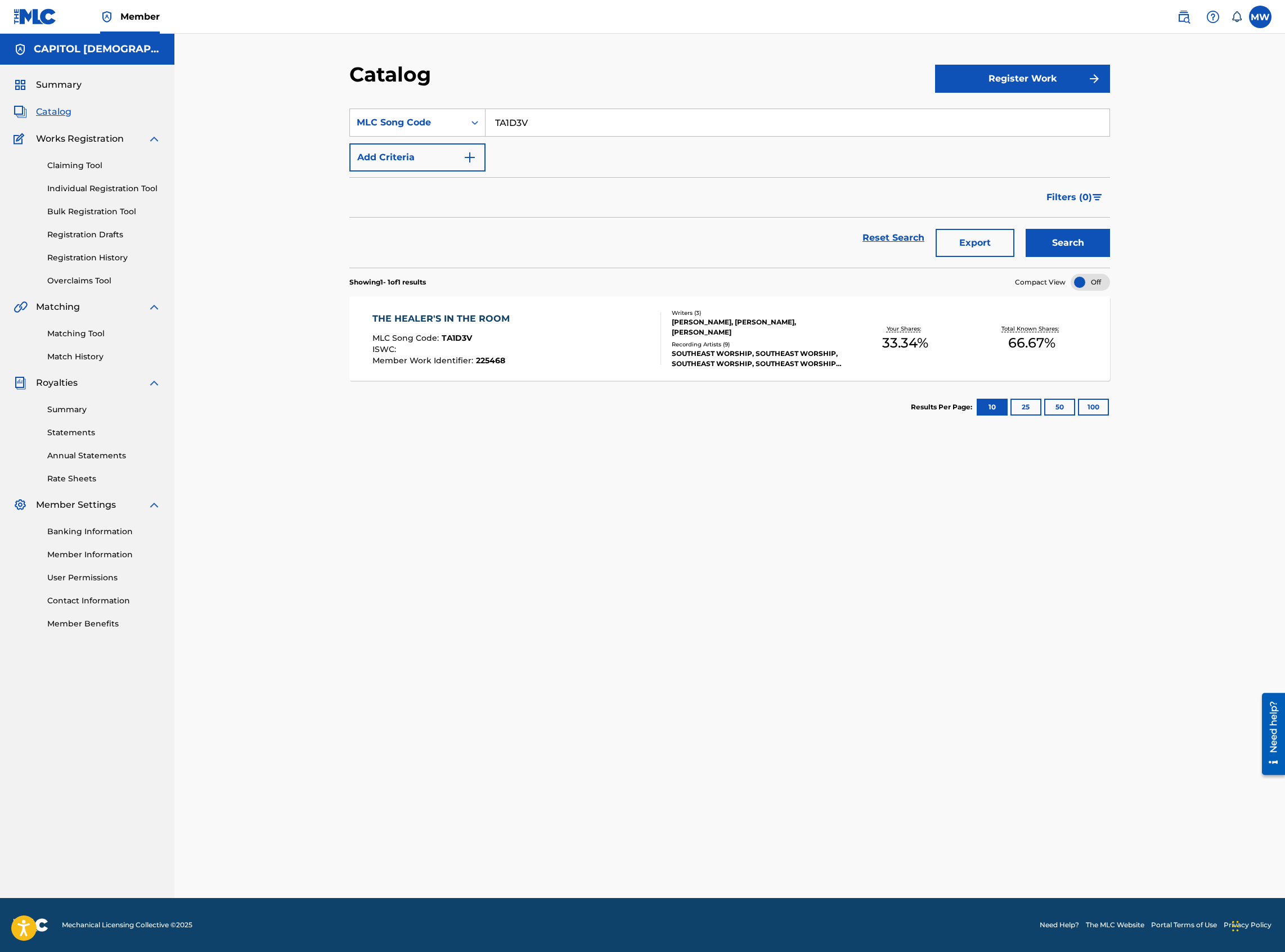
click at [515, 349] on div "THE HEALER'S IN THE ROOM MLC Song Code : TA1D3V ISWC : Member Work Identifier :…" at bounding box center [516, 338] width 289 height 53
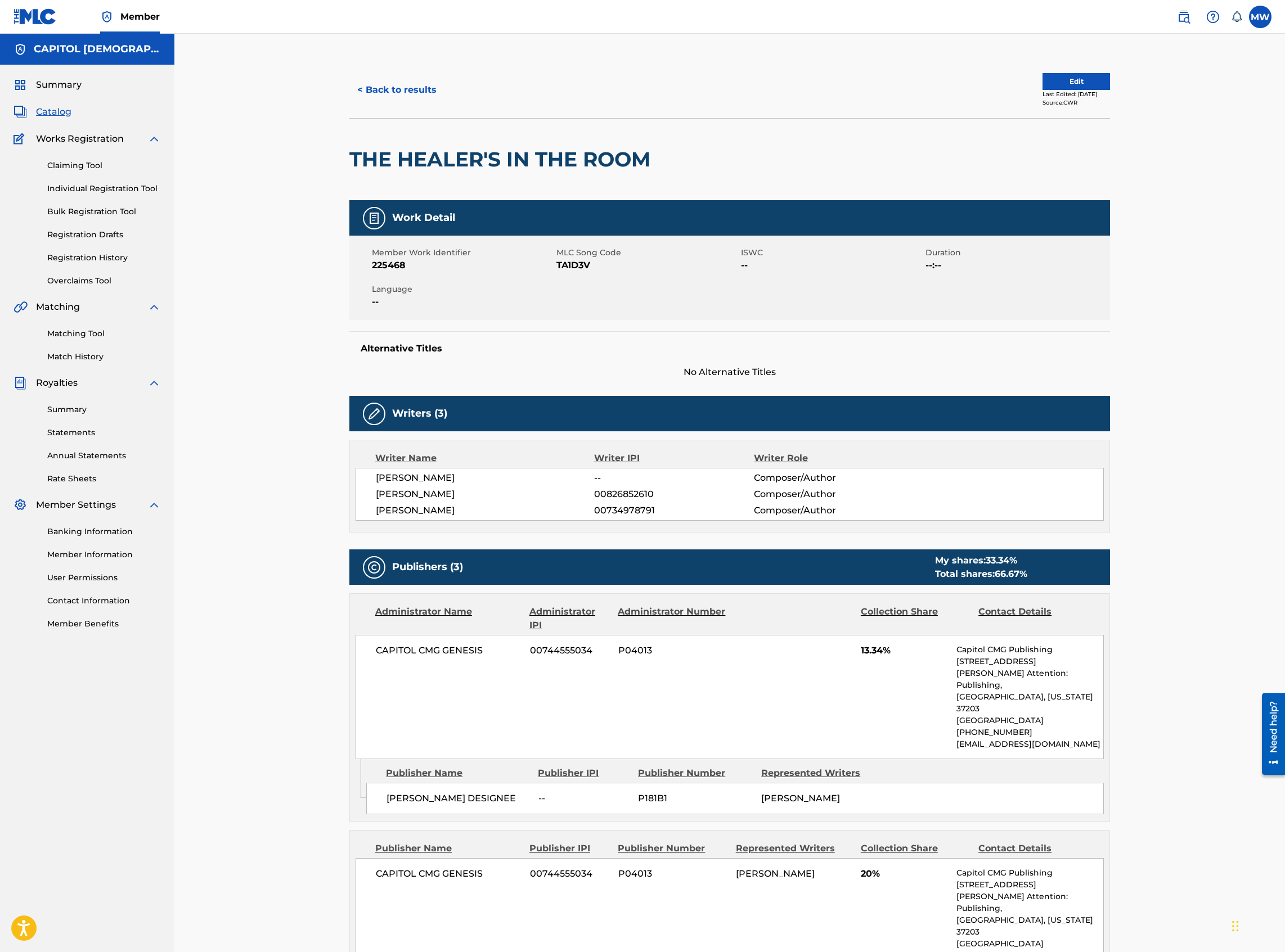
click at [1063, 78] on button "Edit" at bounding box center [1075, 81] width 67 height 17
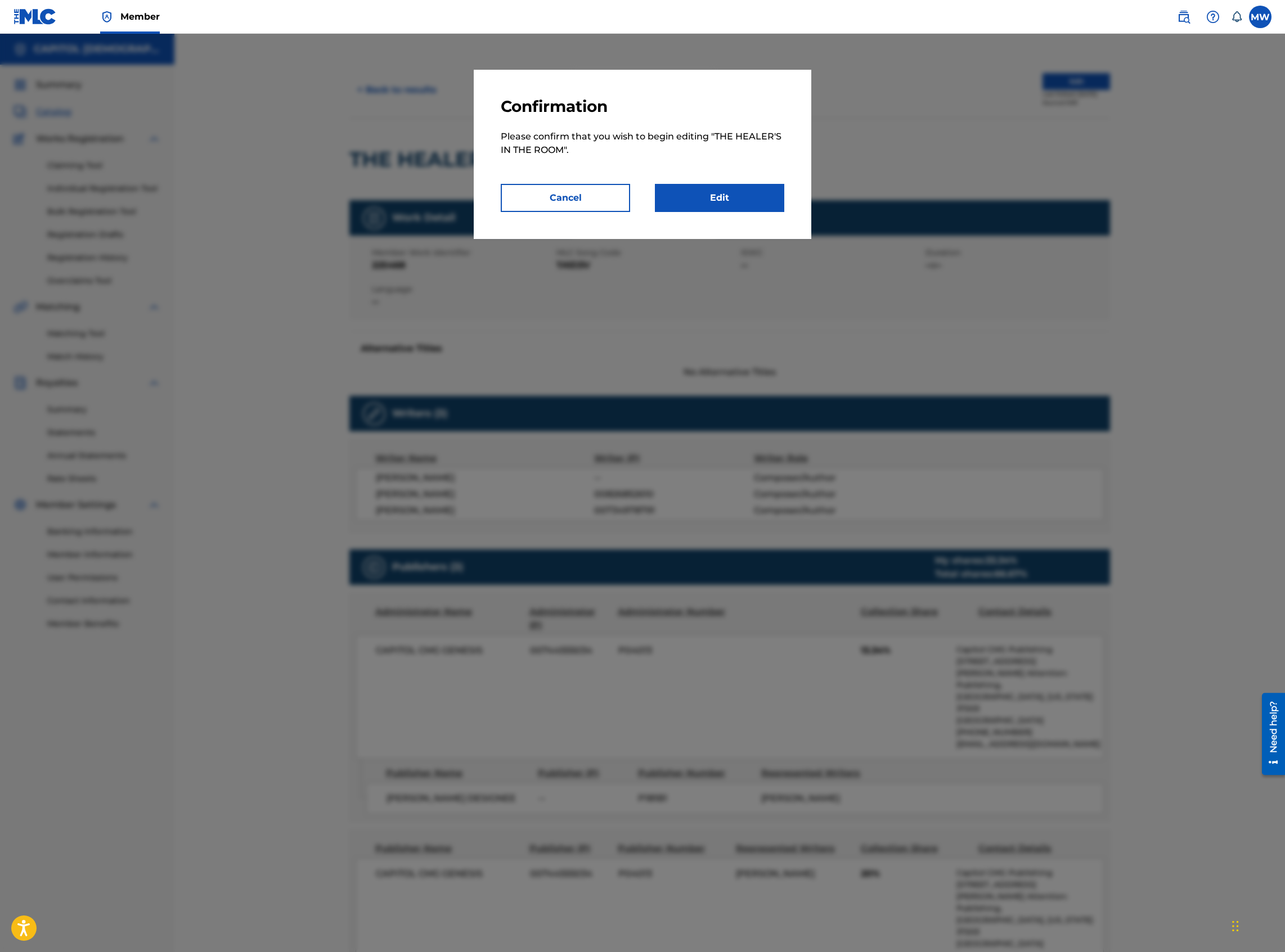
click at [755, 196] on link "Edit" at bounding box center [719, 198] width 129 height 28
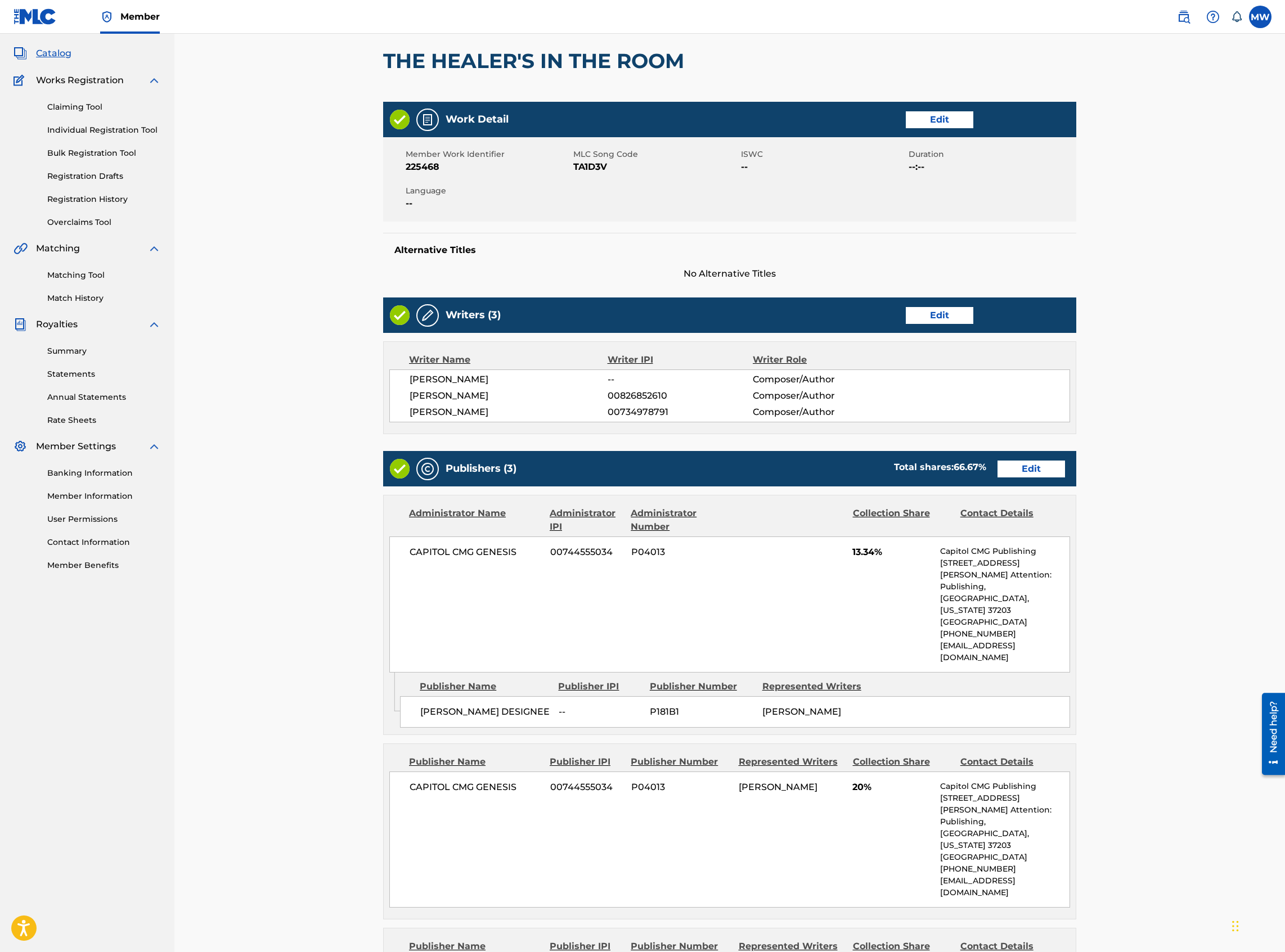
scroll to position [150, 0]
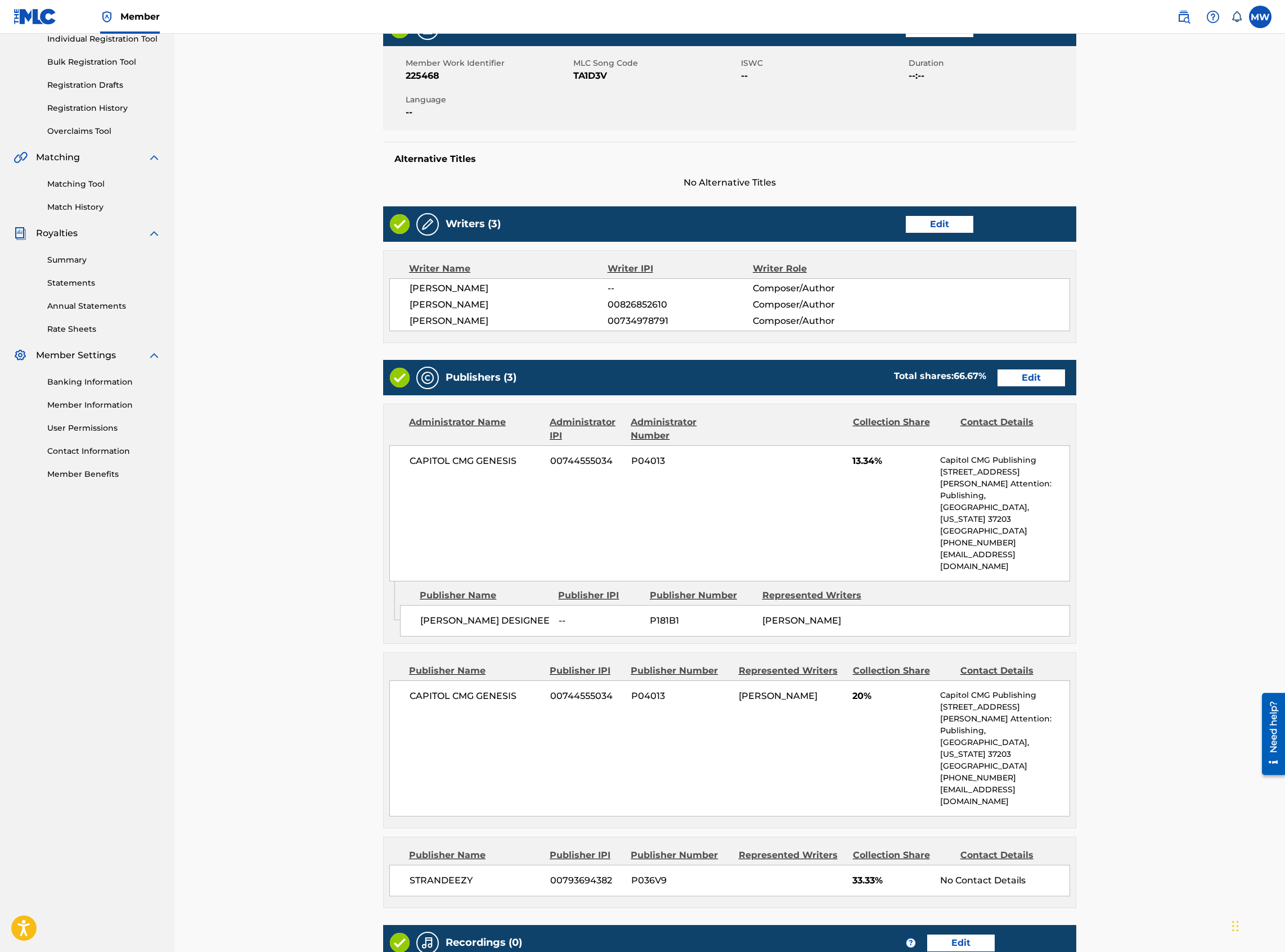
click at [1015, 382] on link "Edit" at bounding box center [1030, 378] width 67 height 17
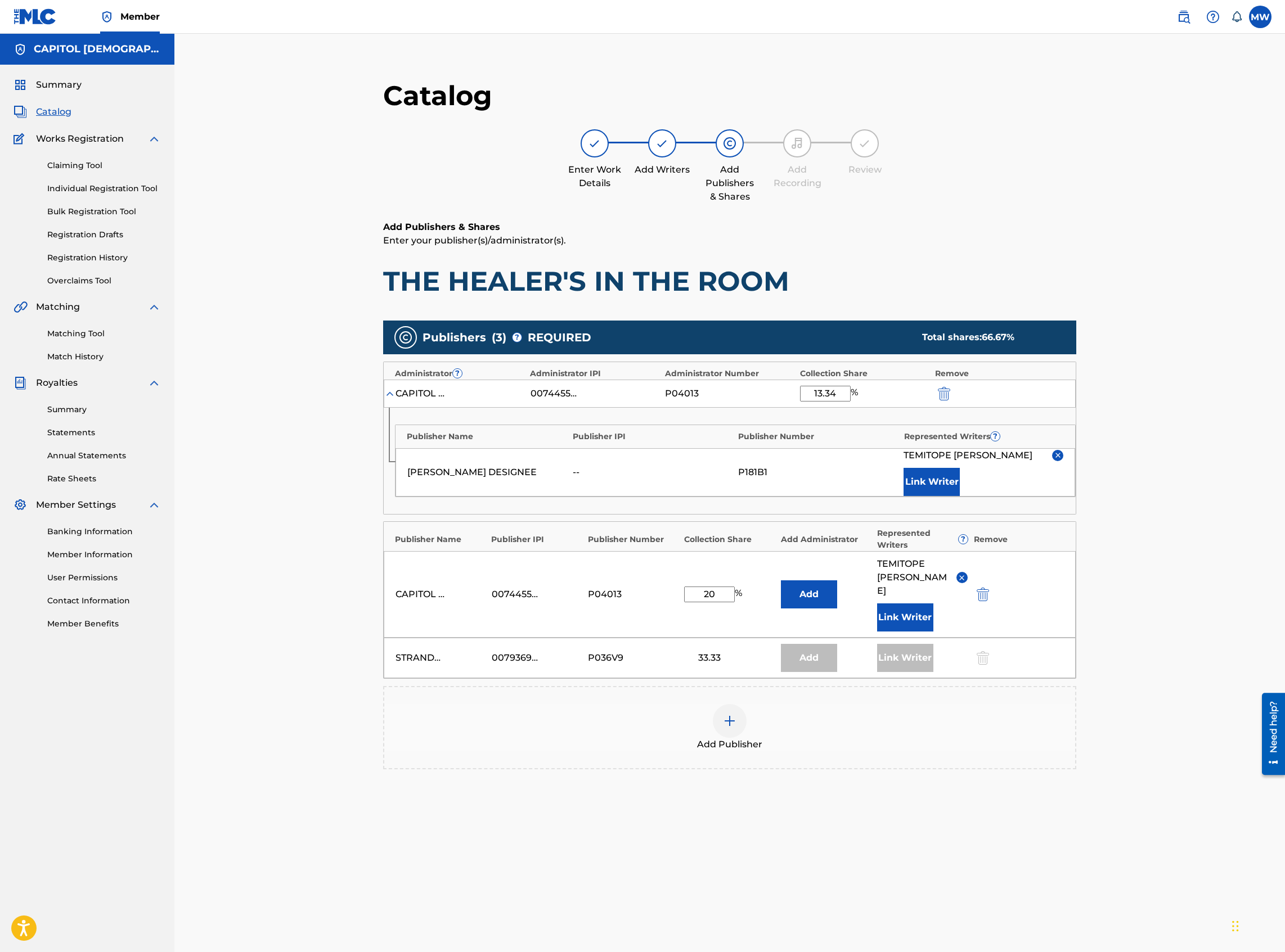
click at [805, 713] on div "Add Publisher" at bounding box center [729, 727] width 691 height 47
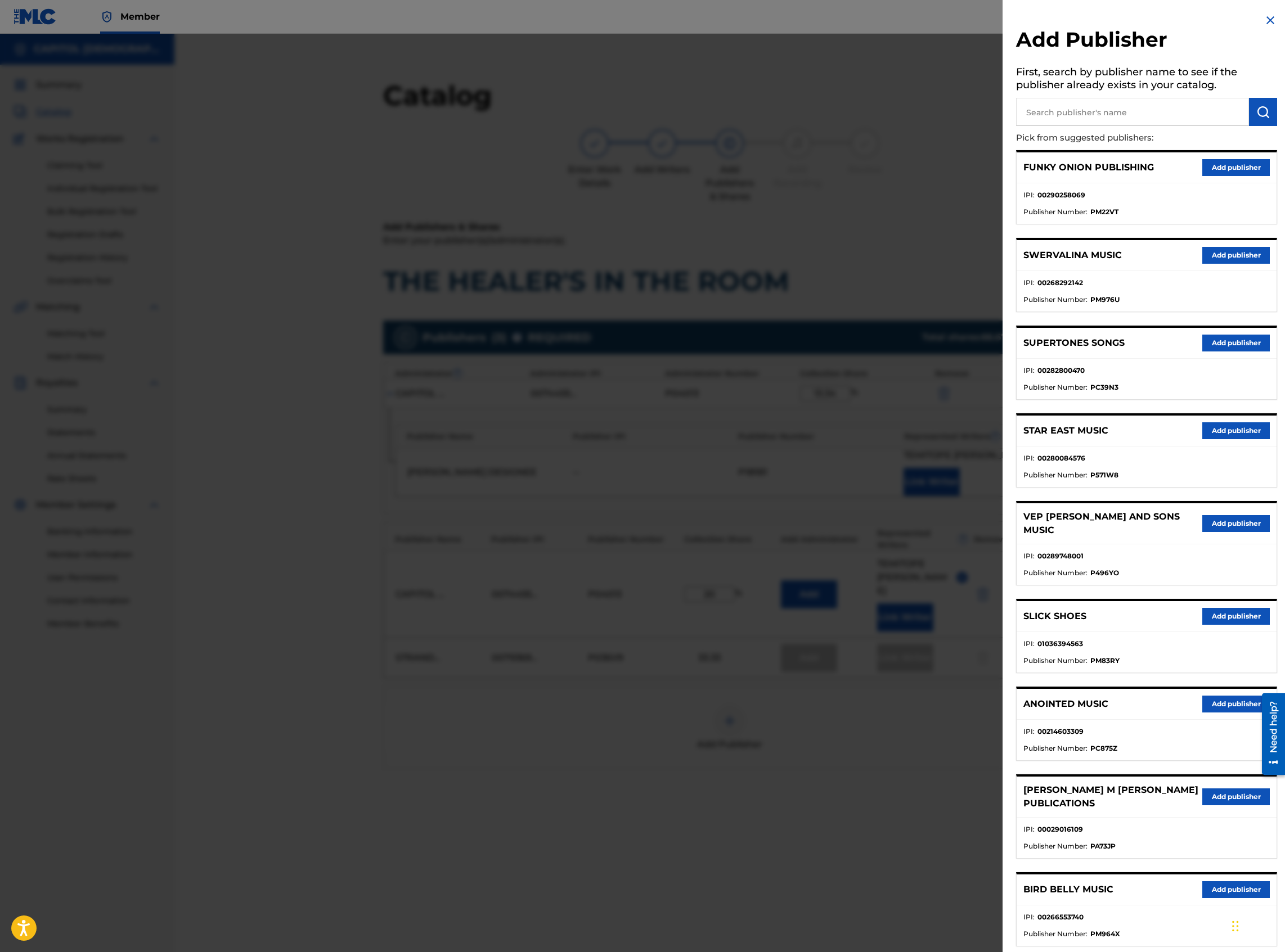
click at [1072, 108] on input "text" at bounding box center [1132, 112] width 233 height 28
type input "Strandeezy"
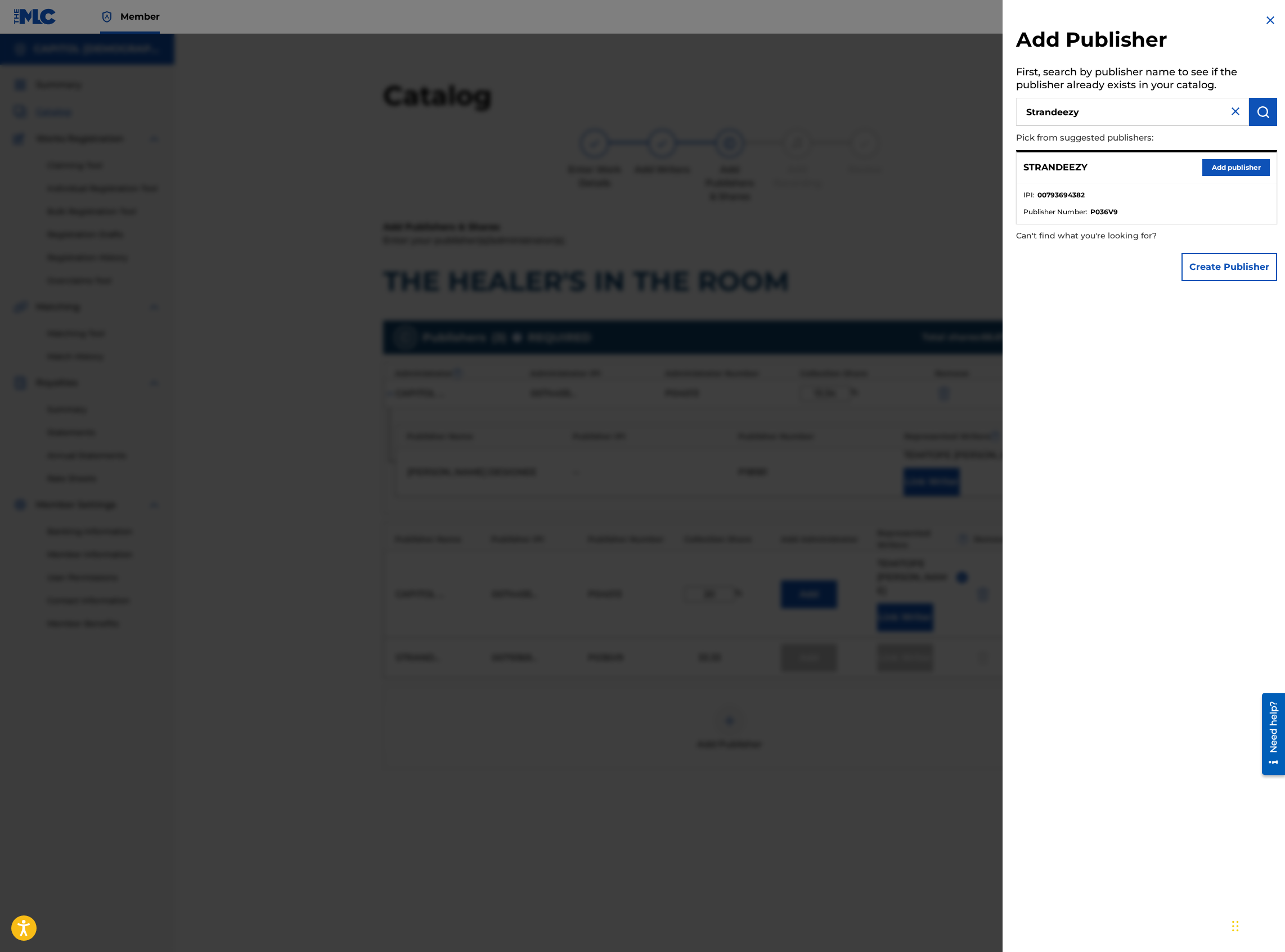
click at [1243, 168] on button "Add publisher" at bounding box center [1235, 167] width 67 height 17
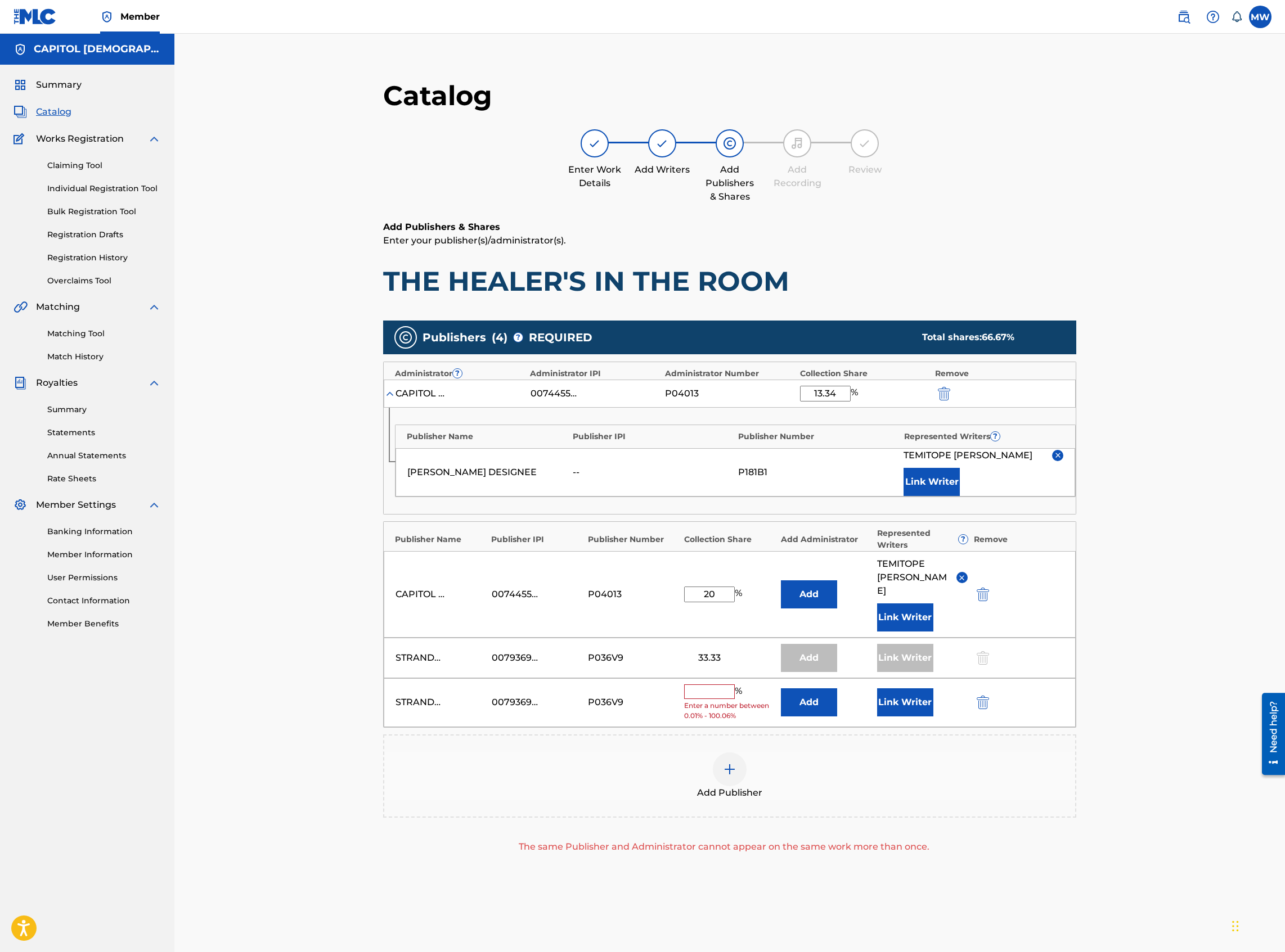
click at [788, 688] on button "Add" at bounding box center [809, 702] width 56 height 28
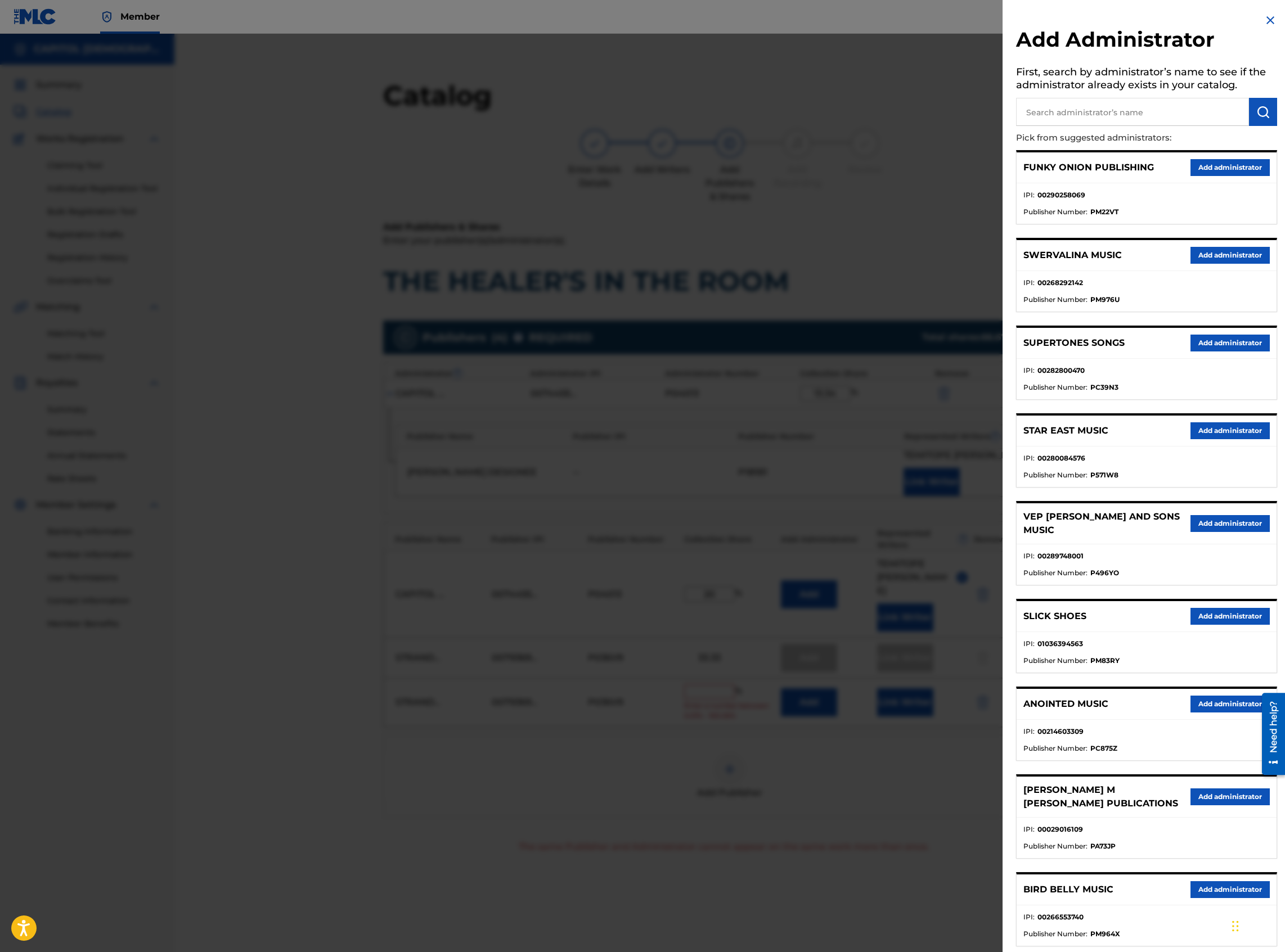
click at [1065, 112] on input "text" at bounding box center [1132, 112] width 233 height 28
type input "capitol cmg genesis"
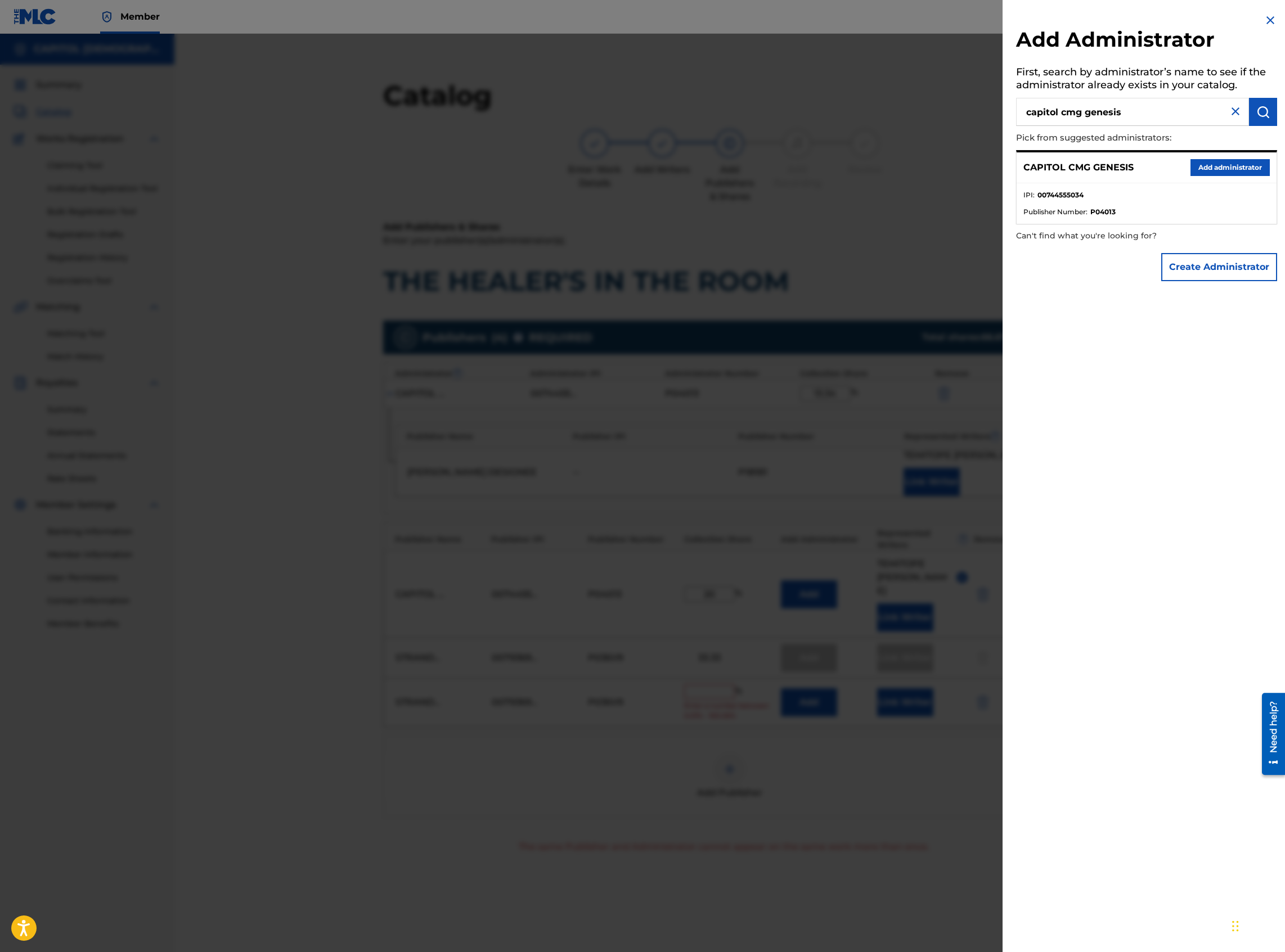
click at [1200, 170] on button "Add administrator" at bounding box center [1229, 167] width 79 height 17
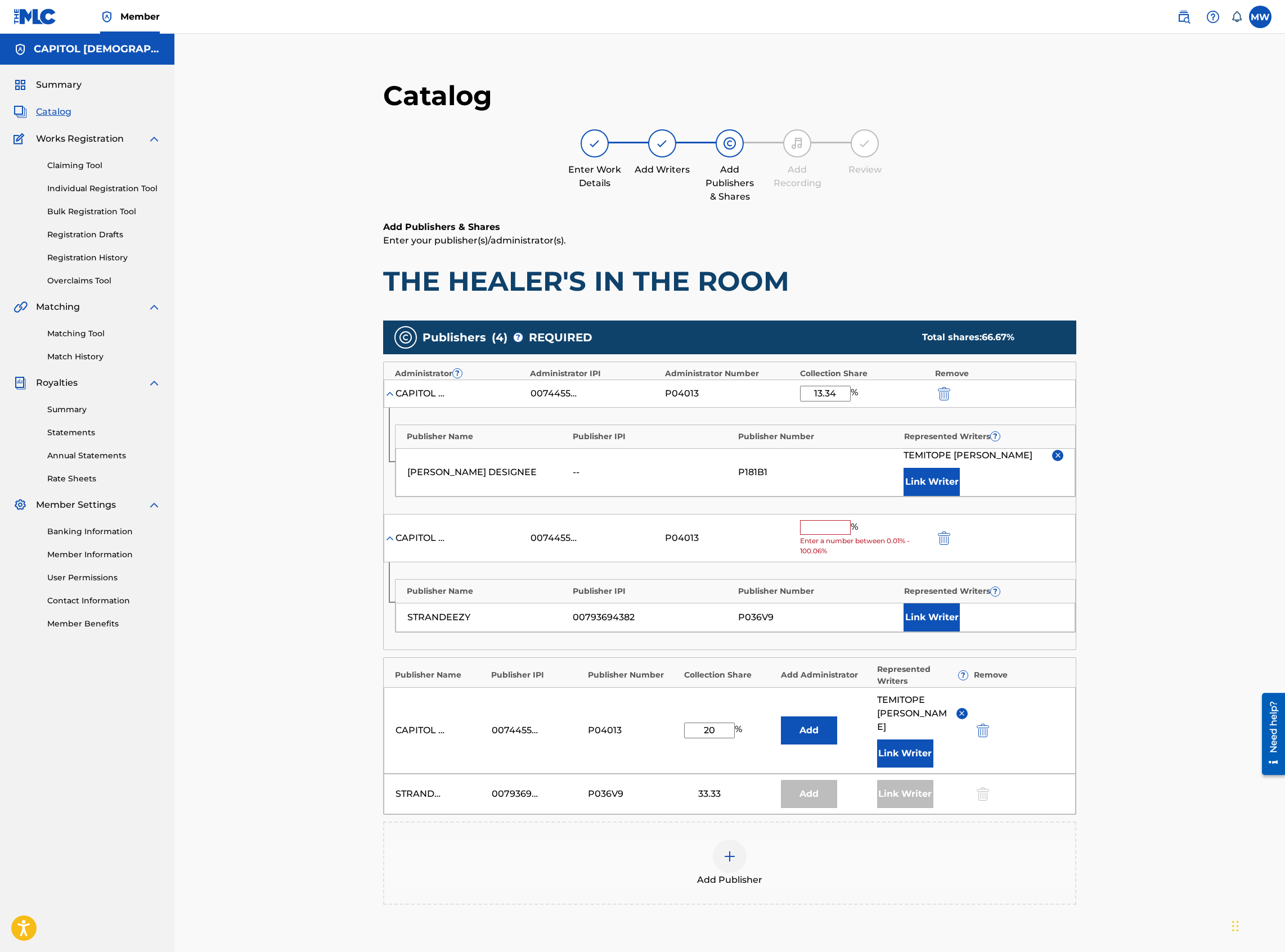
click at [828, 529] on input "text" at bounding box center [825, 527] width 51 height 15
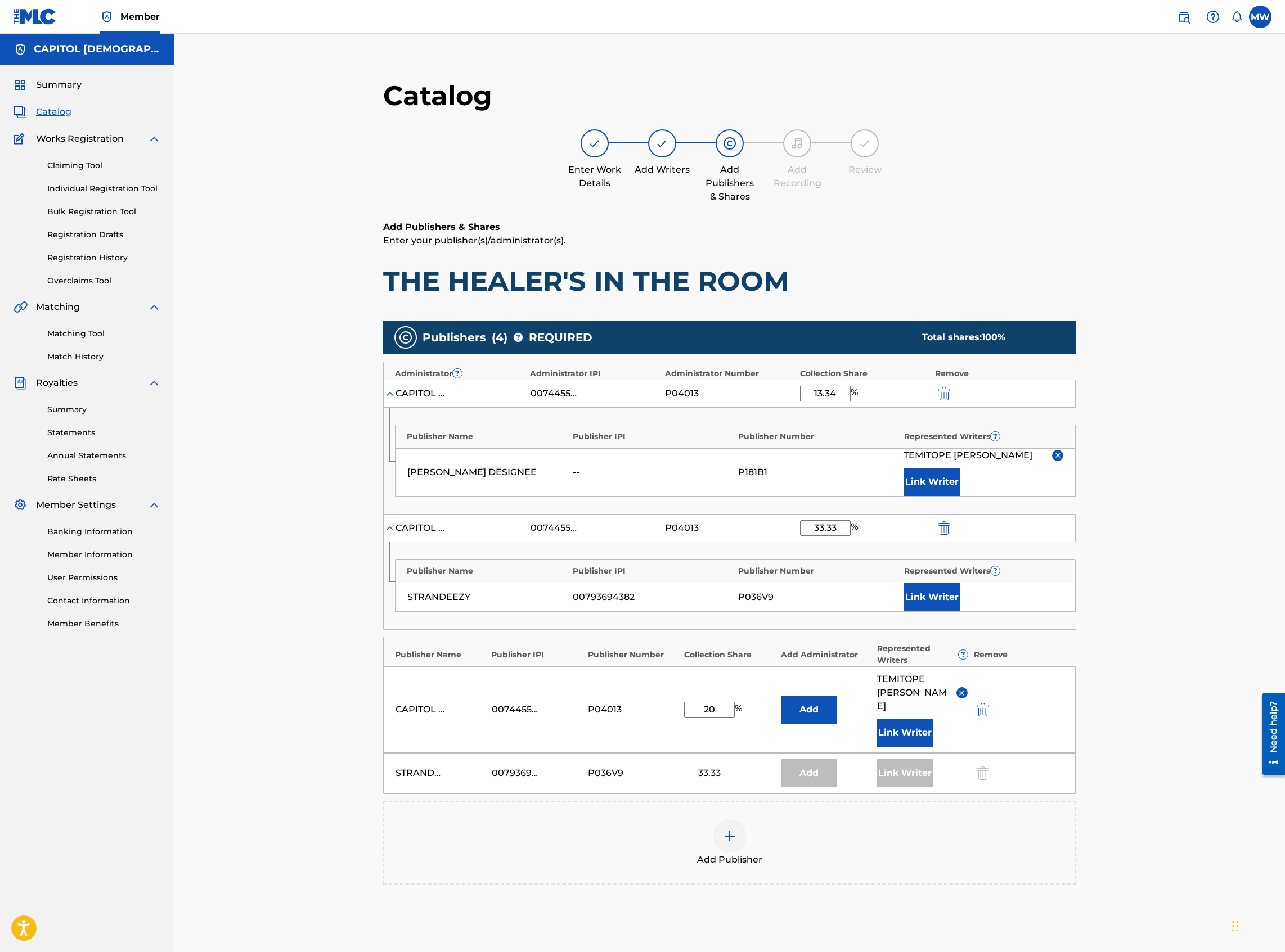
type input "33.33"
click at [922, 589] on button "Link Writer" at bounding box center [931, 597] width 56 height 28
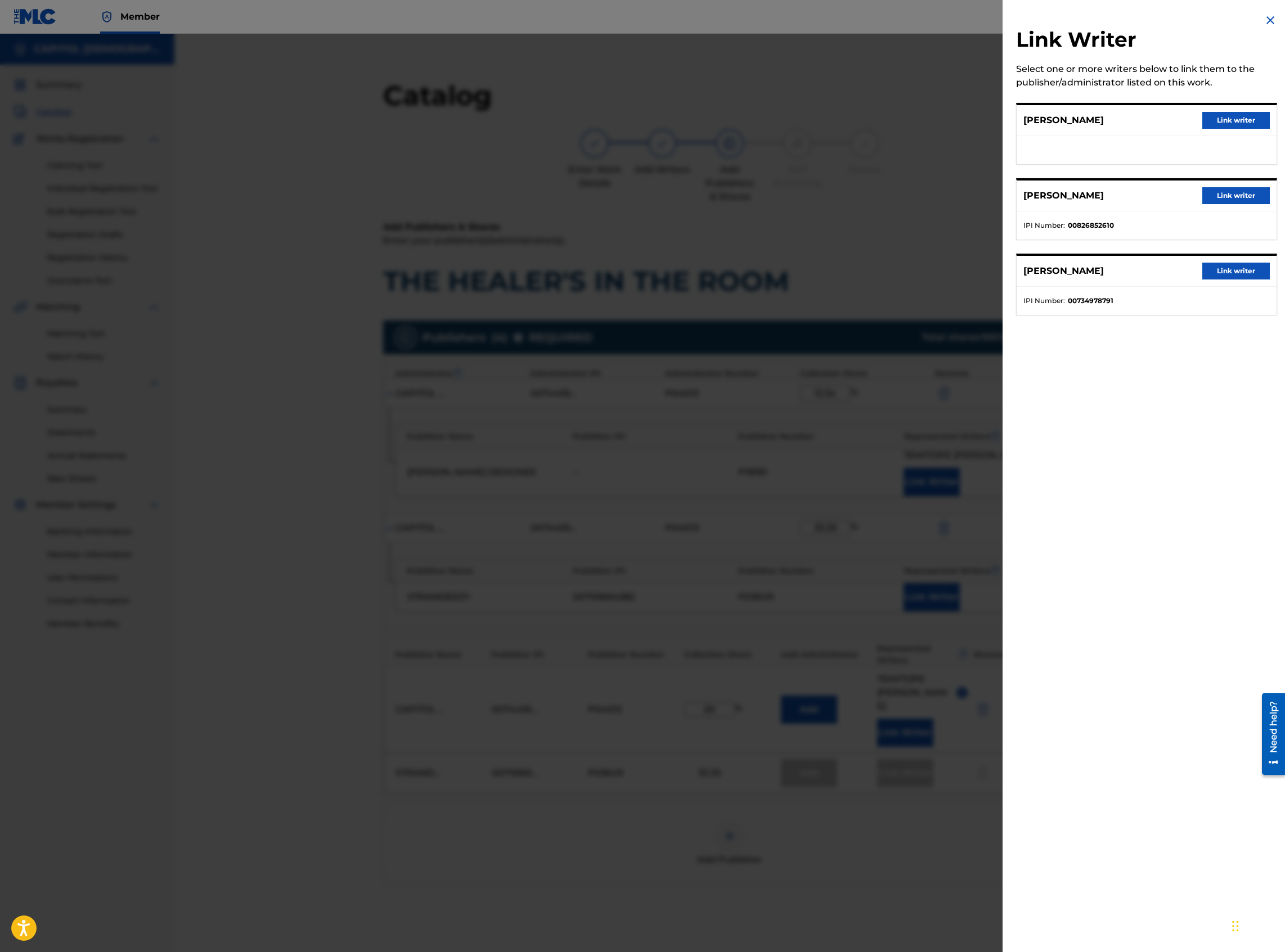
click at [1206, 273] on button "Link writer" at bounding box center [1235, 271] width 67 height 17
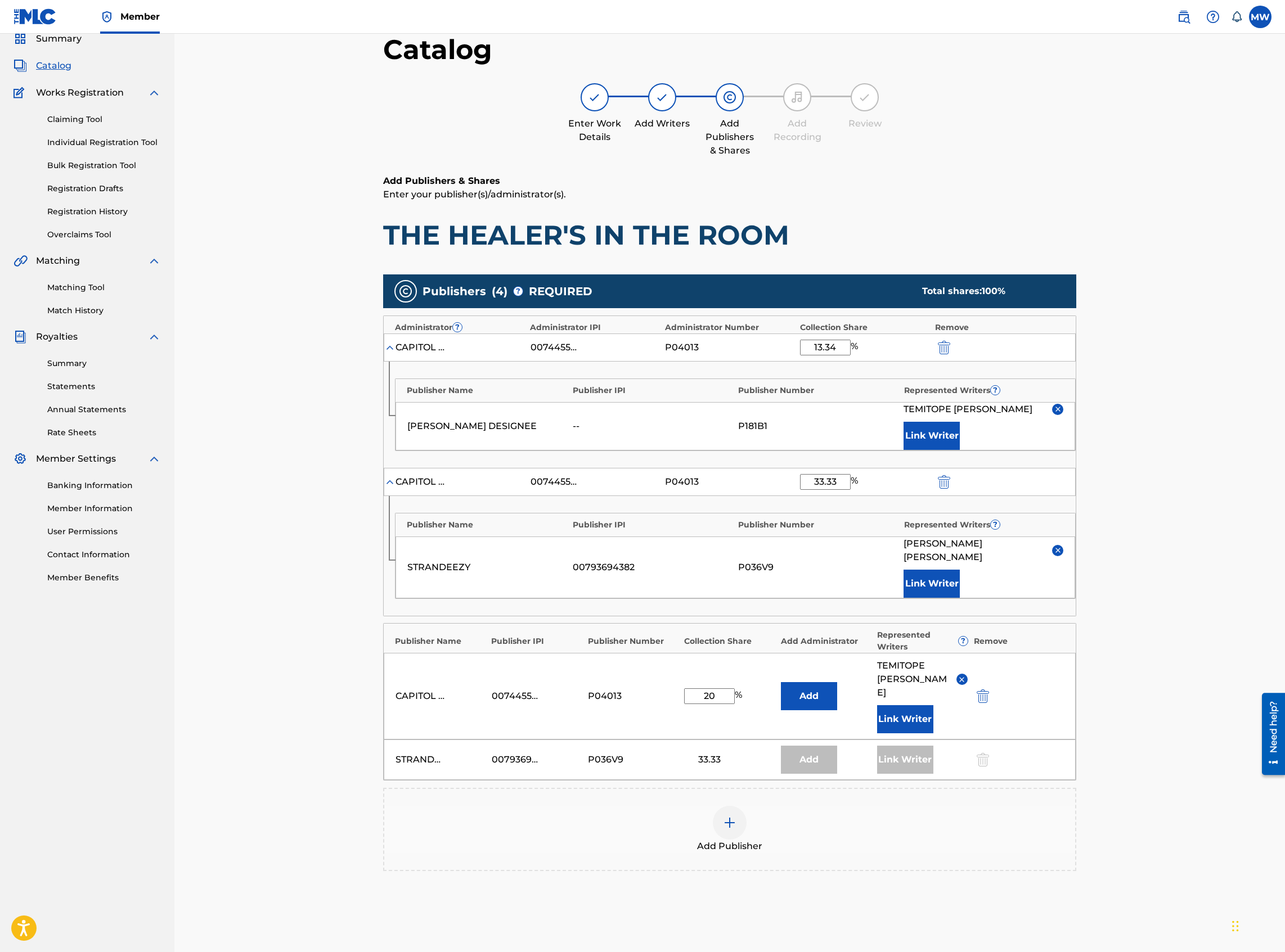
scroll to position [137, 0]
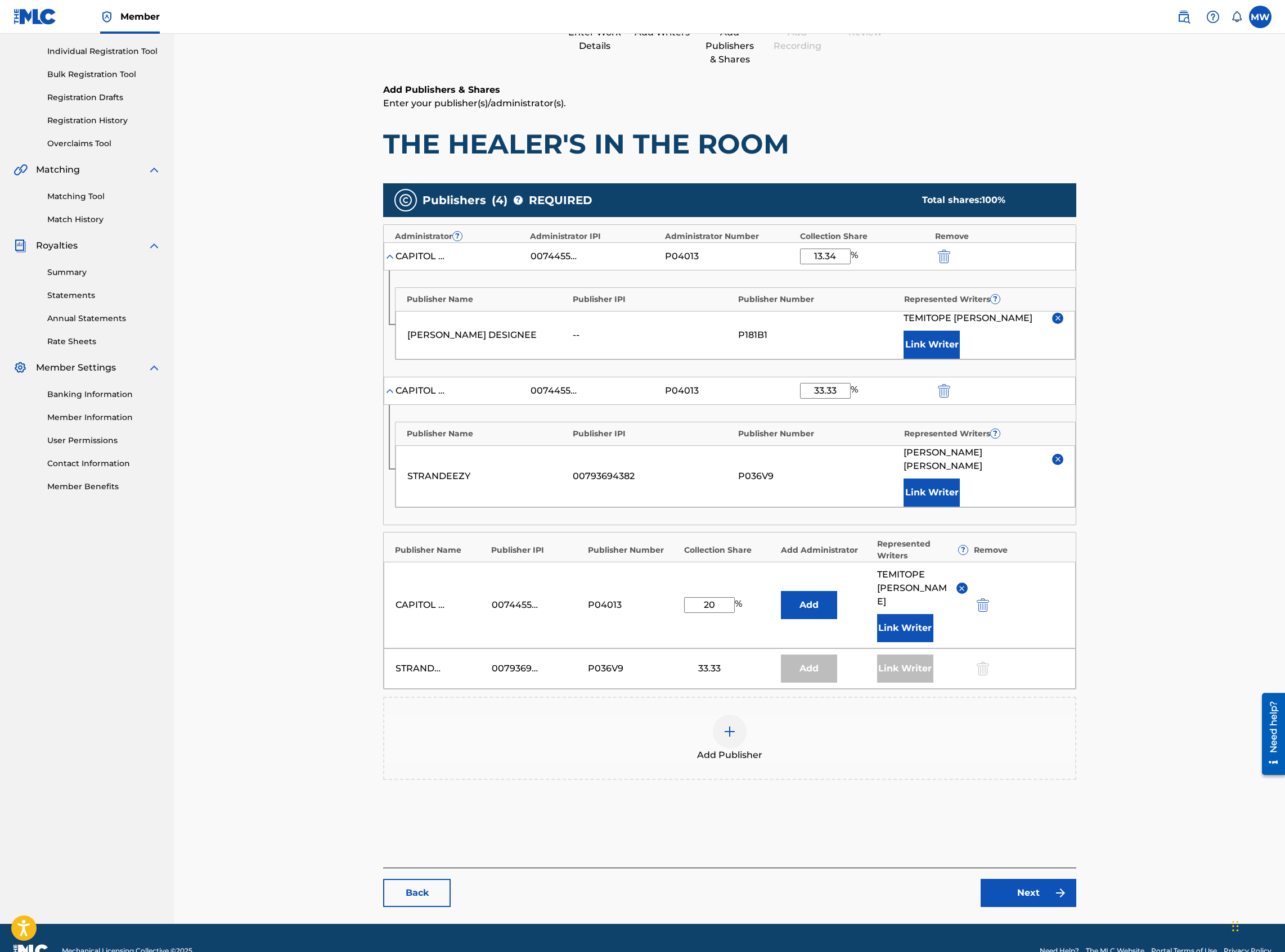
click at [1065, 886] on img at bounding box center [1059, 892] width 13 height 13
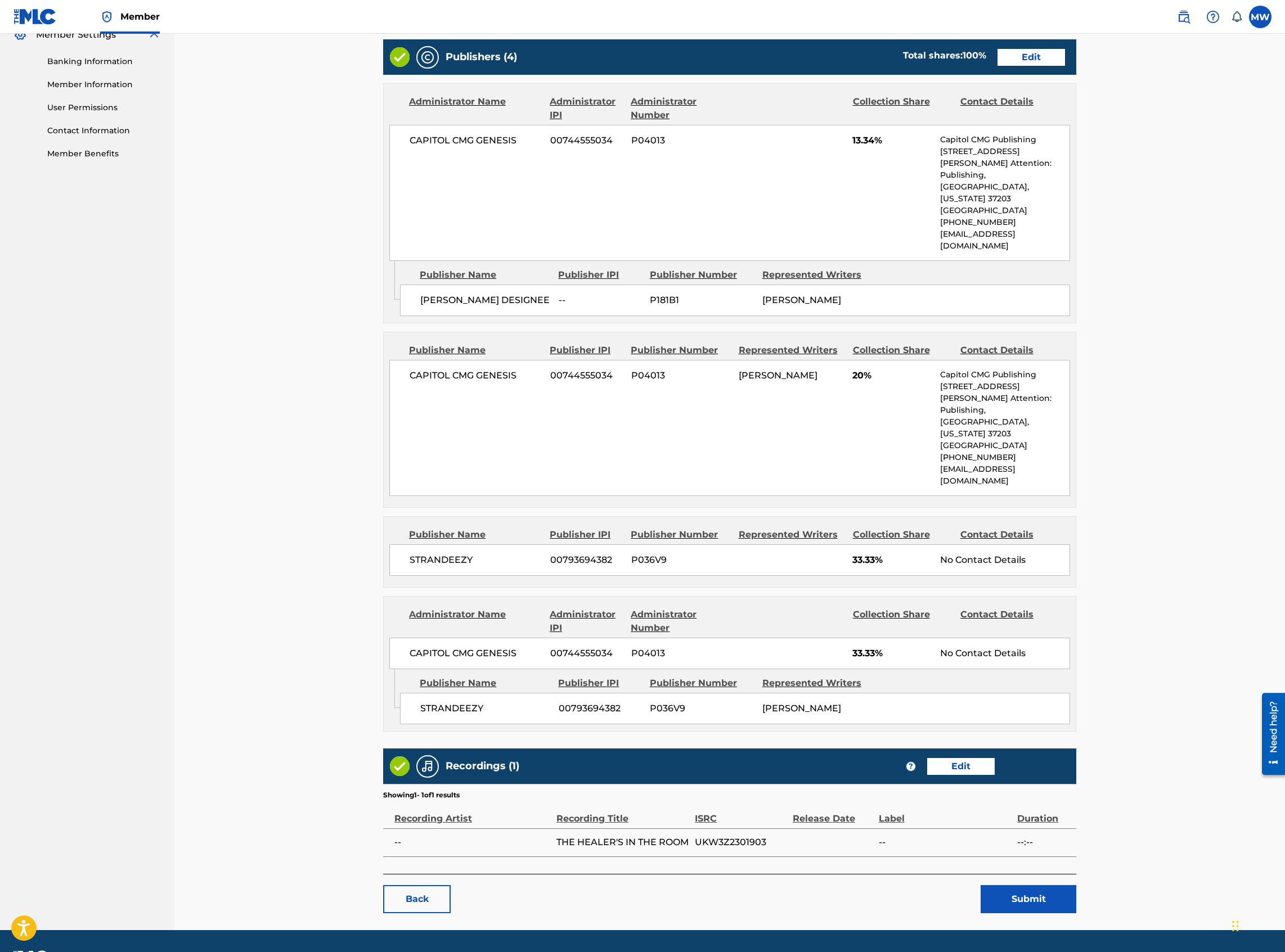
scroll to position [480, 0]
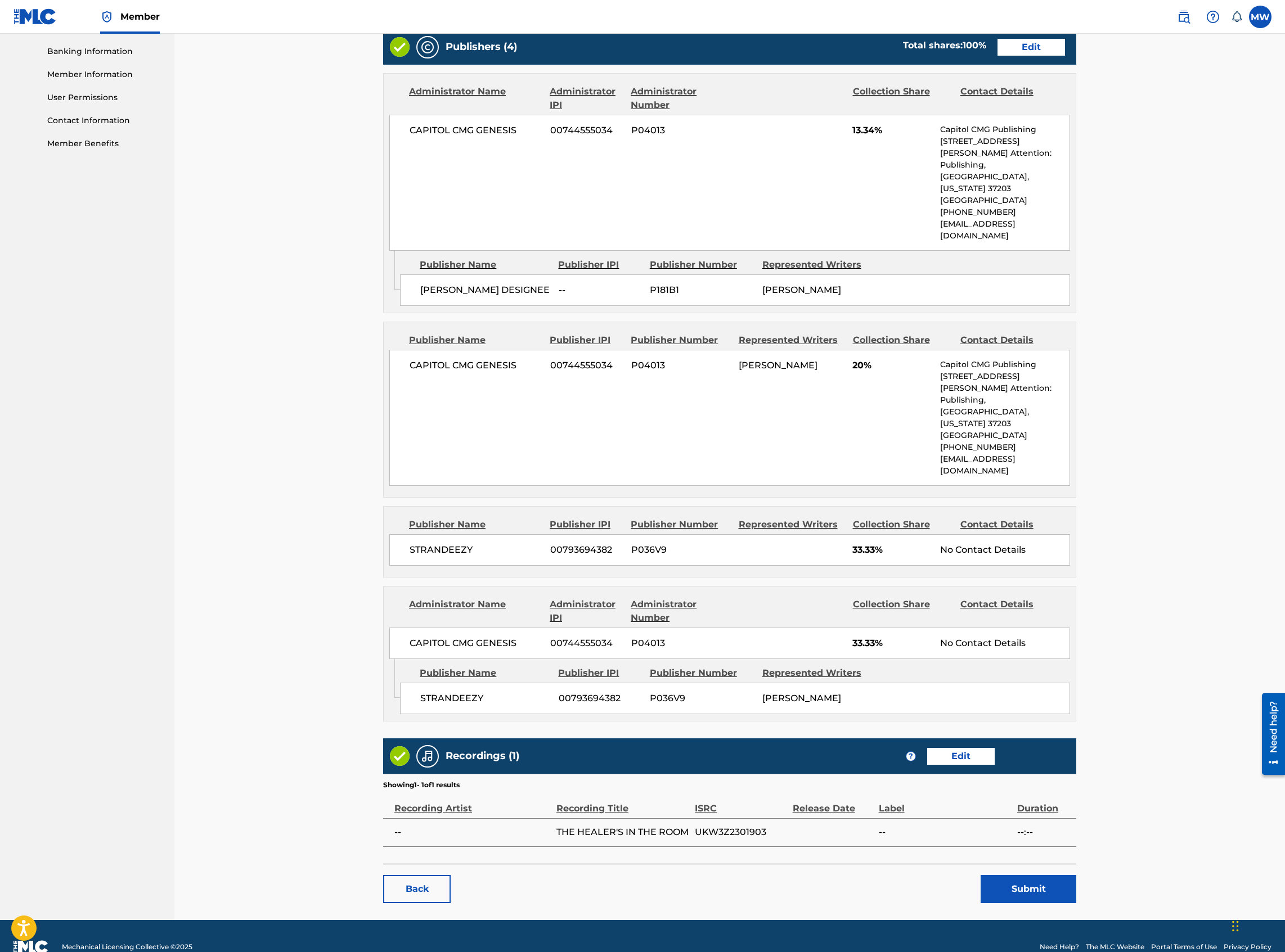
click at [1062, 875] on button "Submit" at bounding box center [1028, 889] width 96 height 28
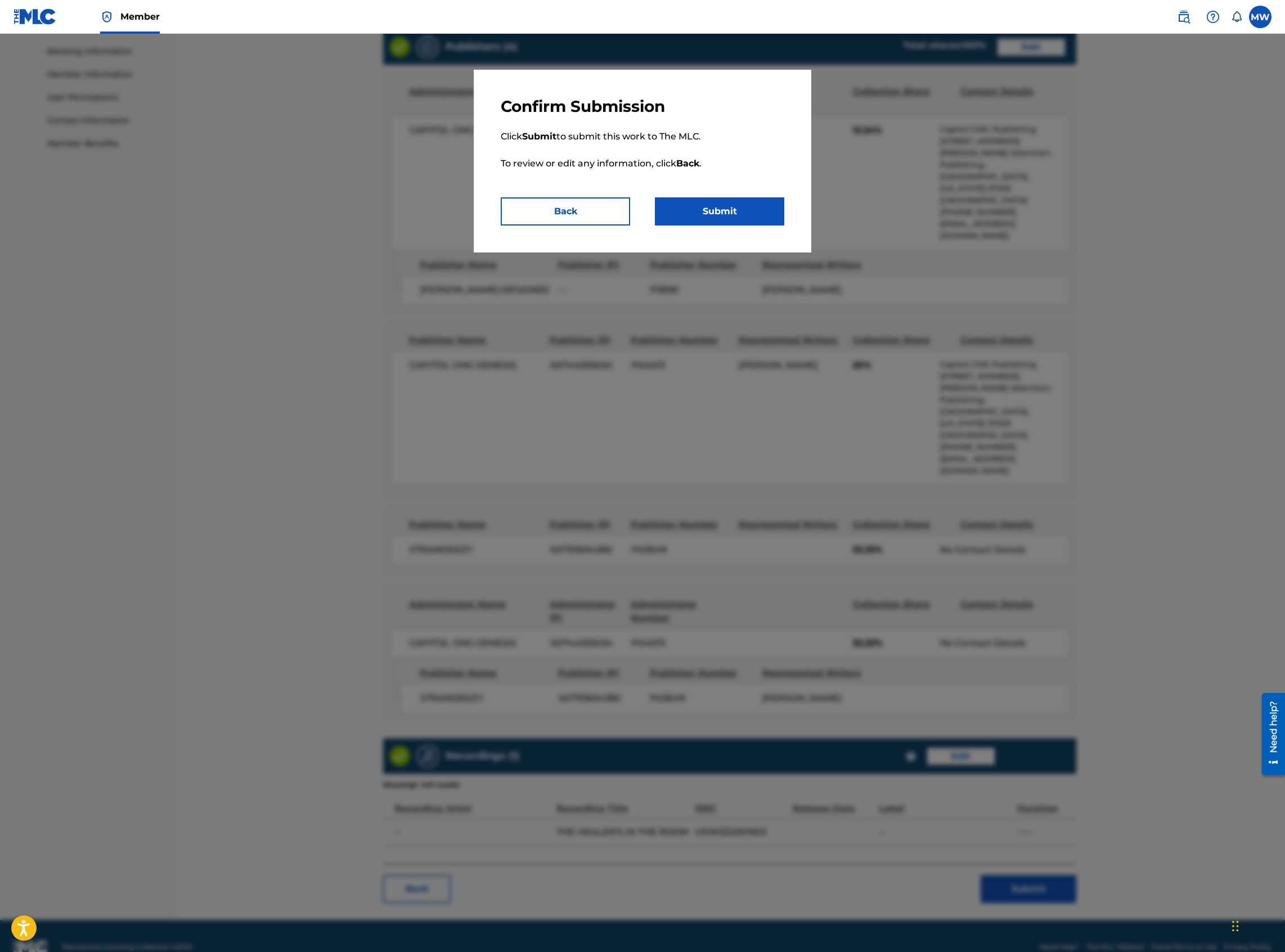
click at [711, 222] on button "Submit" at bounding box center [719, 211] width 129 height 28
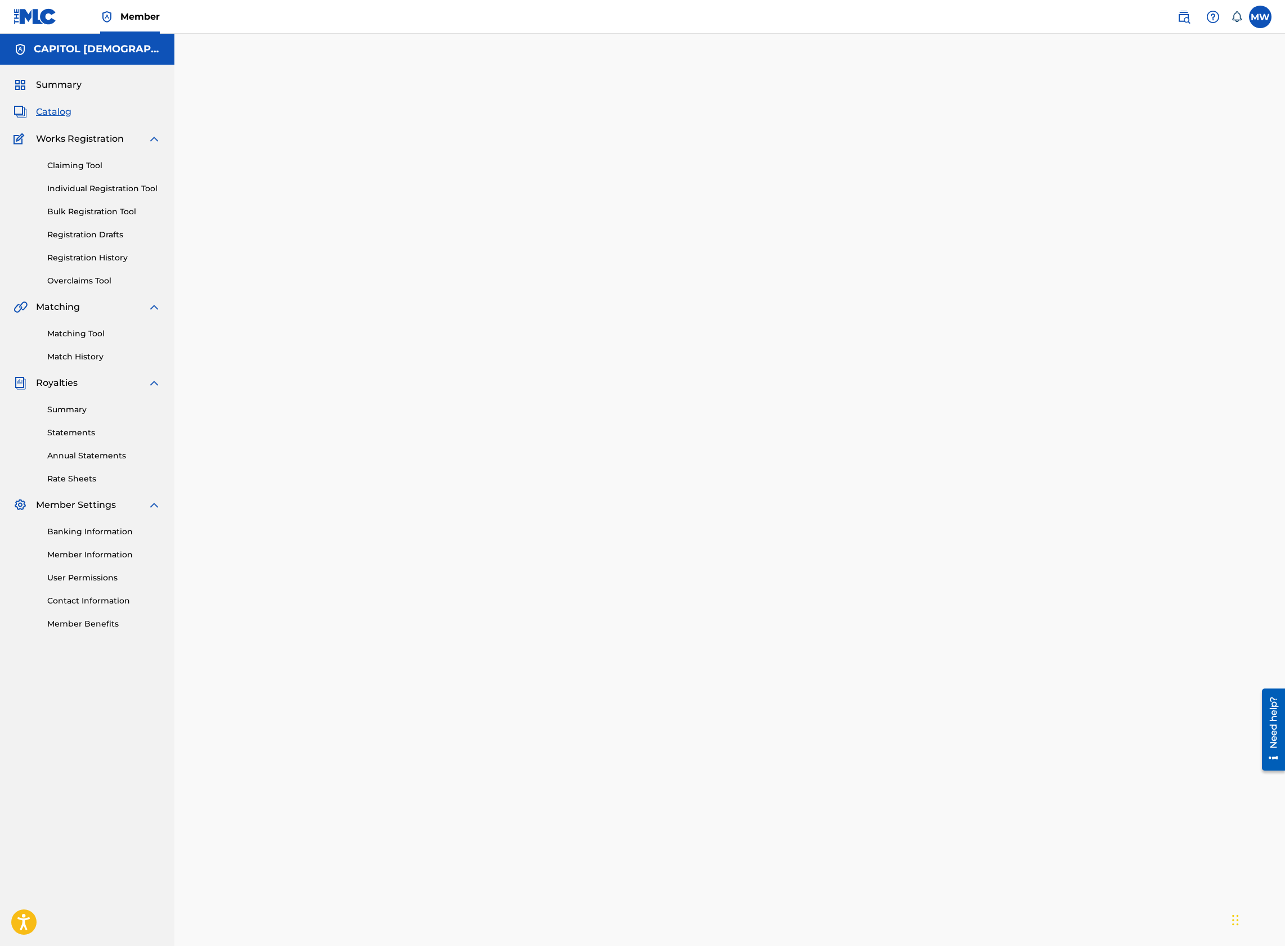
click at [51, 116] on span "Catalog" at bounding box center [53, 111] width 35 height 13
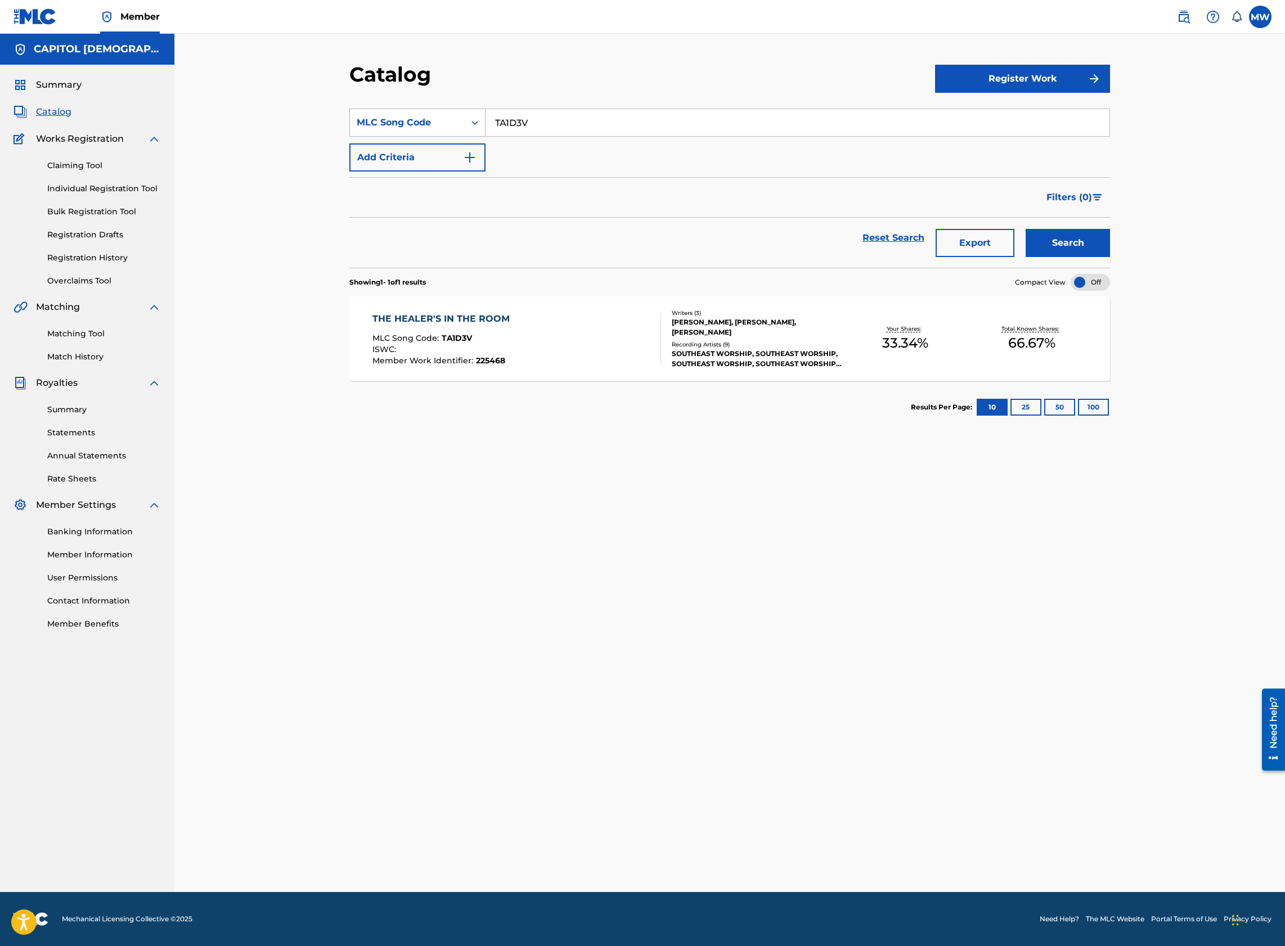
drag, startPoint x: 497, startPoint y: 127, endPoint x: 468, endPoint y: 126, distance: 29.3
click at [468, 126] on div "SearchWithCriteria9796ef4e-0ff4-4f87-afb2-7cc588b629cd MLC Song Code TA1D3V" at bounding box center [729, 123] width 760 height 28
paste input "Y0687E"
type input "Y0687E"
click at [1025, 229] on button "Search" at bounding box center [1067, 243] width 84 height 28
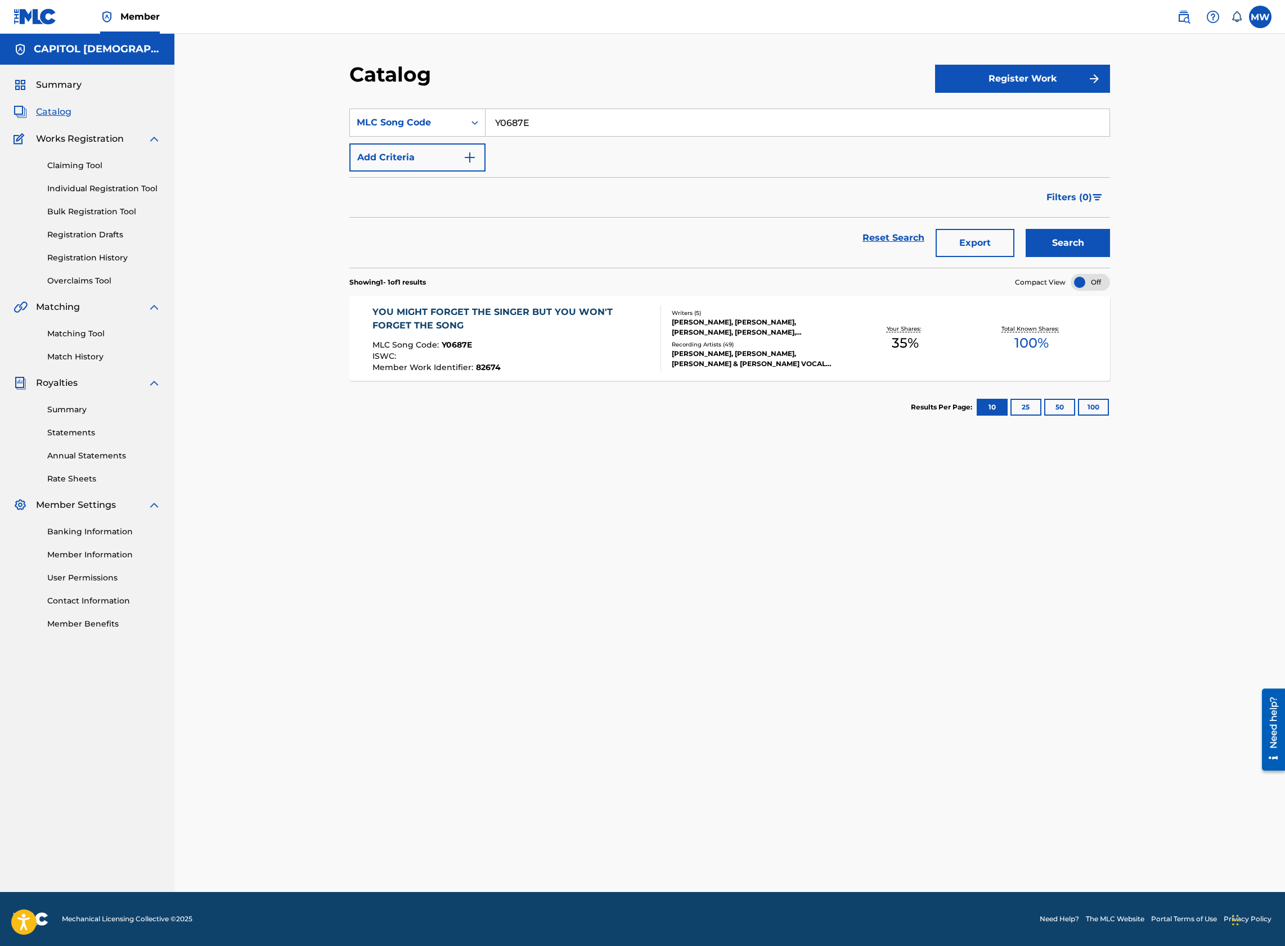
click at [577, 303] on div "YOU MIGHT FORGET THE SINGER BUT YOU WON'T FORGET THE SONG MLC Song Code : Y0687…" at bounding box center [729, 338] width 760 height 84
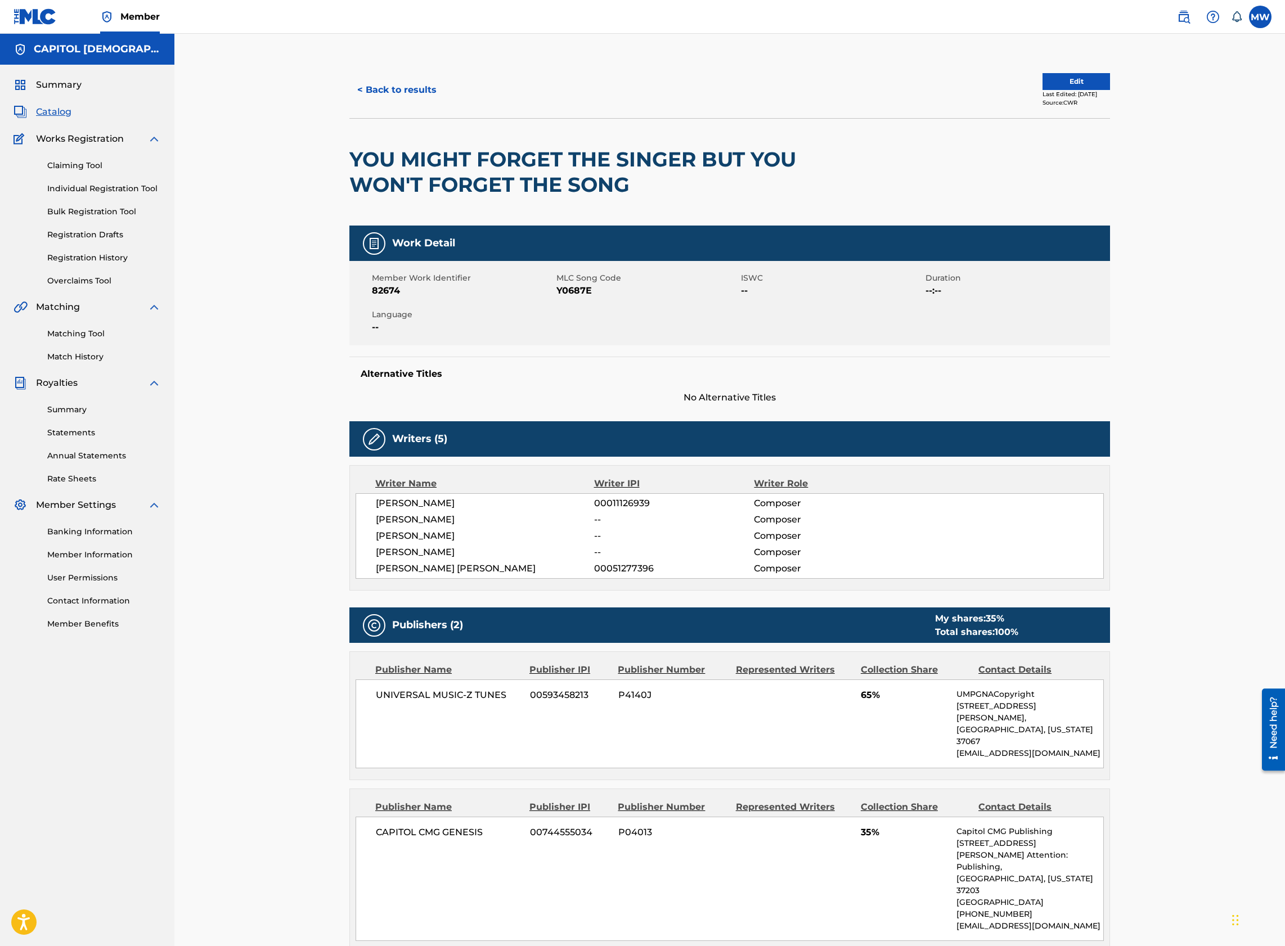
click at [1059, 75] on button "Edit" at bounding box center [1075, 81] width 67 height 17
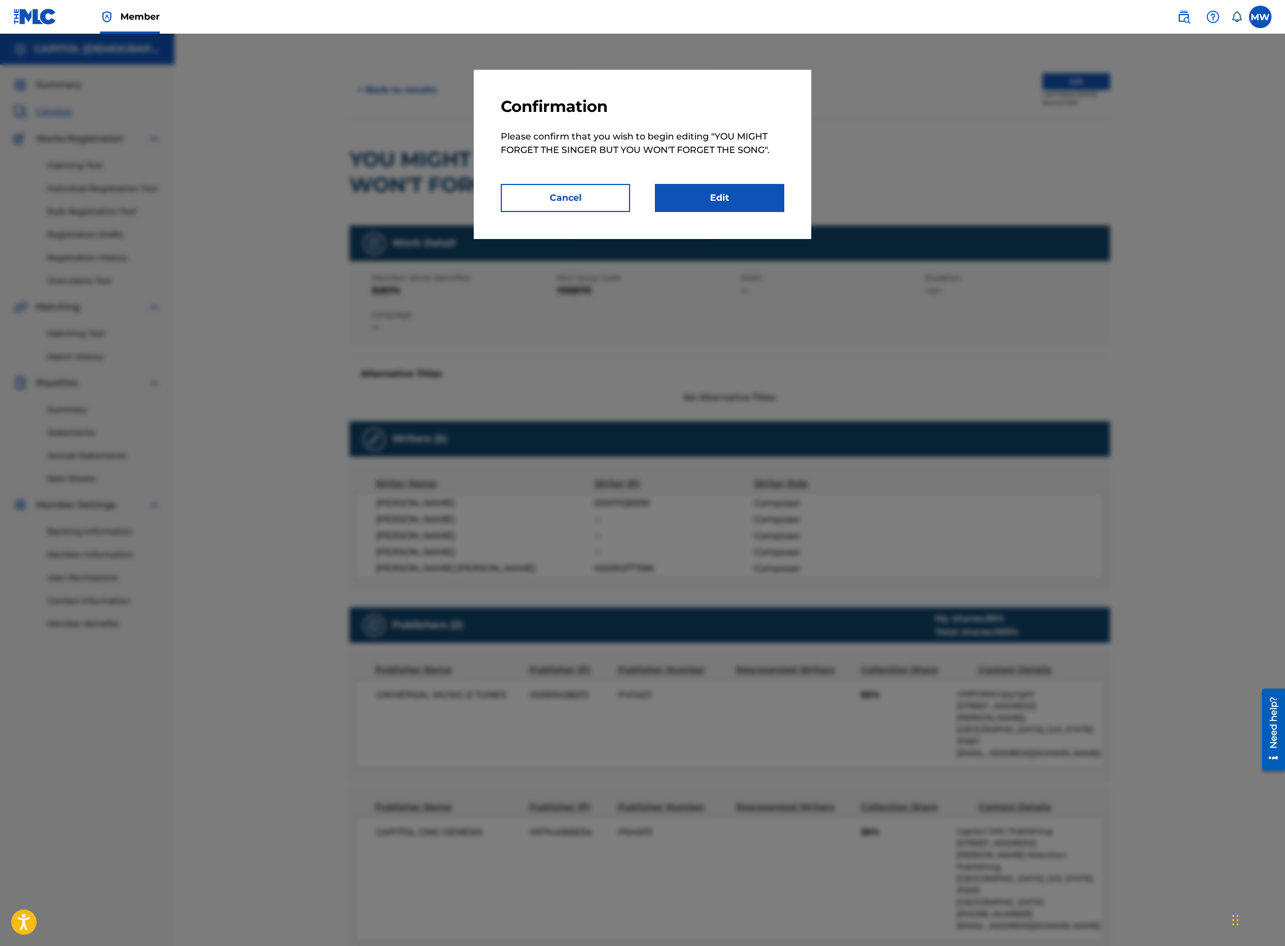
click at [722, 196] on link "Edit" at bounding box center [719, 198] width 129 height 28
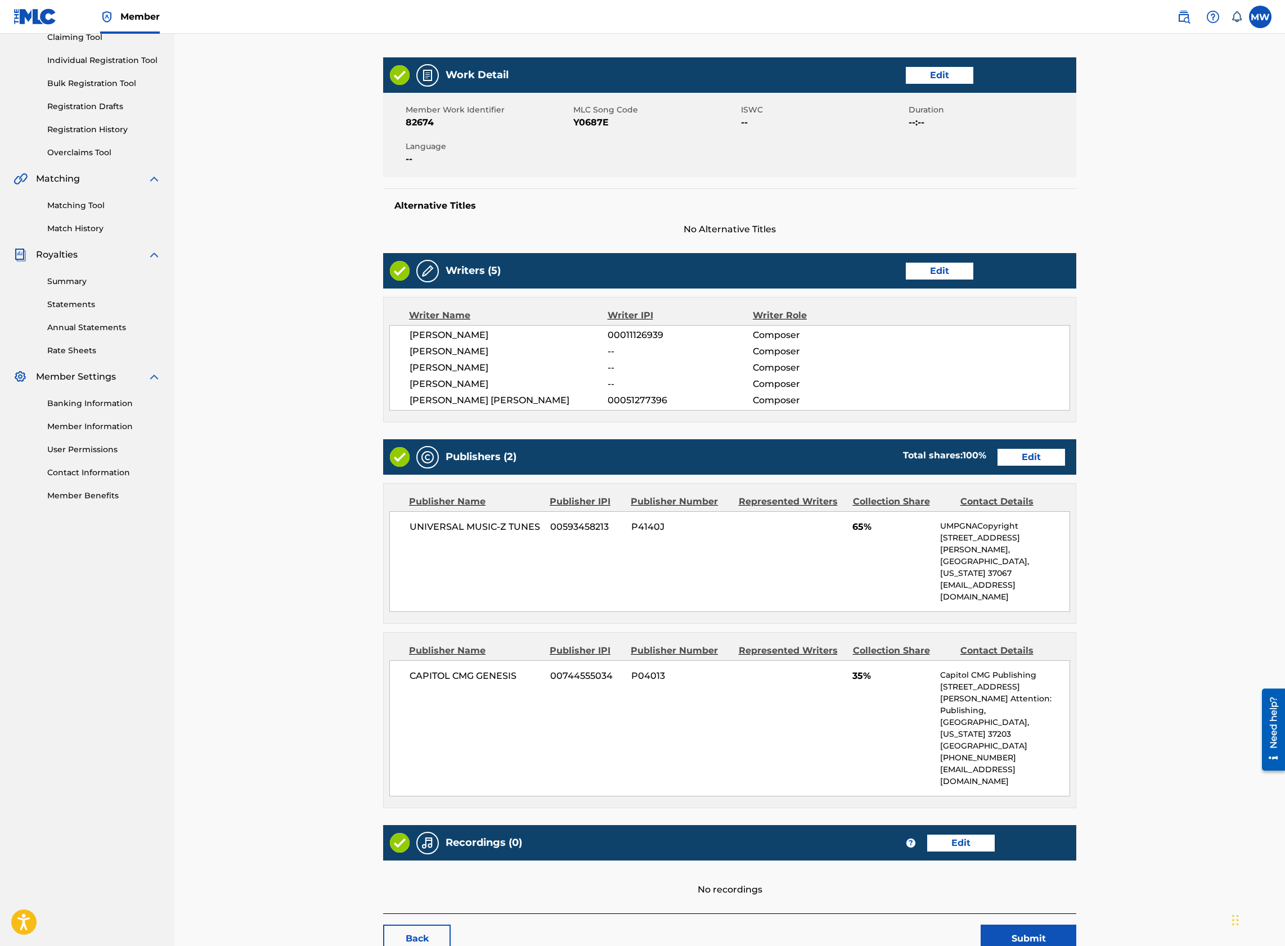
scroll to position [160, 0]
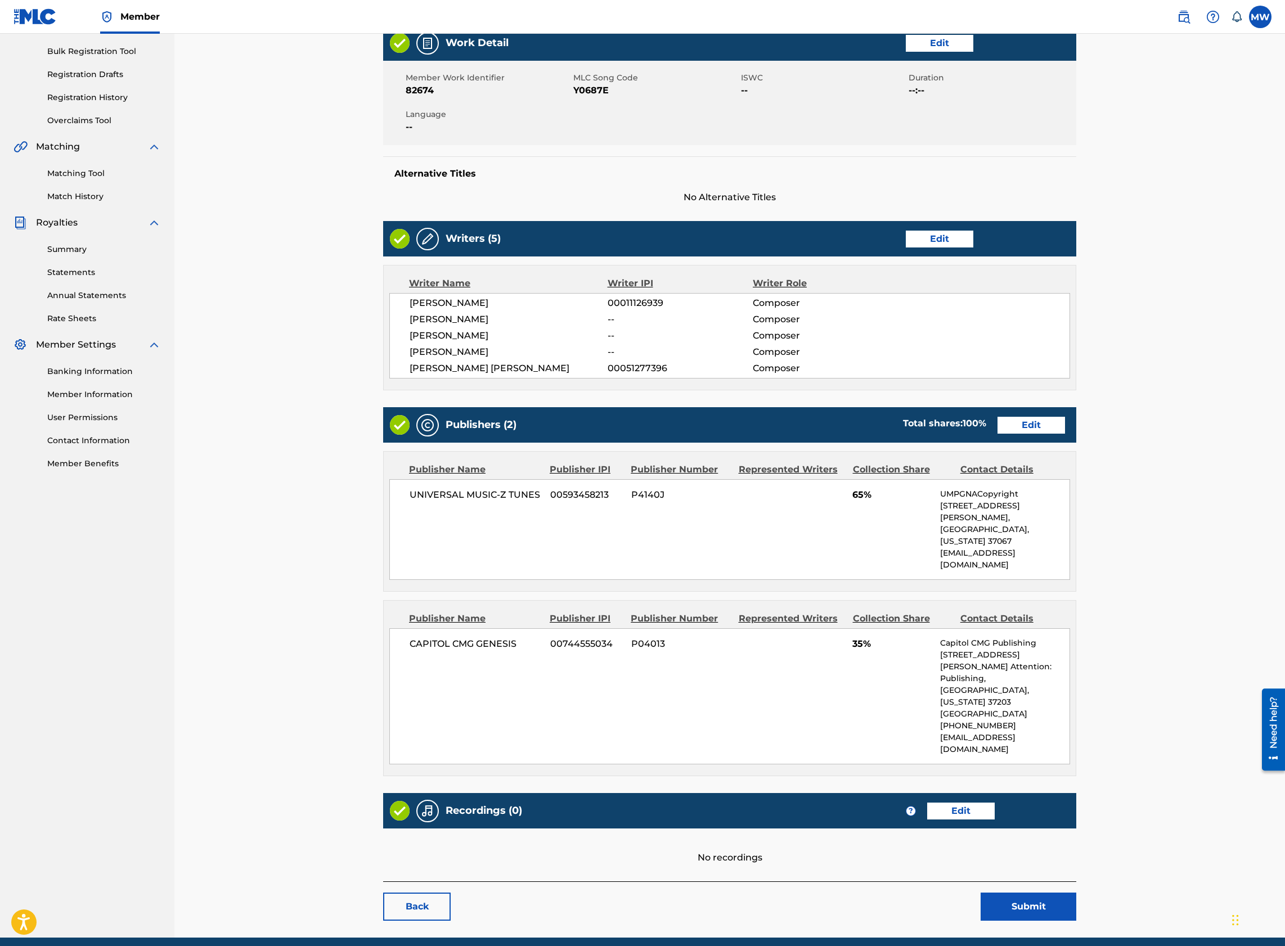
click at [1042, 432] on link "Edit" at bounding box center [1030, 425] width 67 height 17
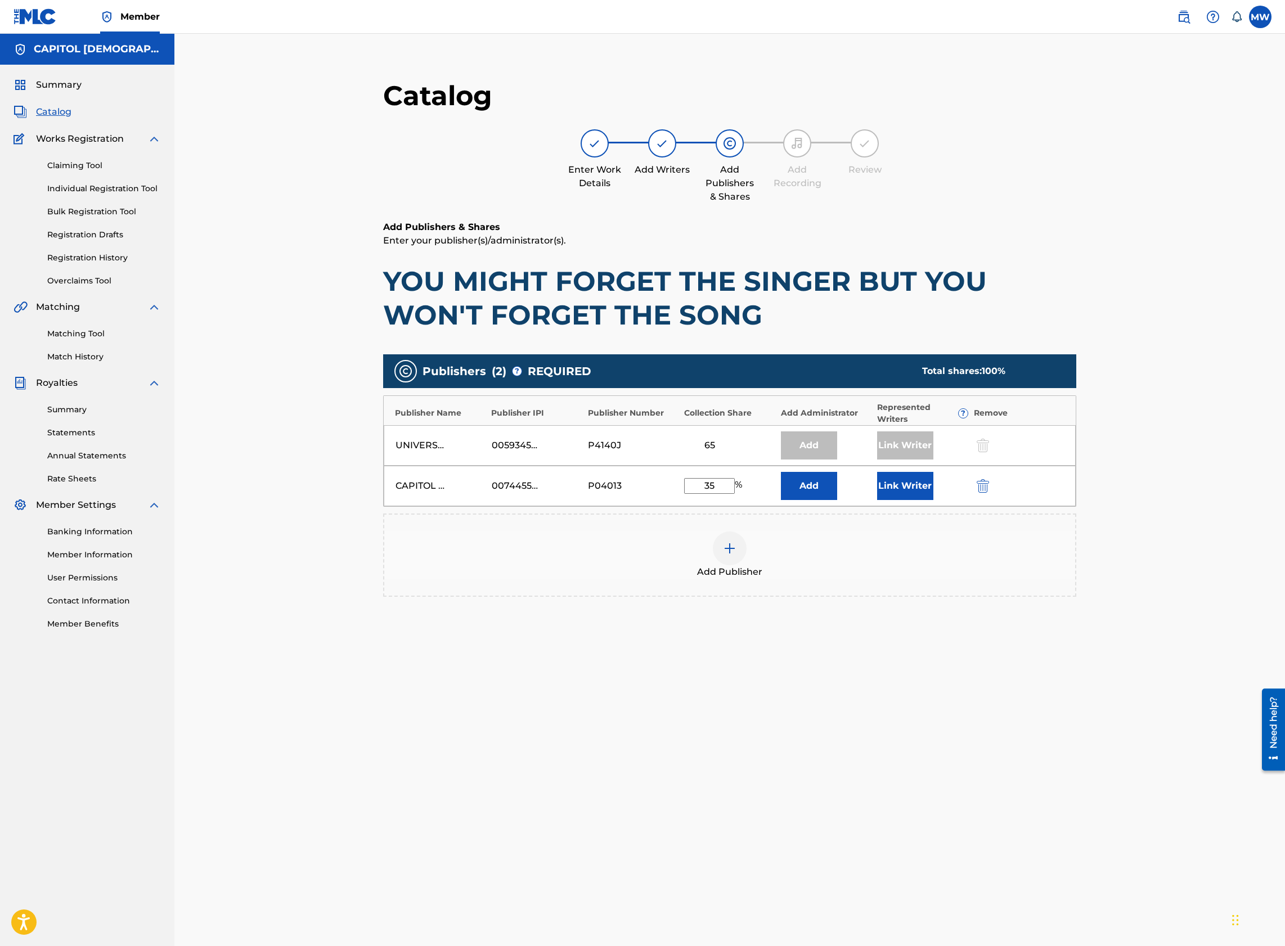
click at [985, 486] on img "submit" at bounding box center [982, 485] width 12 height 13
click at [695, 537] on div "Add Publisher" at bounding box center [729, 514] width 691 height 47
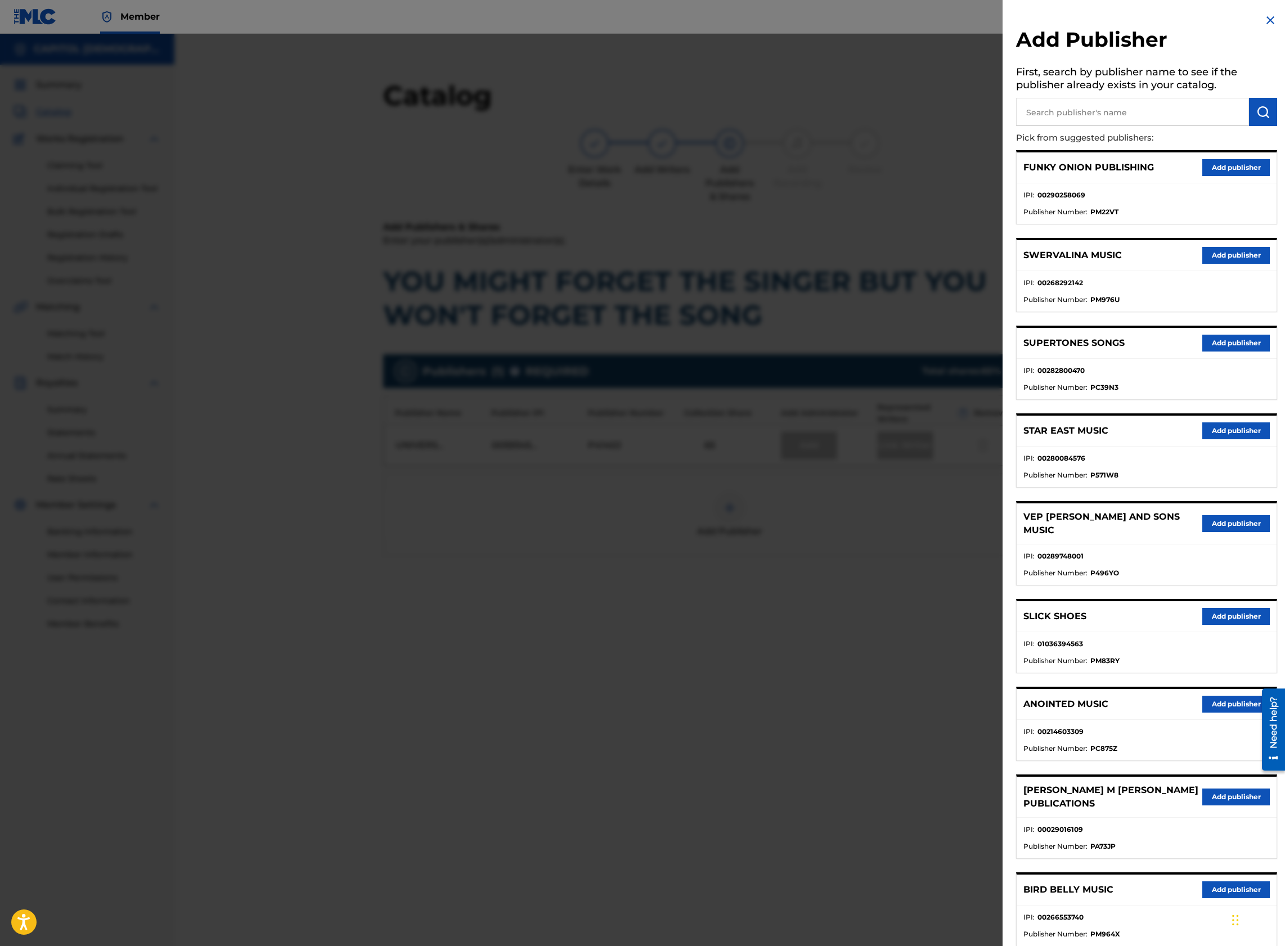
click at [1125, 120] on input "text" at bounding box center [1132, 112] width 233 height 28
type input "hanna street music"
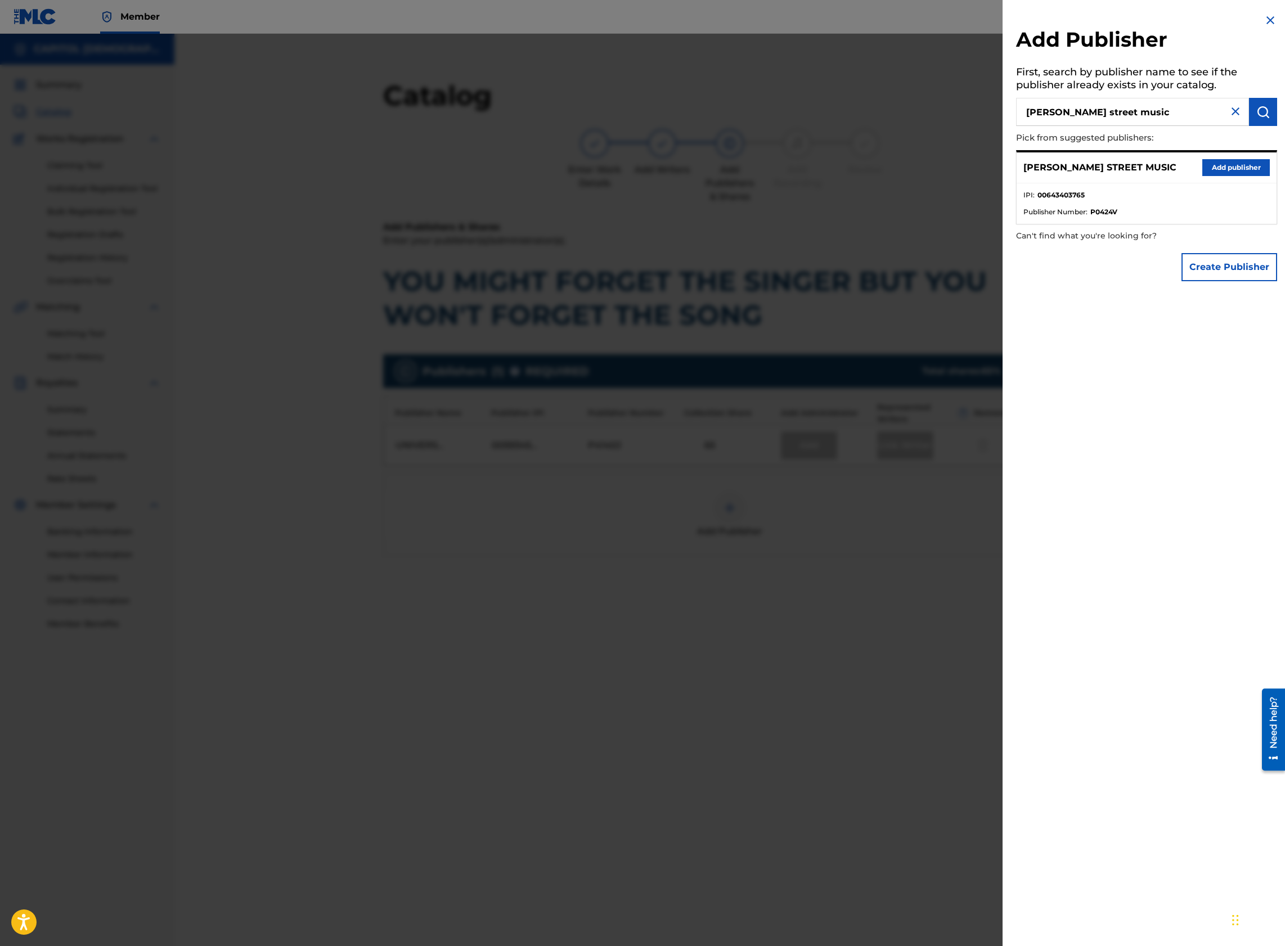
click at [1221, 159] on button "Add publisher" at bounding box center [1235, 167] width 67 height 17
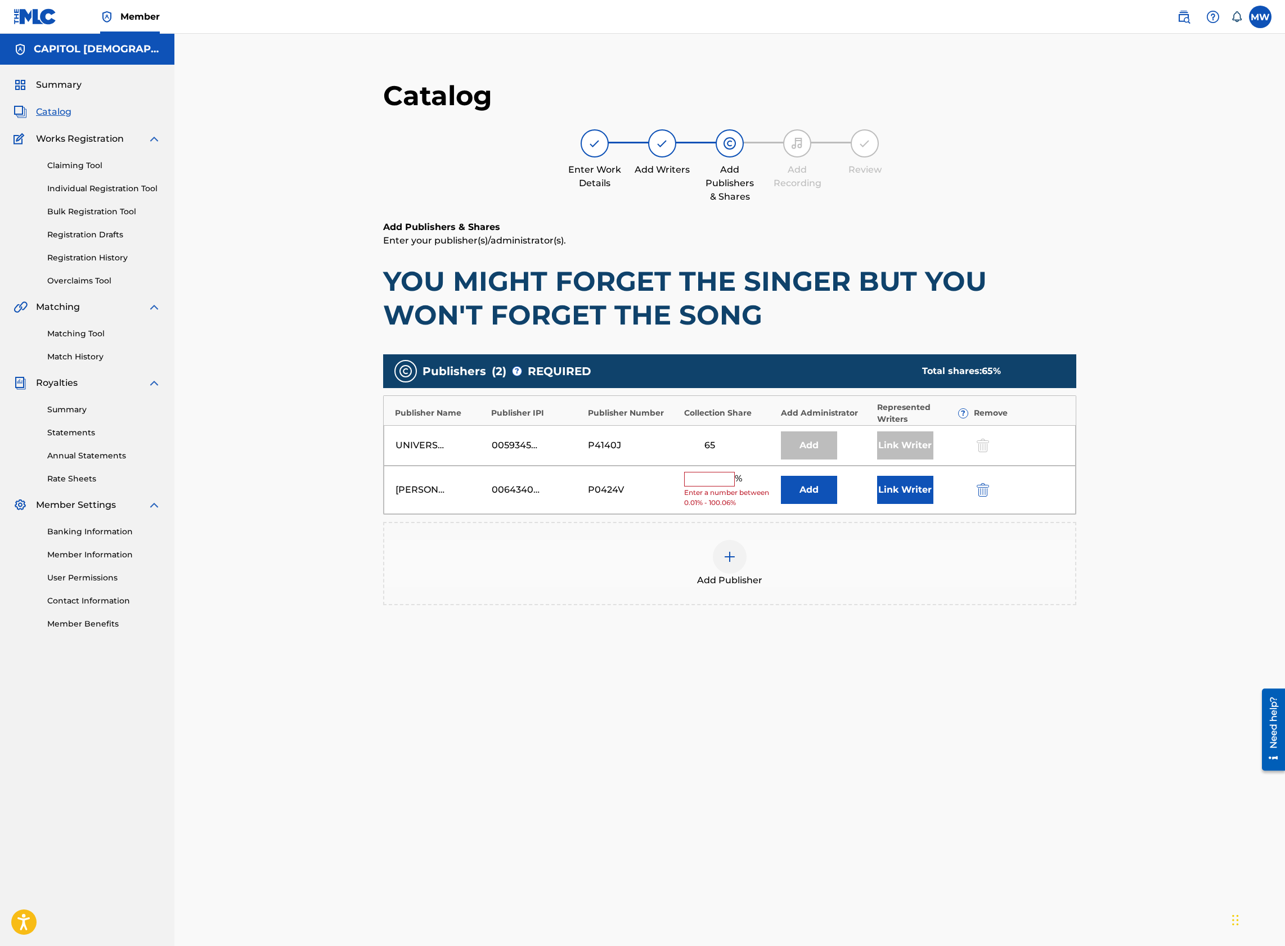
click at [796, 497] on button "Add" at bounding box center [809, 490] width 56 height 28
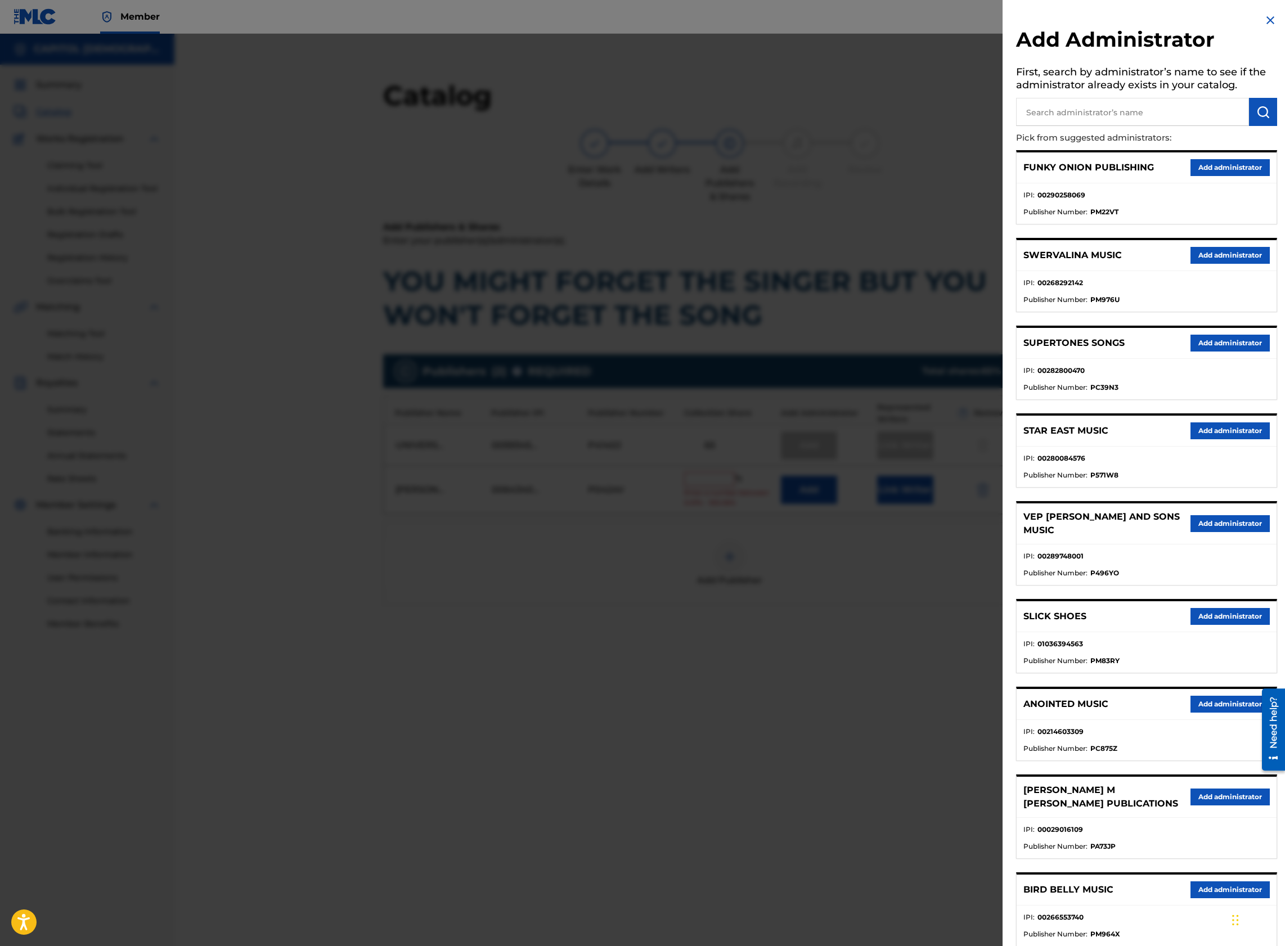
click at [1073, 115] on input "text" at bounding box center [1132, 112] width 233 height 28
type input "capitol cmg paragon"
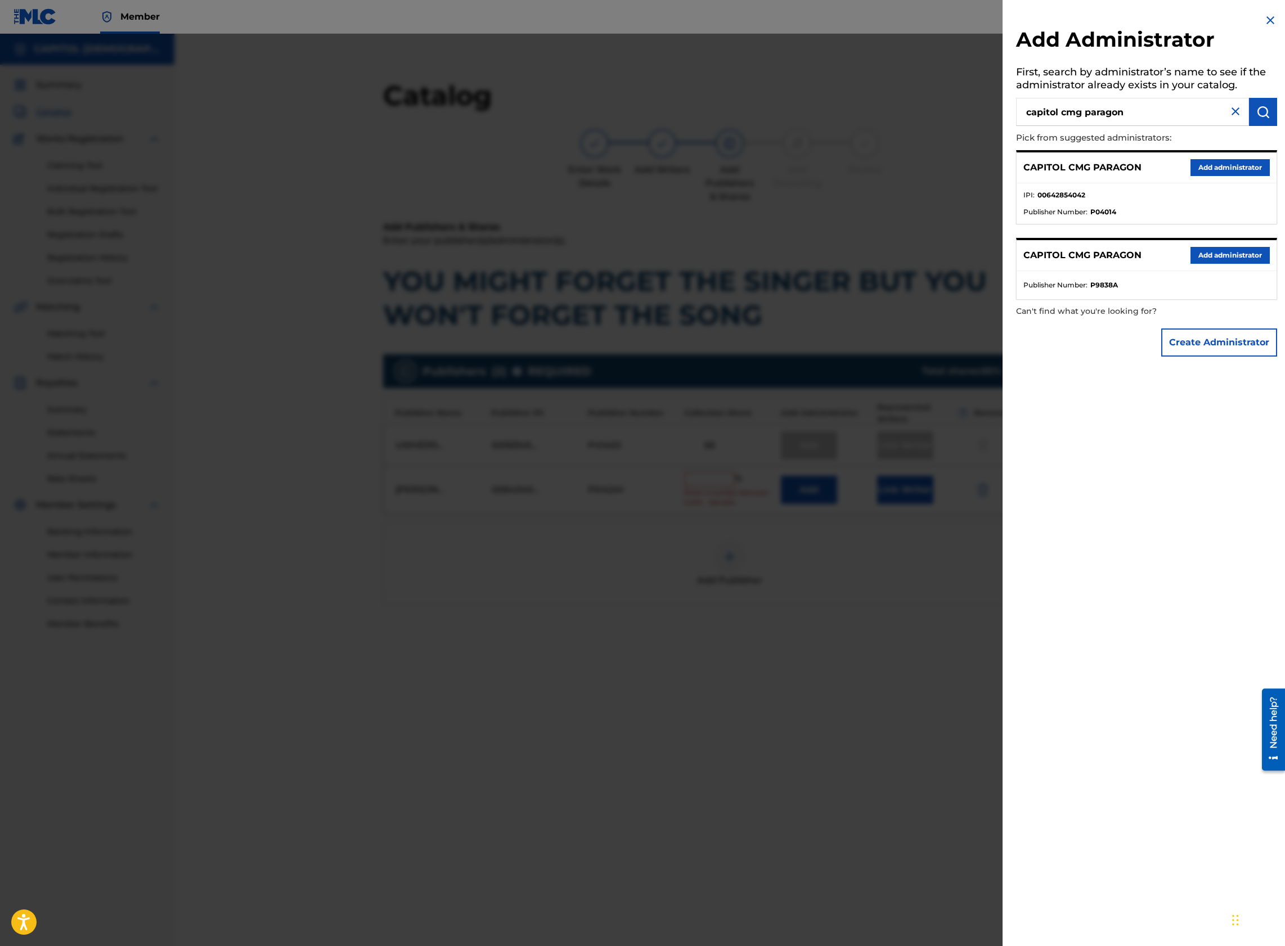
click at [1205, 172] on button "Add administrator" at bounding box center [1229, 167] width 79 height 17
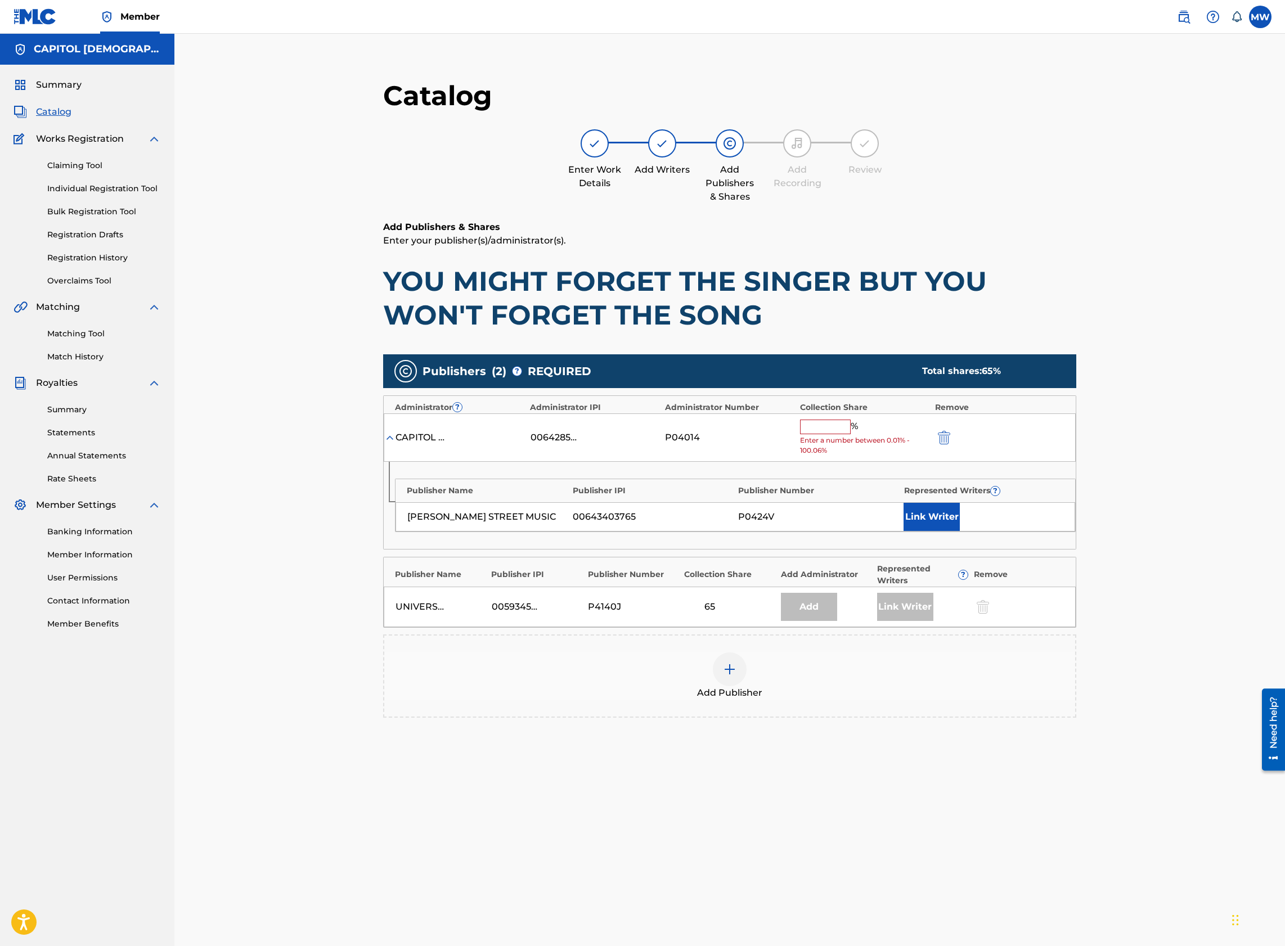
click at [822, 429] on input "text" at bounding box center [825, 427] width 51 height 15
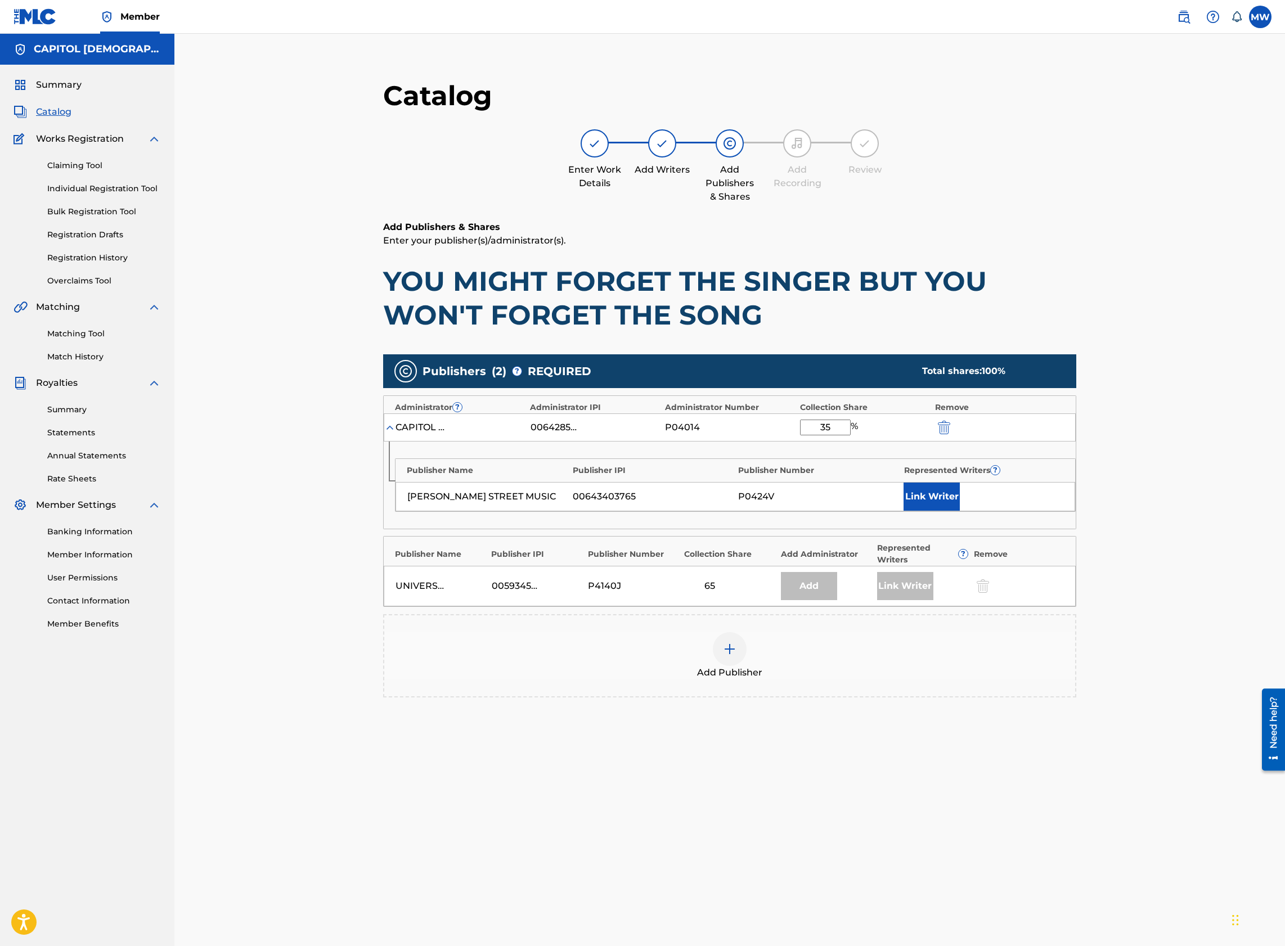
type input "35"
click at [941, 483] on button "Link Writer" at bounding box center [931, 497] width 56 height 28
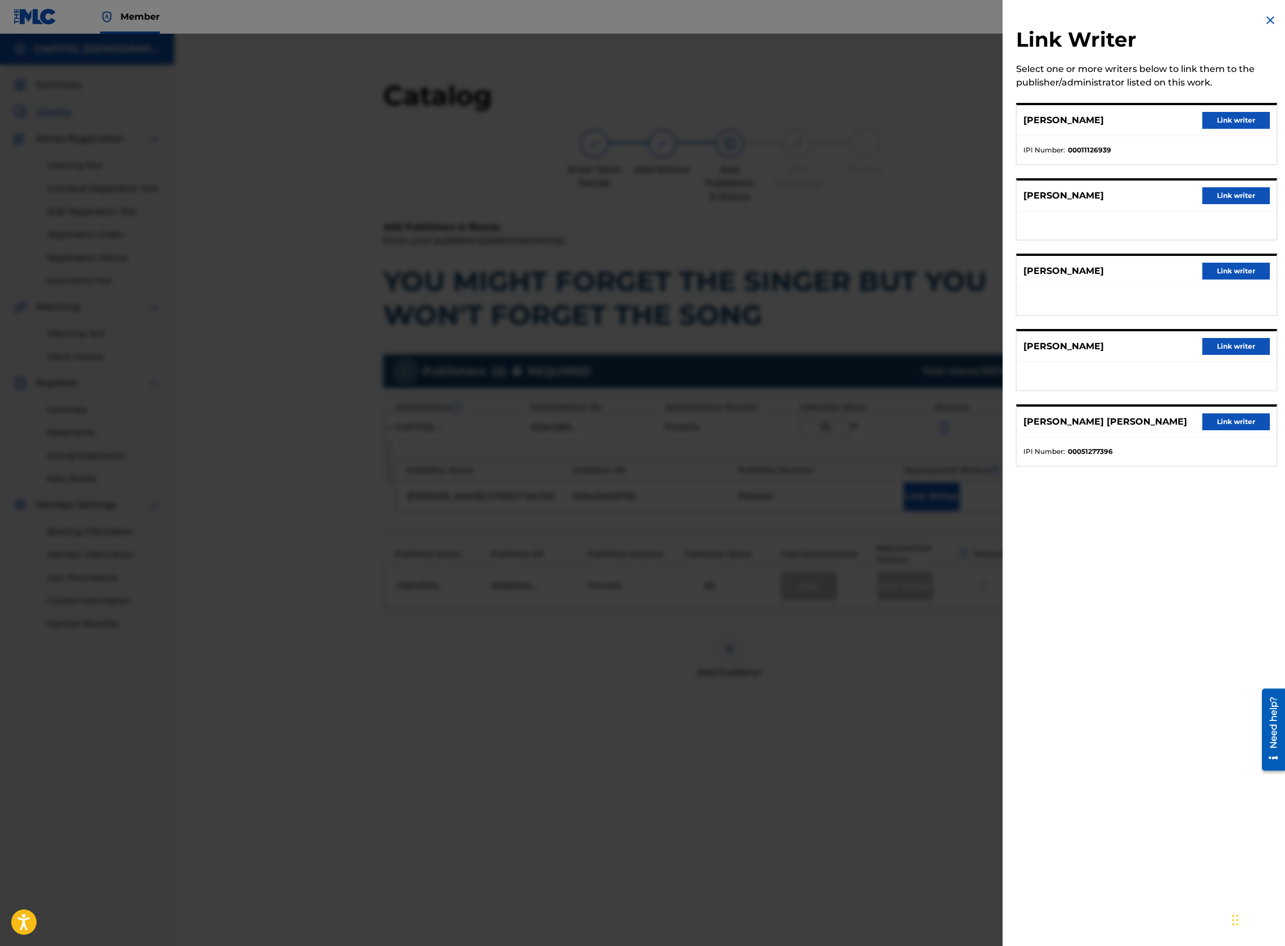
click at [1219, 119] on button "Link writer" at bounding box center [1235, 120] width 67 height 17
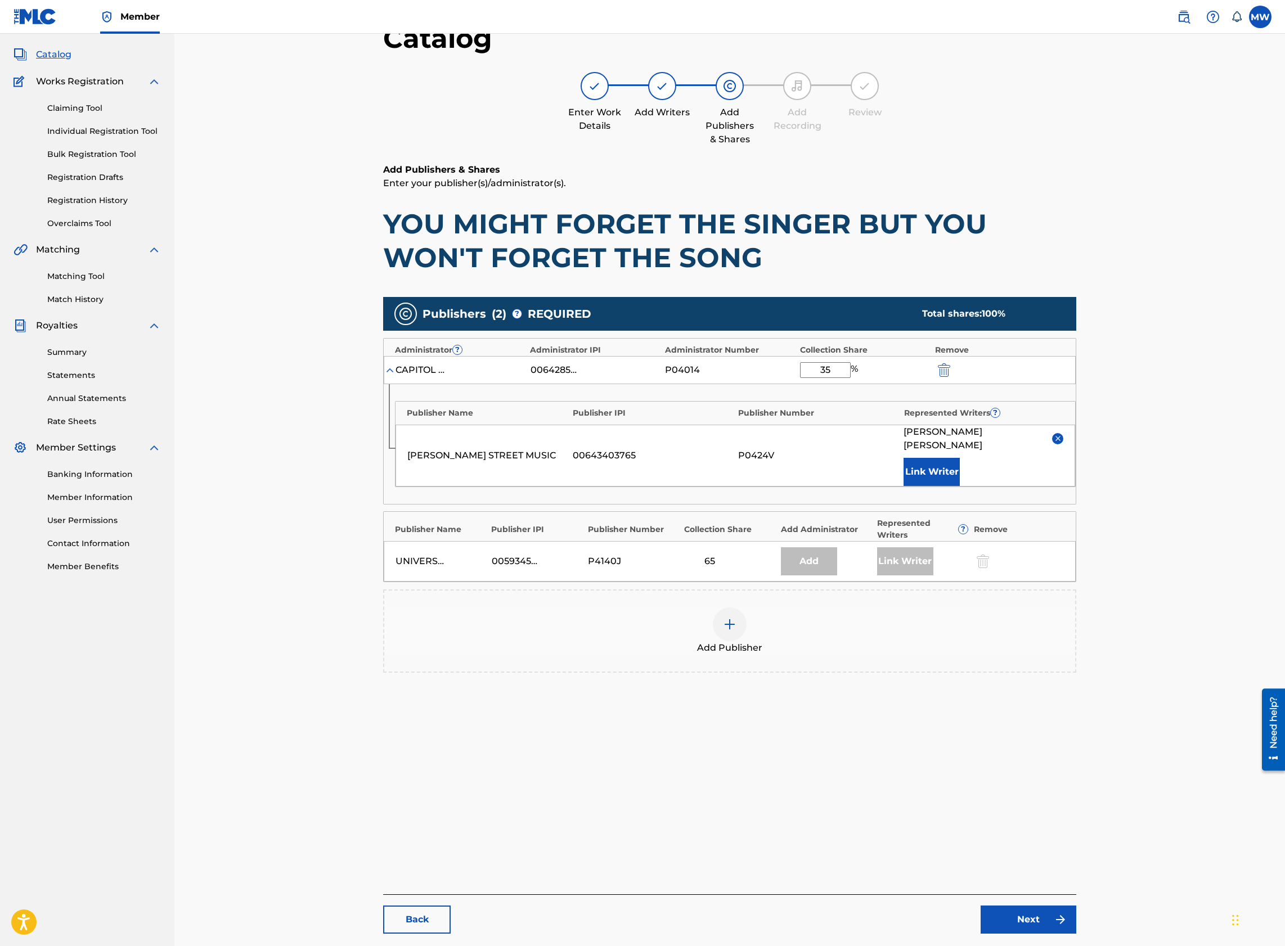
scroll to position [116, 0]
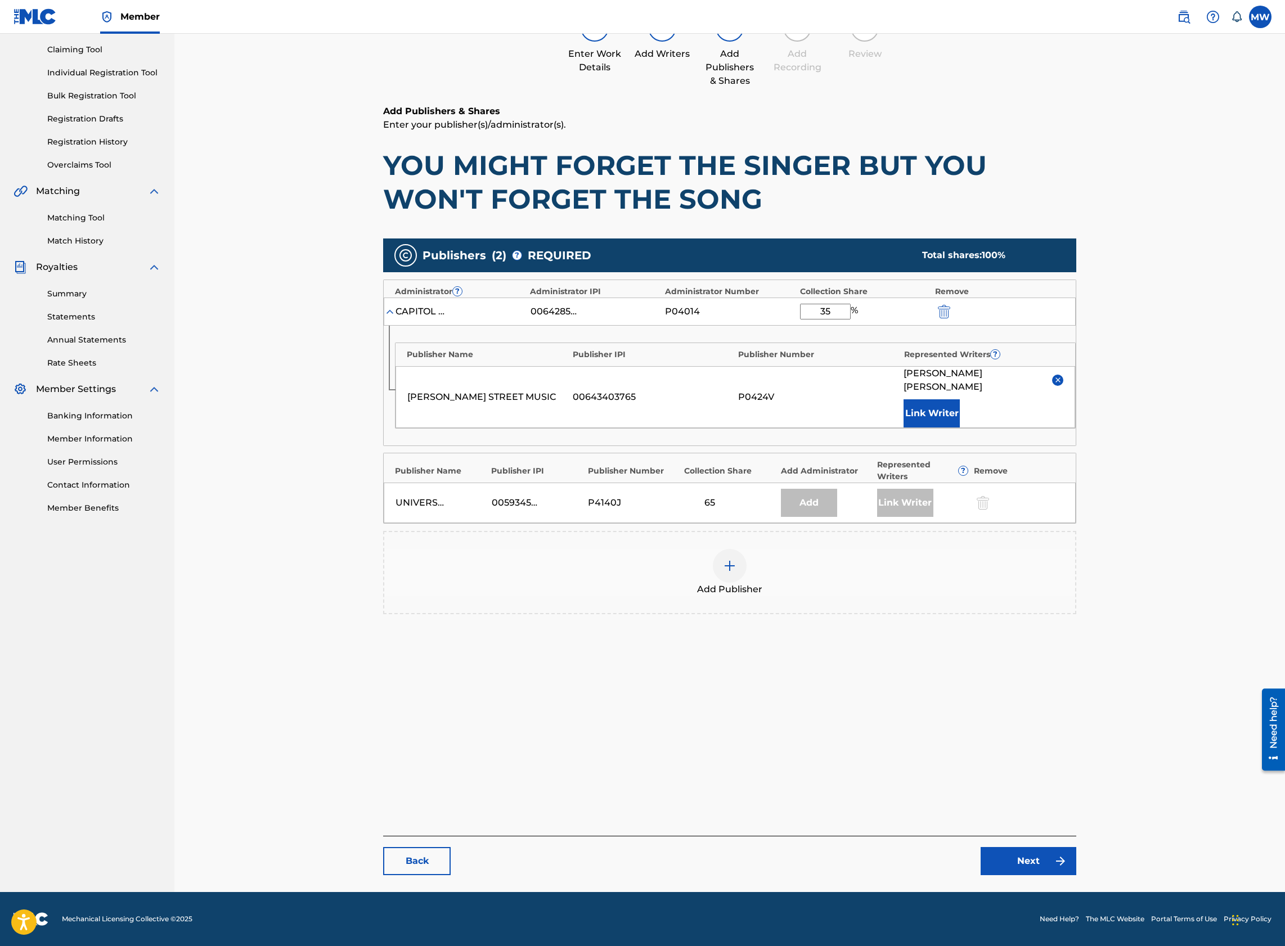
click at [1008, 876] on main "Catalog Enter Work Details Add Writers Add Publishers & Shares Add Recording Re…" at bounding box center [729, 419] width 760 height 946
click at [1018, 864] on link "Next" at bounding box center [1028, 861] width 96 height 28
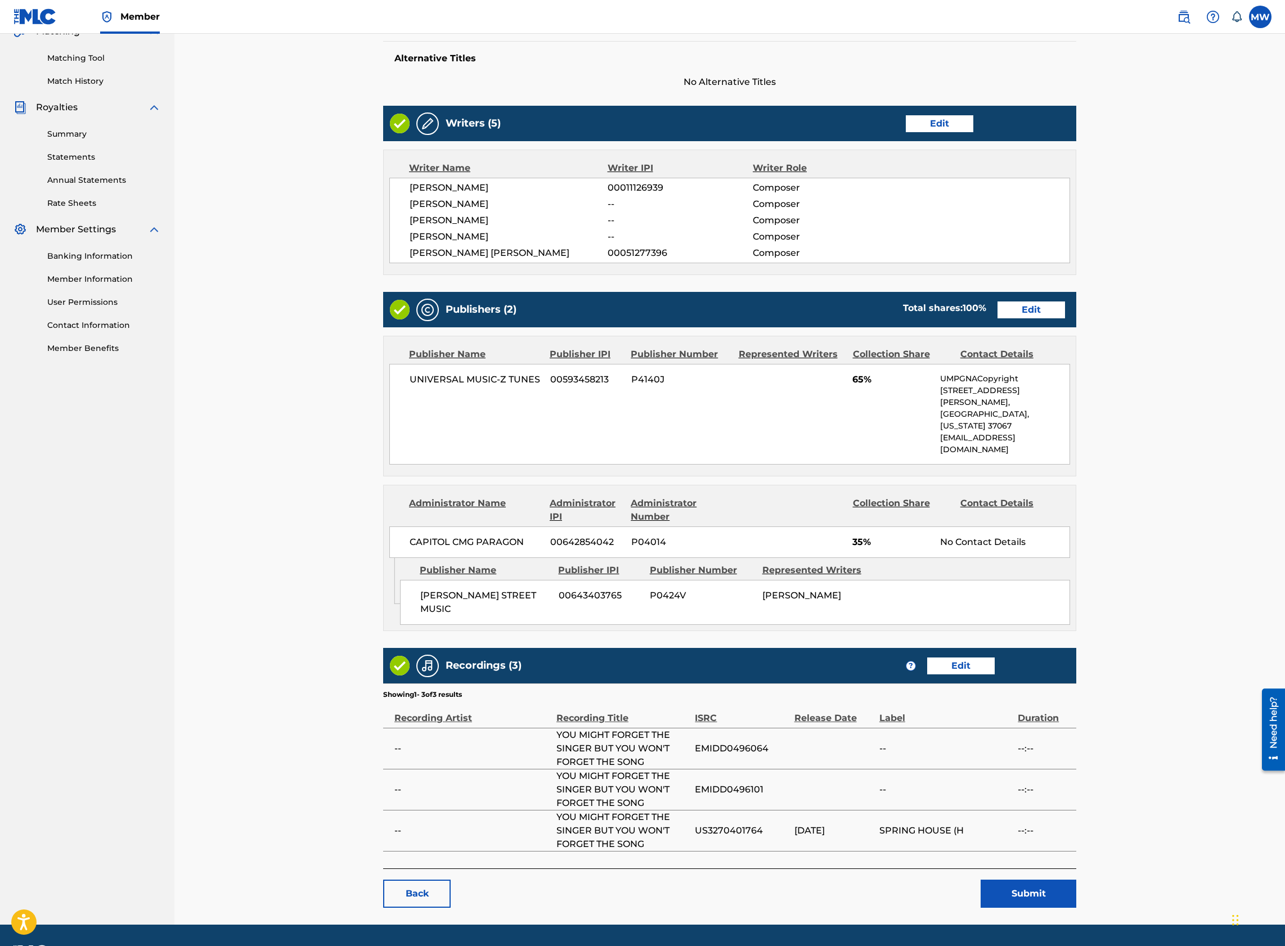
scroll to position [277, 0]
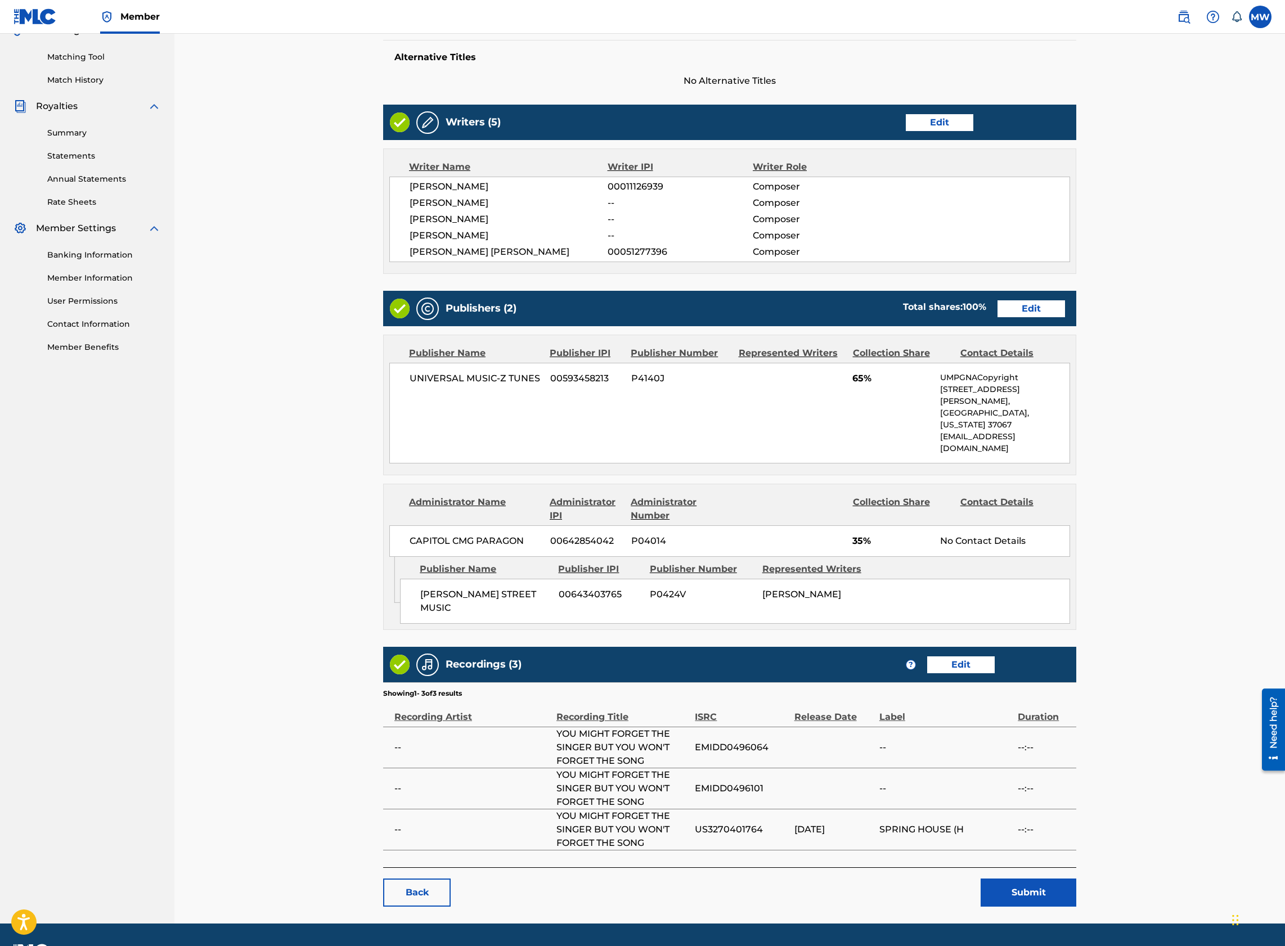
click at [1056, 879] on button "Submit" at bounding box center [1028, 893] width 96 height 28
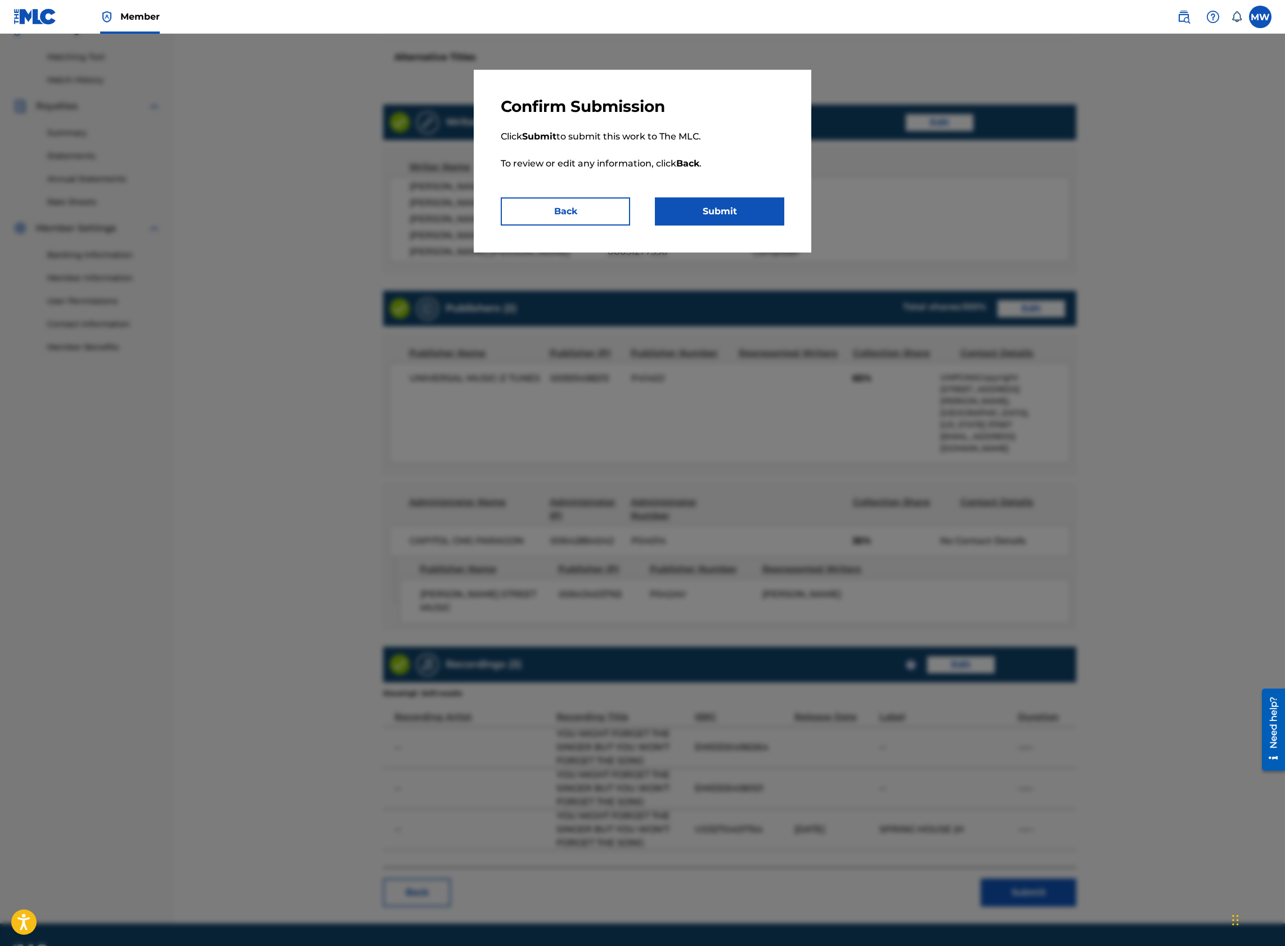
click at [738, 218] on button "Submit" at bounding box center [719, 211] width 129 height 28
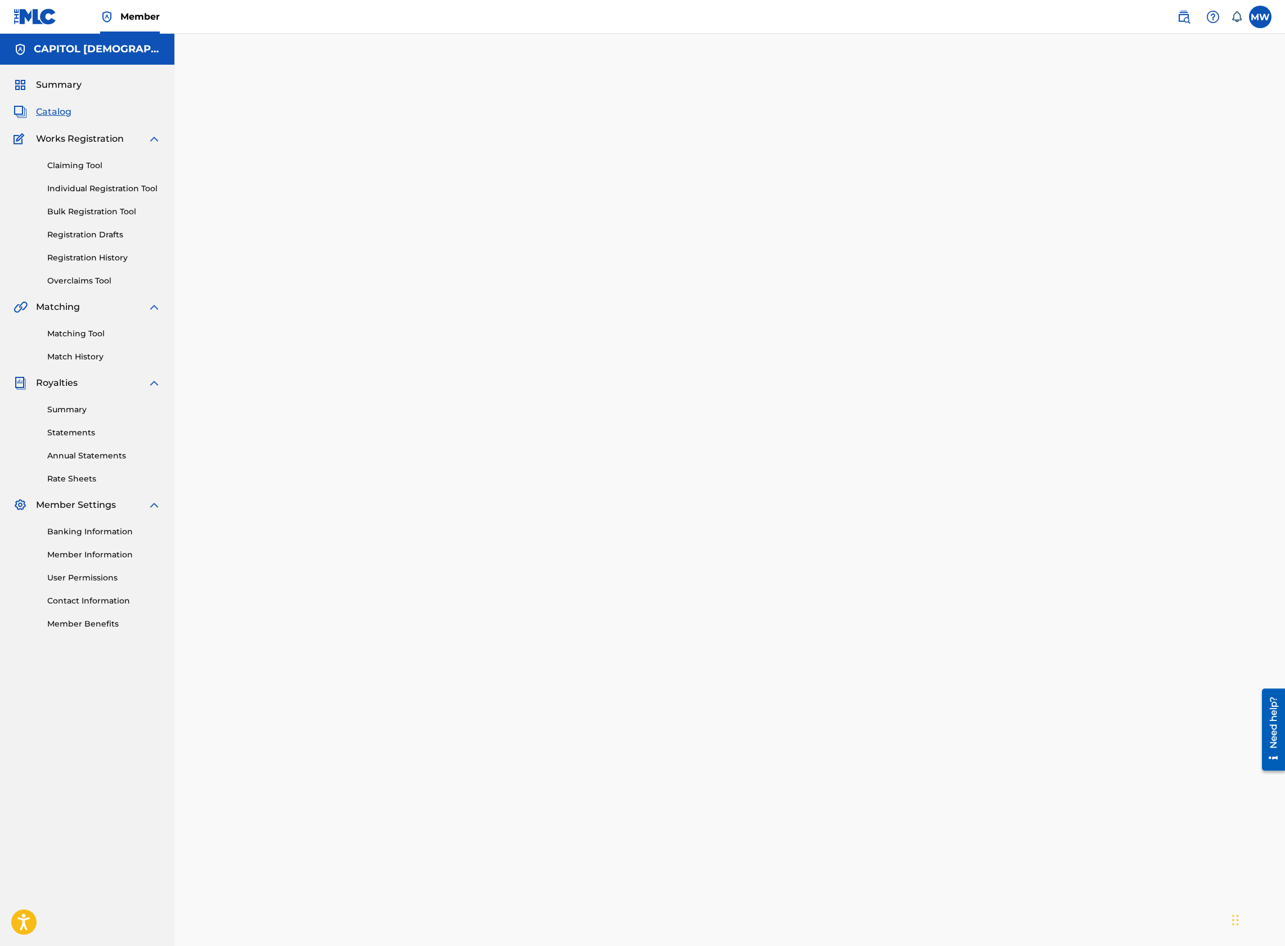
click at [56, 110] on span "Catalog" at bounding box center [53, 111] width 35 height 13
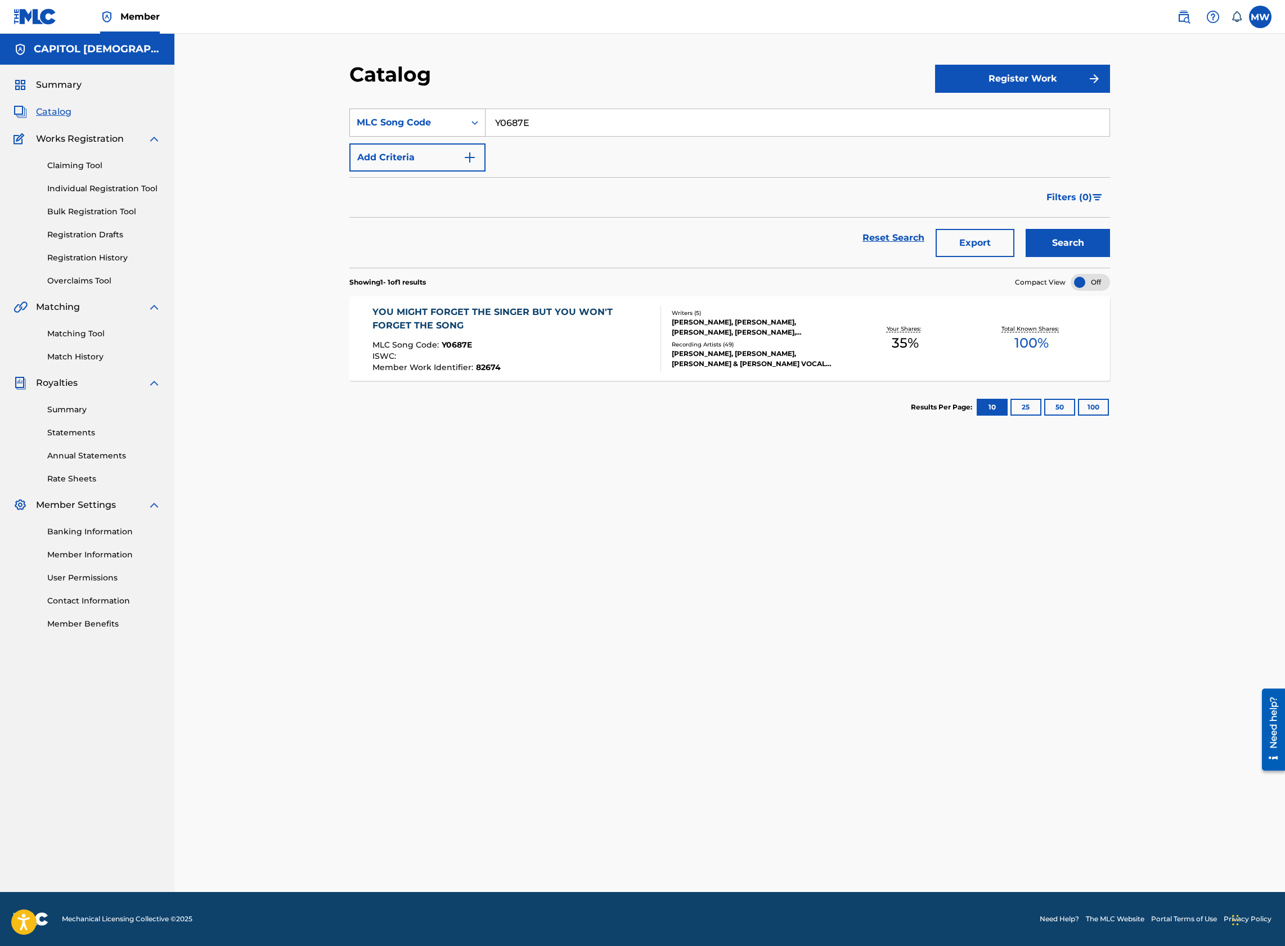
drag, startPoint x: 547, startPoint y: 127, endPoint x: 444, endPoint y: 132, distance: 103.1
click at [444, 132] on div "SearchWithCriteria9796ef4e-0ff4-4f87-afb2-7cc588b629cd MLC Song Code Y0687E" at bounding box center [729, 123] width 760 height 28
paste input "W6201L"
type input "W6201L"
click at [1025, 229] on button "Search" at bounding box center [1067, 243] width 84 height 28
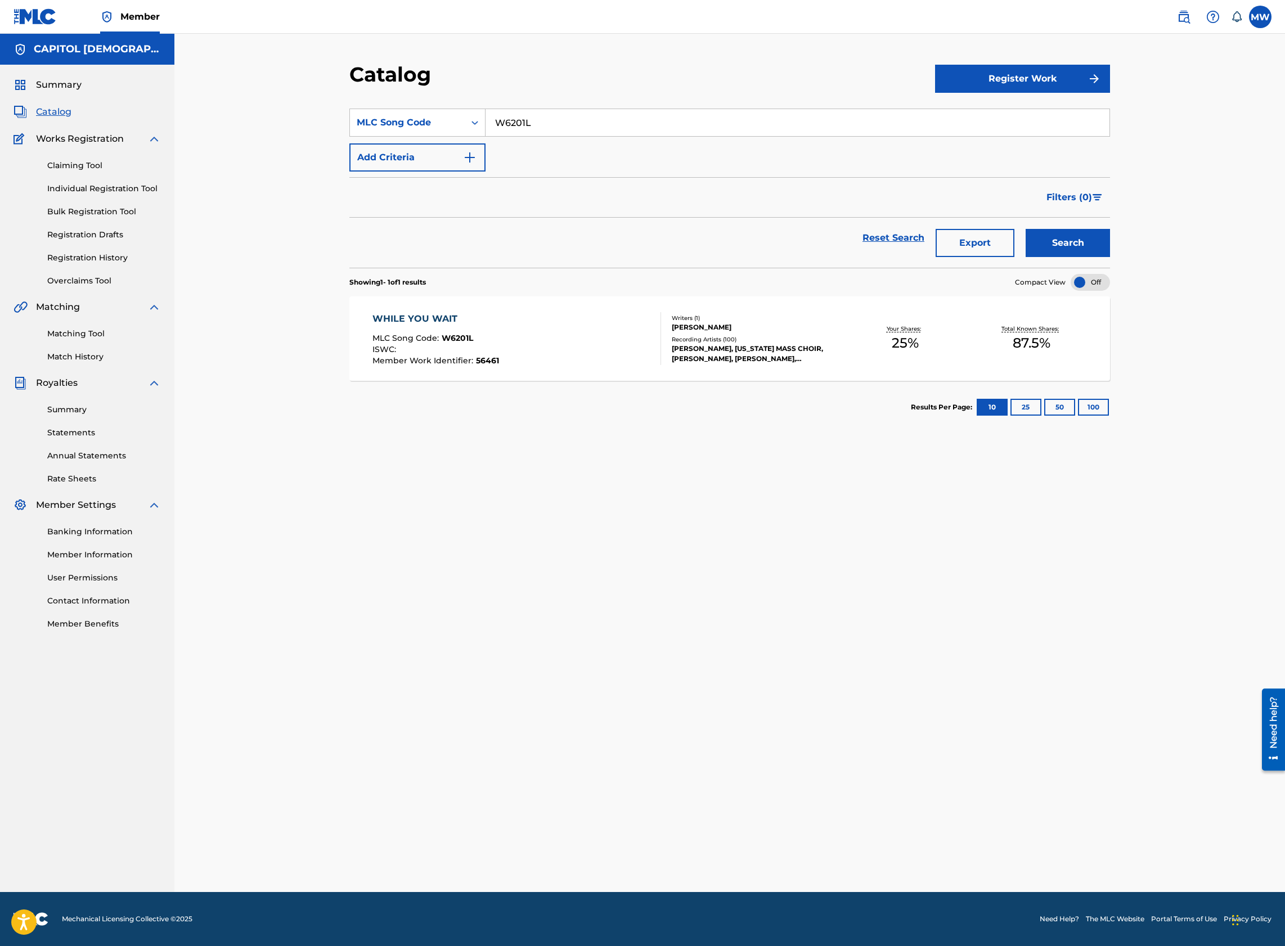
click at [559, 324] on div "WHILE YOU WAIT MLC Song Code : W6201L ISWC : Member Work Identifier : 56461" at bounding box center [516, 338] width 289 height 53
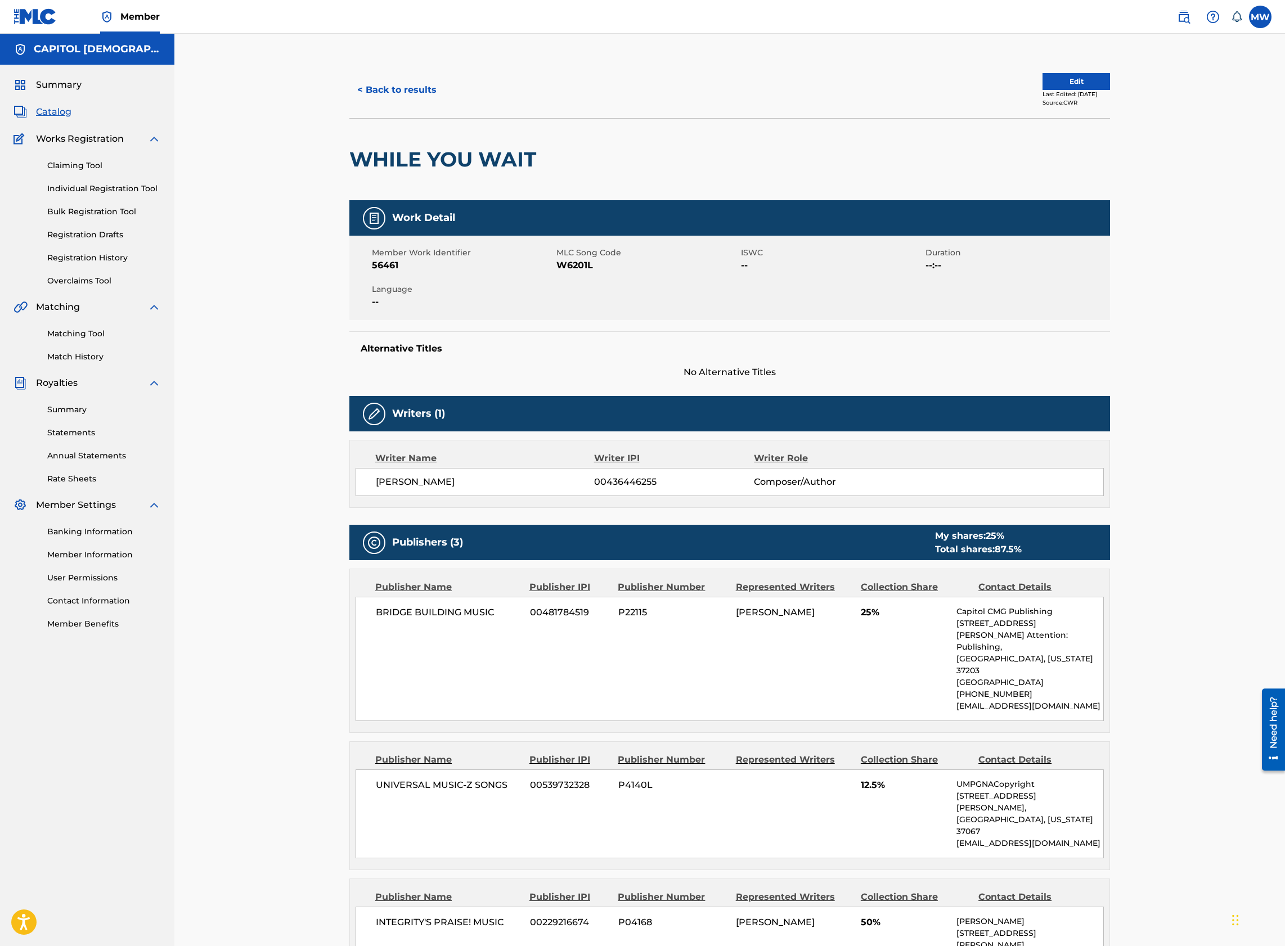
click at [1086, 75] on button "Edit" at bounding box center [1075, 81] width 67 height 17
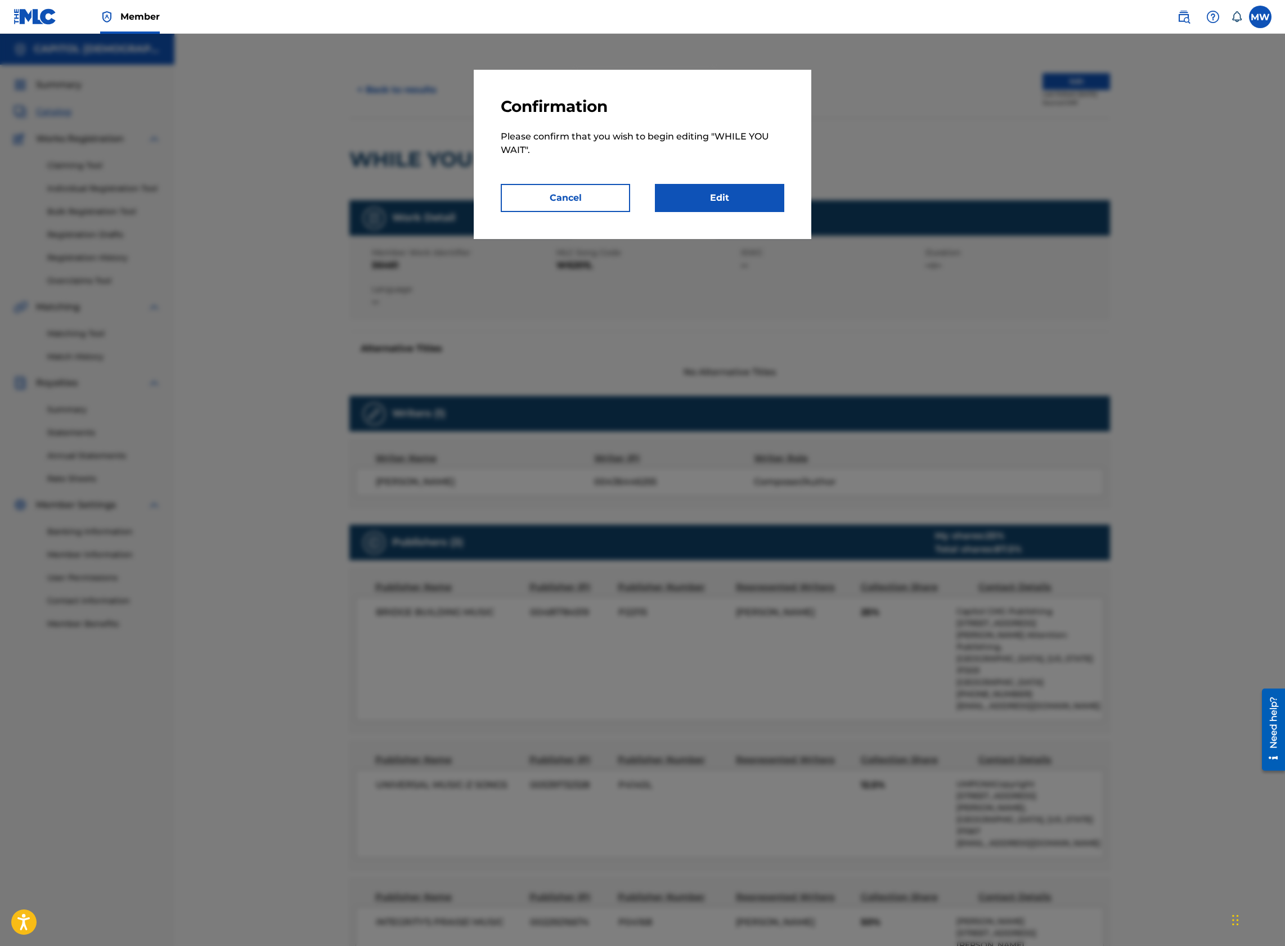
click at [678, 192] on link "Edit" at bounding box center [719, 198] width 129 height 28
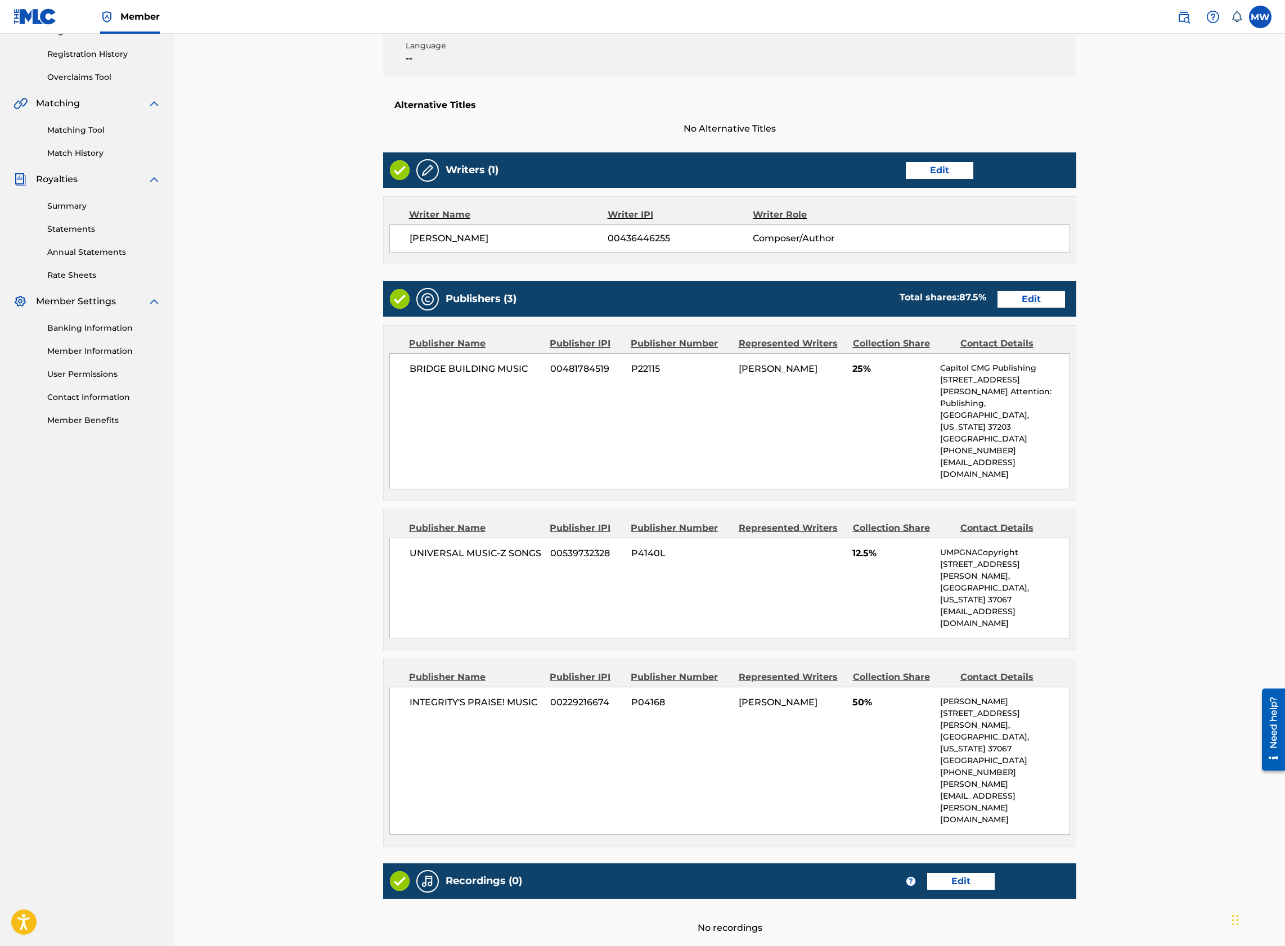
scroll to position [225, 0]
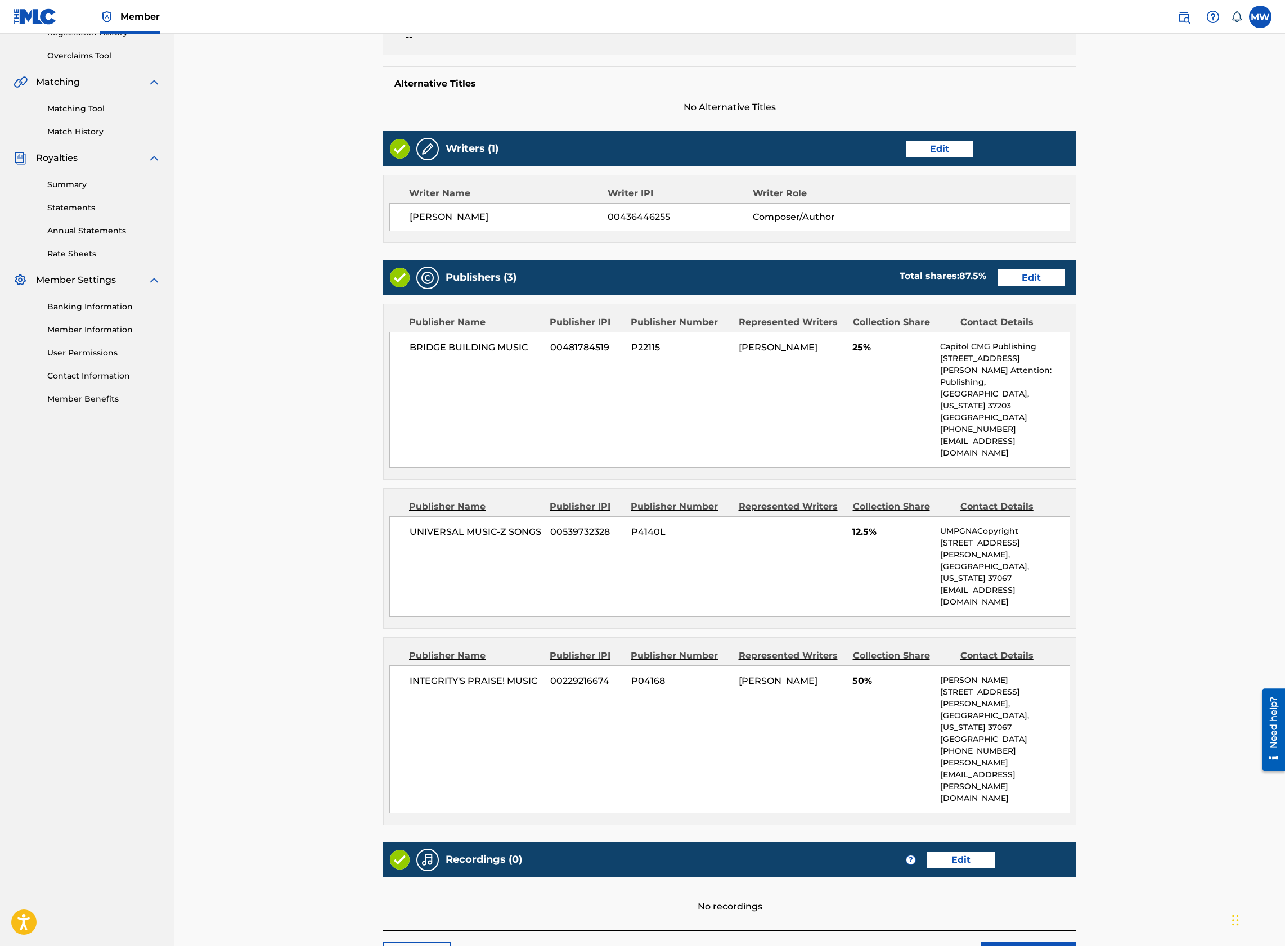
click at [1028, 278] on link "Edit" at bounding box center [1030, 277] width 67 height 17
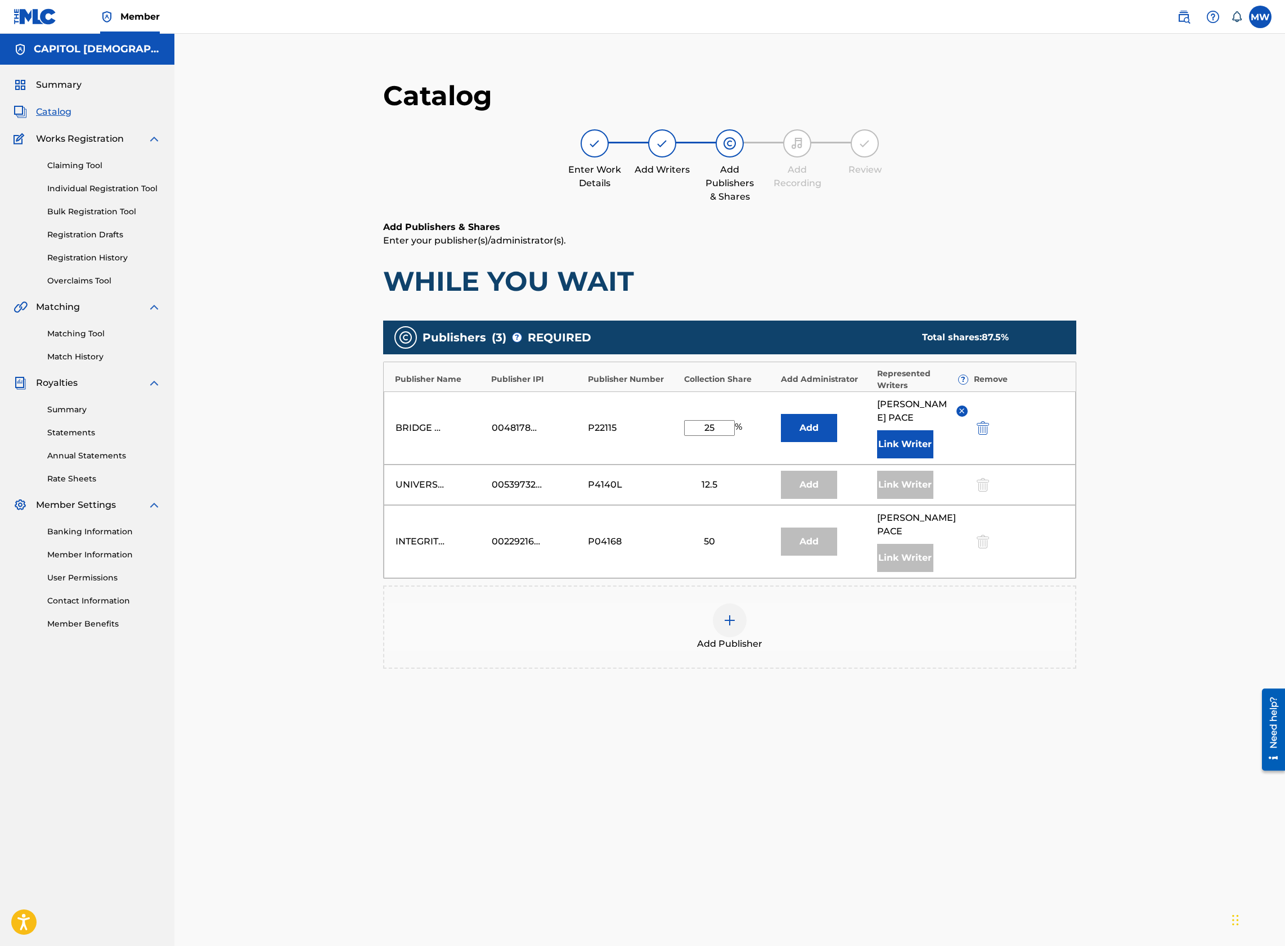
click at [719, 422] on input "25" at bounding box center [709, 428] width 51 height 16
type input "2"
type input "37.5"
click at [802, 426] on button "Add" at bounding box center [809, 428] width 56 height 28
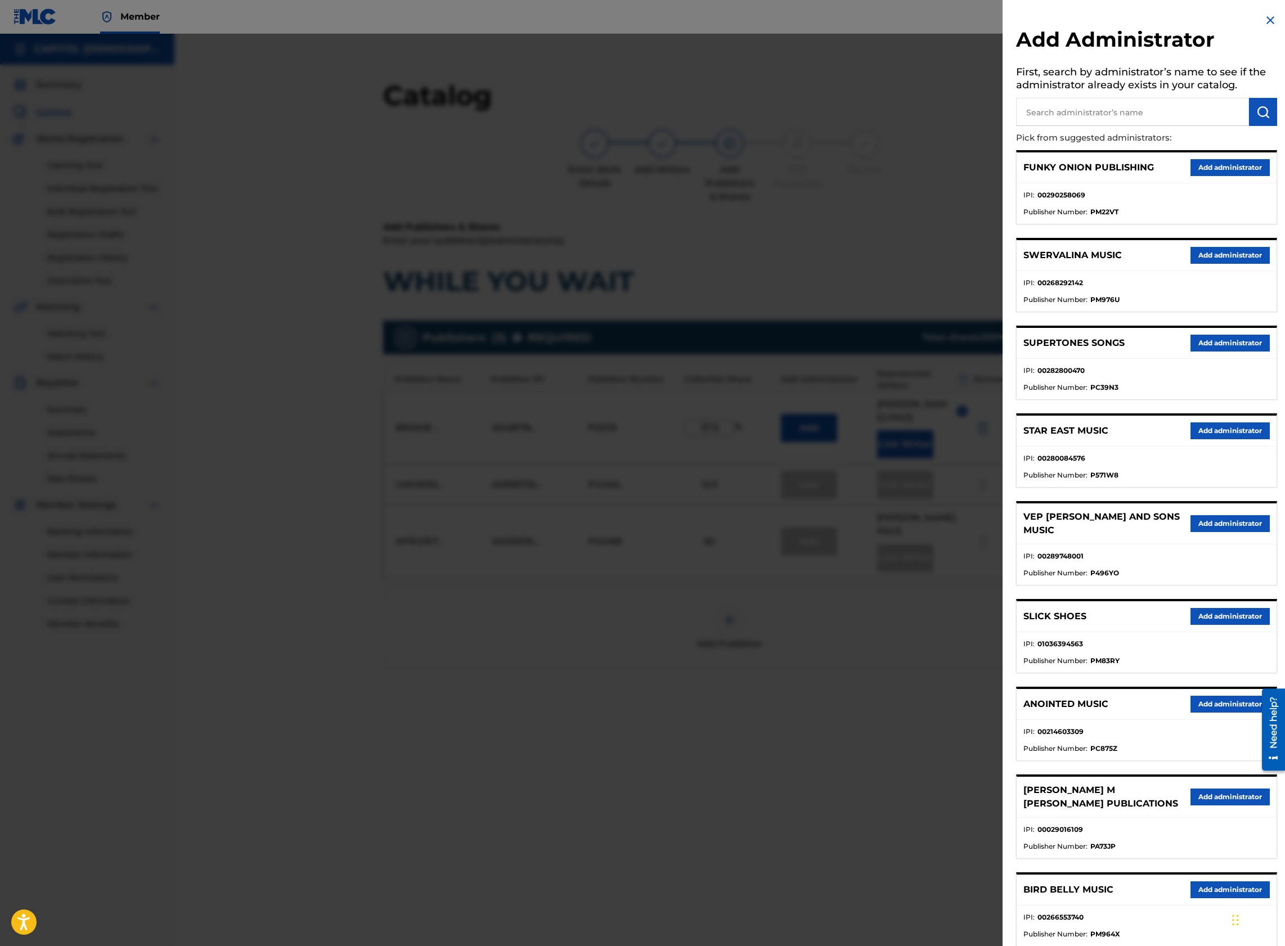
click at [1047, 115] on input "text" at bounding box center [1132, 112] width 233 height 28
type input "capitol cmg paragon"
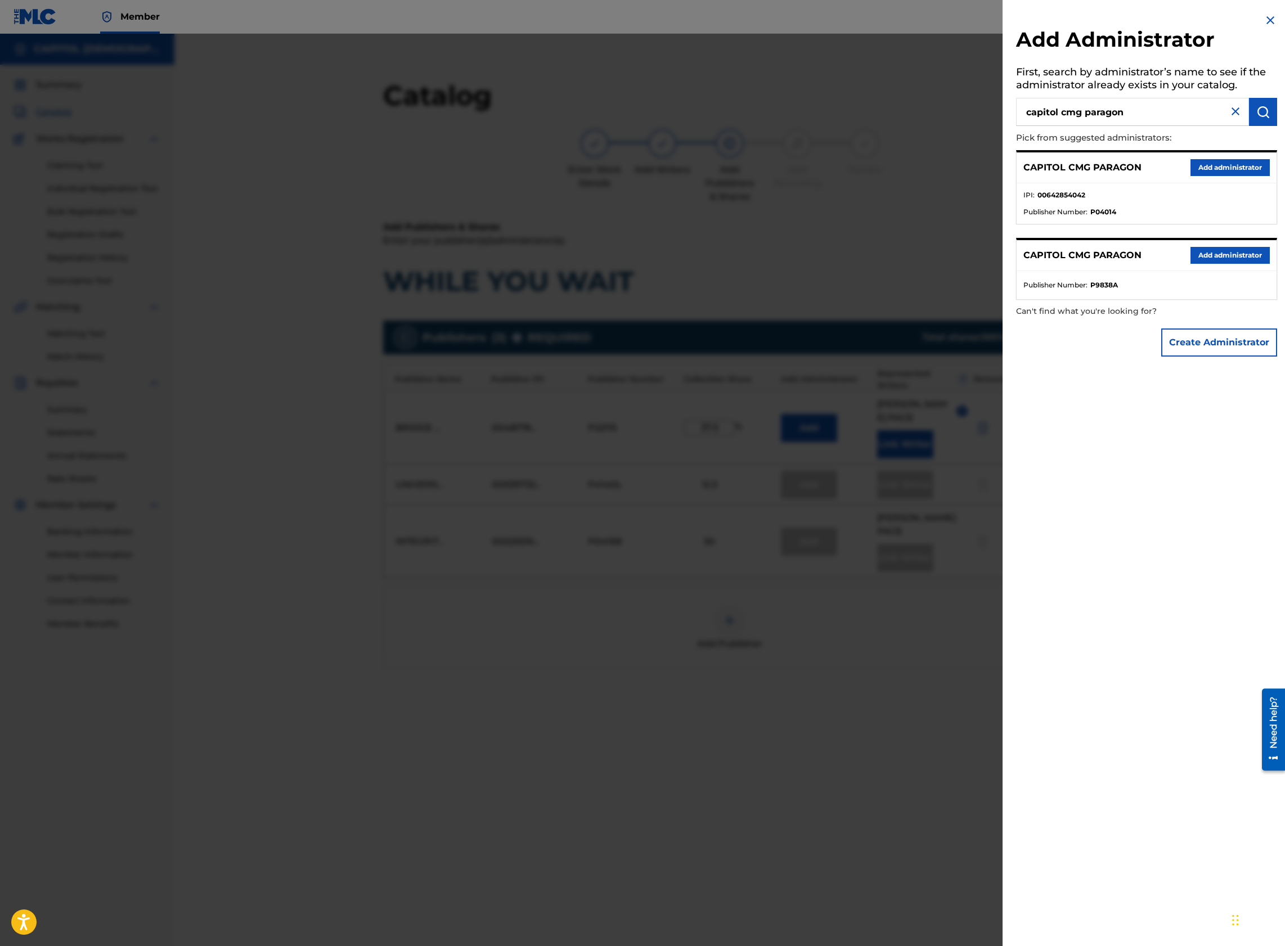
click at [1235, 172] on button "Add administrator" at bounding box center [1229, 167] width 79 height 17
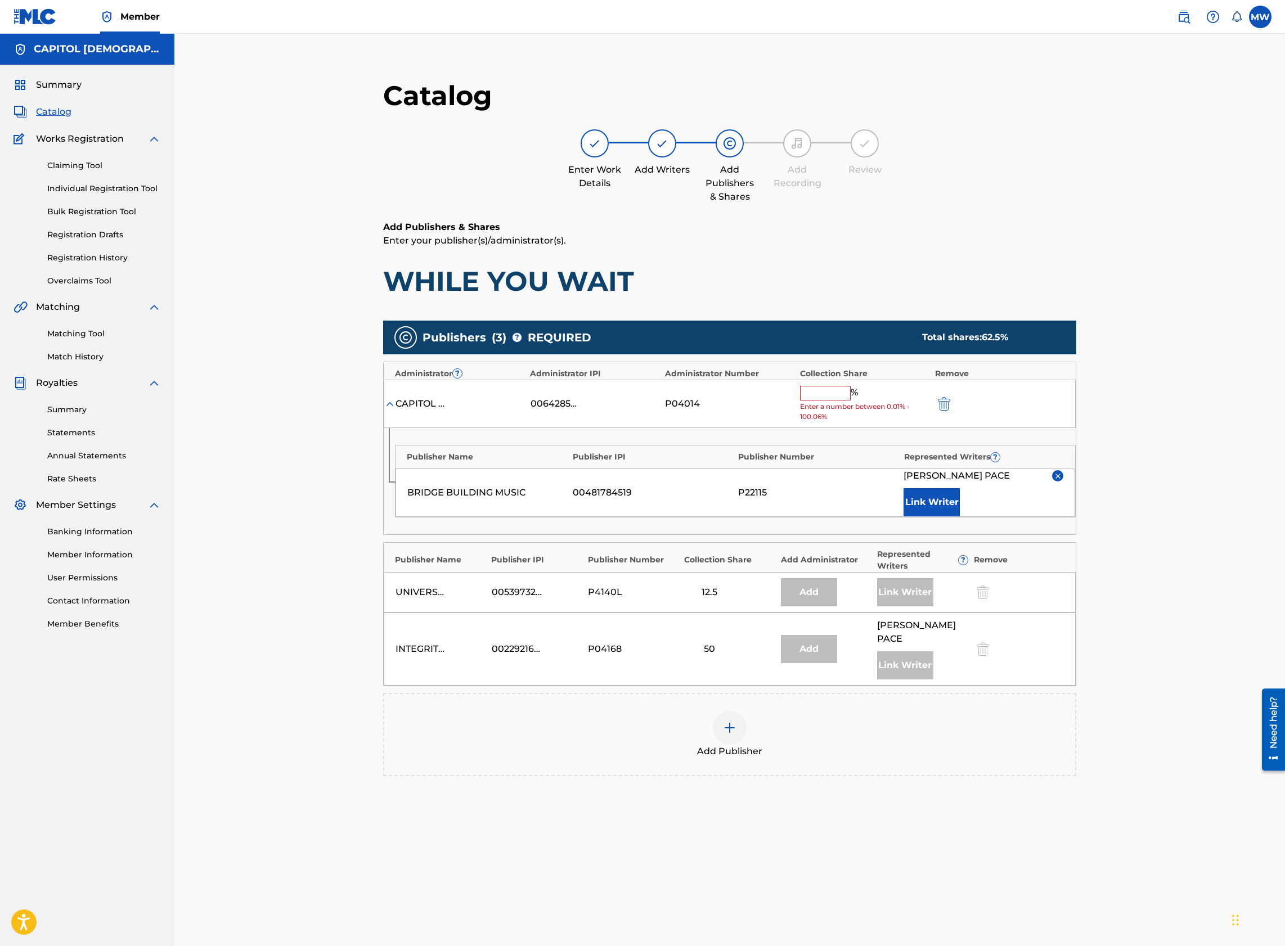
click at [814, 395] on input "text" at bounding box center [825, 393] width 51 height 15
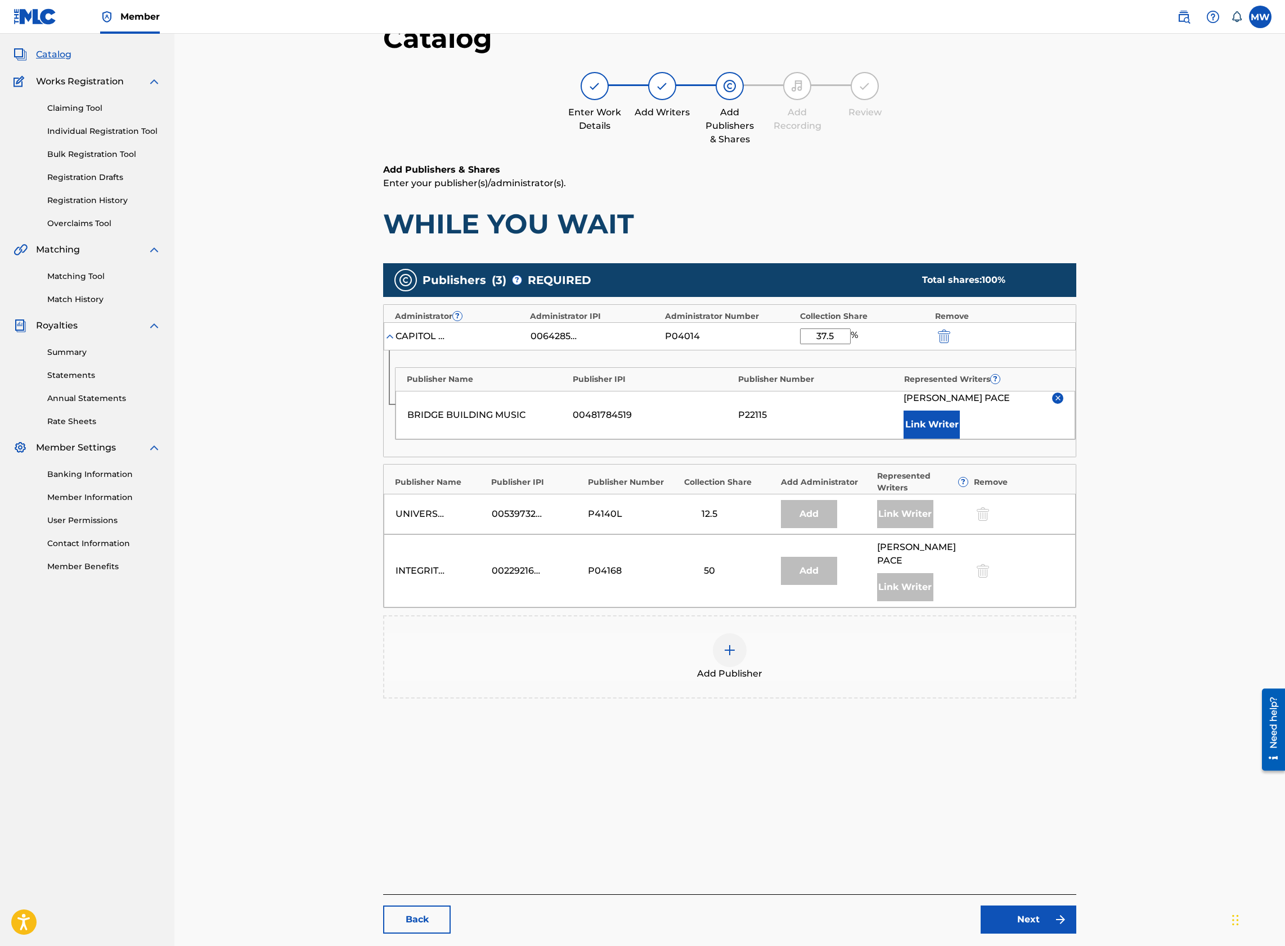
scroll to position [116, 0]
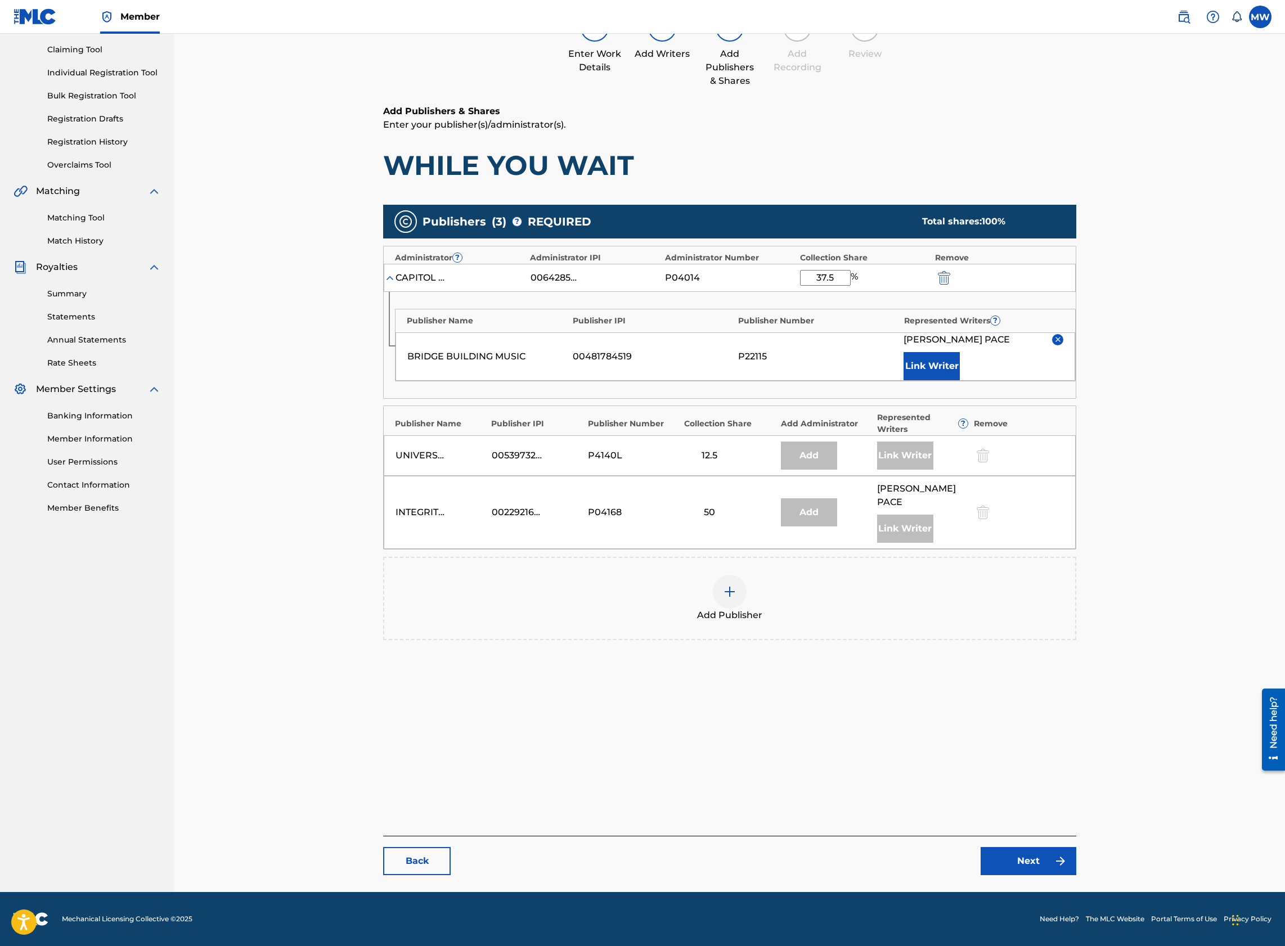
type input "37.5"
click at [1048, 861] on link "Next" at bounding box center [1028, 861] width 96 height 28
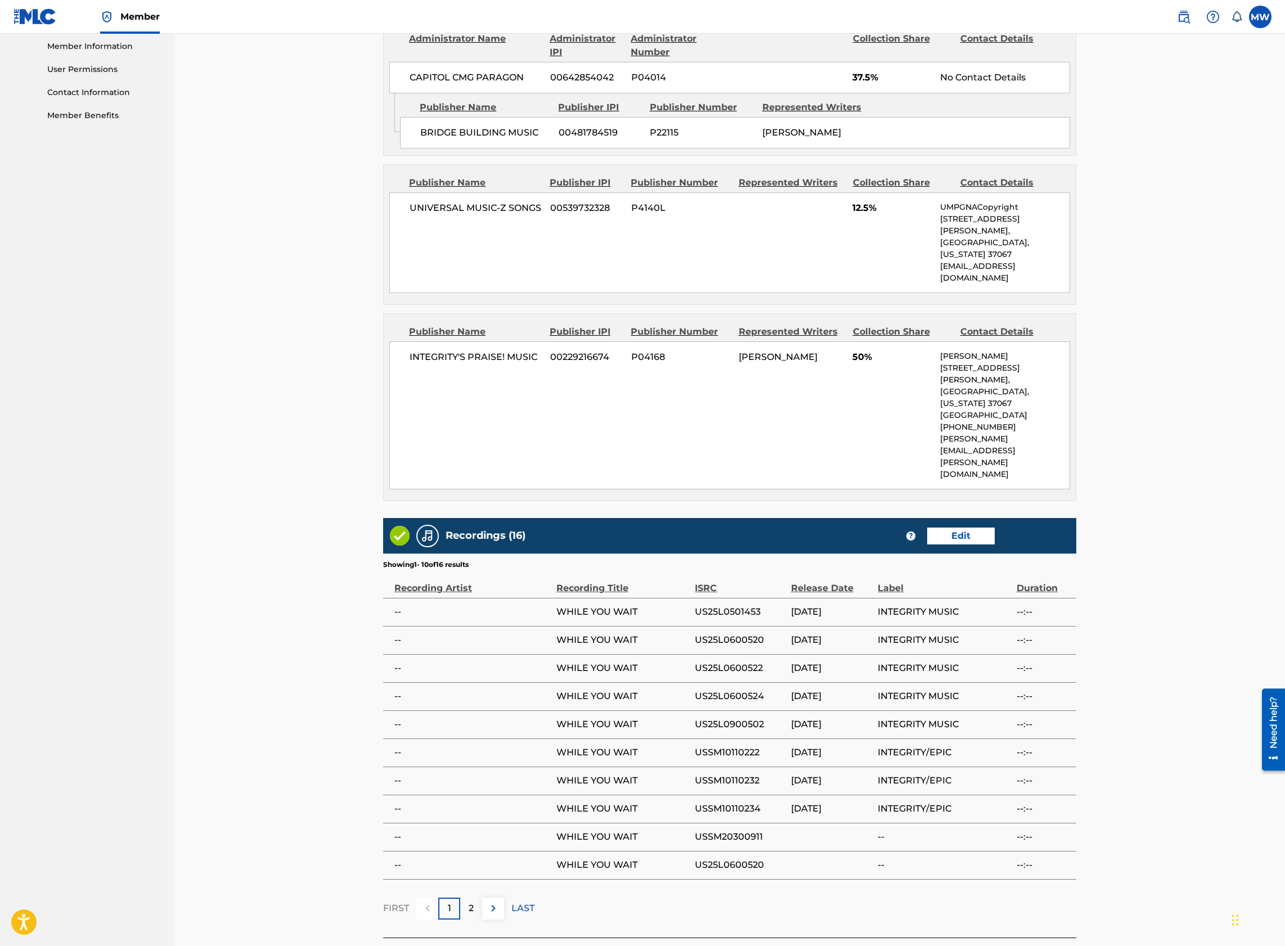
scroll to position [553, 0]
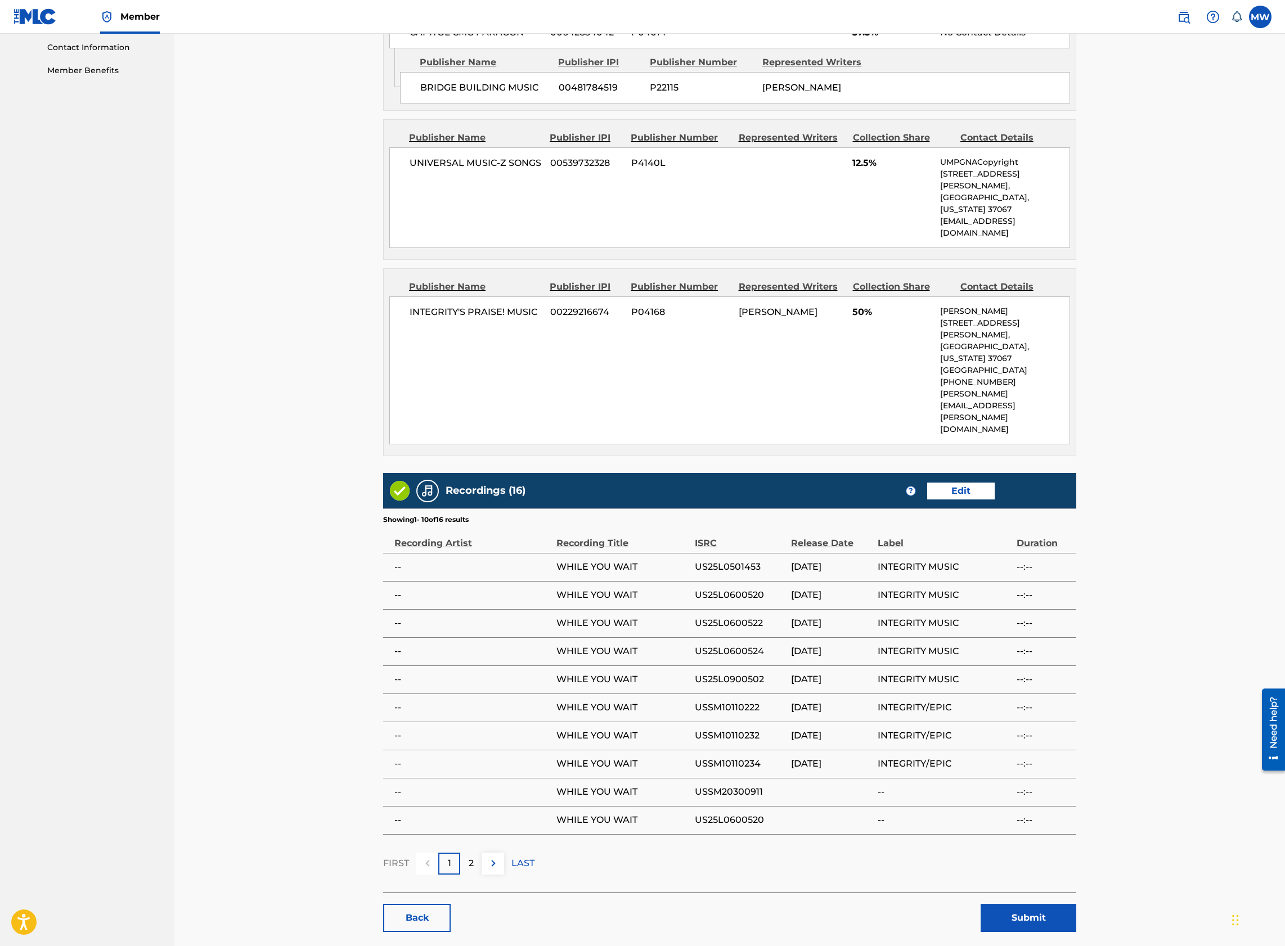
click at [1040, 904] on button "Submit" at bounding box center [1028, 918] width 96 height 28
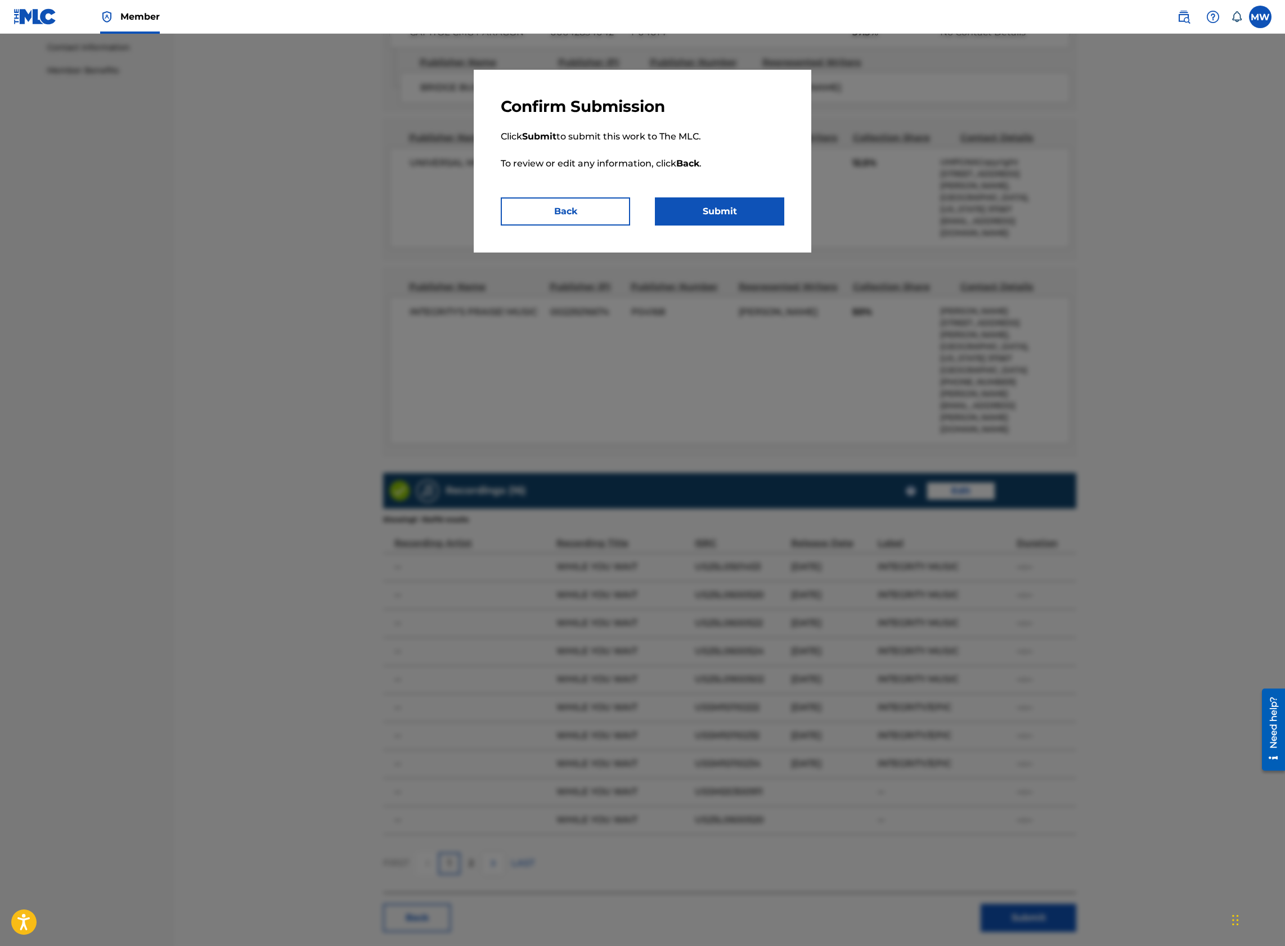
click at [735, 211] on button "Submit" at bounding box center [719, 211] width 129 height 28
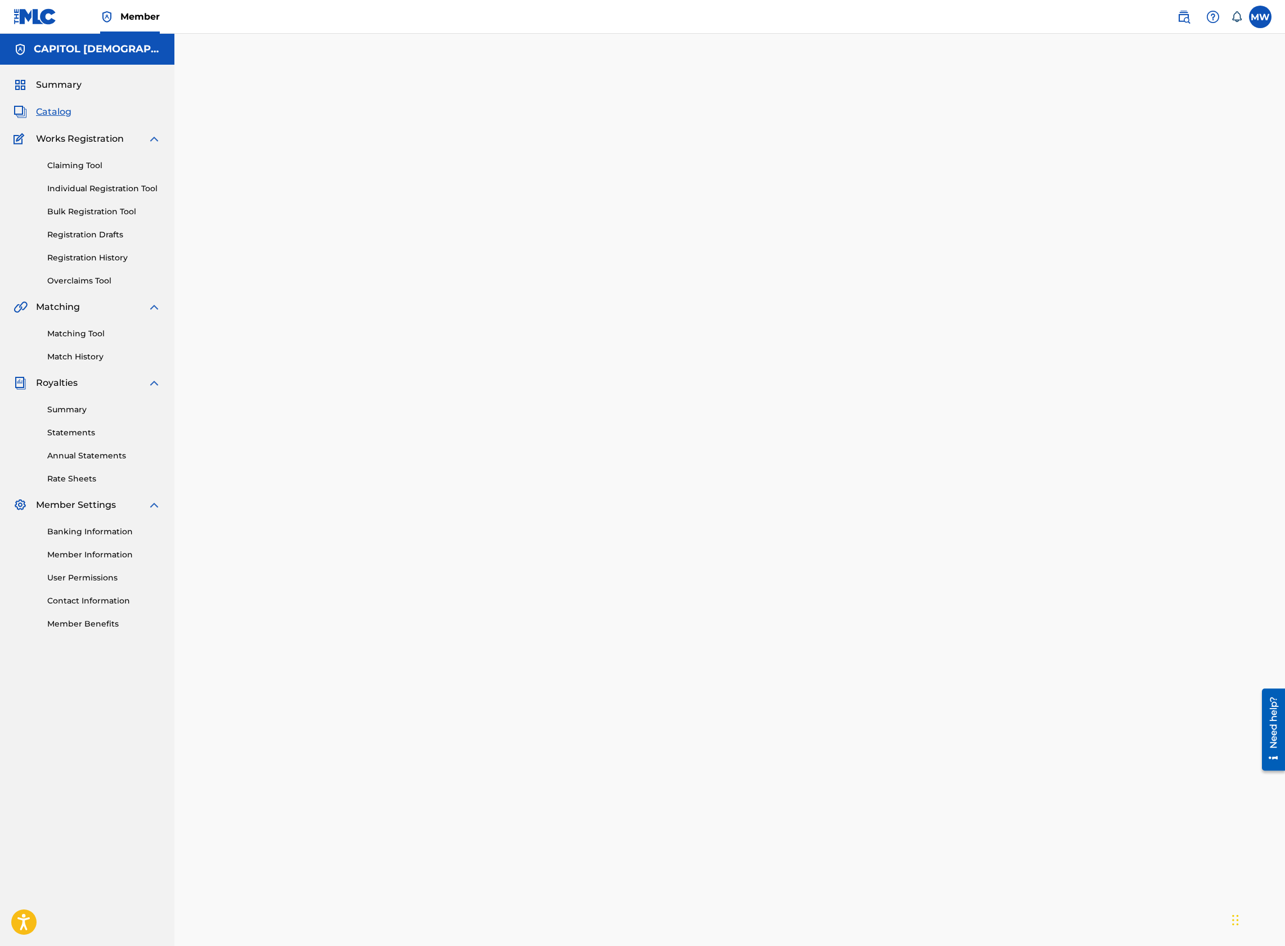
click at [56, 111] on span "Catalog" at bounding box center [53, 111] width 35 height 13
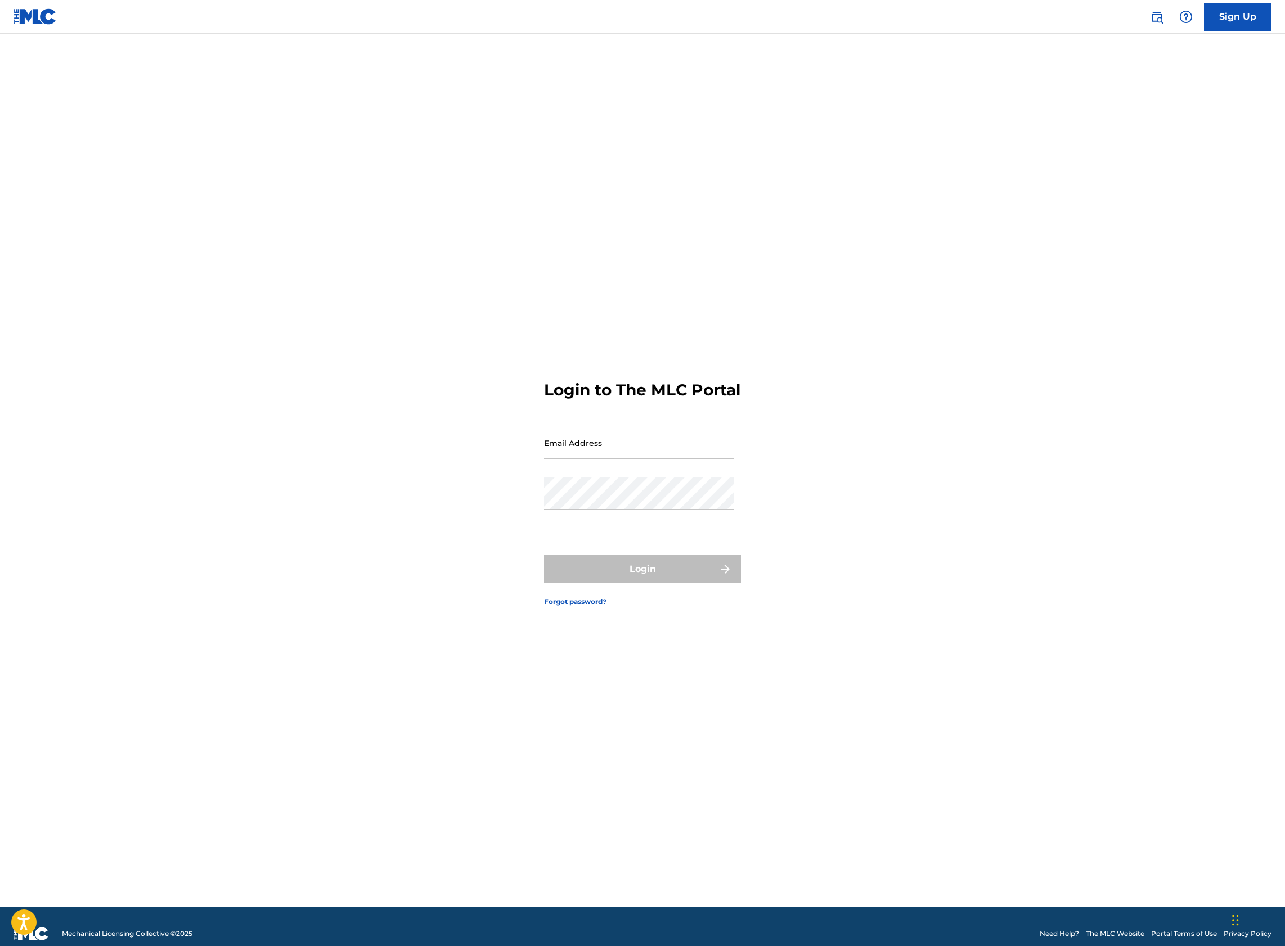
click at [623, 457] on input "Email Address" at bounding box center [639, 443] width 190 height 32
type input "[PERSON_NAME][EMAIL_ADDRESS][PERSON_NAME][DOMAIN_NAME]"
click at [657, 583] on button "Login" at bounding box center [642, 569] width 197 height 28
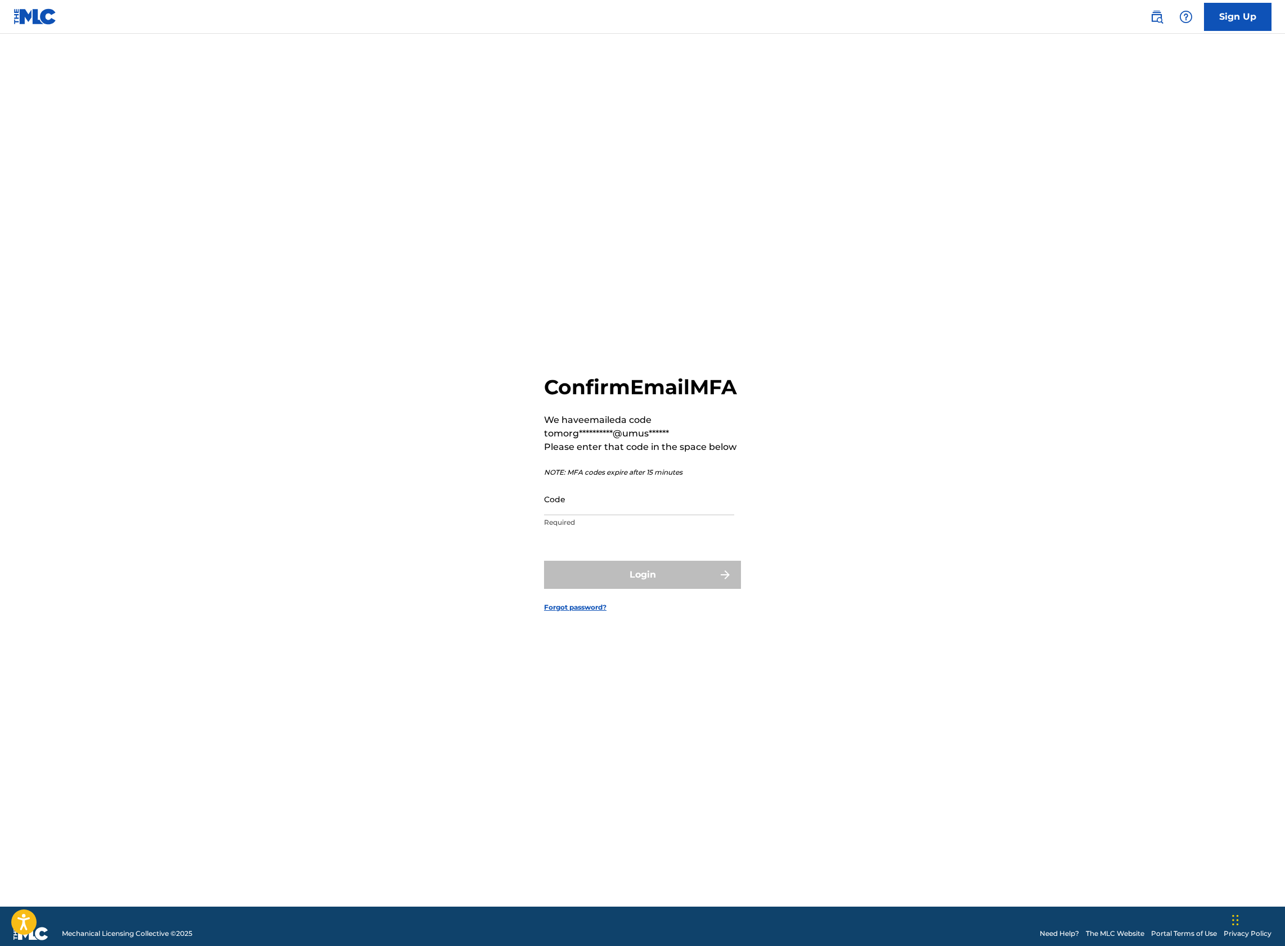
click at [599, 515] on input "Code" at bounding box center [639, 499] width 190 height 32
click at [588, 514] on input "Code" at bounding box center [639, 499] width 190 height 32
type input "076398"
click at [544, 561] on button "Login" at bounding box center [642, 575] width 197 height 28
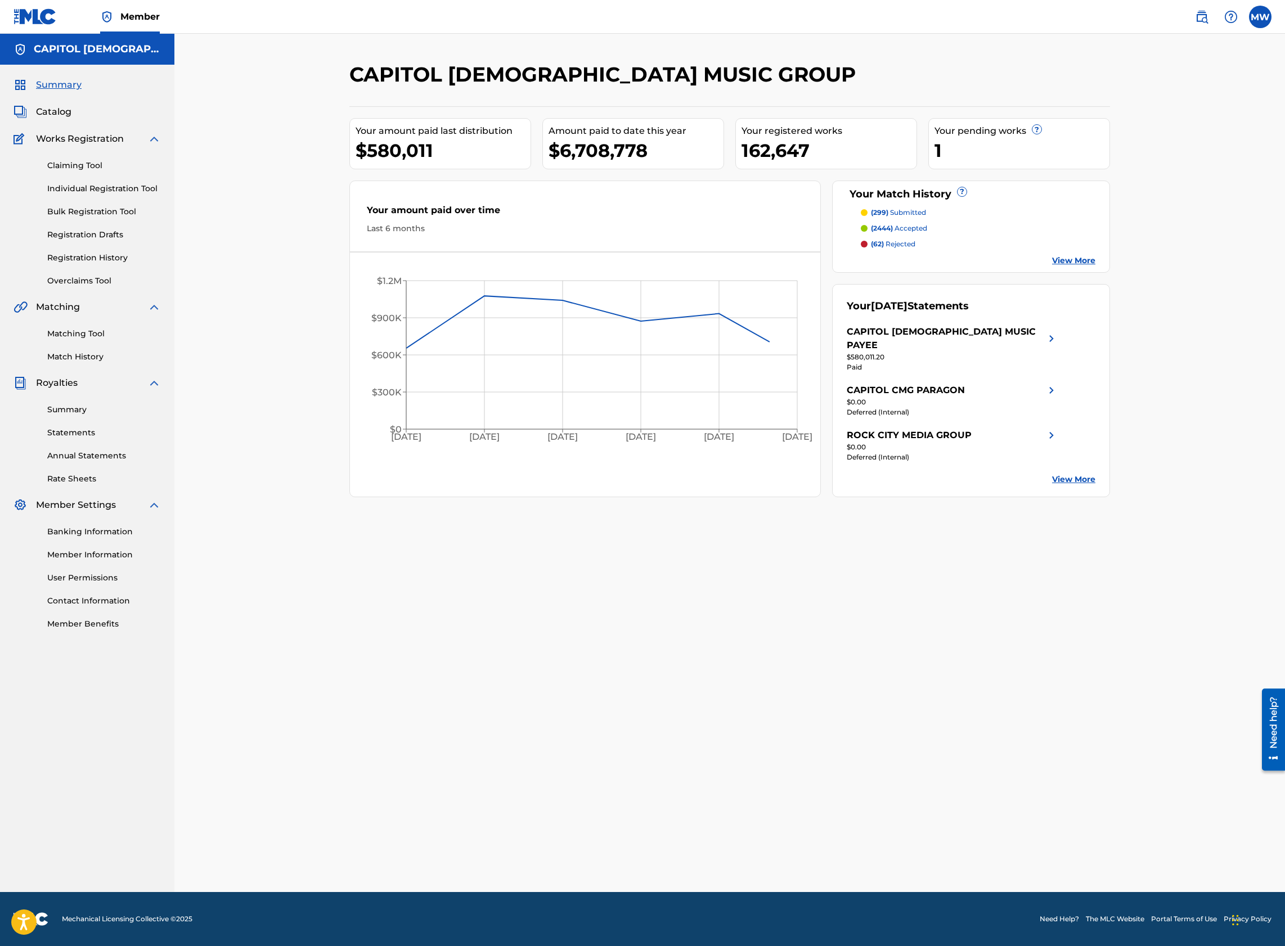
click at [61, 114] on span "Catalog" at bounding box center [53, 111] width 35 height 13
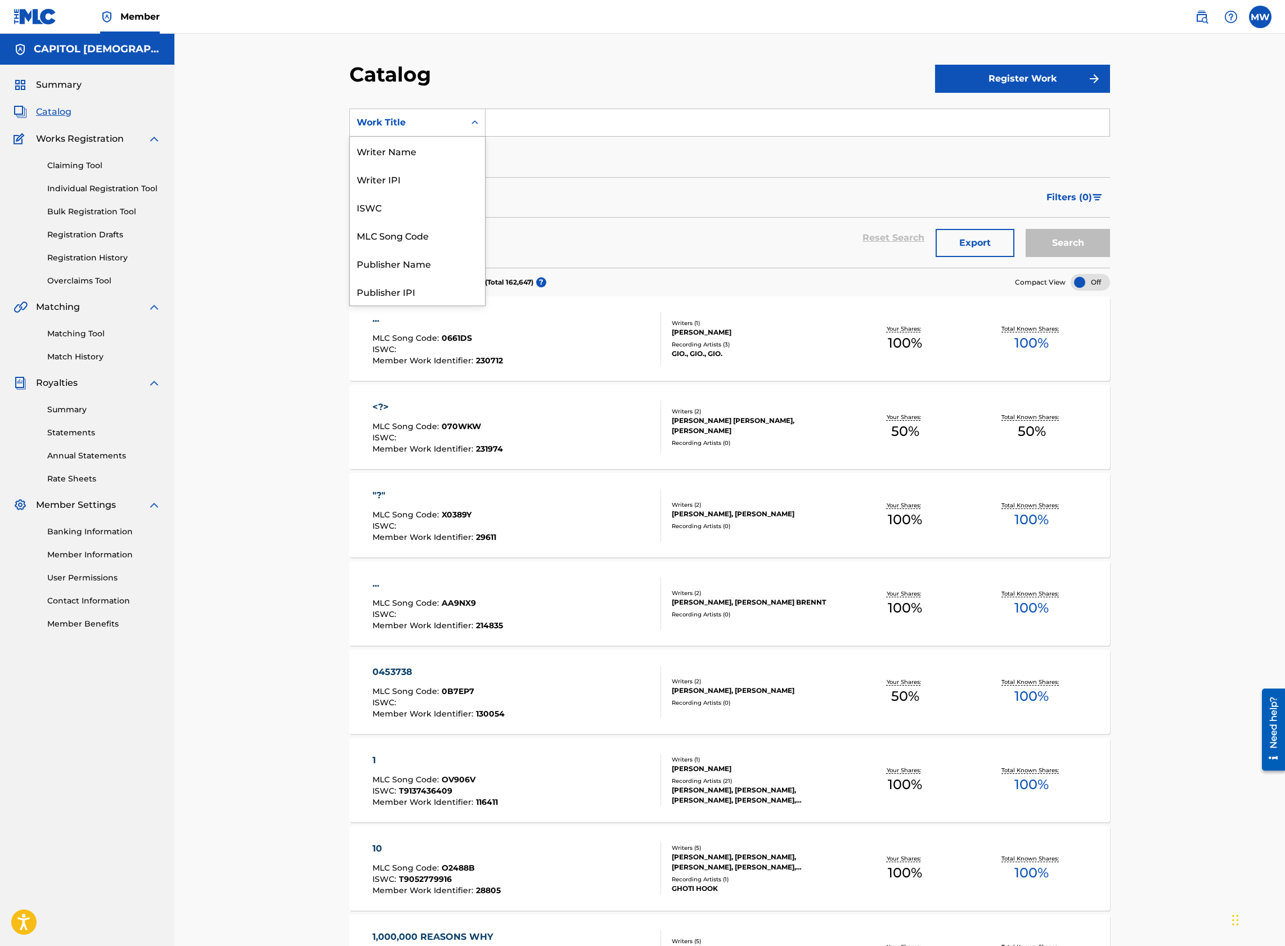
click at [458, 126] on div "Work Title" at bounding box center [407, 122] width 115 height 21
drag, startPoint x: 397, startPoint y: 200, endPoint x: 417, endPoint y: 196, distance: 21.3
click at [401, 200] on div "MLC Song Code" at bounding box center [417, 203] width 135 height 28
click at [508, 126] on input "Search Form" at bounding box center [797, 122] width 624 height 27
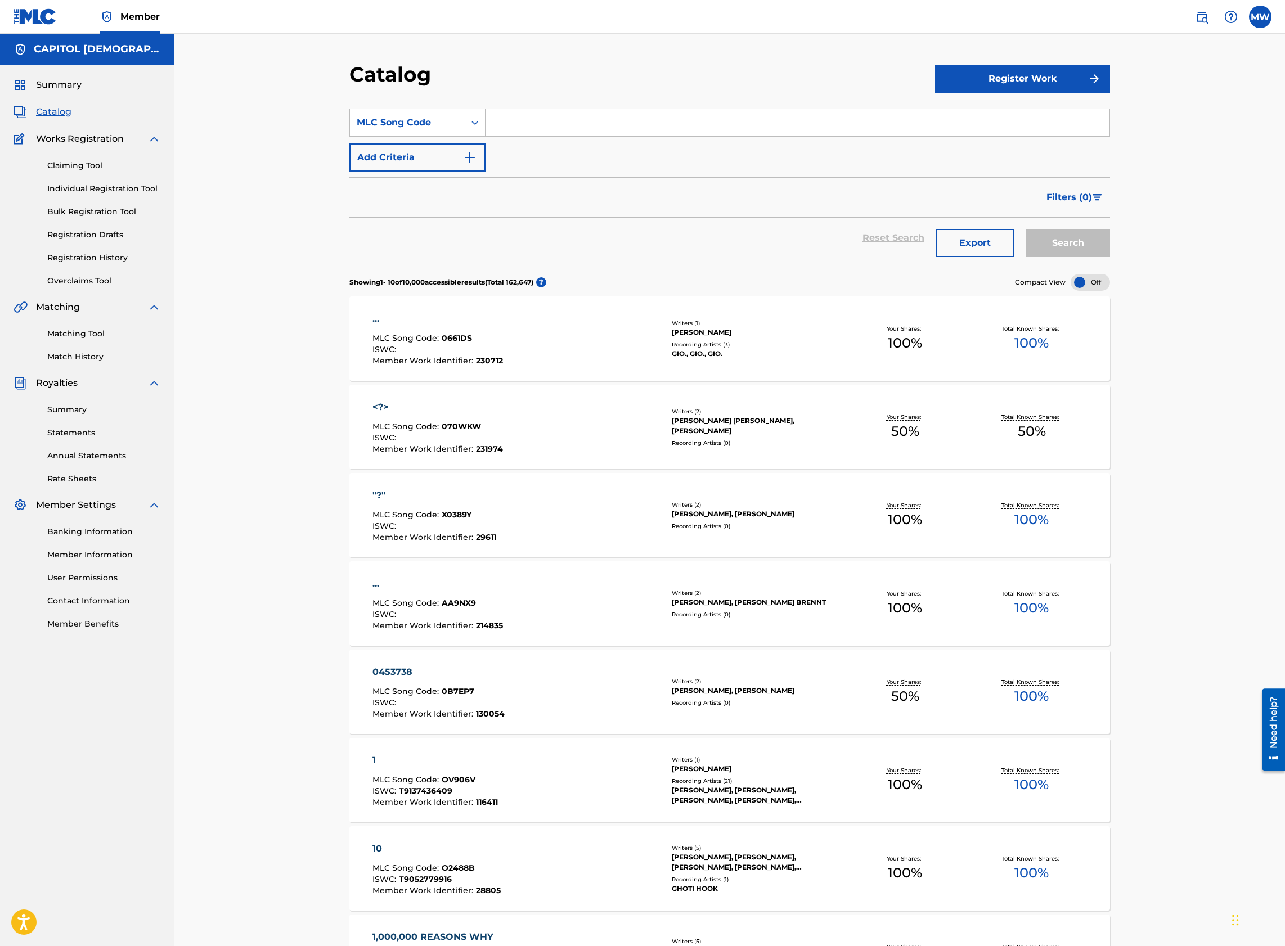
paste input "S5810M"
type input "S5810M"
click at [1087, 233] on button "Search" at bounding box center [1067, 243] width 84 height 28
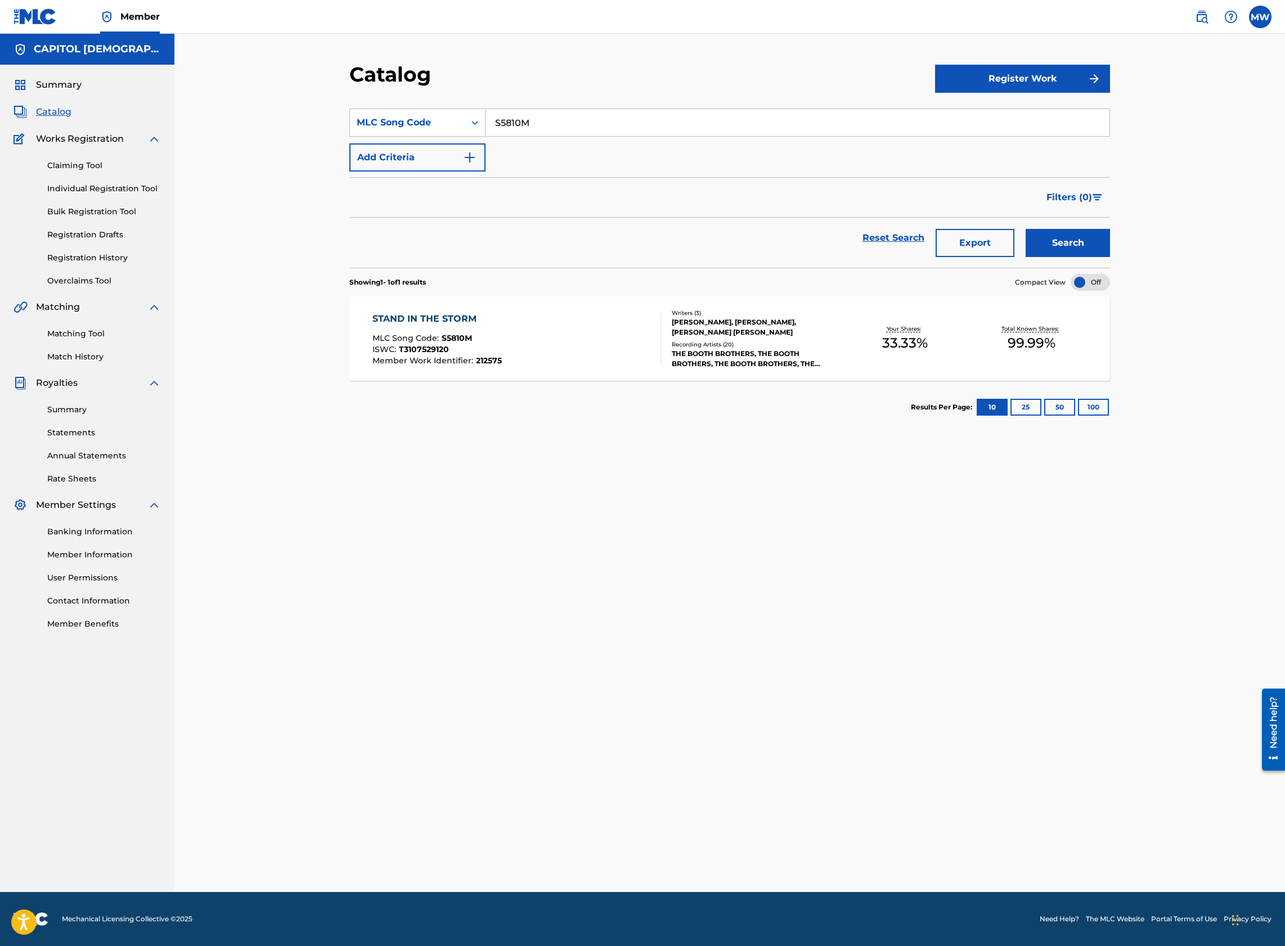
click at [598, 357] on div "STAND IN THE STORM MLC Song Code : S5810M ISWC : T3107529120 Member Work Identi…" at bounding box center [516, 338] width 289 height 53
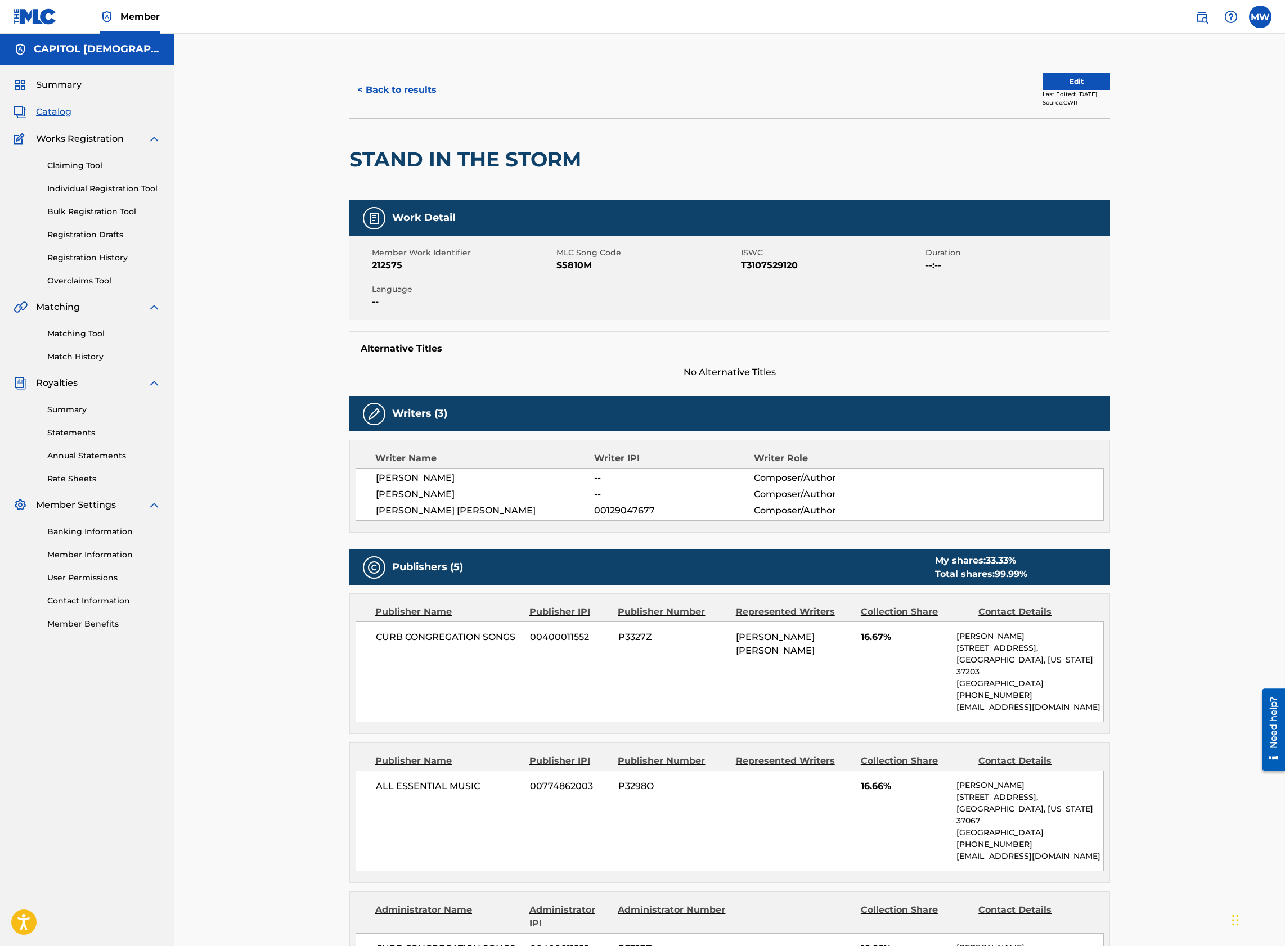
click at [1056, 66] on div "< Back to results Edit Last Edited: March 02, 2025 Source: CWR" at bounding box center [729, 90] width 760 height 56
click at [1056, 81] on button "Edit" at bounding box center [1075, 81] width 67 height 17
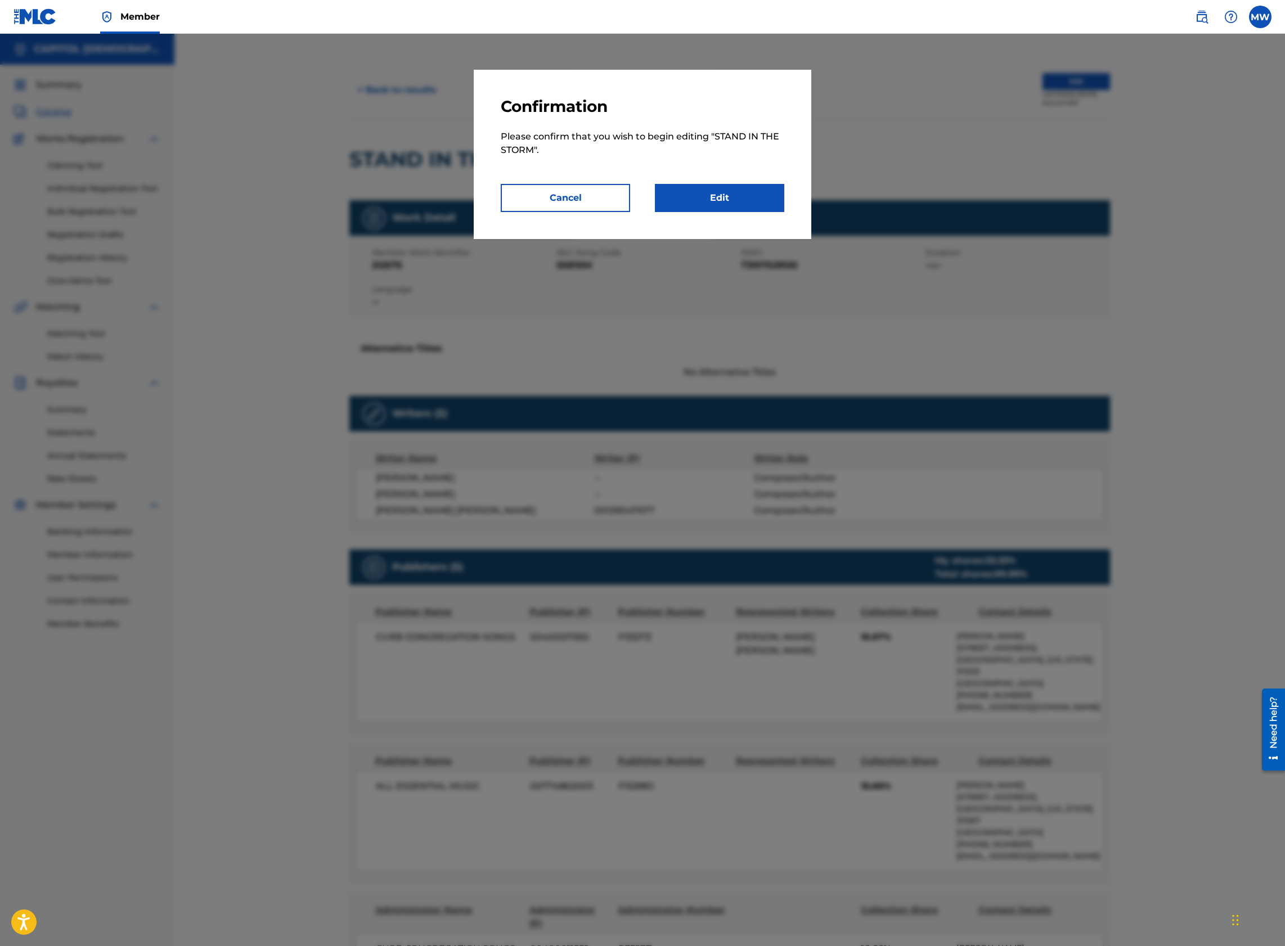
click at [750, 206] on link "Edit" at bounding box center [719, 198] width 129 height 28
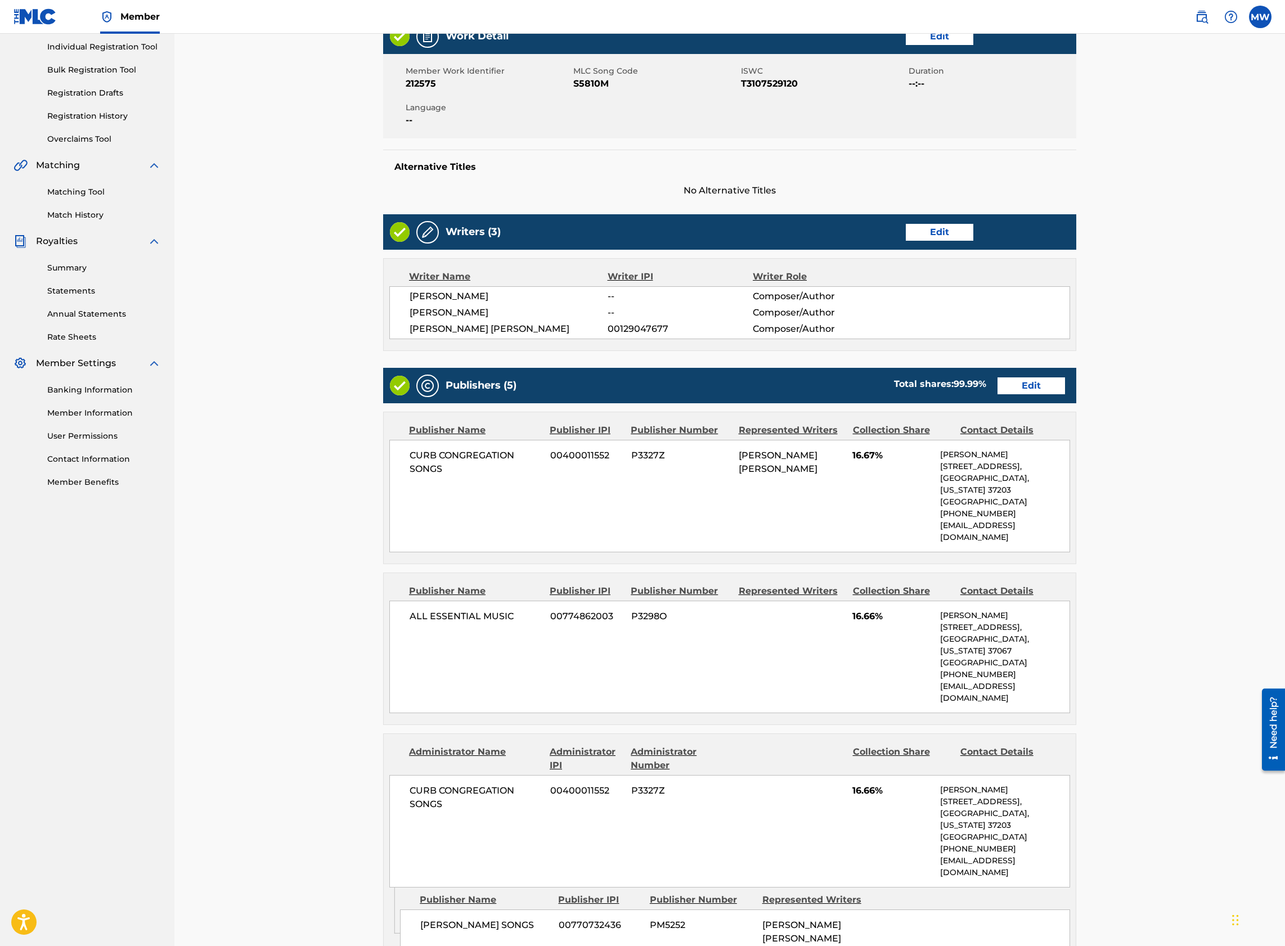
scroll to position [150, 0]
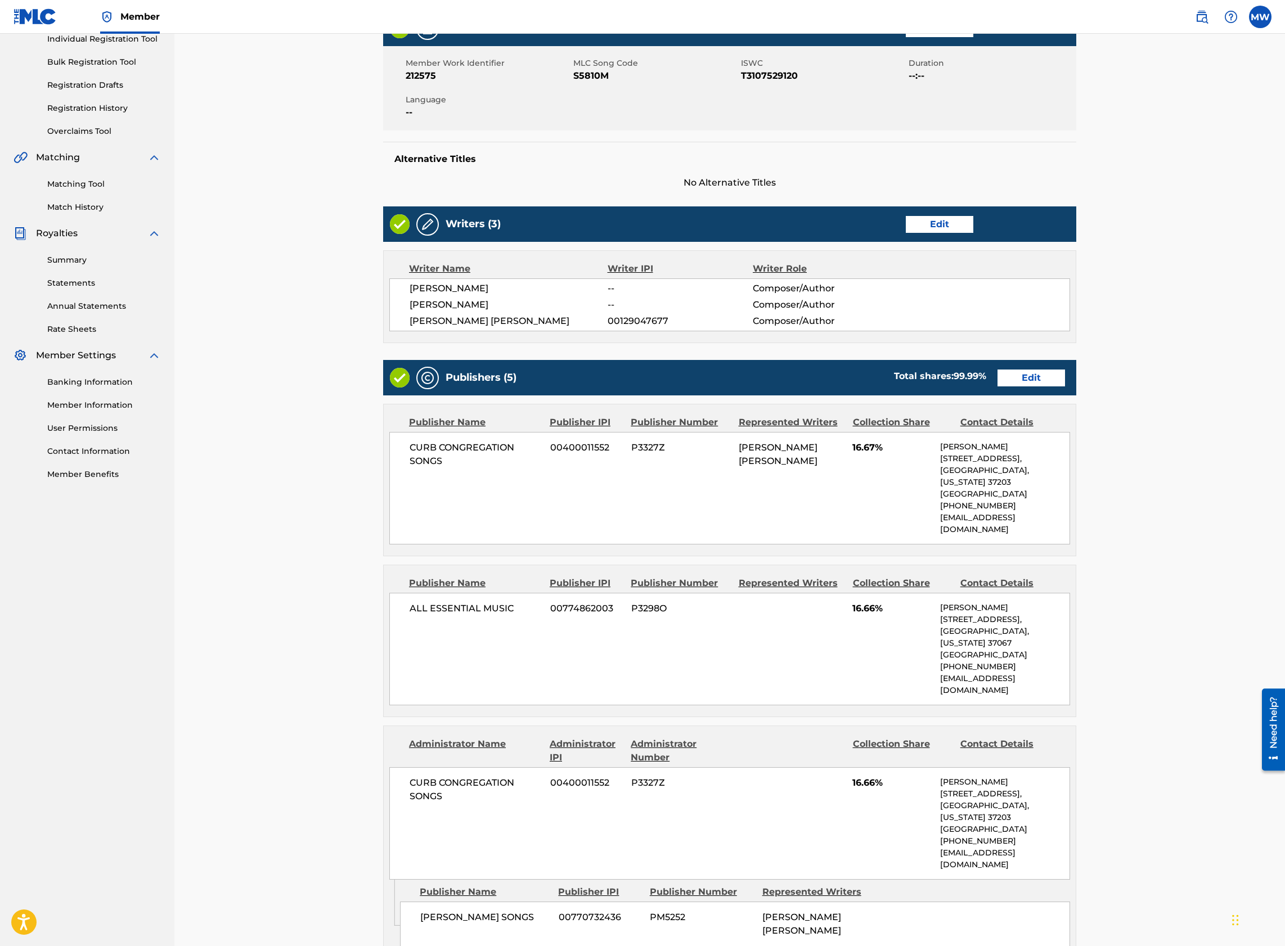
click at [1022, 385] on link "Edit" at bounding box center [1030, 378] width 67 height 17
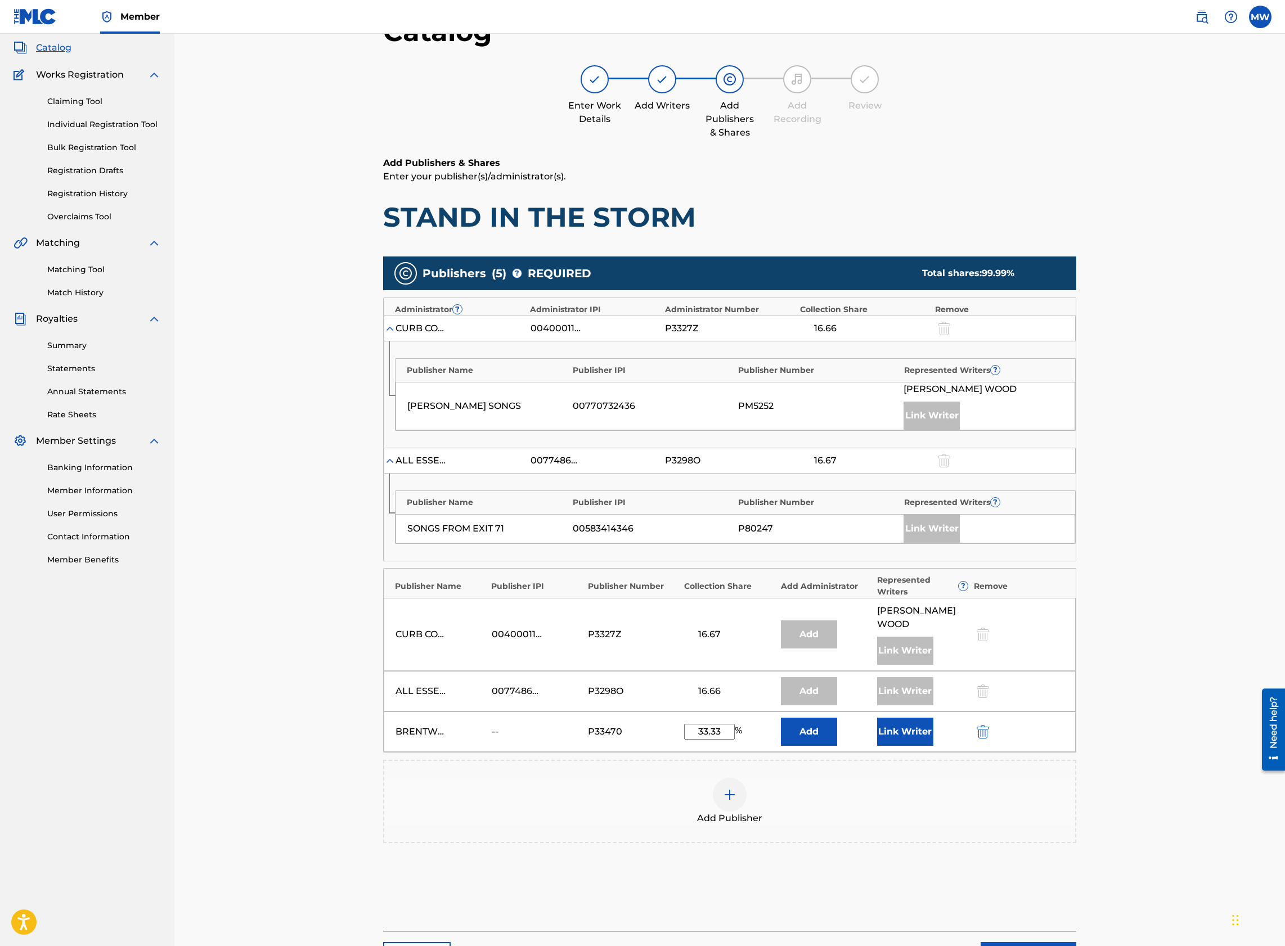
scroll to position [162, 0]
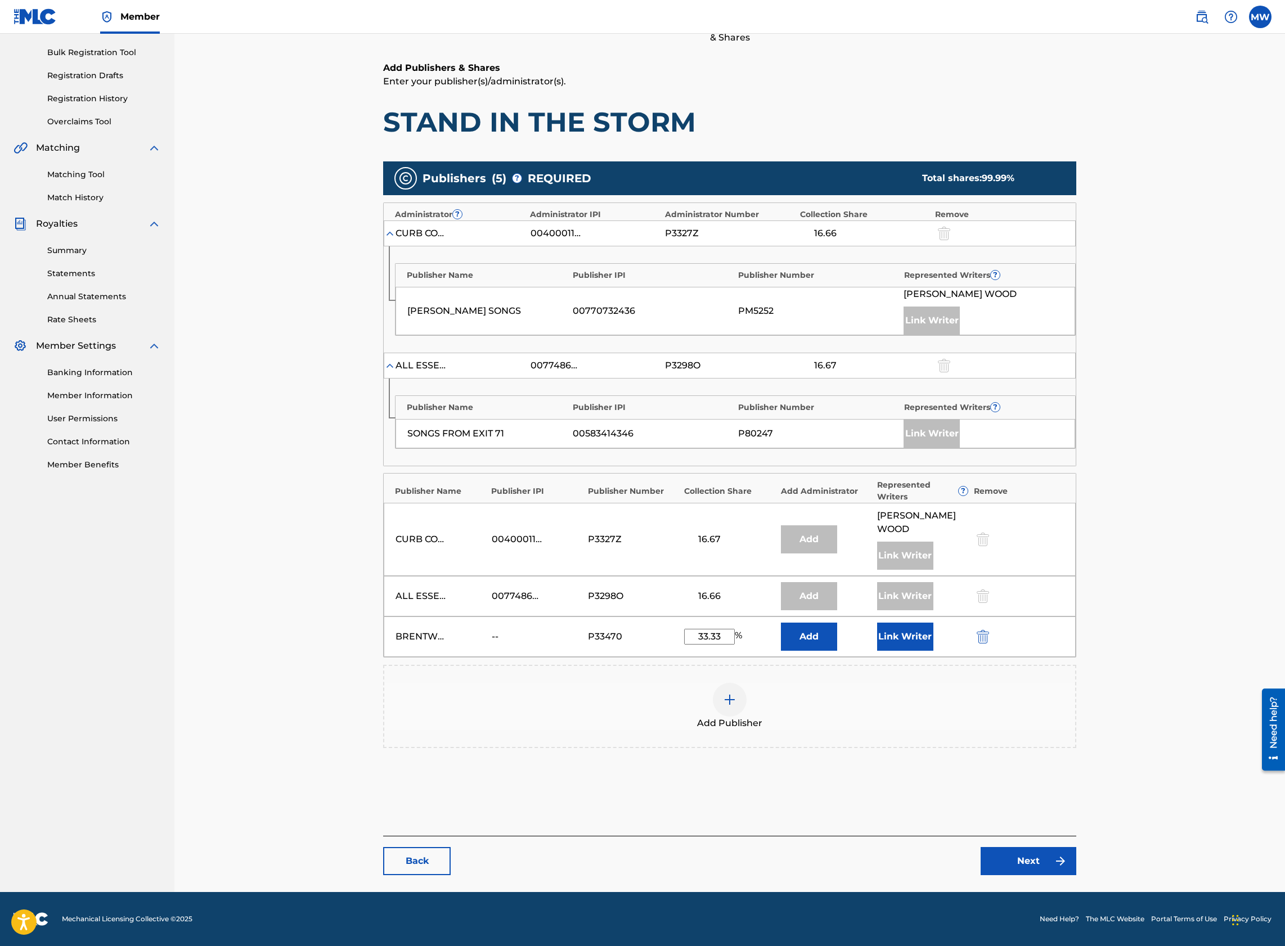
click at [808, 642] on button "Add" at bounding box center [809, 637] width 56 height 28
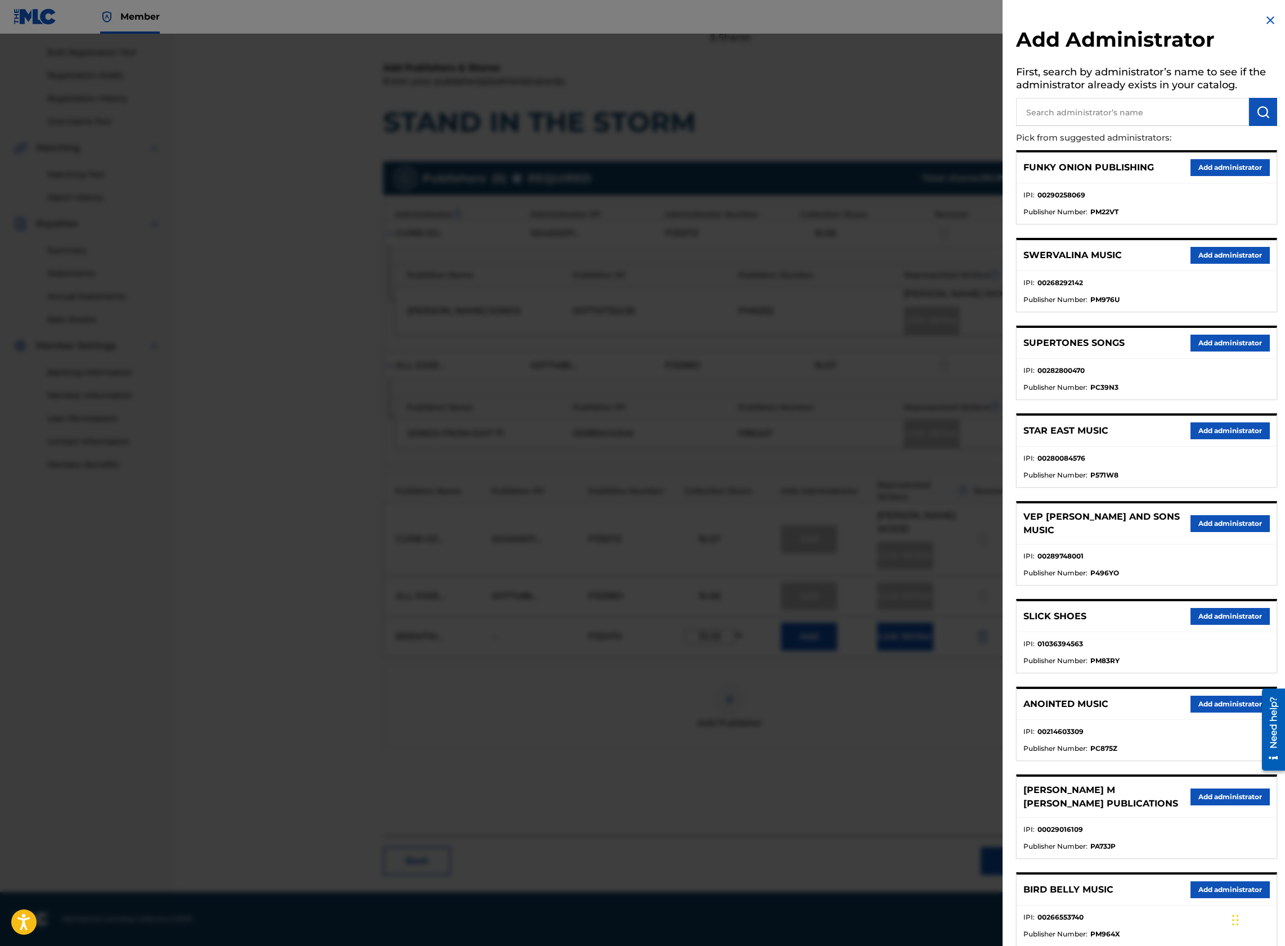
click at [1056, 117] on input "text" at bounding box center [1132, 112] width 233 height 28
type input "capitol cmg paragon"
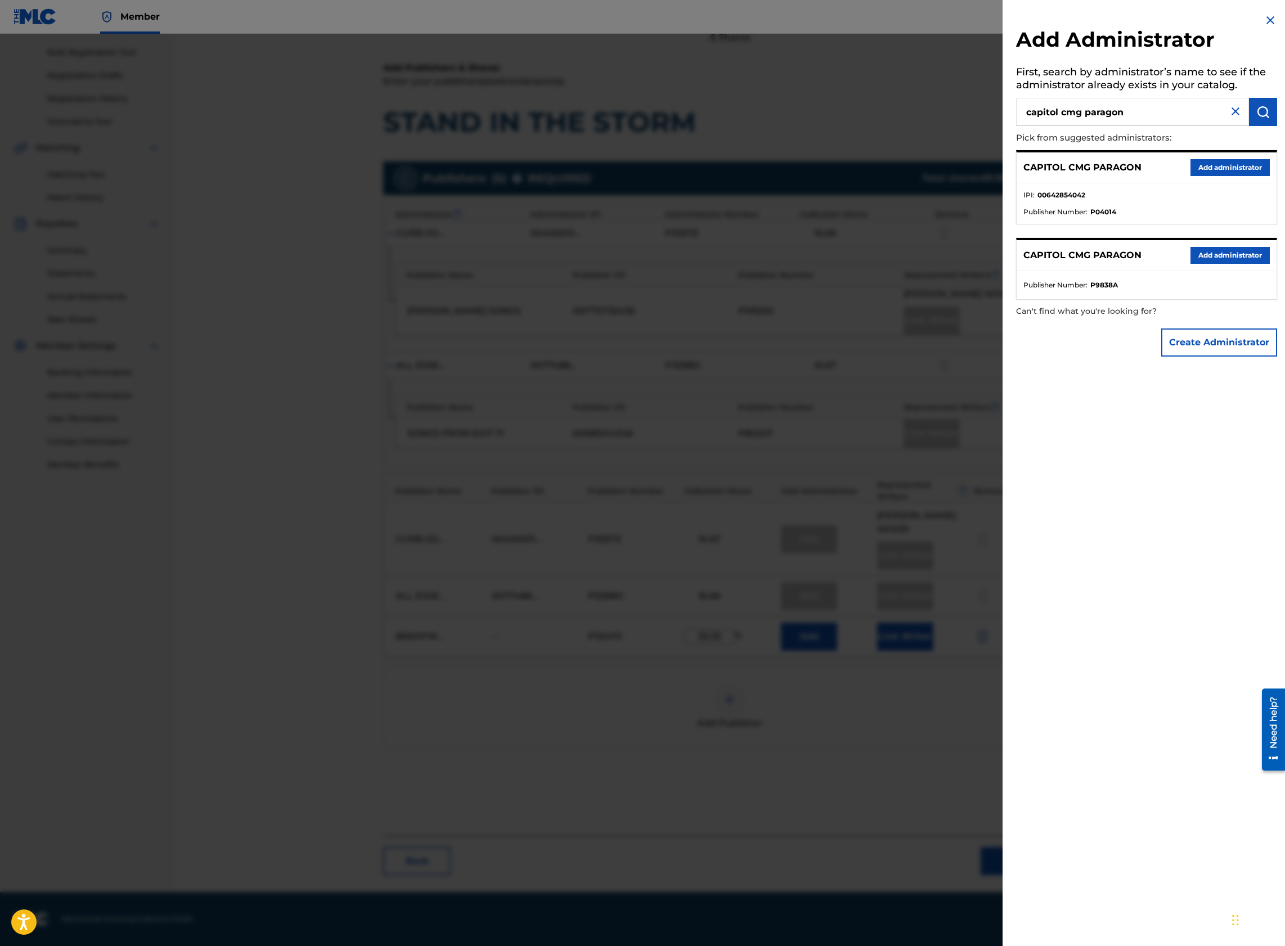
click at [1213, 172] on button "Add administrator" at bounding box center [1229, 167] width 79 height 17
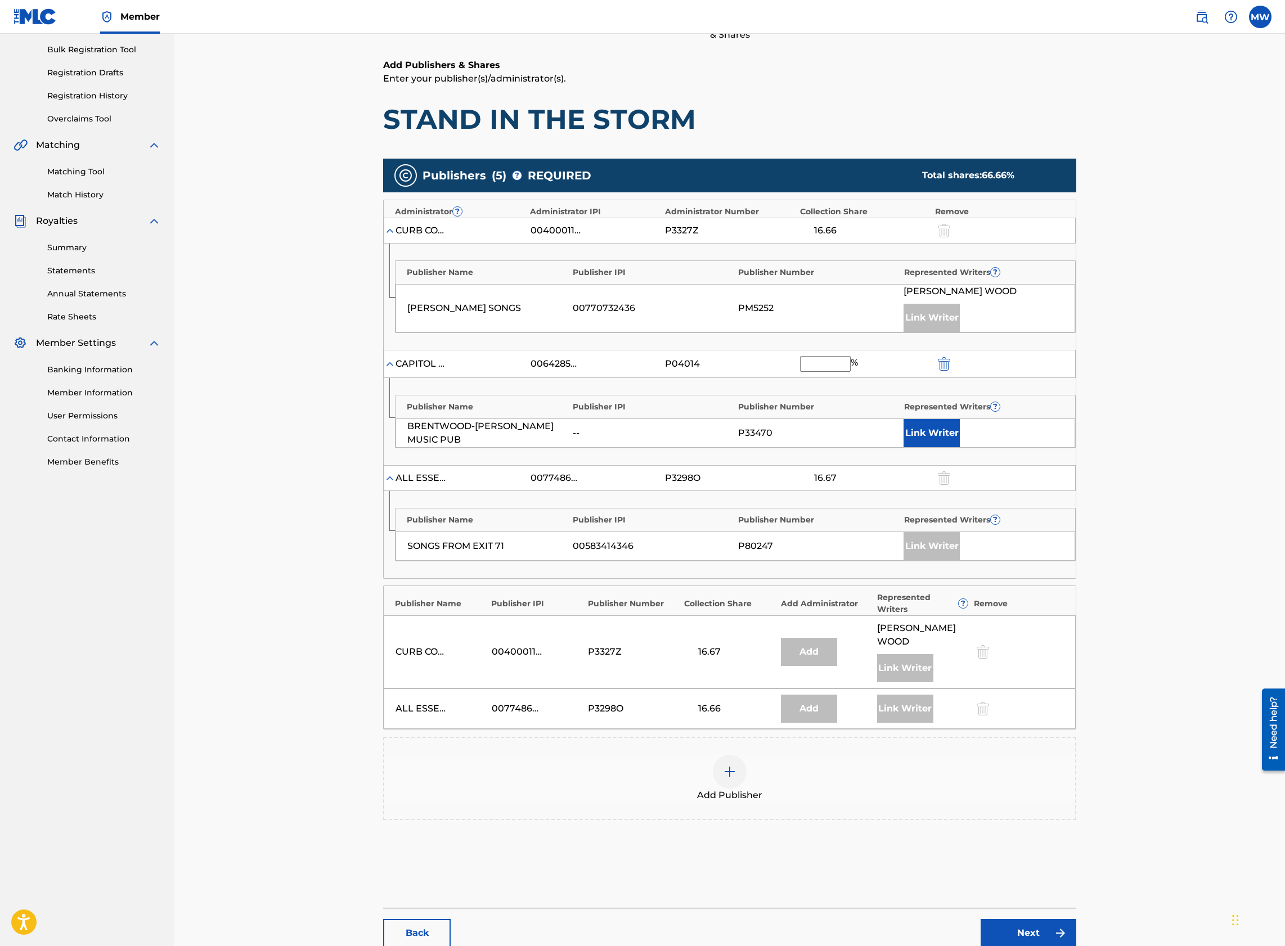
click at [814, 367] on input "text" at bounding box center [825, 364] width 51 height 16
type input "16.67"
click at [940, 436] on button "Link Writer" at bounding box center [931, 433] width 56 height 28
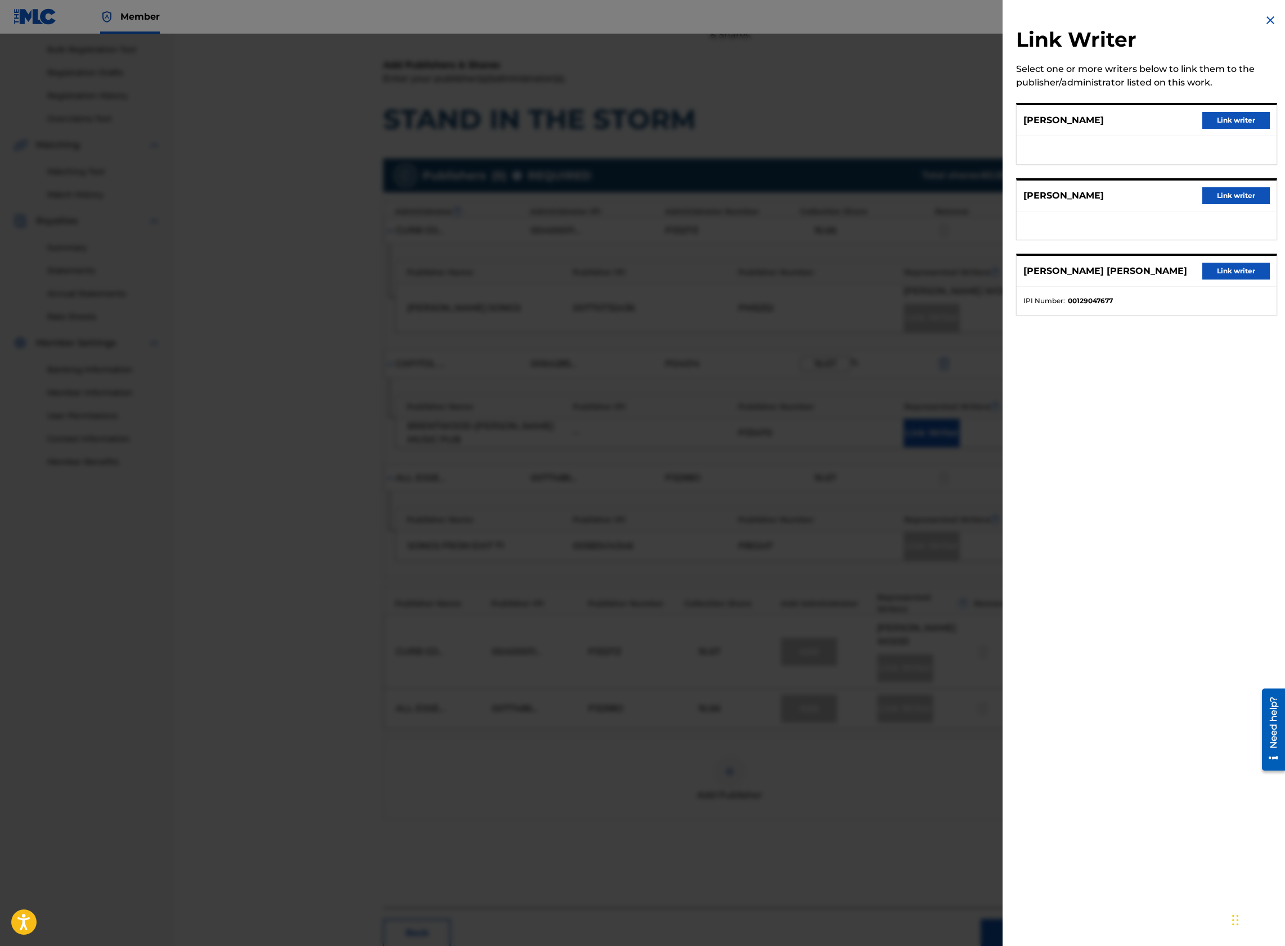
click at [1216, 120] on button "Link writer" at bounding box center [1235, 120] width 67 height 17
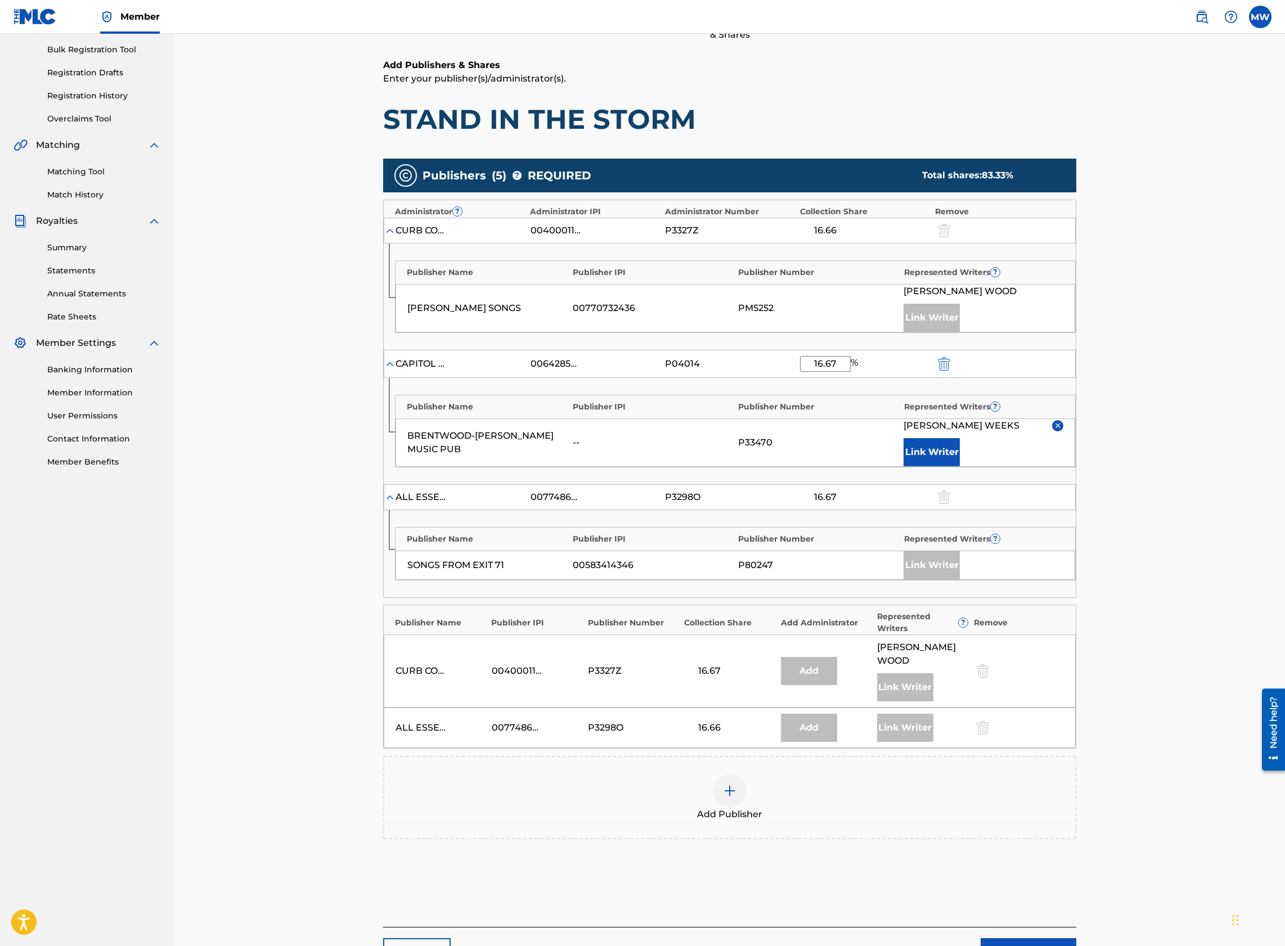
click at [699, 800] on div "Add Publisher" at bounding box center [729, 797] width 691 height 47
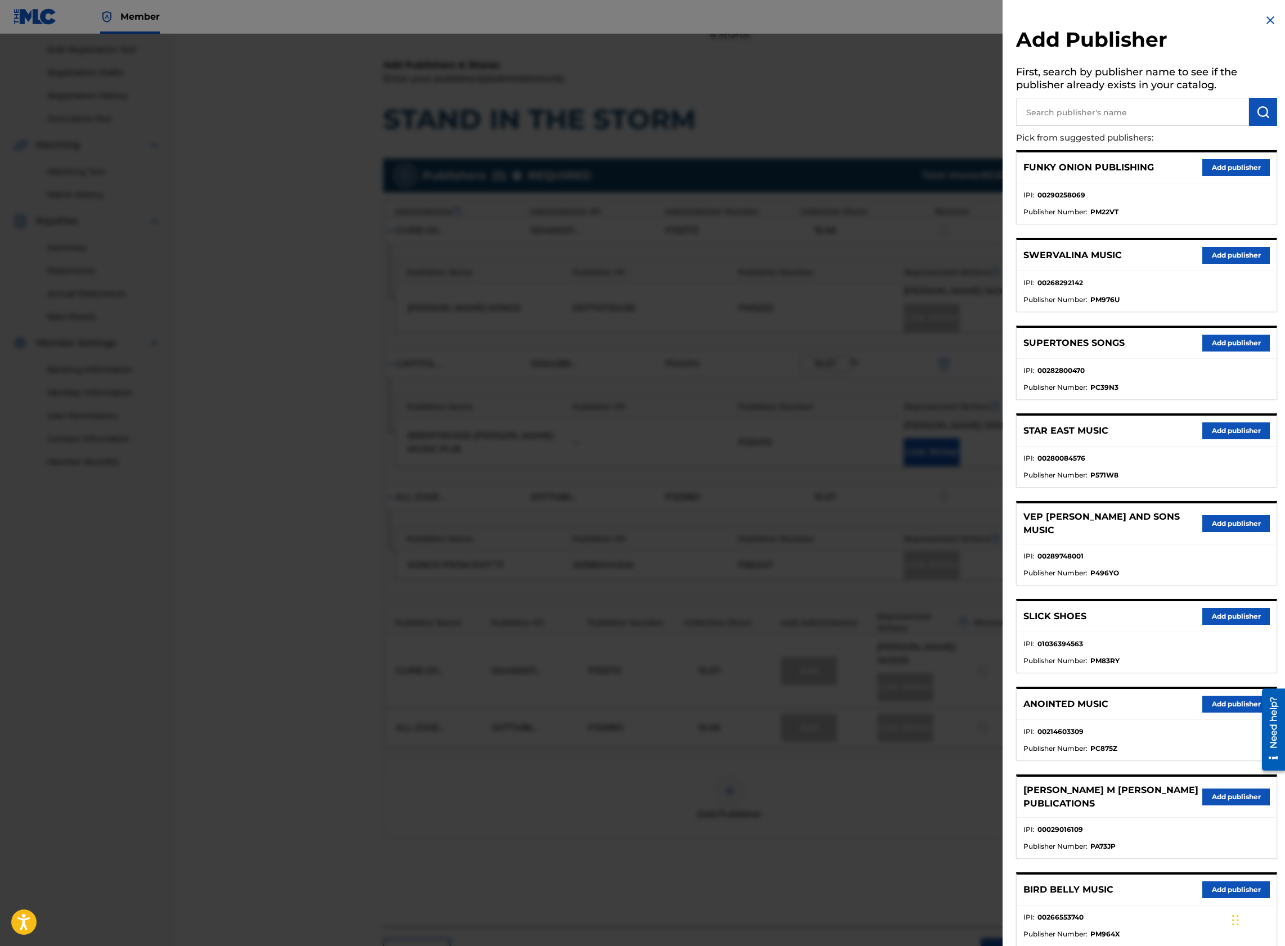
click at [1096, 112] on input "text" at bounding box center [1132, 112] width 233 height 28
click at [1062, 118] on input "text" at bounding box center [1132, 112] width 233 height 28
type input "Bnr Weeks Music"
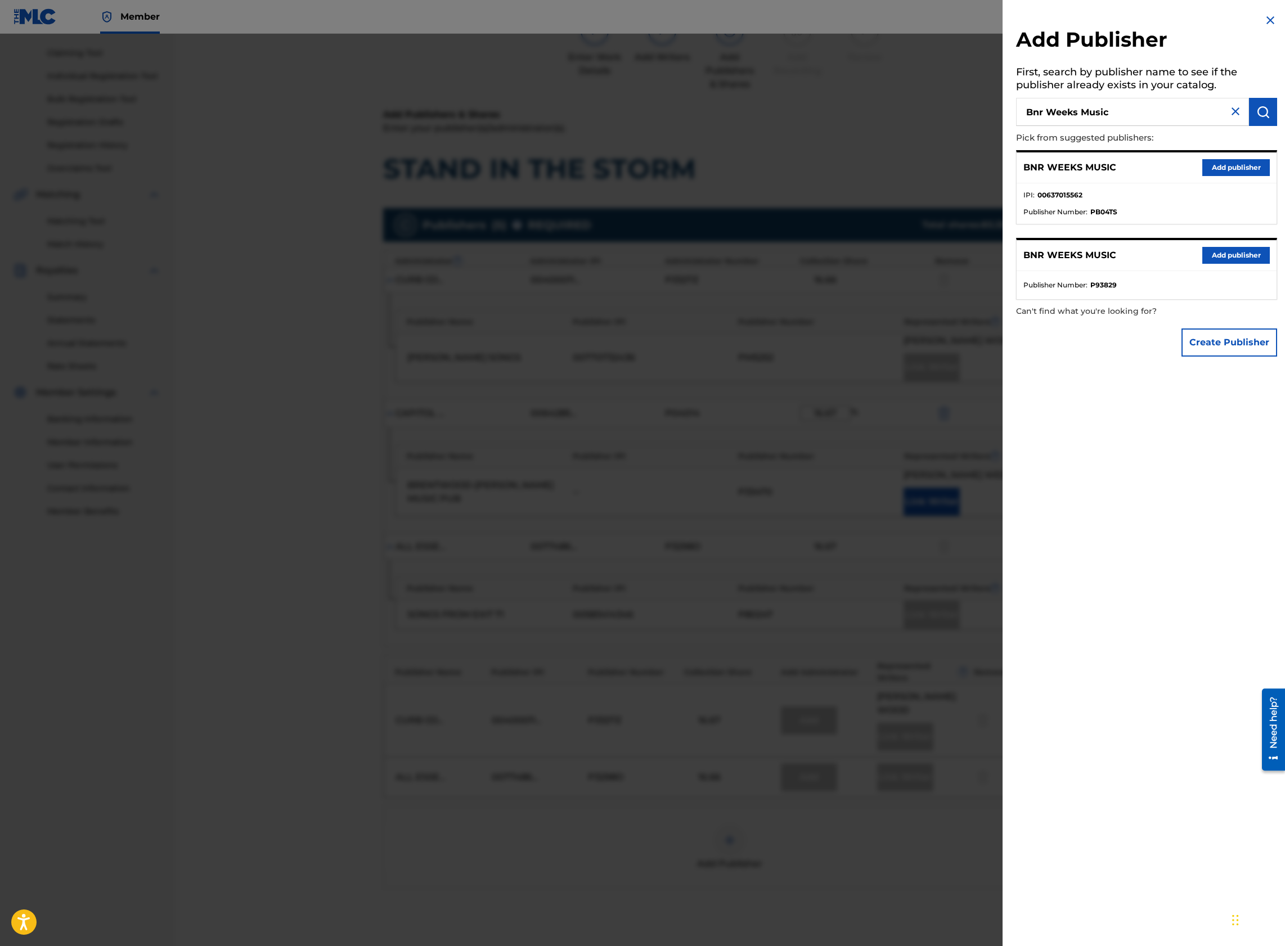
scroll to position [87, 0]
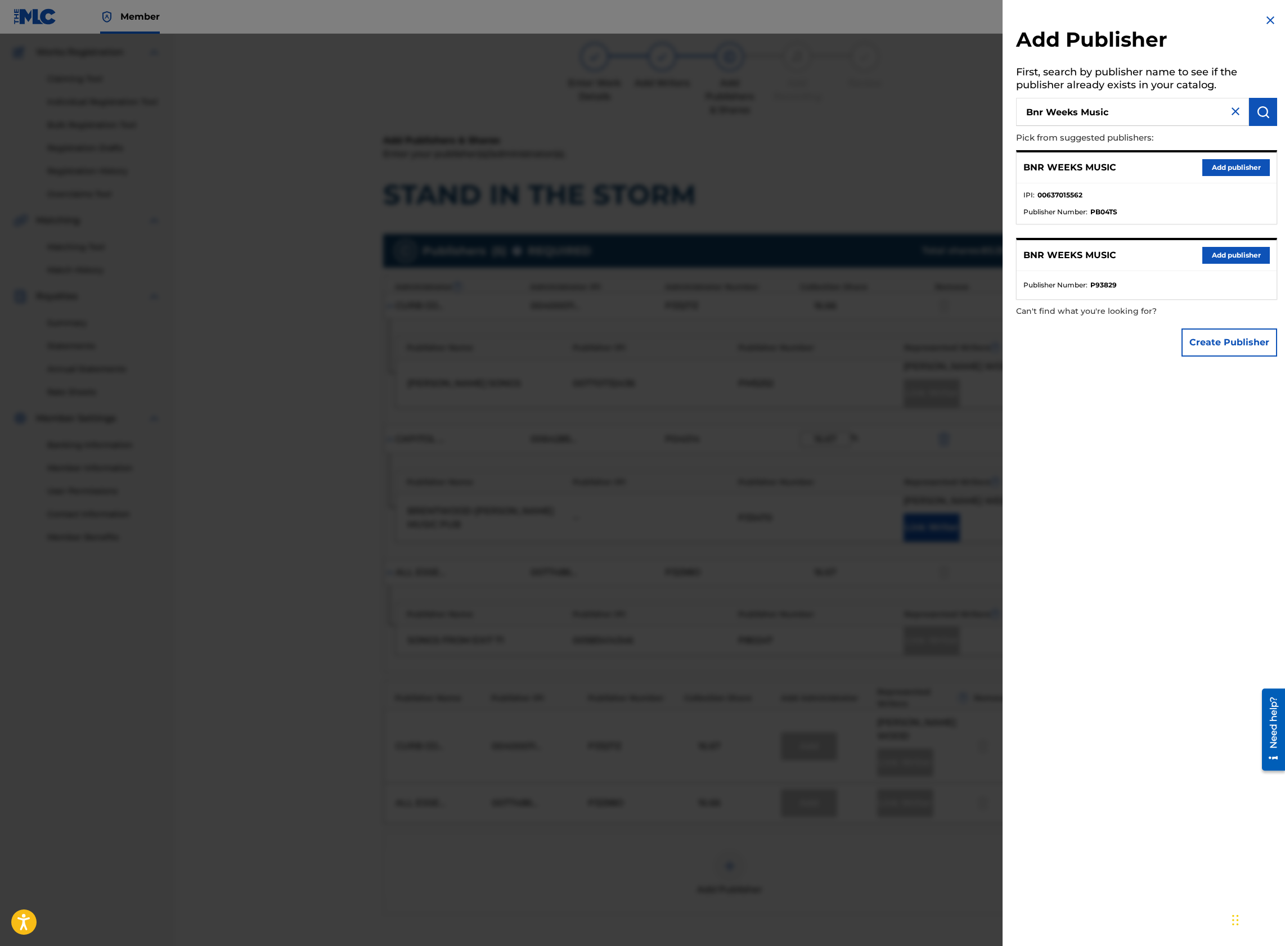
click at [1221, 166] on button "Add publisher" at bounding box center [1235, 167] width 67 height 17
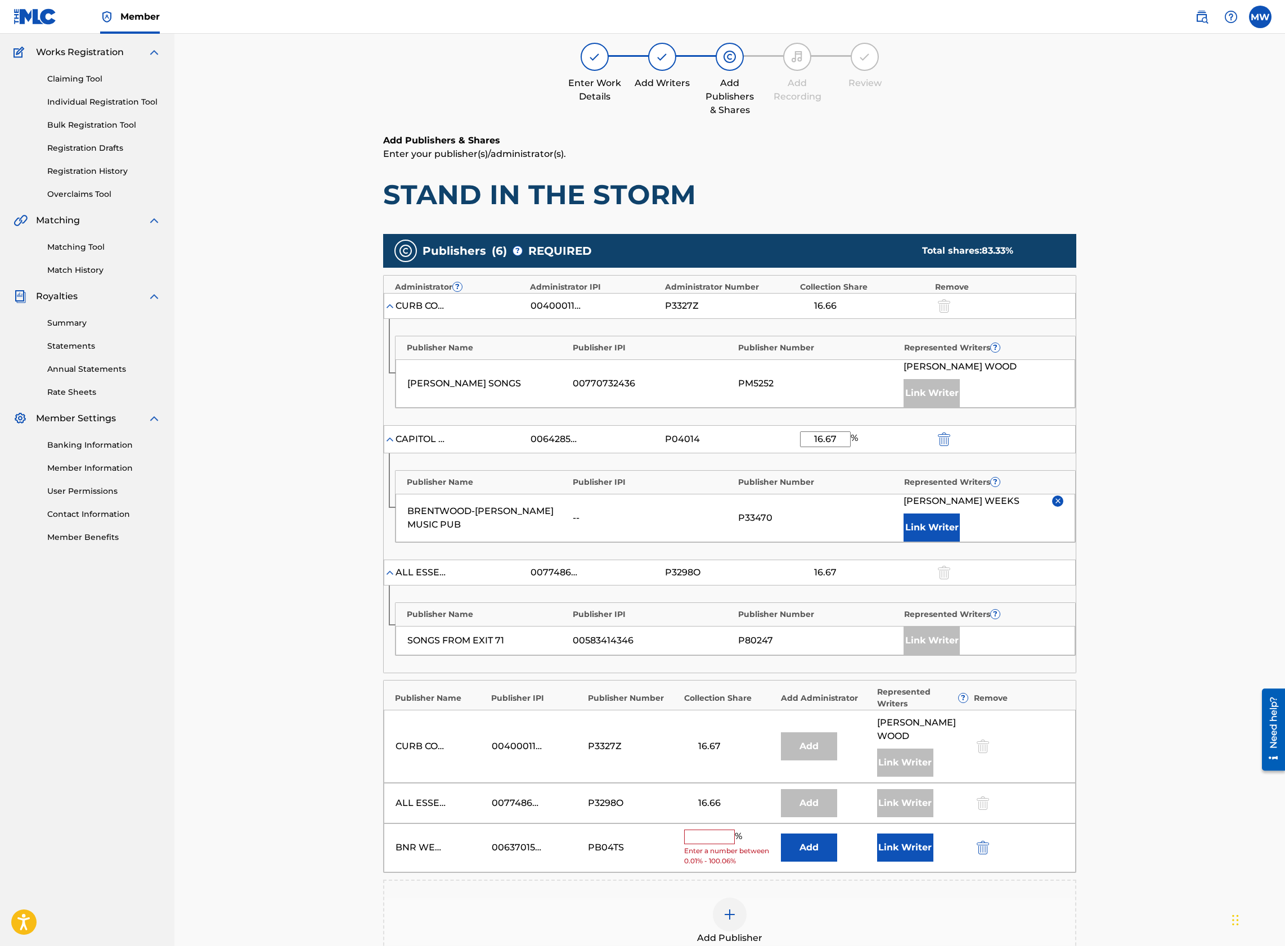
click at [797, 852] on button "Add" at bounding box center [809, 848] width 56 height 28
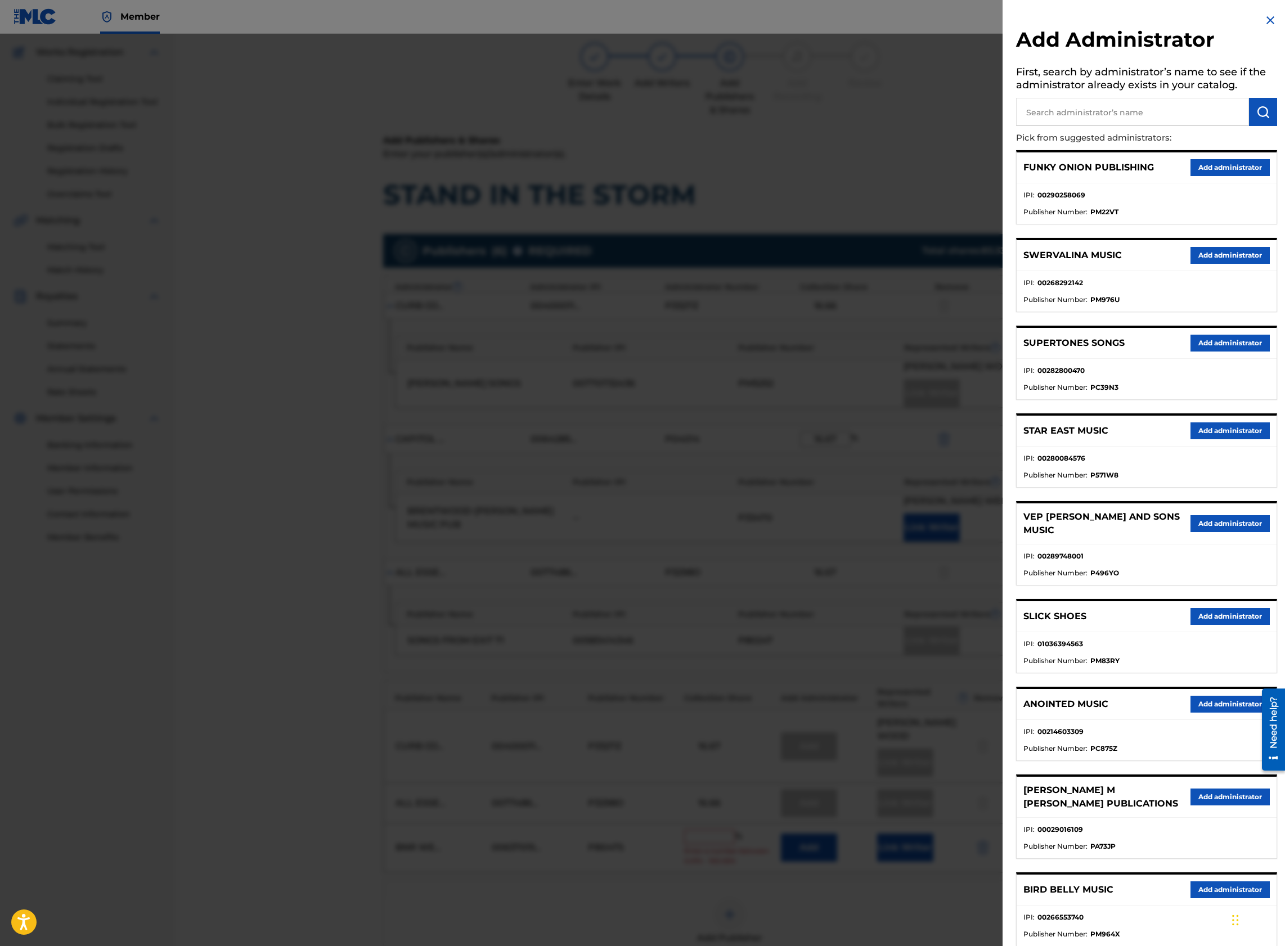
click at [1085, 110] on input "text" at bounding box center [1132, 112] width 233 height 28
type input "Capitol cmg paragon"
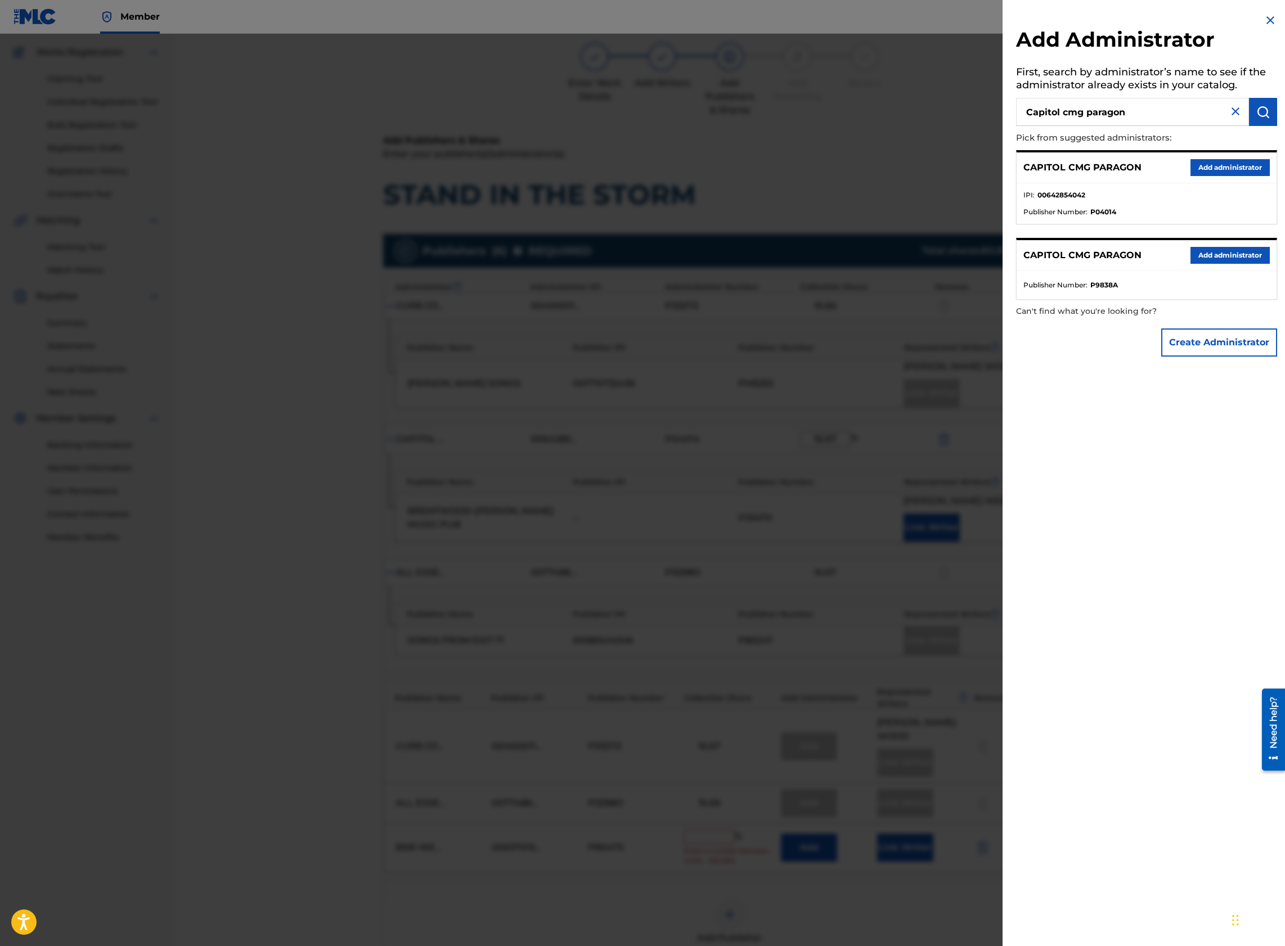
click at [1212, 173] on button "Add administrator" at bounding box center [1229, 167] width 79 height 17
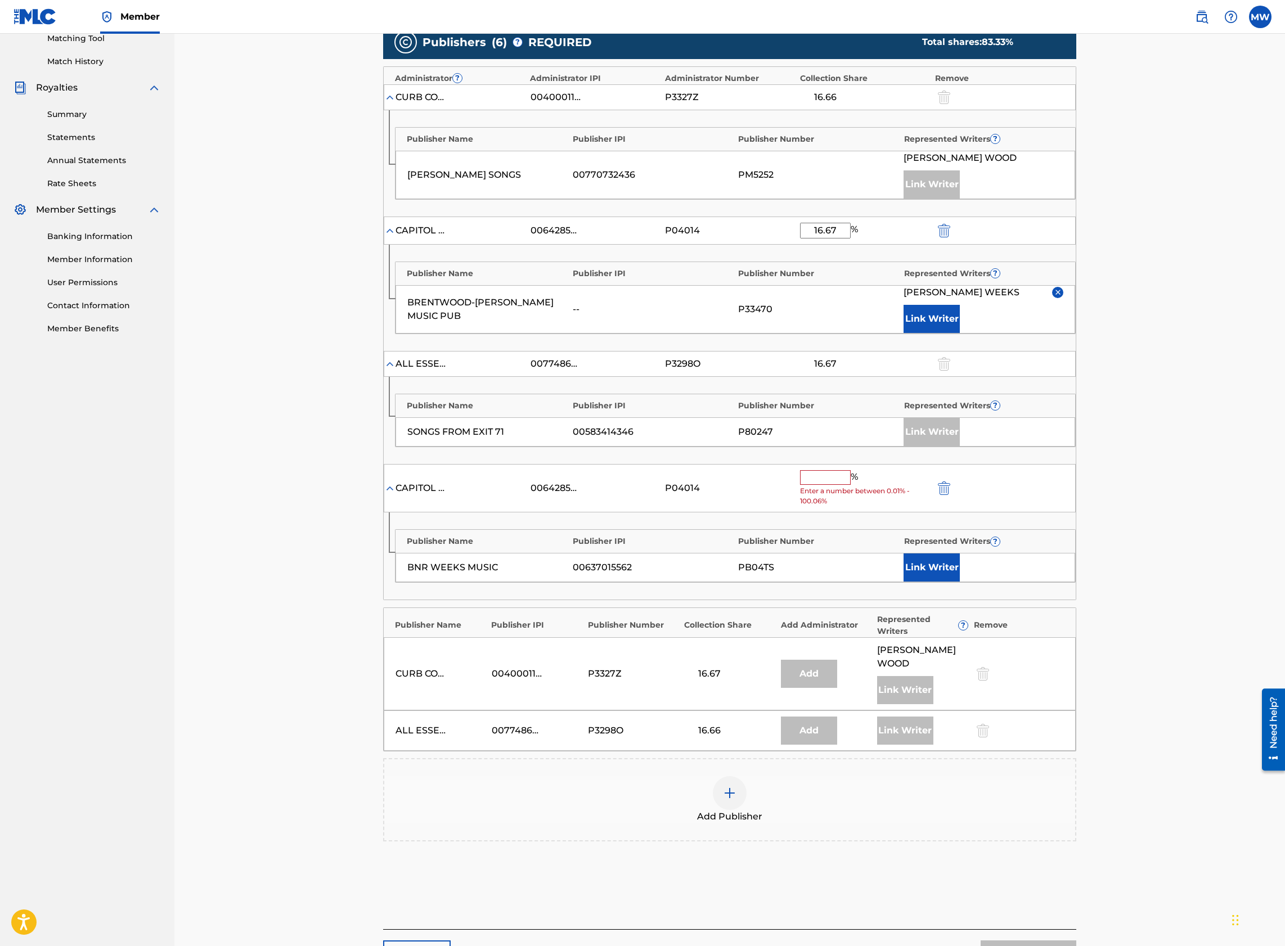
scroll to position [312, 0]
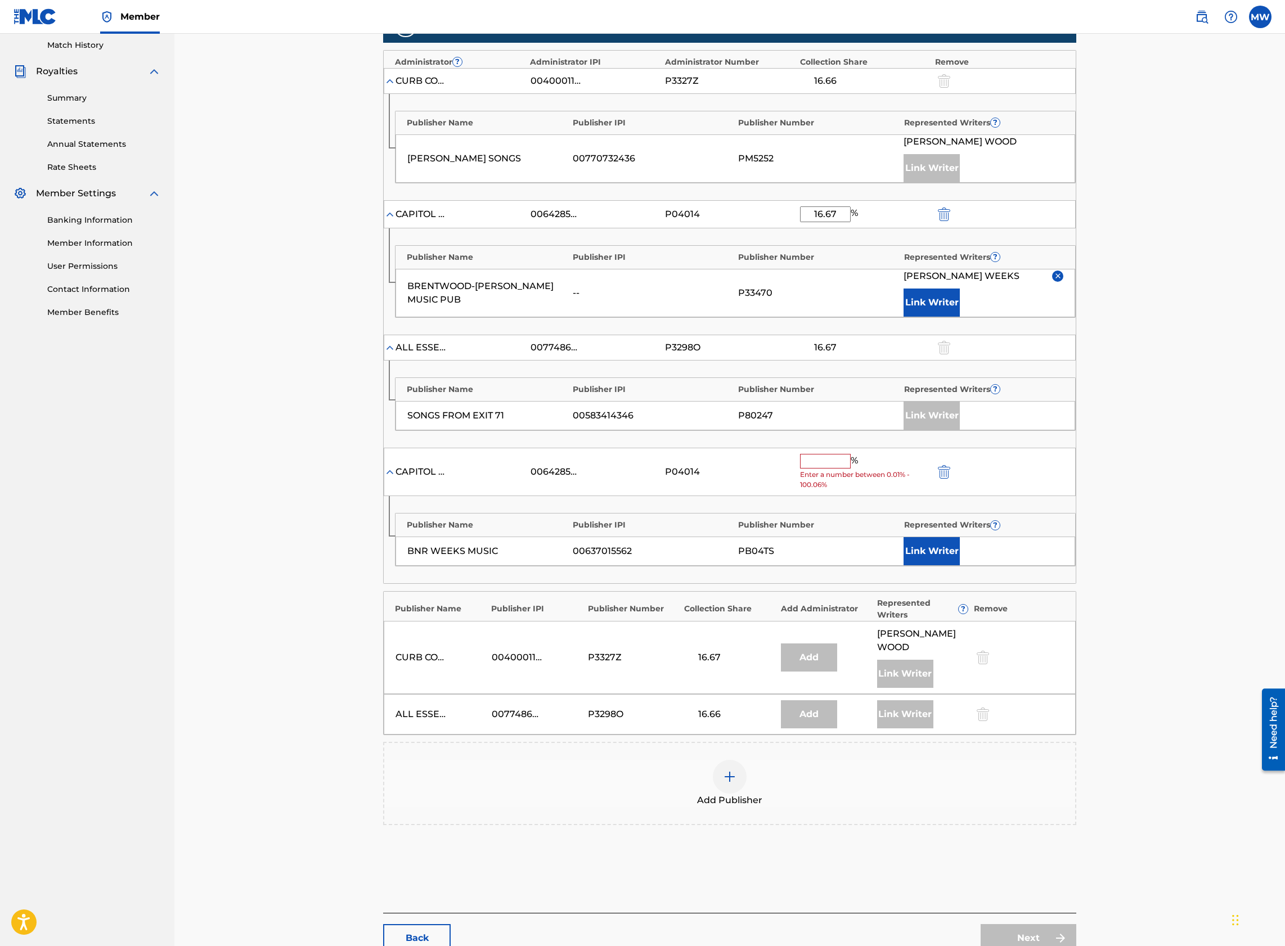
click at [827, 466] on input "text" at bounding box center [825, 461] width 51 height 15
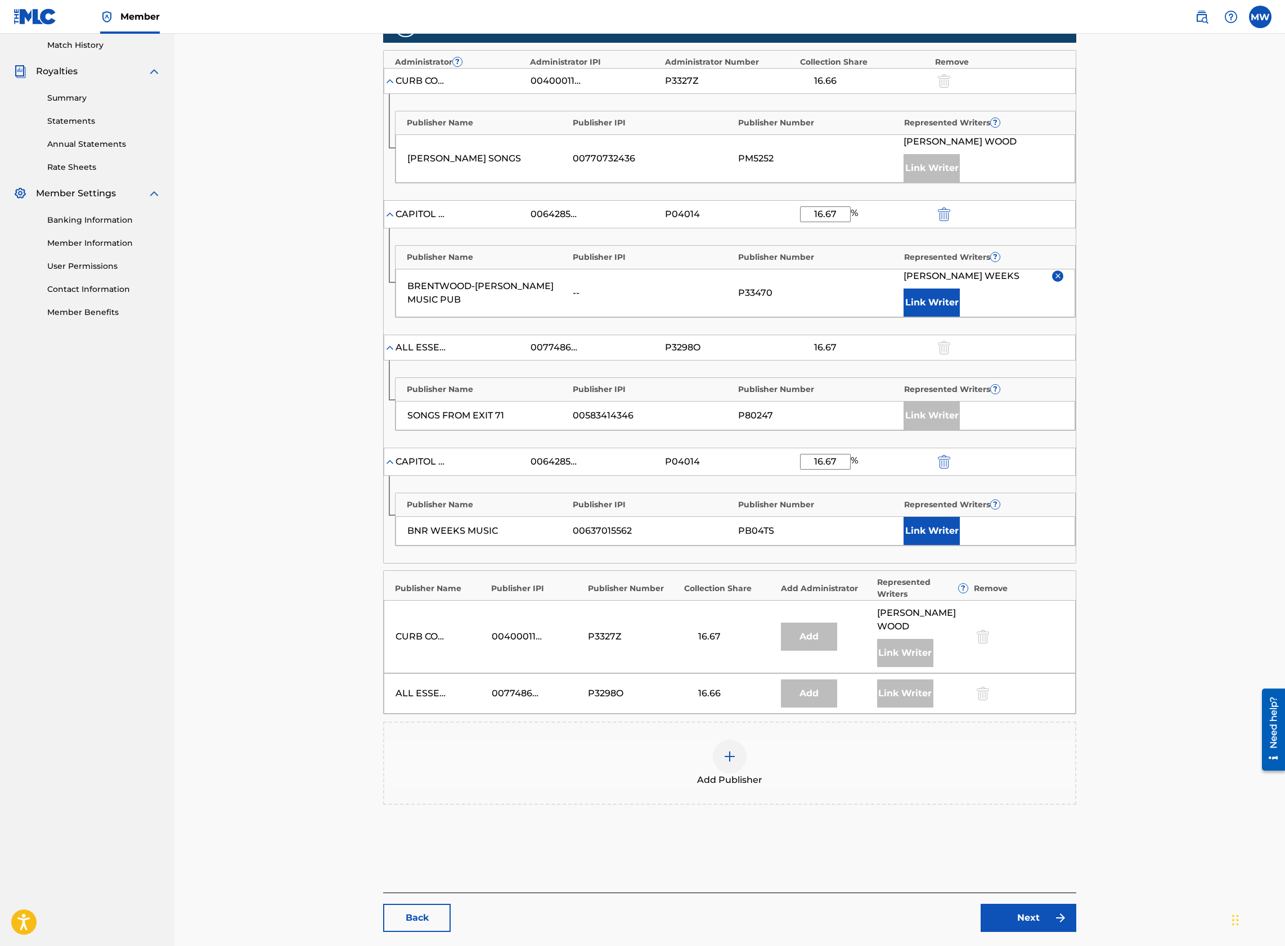
type input "16.67"
click at [941, 527] on button "Link Writer" at bounding box center [931, 531] width 56 height 28
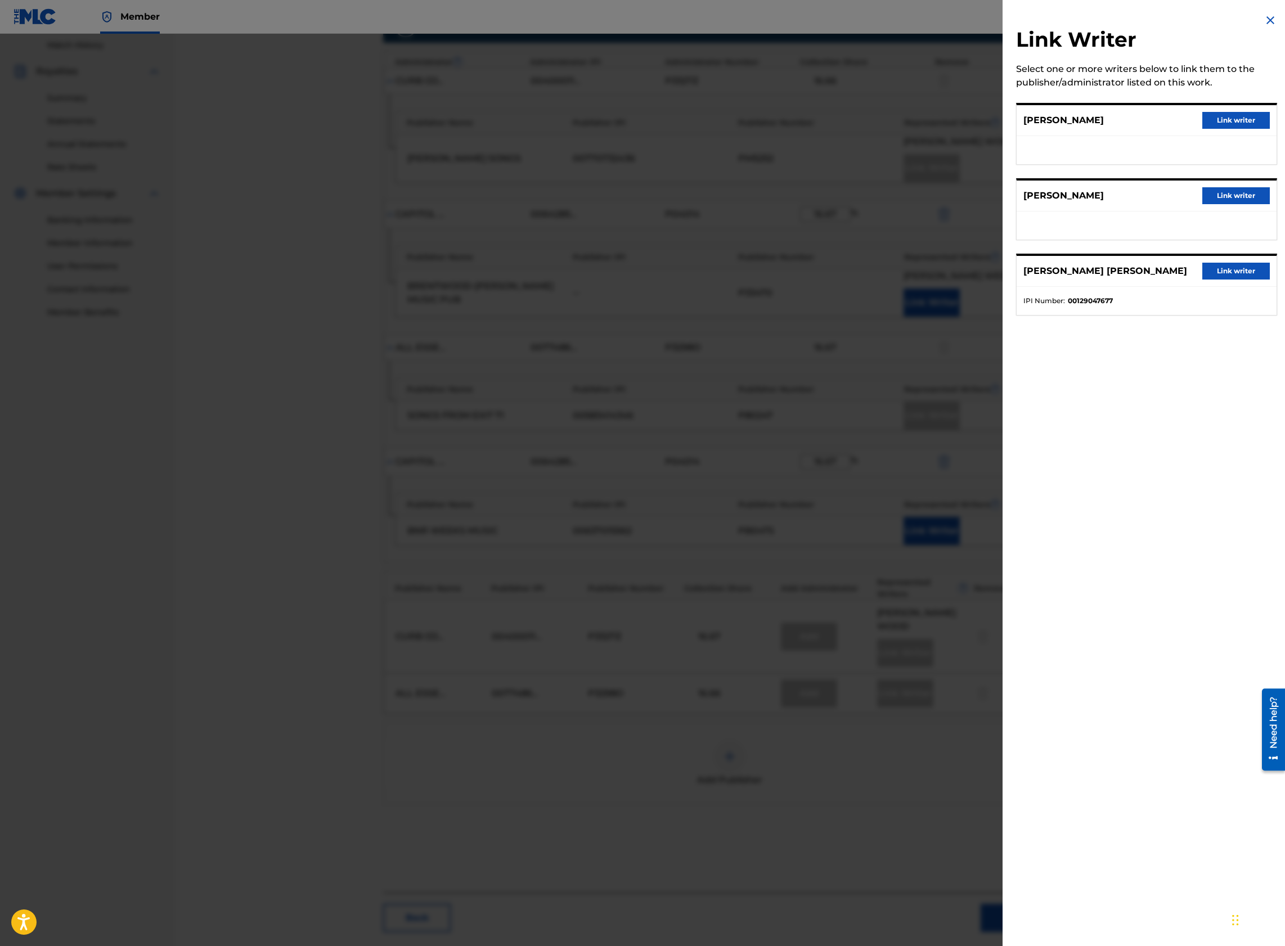
click at [1218, 122] on button "Link writer" at bounding box center [1235, 120] width 67 height 17
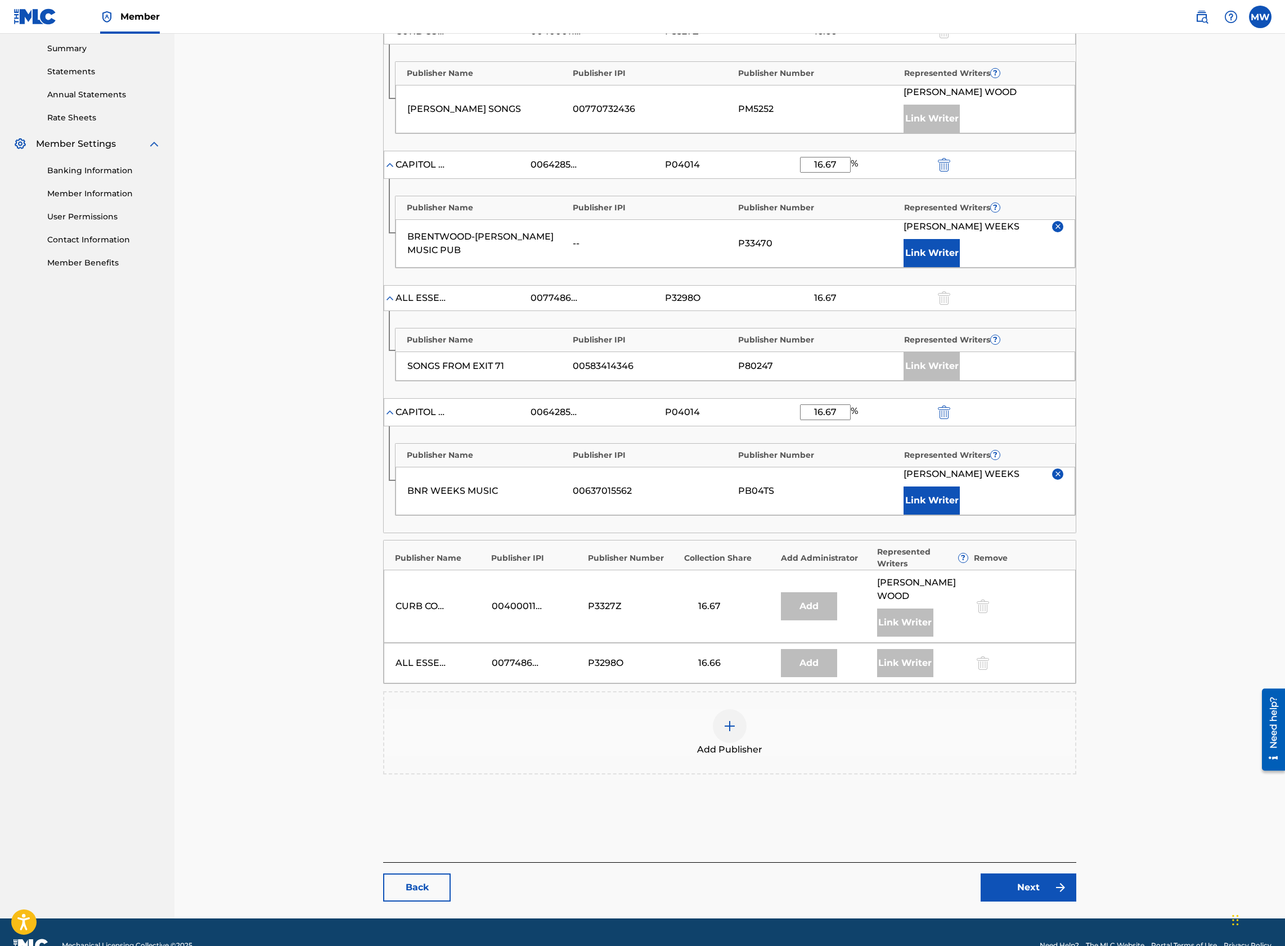
scroll to position [387, 0]
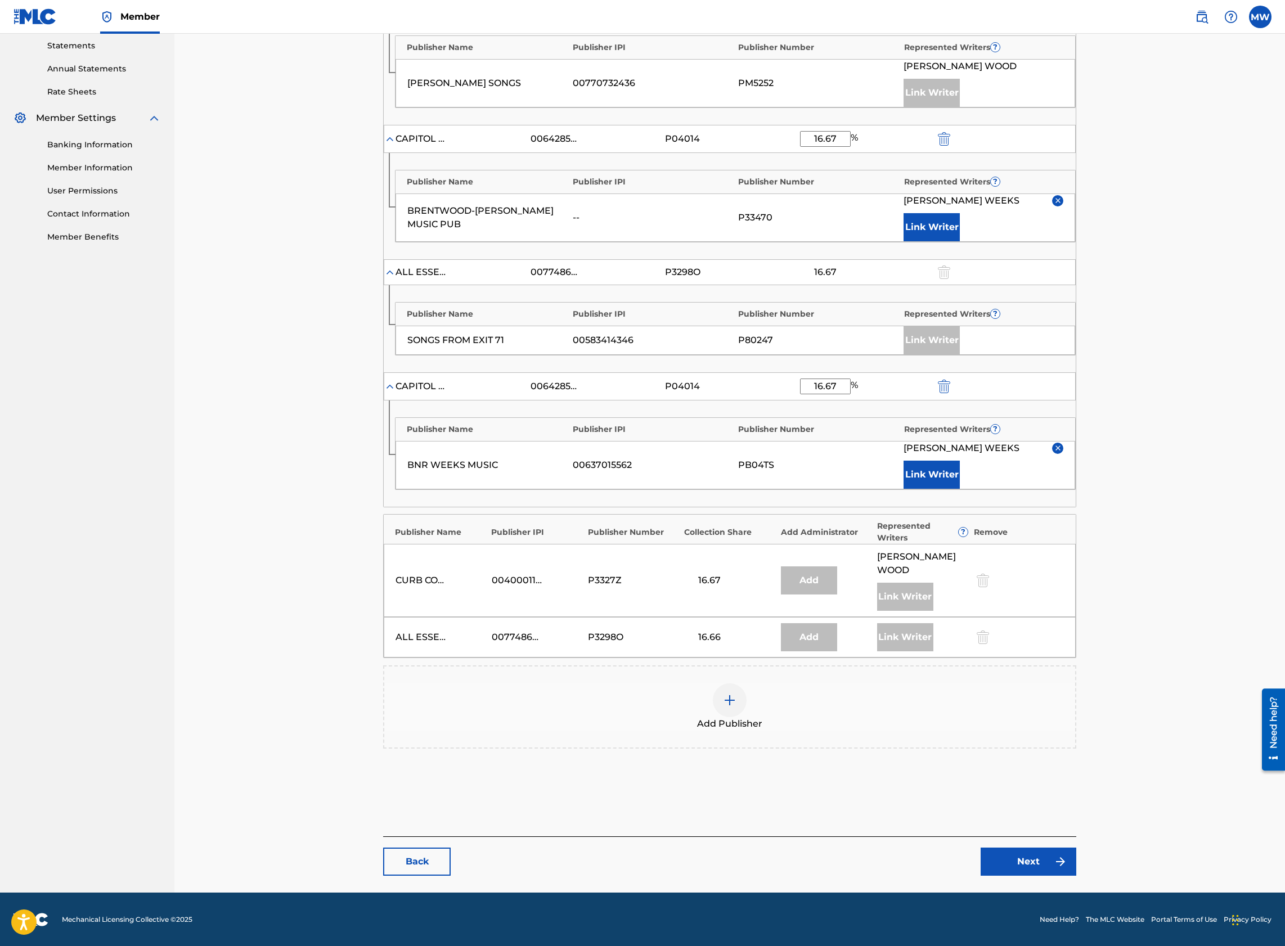
click at [1048, 866] on link "Next" at bounding box center [1028, 862] width 96 height 28
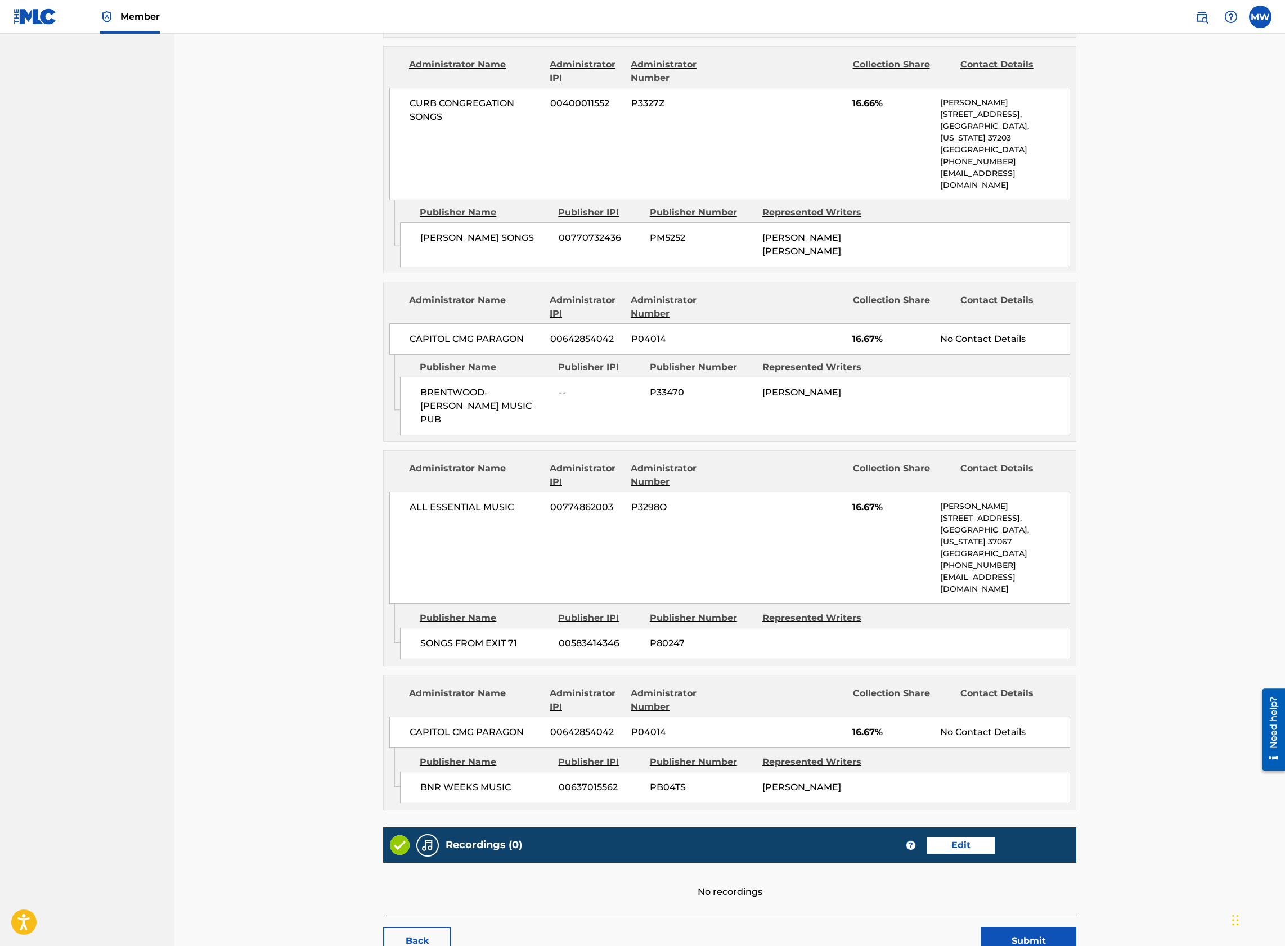
scroll to position [830, 0]
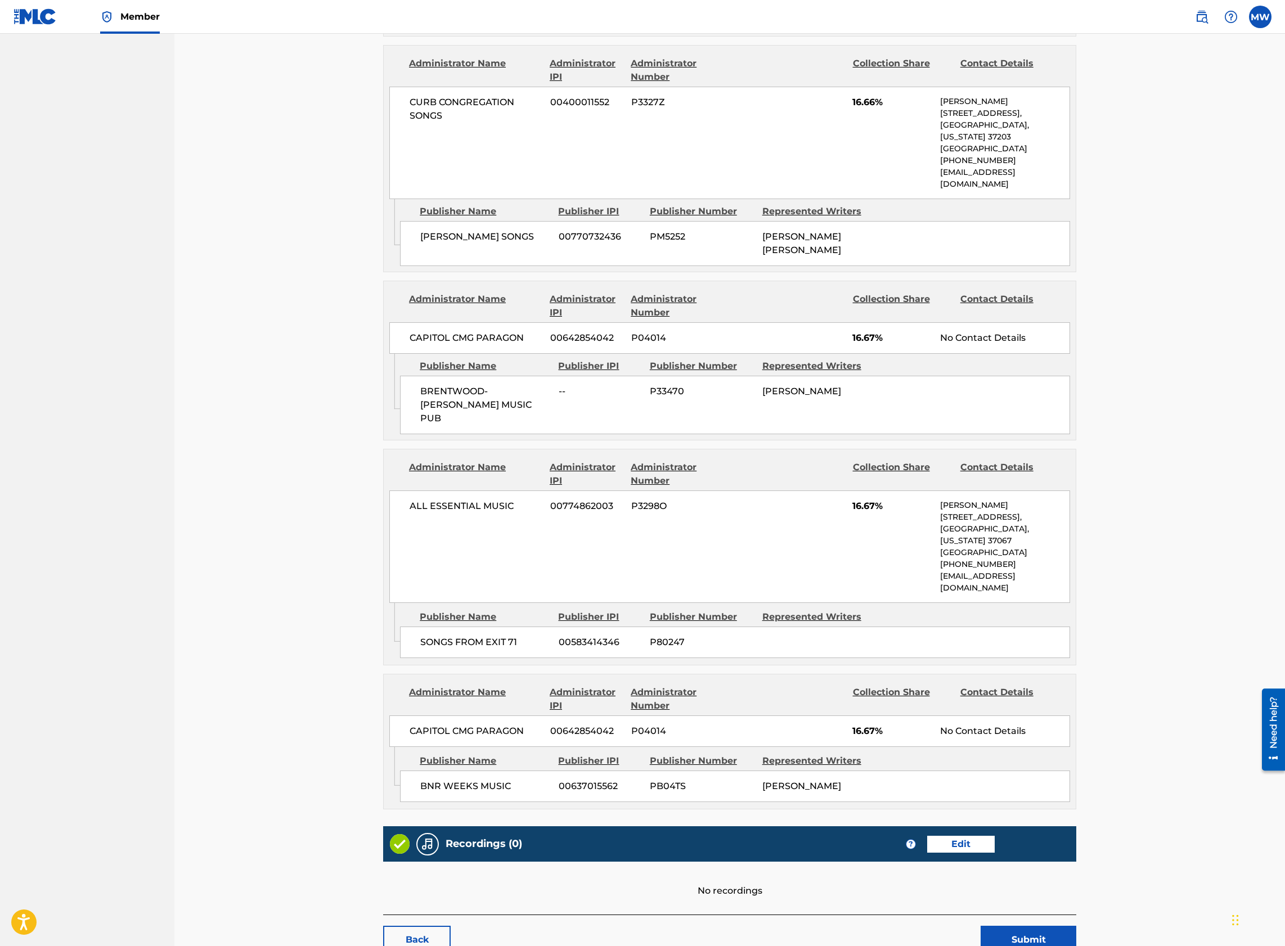
click at [1051, 878] on main "< Back STAND IN THE STORM Work Detail Edit Member Work Identifier 212575 MLC So…" at bounding box center [729, 101] width 760 height 1739
click at [1043, 926] on button "Submit" at bounding box center [1028, 940] width 96 height 28
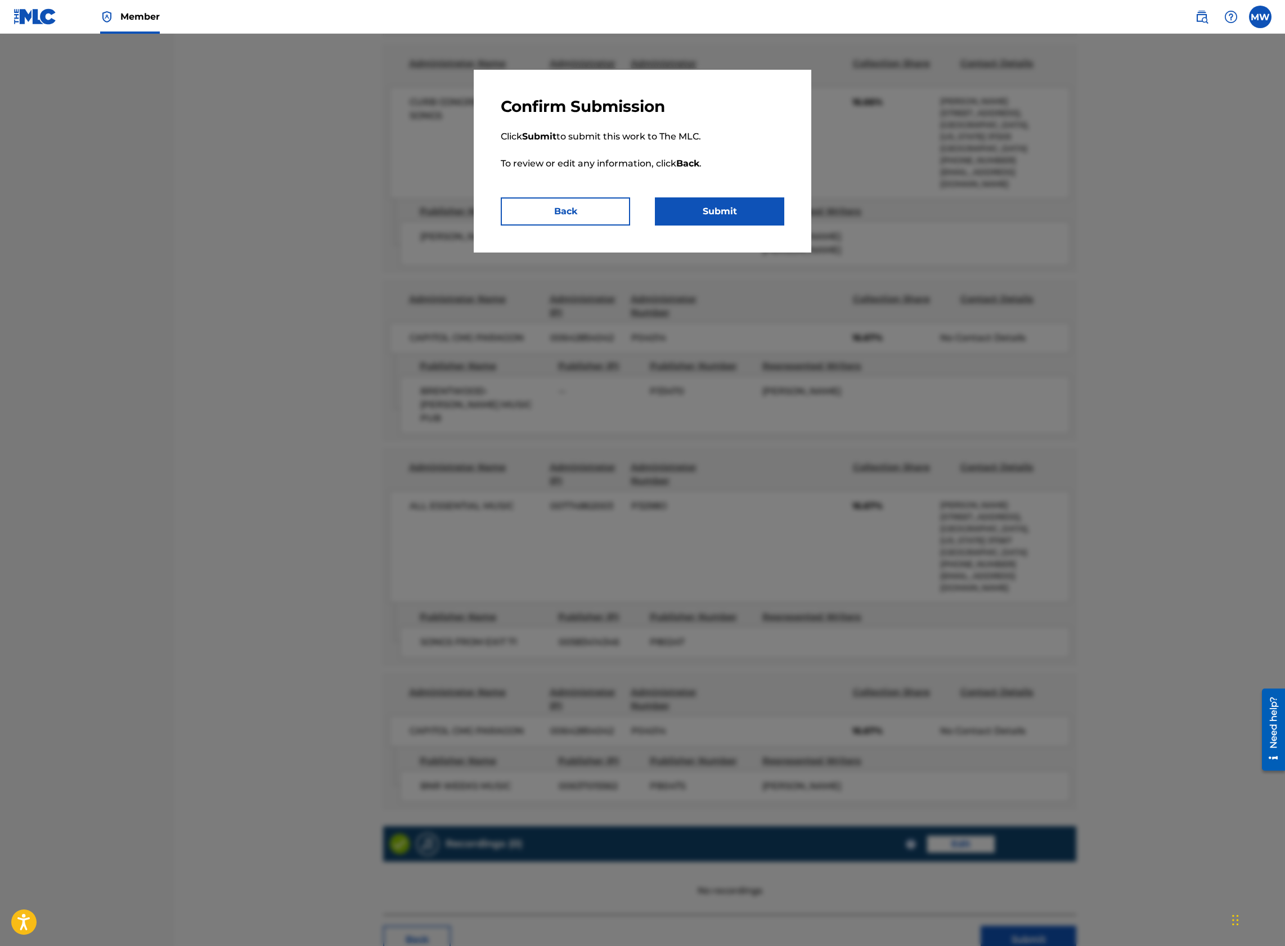
click at [718, 211] on button "Submit" at bounding box center [719, 211] width 129 height 28
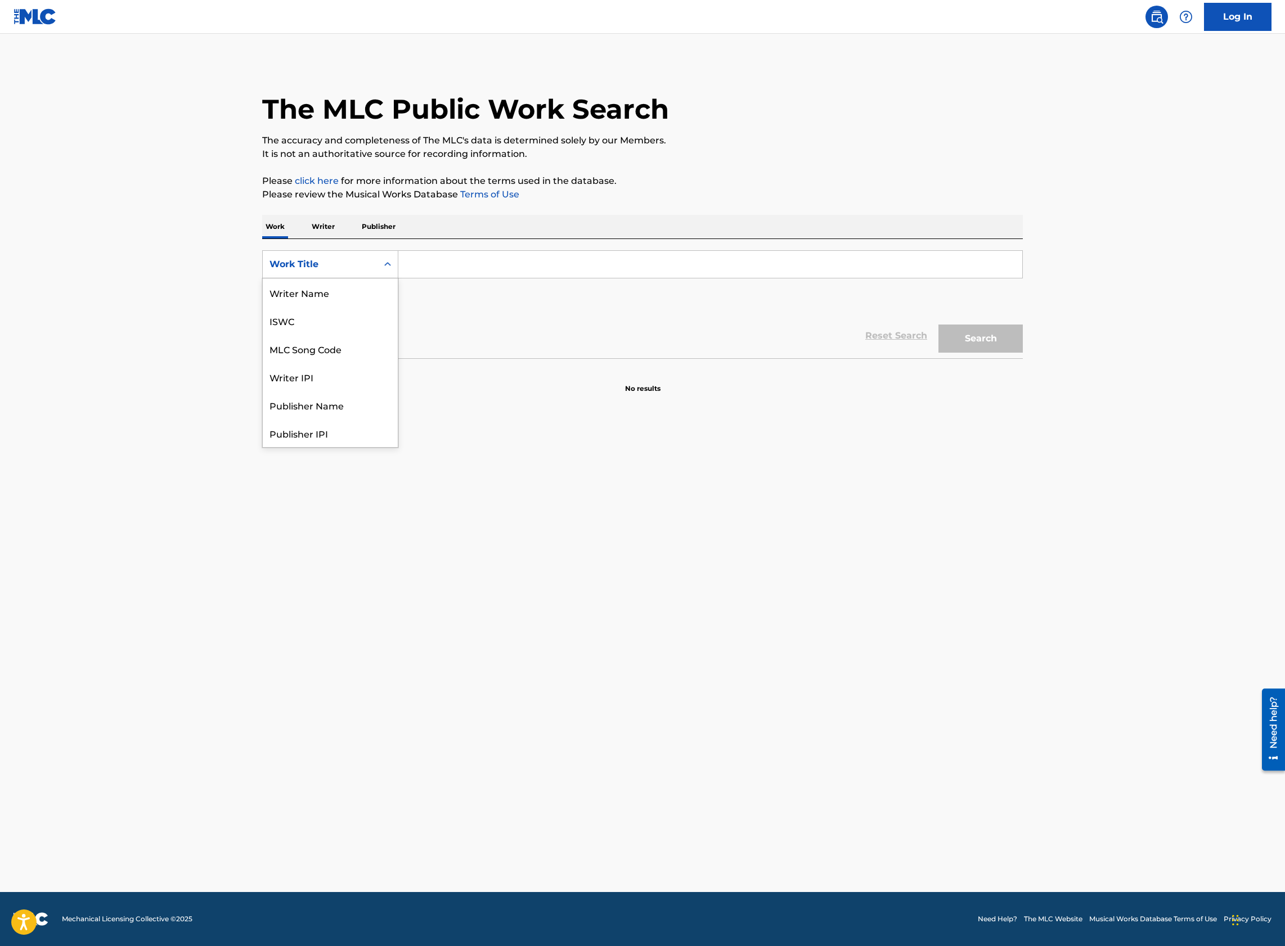
click at [358, 259] on div "Work Title" at bounding box center [319, 264] width 101 height 13
click at [322, 358] on div "MLC Song Code" at bounding box center [330, 349] width 135 height 28
click at [468, 263] on input "Search Form" at bounding box center [710, 264] width 624 height 27
paste input "W15604"
type input "W15604"
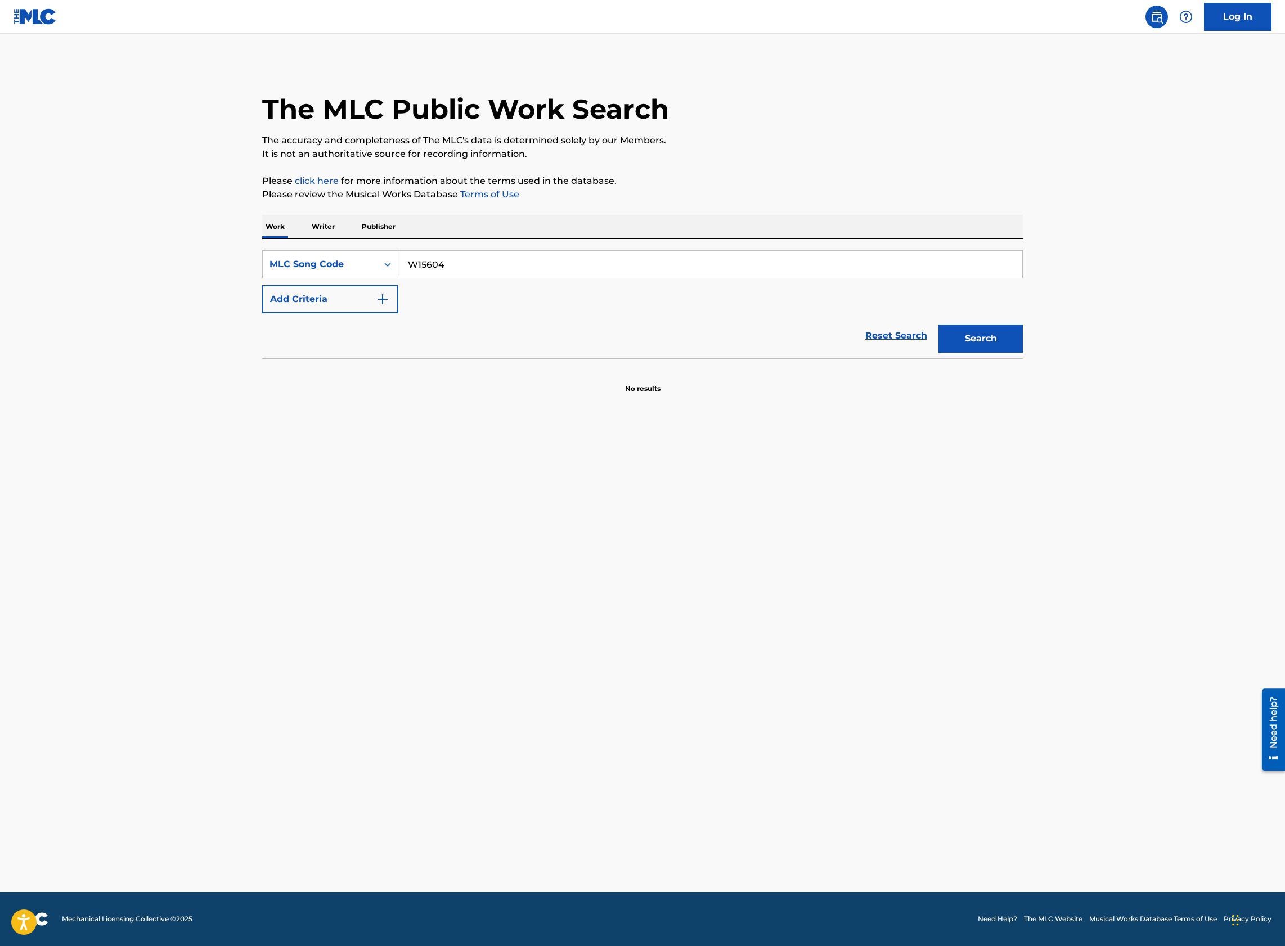
click at [938, 325] on button "Search" at bounding box center [980, 339] width 84 height 28
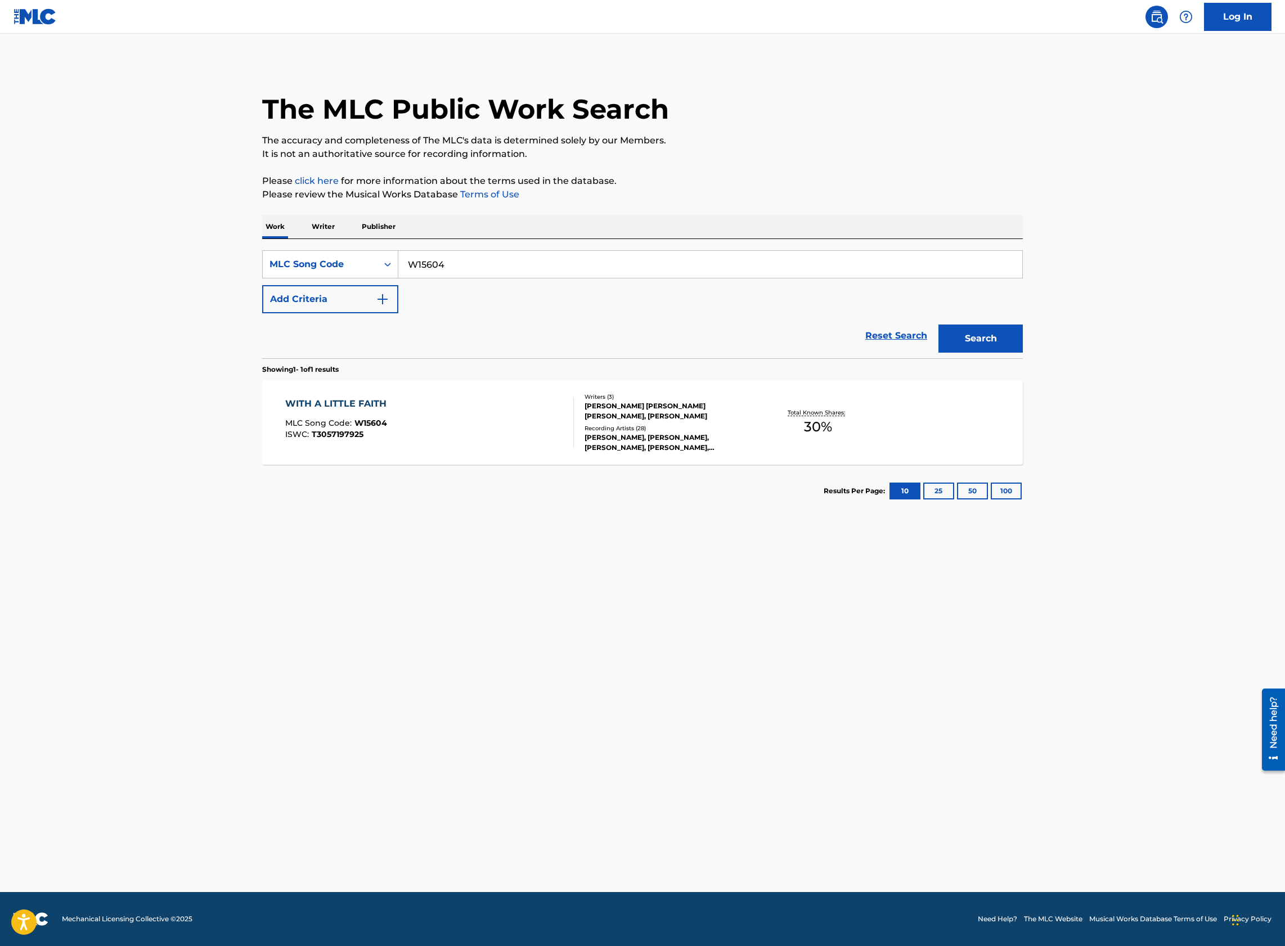
click at [516, 440] on div "WITH A LITTLE FAITH MLC Song Code : W15604 ISWC : T3057197925" at bounding box center [429, 422] width 289 height 51
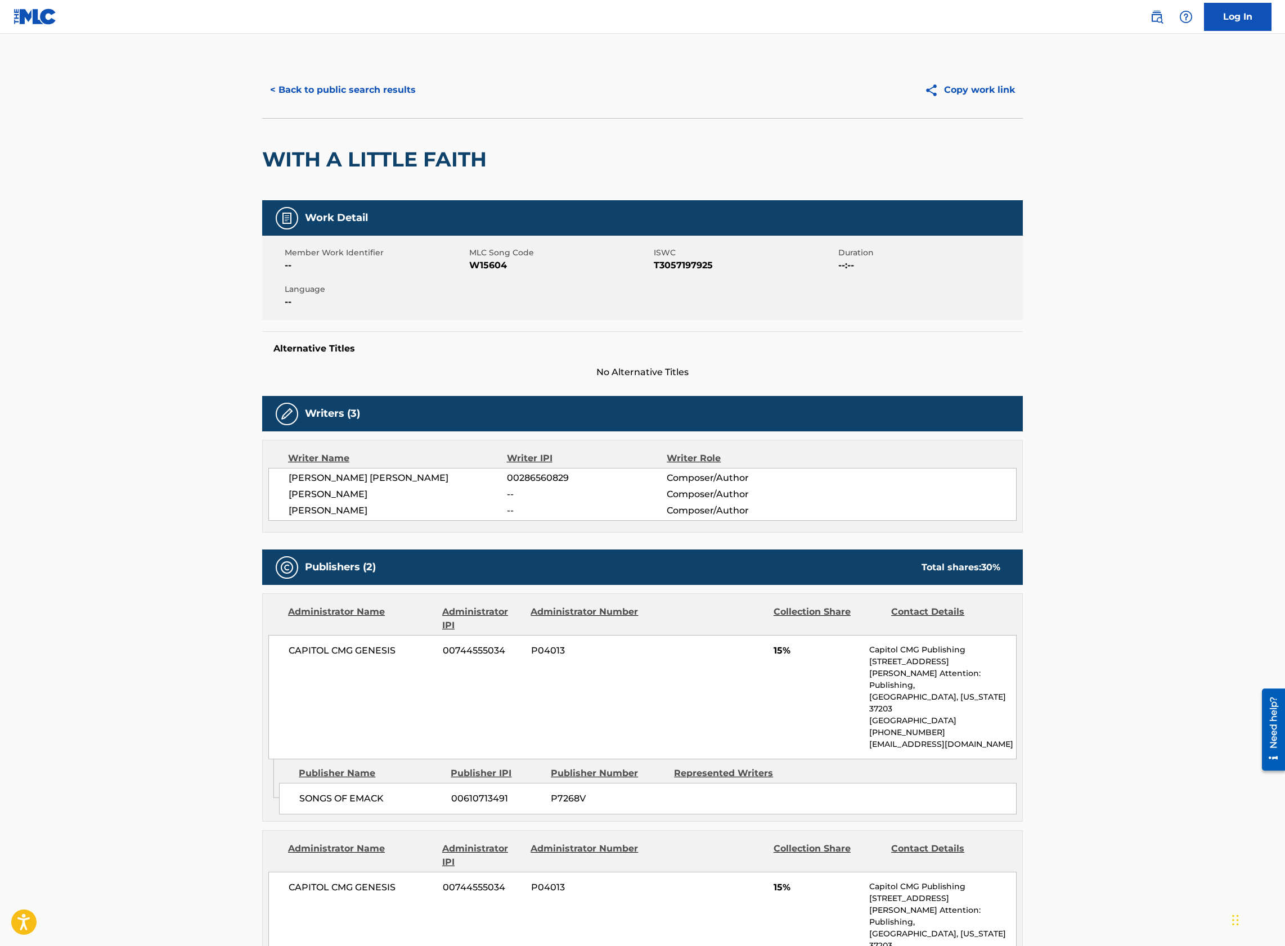
click at [306, 102] on button "< Back to public search results" at bounding box center [342, 90] width 161 height 28
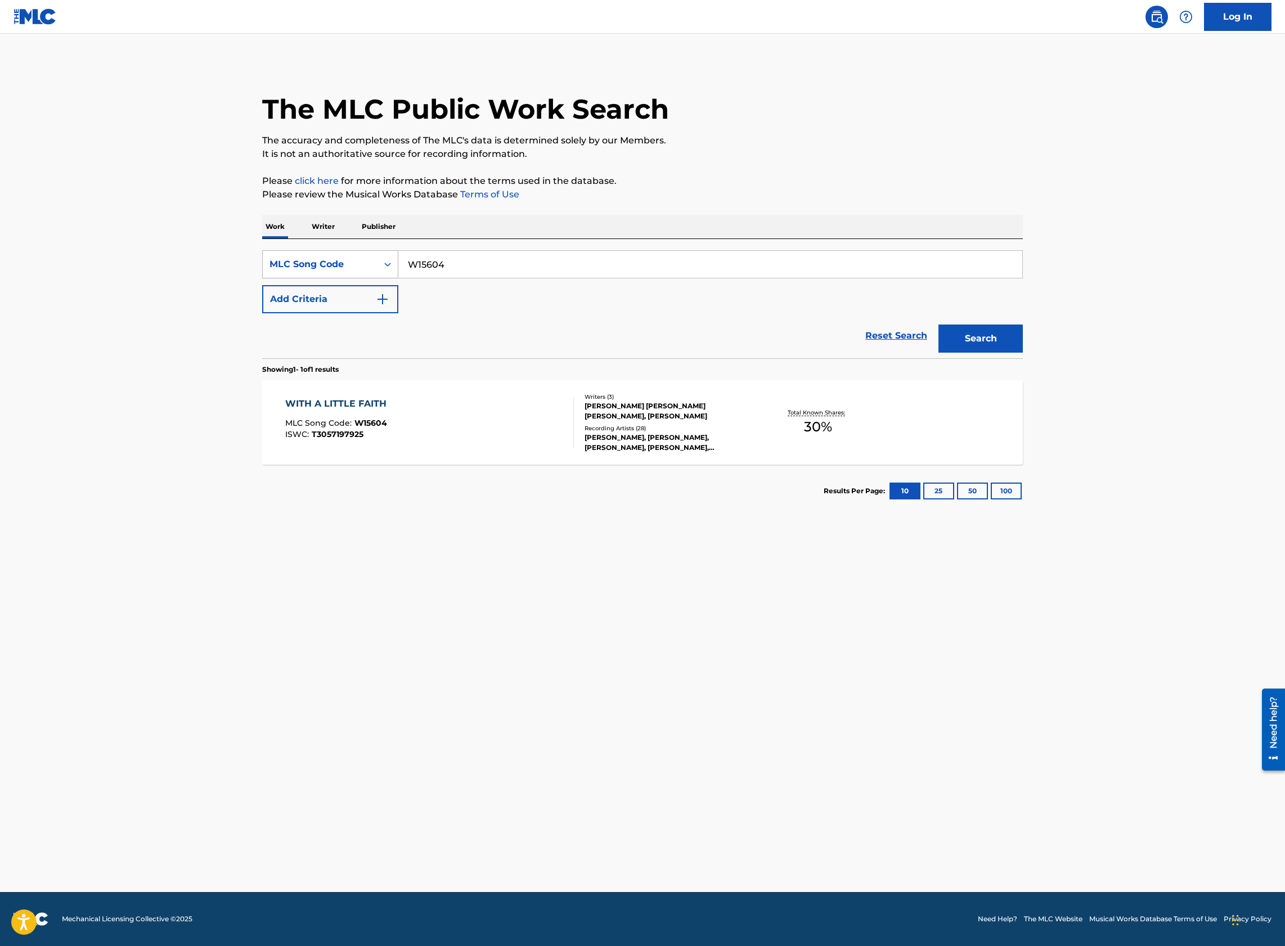
drag, startPoint x: 475, startPoint y: 266, endPoint x: 363, endPoint y: 264, distance: 112.5
click at [363, 265] on div "SearchWithCriteriac9884774-43a3-4708-a970-fd9bd8201b96 MLC Song Code W15604" at bounding box center [642, 264] width 760 height 28
paste input "CJ7JTK"
type input "CJ7JTK"
click at [938, 325] on button "Search" at bounding box center [980, 339] width 84 height 28
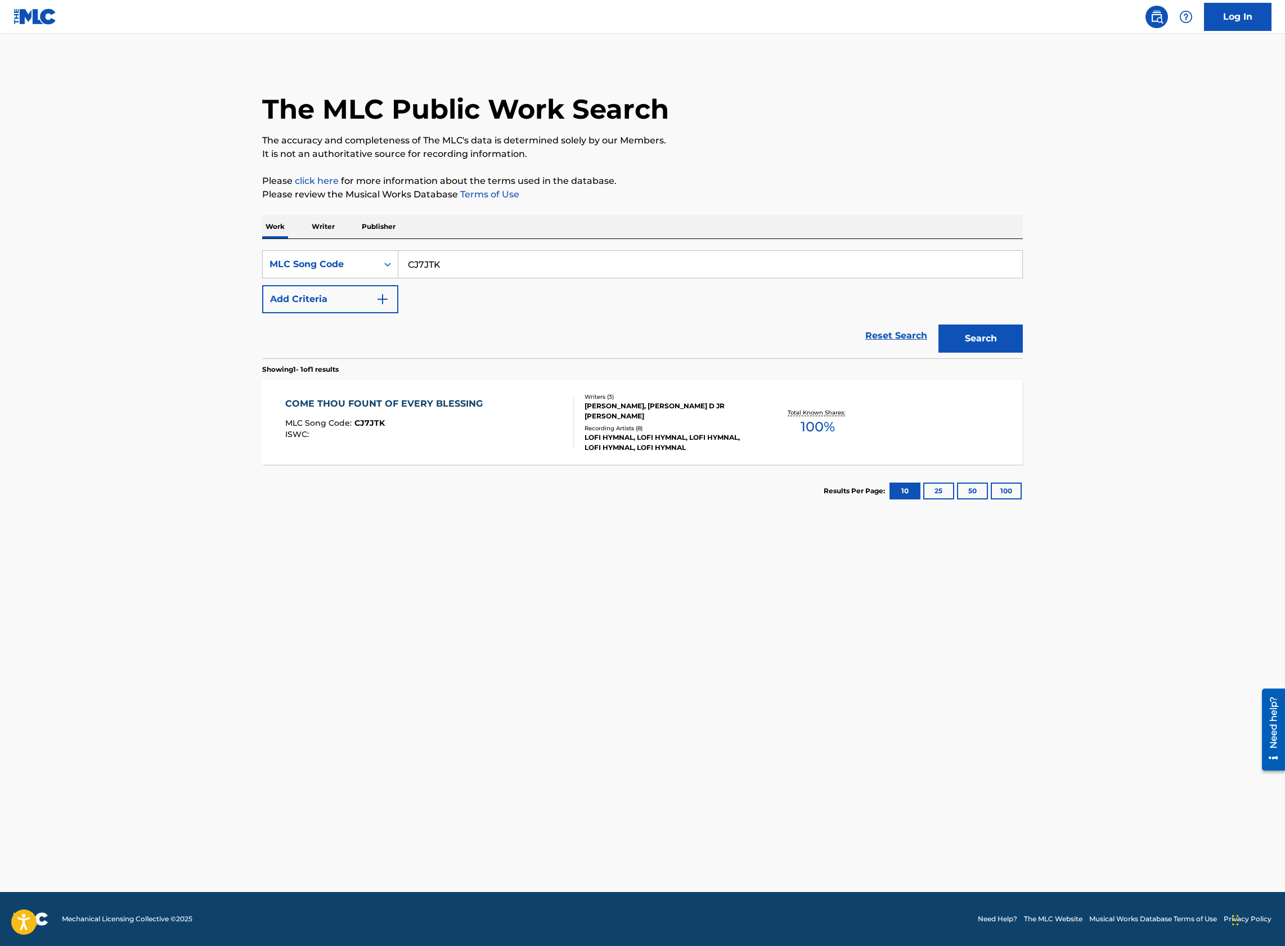
click at [517, 447] on div "COME THOU FOUNT OF EVERY BLESSING MLC Song Code : CJ7JTK ISWC :" at bounding box center [429, 422] width 289 height 51
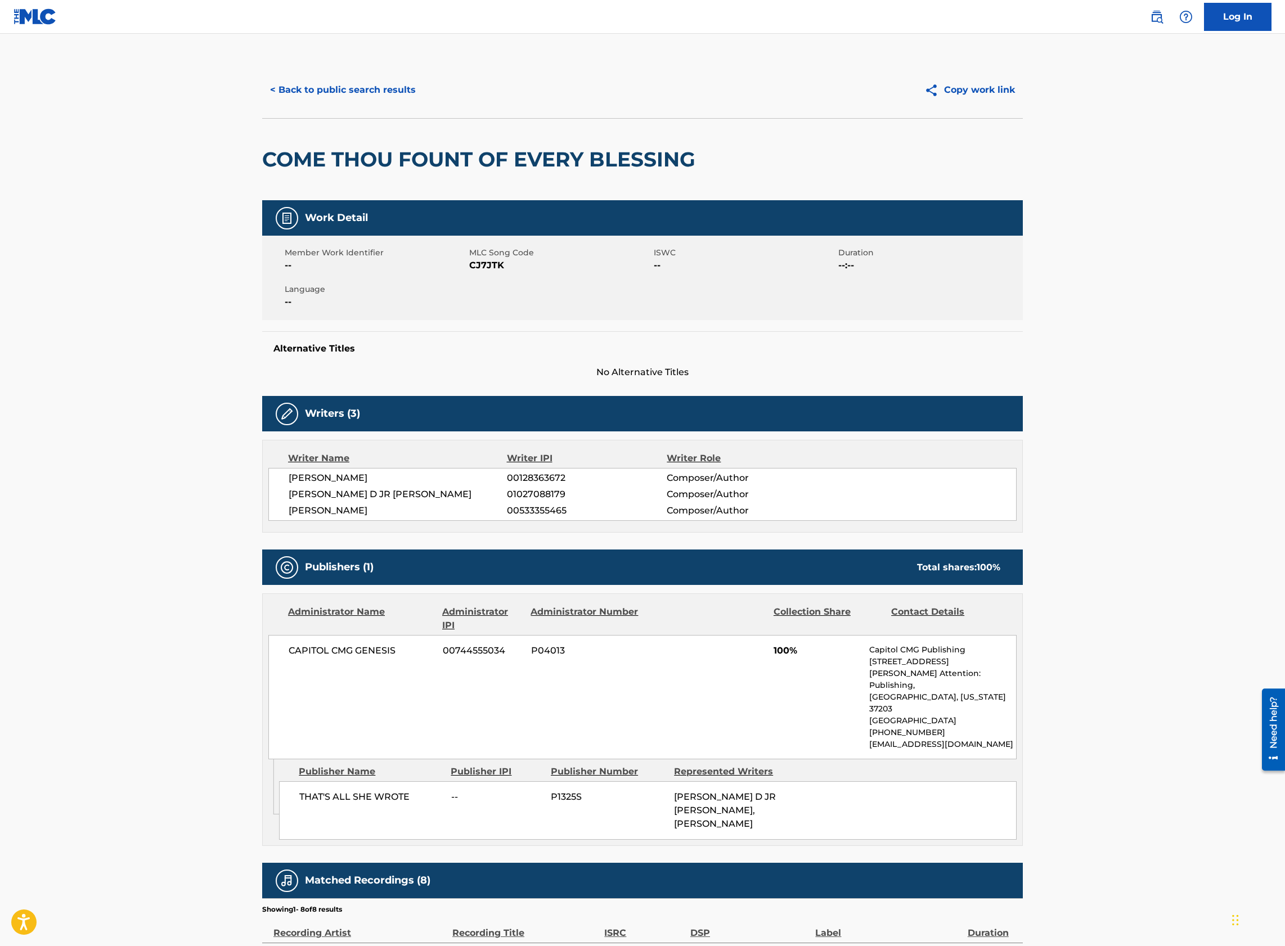
click at [394, 90] on button "< Back to public search results" at bounding box center [342, 90] width 161 height 28
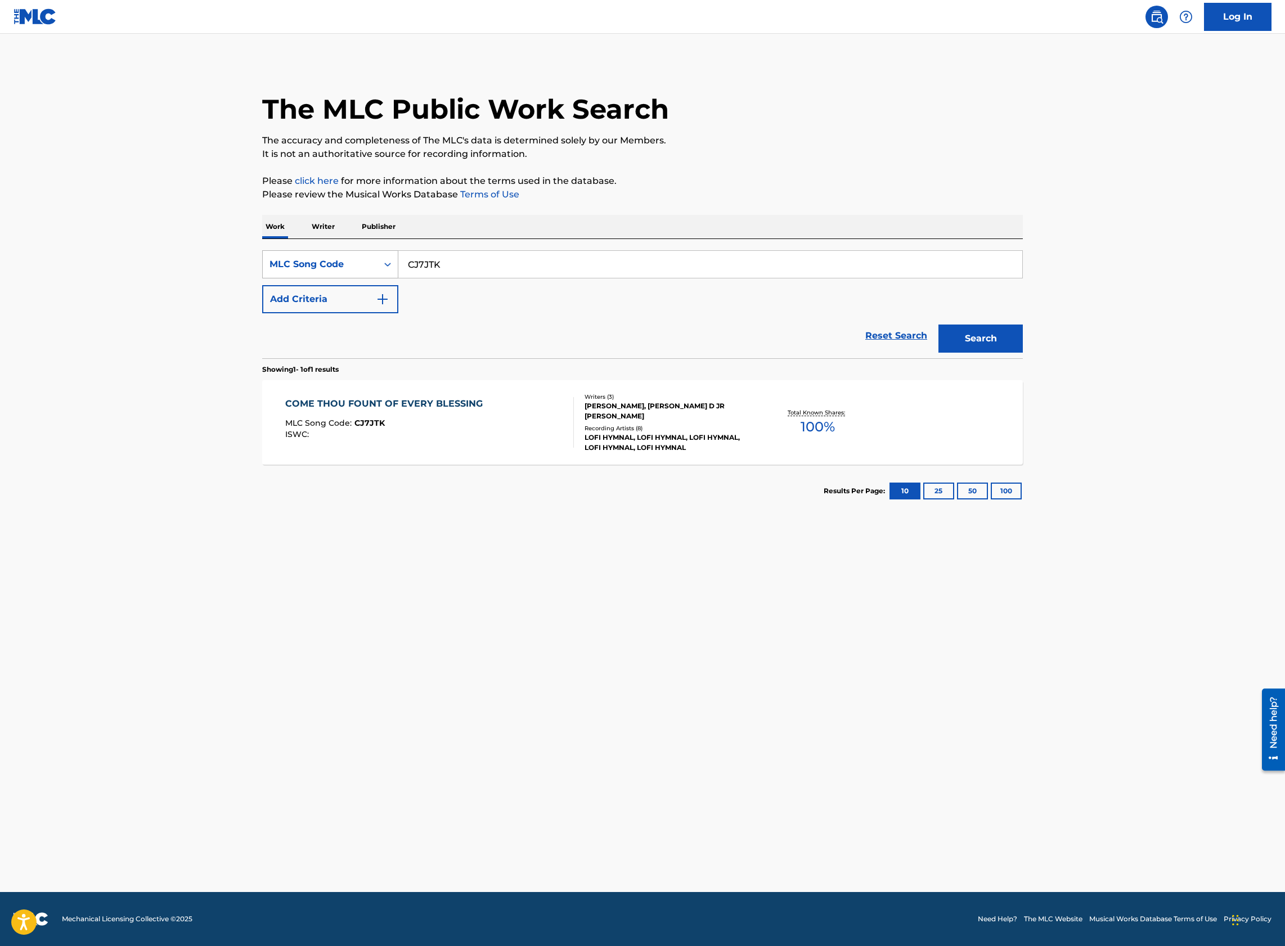
drag, startPoint x: 480, startPoint y: 253, endPoint x: 393, endPoint y: 253, distance: 87.2
click at [393, 253] on div "SearchWithCriteriac9884774-43a3-4708-a970-fd9bd8201b96 MLC Song Code CJ7JTK" at bounding box center [642, 264] width 760 height 28
paste input "WA6YAL"
type input "WA6YAL"
click at [938, 325] on button "Search" at bounding box center [980, 339] width 84 height 28
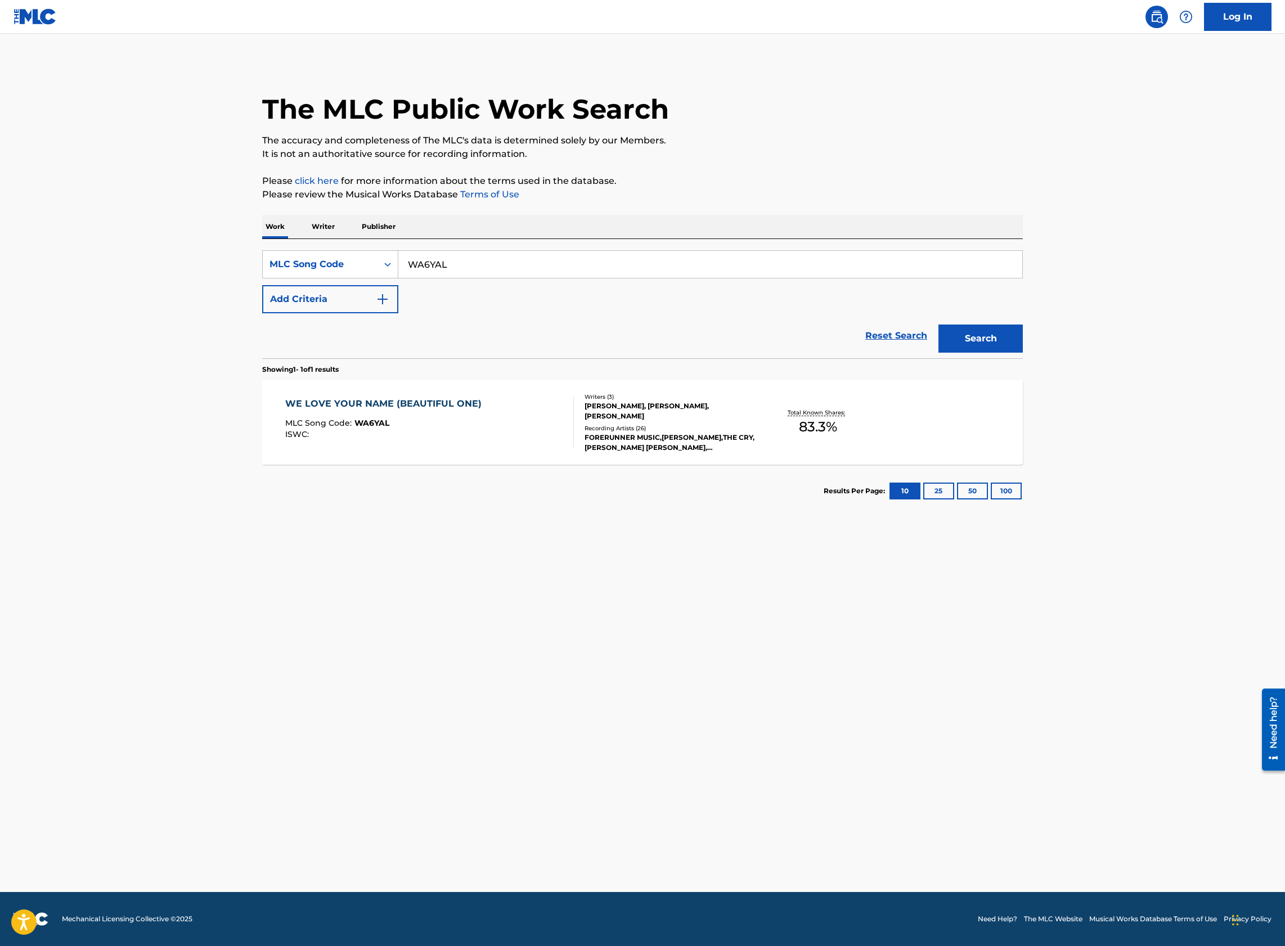
click at [460, 421] on div "MLC Song Code : WA6YAL" at bounding box center [386, 424] width 202 height 11
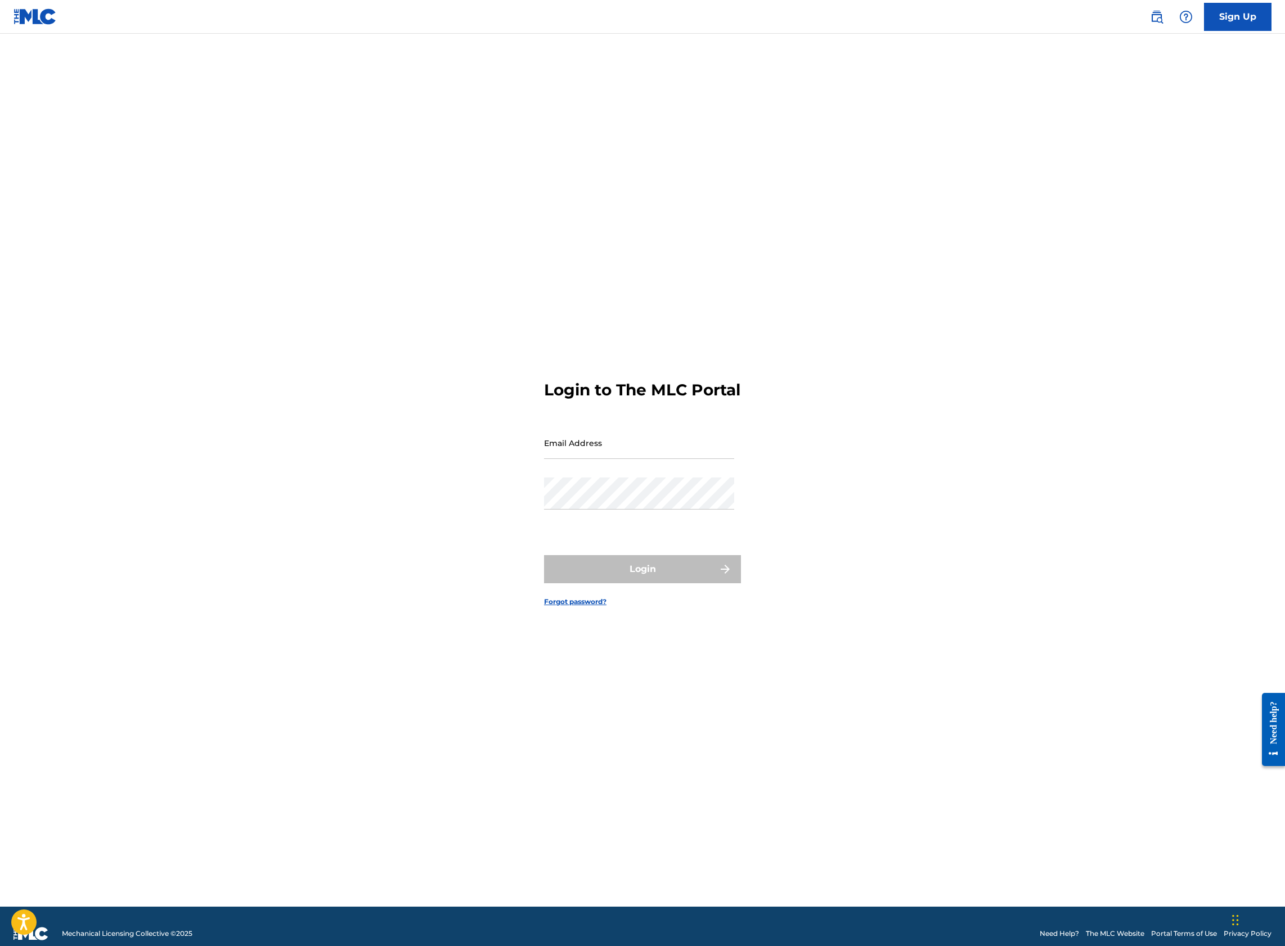
click at [603, 457] on input "Email Address" at bounding box center [639, 443] width 190 height 32
type input "[PERSON_NAME][EMAIL_ADDRESS][PERSON_NAME][DOMAIN_NAME]"
click at [637, 580] on button "Login" at bounding box center [642, 569] width 197 height 28
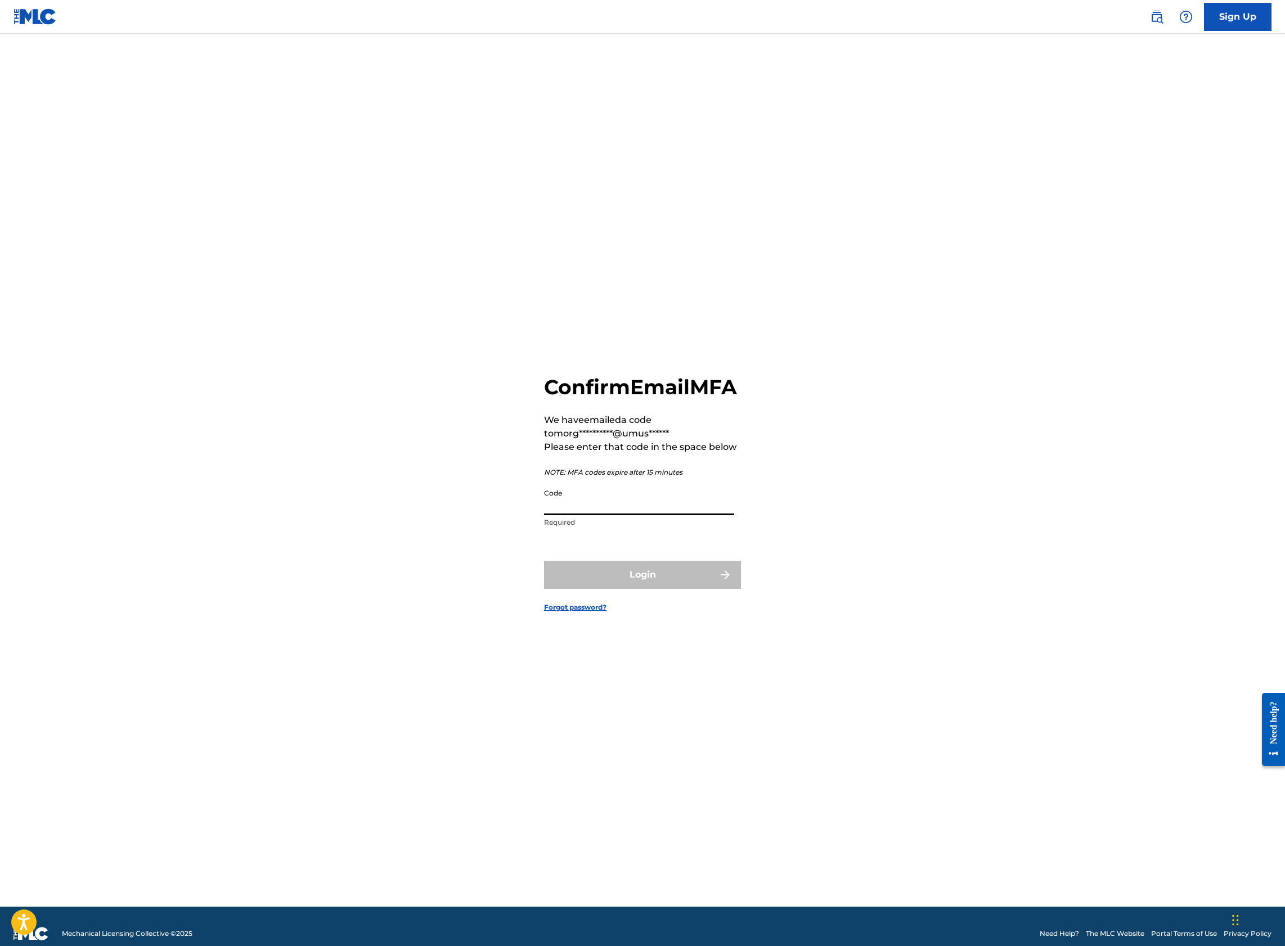
click at [640, 502] on input "Code" at bounding box center [639, 499] width 190 height 32
type input "319672"
click at [544, 561] on button "Login" at bounding box center [642, 575] width 197 height 28
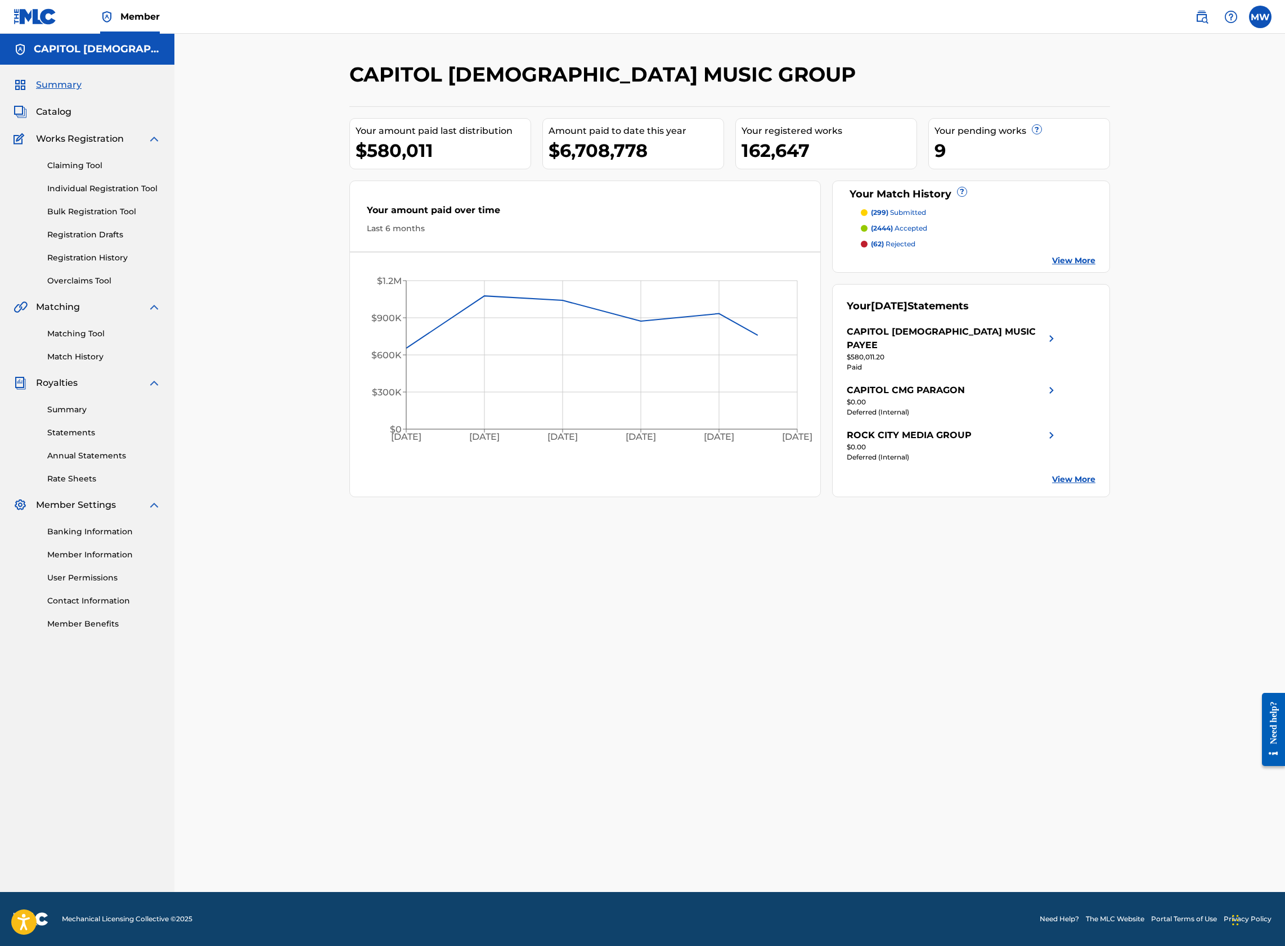
click at [61, 120] on div "Summary Catalog Works Registration Claiming Tool Individual Registration Tool B…" at bounding box center [87, 354] width 174 height 579
click at [44, 106] on span "Catalog" at bounding box center [53, 111] width 35 height 13
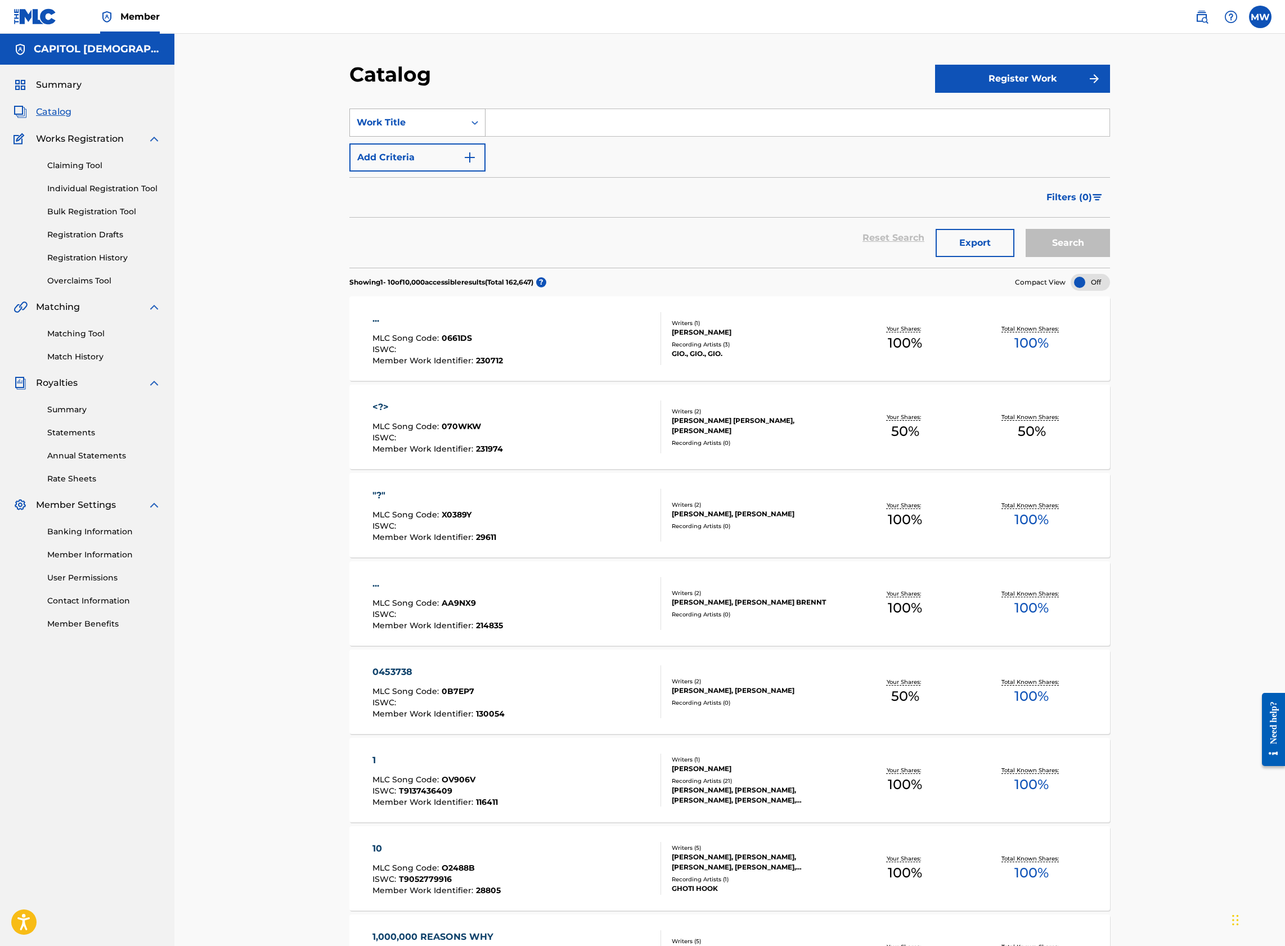
click at [453, 128] on div "Work Title" at bounding box center [407, 122] width 101 height 13
click at [399, 207] on div "MLC Song Code" at bounding box center [417, 203] width 135 height 28
click at [510, 118] on input "Search Form" at bounding box center [797, 122] width 624 height 27
paste input "W15604"
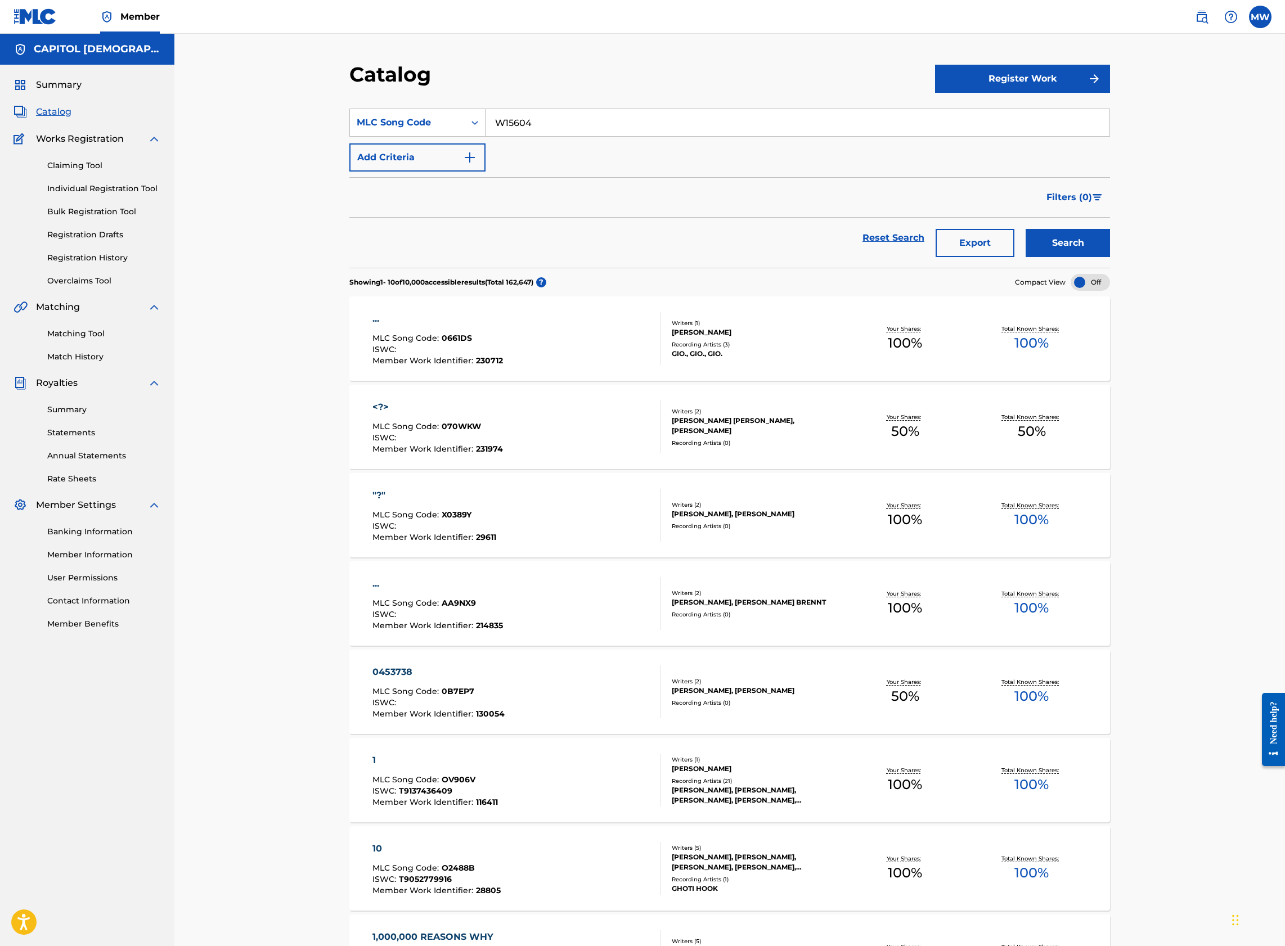
type input "W15604"
click at [1025, 229] on button "Search" at bounding box center [1067, 243] width 84 height 28
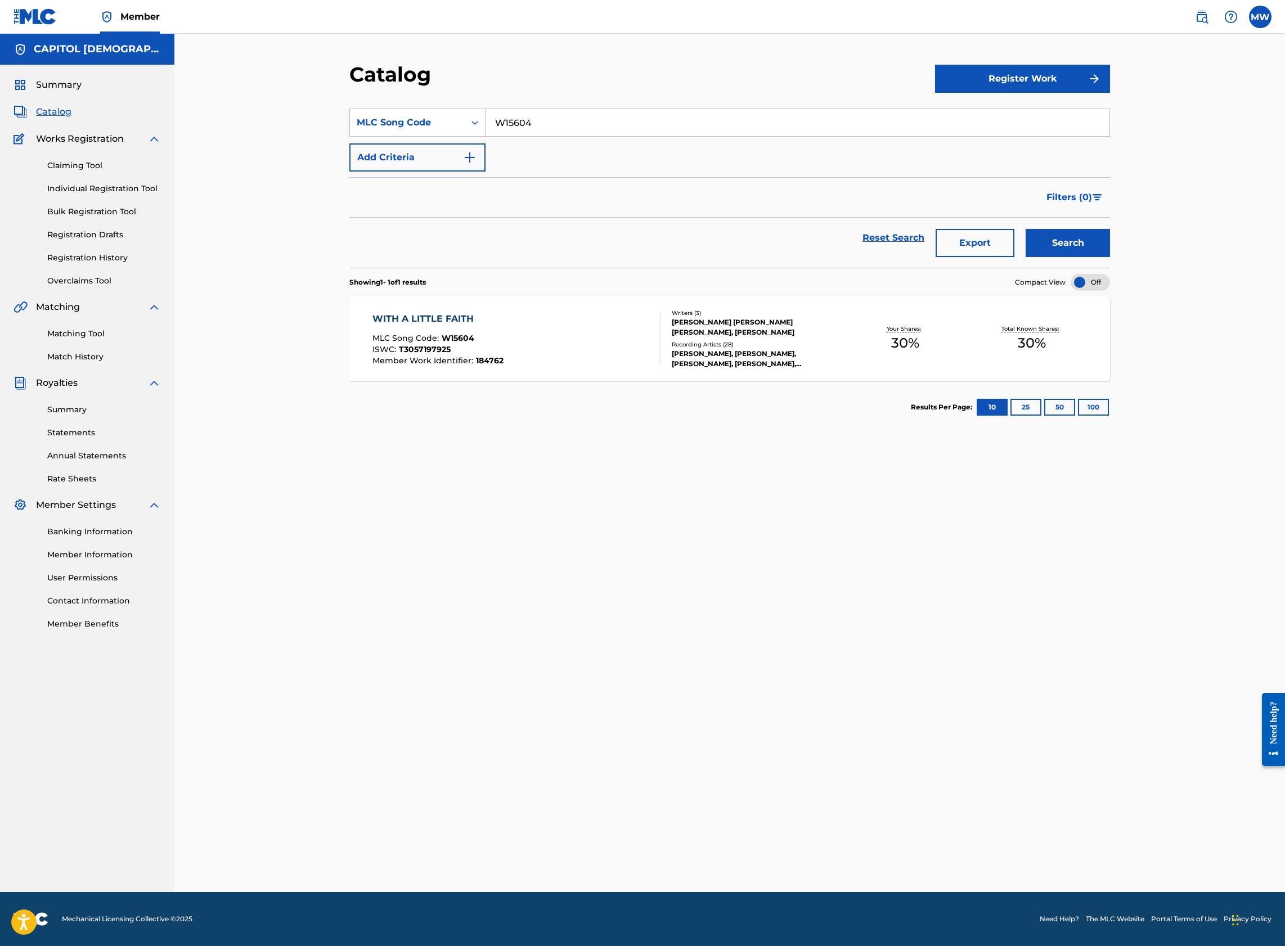
click at [629, 338] on div "WITH A LITTLE FAITH MLC Song Code : W15604 ISWC : T3057197925 Member Work Ident…" at bounding box center [516, 338] width 289 height 53
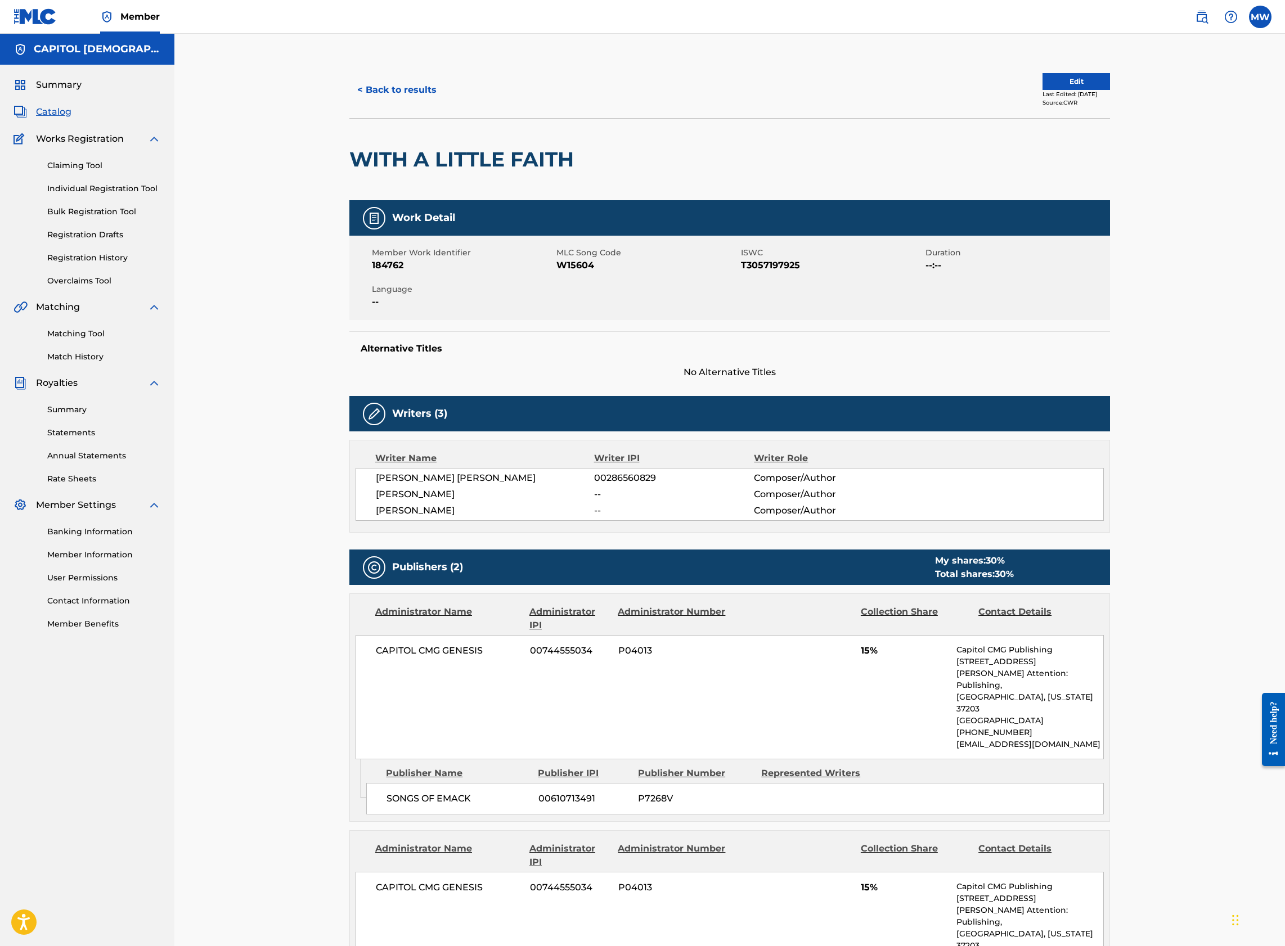
click at [1064, 80] on button "Edit" at bounding box center [1075, 81] width 67 height 17
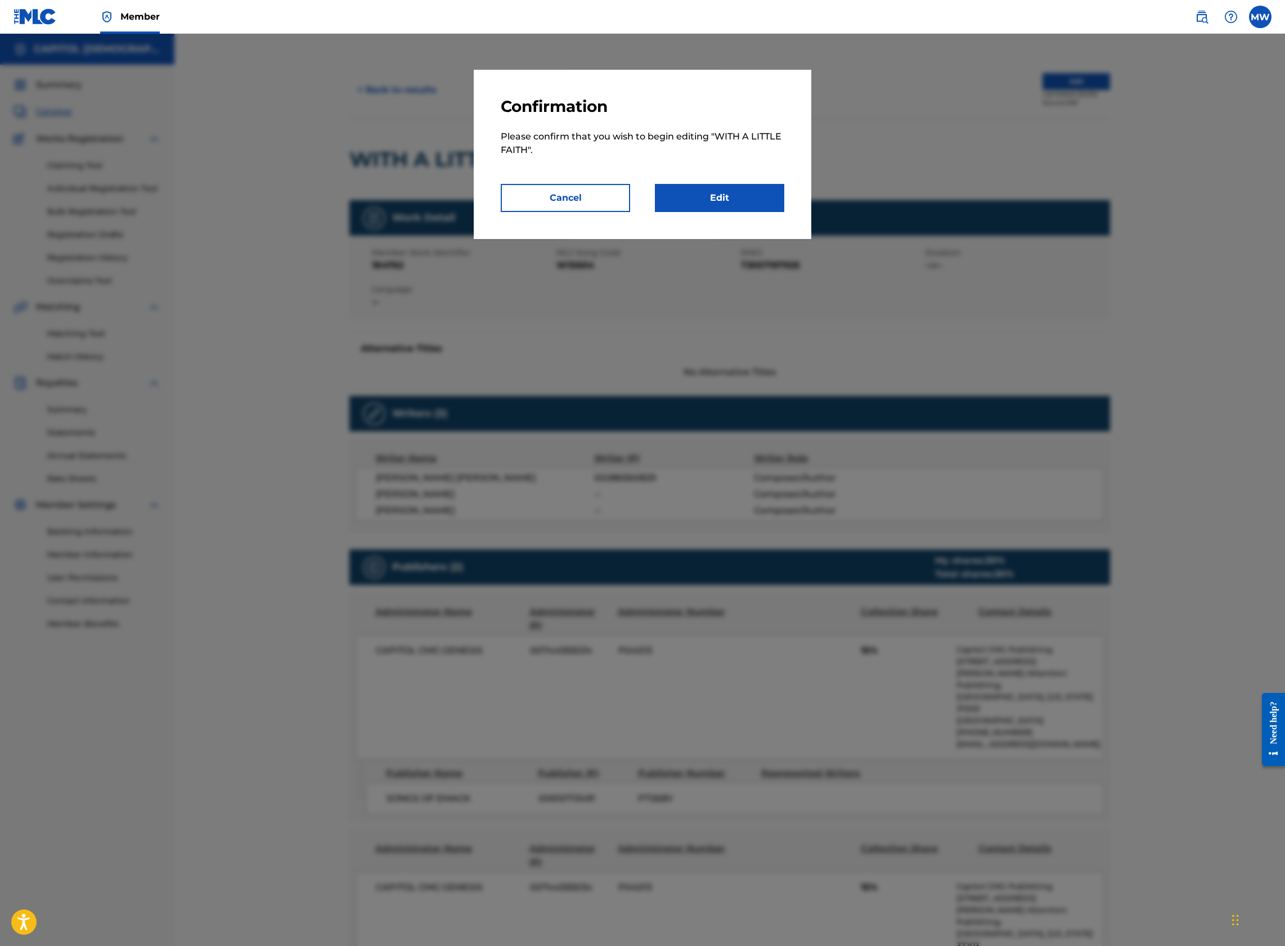
click at [706, 196] on link "Edit" at bounding box center [719, 198] width 129 height 28
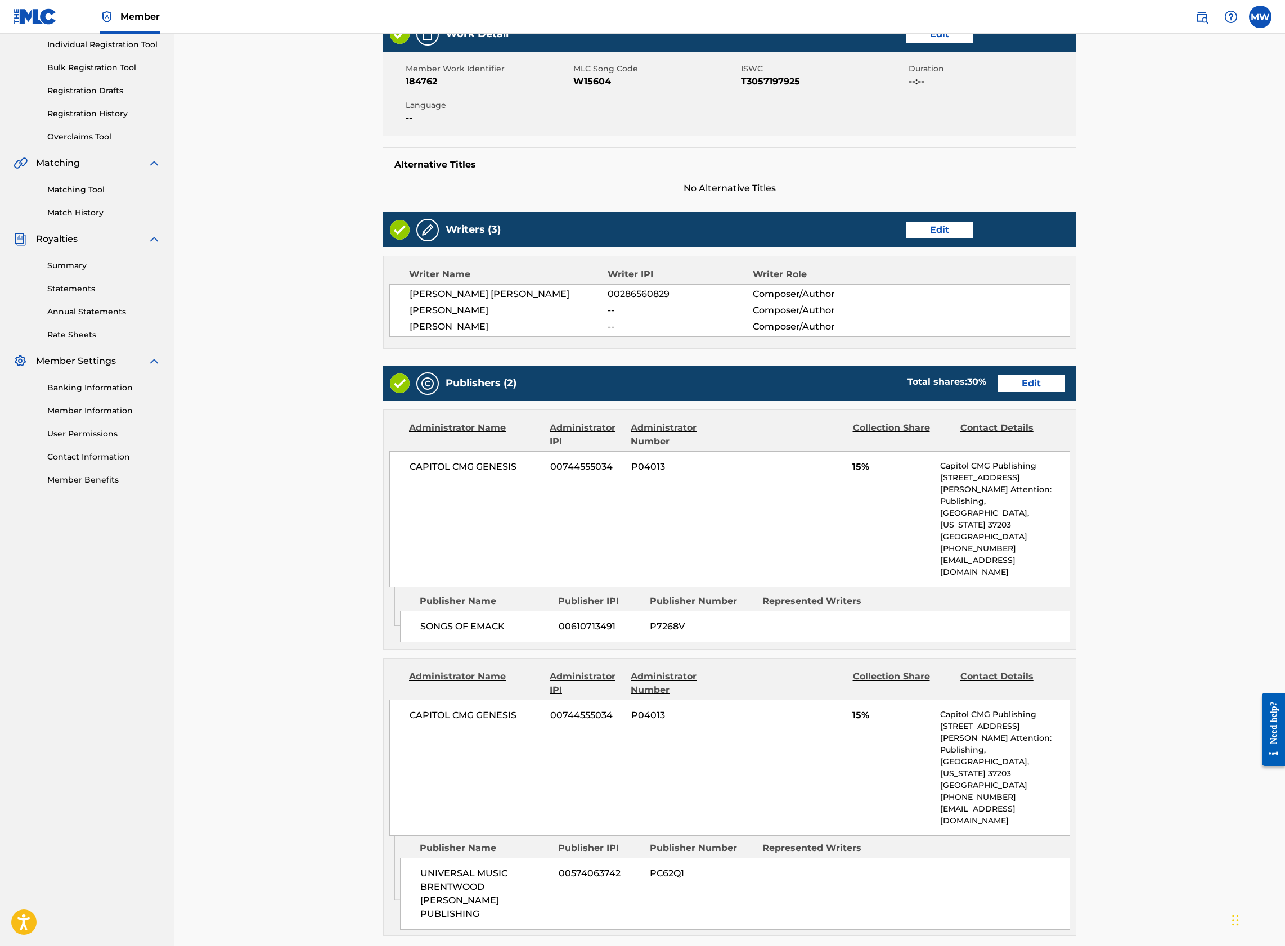
scroll to position [150, 0]
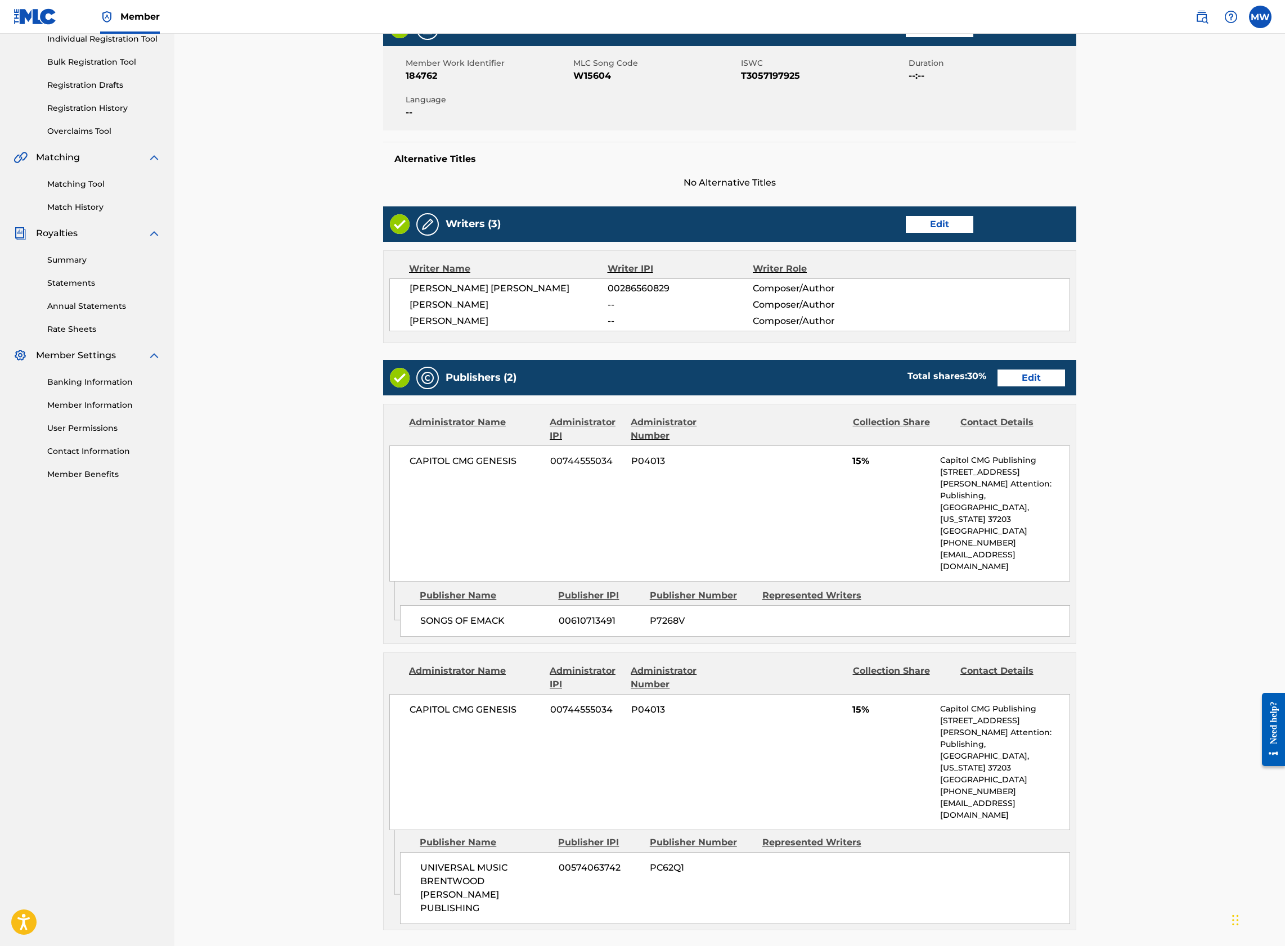
click at [1029, 380] on link "Edit" at bounding box center [1030, 378] width 67 height 17
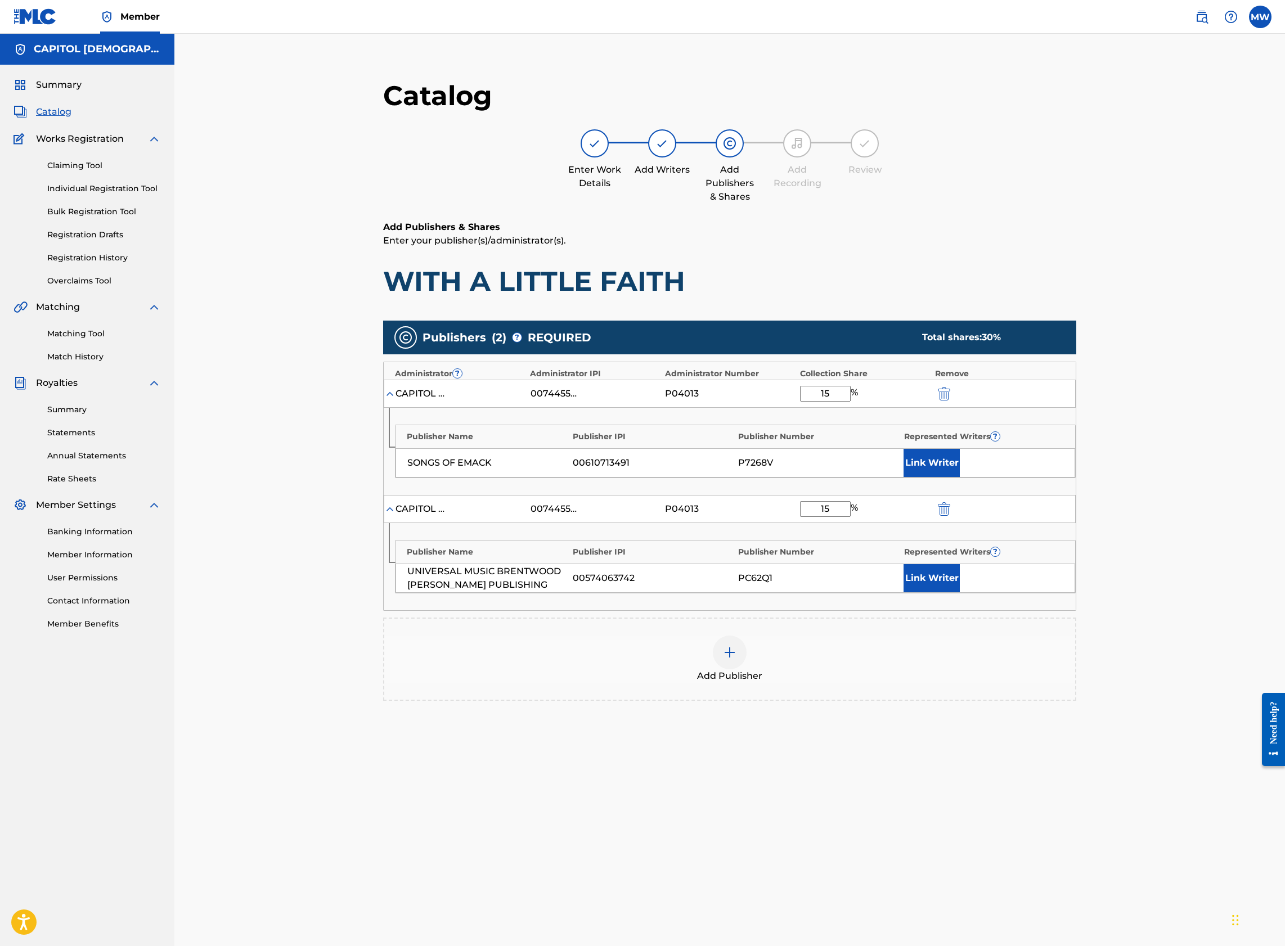
click at [925, 465] on button "Link Writer" at bounding box center [931, 463] width 56 height 28
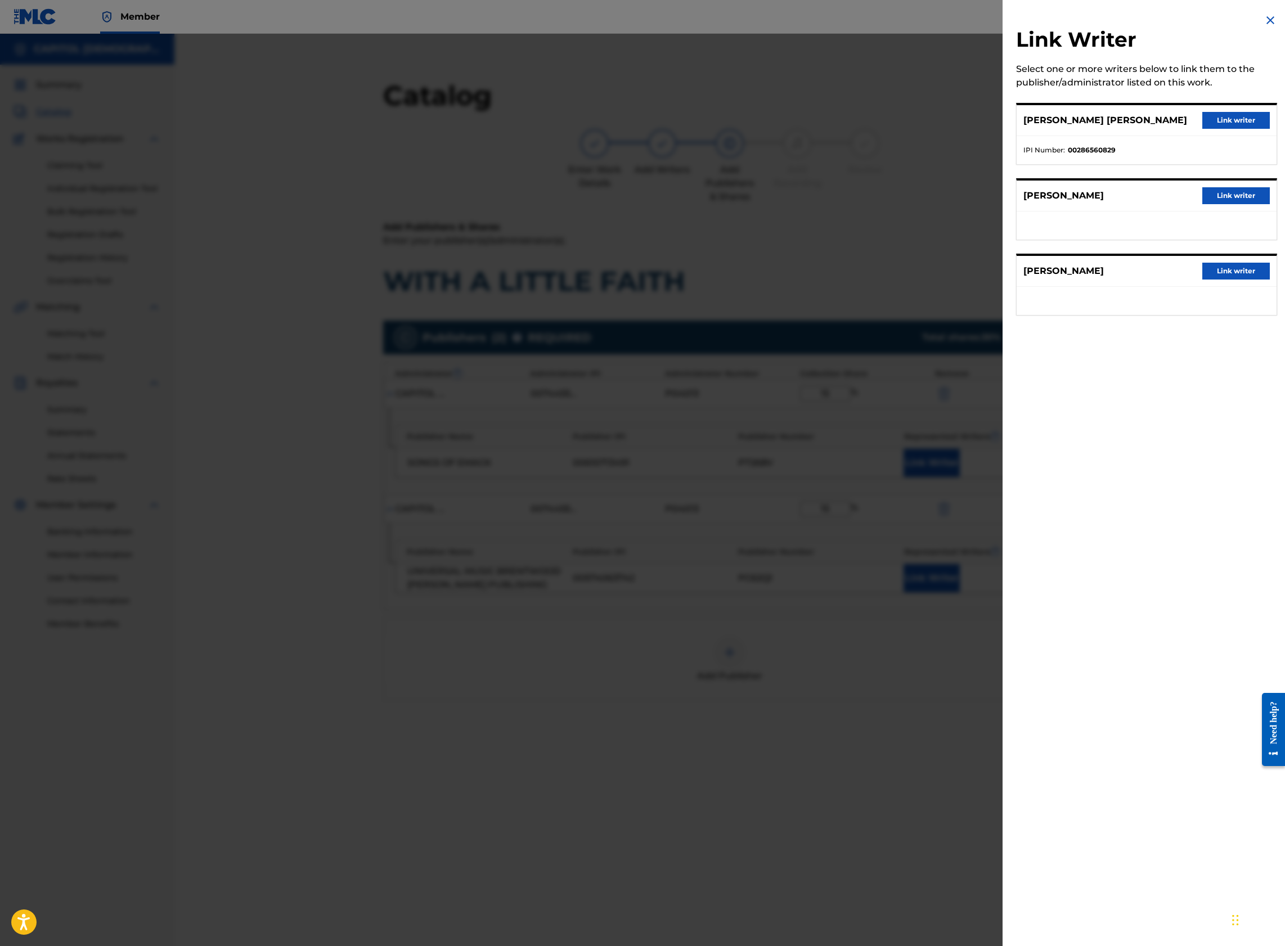
click at [1222, 272] on button "Link writer" at bounding box center [1235, 271] width 67 height 17
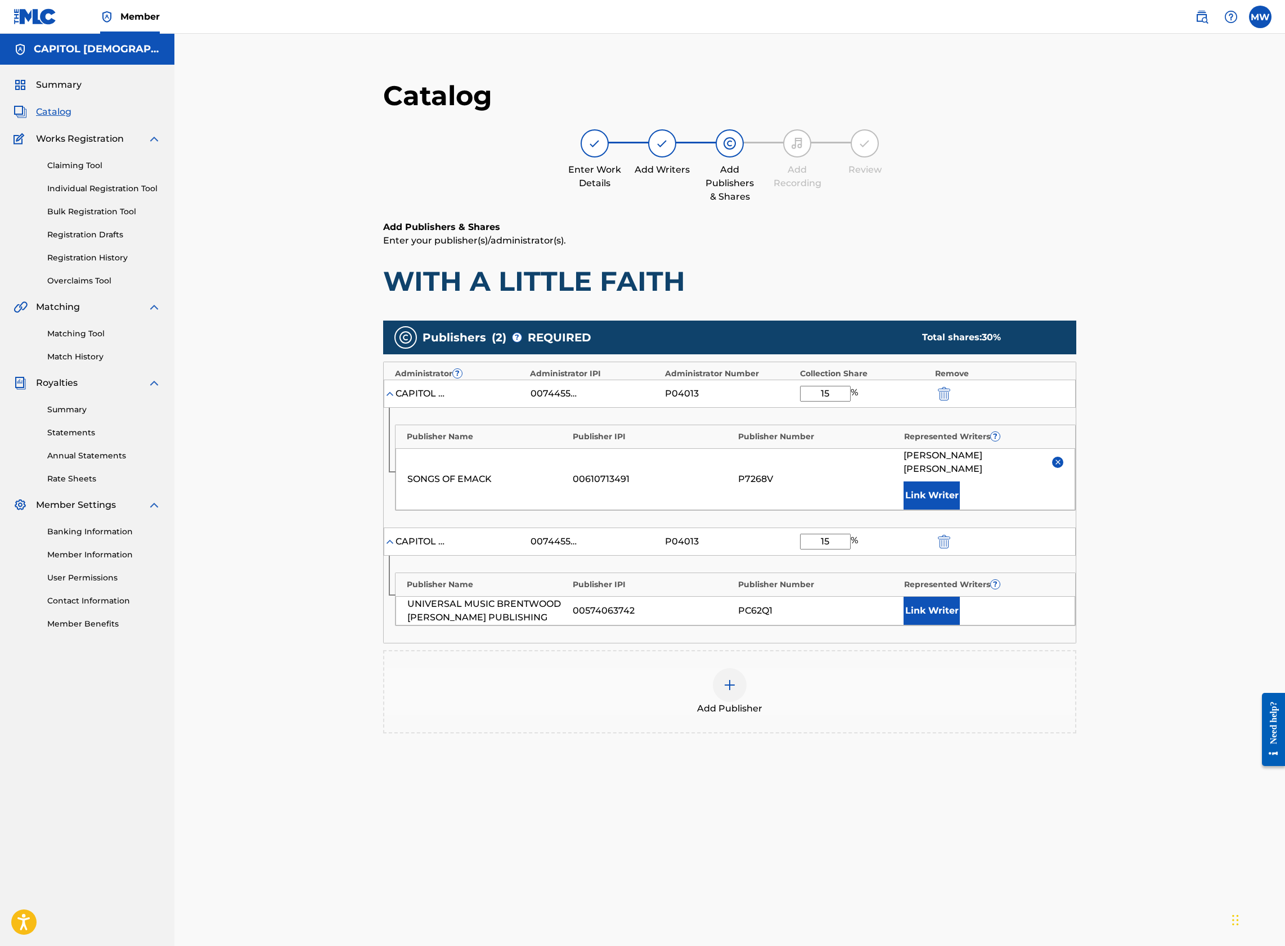
click at [945, 597] on button "Link Writer" at bounding box center [931, 611] width 56 height 28
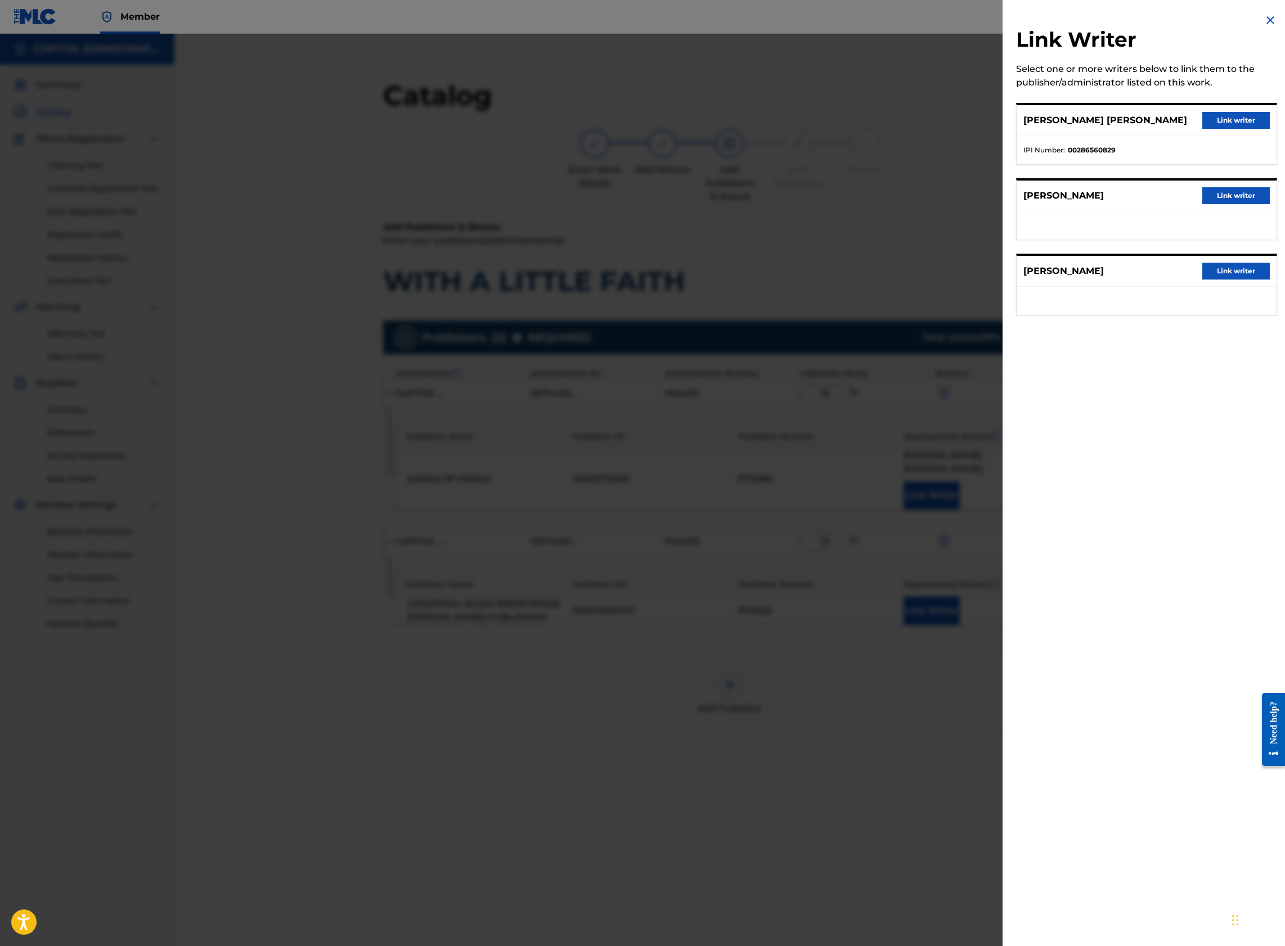
click at [1236, 262] on div "[PERSON_NAME] [PERSON_NAME] writer" at bounding box center [1146, 271] width 260 height 31
click at [1236, 271] on button "Link writer" at bounding box center [1235, 271] width 67 height 17
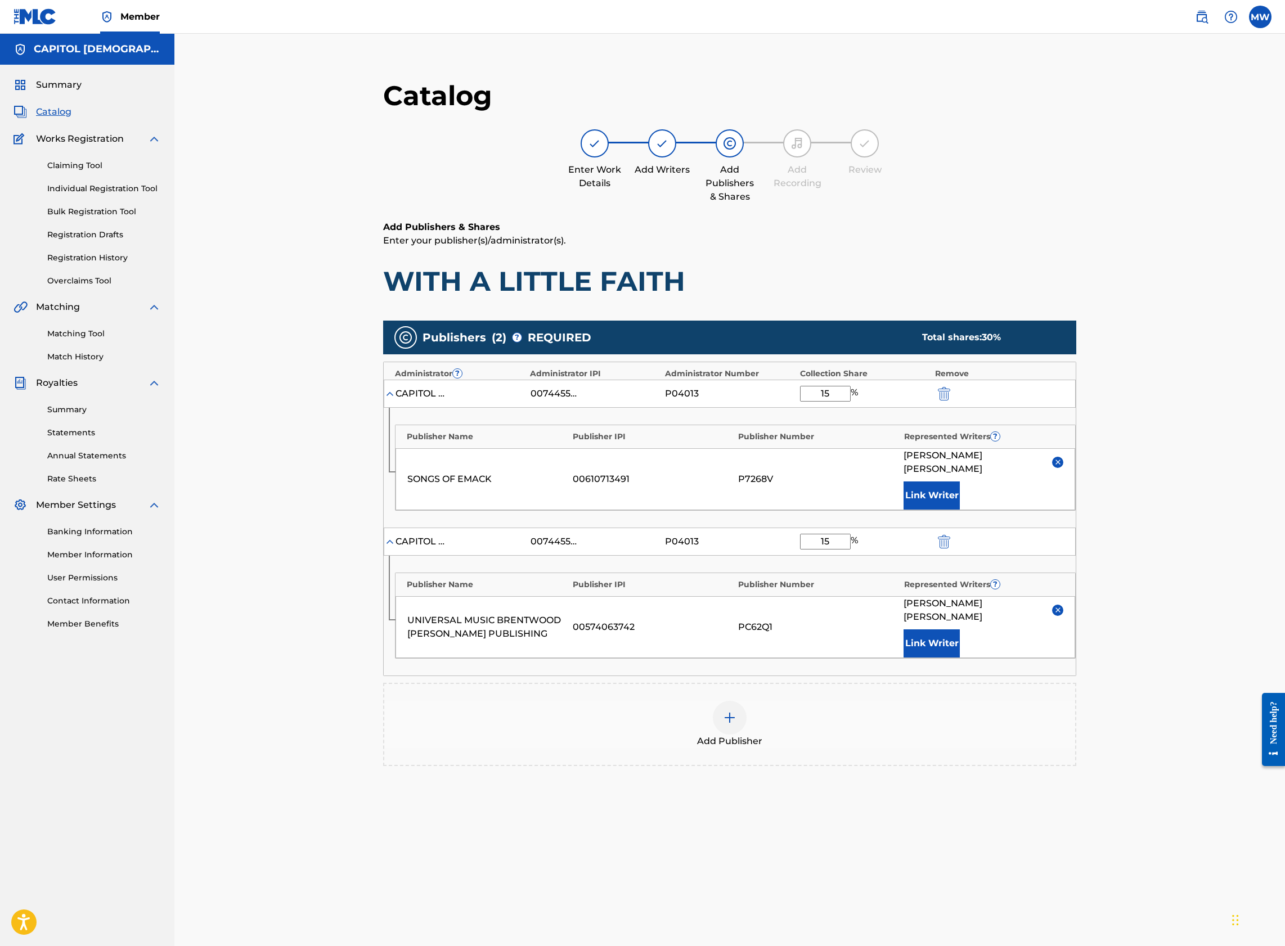
click at [813, 701] on div "Add Publisher" at bounding box center [729, 724] width 691 height 47
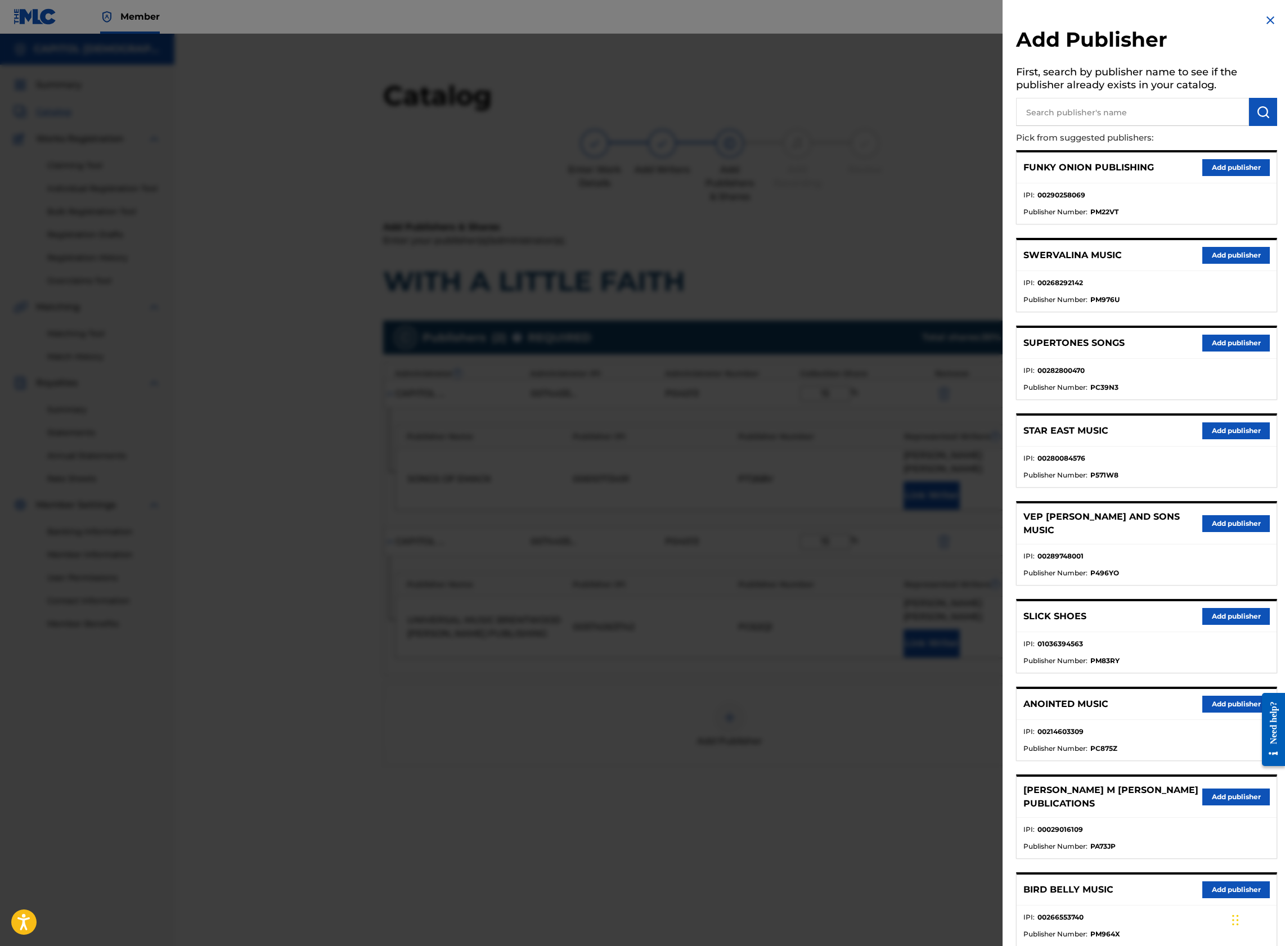
click at [1092, 102] on input "text" at bounding box center [1132, 112] width 233 height 28
type input "songs on the forefront"
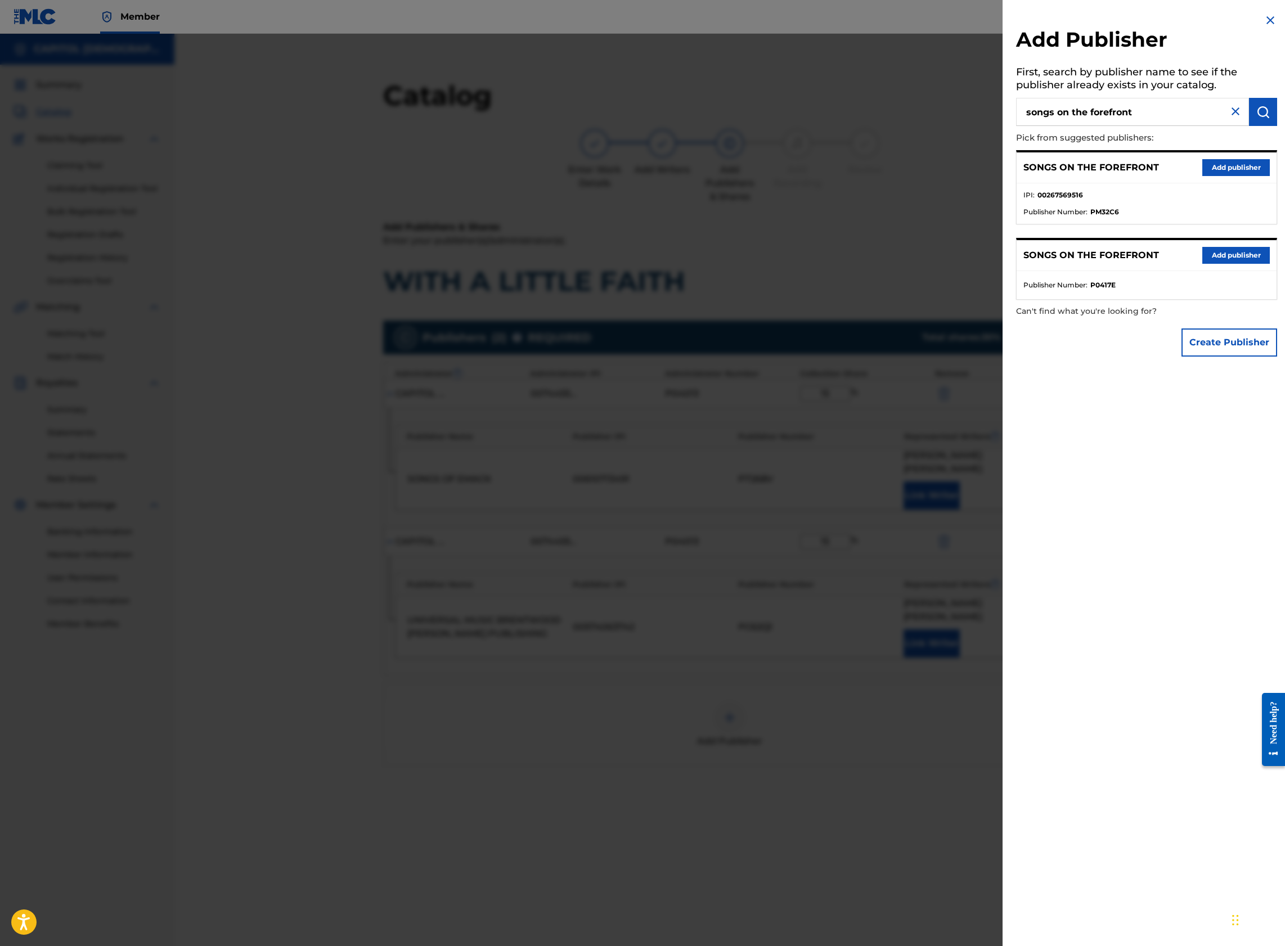
click at [1205, 165] on button "Add publisher" at bounding box center [1235, 167] width 67 height 17
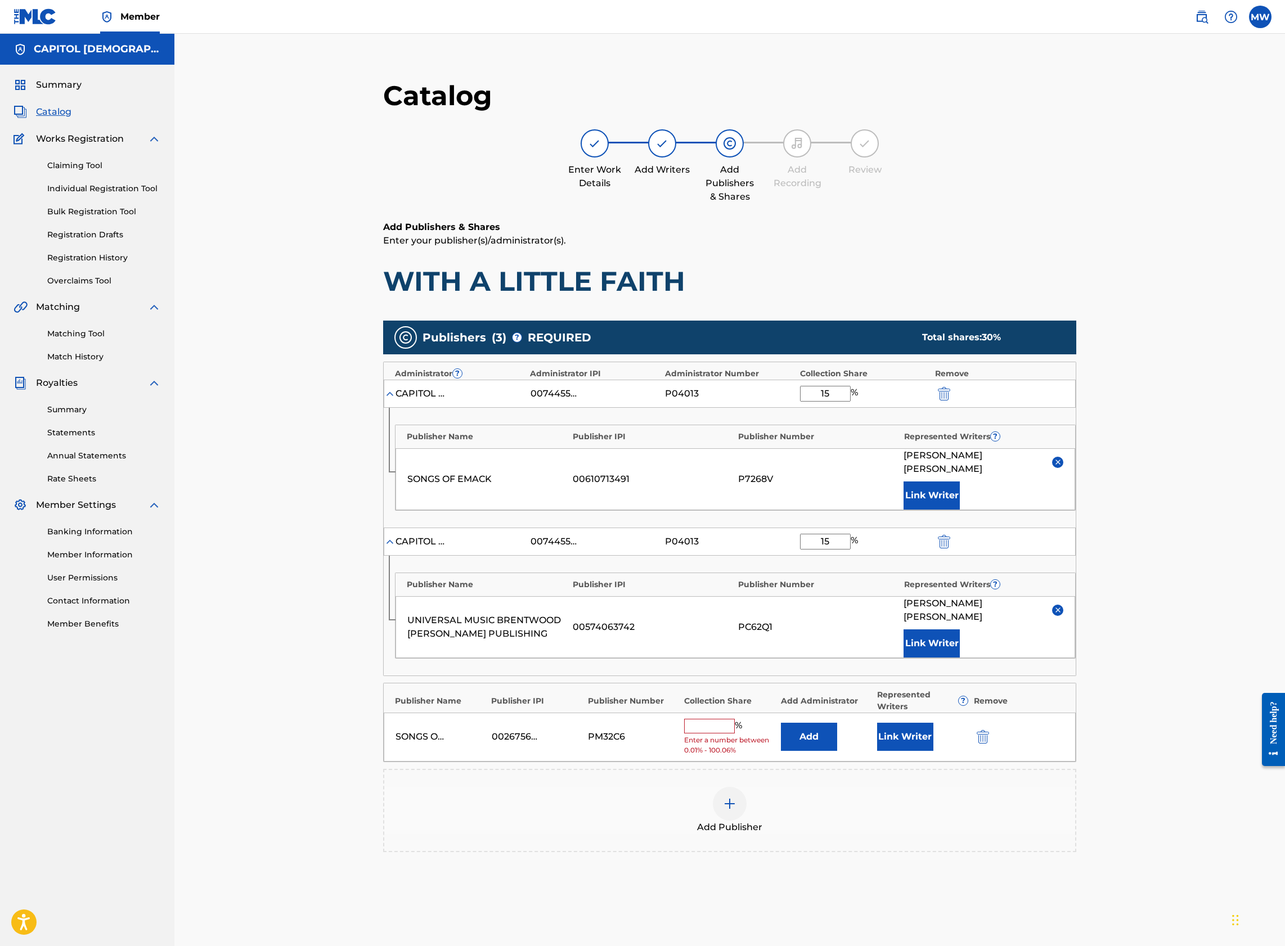
click at [807, 723] on button "Add" at bounding box center [809, 737] width 56 height 28
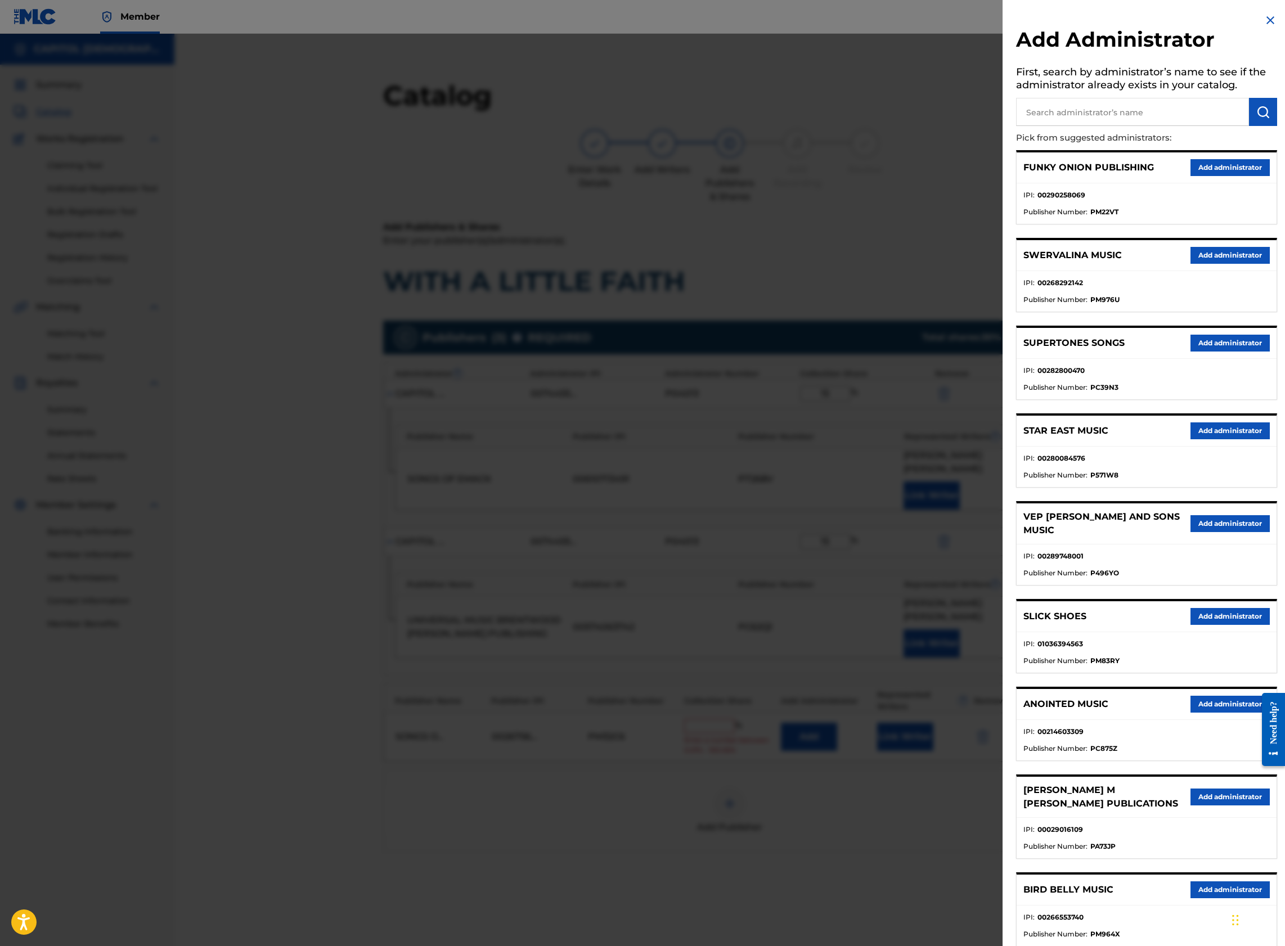
click at [1062, 121] on input "text" at bounding box center [1132, 112] width 233 height 28
click at [1064, 111] on input "text" at bounding box center [1132, 112] width 233 height 28
type input "capitol cmg amplifier"
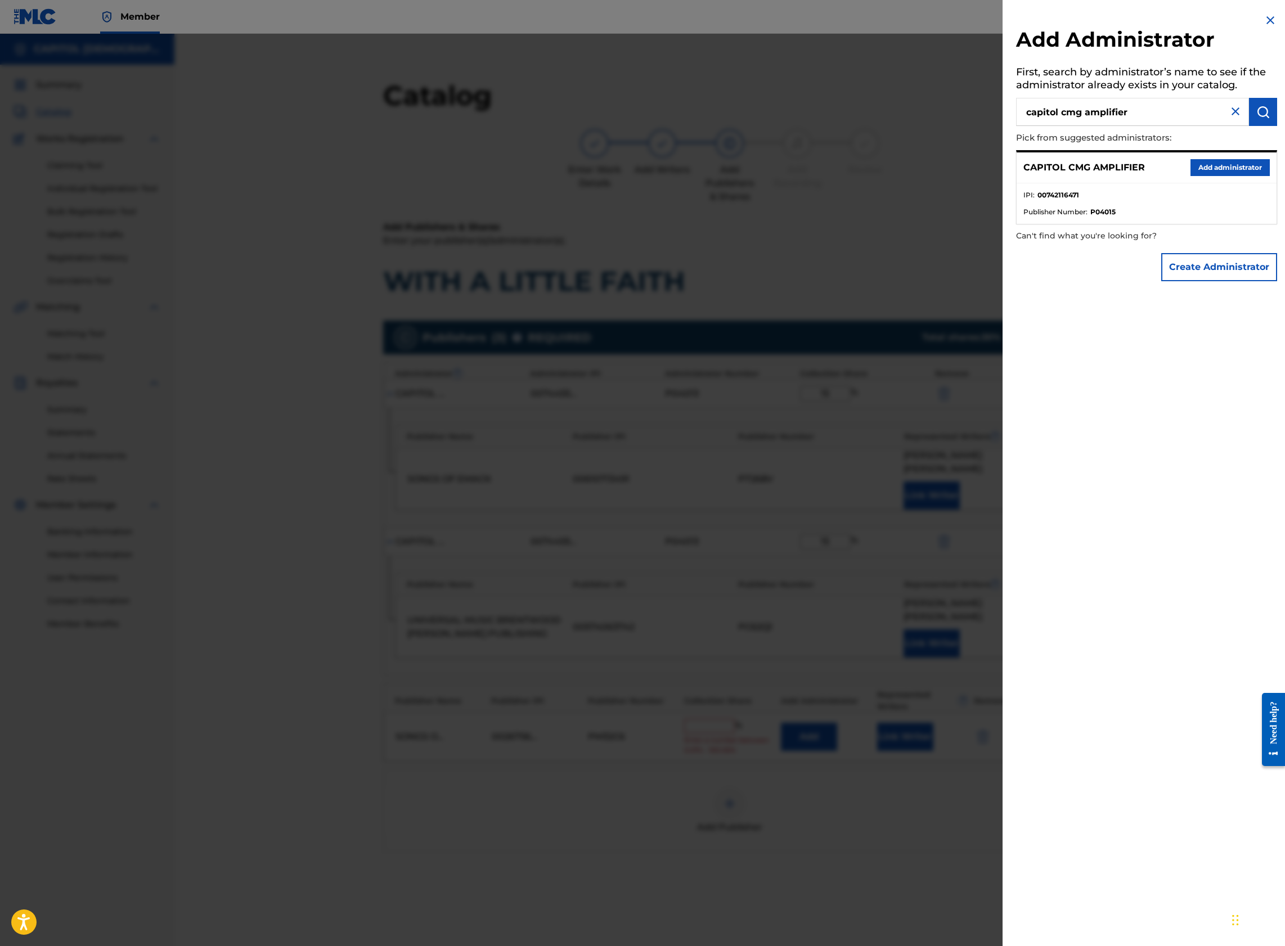
click at [1244, 169] on button "Add administrator" at bounding box center [1229, 167] width 79 height 17
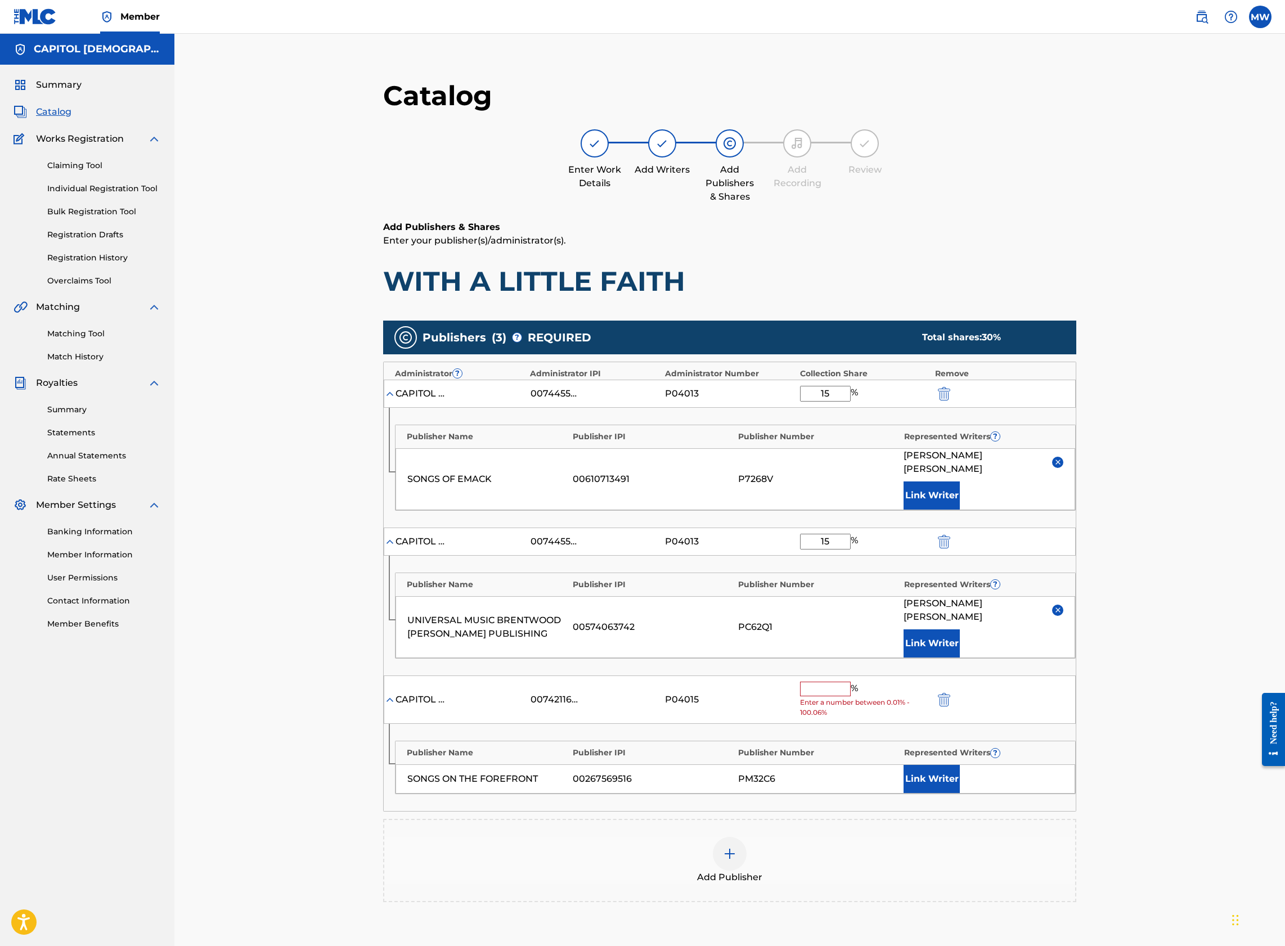
click at [819, 697] on span "Enter a number between 0.01% - 100.06%" at bounding box center [864, 707] width 129 height 20
click at [817, 682] on input "text" at bounding box center [825, 689] width 51 height 15
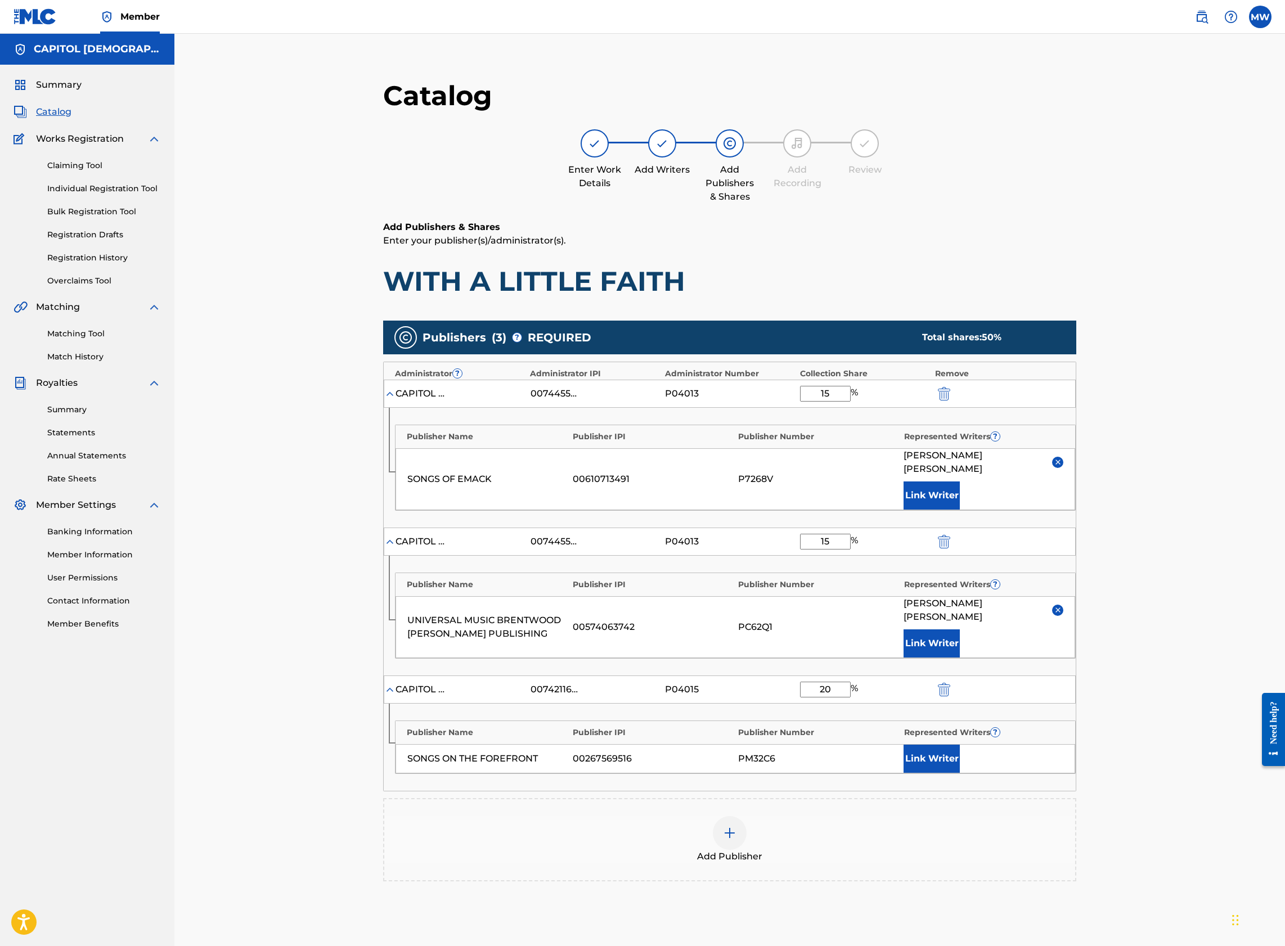
type input "20"
click at [924, 745] on button "Link Writer" at bounding box center [931, 759] width 56 height 28
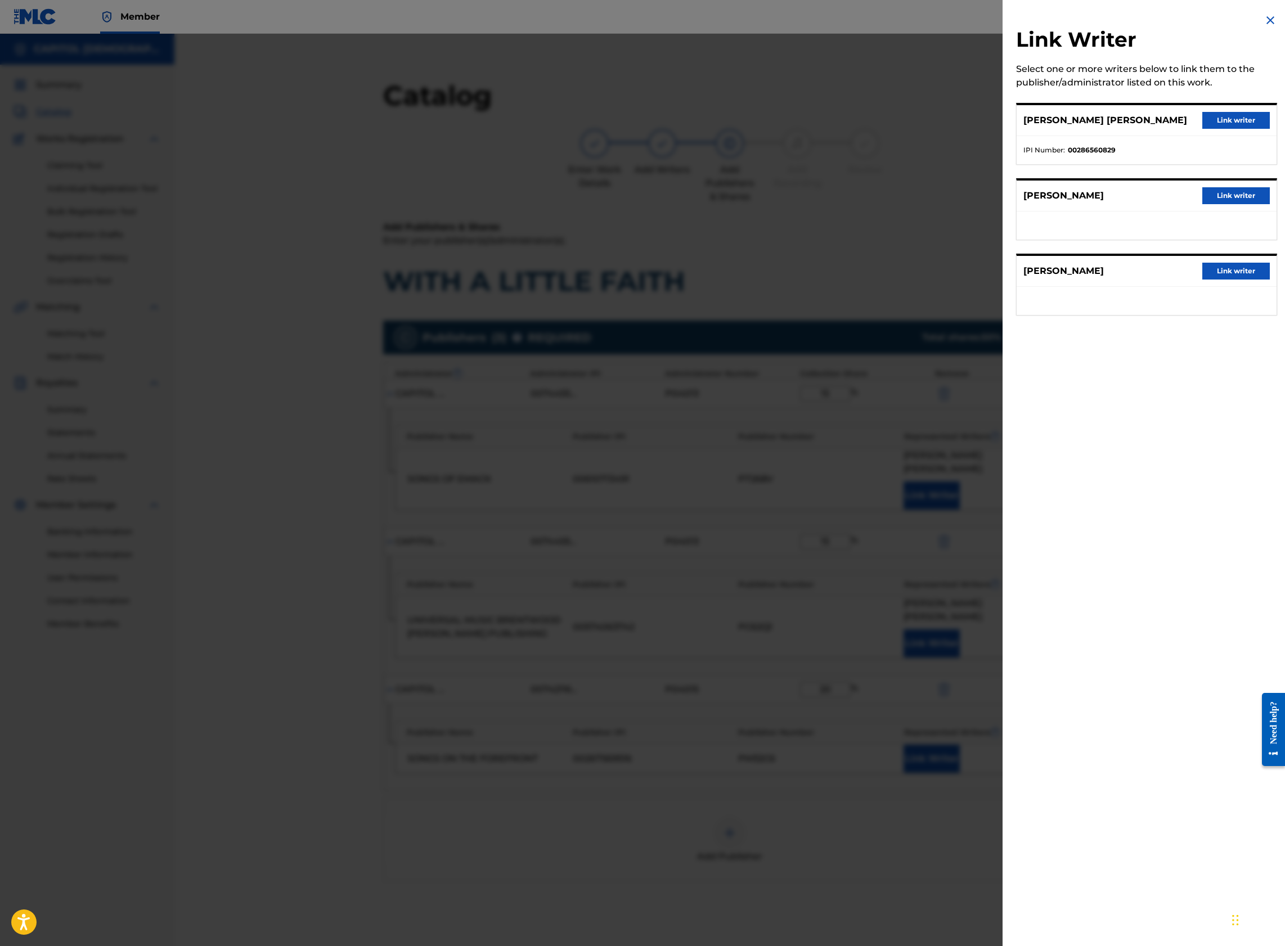
click at [1223, 122] on button "Link writer" at bounding box center [1235, 120] width 67 height 17
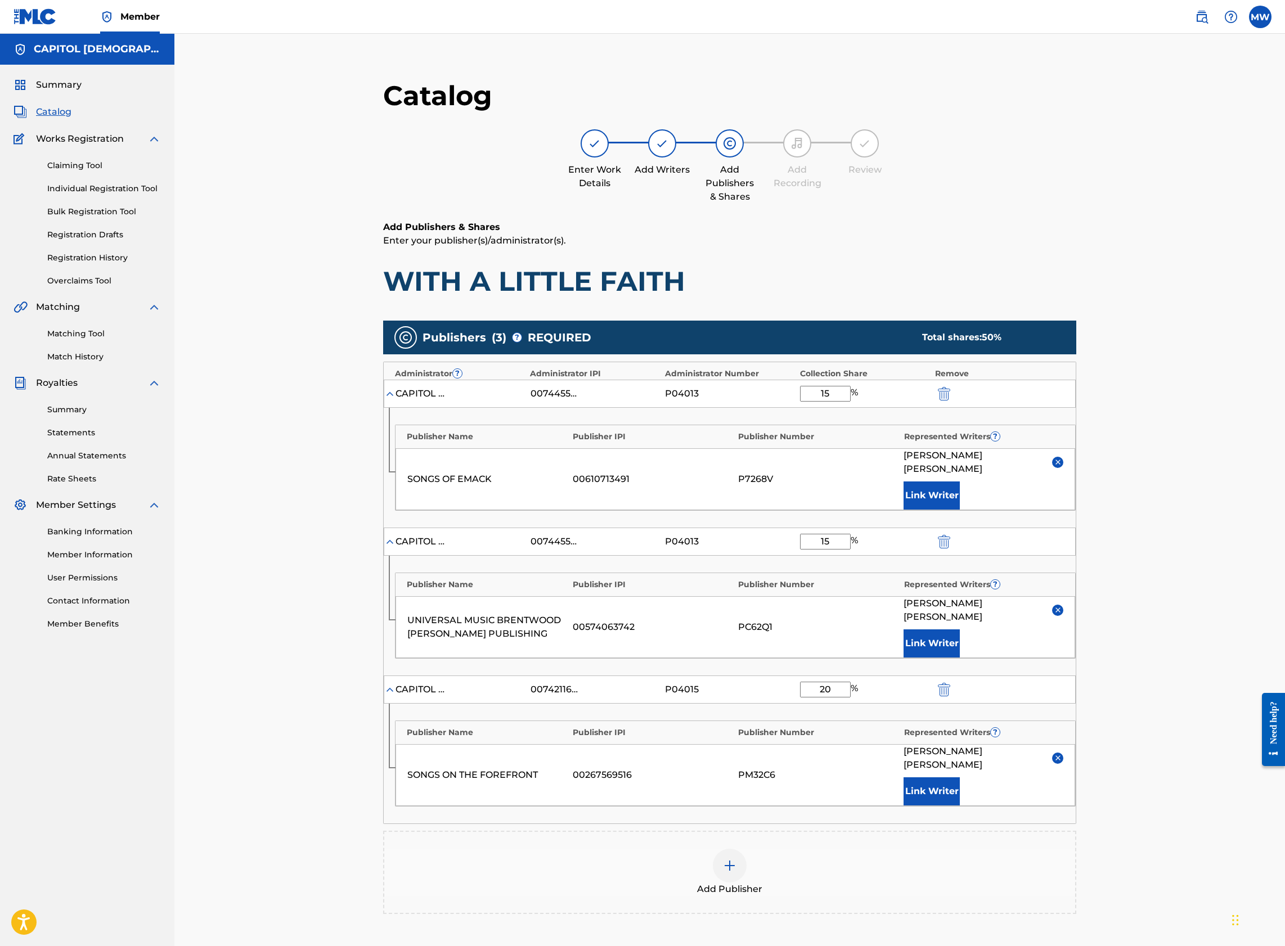
click at [712, 849] on div "Add Publisher" at bounding box center [729, 872] width 691 height 47
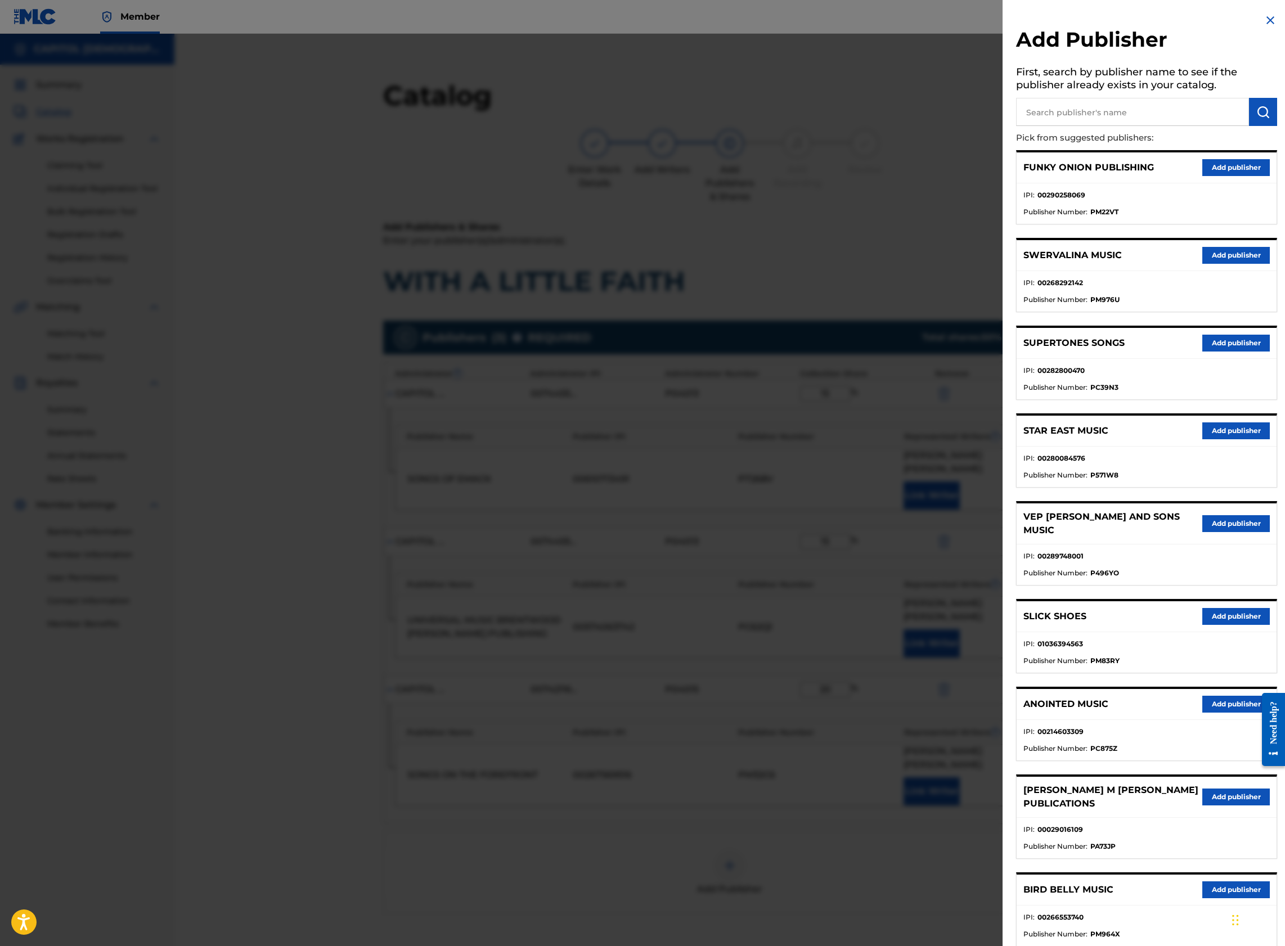
click at [1079, 118] on input "text" at bounding box center [1132, 112] width 233 height 28
type input "sci-phi music"
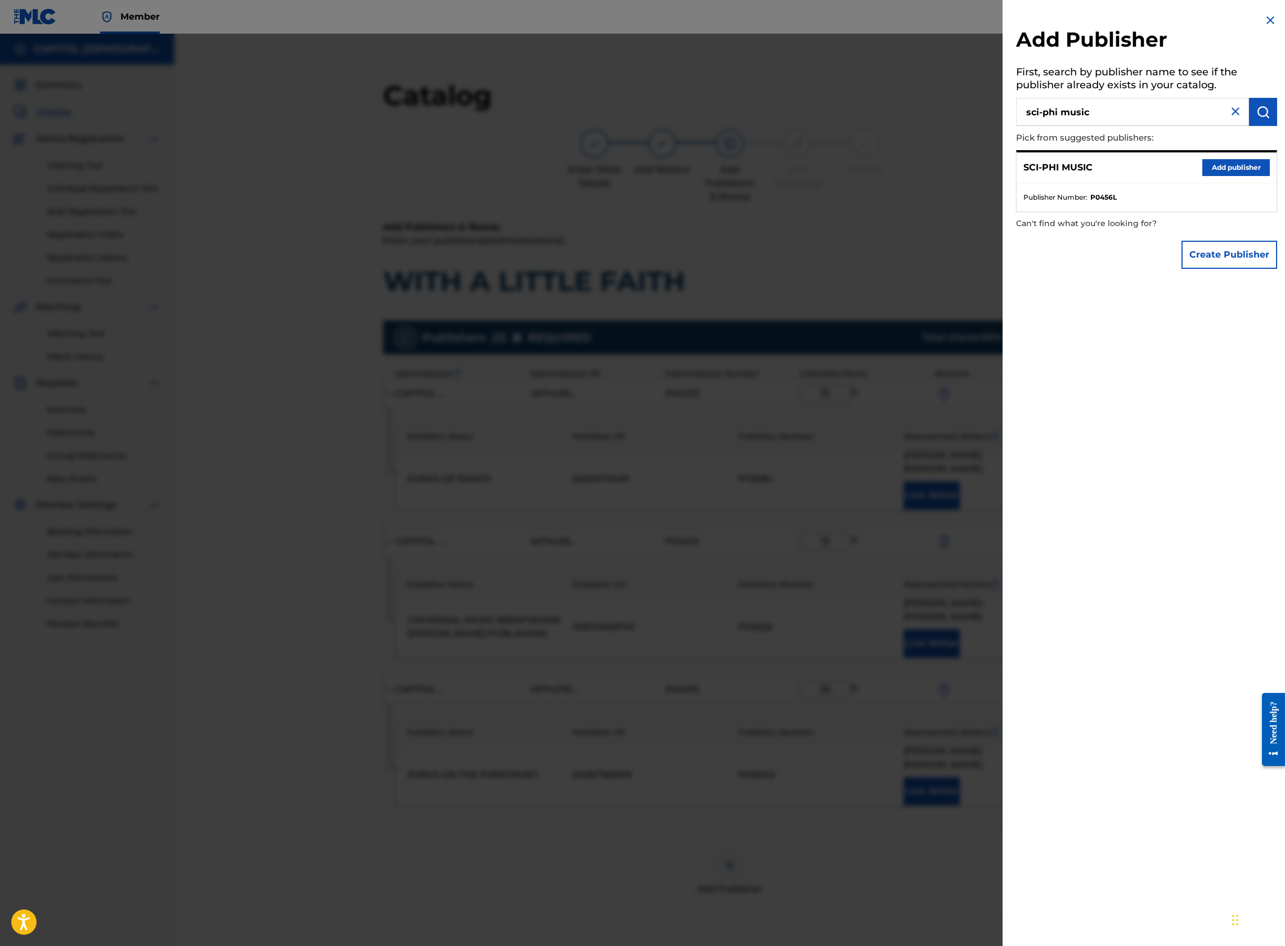
click at [1195, 260] on button "Create Publisher" at bounding box center [1229, 255] width 96 height 28
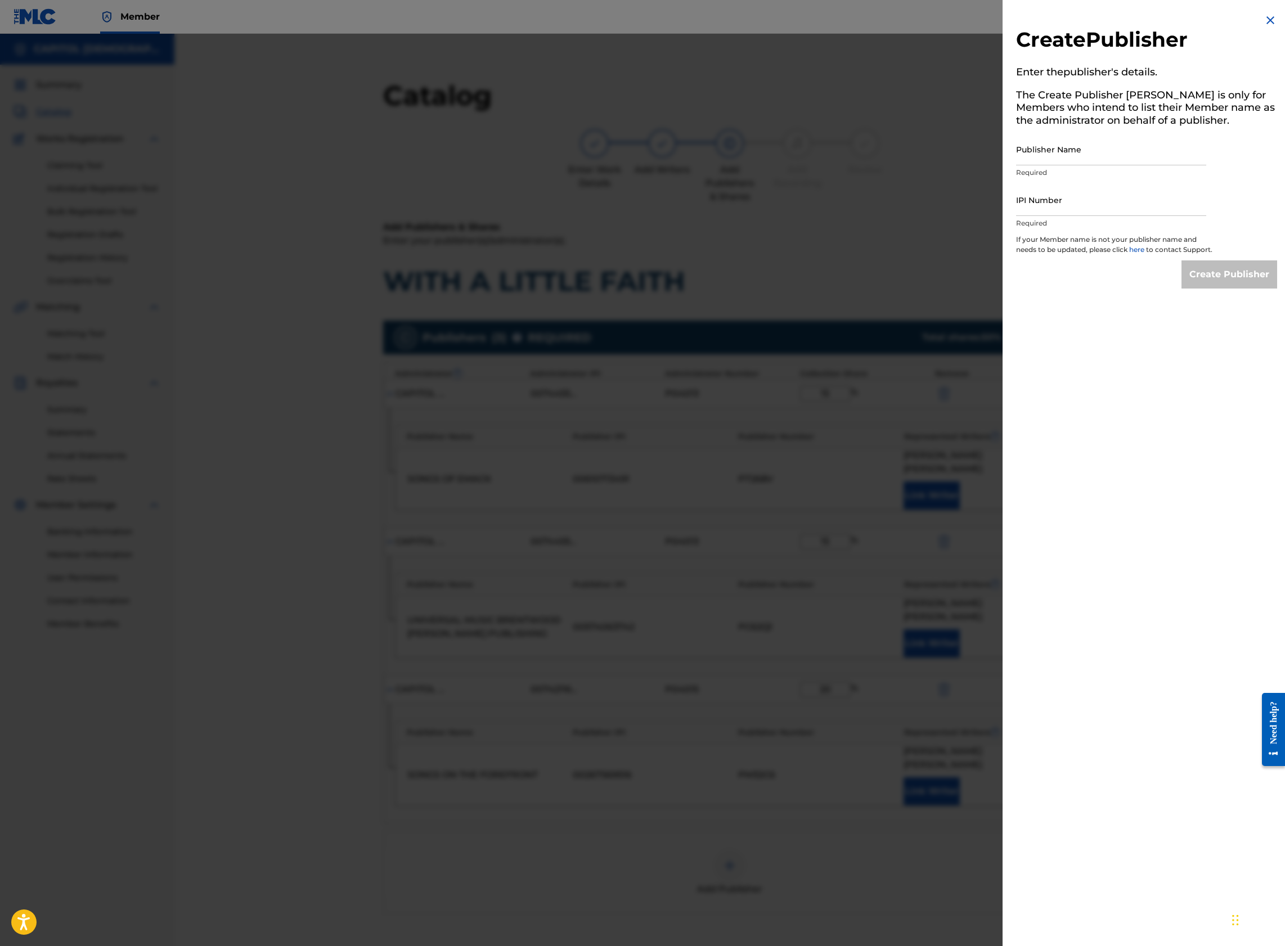
click at [1067, 158] on input "Publisher Name" at bounding box center [1111, 149] width 190 height 32
type input "Sci-Phi Music"
click at [1079, 197] on input "IPI Number" at bounding box center [1111, 200] width 190 height 32
paste input "00289781300"
type input "00289781300"
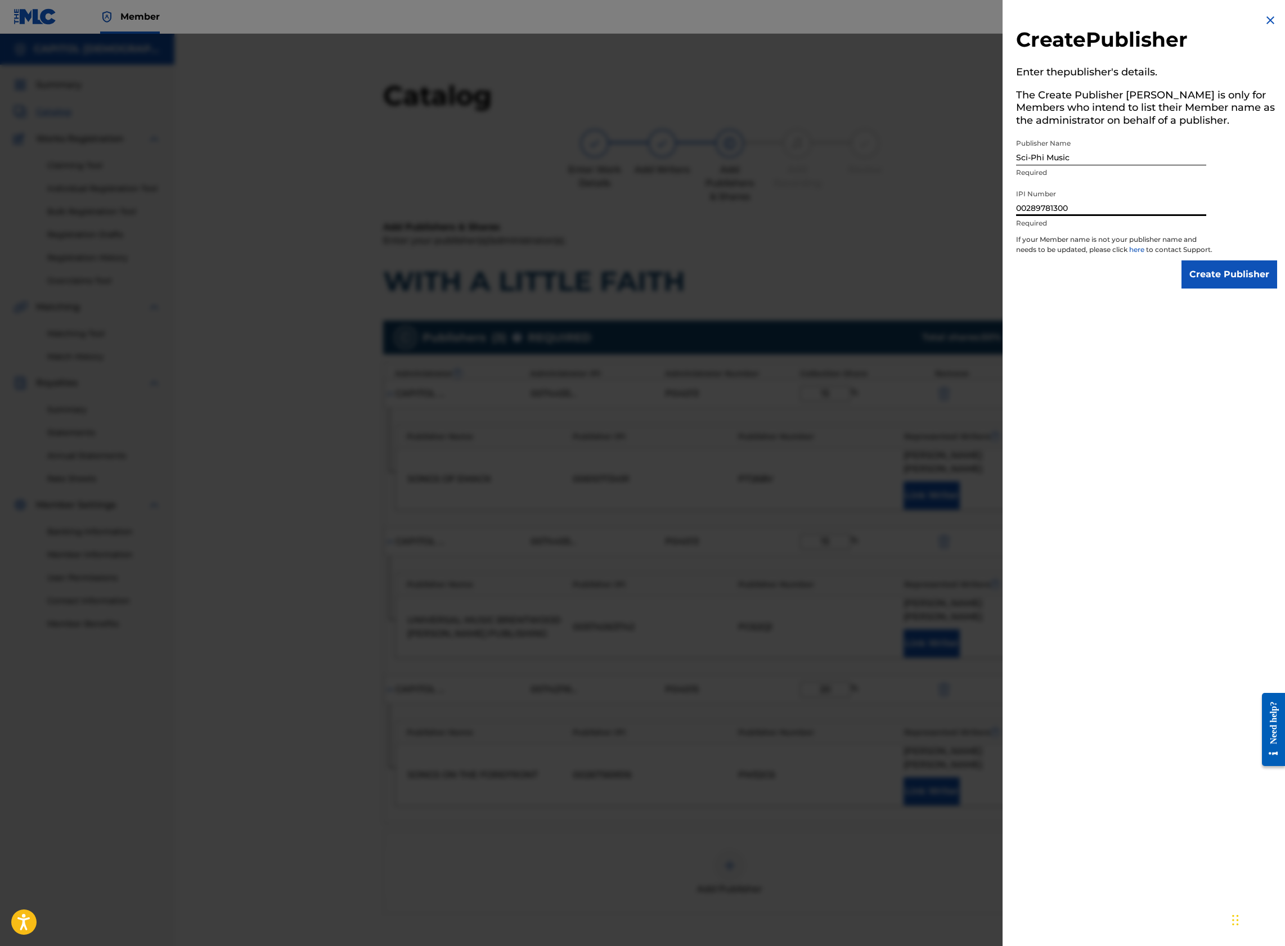
click at [1219, 284] on input "Create Publisher" at bounding box center [1229, 274] width 96 height 28
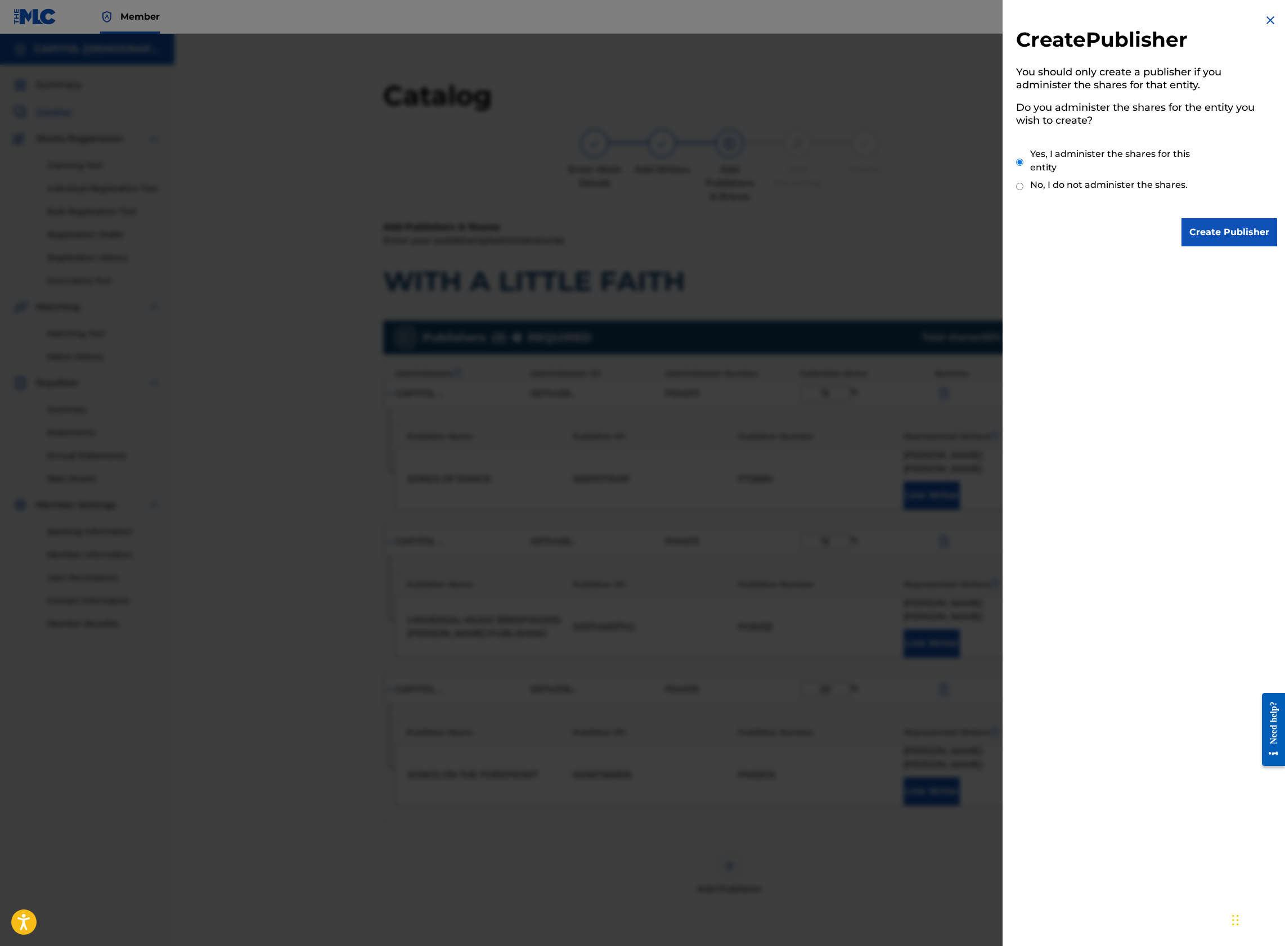
click at [1222, 236] on input "Create Publisher" at bounding box center [1229, 232] width 96 height 28
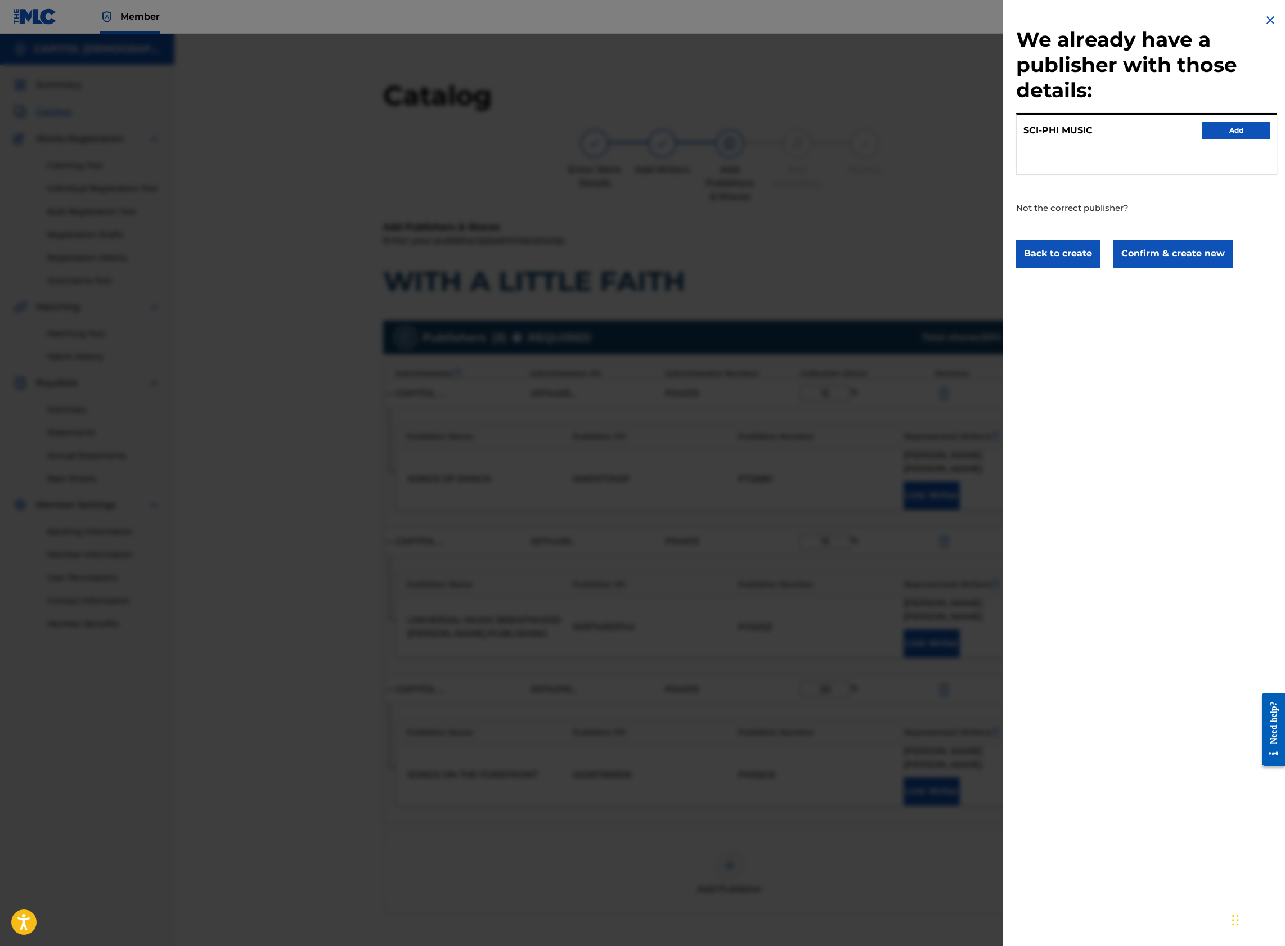
click at [1234, 133] on button "Add" at bounding box center [1235, 130] width 67 height 17
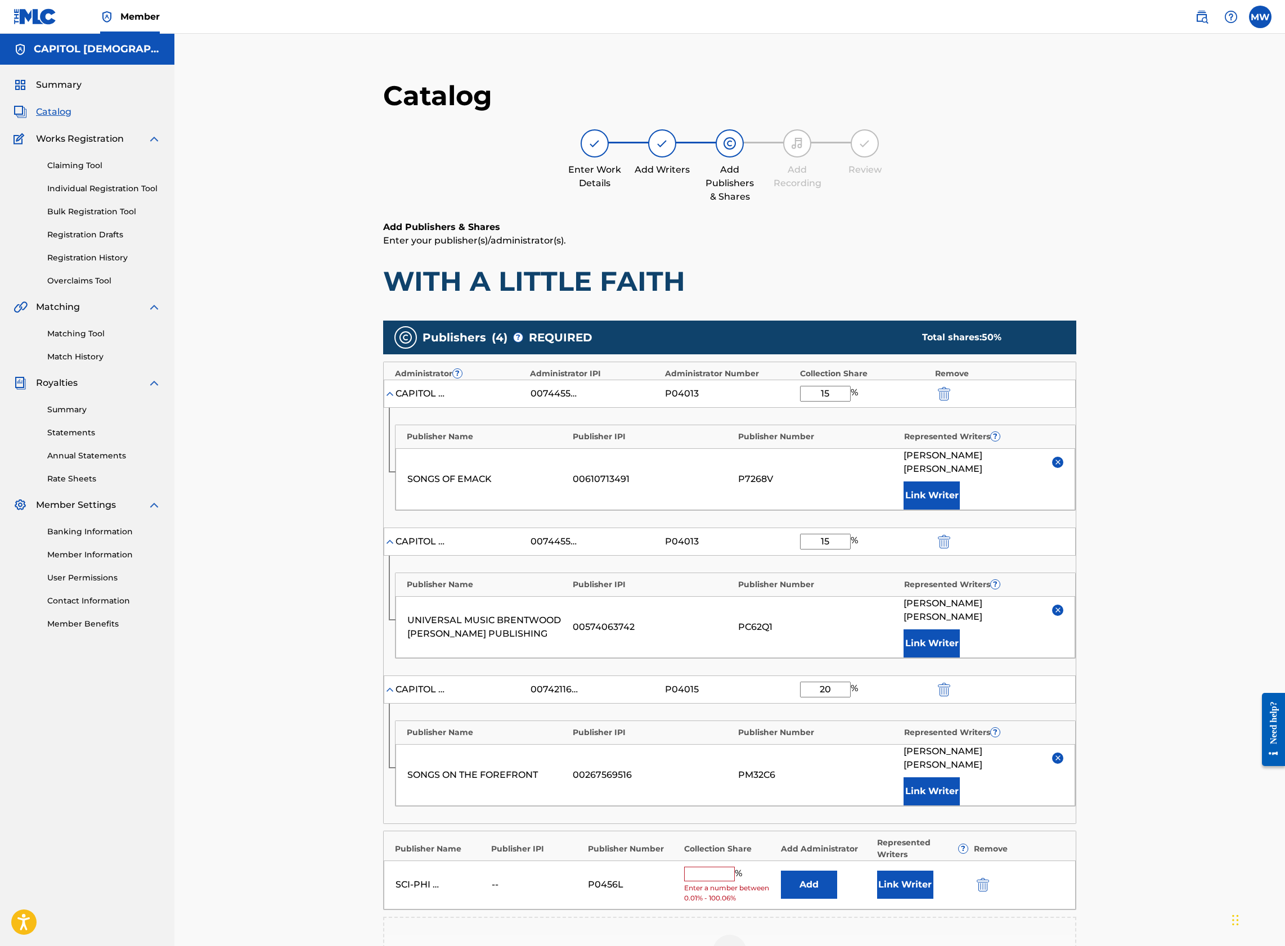
click at [979, 878] on img "submit" at bounding box center [982, 884] width 12 height 13
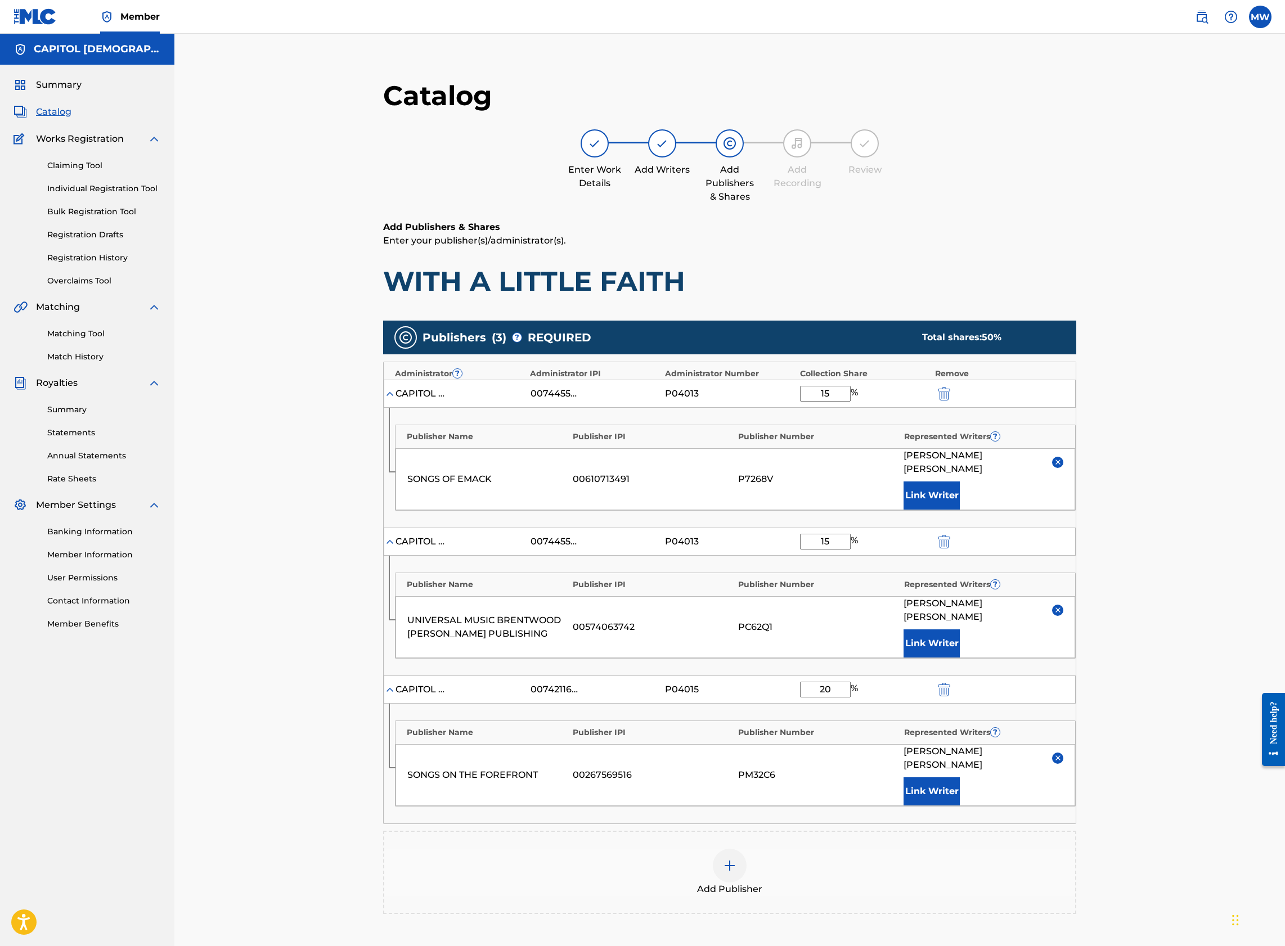
click at [769, 849] on div "Add Publisher" at bounding box center [729, 872] width 691 height 47
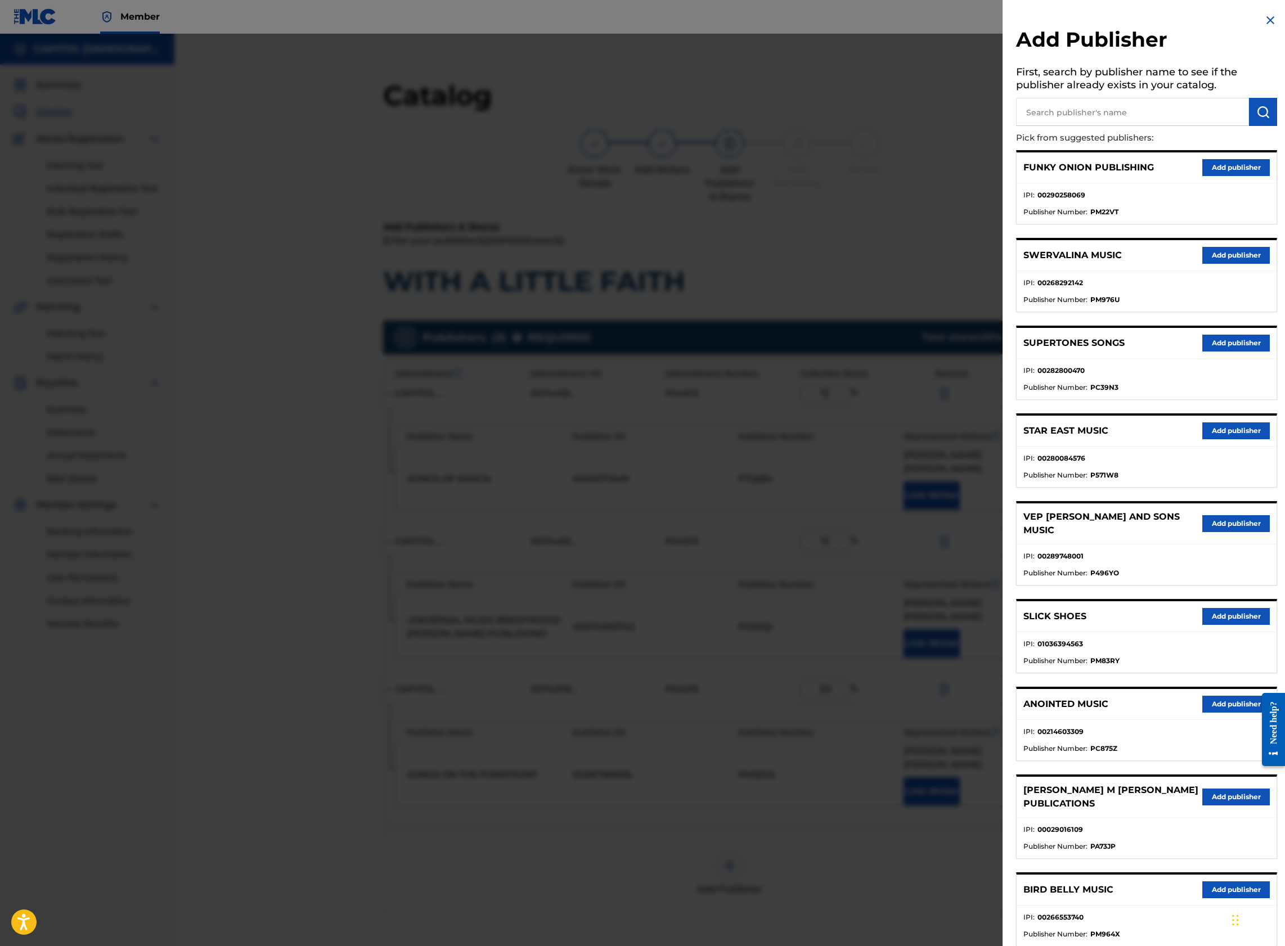
click at [1122, 120] on input "text" at bounding box center [1132, 112] width 233 height 28
type input "sci-phi music"
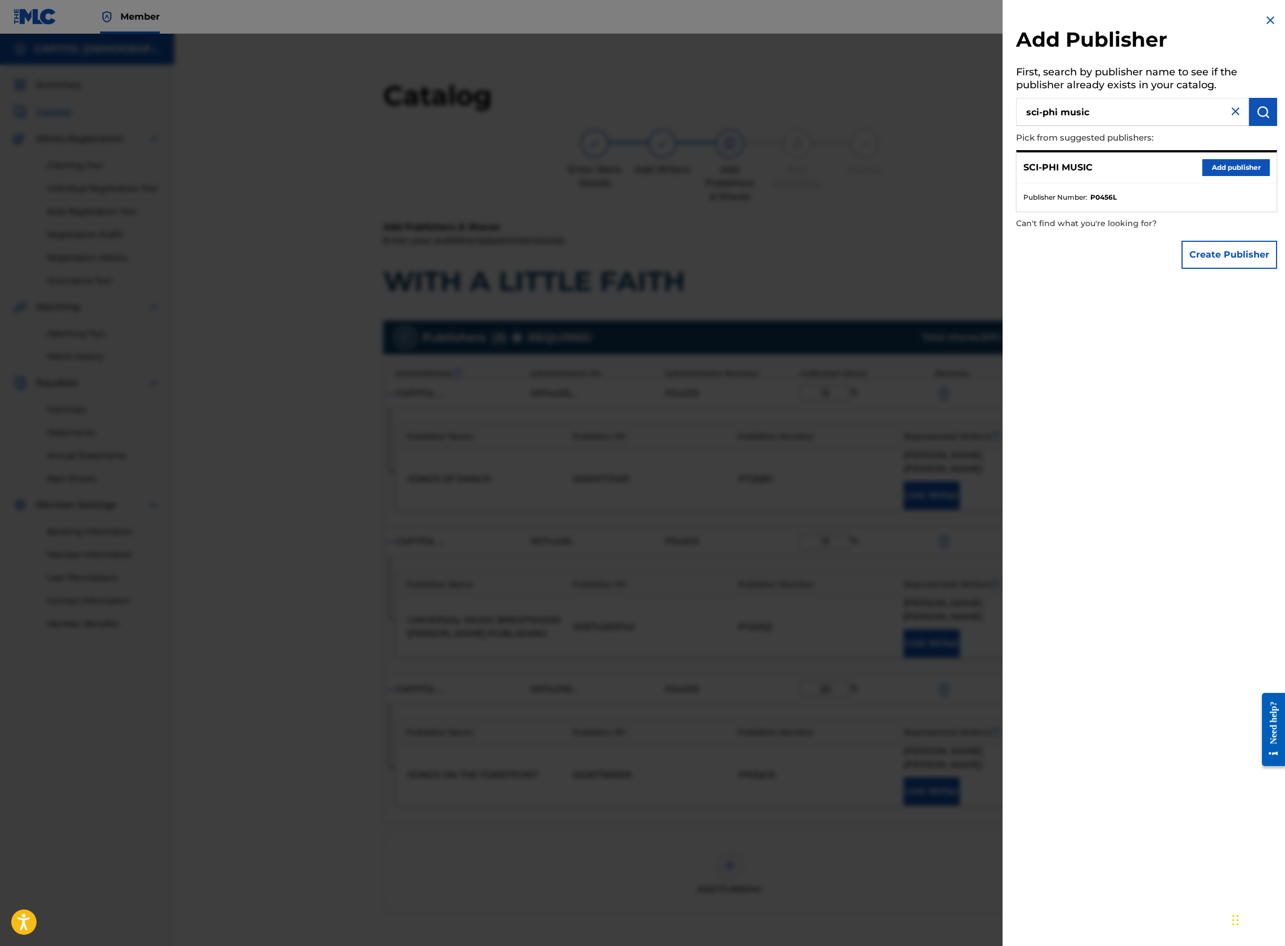
click at [1213, 254] on button "Create Publisher" at bounding box center [1229, 255] width 96 height 28
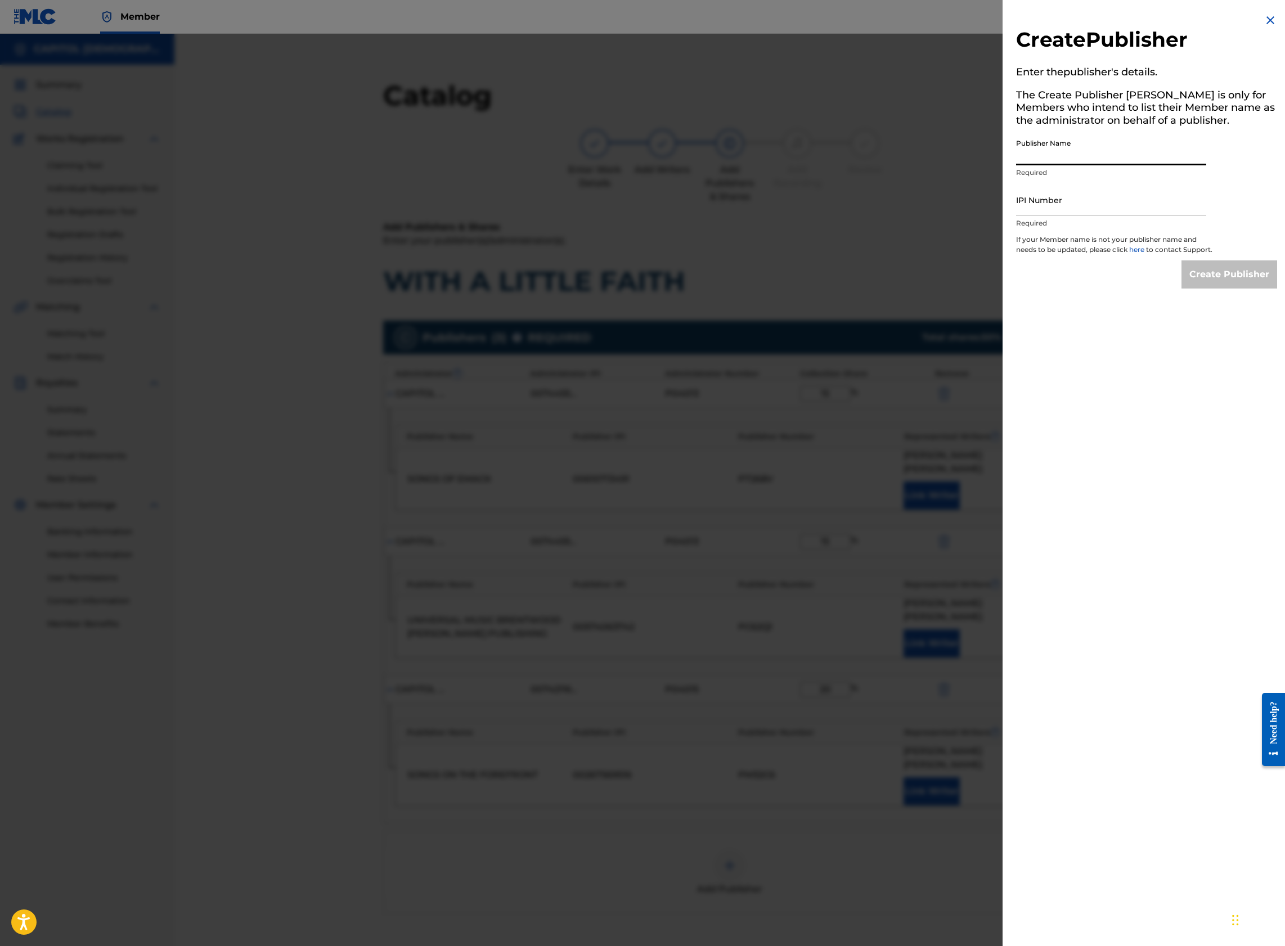
click at [1067, 160] on input "Publisher Name" at bounding box center [1111, 149] width 190 height 32
type input "Sci-Phi Music"
click at [1083, 199] on input "IPI Number" at bounding box center [1111, 200] width 190 height 32
click at [1136, 201] on input "IPI Number" at bounding box center [1111, 200] width 190 height 32
paste input "00289781300"
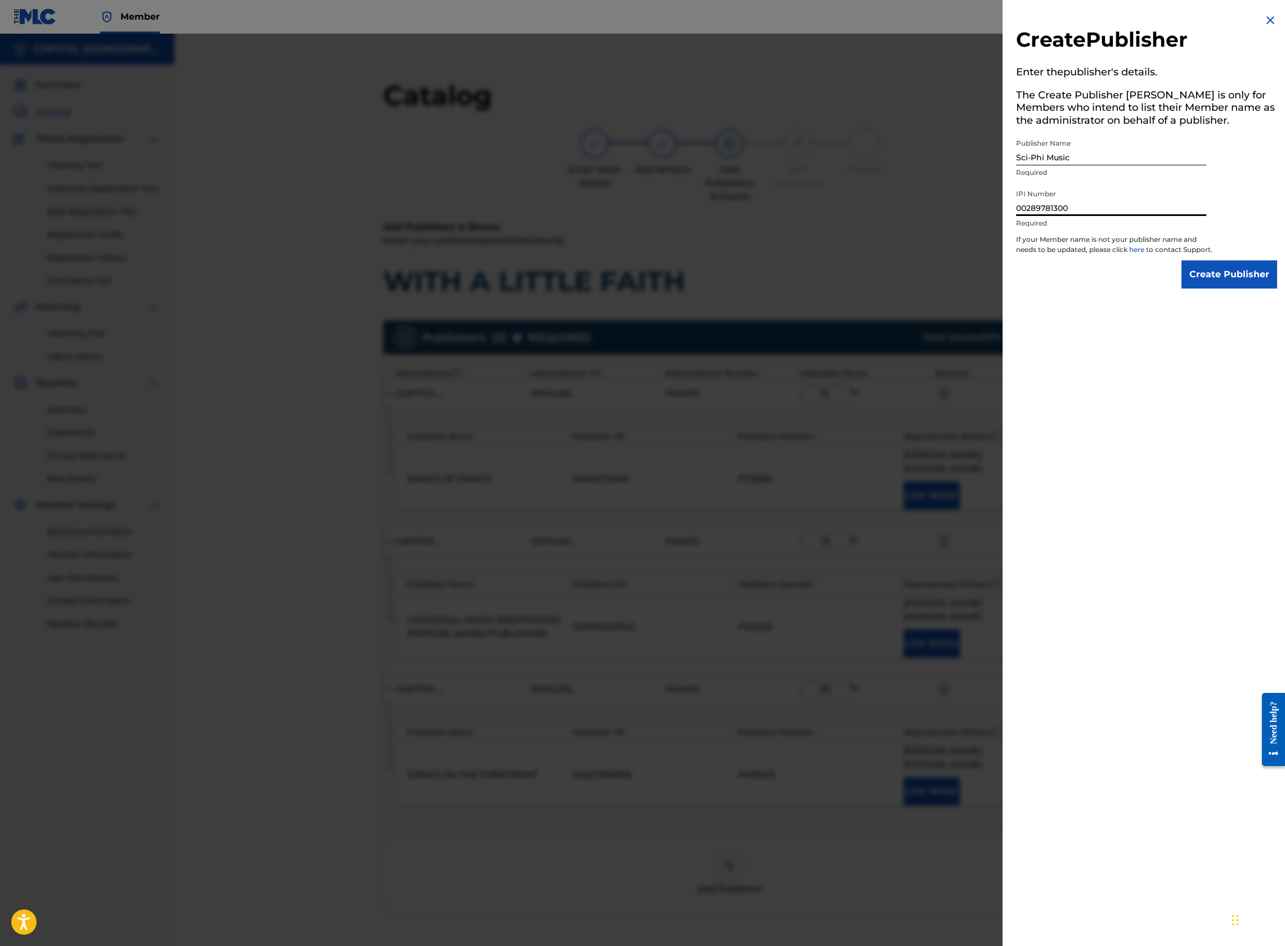
type input "00289781300"
click at [1222, 275] on input "Create Publisher" at bounding box center [1229, 274] width 96 height 28
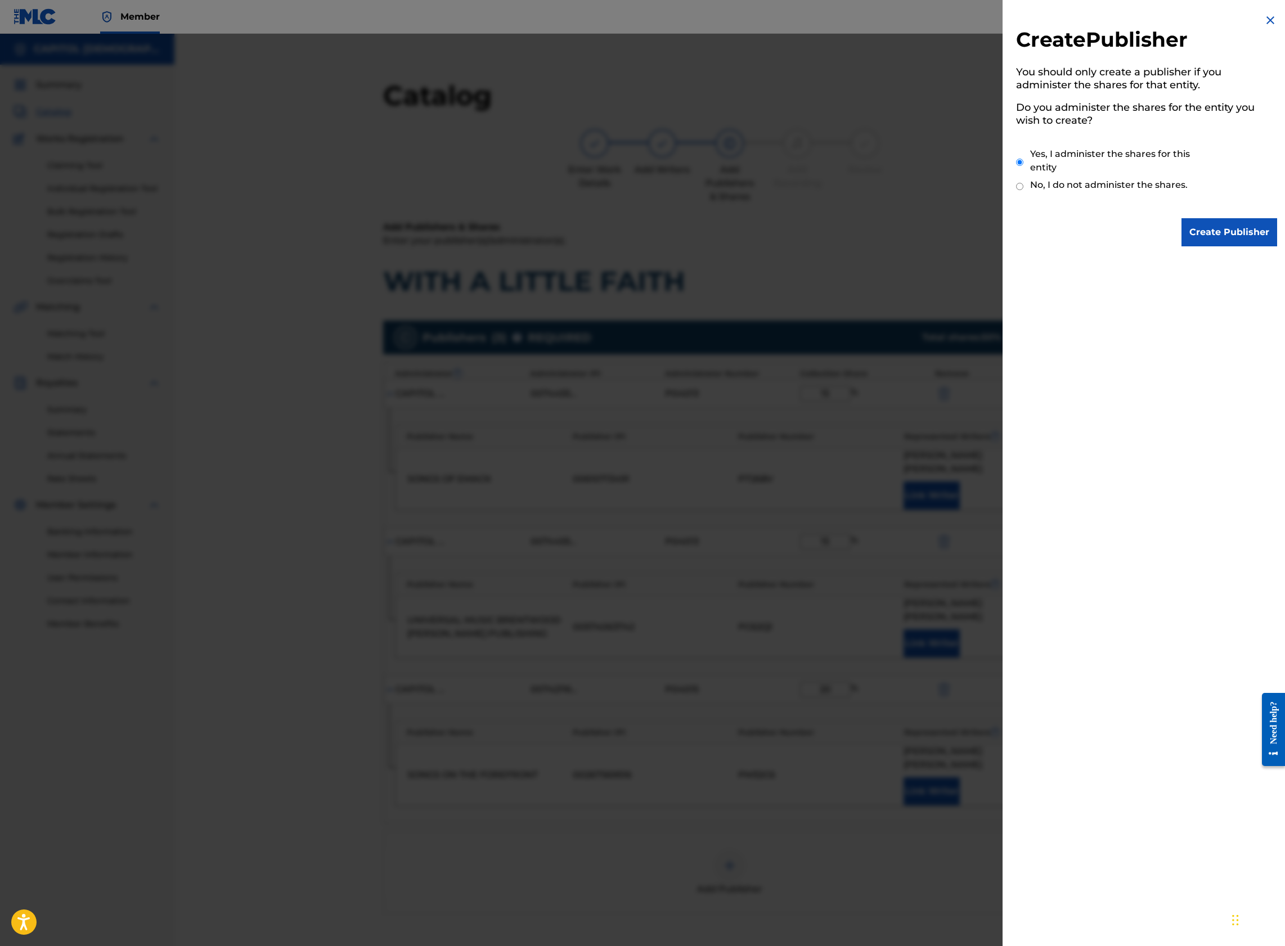
click at [1222, 236] on input "Create Publisher" at bounding box center [1229, 232] width 96 height 28
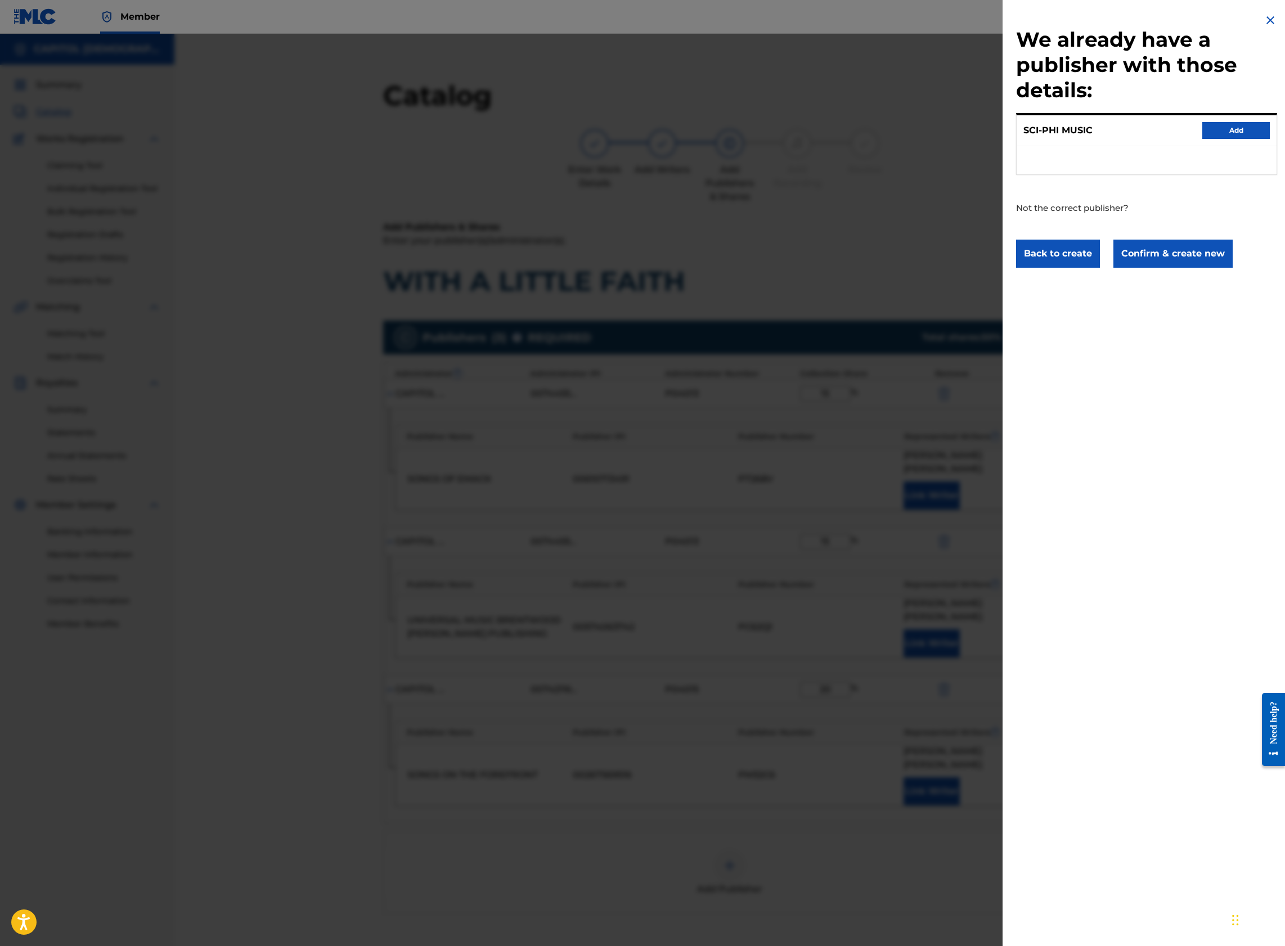
click at [1150, 264] on button "Confirm & create new" at bounding box center [1172, 254] width 119 height 28
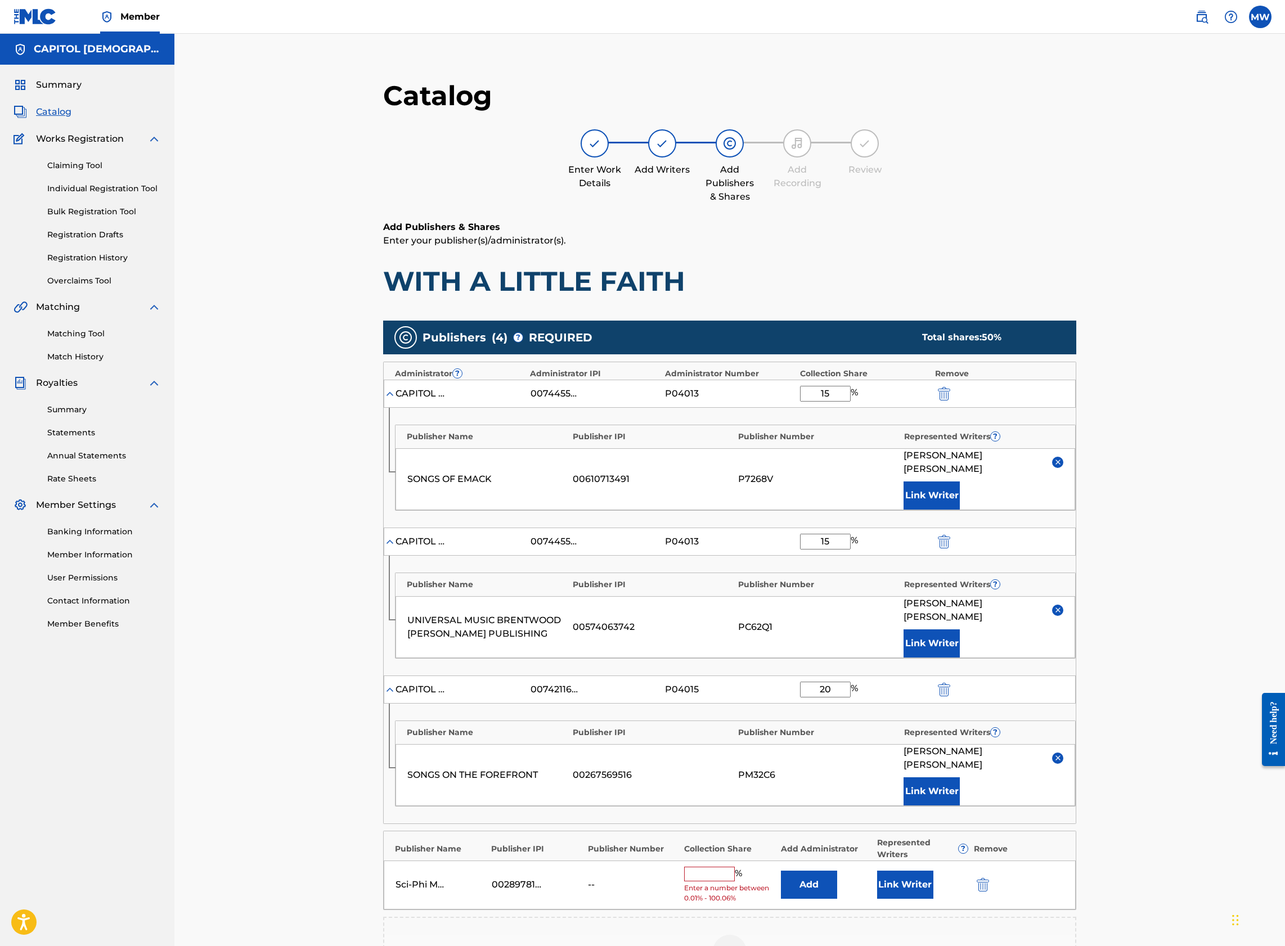
click at [813, 871] on button "Add" at bounding box center [809, 885] width 56 height 28
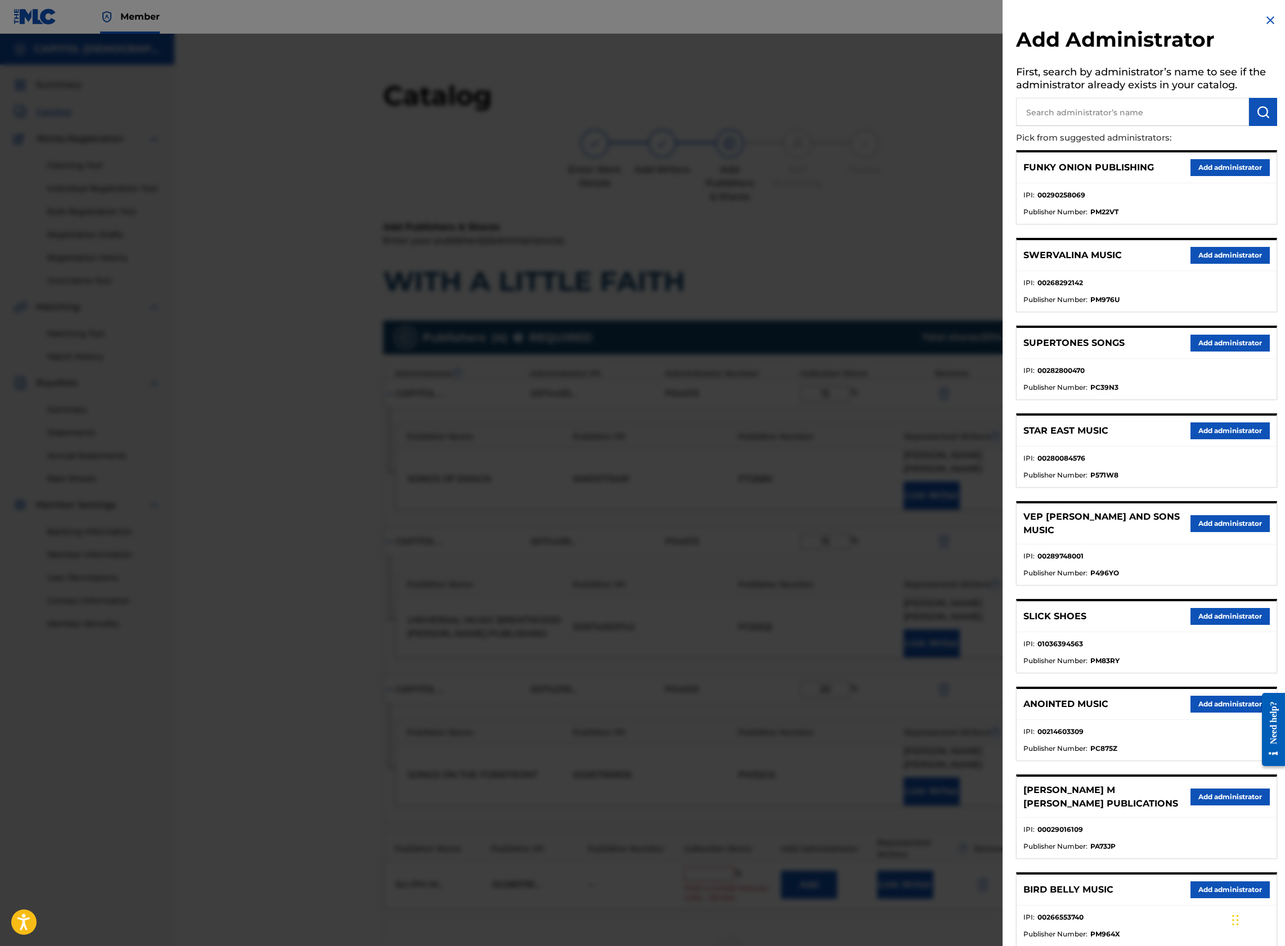
click at [1098, 121] on input "text" at bounding box center [1132, 112] width 233 height 28
type input "capitol cmg amplifier"
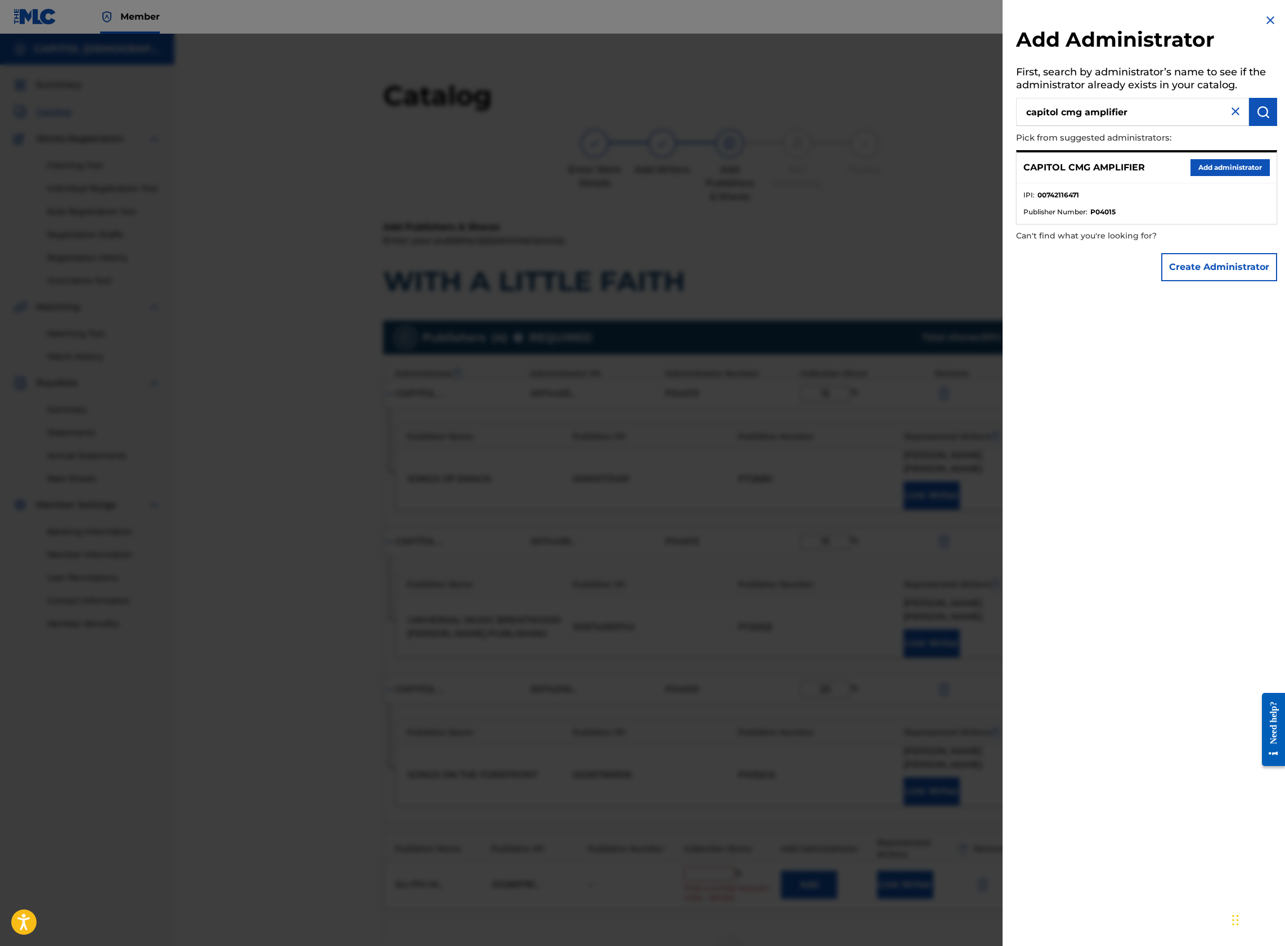
click at [1195, 173] on button "Add administrator" at bounding box center [1229, 167] width 79 height 17
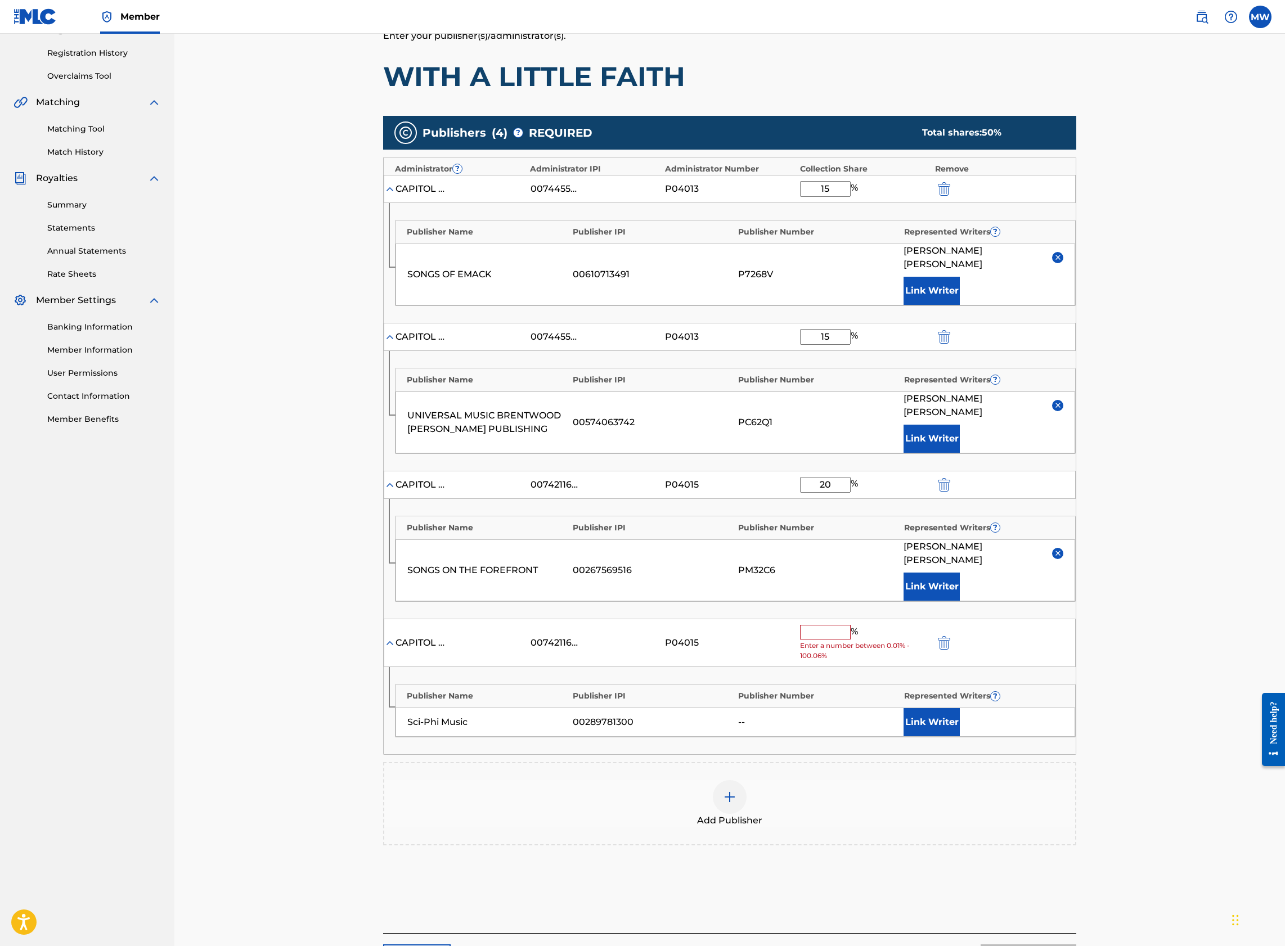
scroll to position [225, 0]
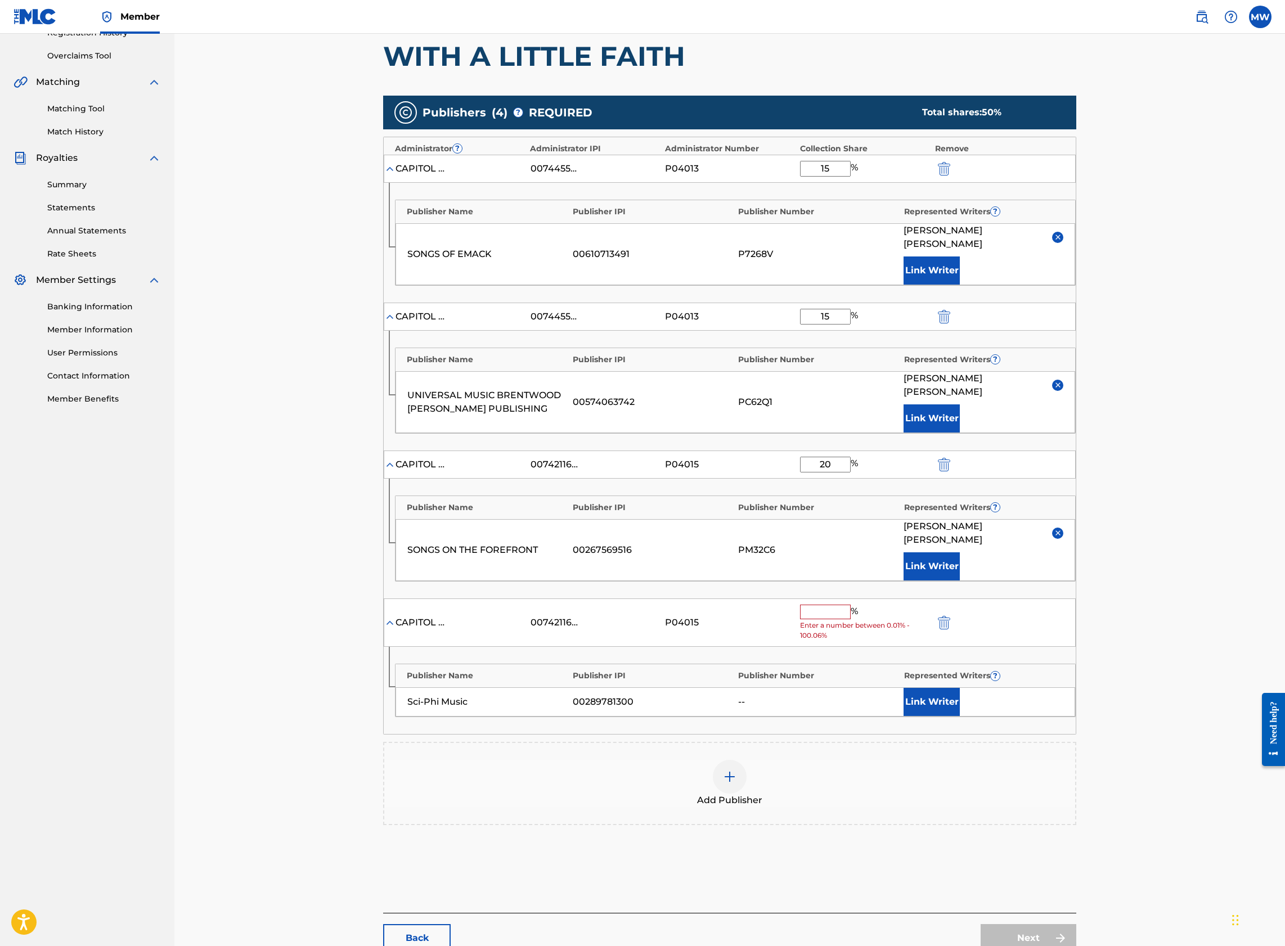
click at [841, 605] on input "text" at bounding box center [825, 612] width 51 height 15
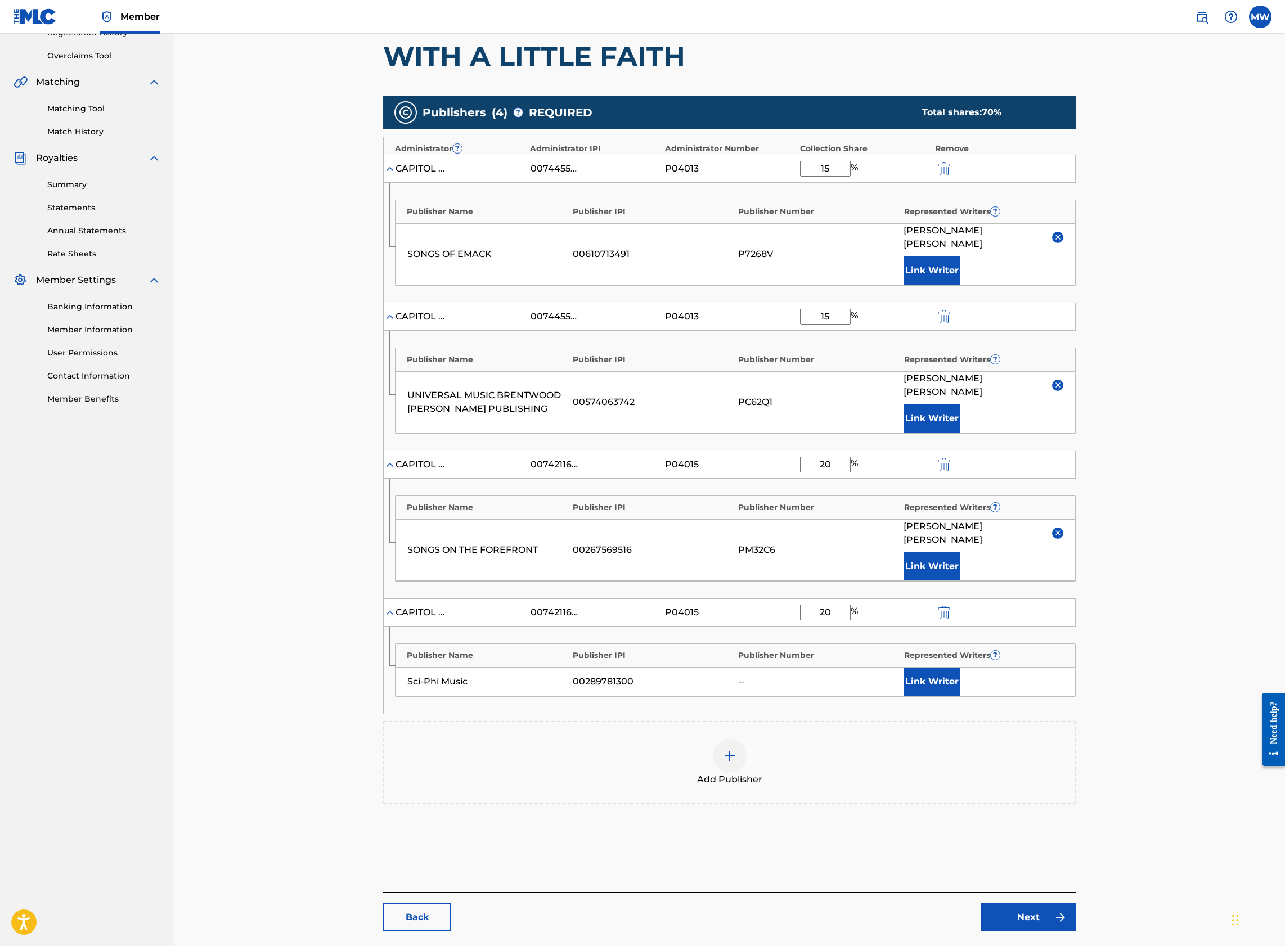
type input "20"
click at [937, 668] on button "Link Writer" at bounding box center [931, 682] width 56 height 28
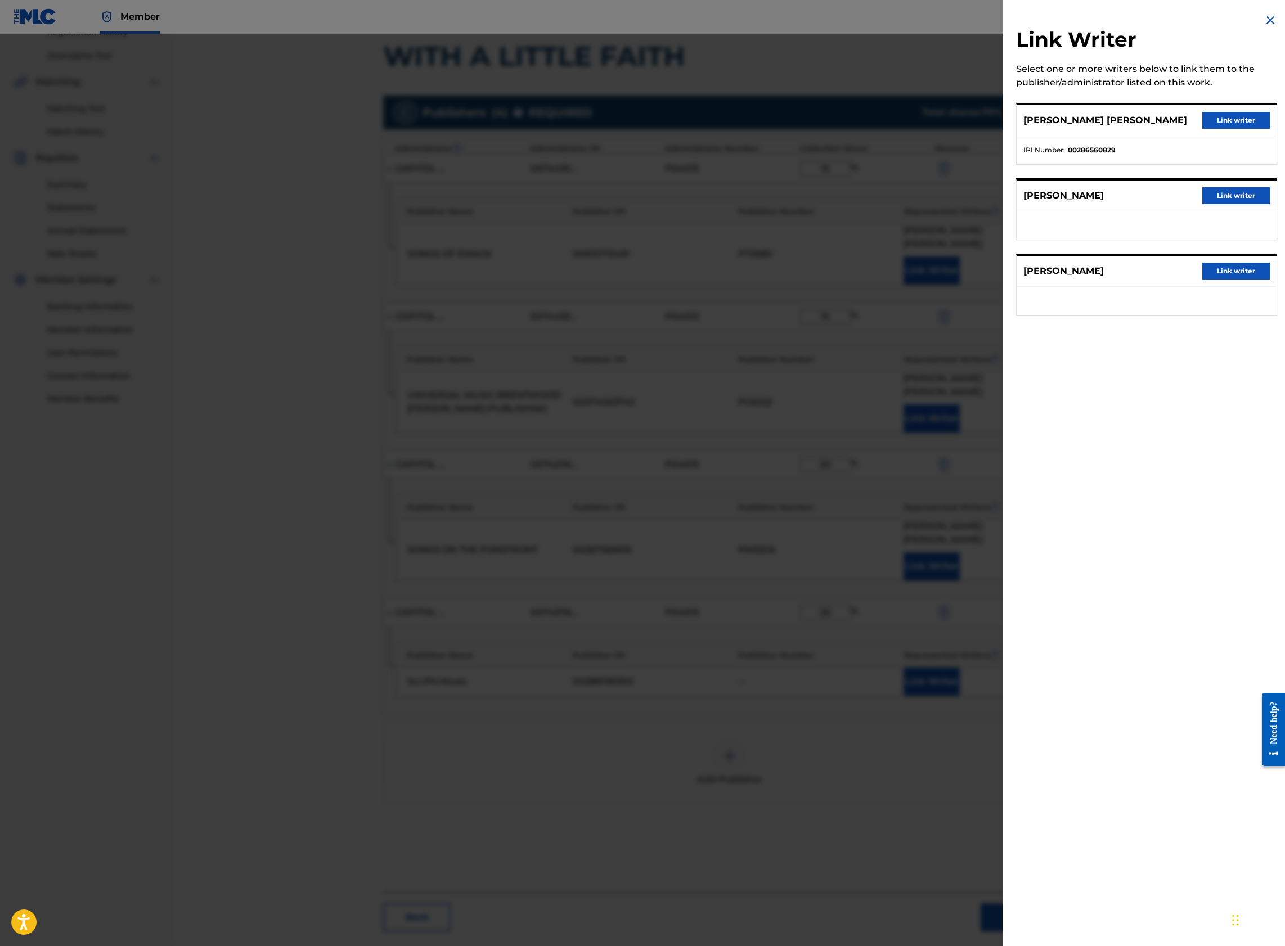
click at [1209, 120] on button "Link writer" at bounding box center [1235, 120] width 67 height 17
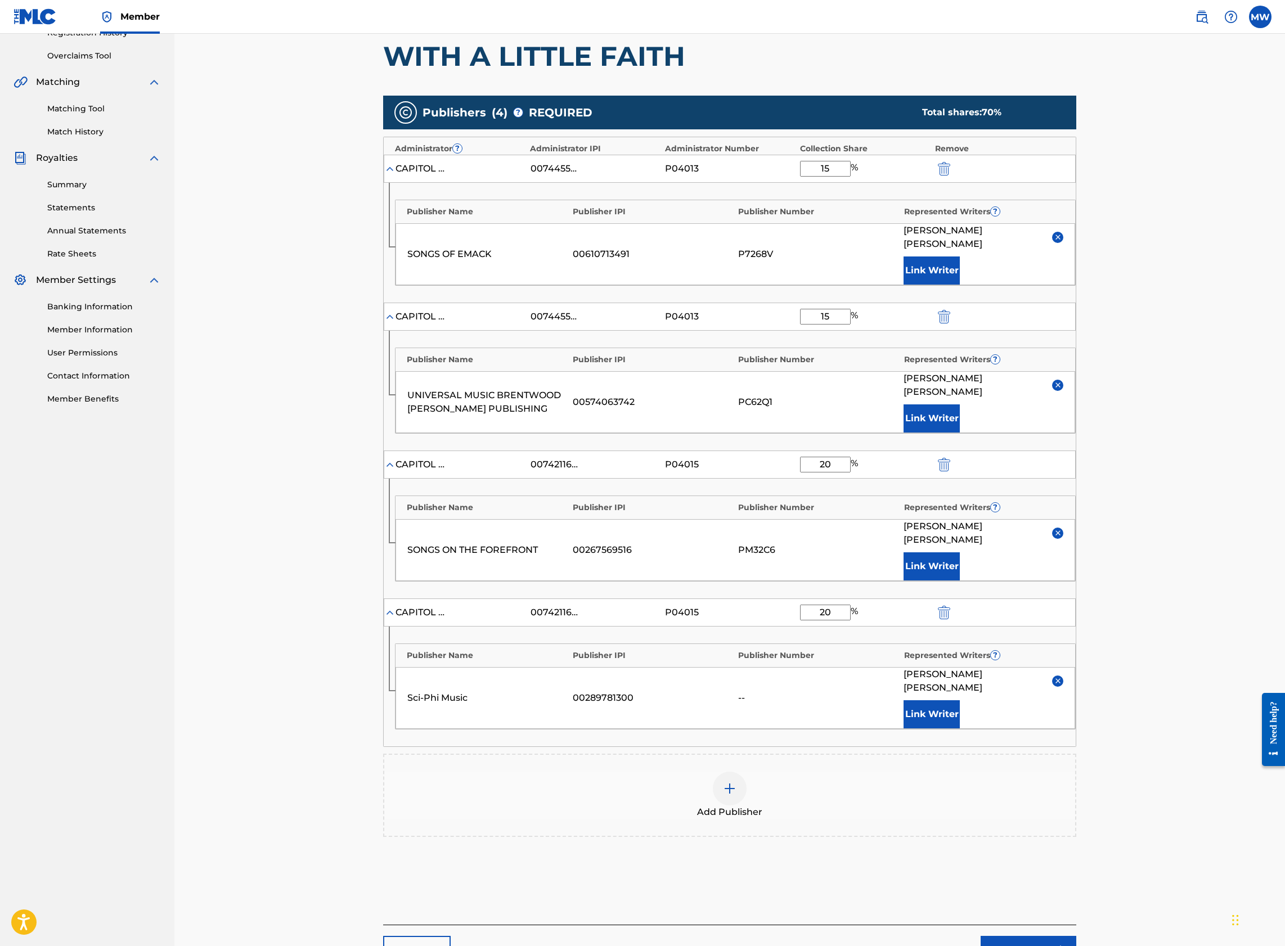
click at [685, 772] on div "Add Publisher" at bounding box center [729, 795] width 691 height 47
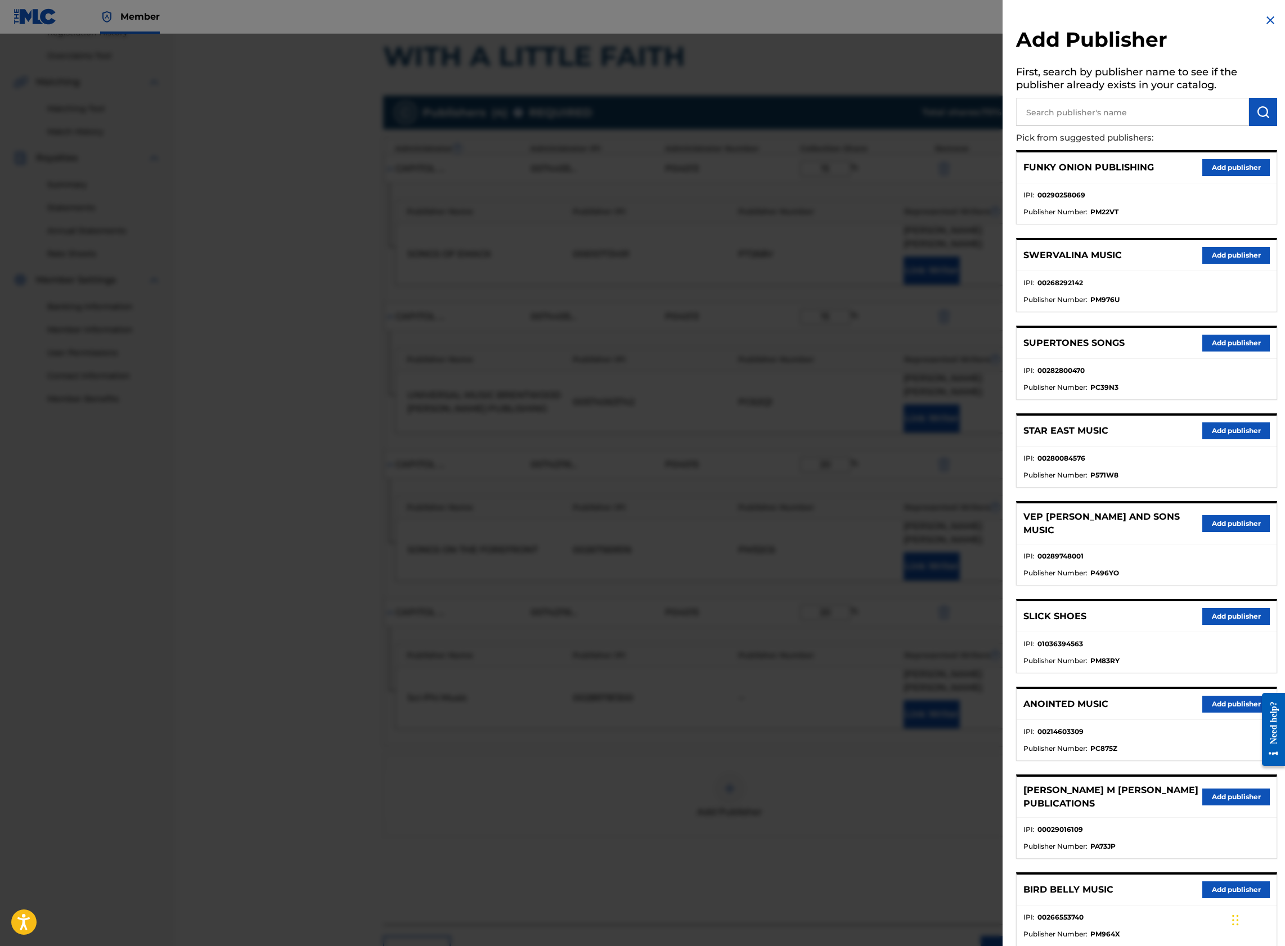
click at [1094, 117] on input "text" at bounding box center [1132, 112] width 233 height 28
type input "rooted deeply music"
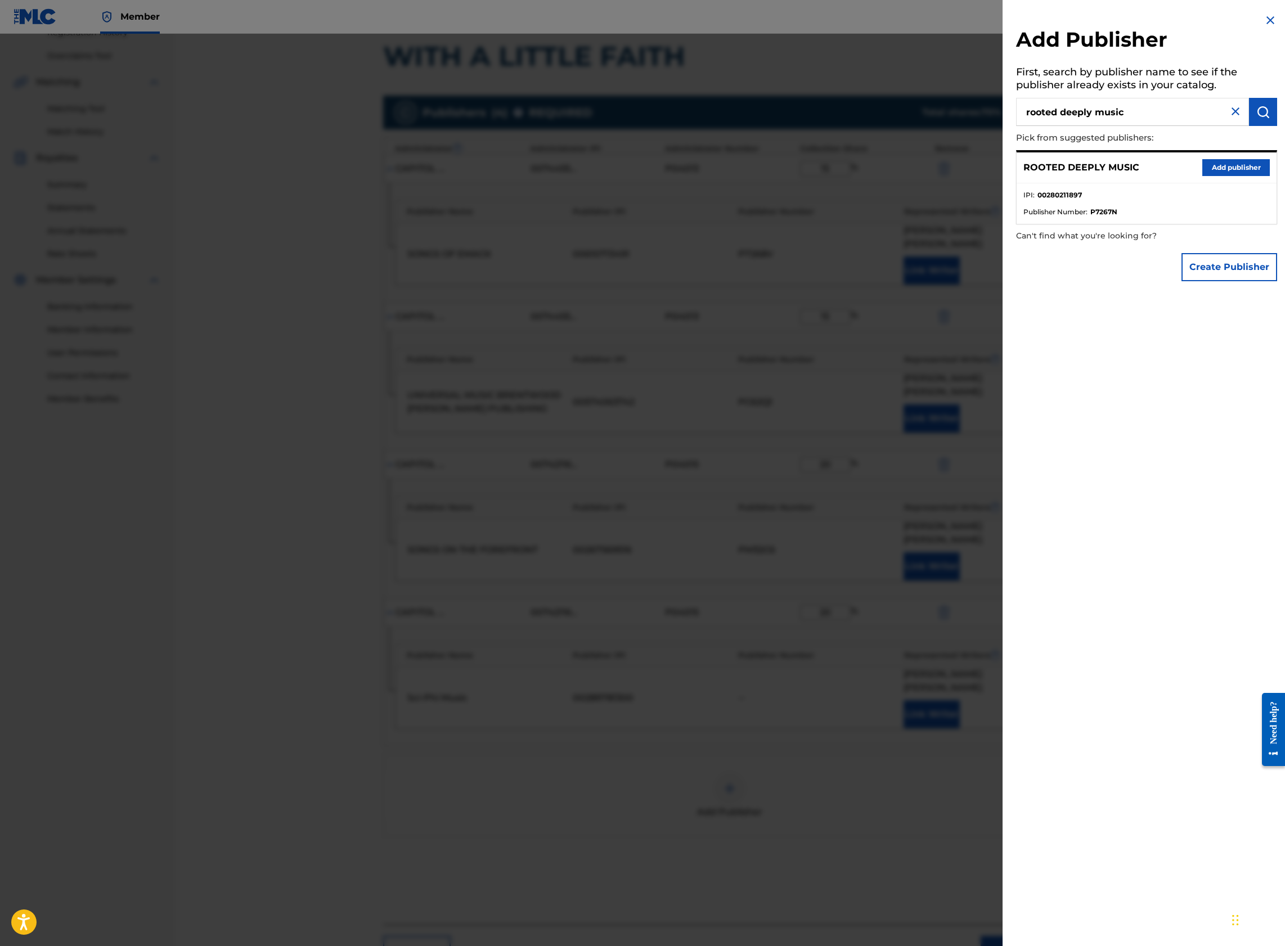
click at [1211, 160] on button "Add publisher" at bounding box center [1235, 167] width 67 height 17
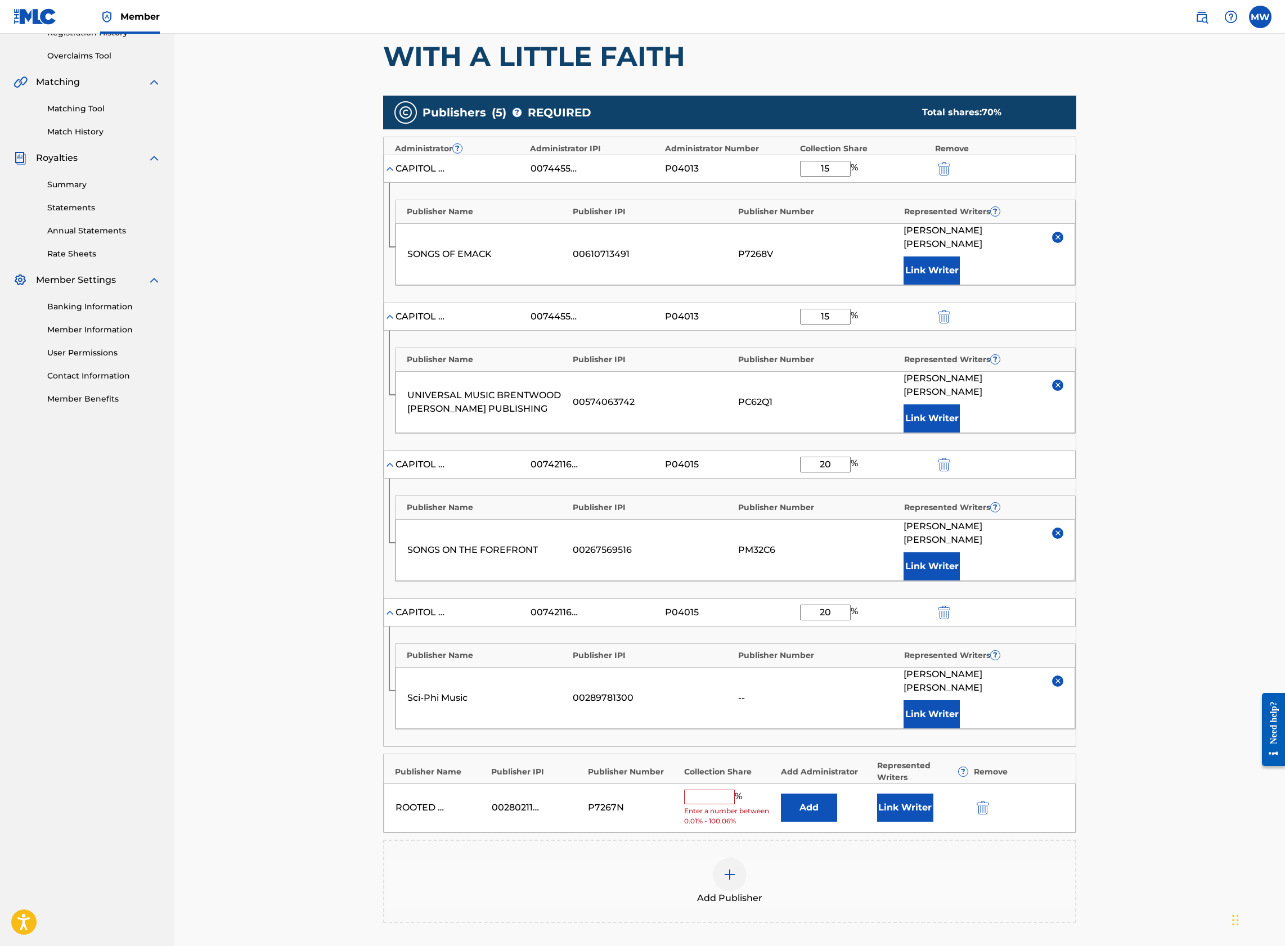
click at [813, 794] on button "Add" at bounding box center [809, 808] width 56 height 28
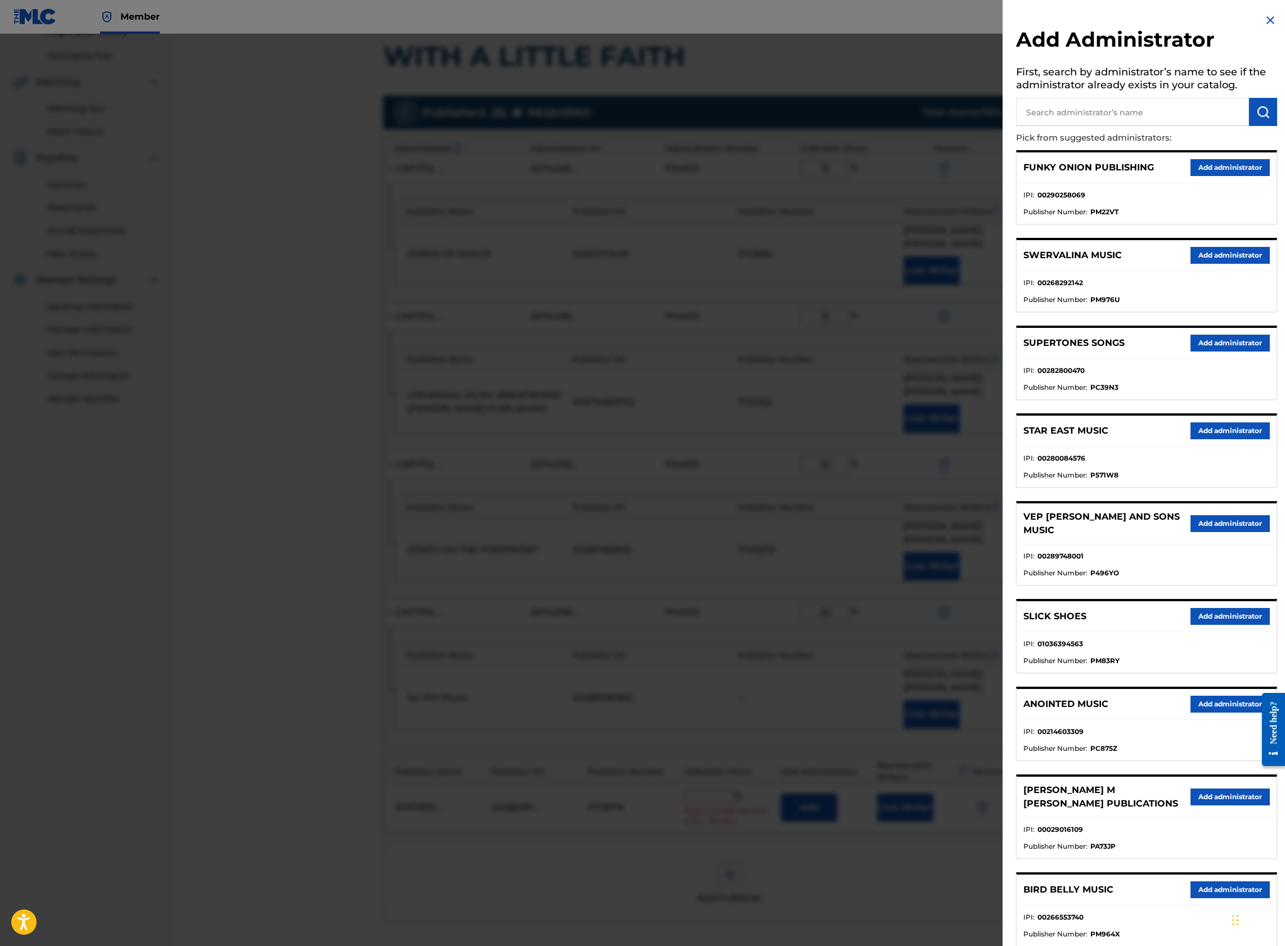
click at [1125, 115] on input "text" at bounding box center [1132, 112] width 233 height 28
type input "capitol cmg paragon"
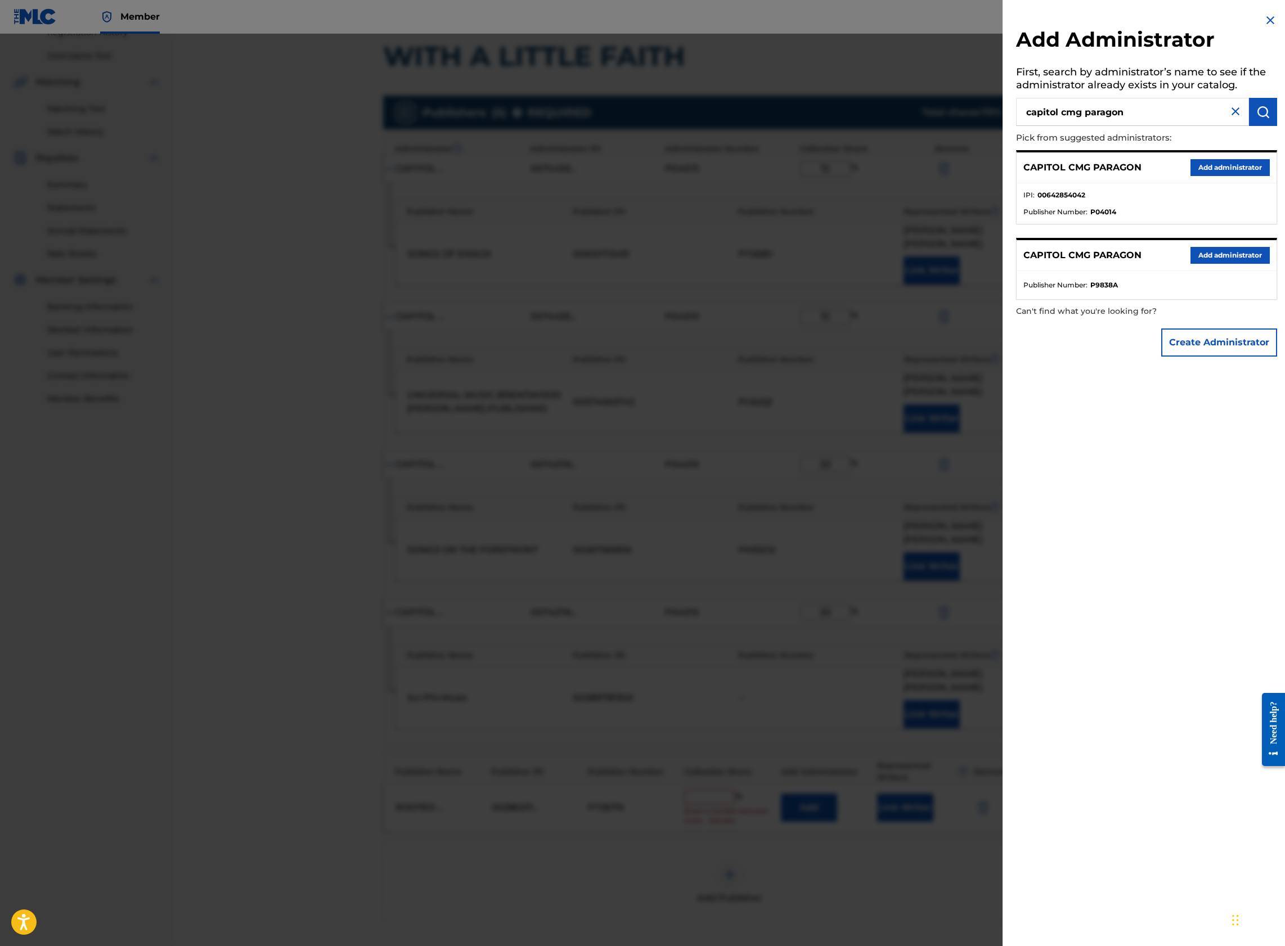
click at [1206, 169] on button "Add administrator" at bounding box center [1229, 167] width 79 height 17
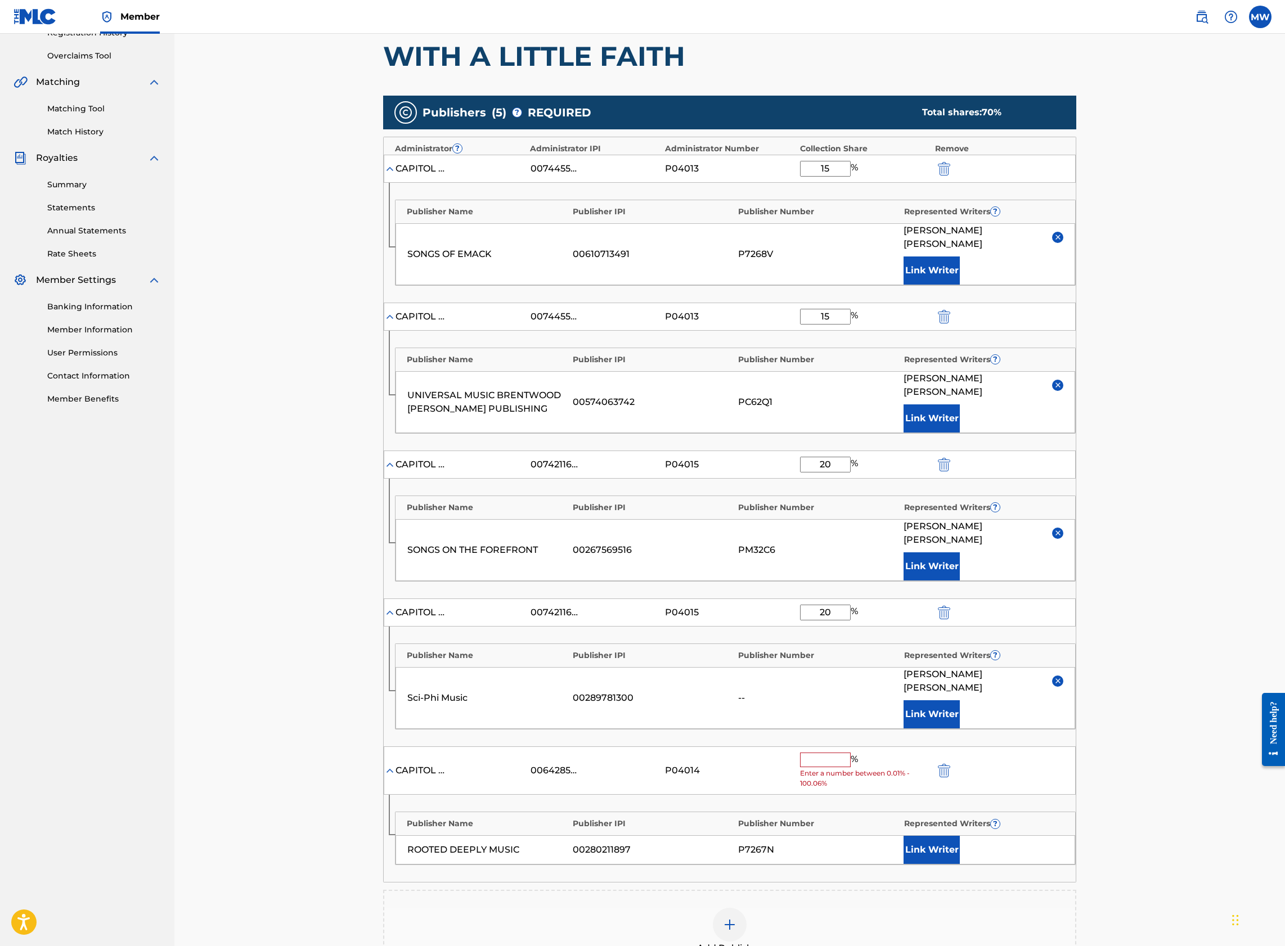
click at [836, 753] on input "text" at bounding box center [825, 760] width 51 height 15
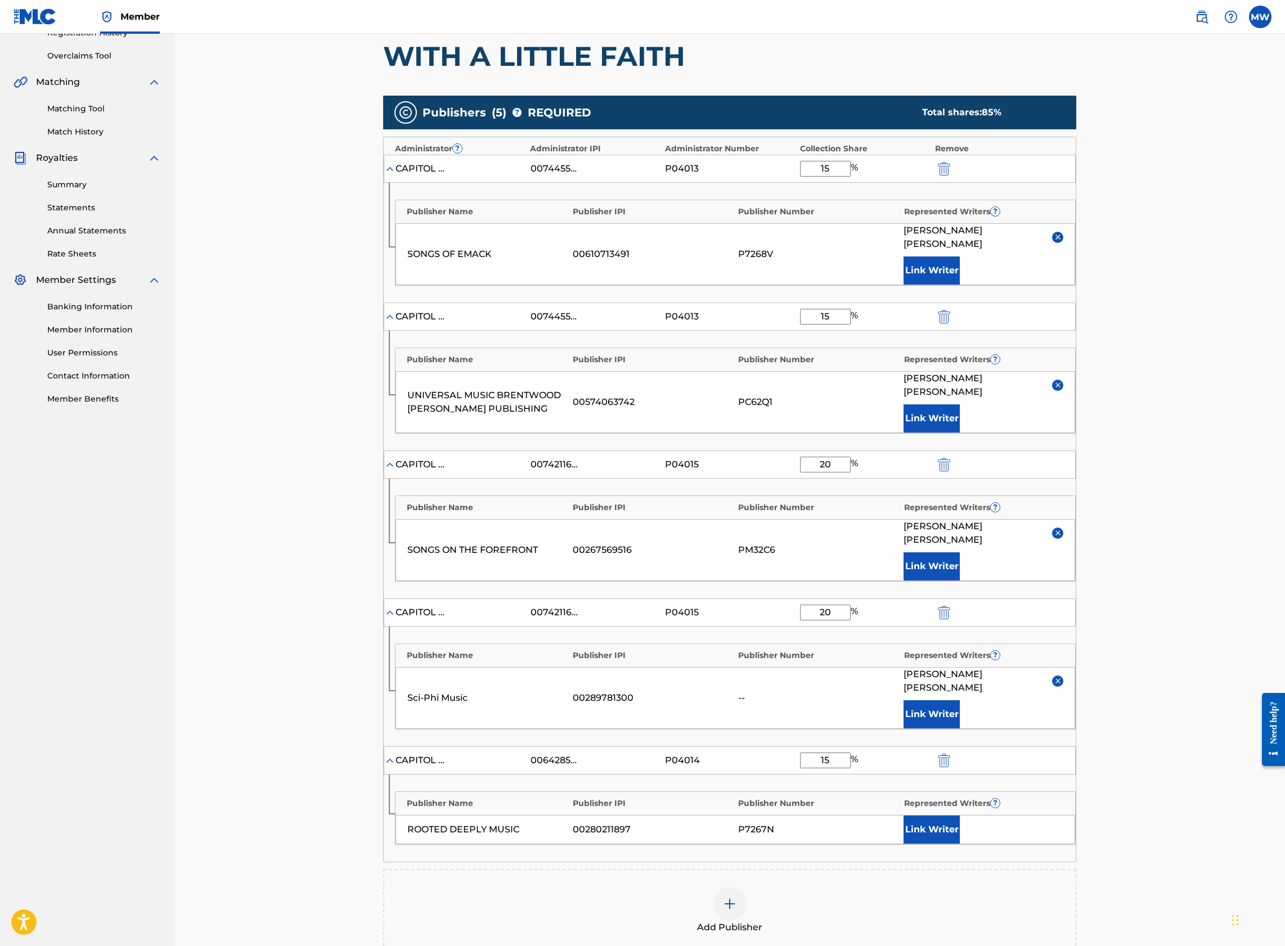
type input "15"
click at [935, 816] on button "Link Writer" at bounding box center [931, 830] width 56 height 28
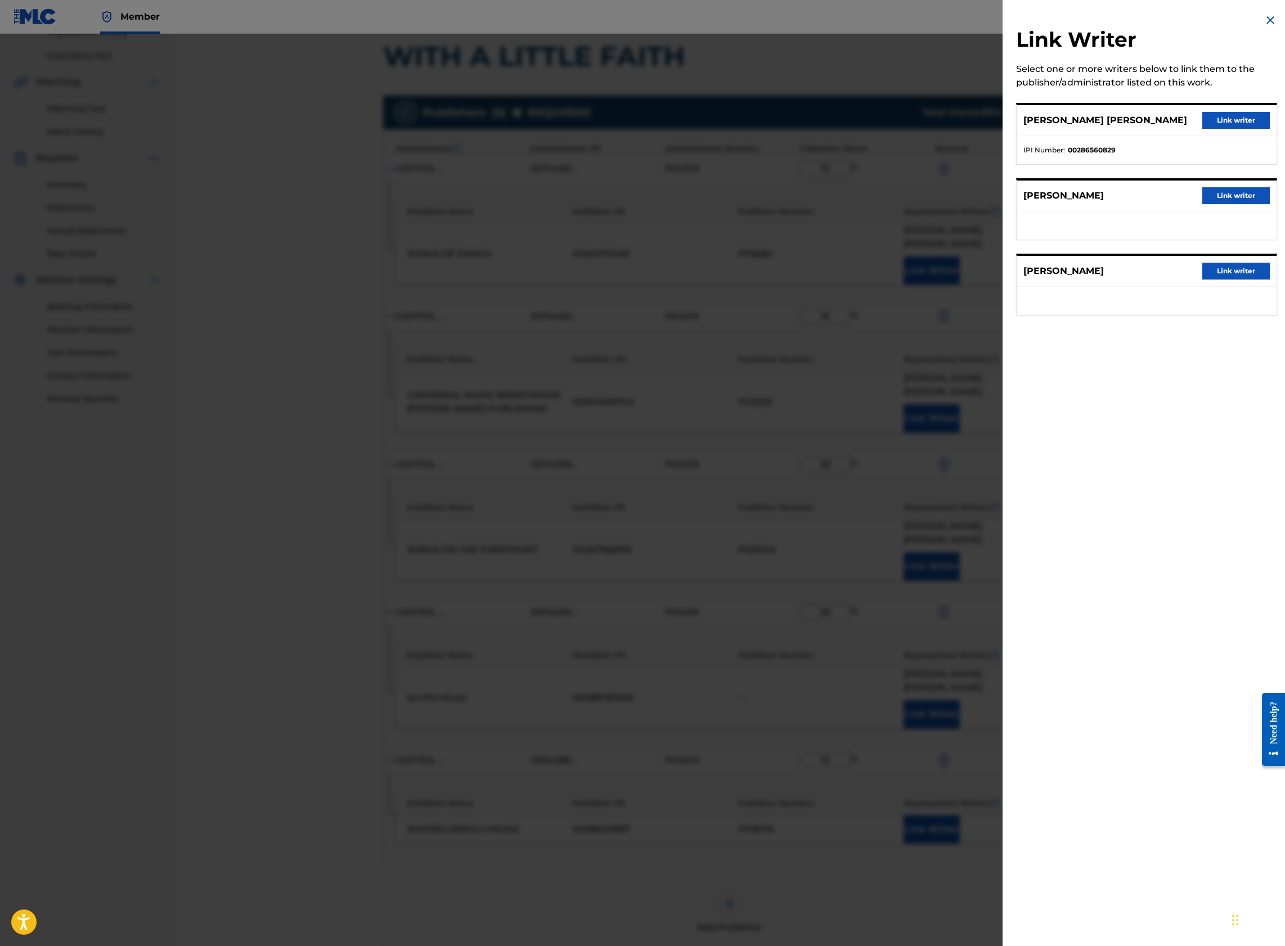
click at [1216, 199] on button "Link writer" at bounding box center [1235, 195] width 67 height 17
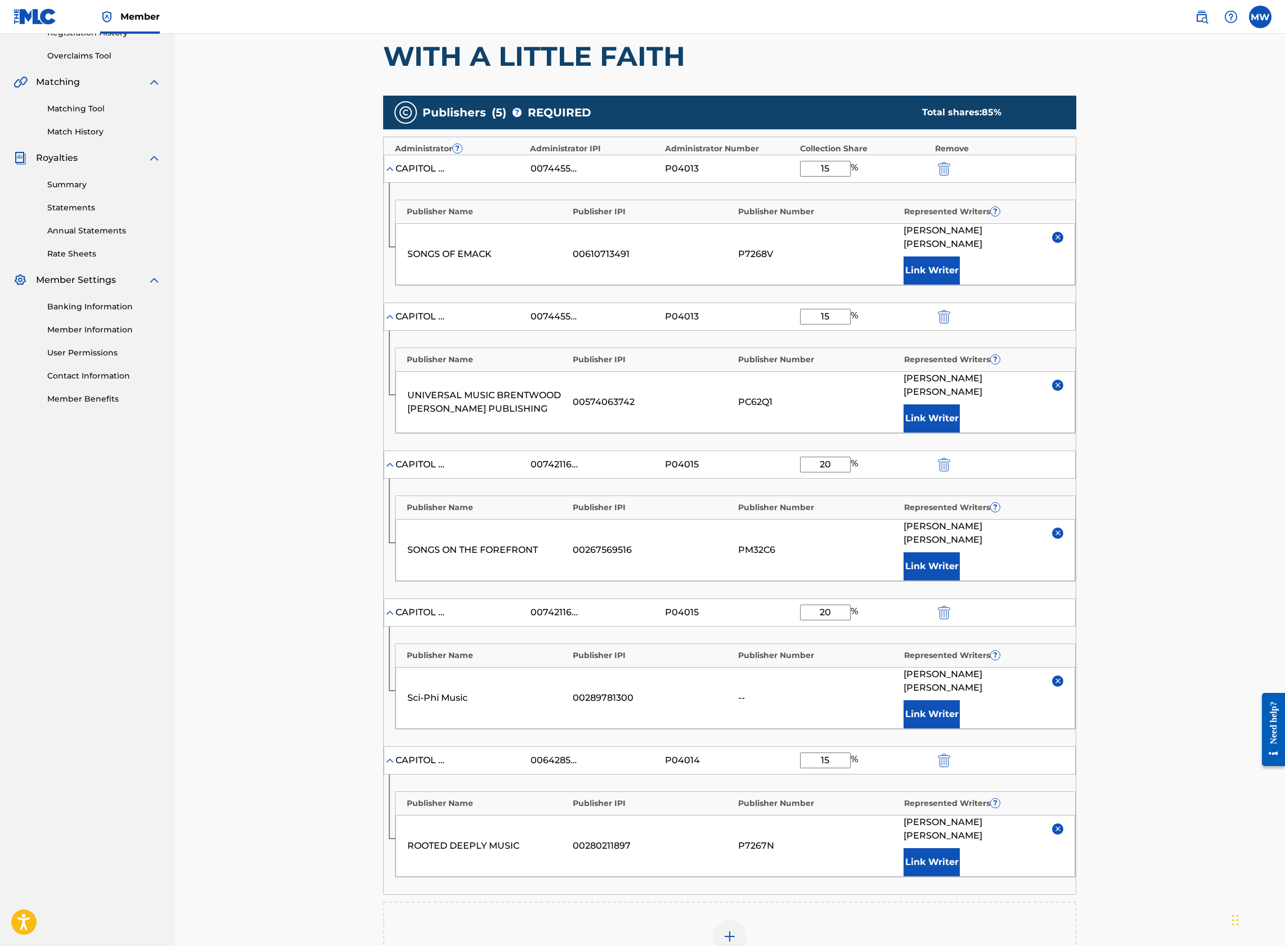
click at [678, 920] on div "Add Publisher" at bounding box center [729, 943] width 691 height 47
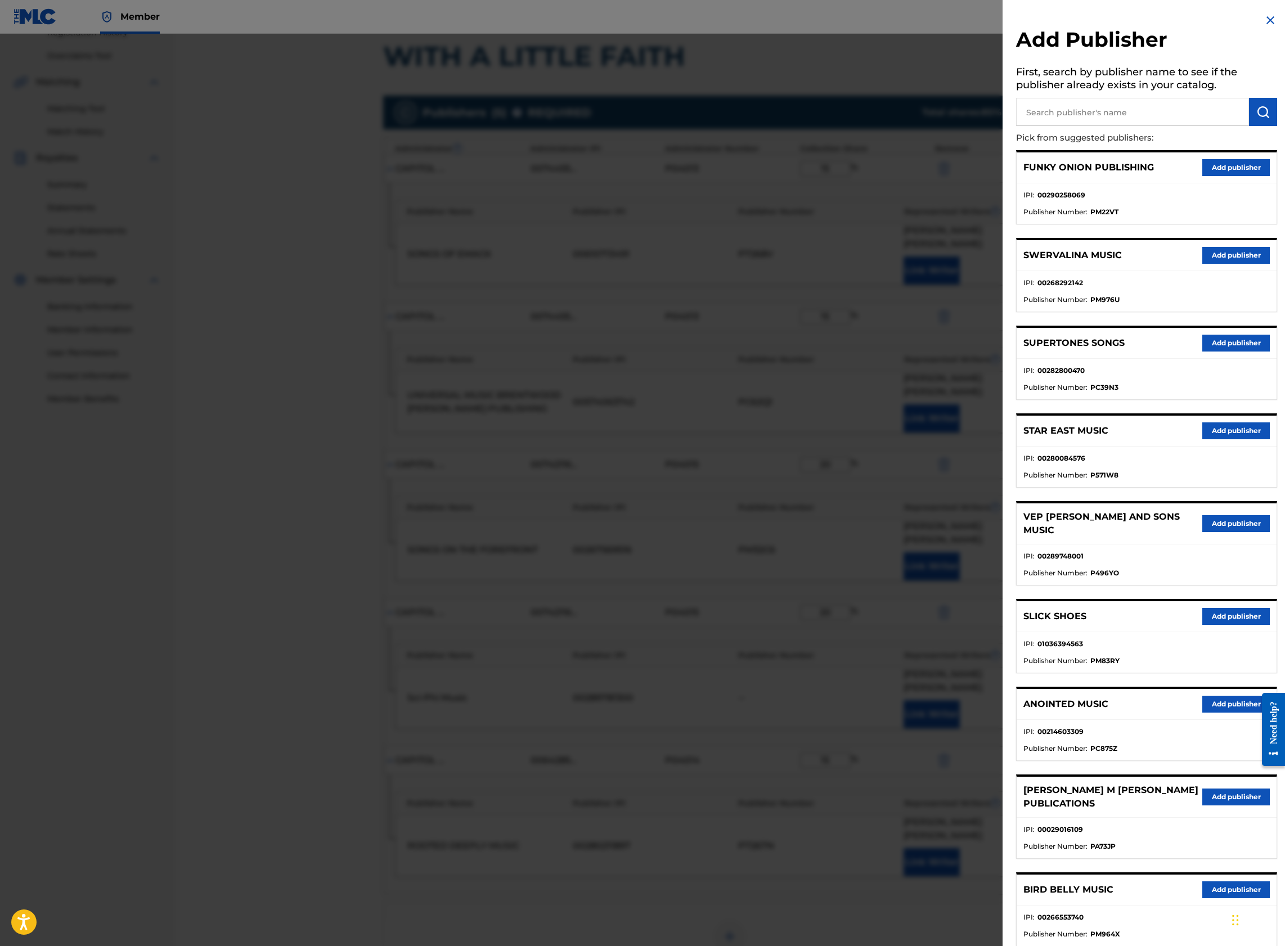
click at [1076, 111] on input "text" at bounding box center [1132, 112] width 233 height 28
type input "Universal Music [PERSON_NAME] Songs"
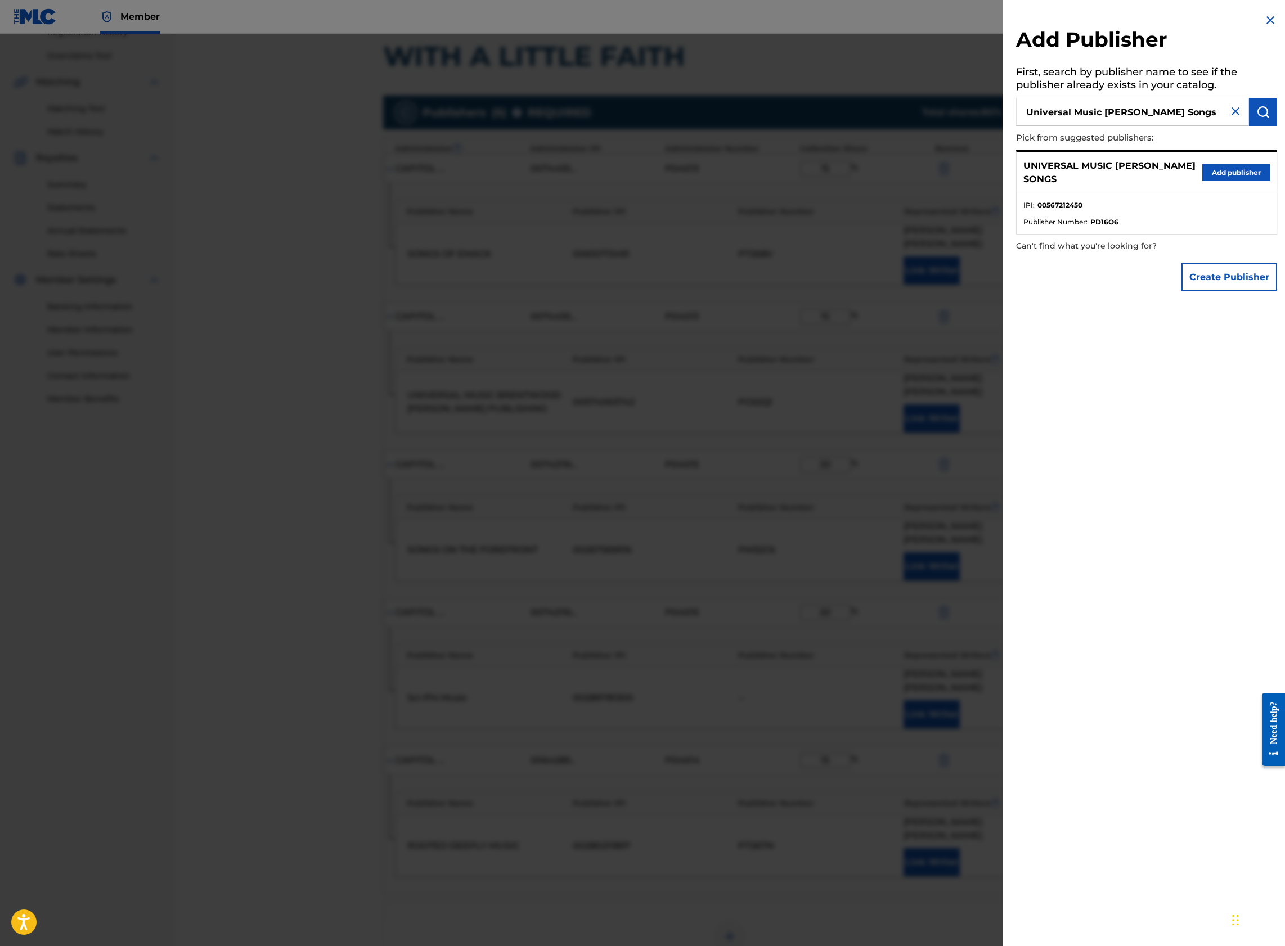
click at [1245, 178] on button "Add publisher" at bounding box center [1235, 172] width 67 height 17
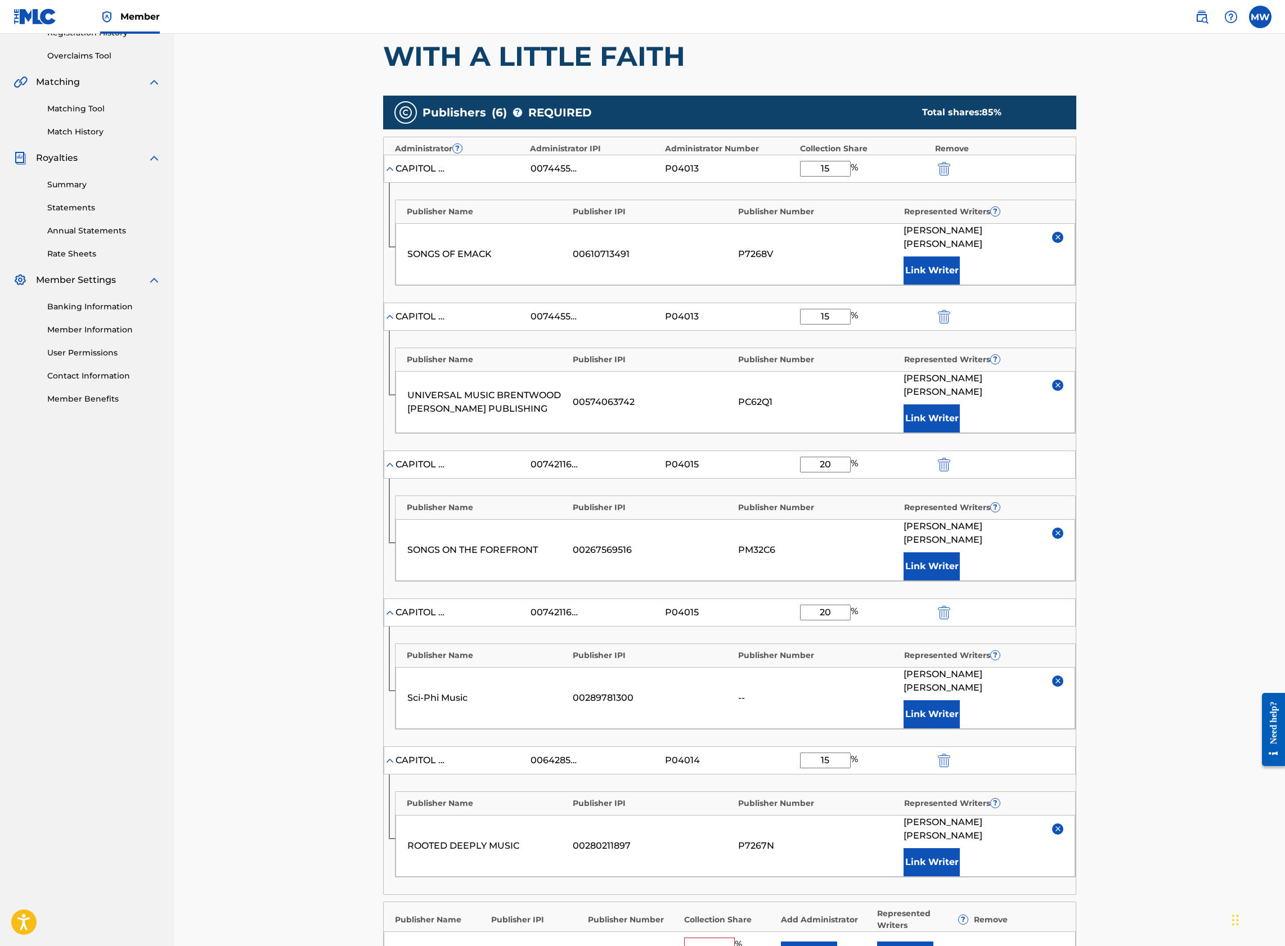
drag, startPoint x: 814, startPoint y: 906, endPoint x: 807, endPoint y: 897, distance: 12.0
click at [813, 931] on div "UNIVERSAL MUSIC [PERSON_NAME] SONGS 00567212450 PD16O6 % Enter a number between…" at bounding box center [730, 955] width 692 height 49
click at [804, 942] on button "Add" at bounding box center [809, 956] width 56 height 28
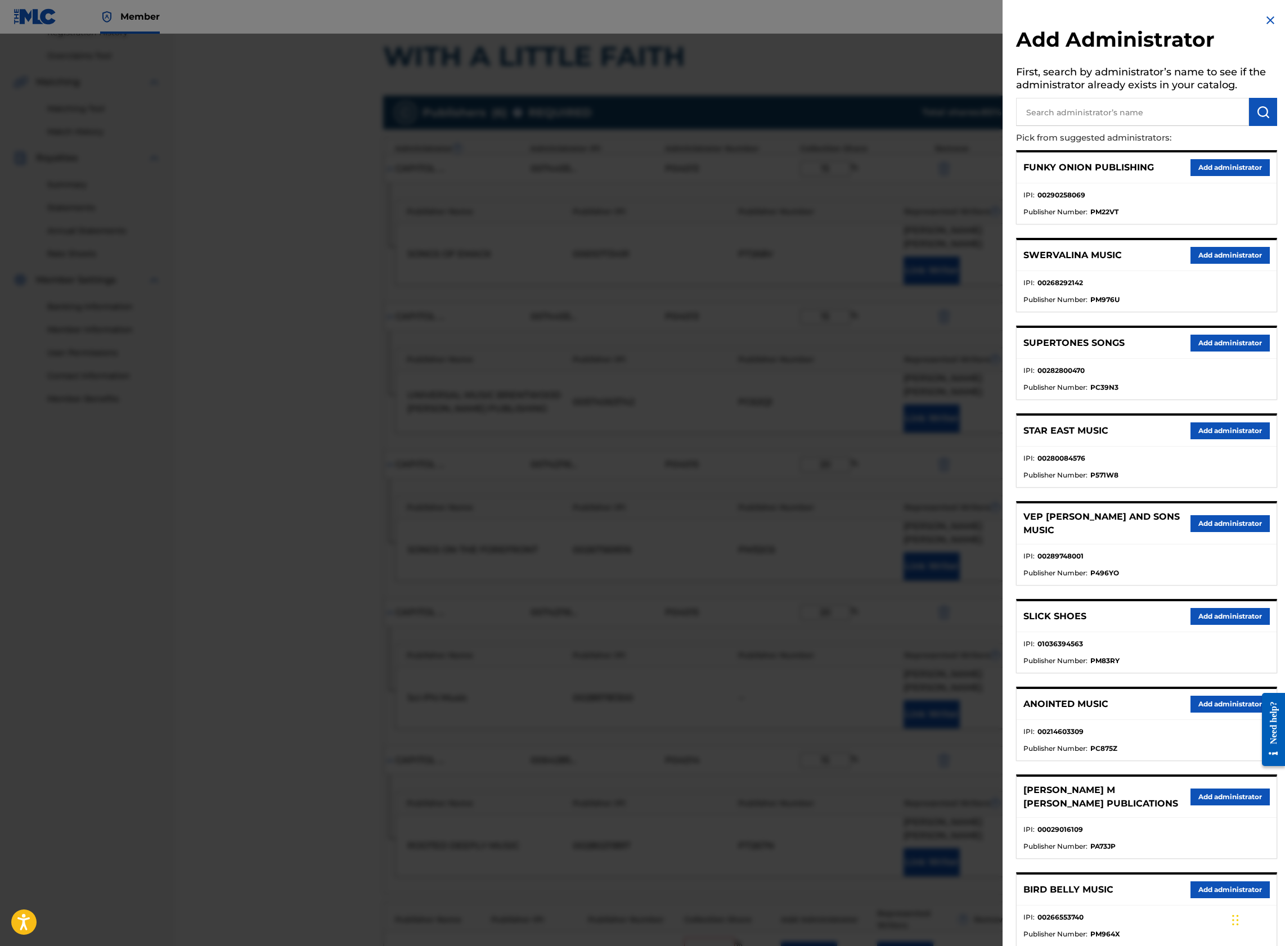
click at [1105, 107] on input "text" at bounding box center [1132, 112] width 233 height 28
type input "capitol cmg paragon"
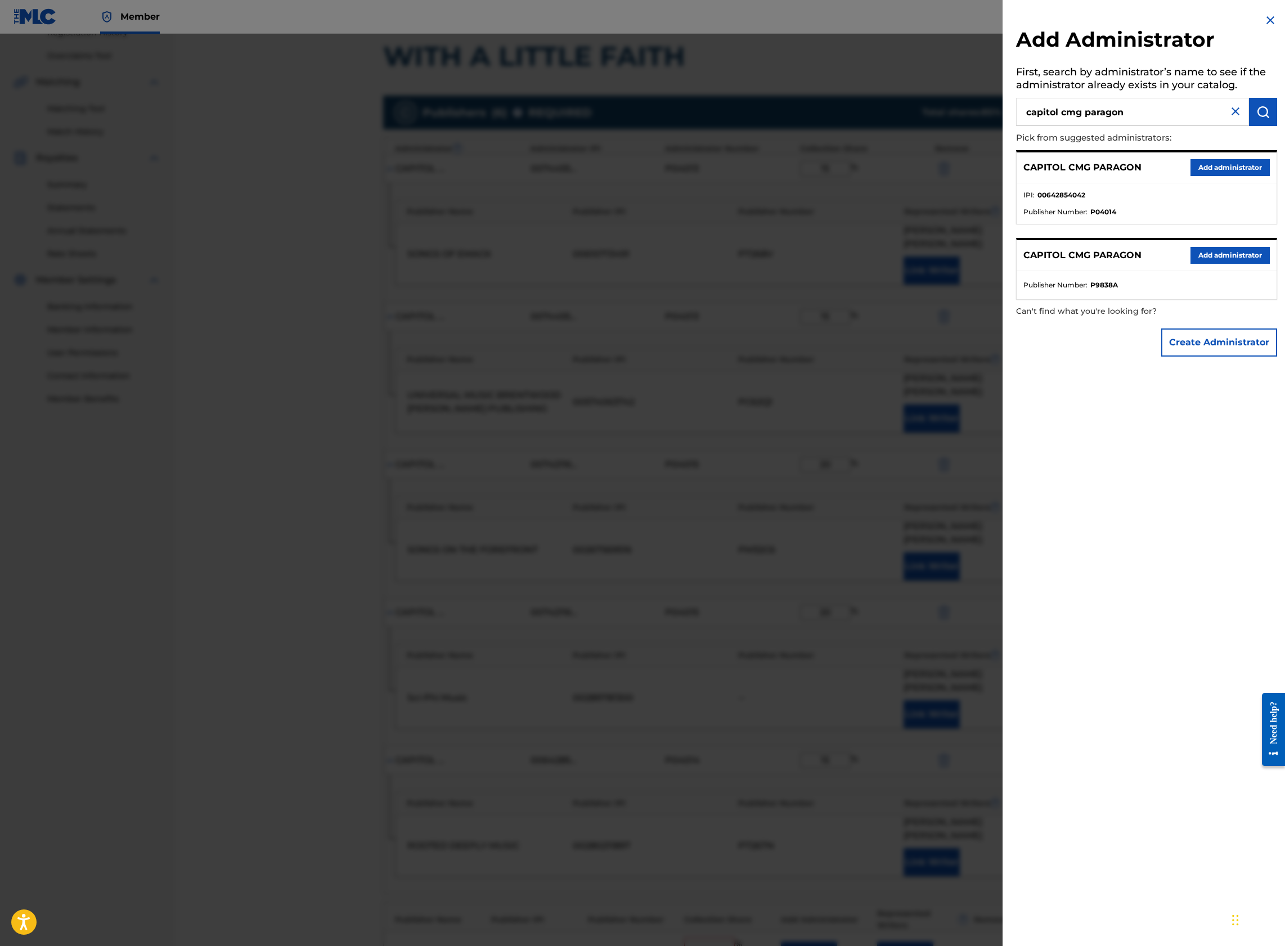
click at [1213, 168] on button "Add administrator" at bounding box center [1229, 167] width 79 height 17
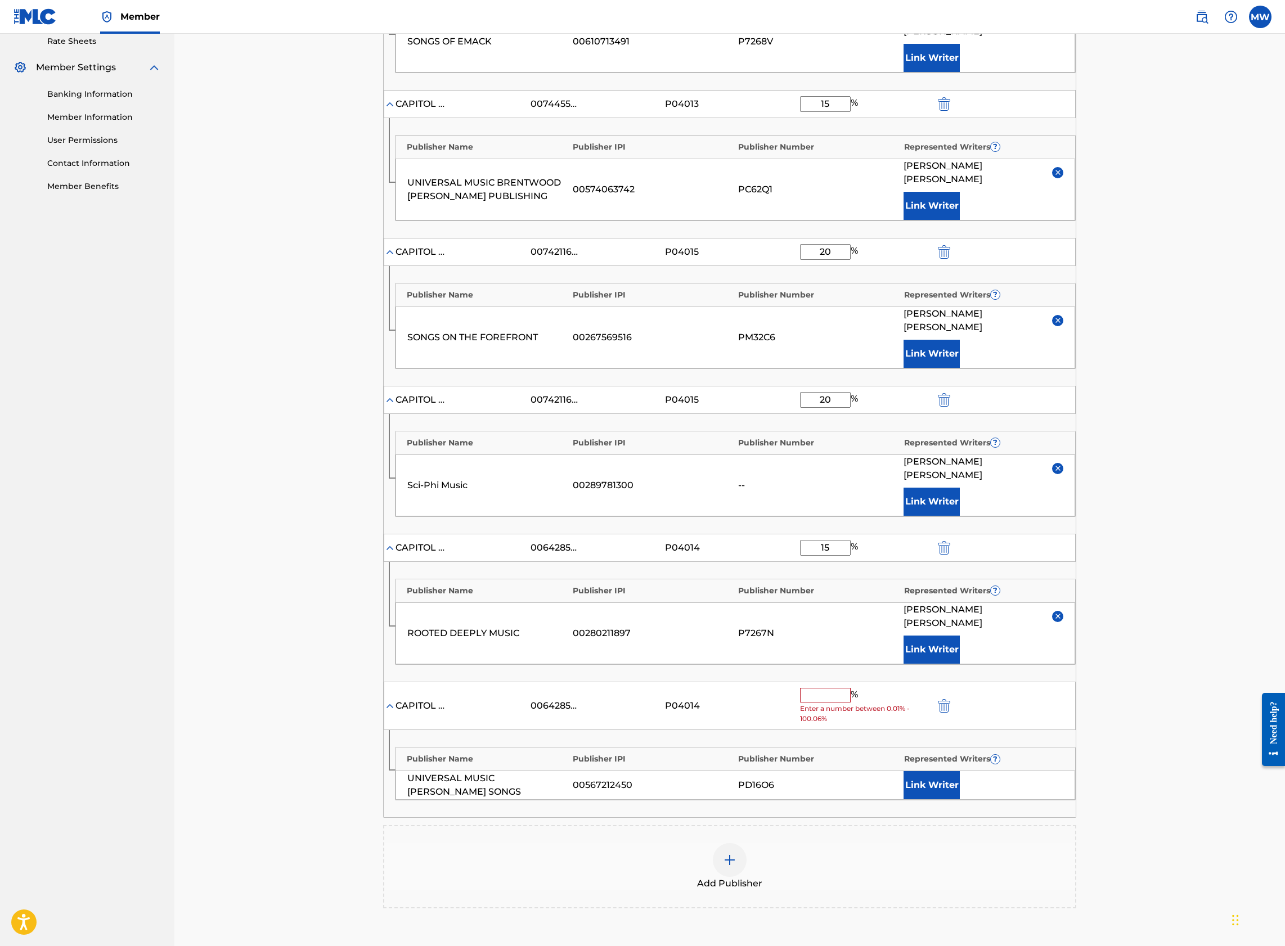
scroll to position [450, 0]
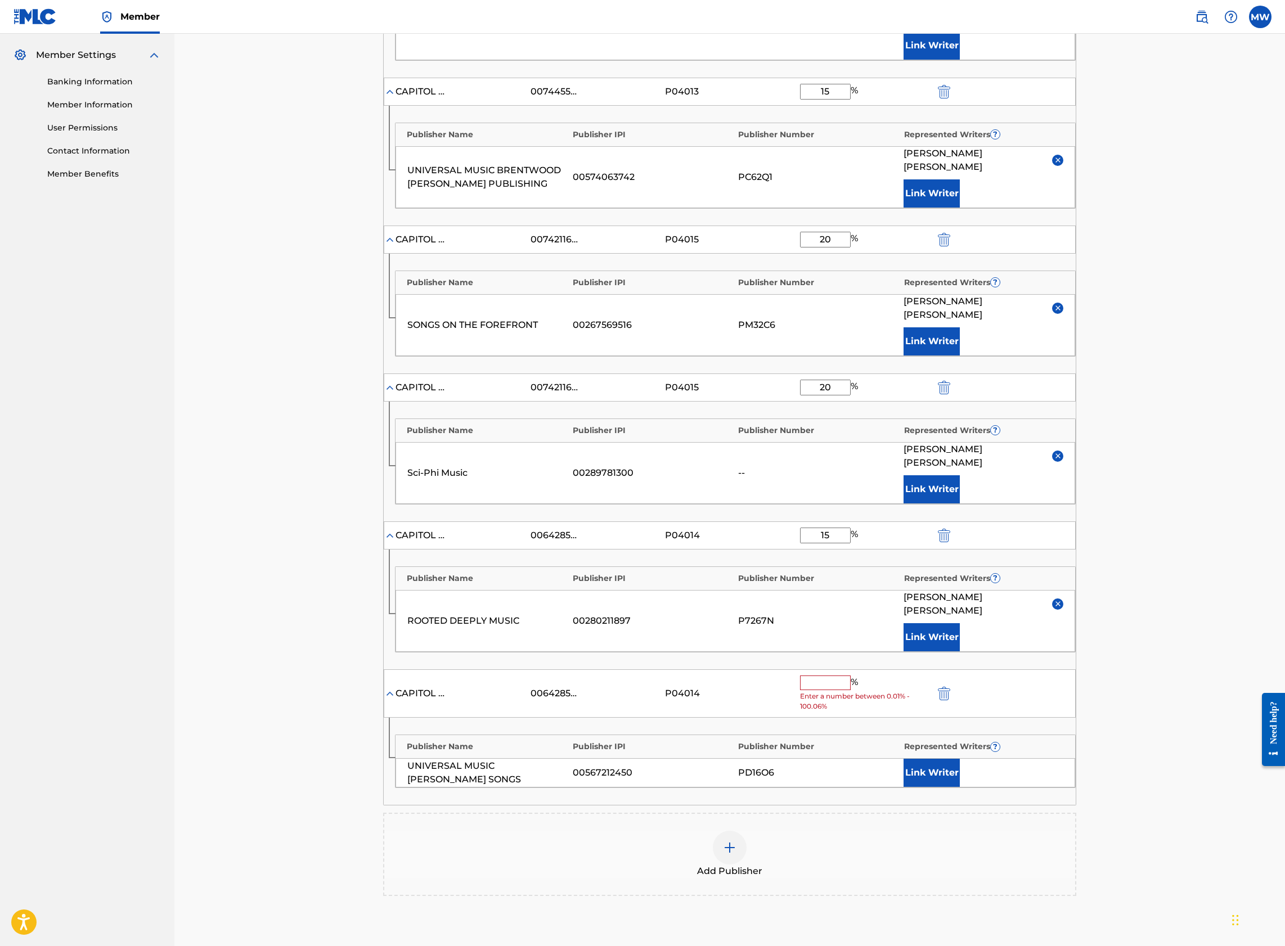
click at [832, 675] on input "text" at bounding box center [825, 682] width 51 height 15
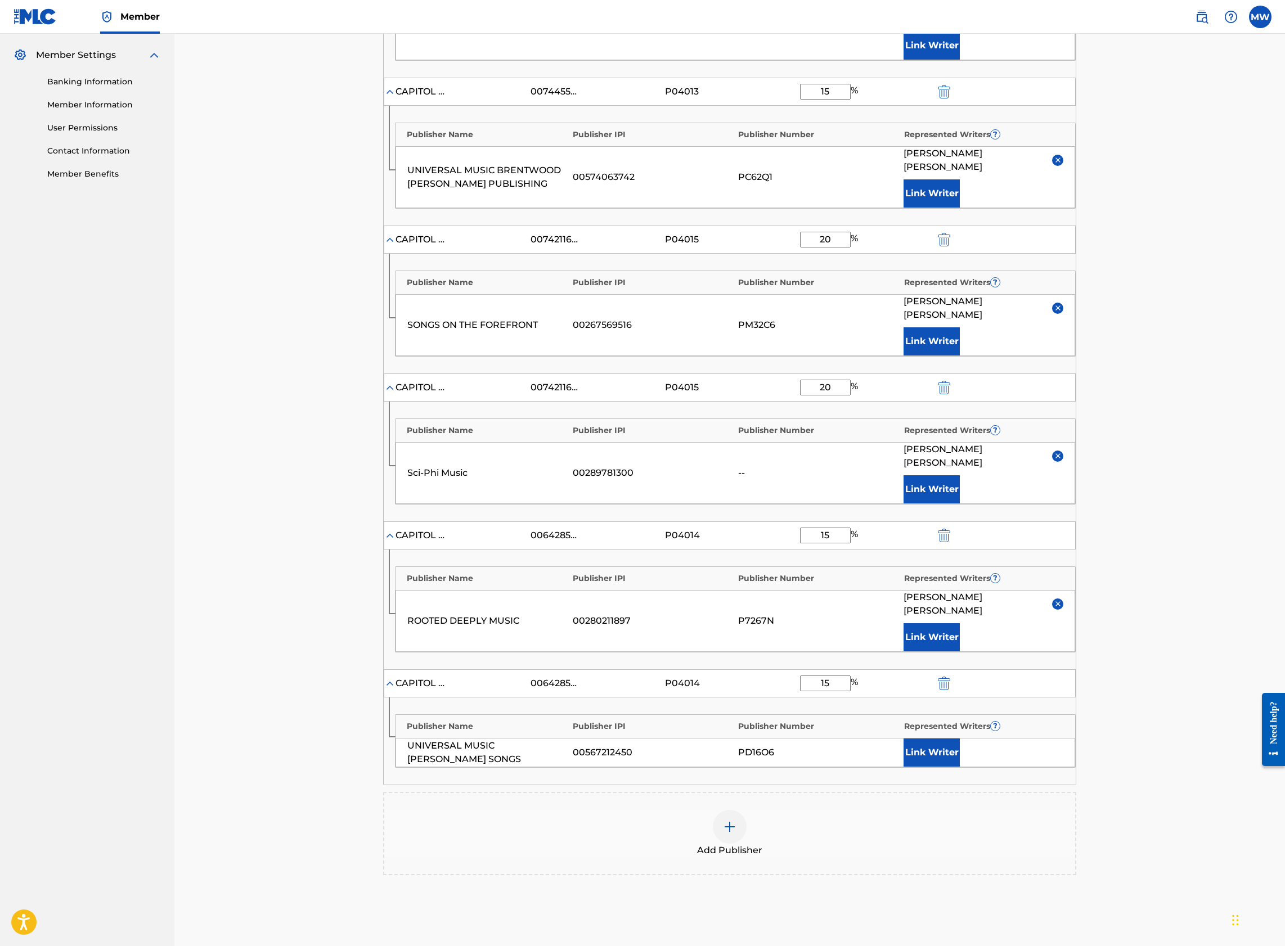
type input "15"
click at [930, 738] on button "Link Writer" at bounding box center [931, 752] width 56 height 28
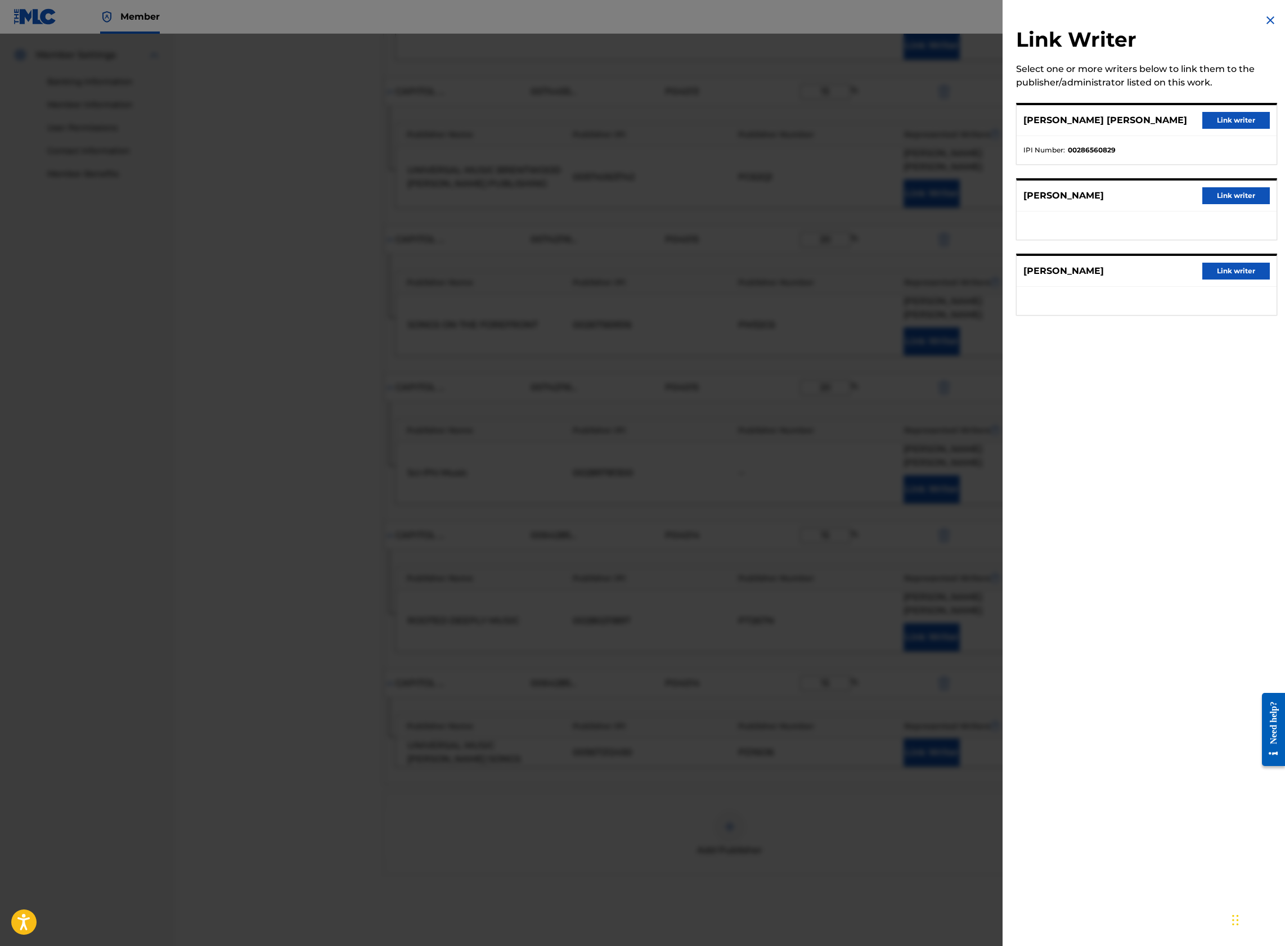
click at [1218, 196] on button "Link writer" at bounding box center [1235, 195] width 67 height 17
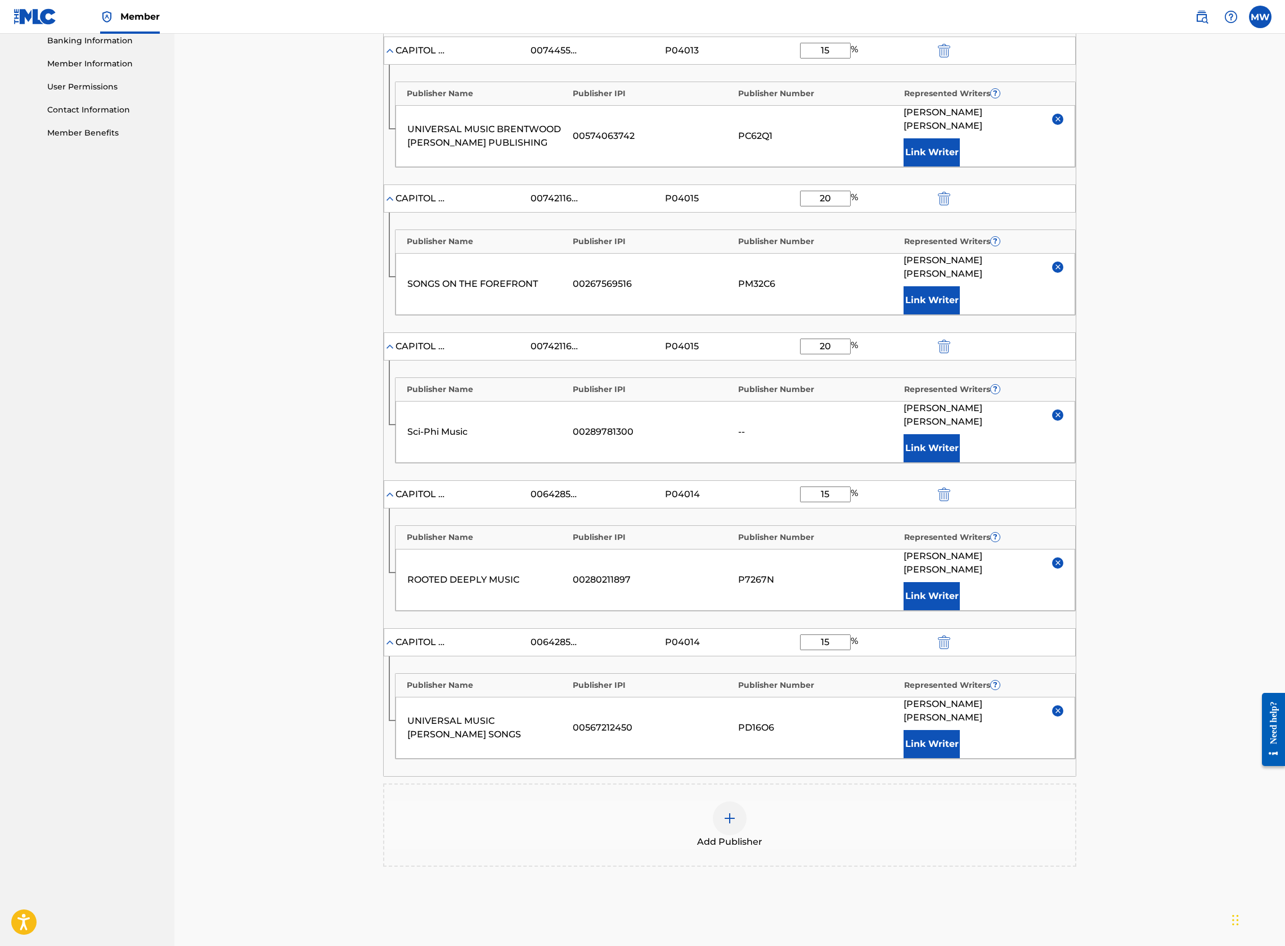
scroll to position [530, 0]
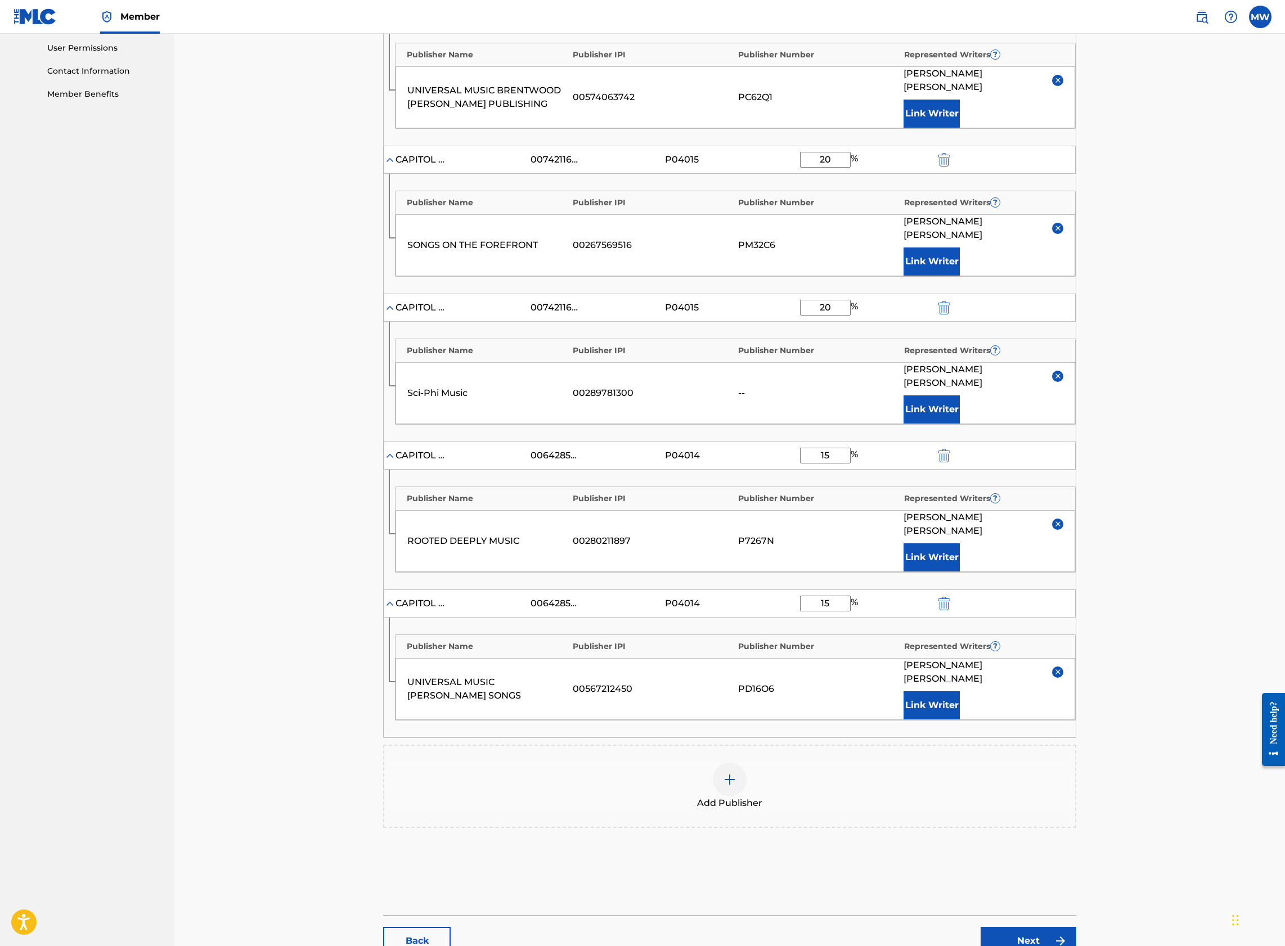
click at [1057, 934] on img at bounding box center [1059, 940] width 13 height 13
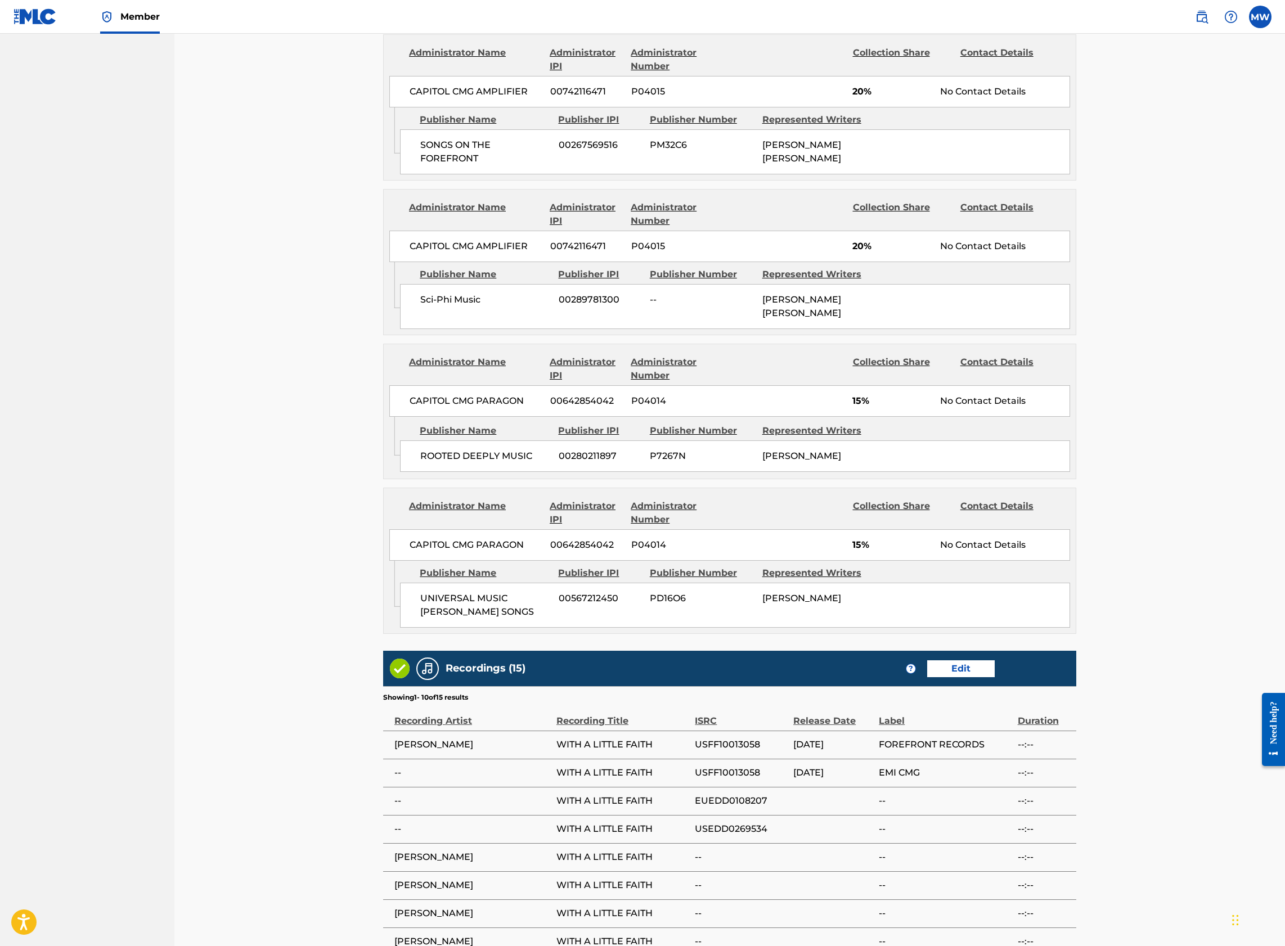
scroll to position [1248, 0]
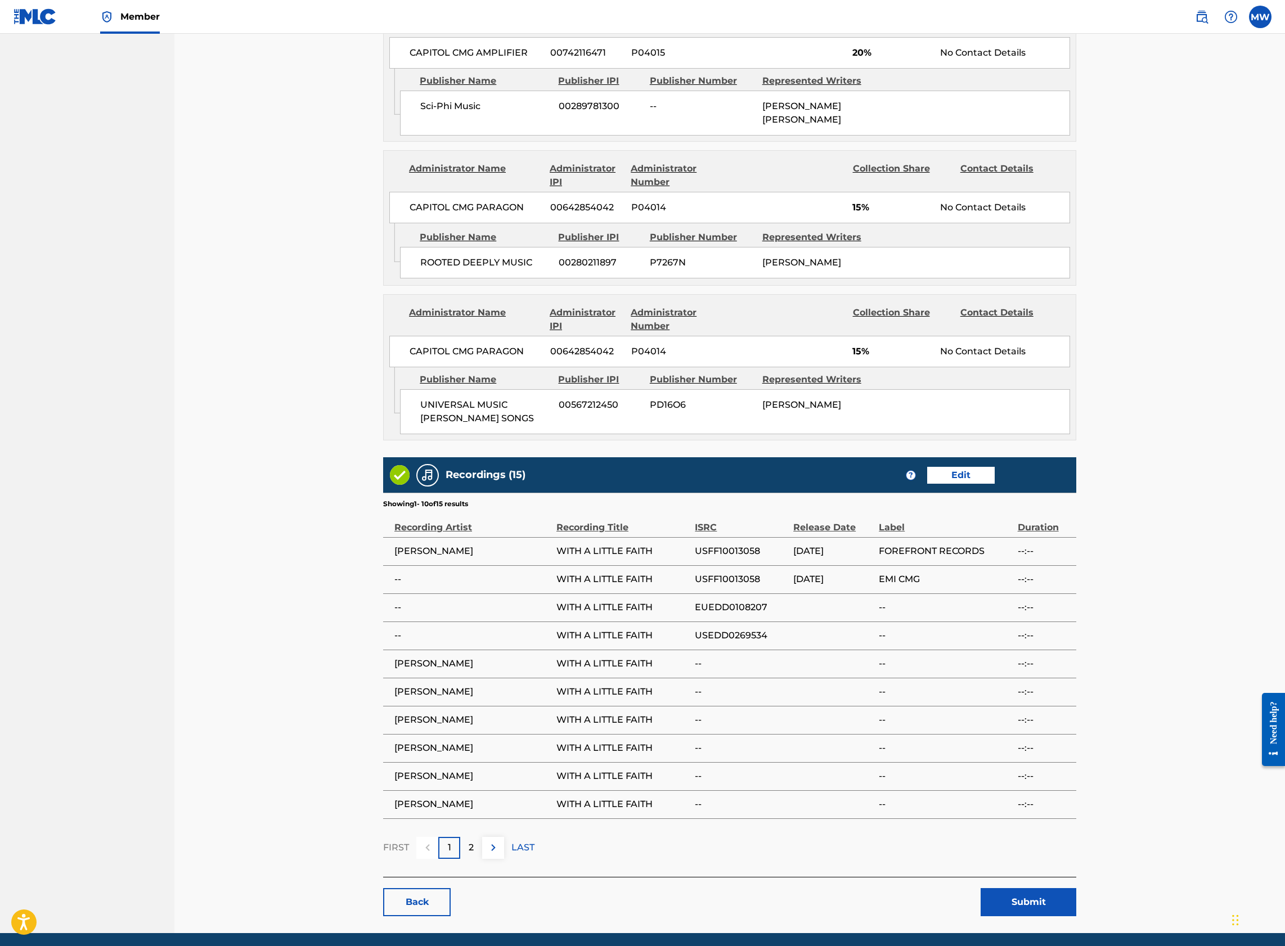
click at [1038, 888] on button "Submit" at bounding box center [1028, 902] width 96 height 28
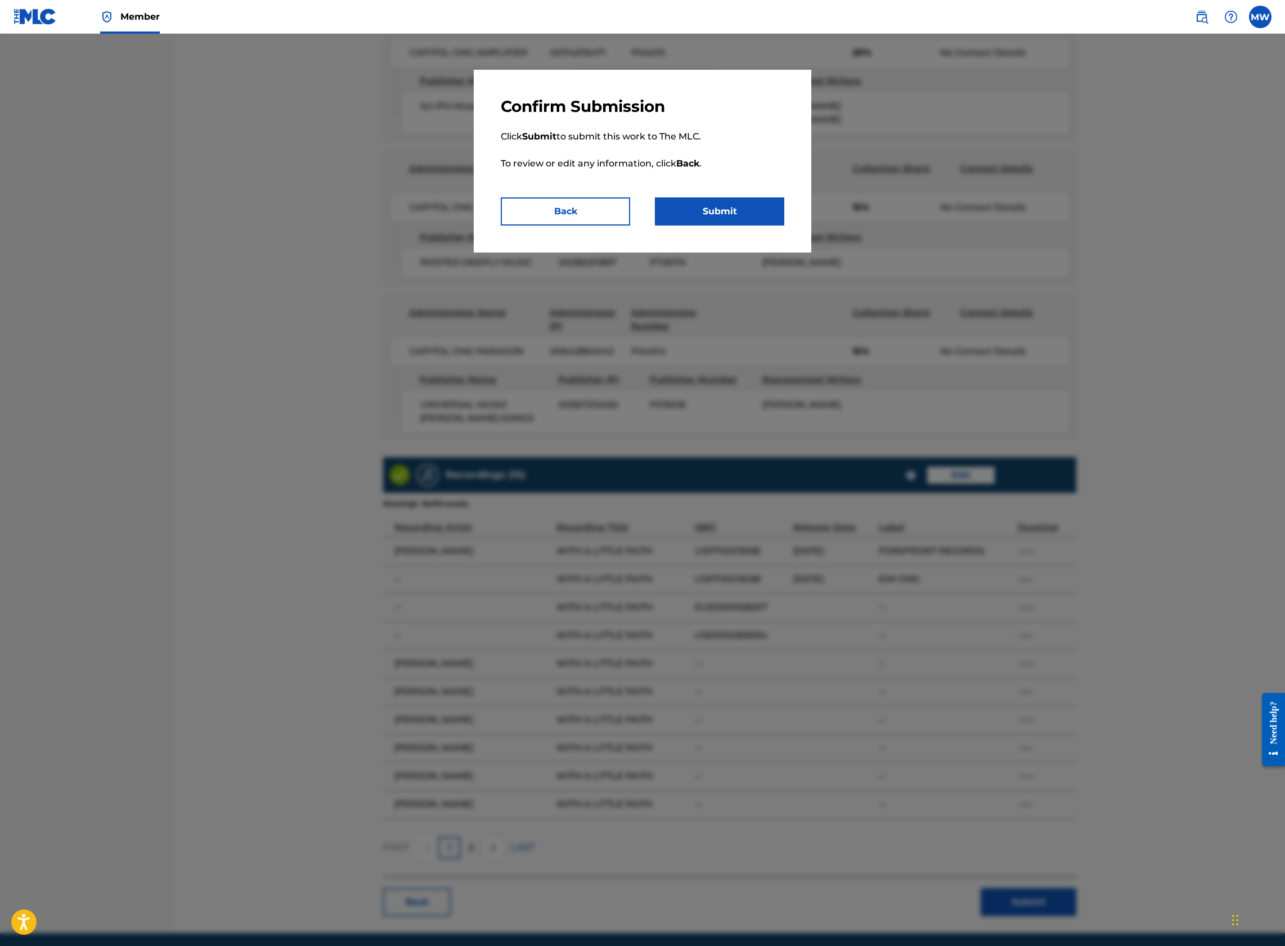
click at [714, 207] on button "Submit" at bounding box center [719, 211] width 129 height 28
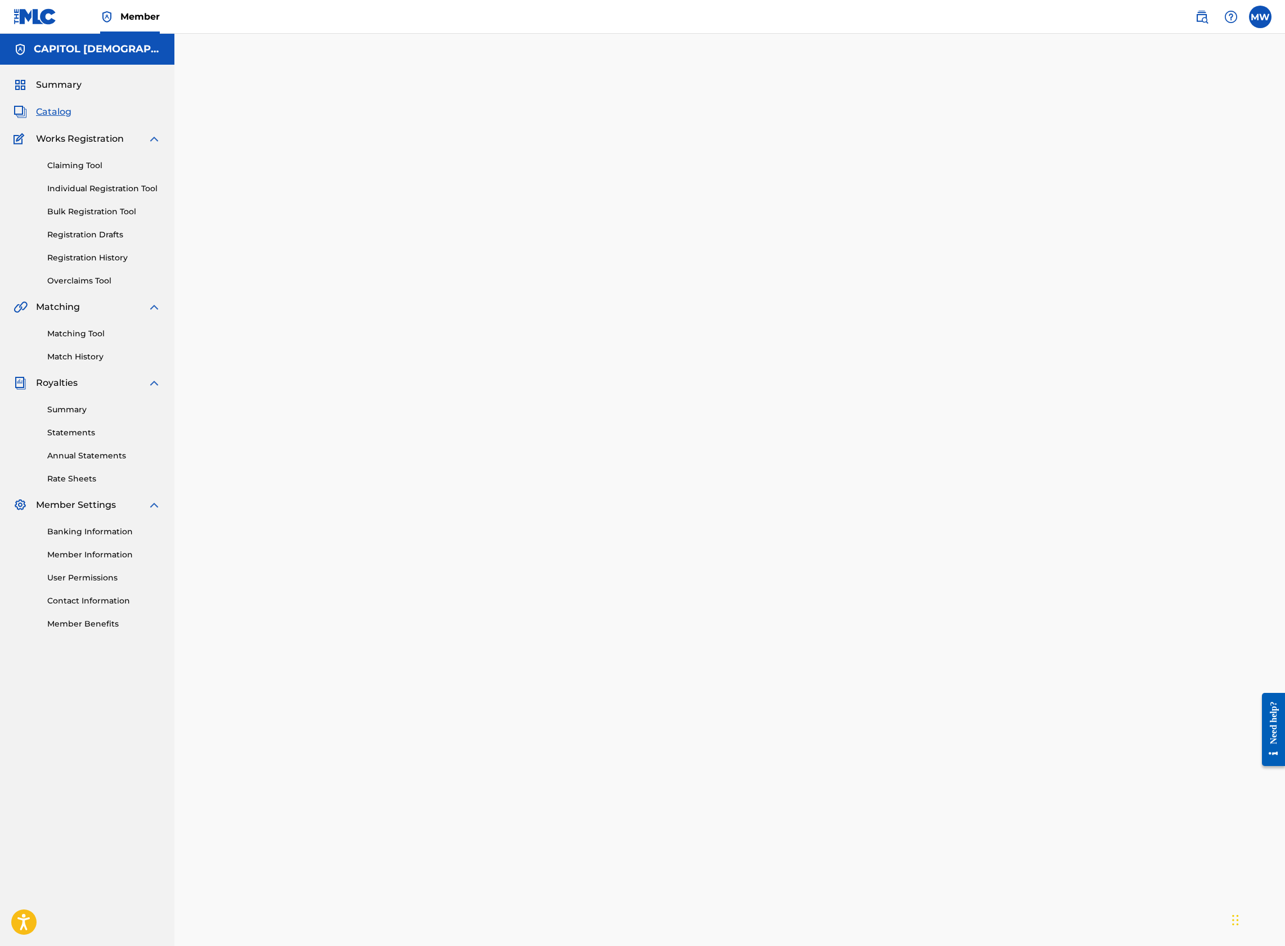
click at [57, 114] on span "Catalog" at bounding box center [53, 111] width 35 height 13
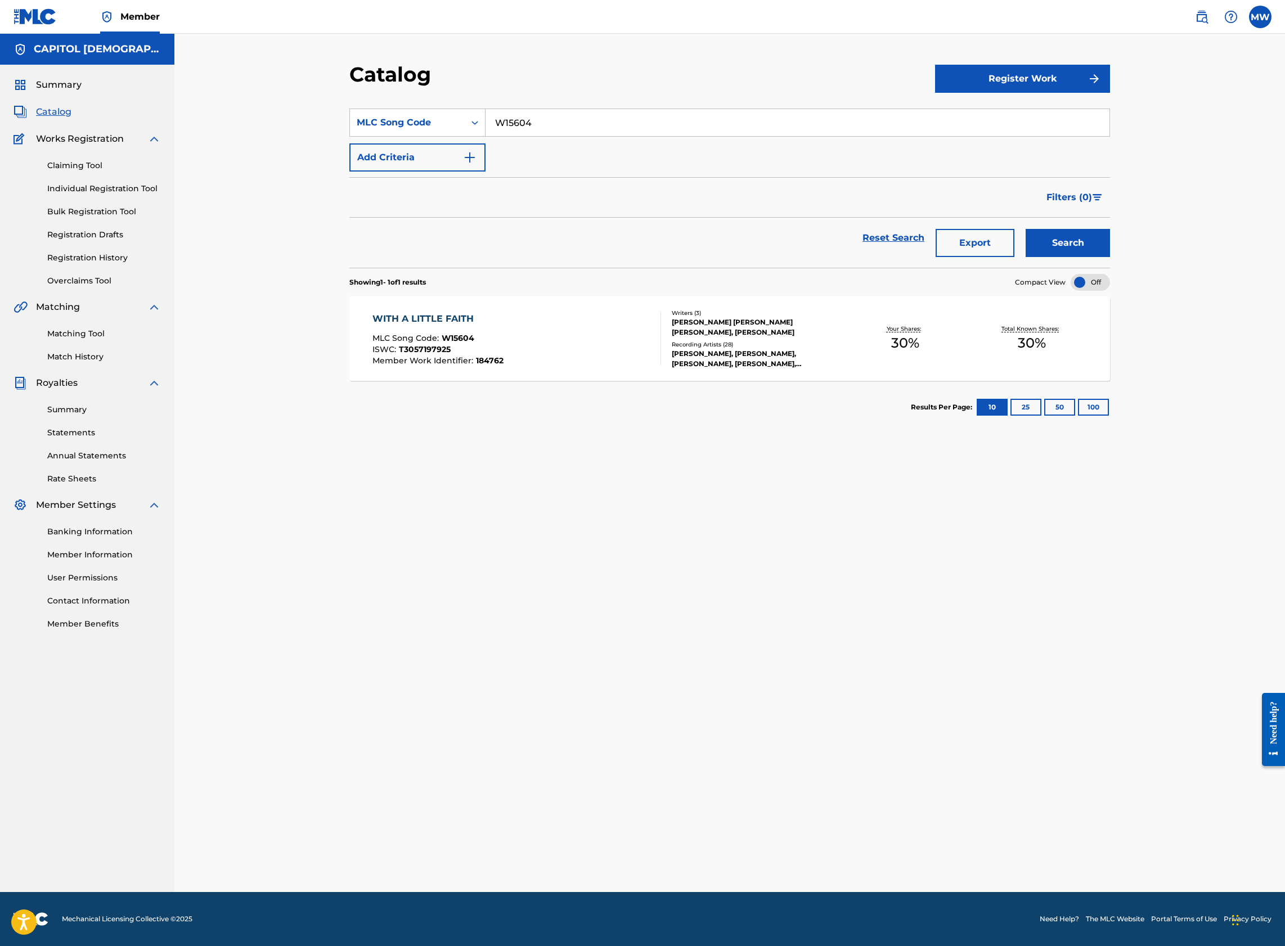
drag, startPoint x: 547, startPoint y: 127, endPoint x: 486, endPoint y: 129, distance: 61.4
click at [486, 129] on input "W15604" at bounding box center [797, 122] width 624 height 27
paste input "WA6YAL"
type input "WA6YAL"
click at [1025, 229] on button "Search" at bounding box center [1067, 243] width 84 height 28
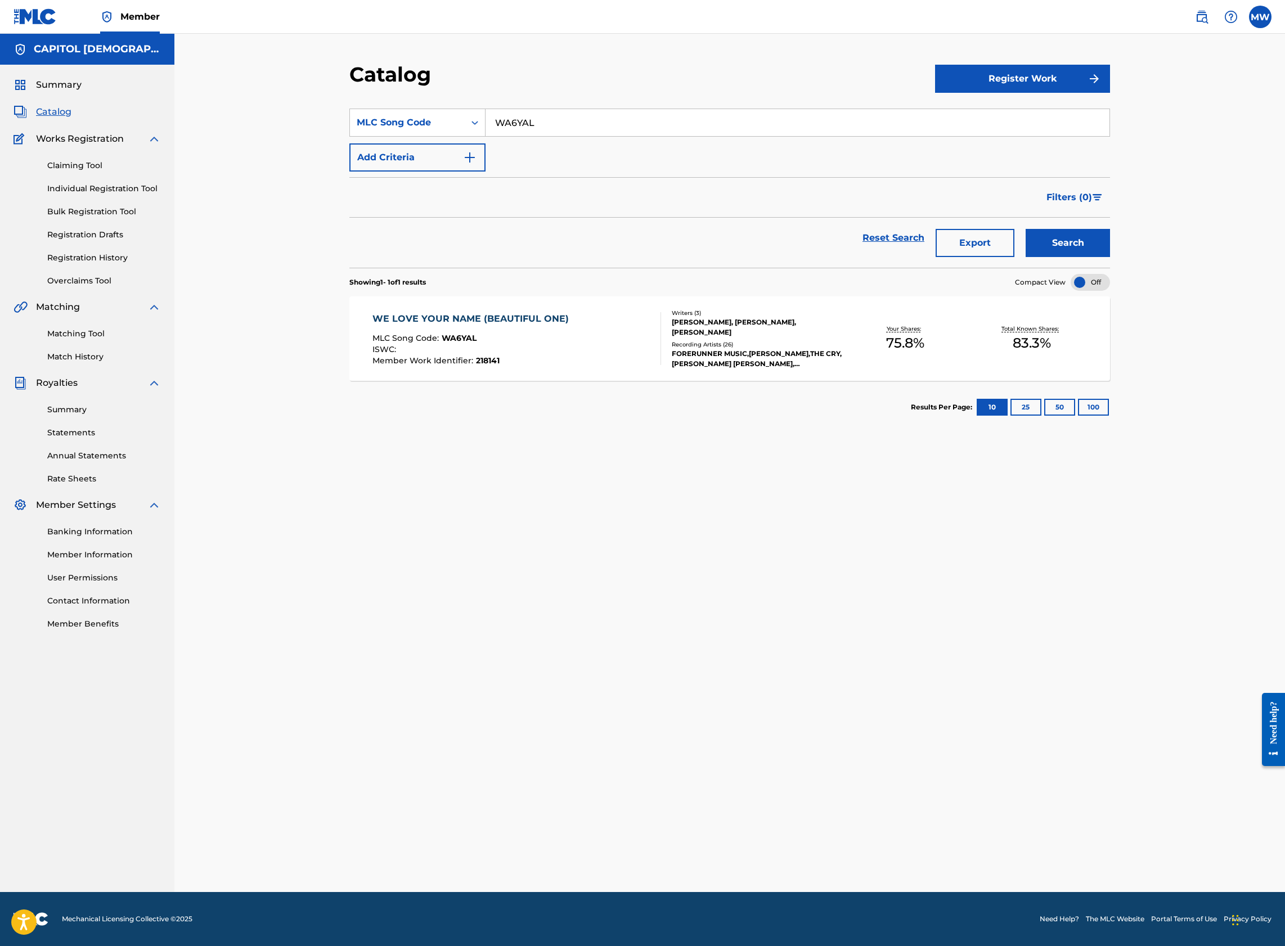
click at [529, 309] on div "WE LOVE YOUR NAME (BEAUTIFUL ONE) MLC Song Code : WA6YAL ISWC : Member Work Ide…" at bounding box center [729, 338] width 760 height 84
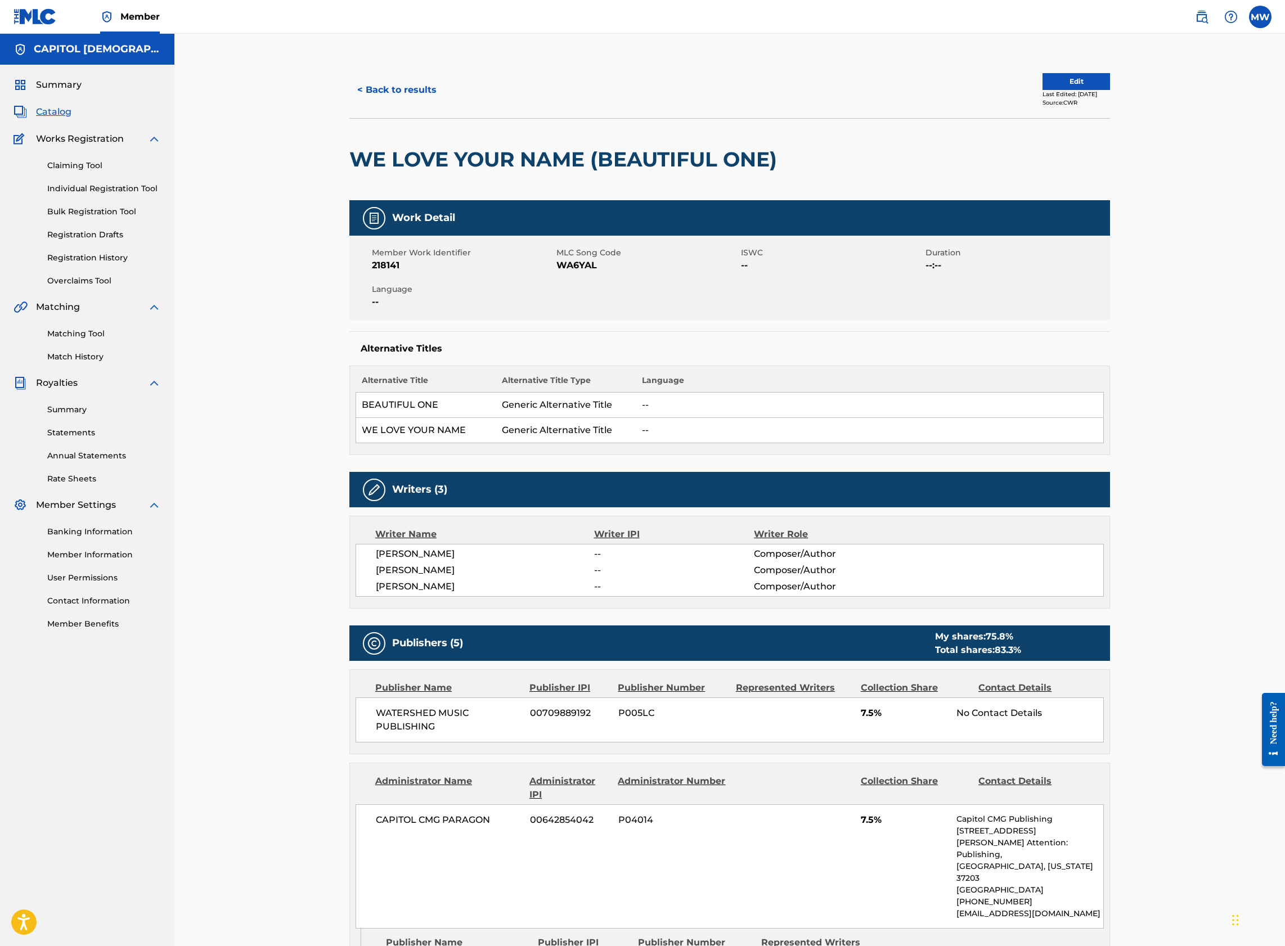
click at [1051, 81] on button "Edit" at bounding box center [1075, 81] width 67 height 17
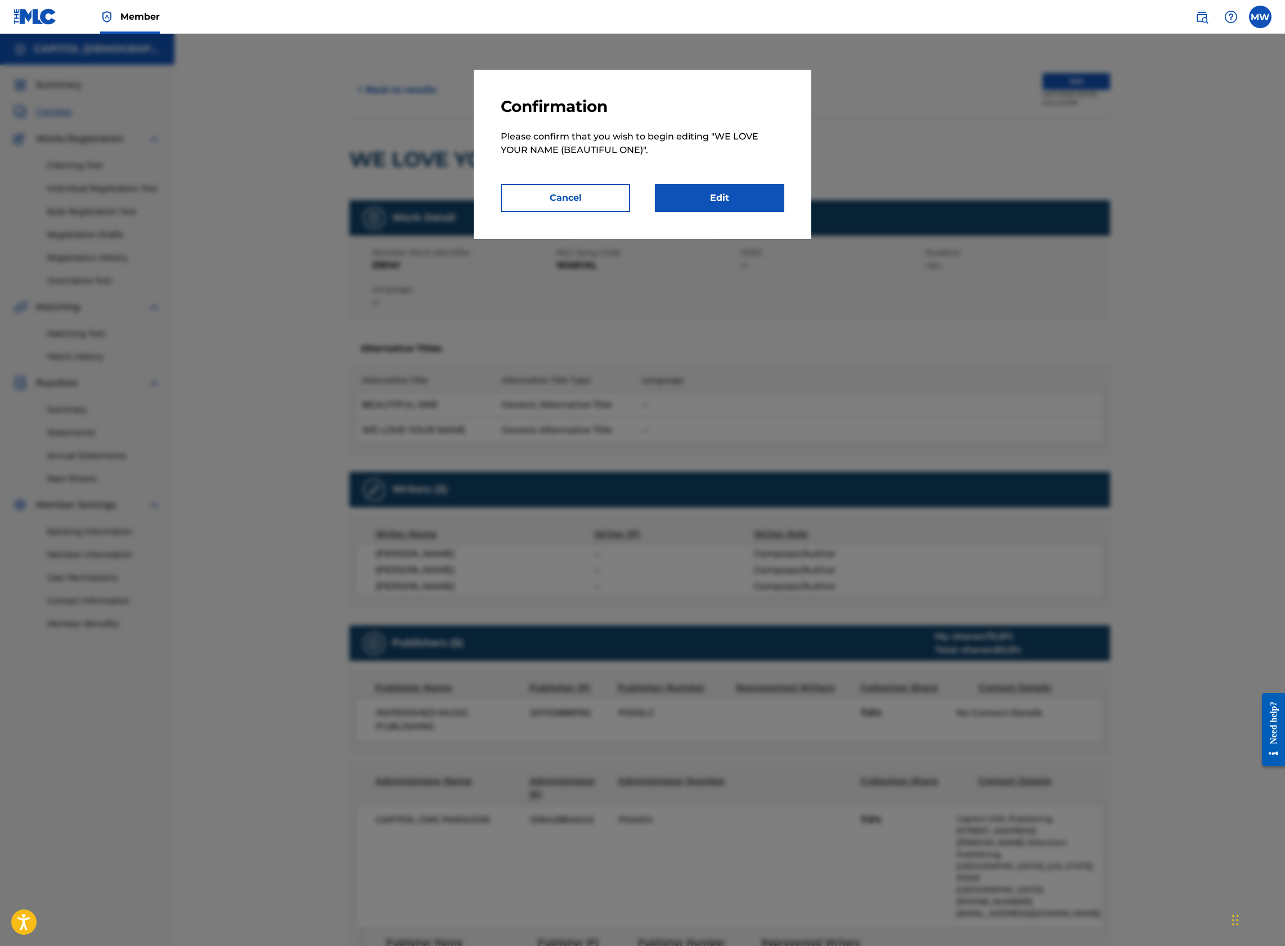
click at [749, 195] on link "Edit" at bounding box center [719, 198] width 129 height 28
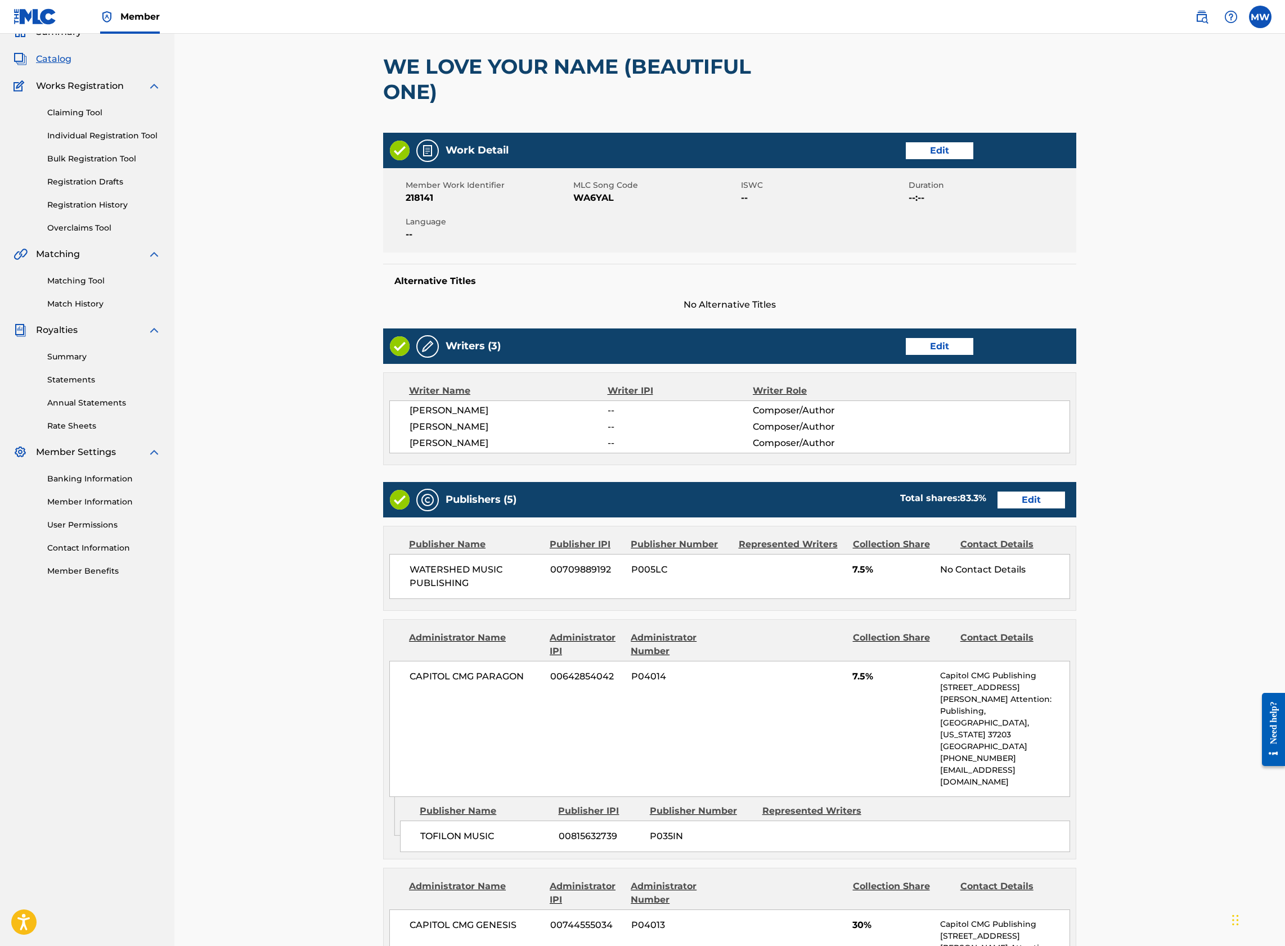
scroll to position [150, 0]
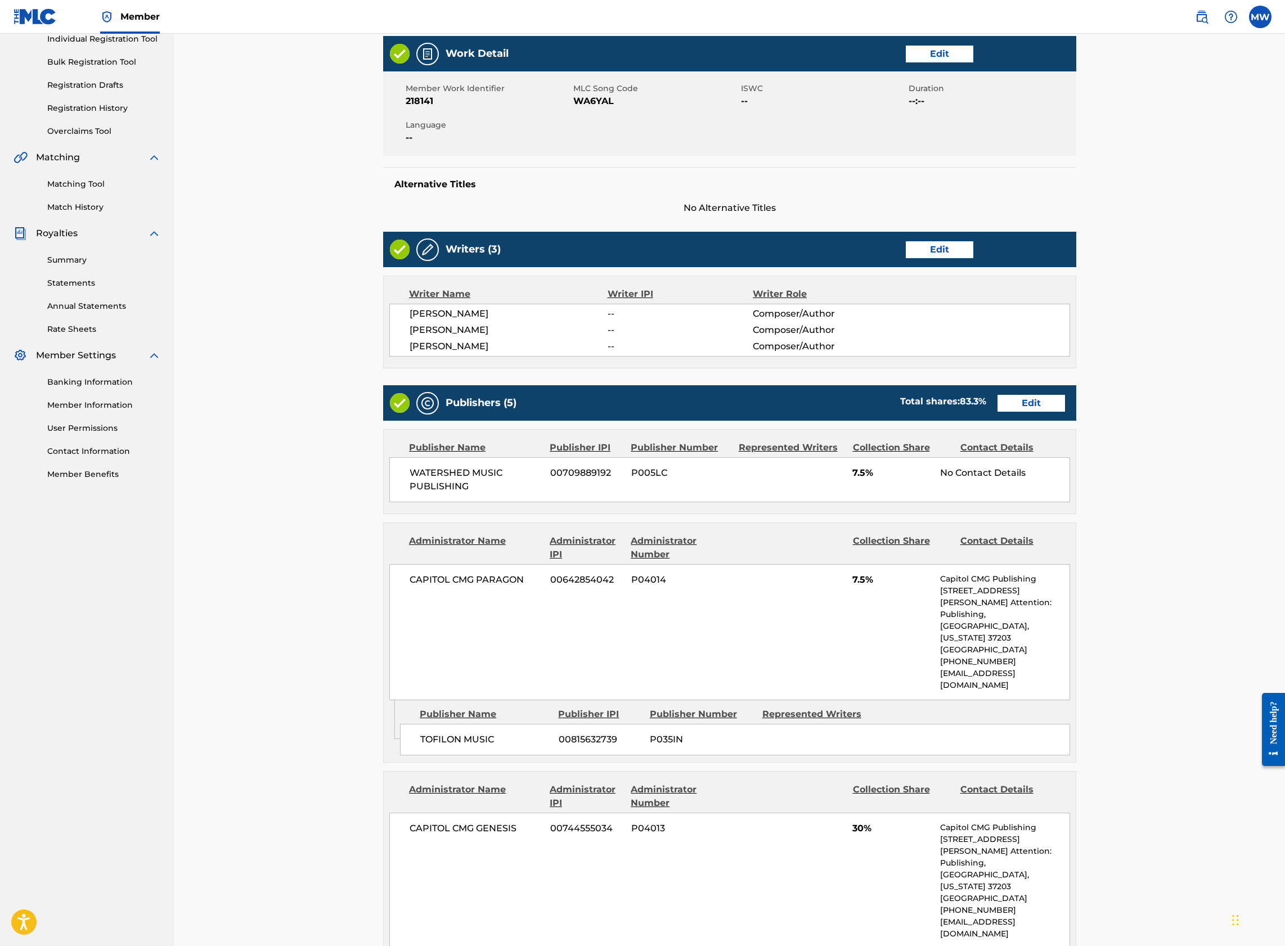
click at [1017, 408] on link "Edit" at bounding box center [1030, 403] width 67 height 17
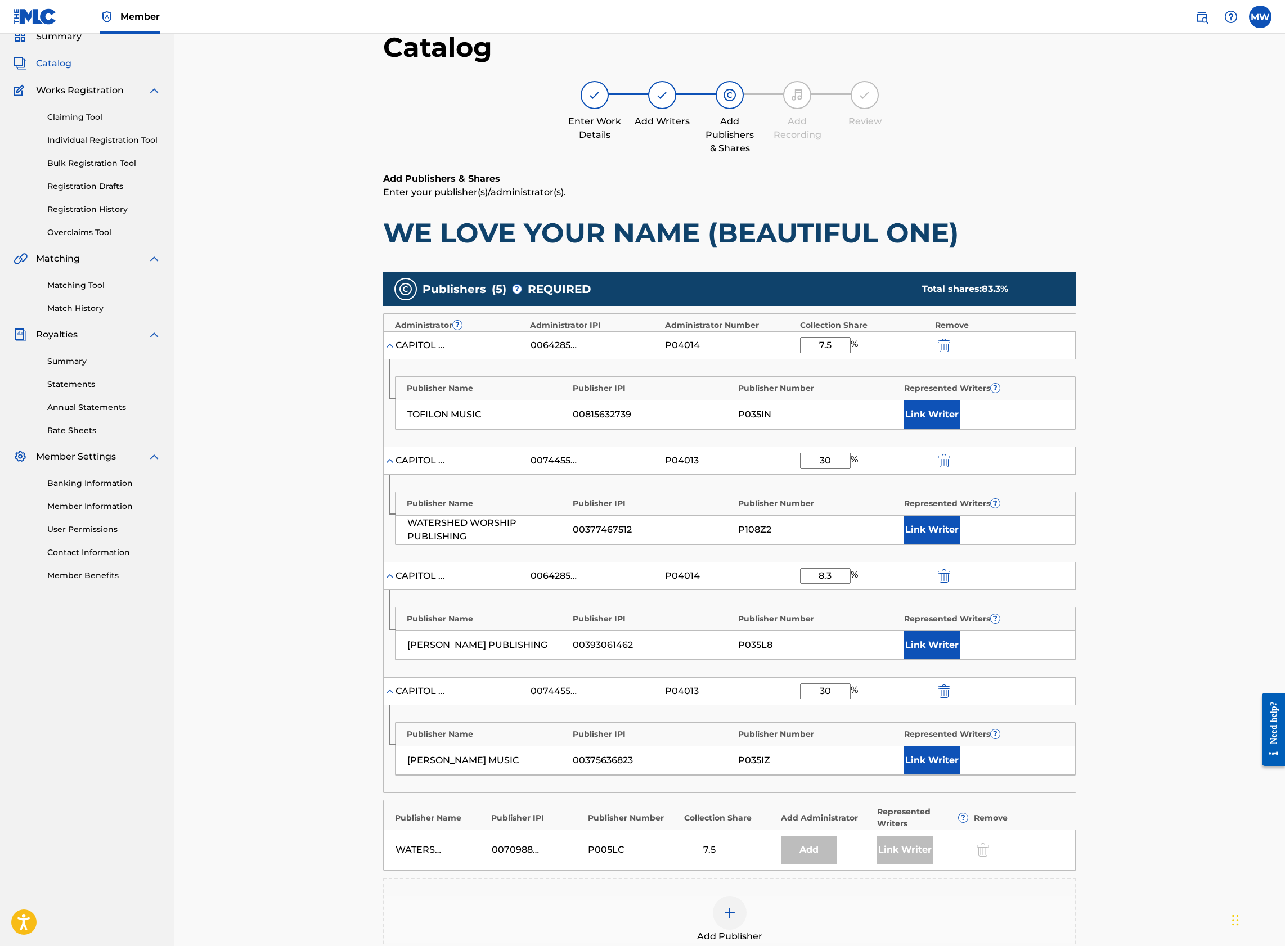
scroll to position [150, 0]
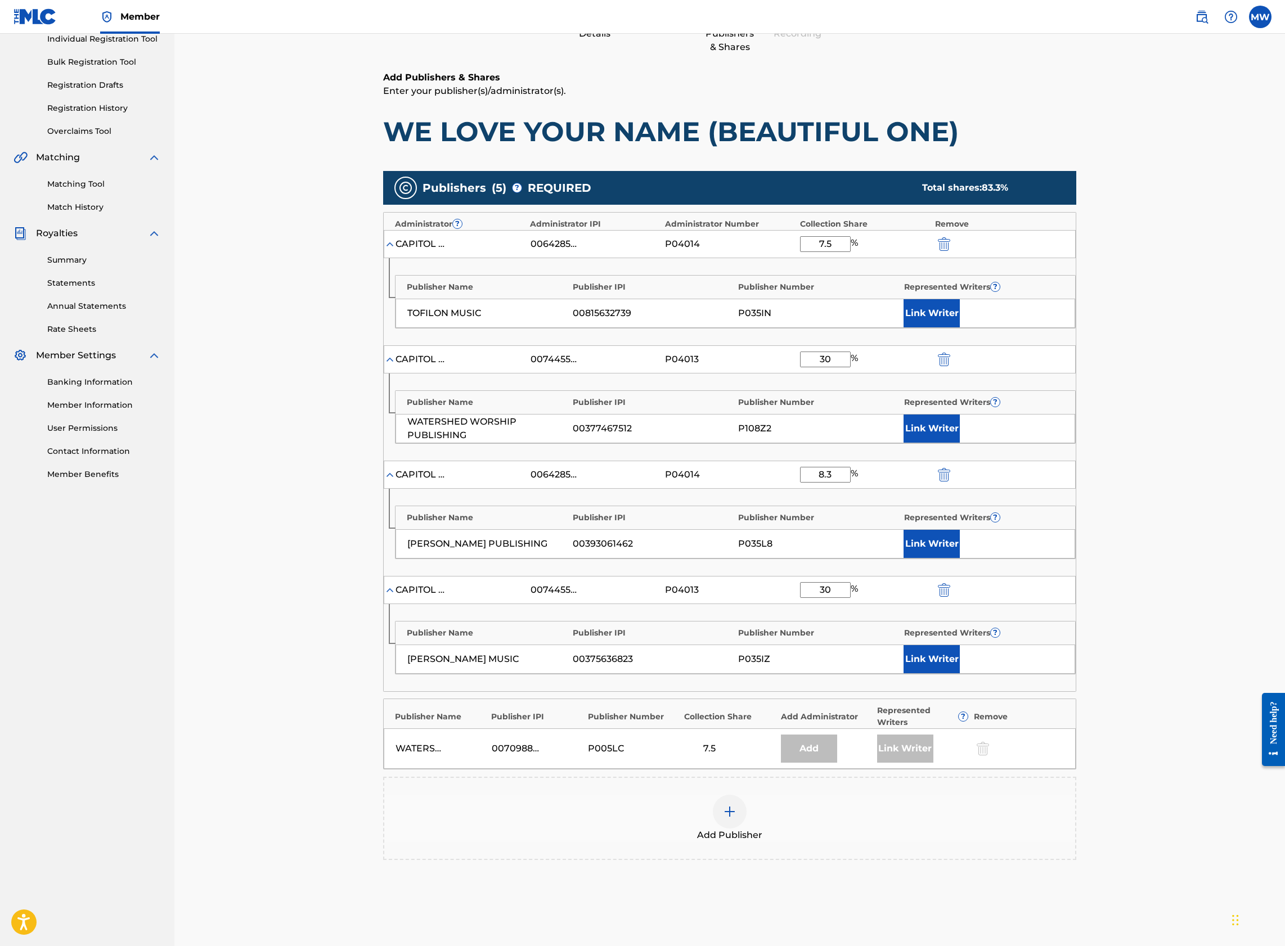
click at [734, 795] on div "Add Publisher" at bounding box center [729, 818] width 693 height 83
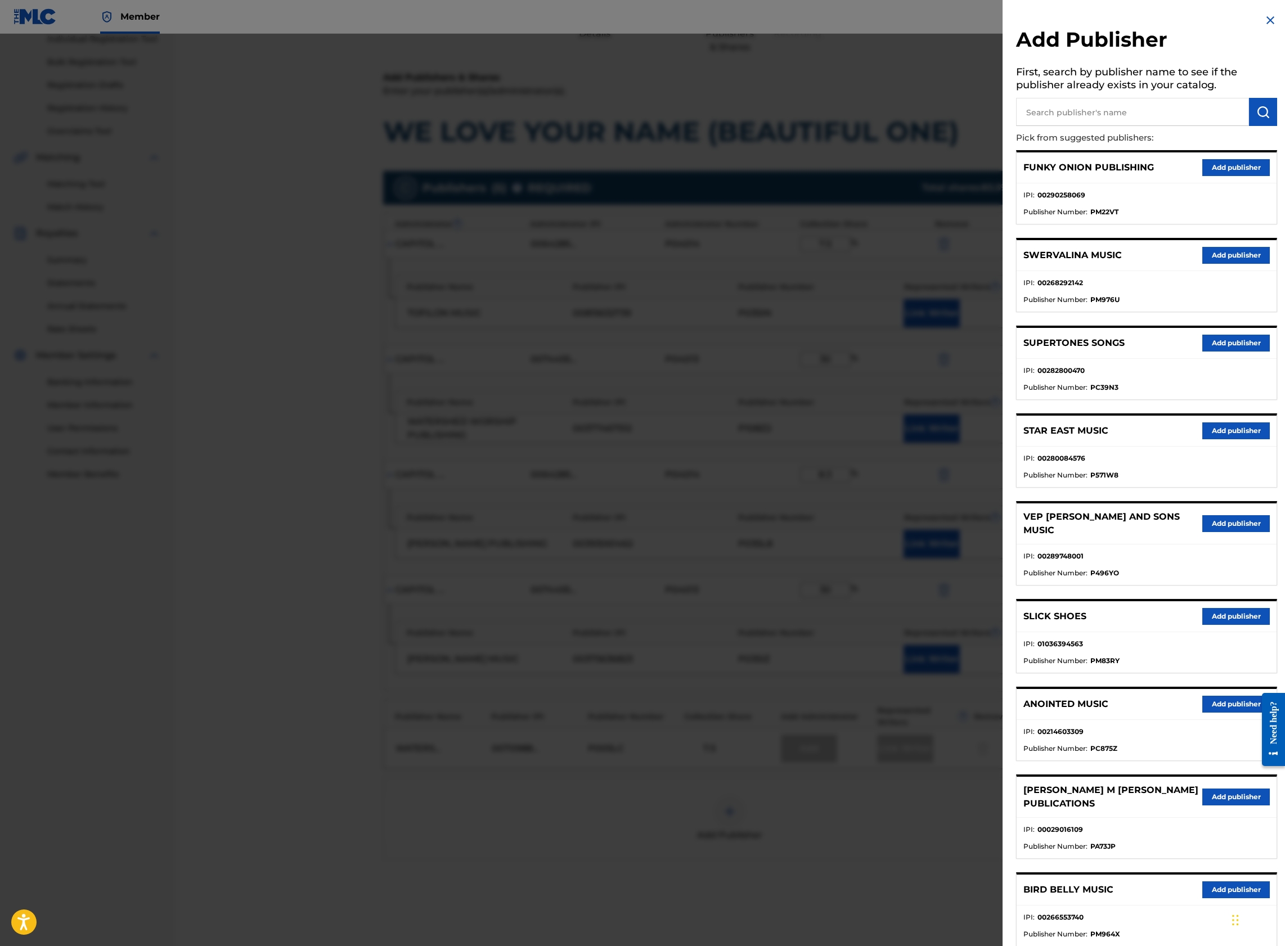
click at [1071, 111] on input "text" at bounding box center [1132, 112] width 233 height 28
type input "w"
click at [1267, 20] on img at bounding box center [1269, 19] width 13 height 13
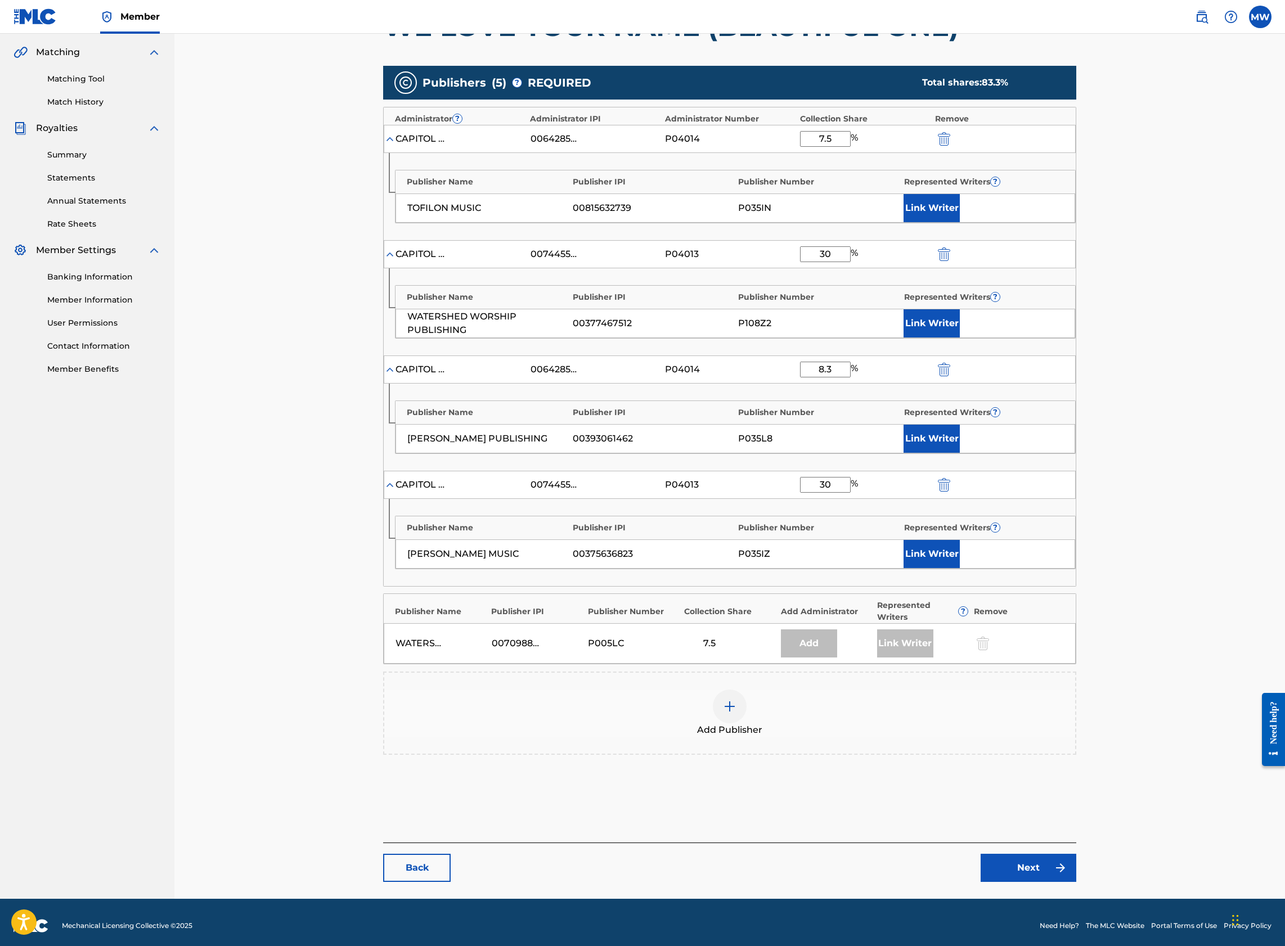
scroll to position [262, 0]
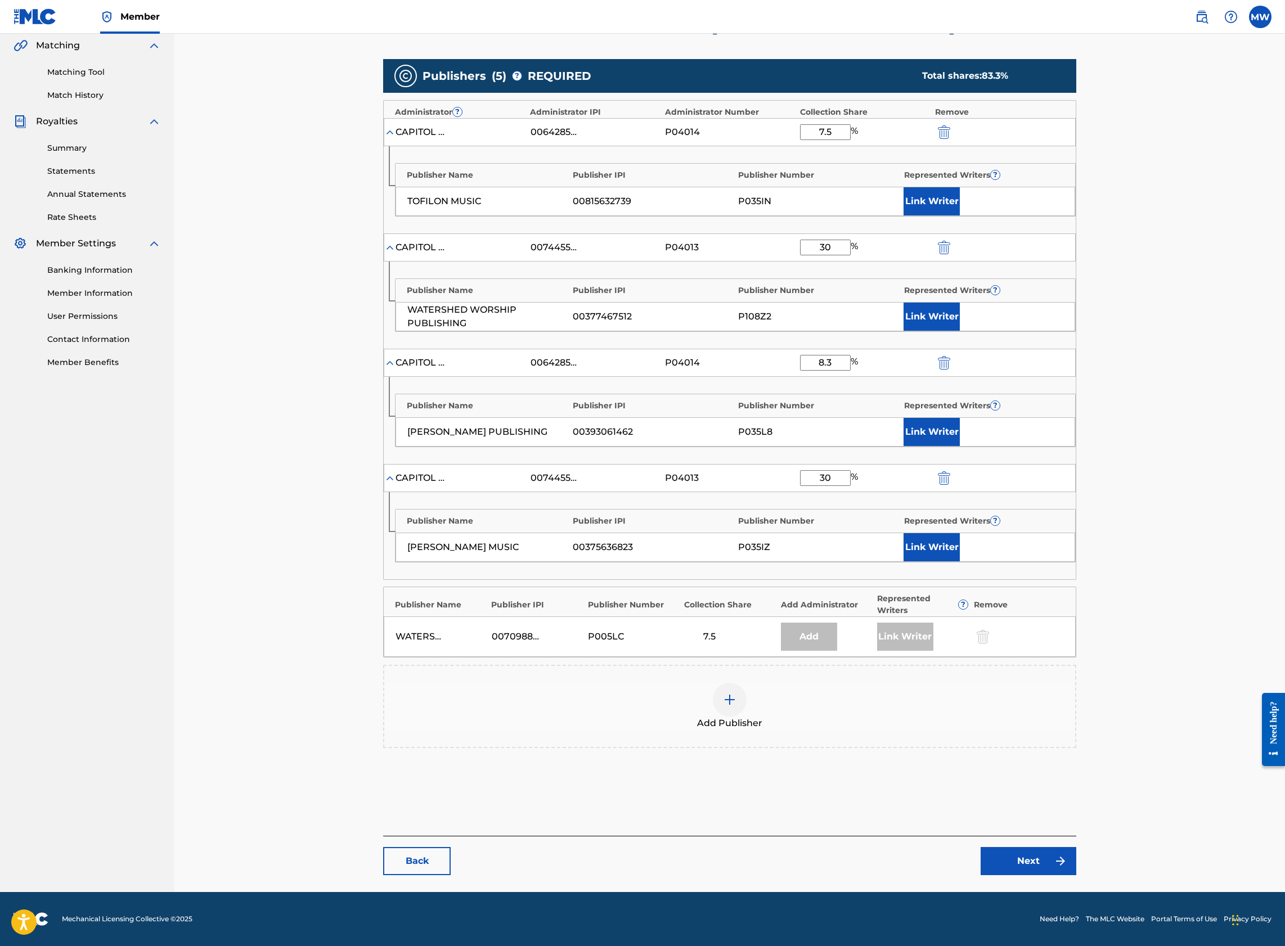
click at [429, 852] on link "Back" at bounding box center [416, 861] width 67 height 28
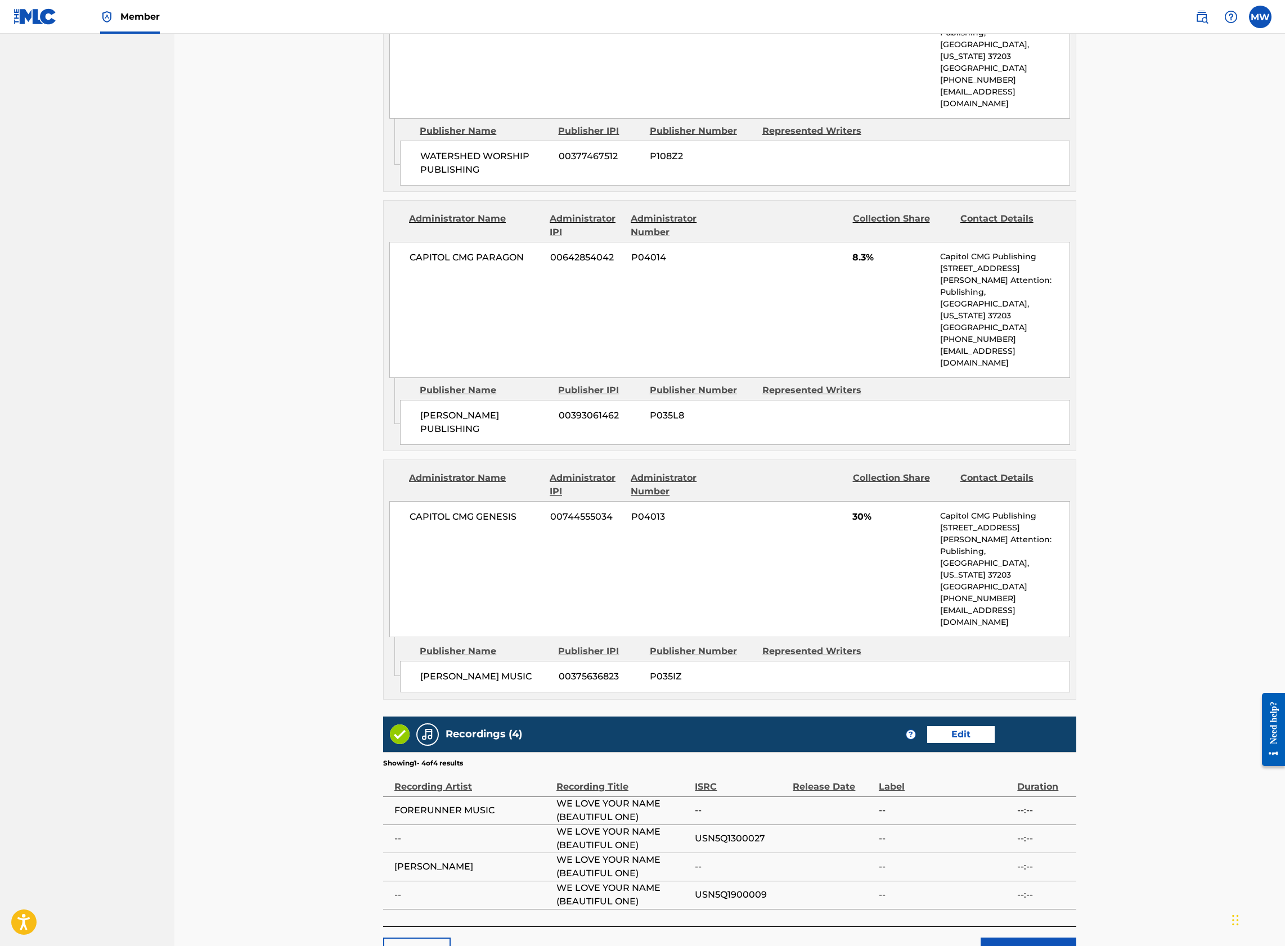
scroll to position [1058, 0]
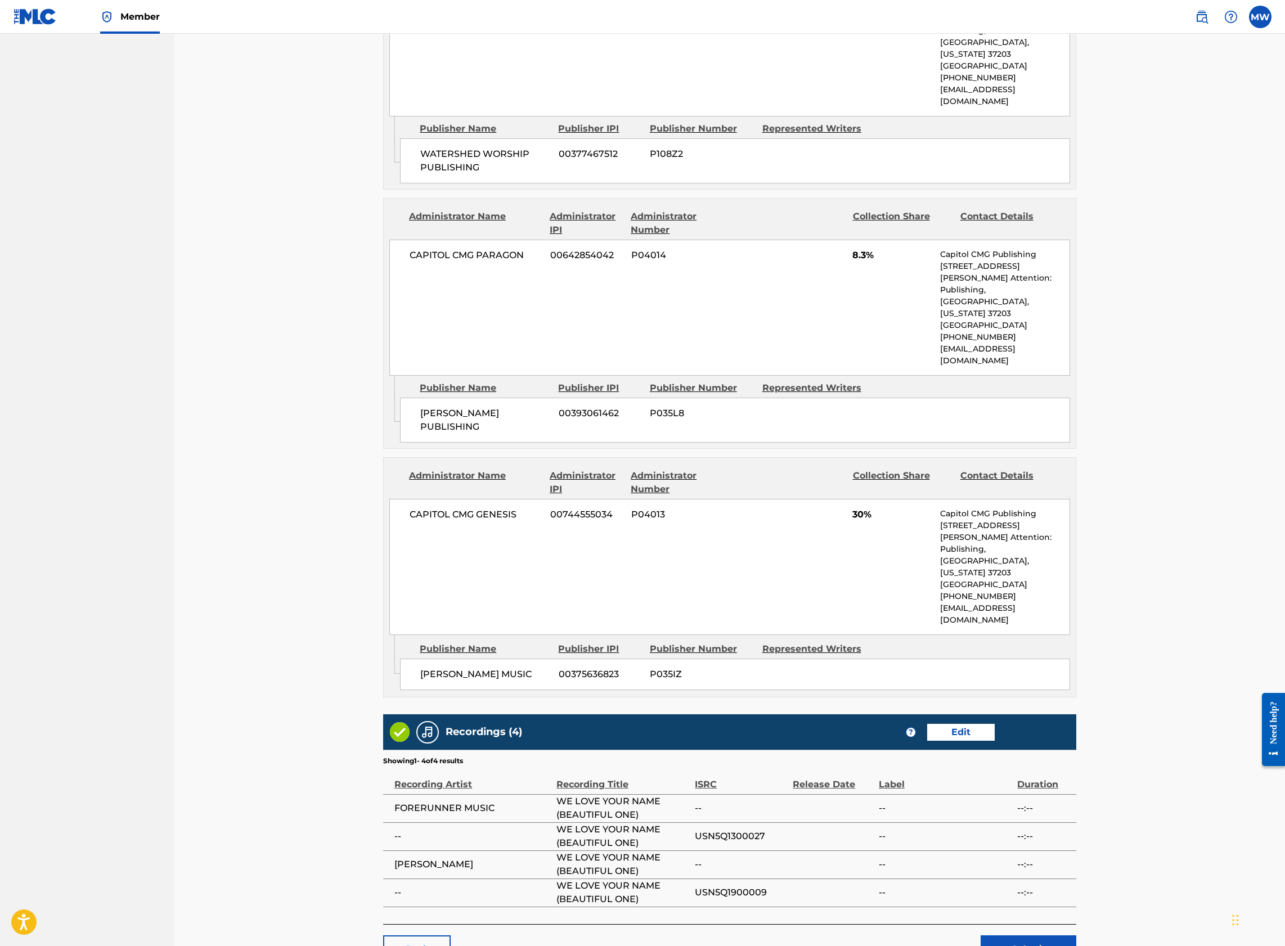
click at [420, 935] on link "Back" at bounding box center [416, 949] width 67 height 28
